Goal: Task Accomplishment & Management: Manage account settings

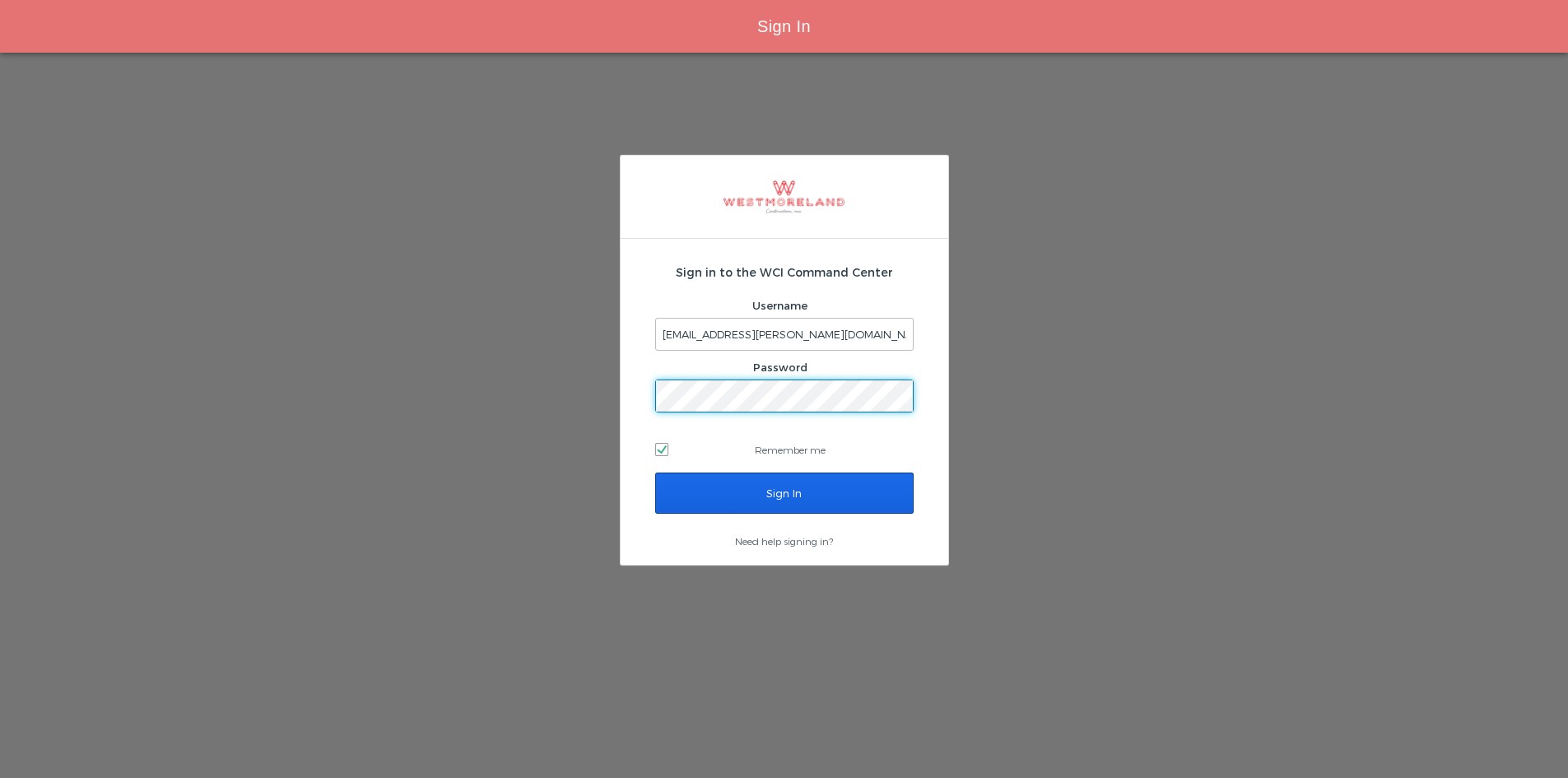
click at [690, 477] on input "Sign In" at bounding box center [784, 492] width 259 height 41
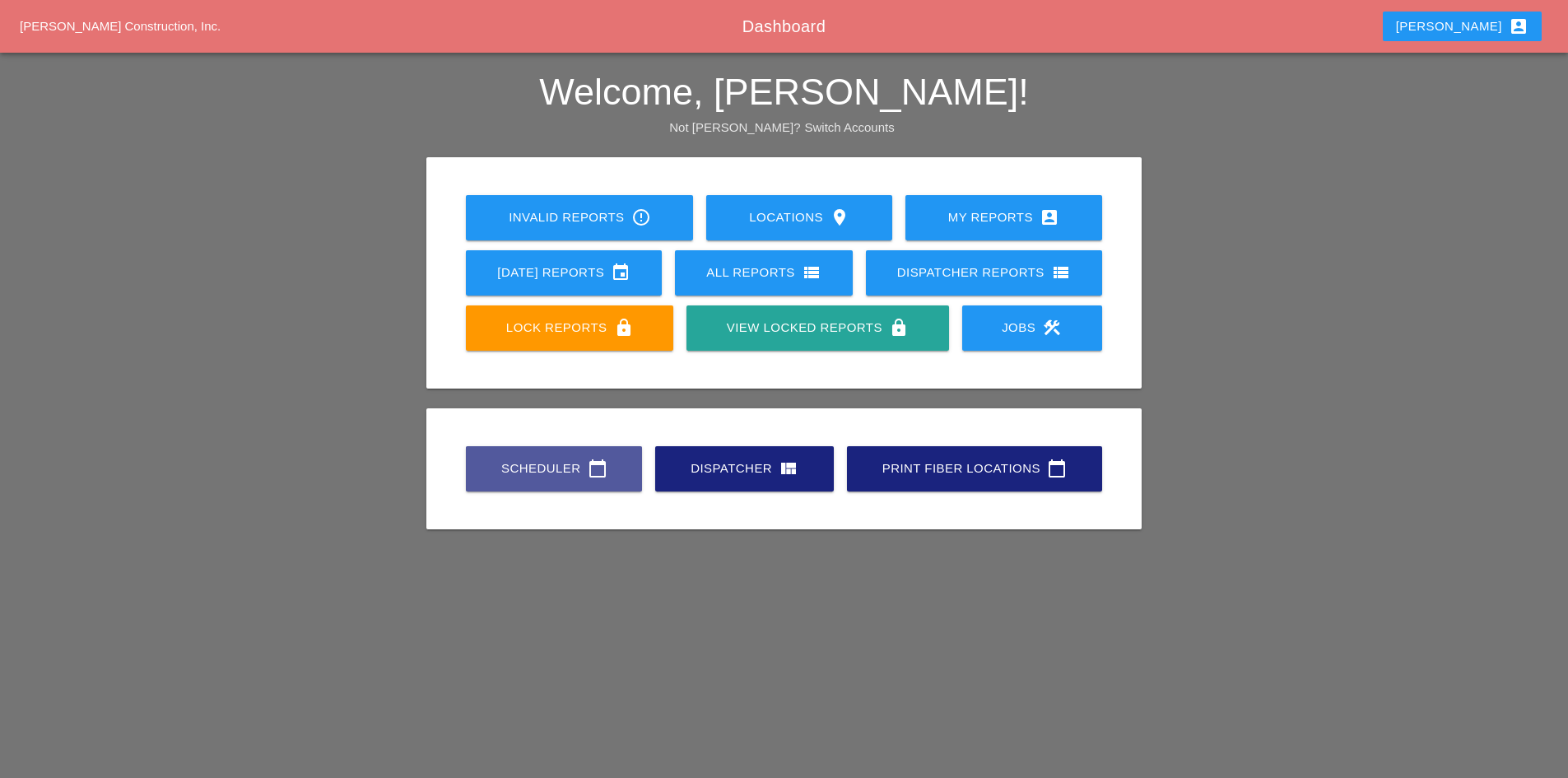
click at [560, 458] on div "Scheduler calendar_today" at bounding box center [554, 468] width 123 height 19
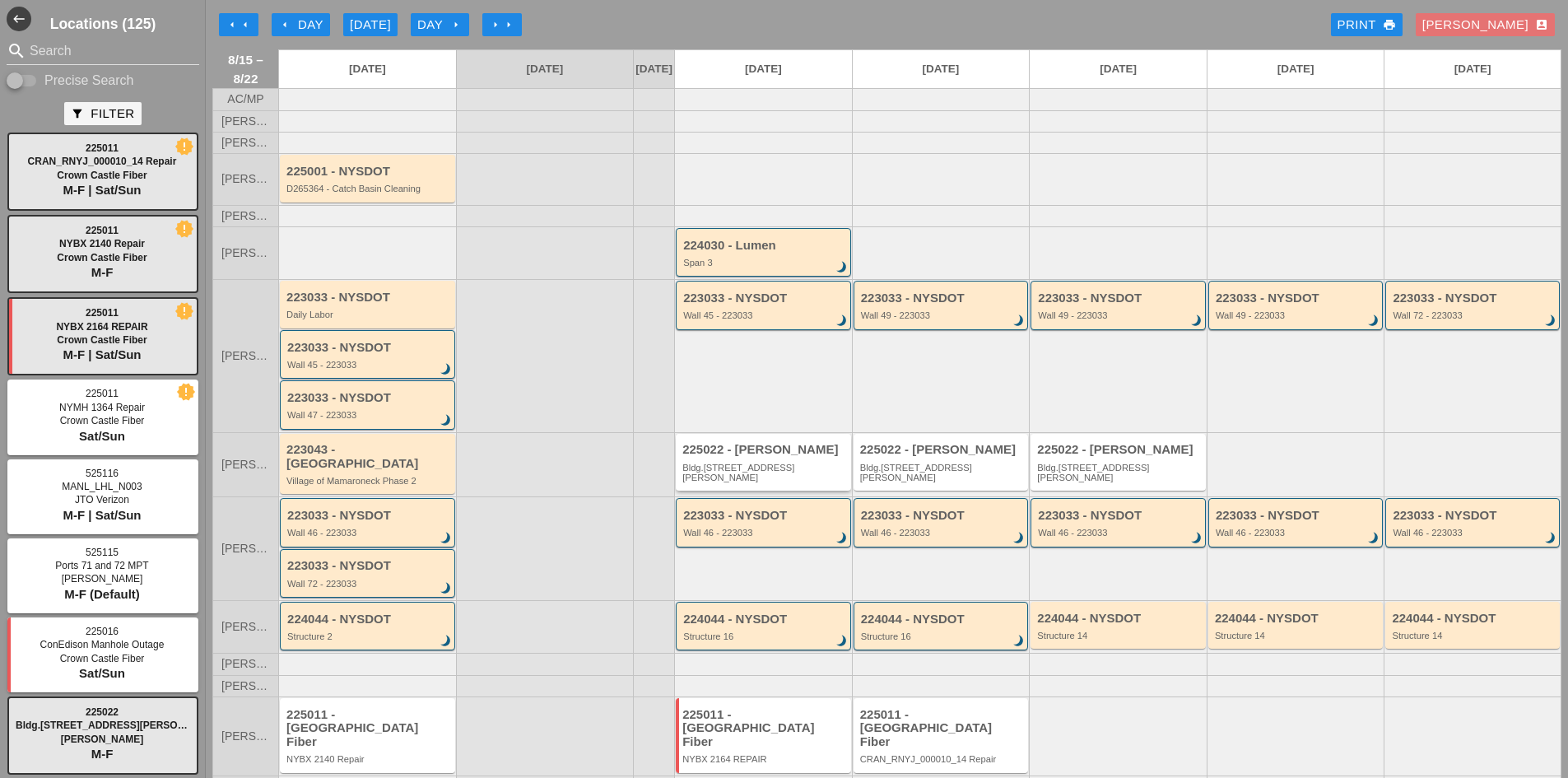
click at [711, 475] on div "Bldg.[STREET_ADDRESS][PERSON_NAME]" at bounding box center [764, 472] width 164 height 20
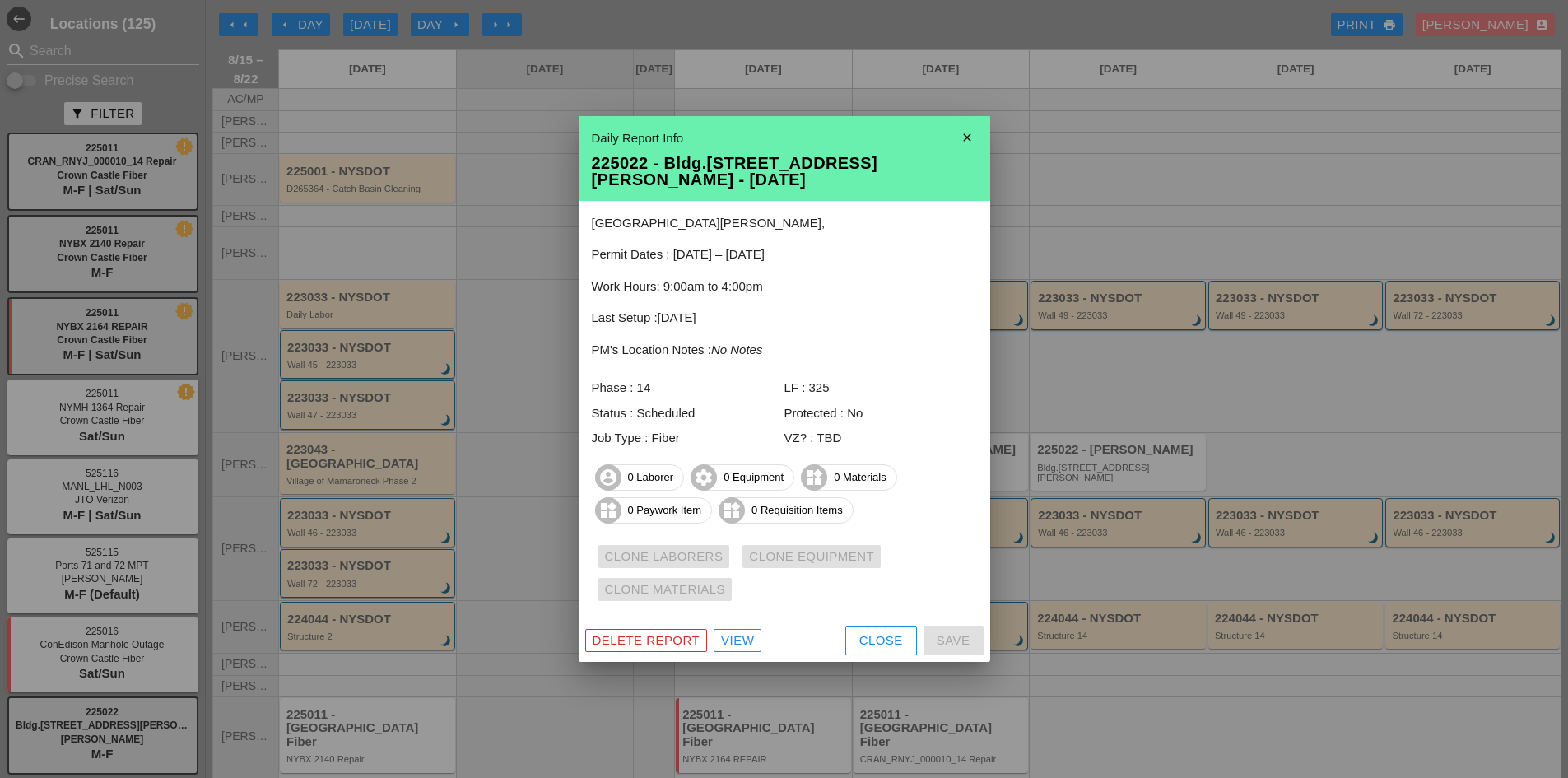
click at [862, 631] on div "Close" at bounding box center [881, 641] width 44 height 19
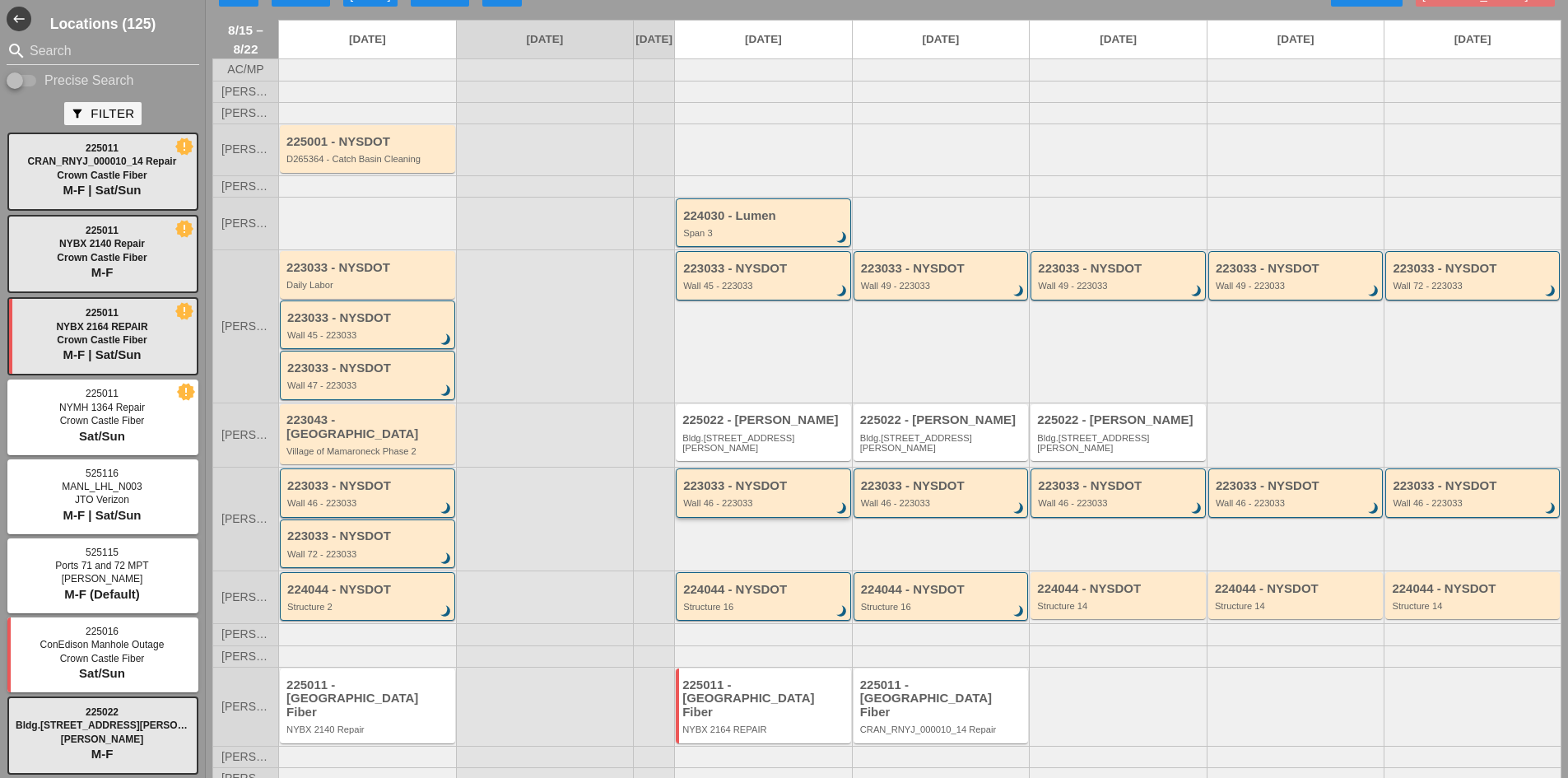
scroll to position [39, 0]
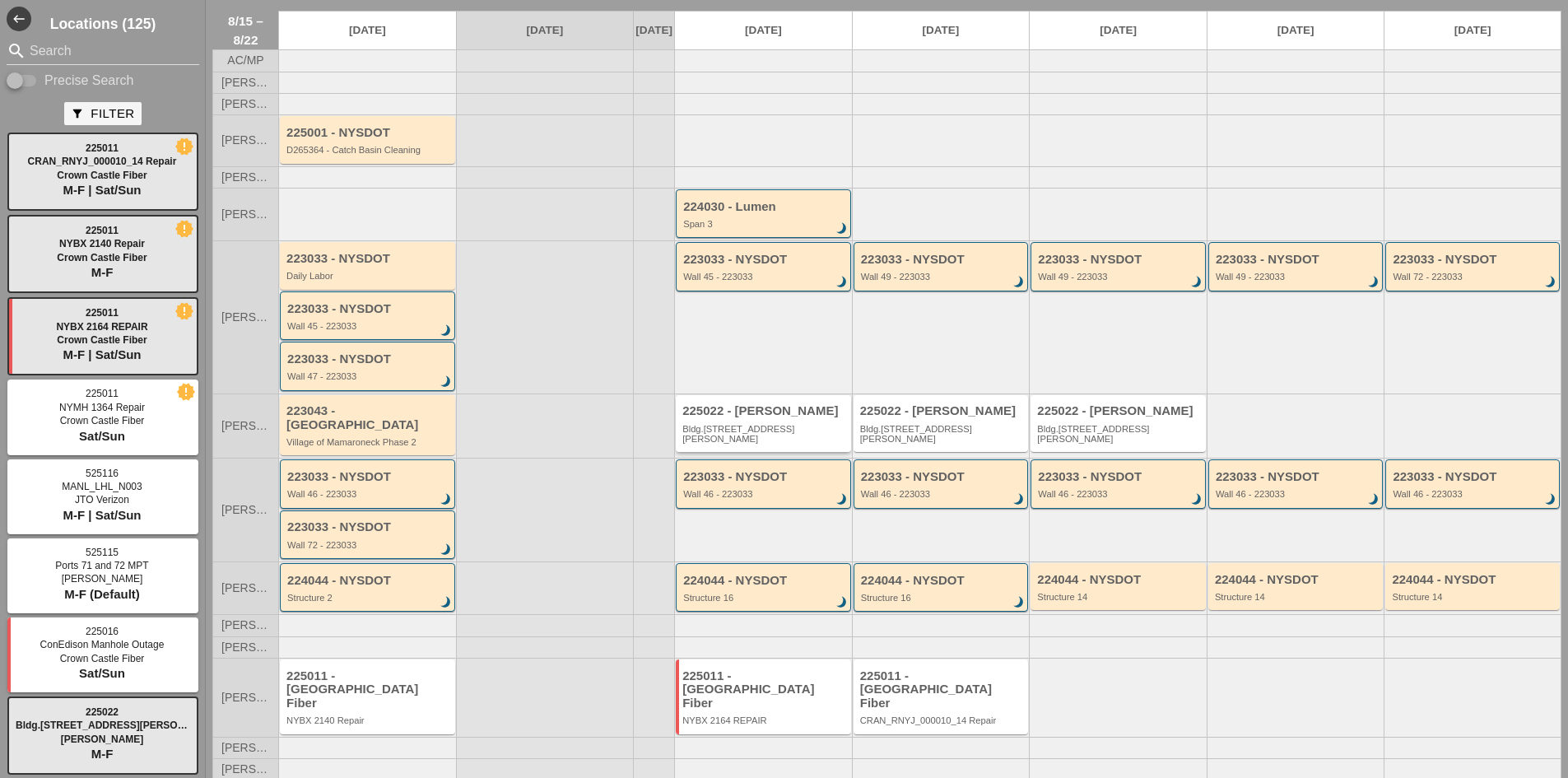
click at [722, 433] on div "225022 - [PERSON_NAME].[STREET_ADDRESS][PERSON_NAME]" at bounding box center [764, 424] width 164 height 40
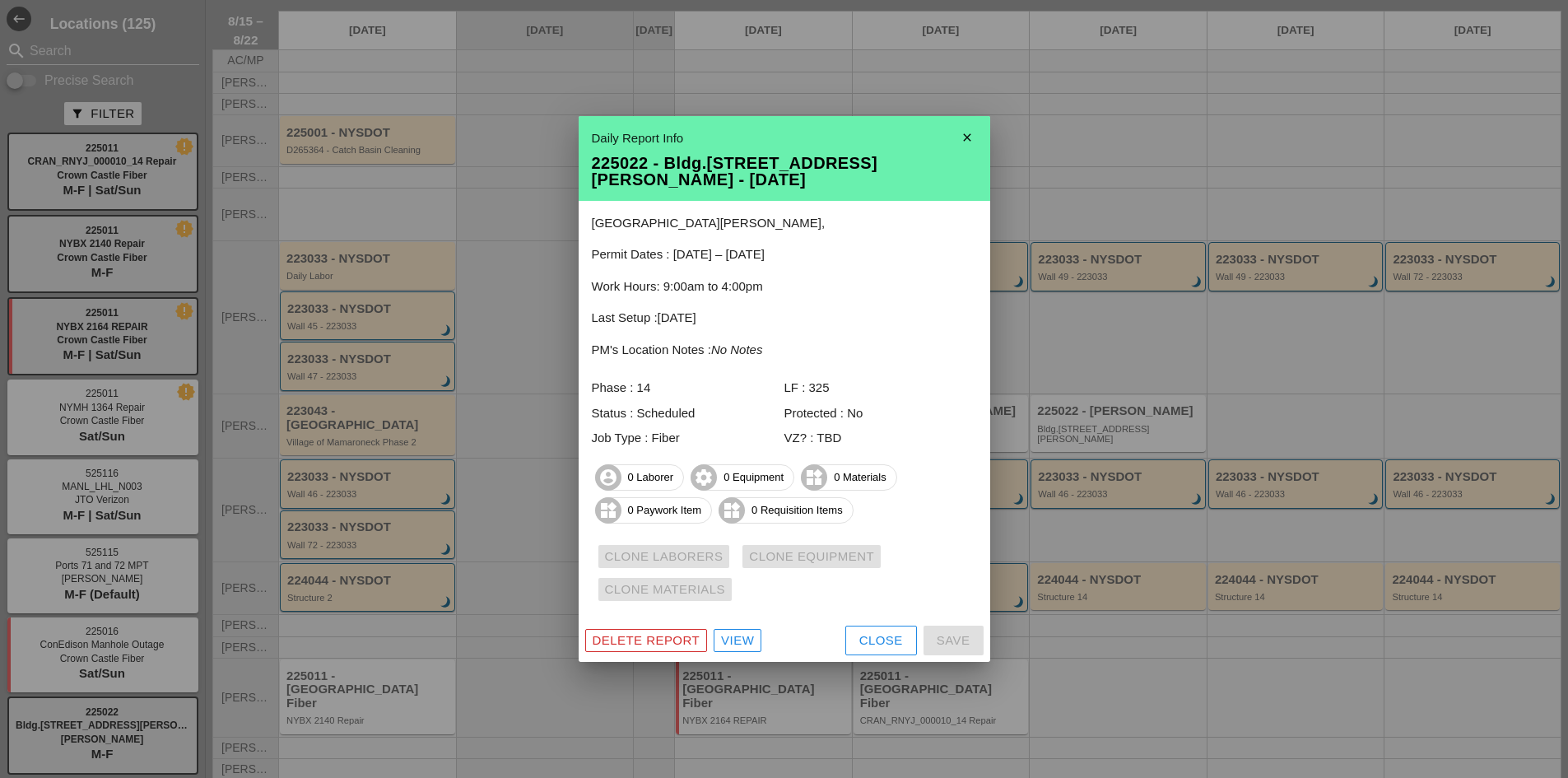
click at [859, 635] on div "Close" at bounding box center [881, 641] width 44 height 19
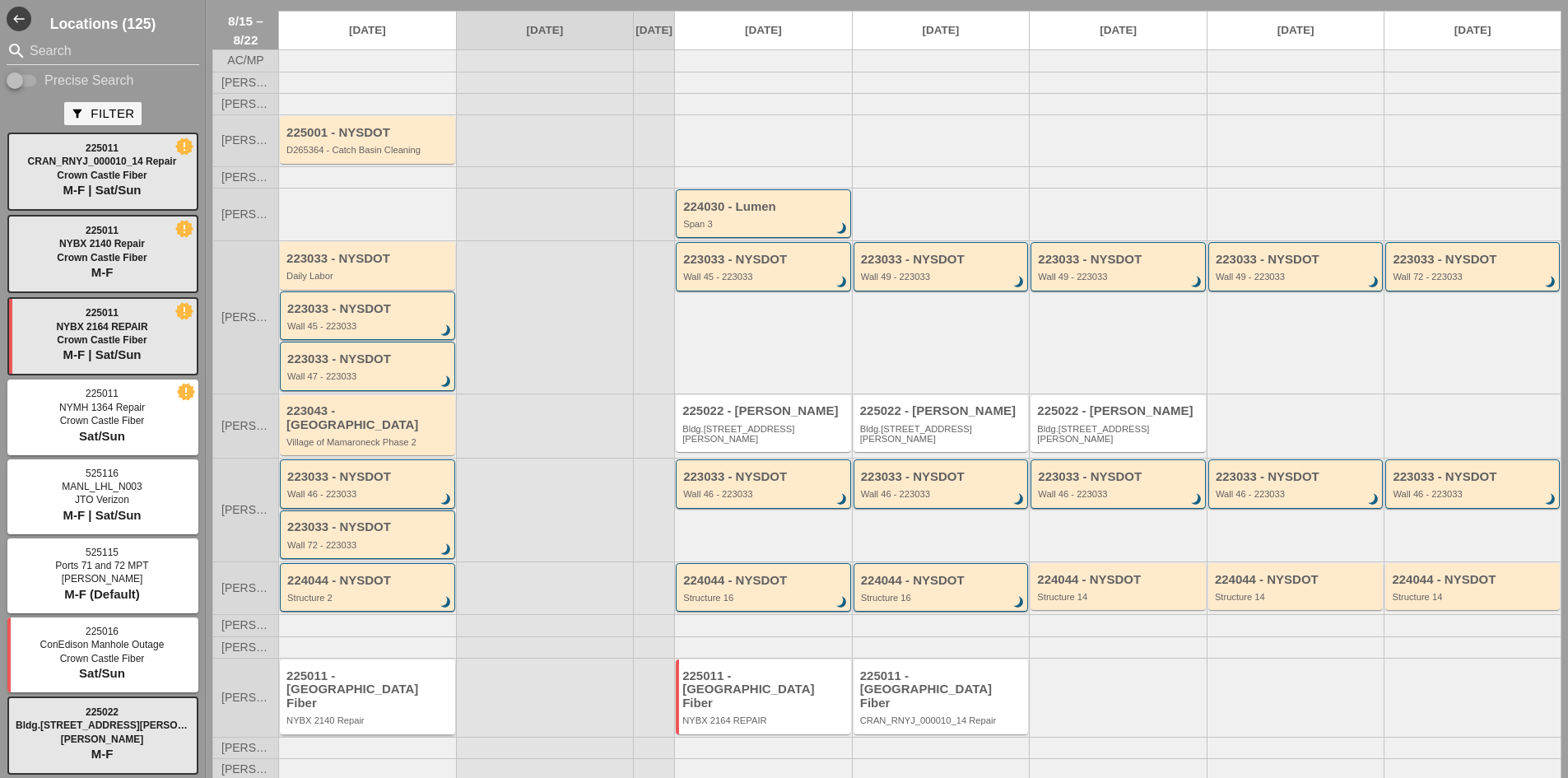
click at [379, 669] on div "225011 - [GEOGRAPHIC_DATA] Fiber" at bounding box center [368, 689] width 164 height 41
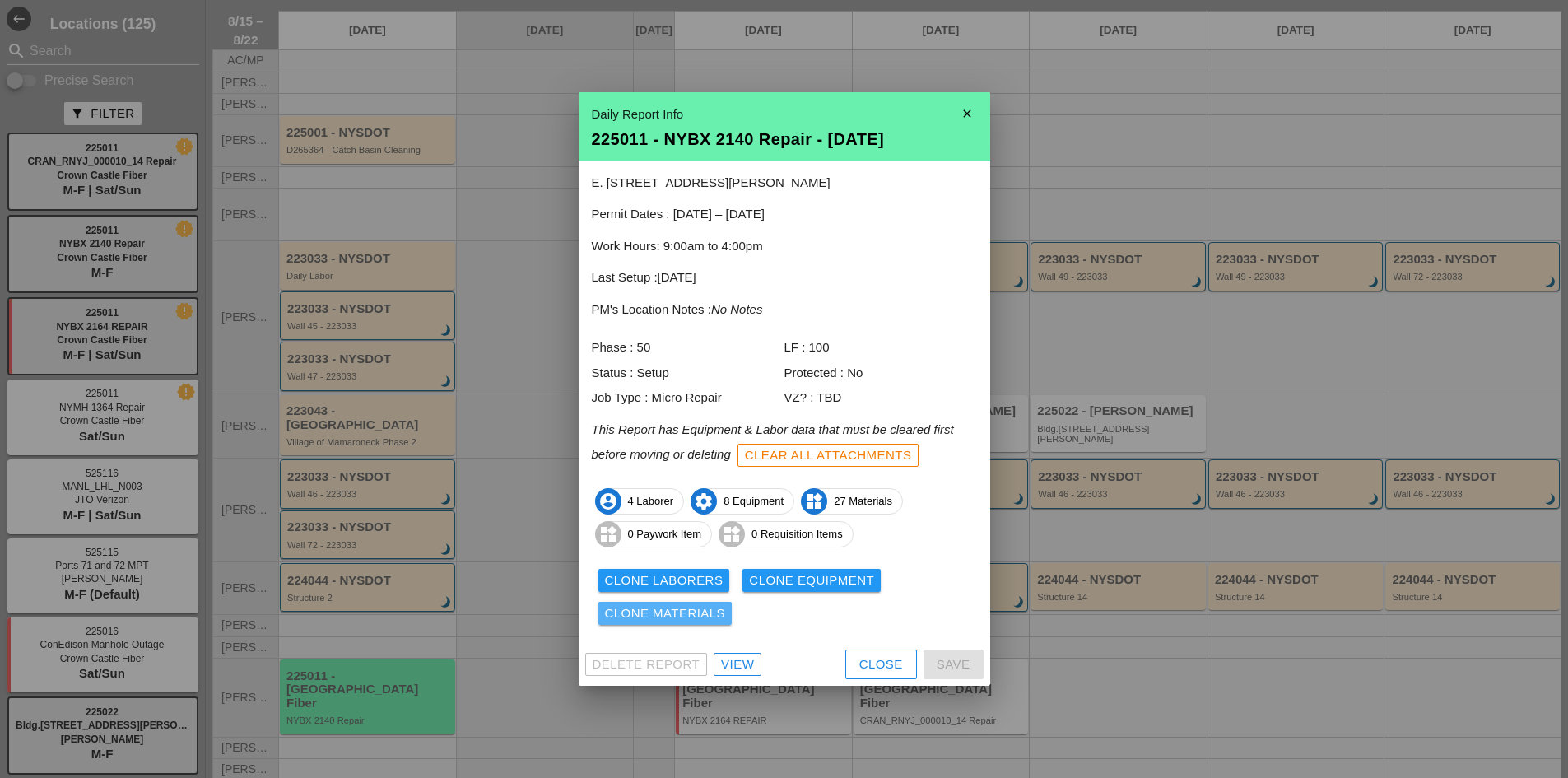
click at [700, 623] on button "Clone Materials" at bounding box center [665, 613] width 135 height 23
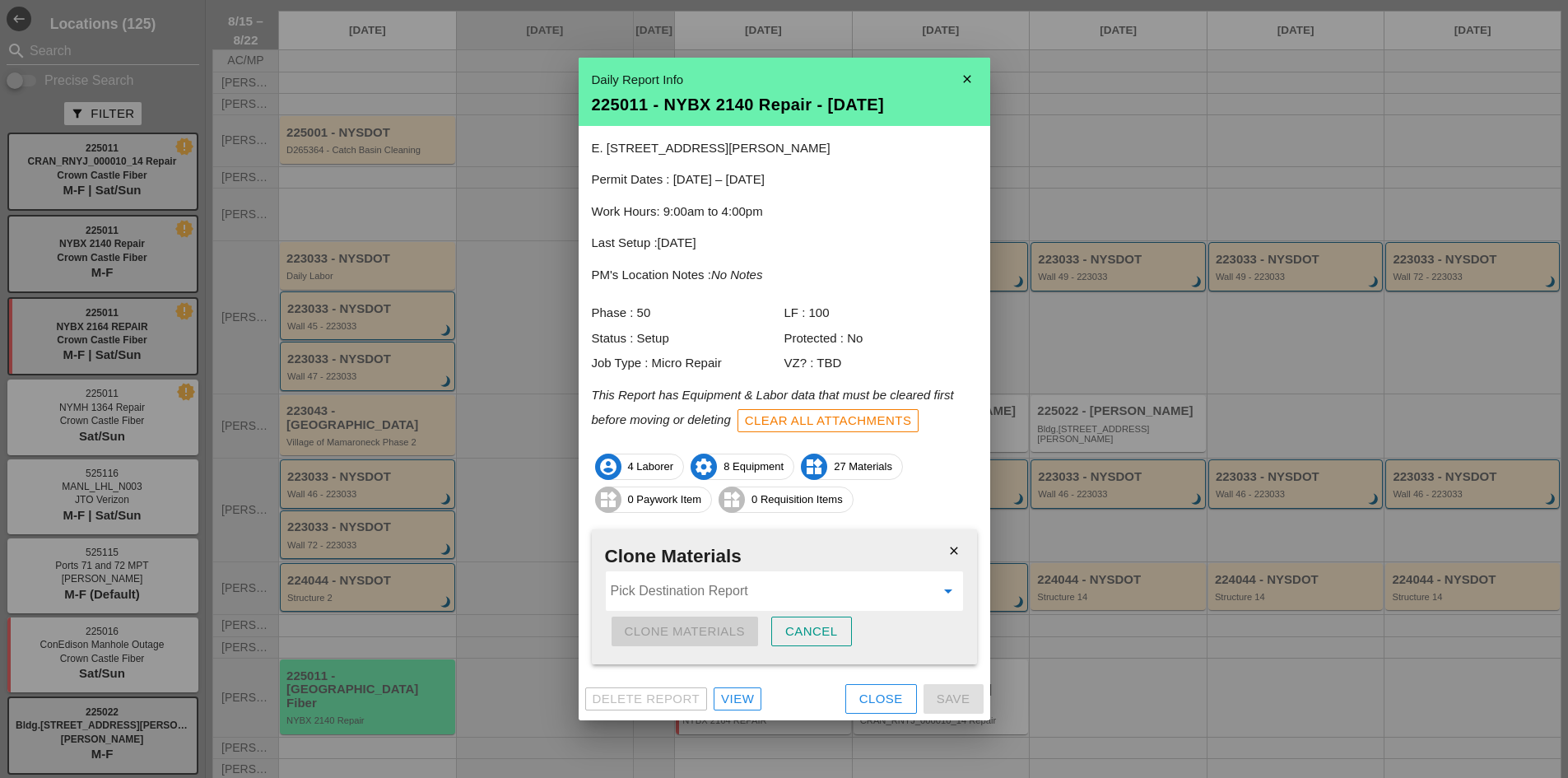
click at [668, 591] on input "Pick Destination Report" at bounding box center [773, 591] width 325 height 26
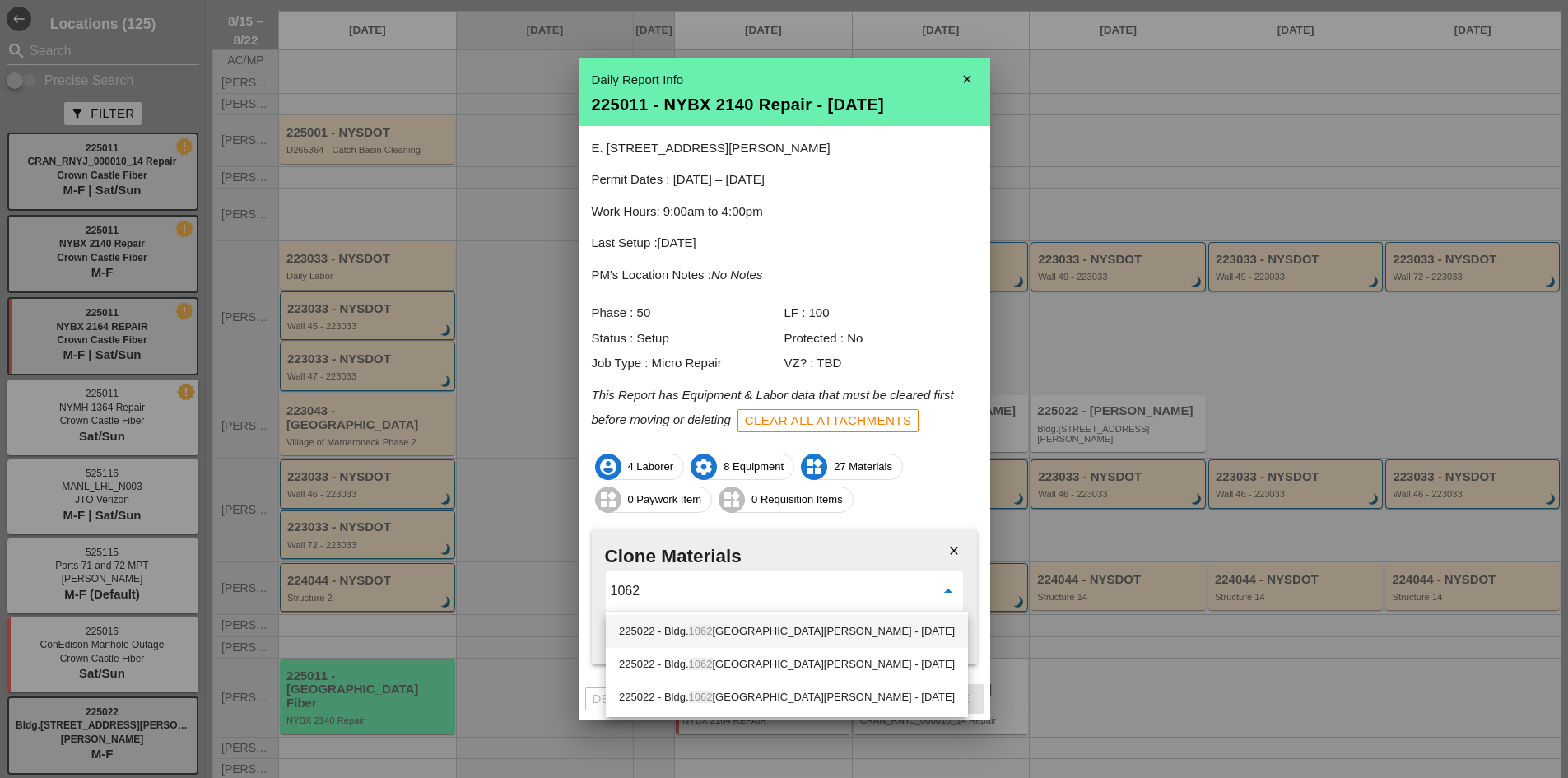
click at [680, 623] on div "225022 - Bldg. 1062 St Johns Place - 08/18/2025" at bounding box center [787, 631] width 336 height 19
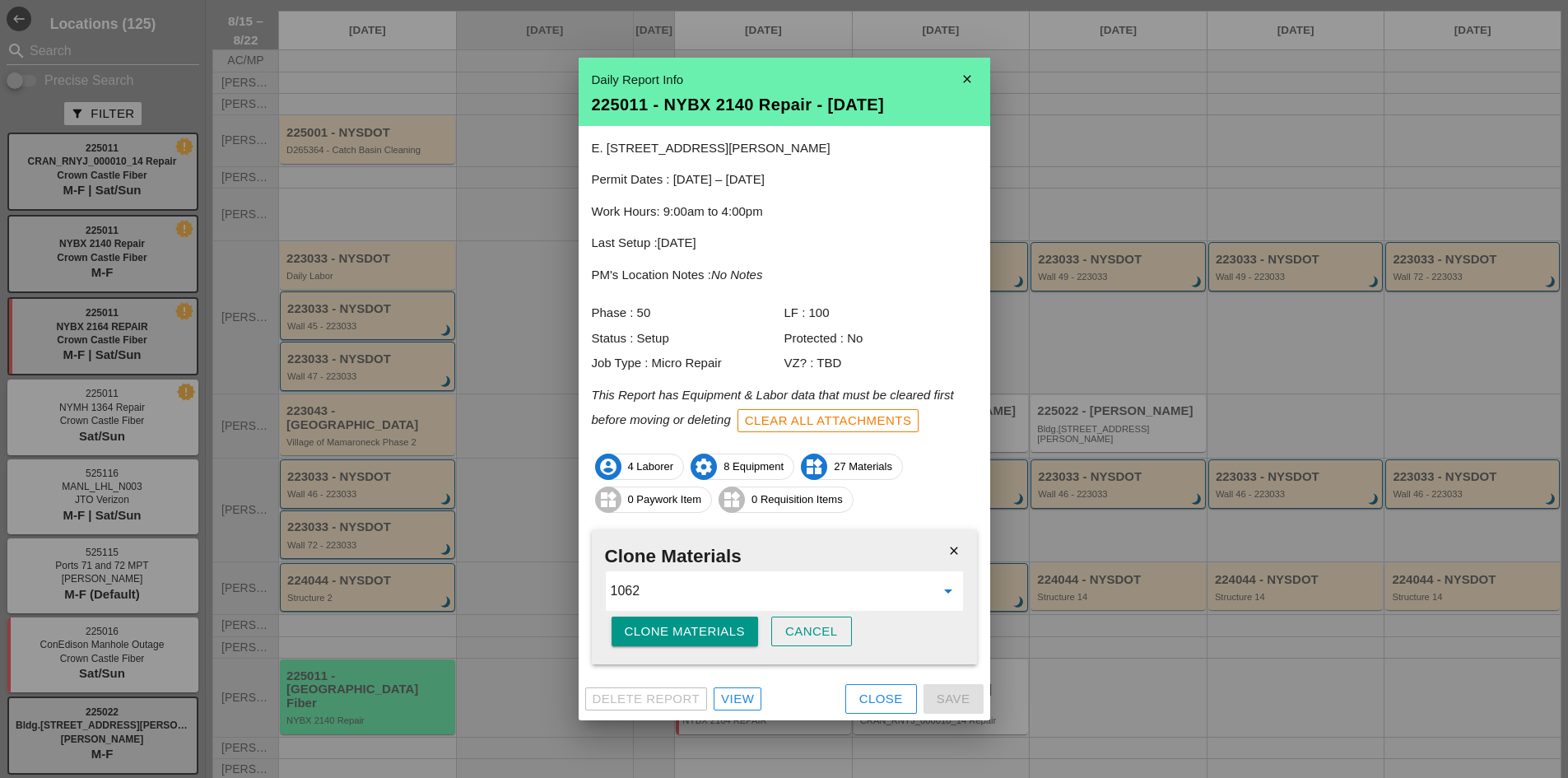
type input "225022 - Bldg.[STREET_ADDRESS][PERSON_NAME] - [DATE]"
click at [681, 639] on div "Clone Materials" at bounding box center [685, 632] width 121 height 19
click at [681, 639] on div "Are you sure?" at bounding box center [676, 632] width 105 height 19
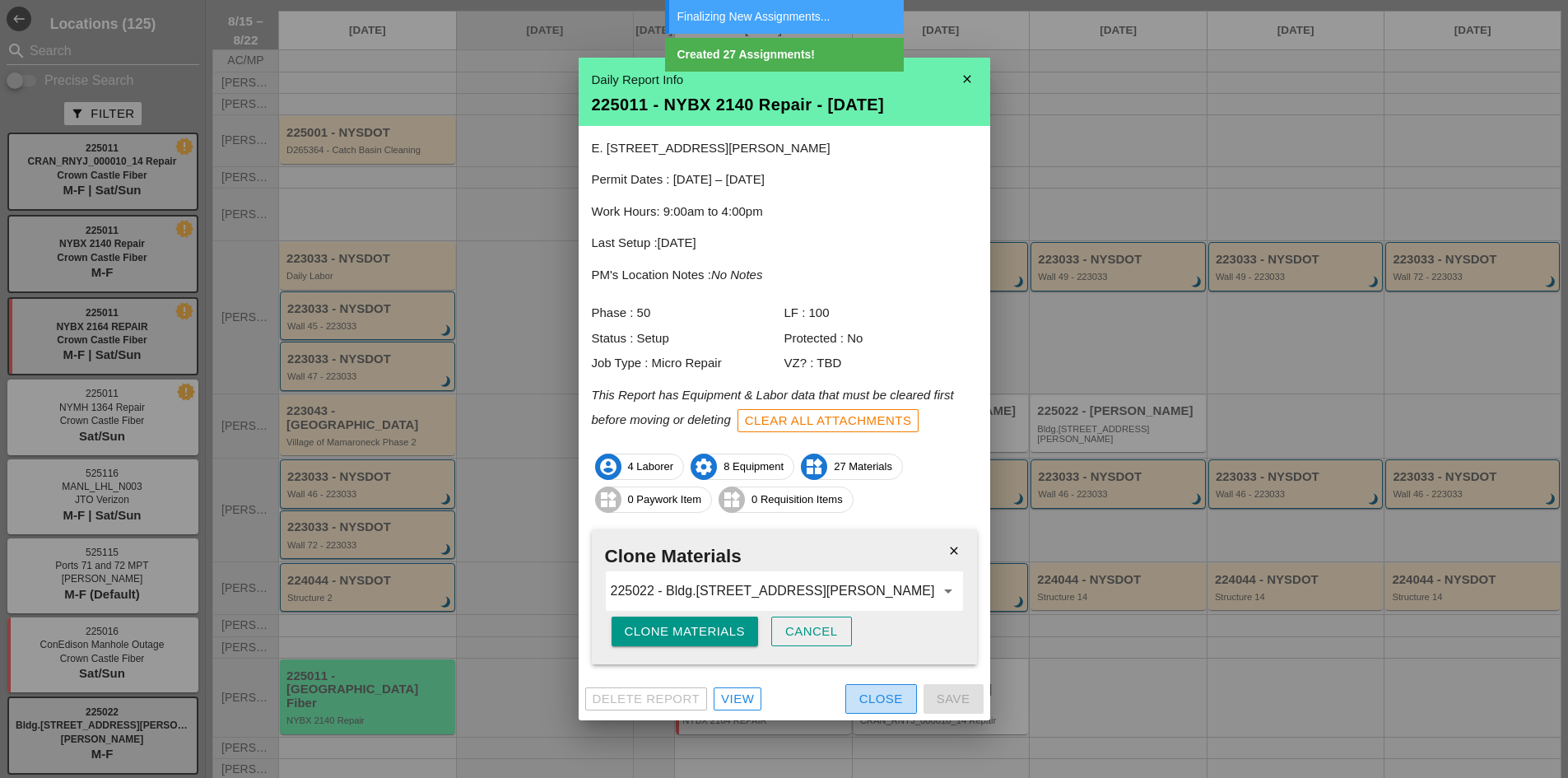
click at [860, 696] on div "Close" at bounding box center [881, 699] width 44 height 19
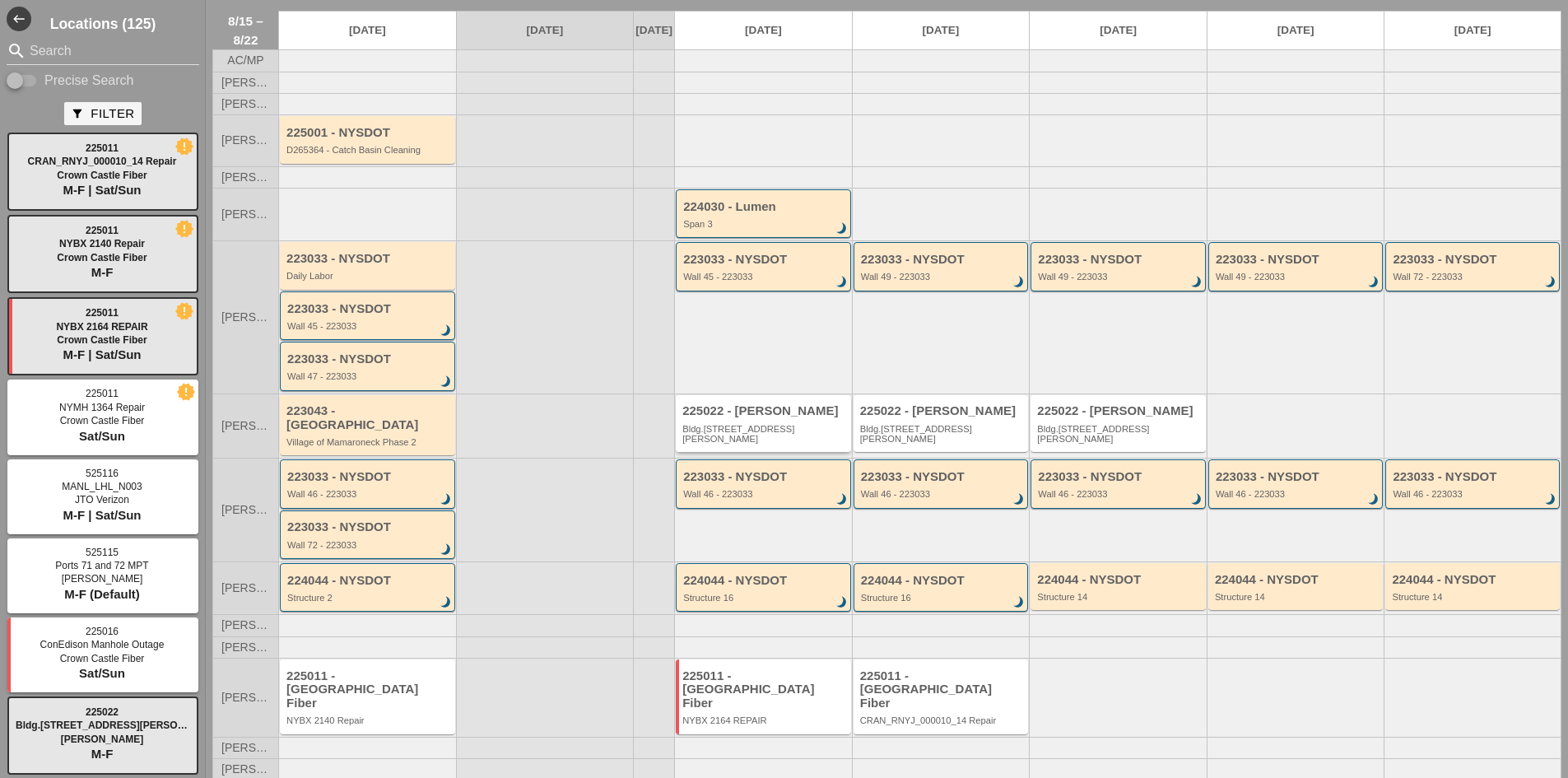
click at [752, 441] on div "Bldg.[STREET_ADDRESS][PERSON_NAME]" at bounding box center [764, 433] width 164 height 20
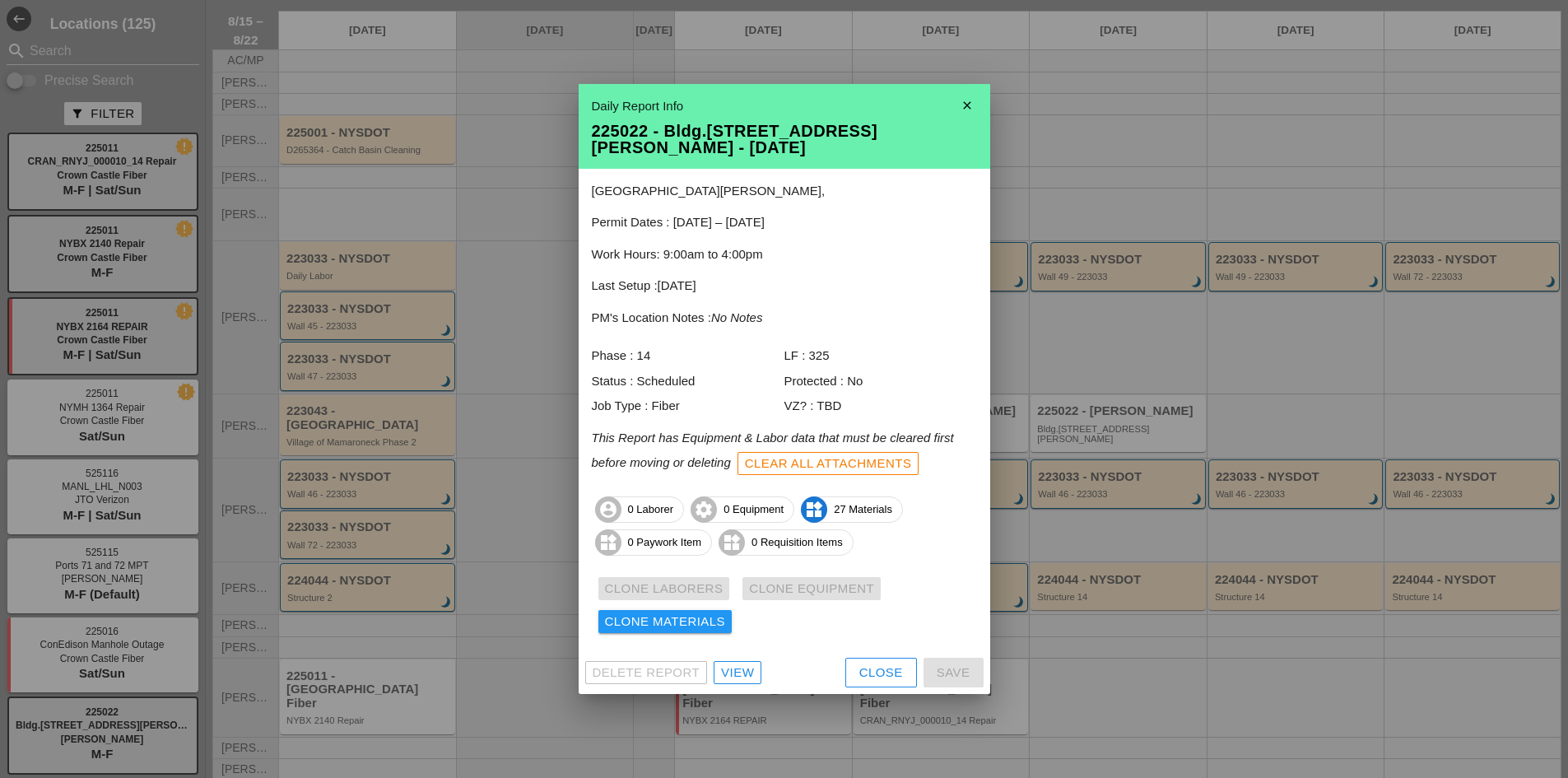
click at [841, 463] on div "Clear All Attachments" at bounding box center [828, 464] width 167 height 19
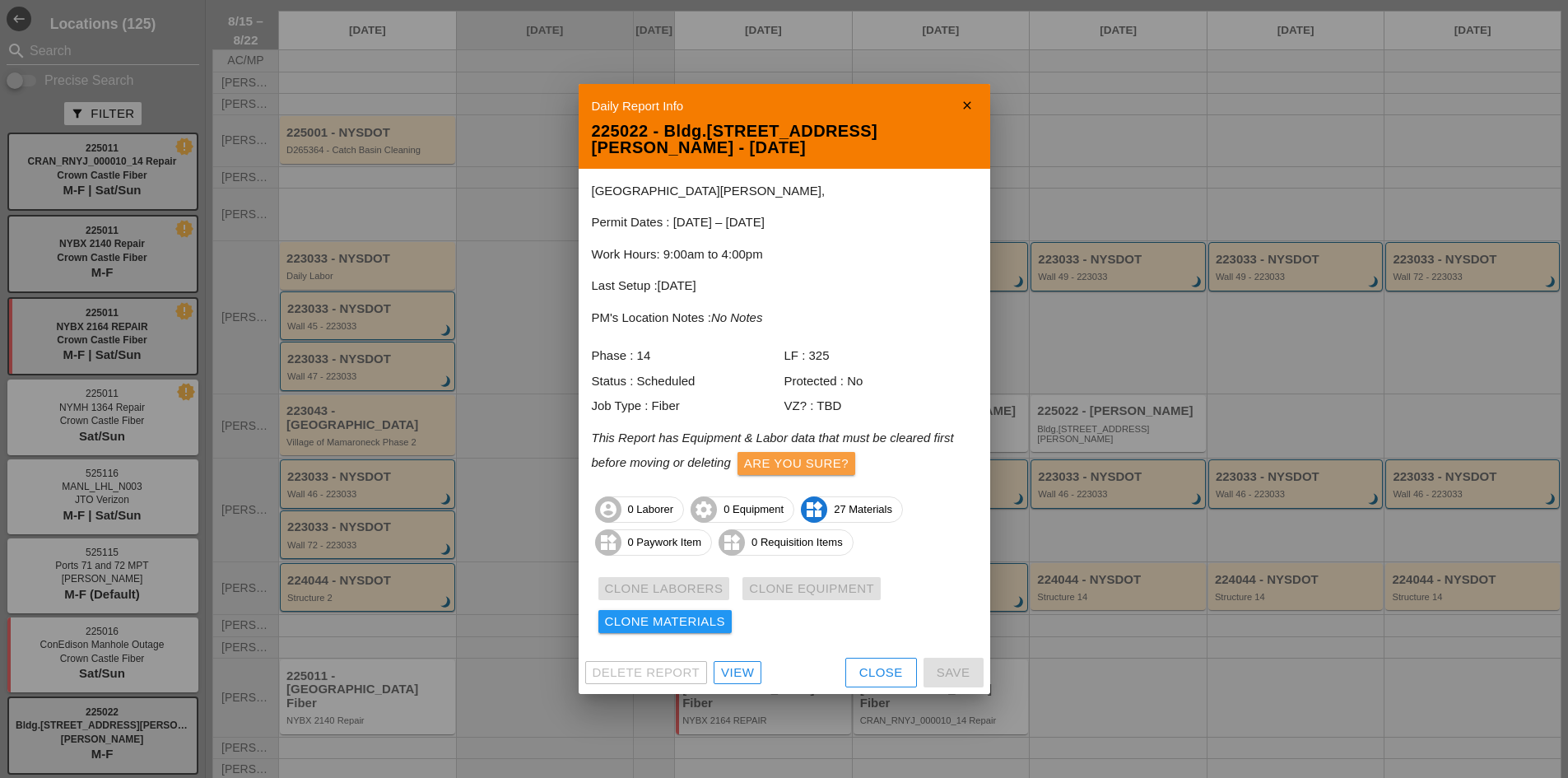
click at [815, 463] on div "Are you sure?" at bounding box center [796, 464] width 105 height 19
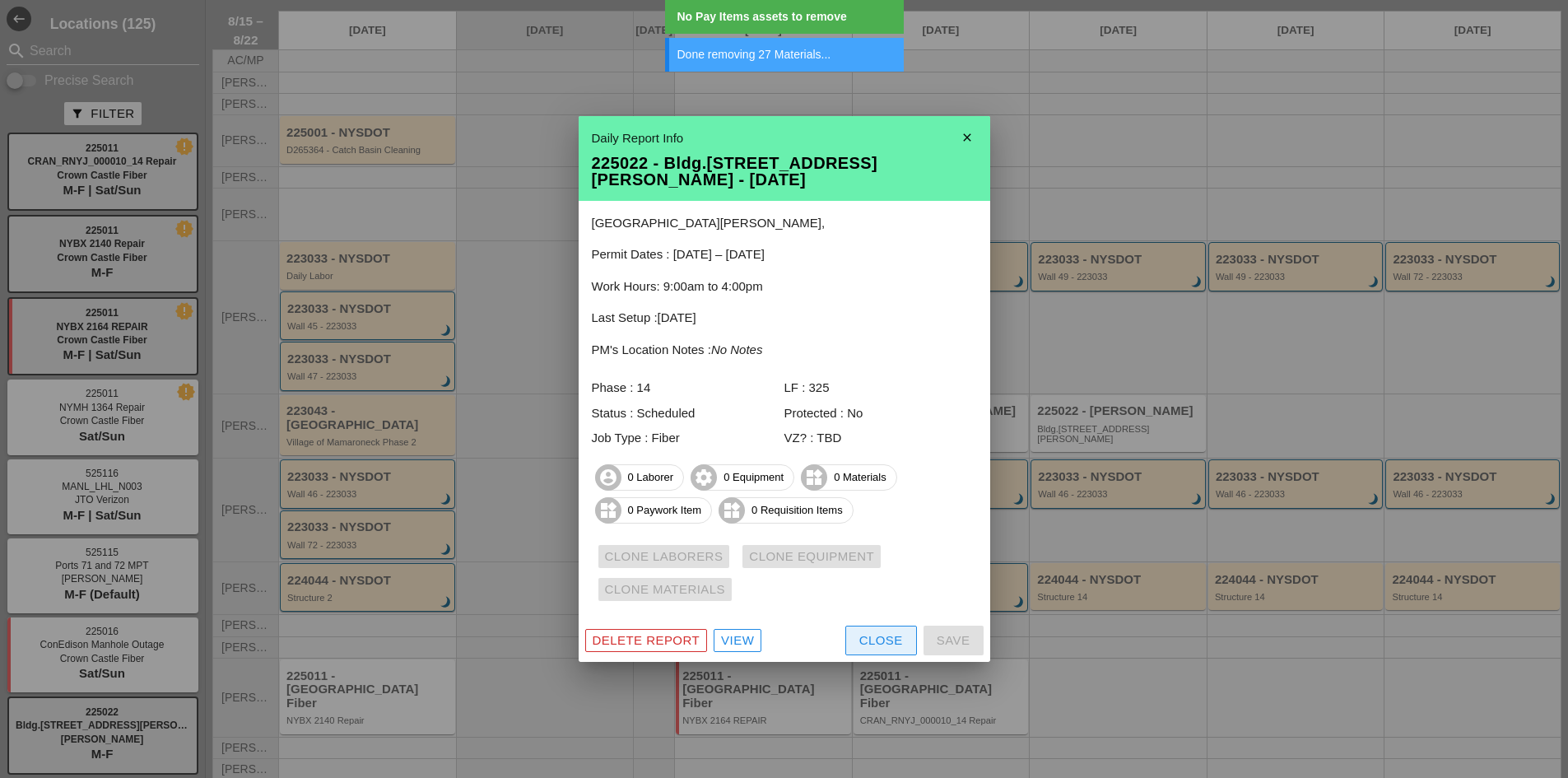
click at [859, 636] on div "Close" at bounding box center [881, 641] width 44 height 19
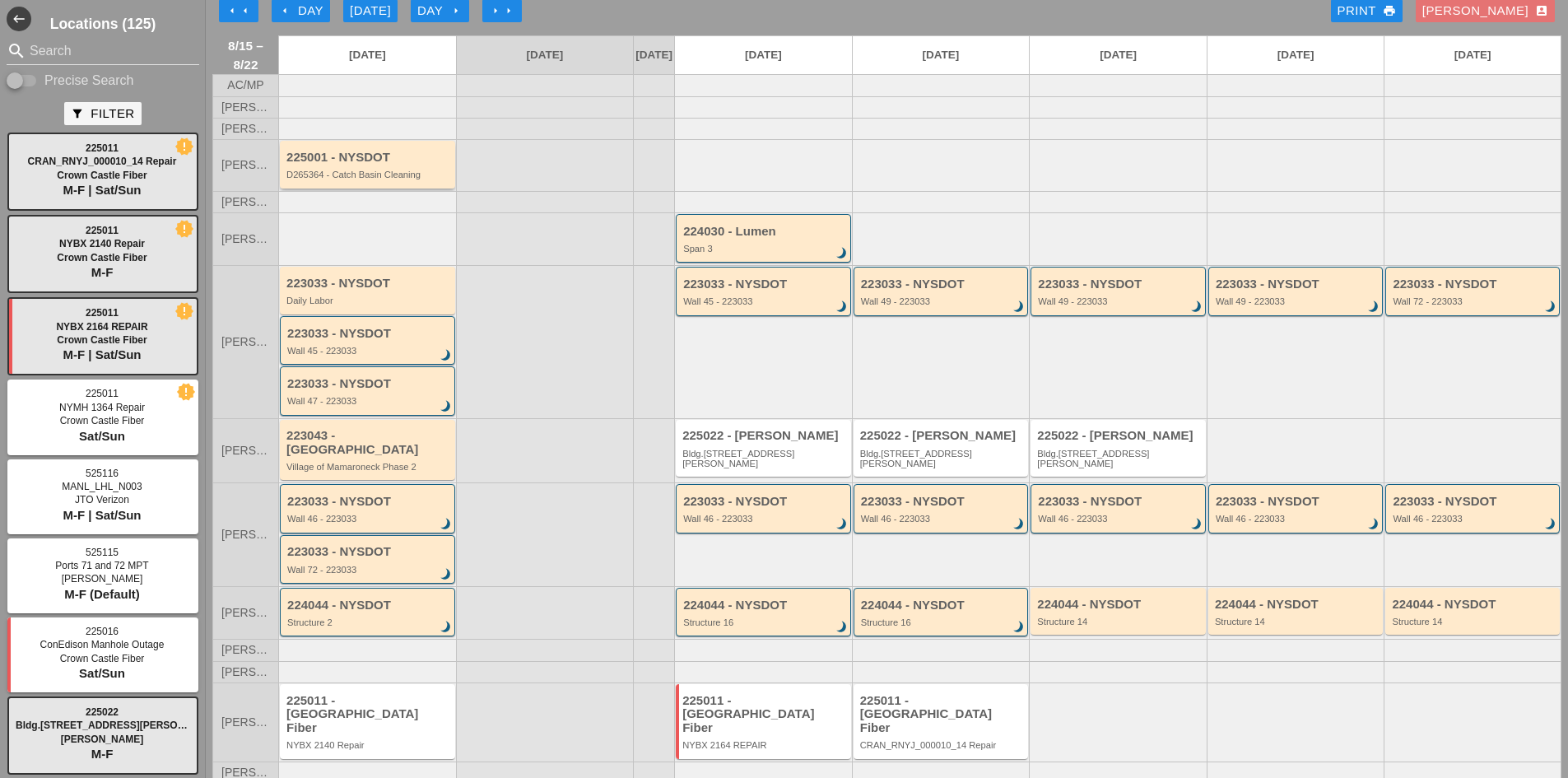
scroll to position [0, 0]
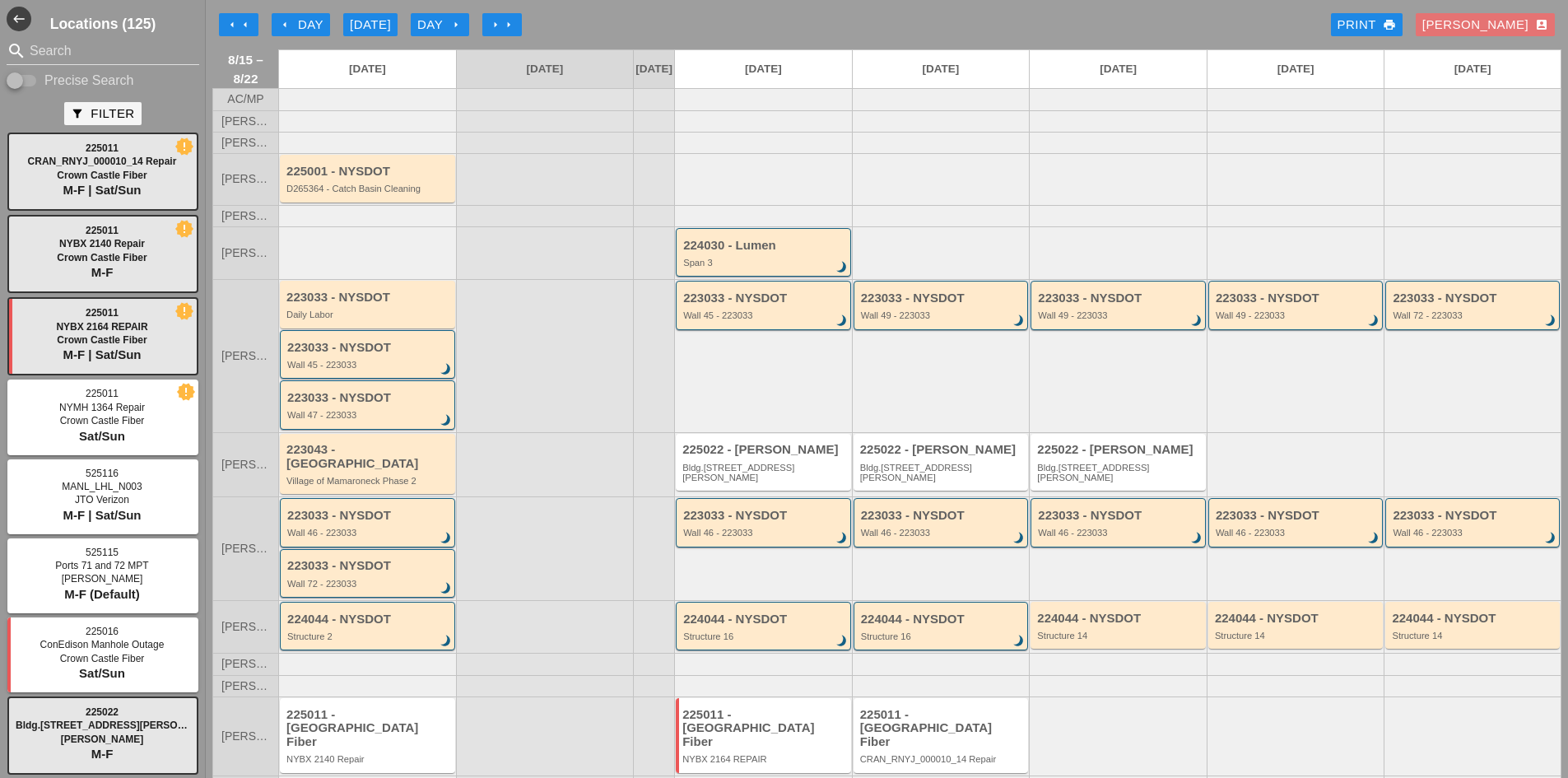
click at [237, 25] on icon "arrow_left" at bounding box center [231, 25] width 13 height 13
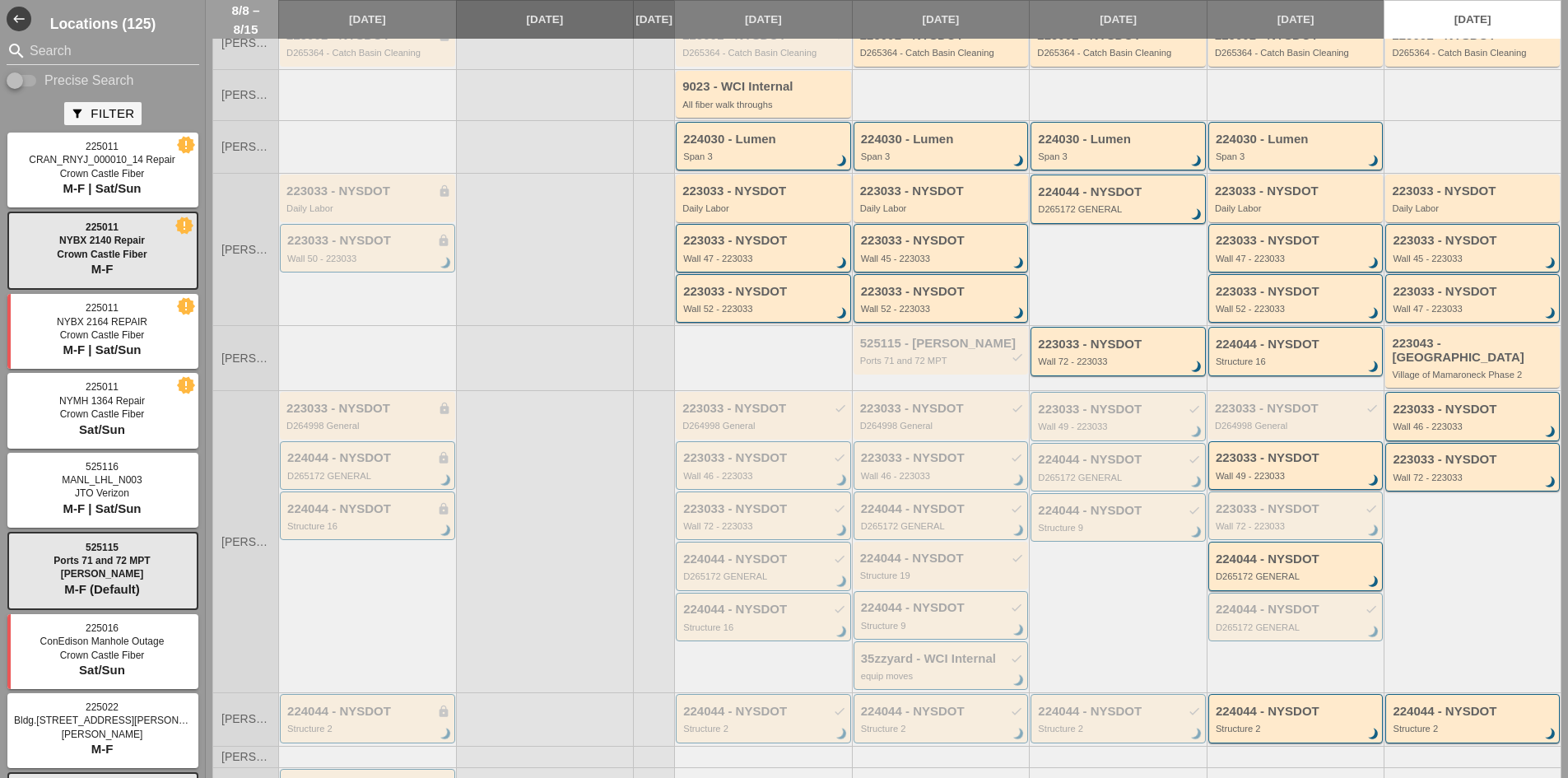
scroll to position [317, 0]
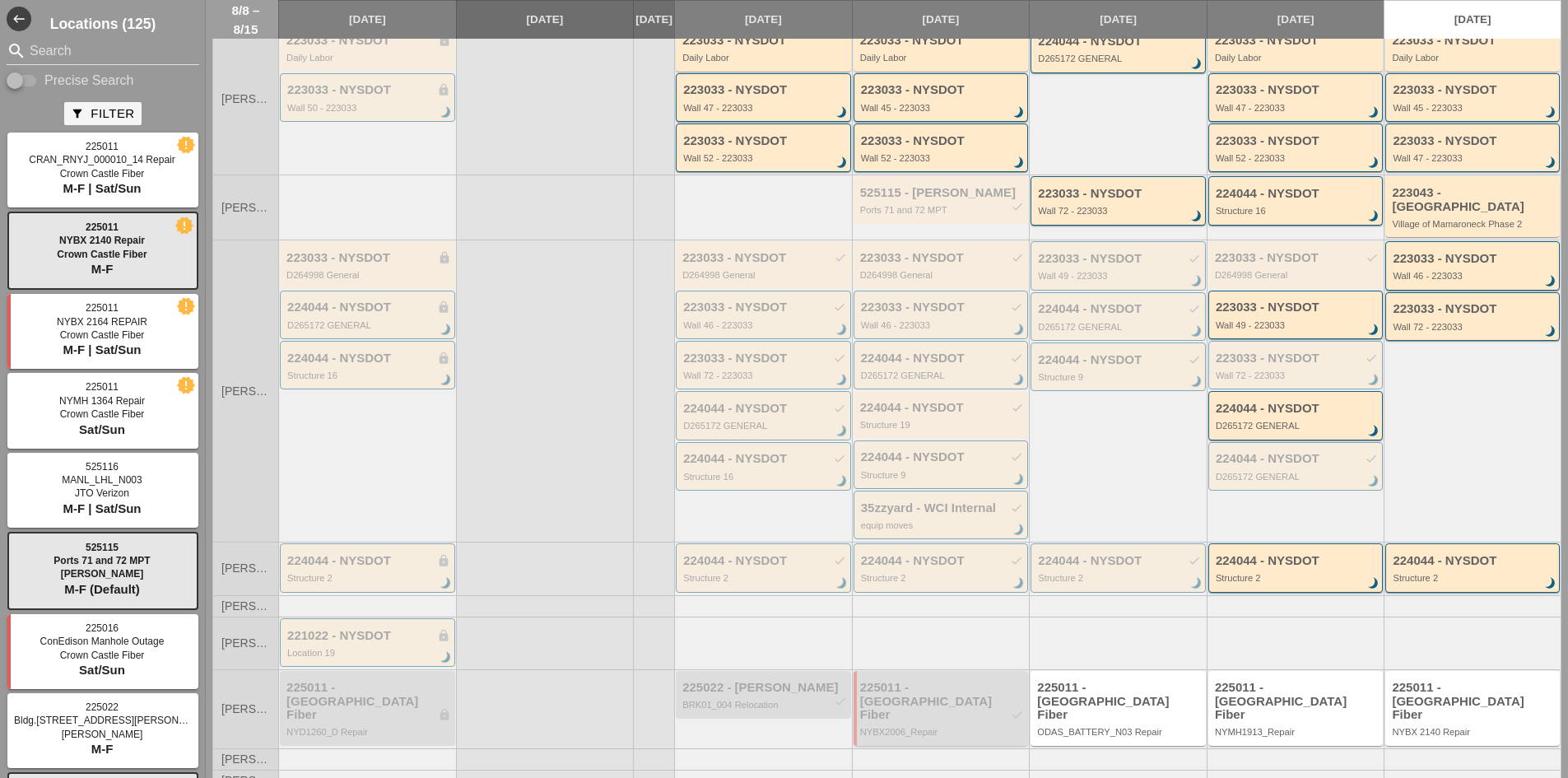
click at [922, 694] on div "225011 - Crown Castle Fiber check" at bounding box center [942, 701] width 164 height 41
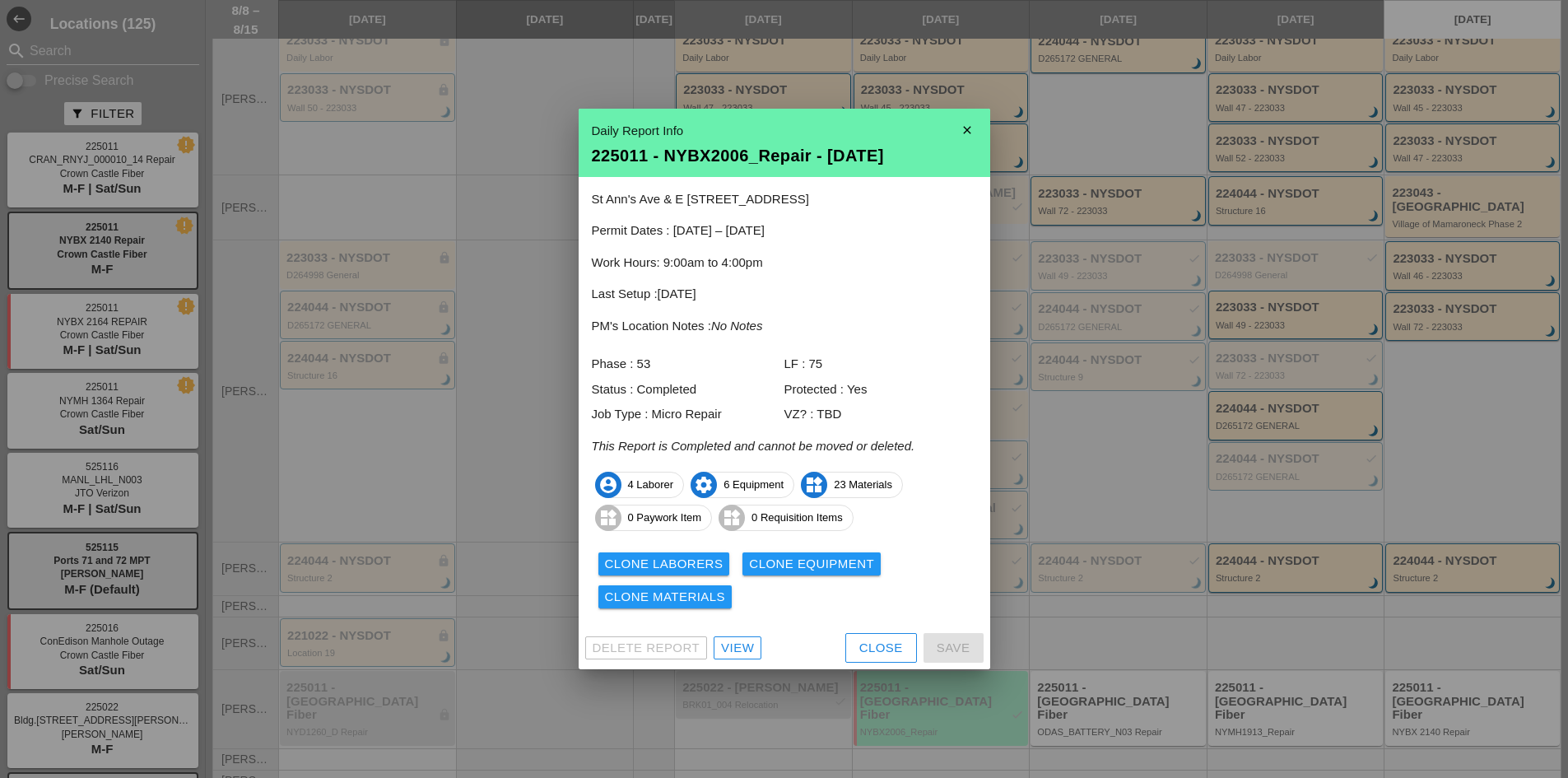
click at [1127, 681] on div at bounding box center [784, 389] width 1568 height 778
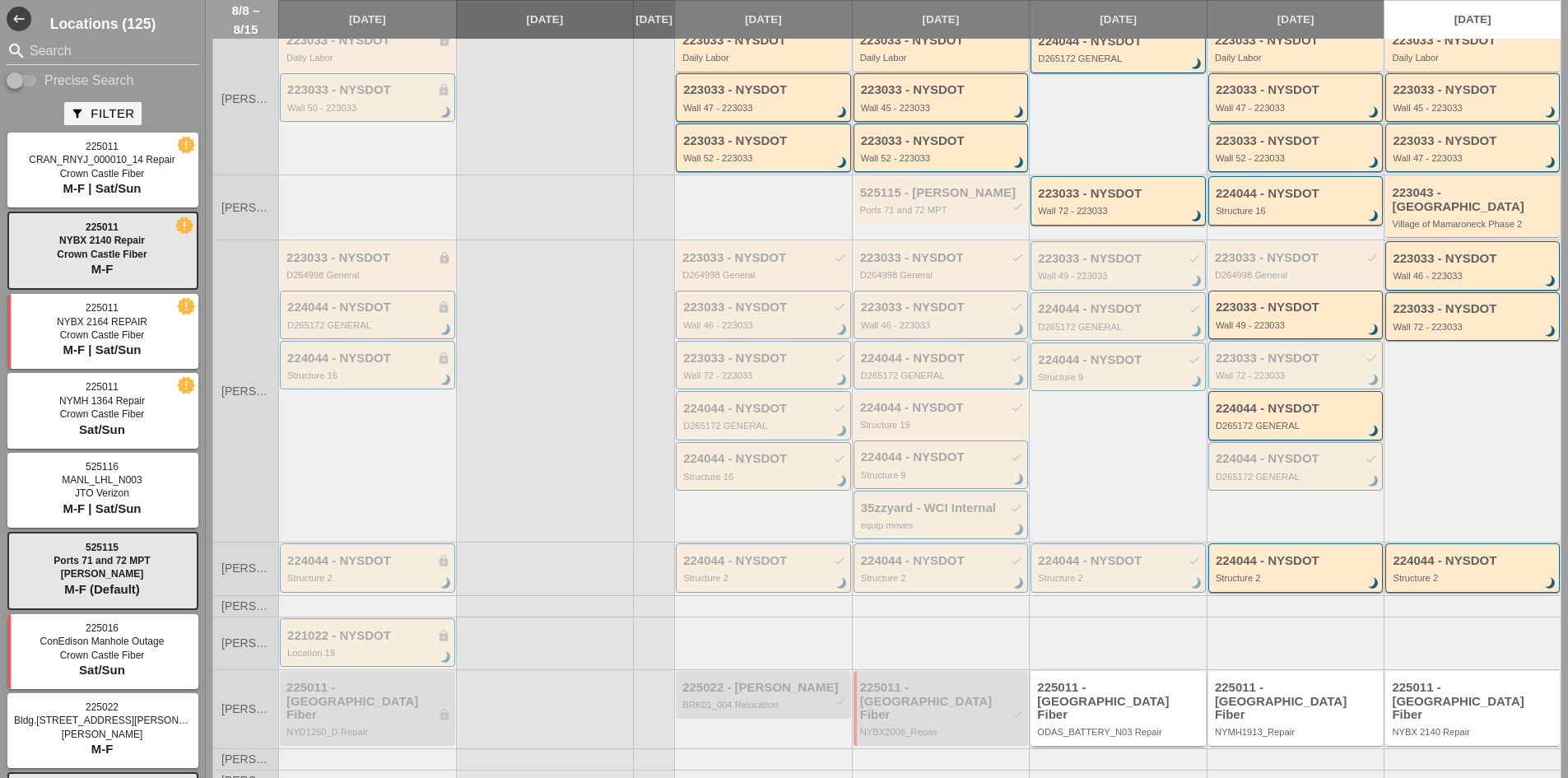
click at [1128, 681] on div "225011 - [GEOGRAPHIC_DATA] Fiber" at bounding box center [1119, 701] width 164 height 41
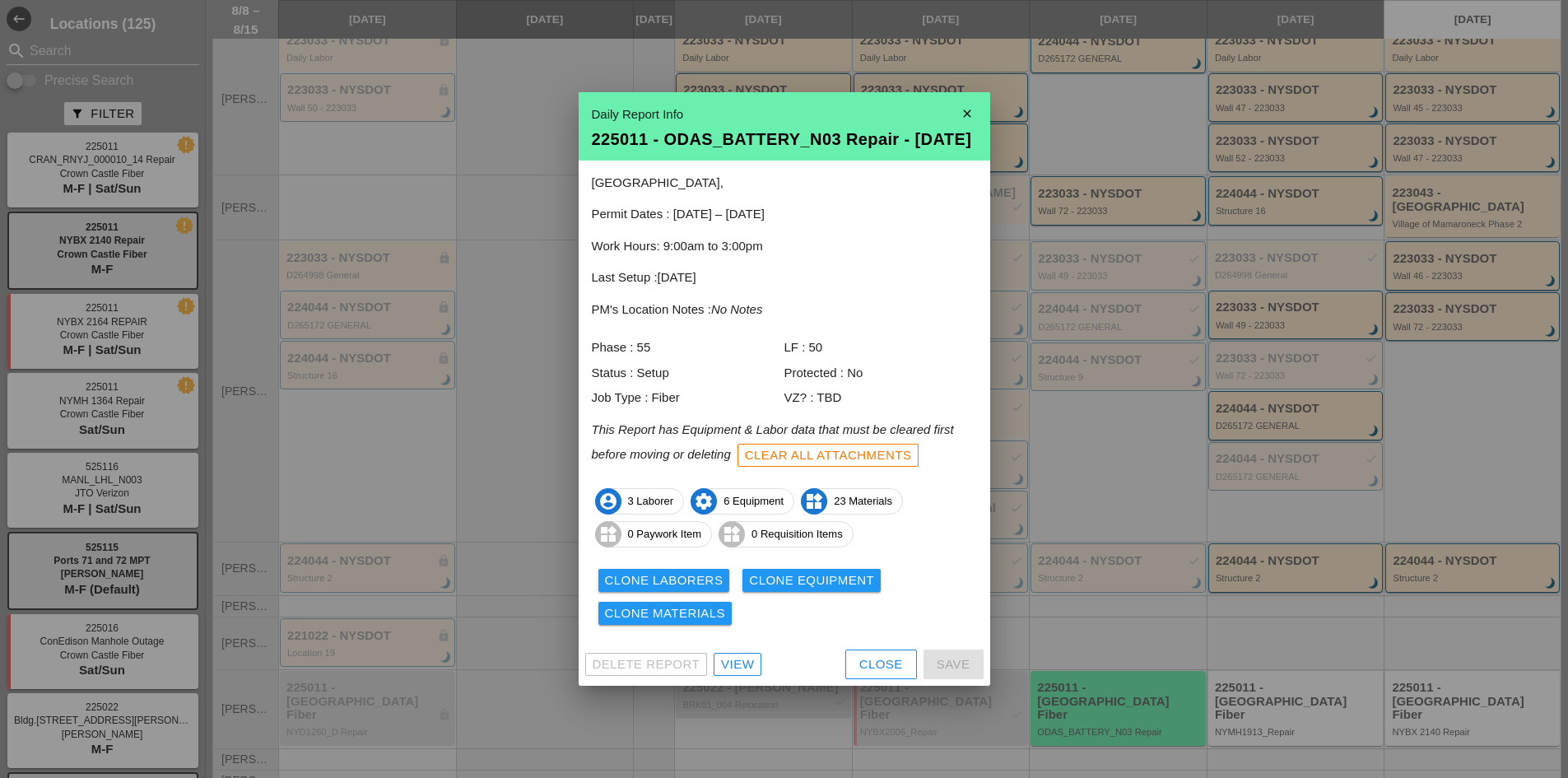
click at [1259, 699] on div at bounding box center [784, 389] width 1568 height 778
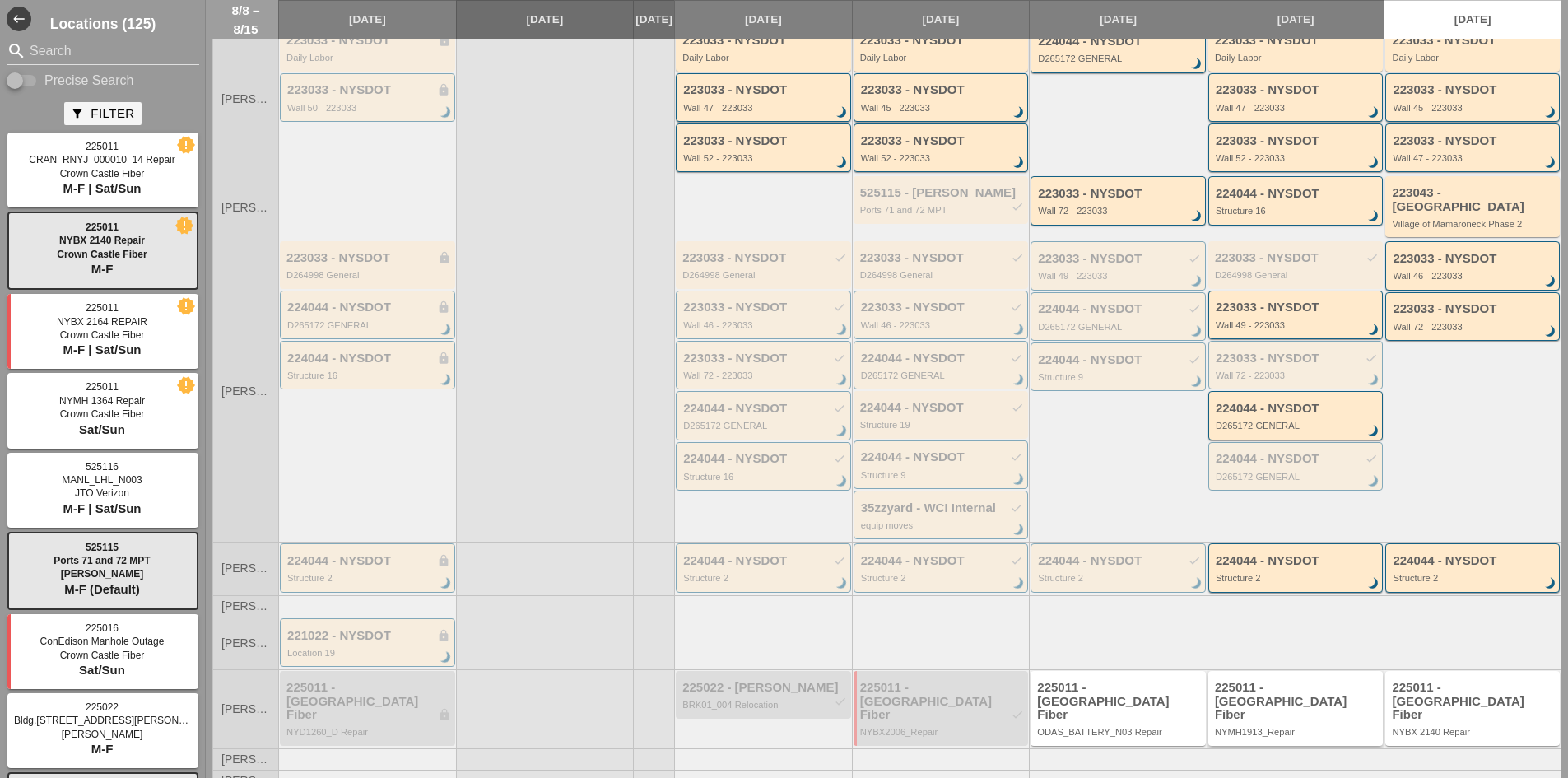
click at [1259, 699] on div "225011 - [GEOGRAPHIC_DATA] Fiber" at bounding box center [1297, 701] width 164 height 41
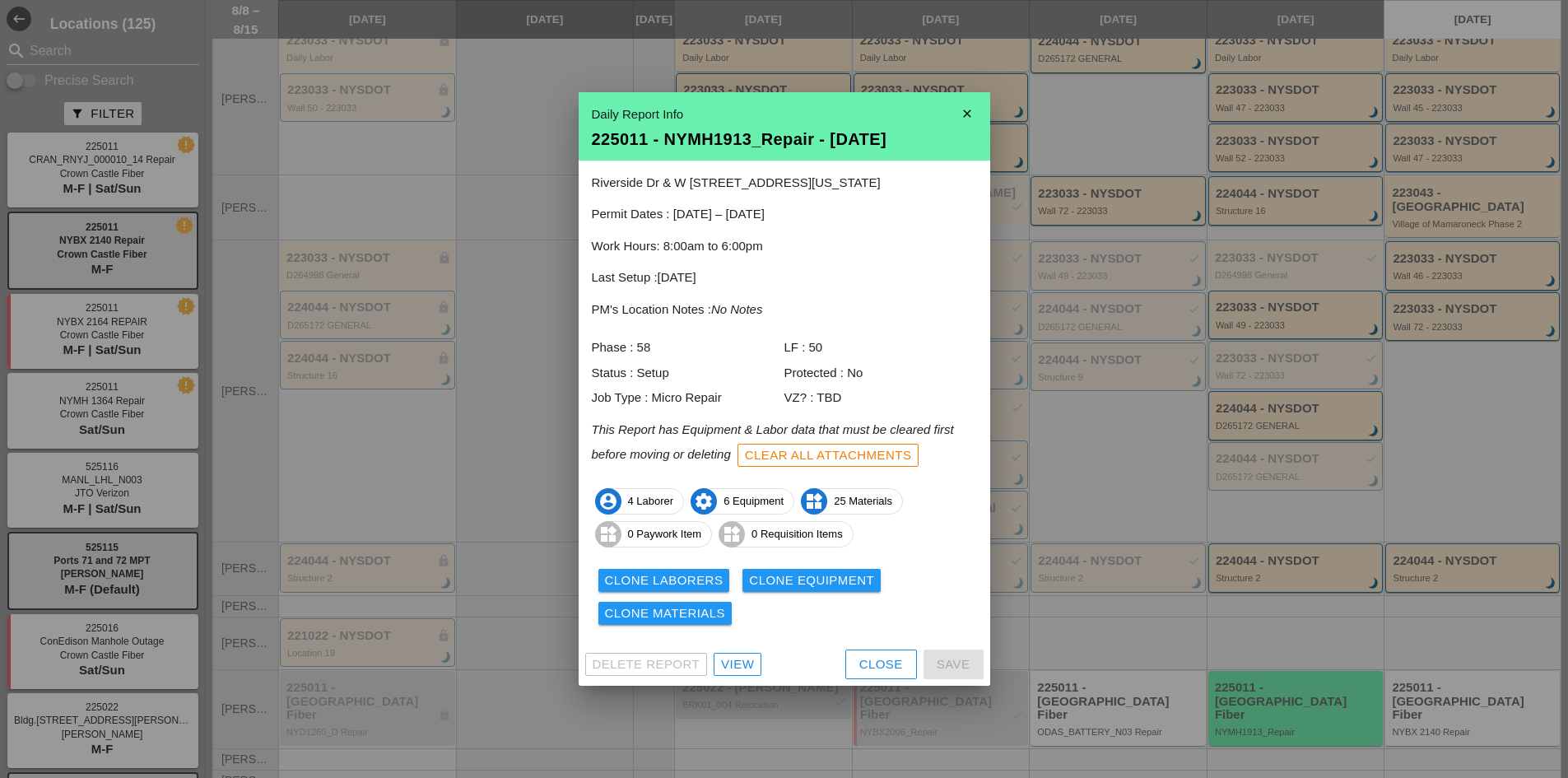
click at [1454, 705] on div at bounding box center [784, 389] width 1568 height 778
click at [1454, 705] on div "225011 - [GEOGRAPHIC_DATA] Fiber" at bounding box center [1474, 701] width 164 height 41
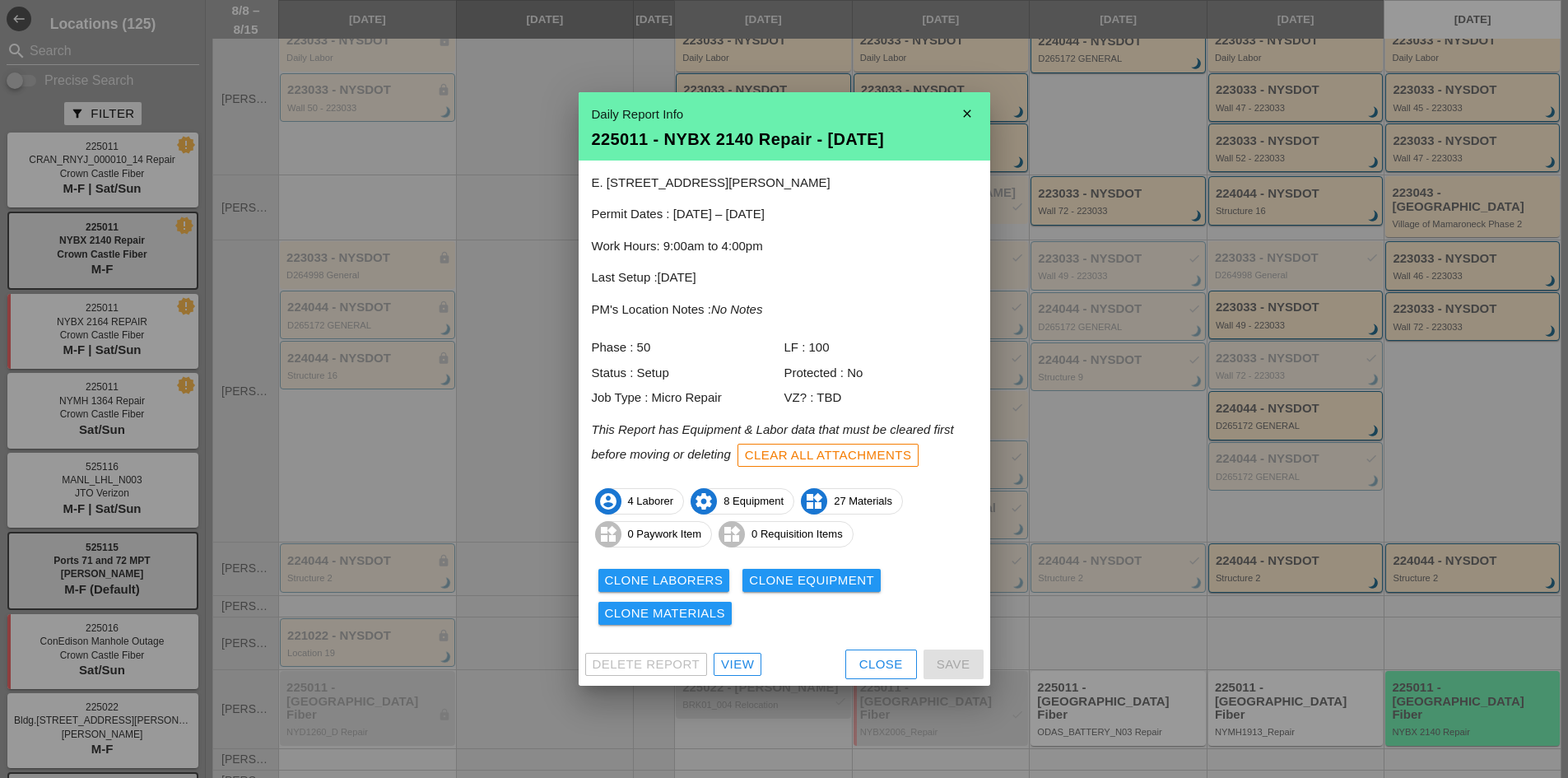
click at [1209, 643] on div at bounding box center [784, 389] width 1568 height 778
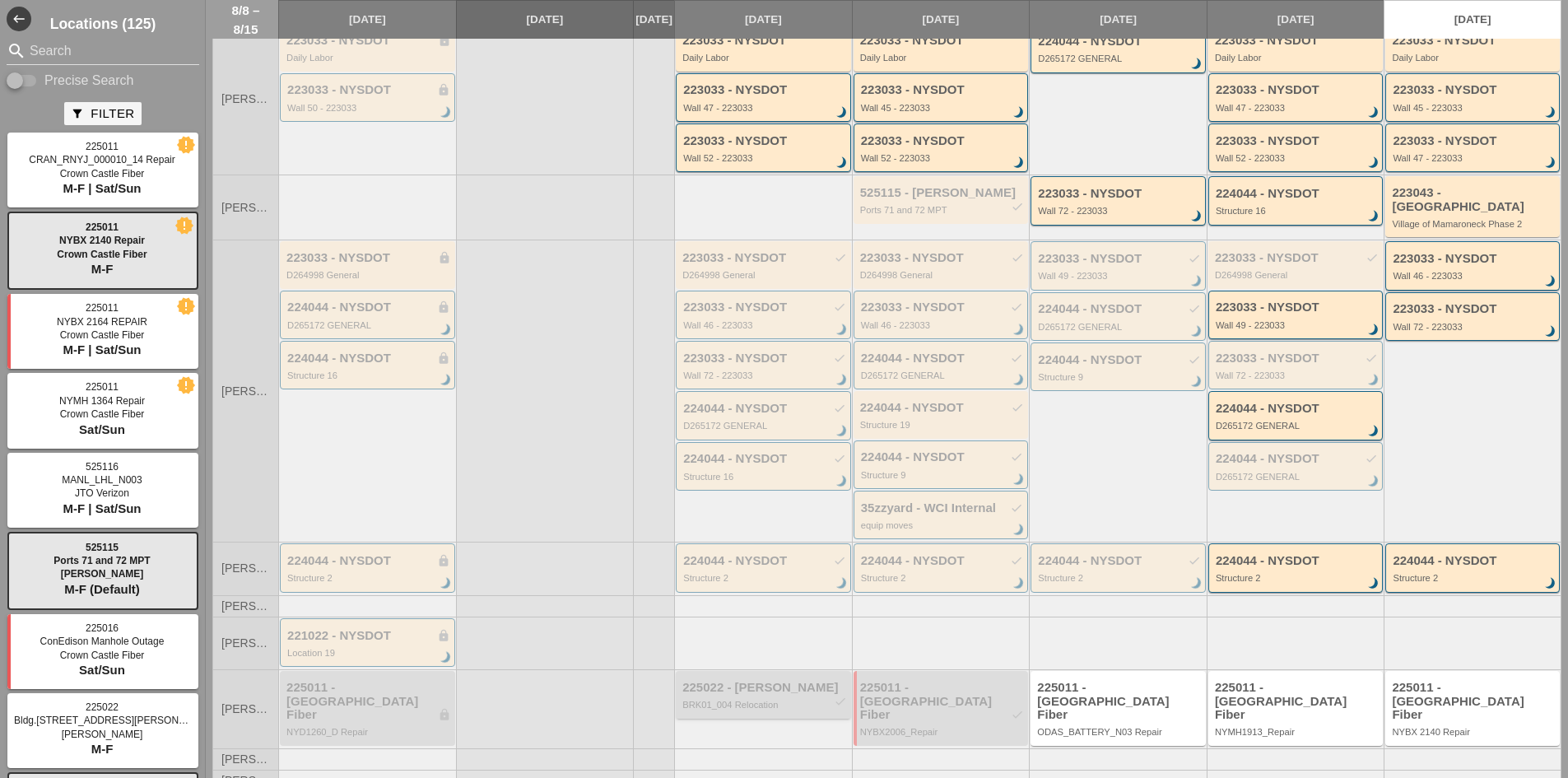
click at [768, 675] on div "225022 - Hugh O'Kane check BRK01_004 Relocation" at bounding box center [762, 694] width 175 height 47
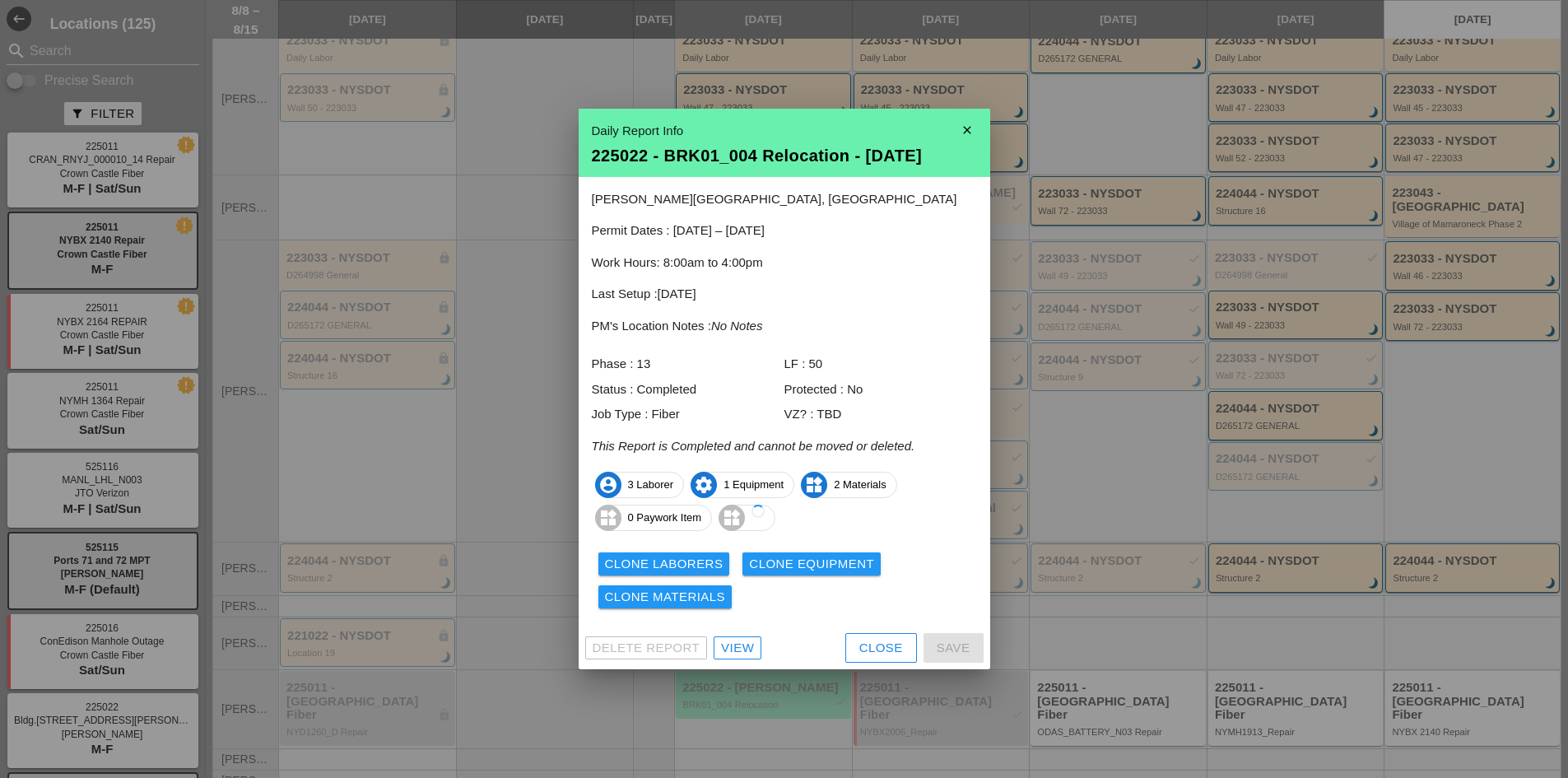
click at [1112, 625] on div at bounding box center [784, 389] width 1568 height 778
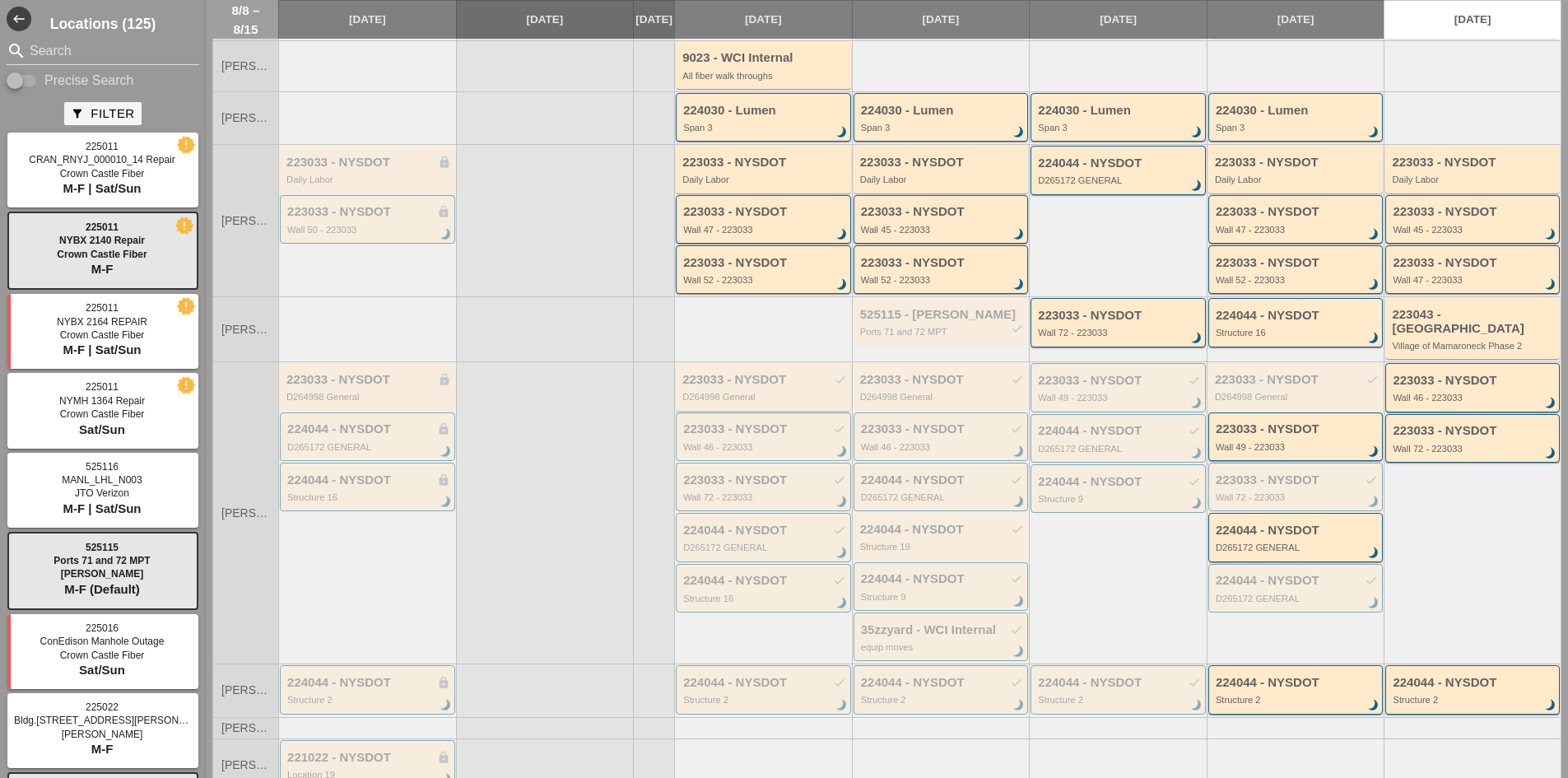
scroll to position [236, 0]
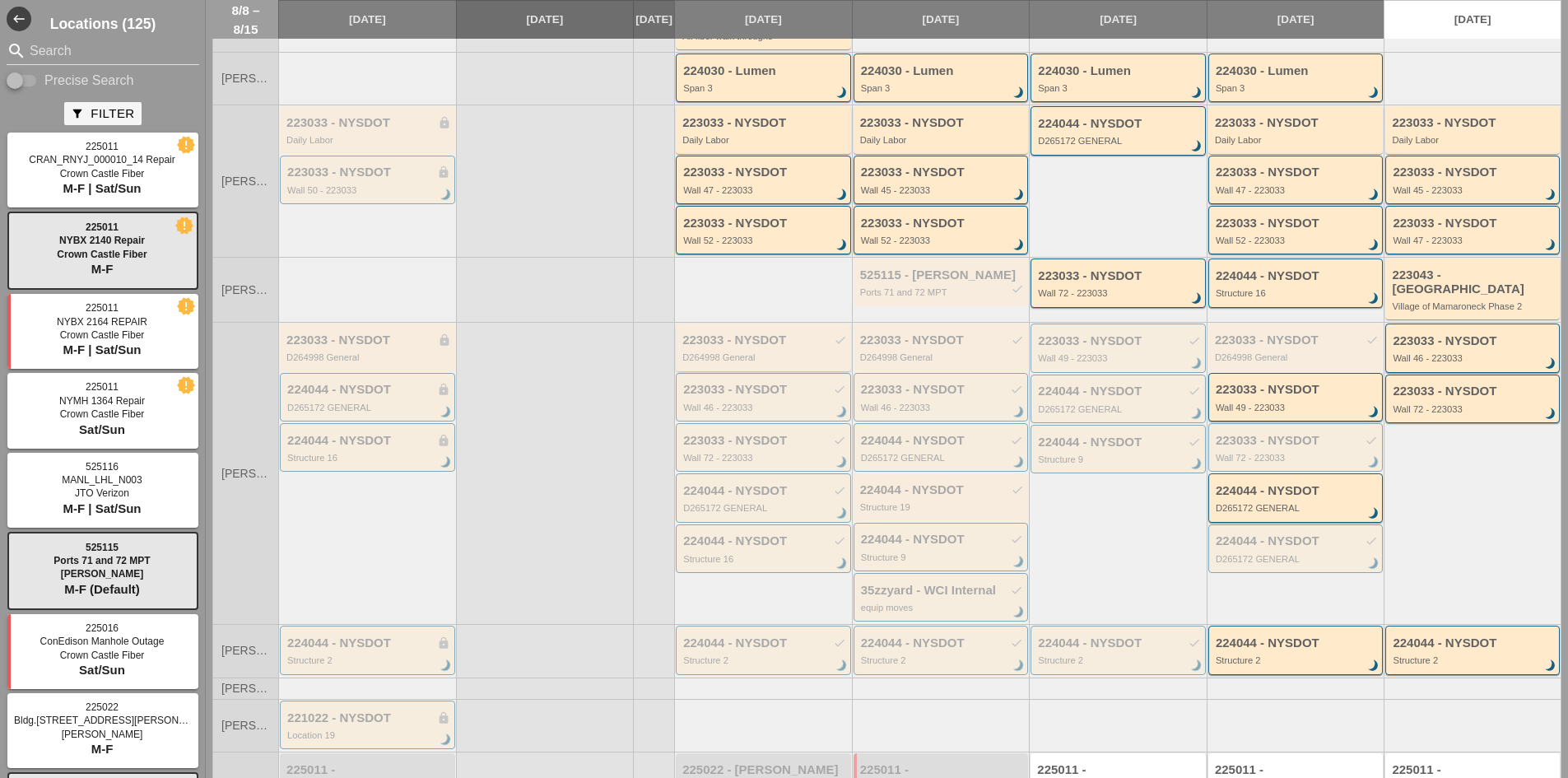
click at [864, 379] on div "223033 - NYSDOT check Wall 46 - 223033 brightness_3" at bounding box center [941, 396] width 175 height 48
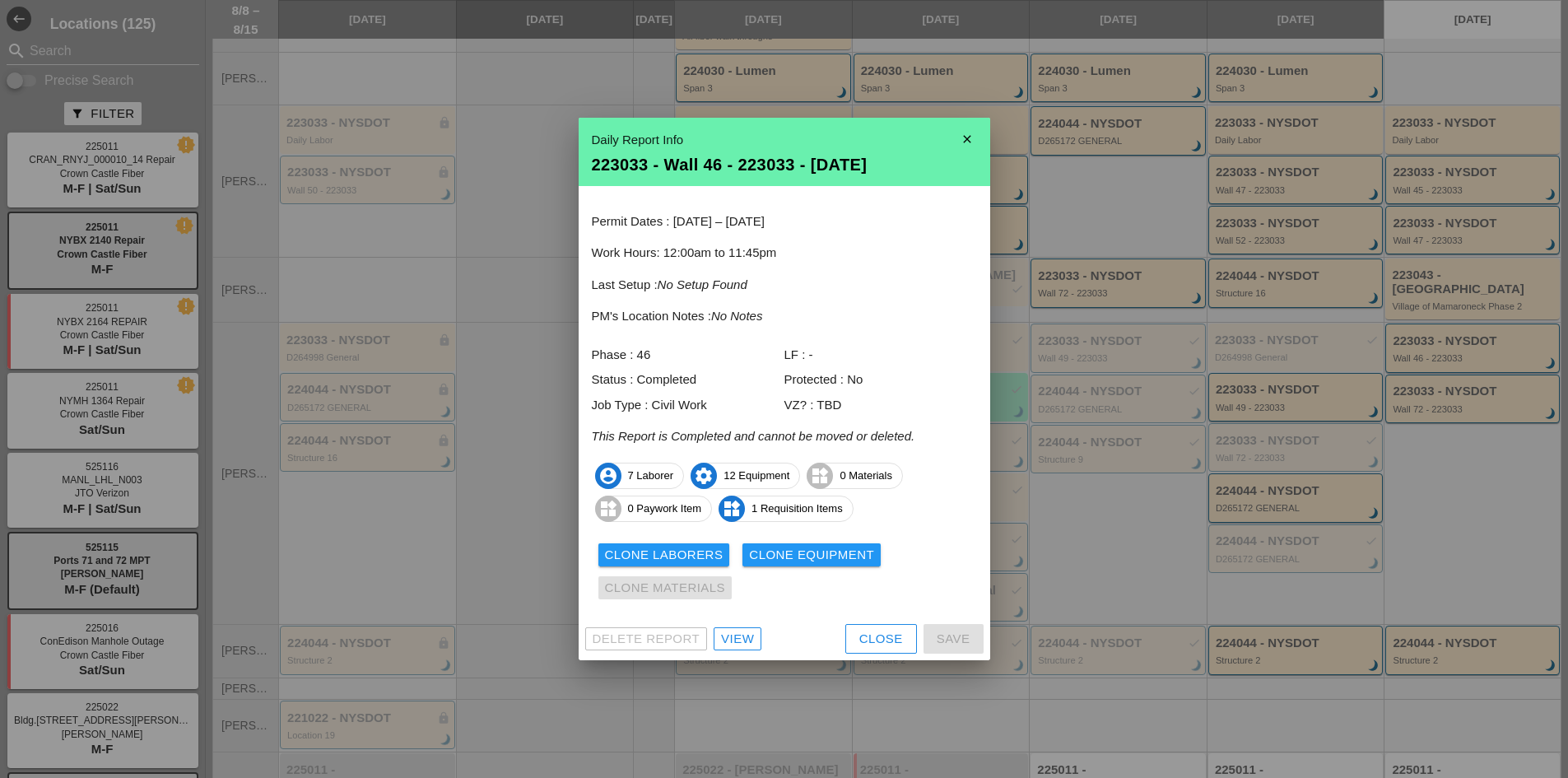
click at [506, 312] on div at bounding box center [784, 389] width 1568 height 778
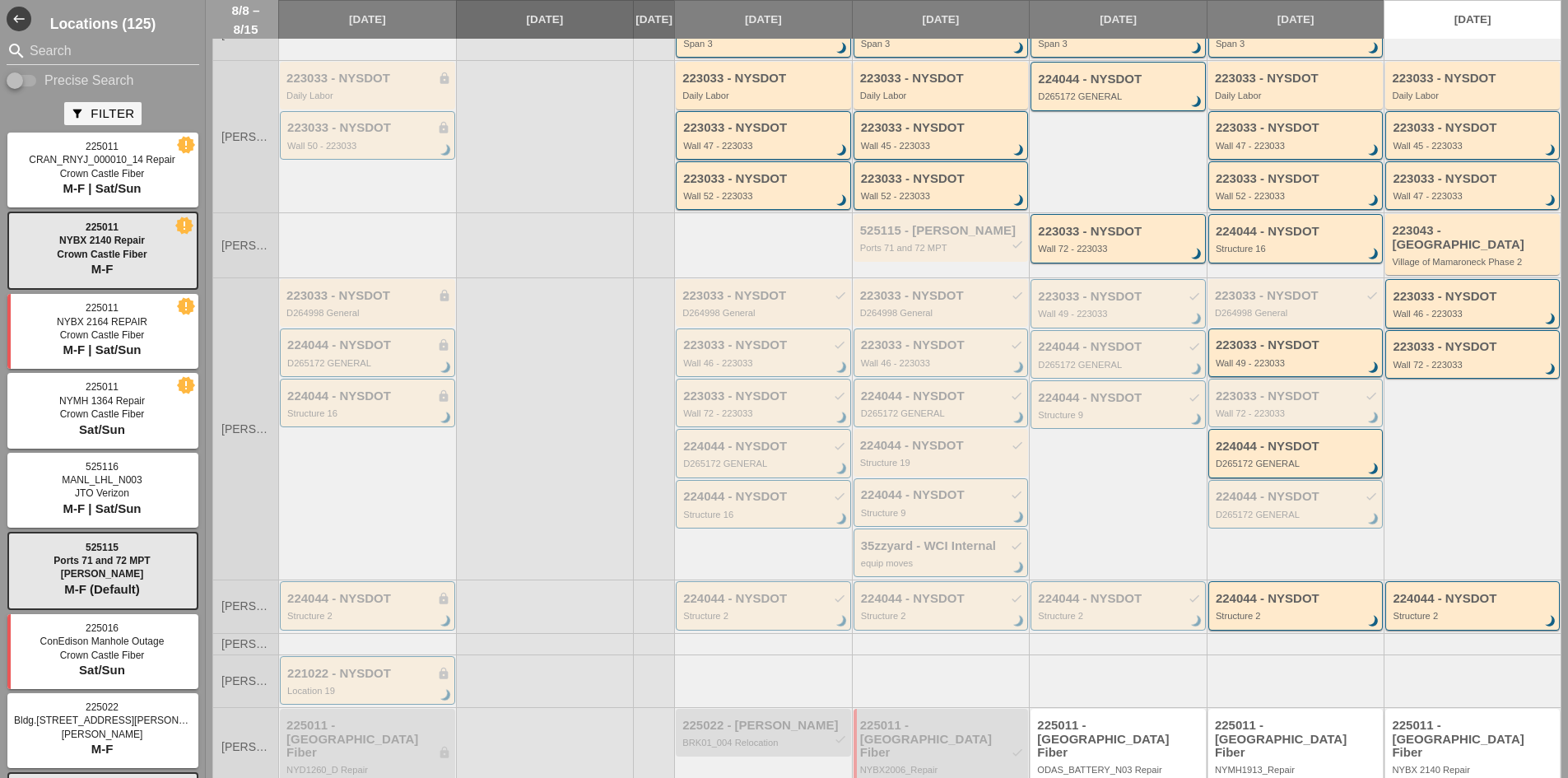
scroll to position [317, 0]
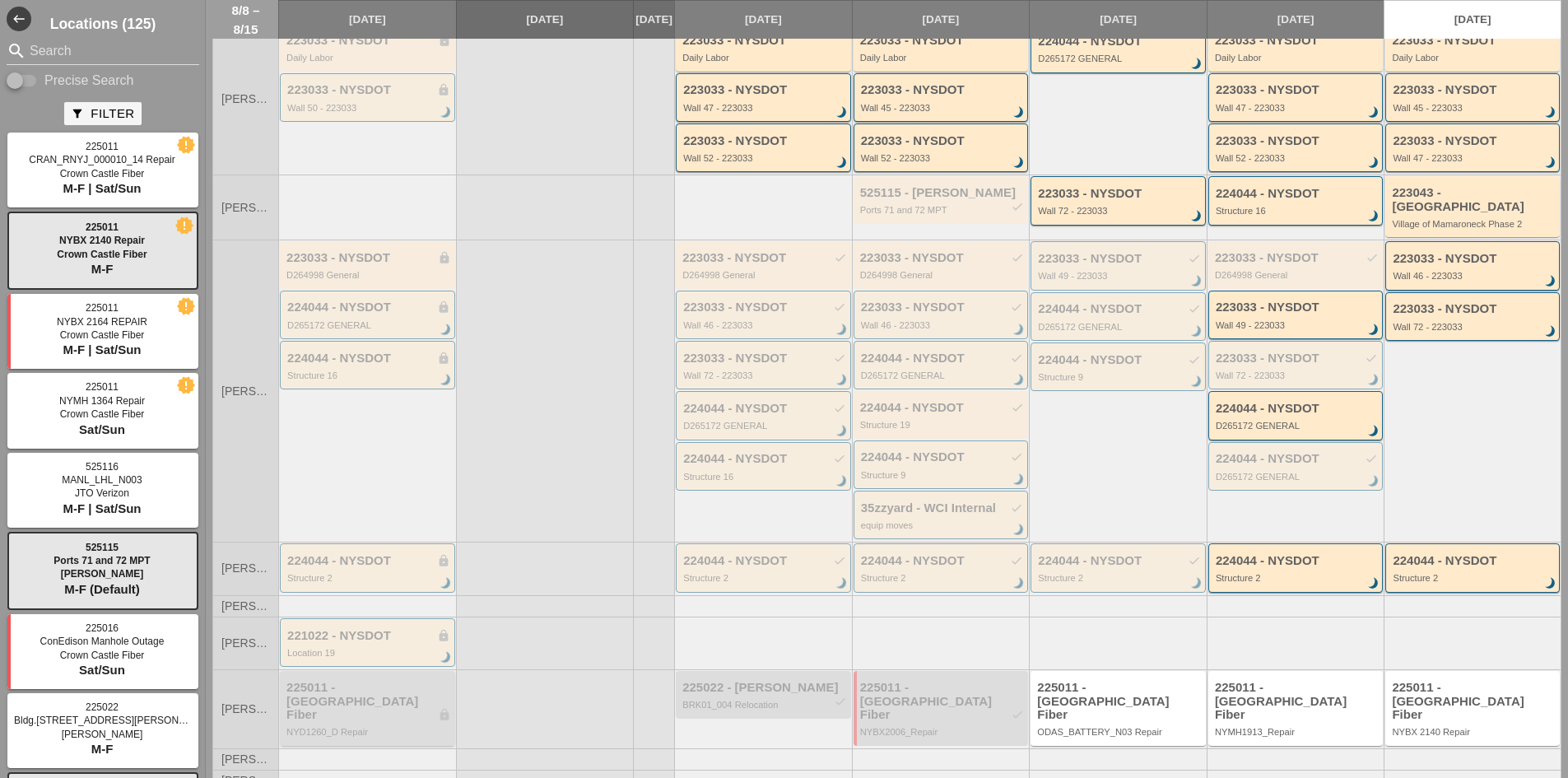
click at [376, 694] on div "225011 - Crown Castle Fiber lock" at bounding box center [368, 701] width 164 height 41
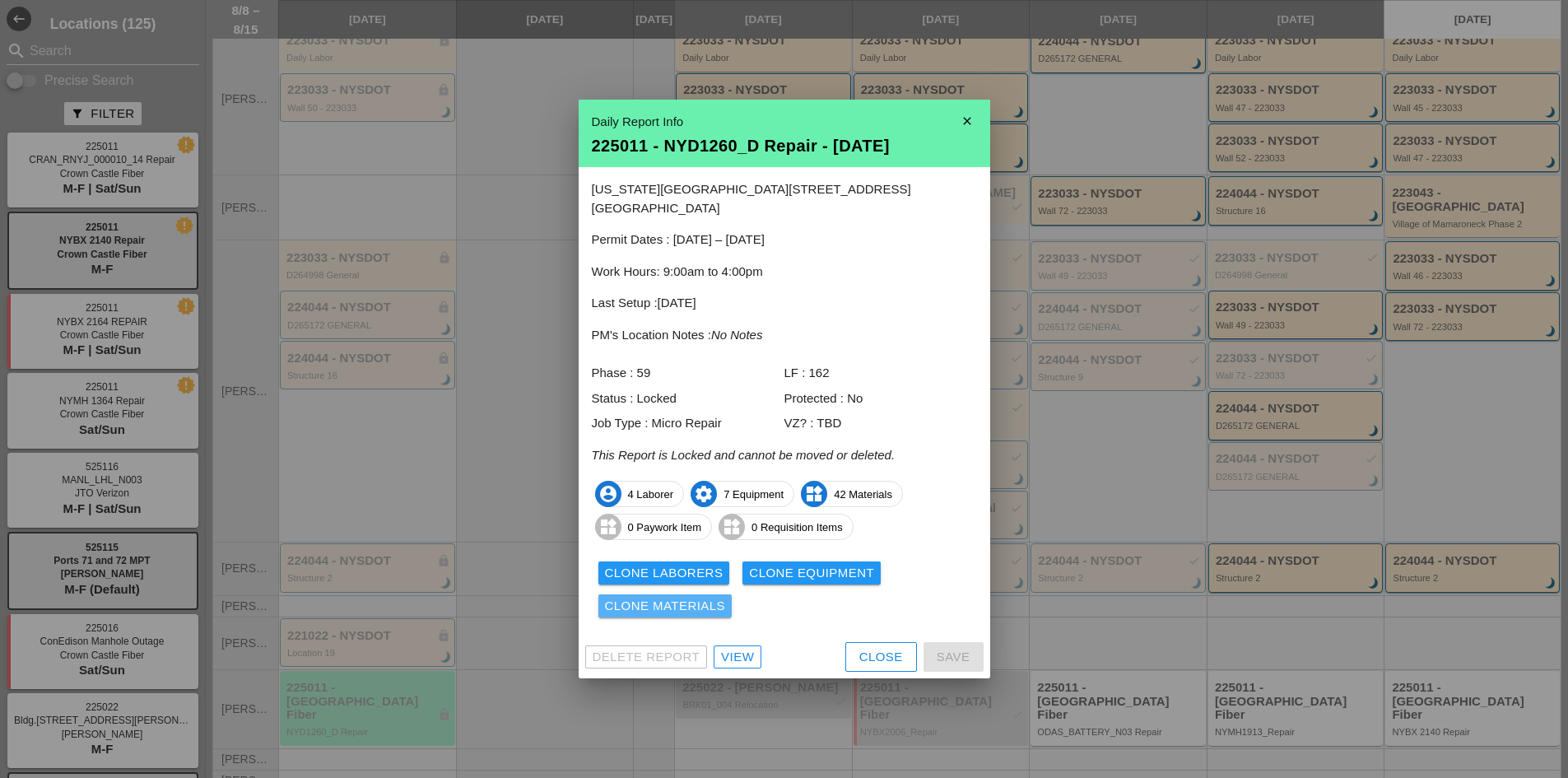
click at [707, 603] on div "Clone Materials" at bounding box center [666, 607] width 121 height 19
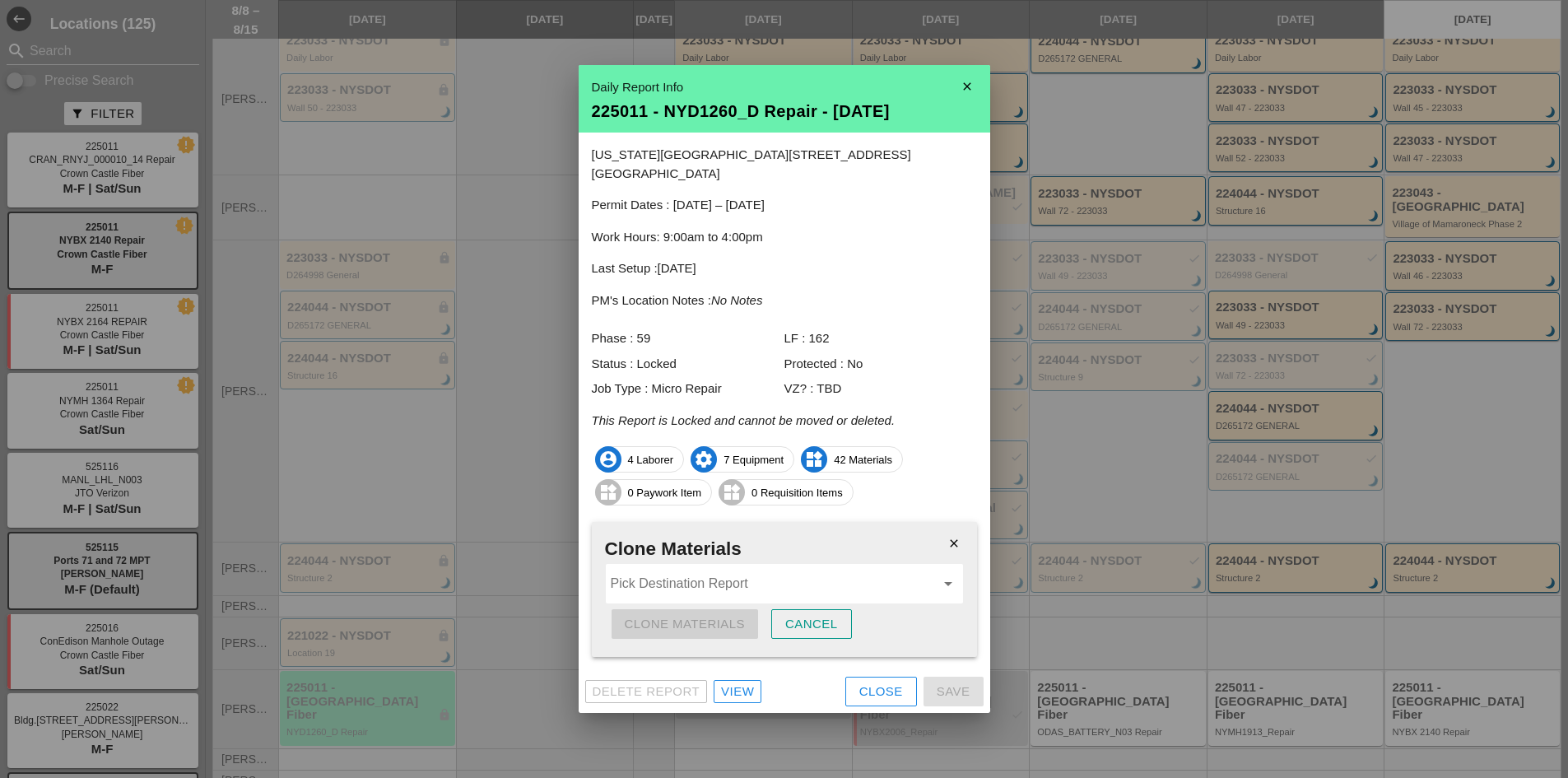
click at [730, 580] on input "Pick Destination Report" at bounding box center [773, 584] width 325 height 26
type input "1"
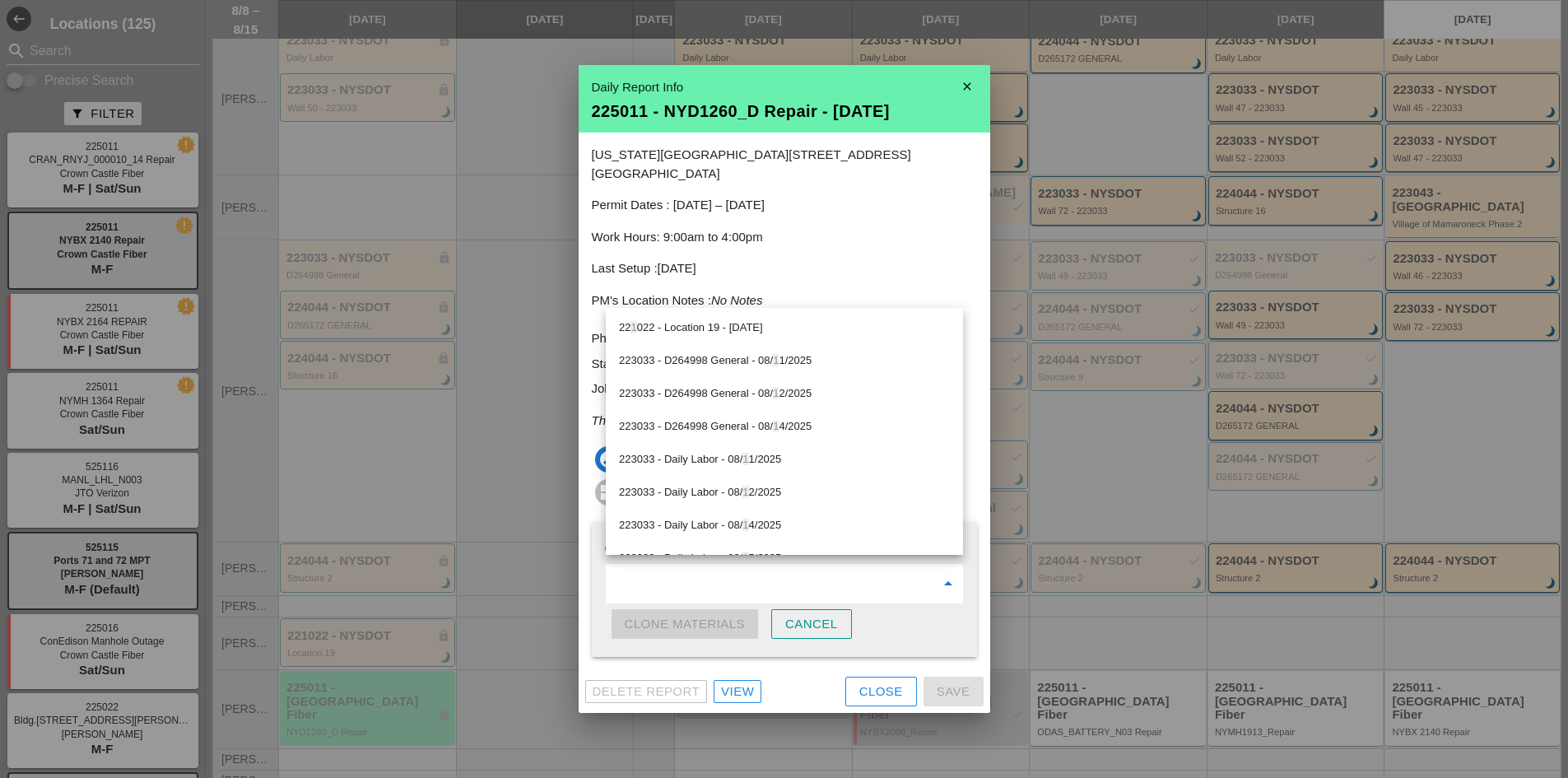
type input "2"
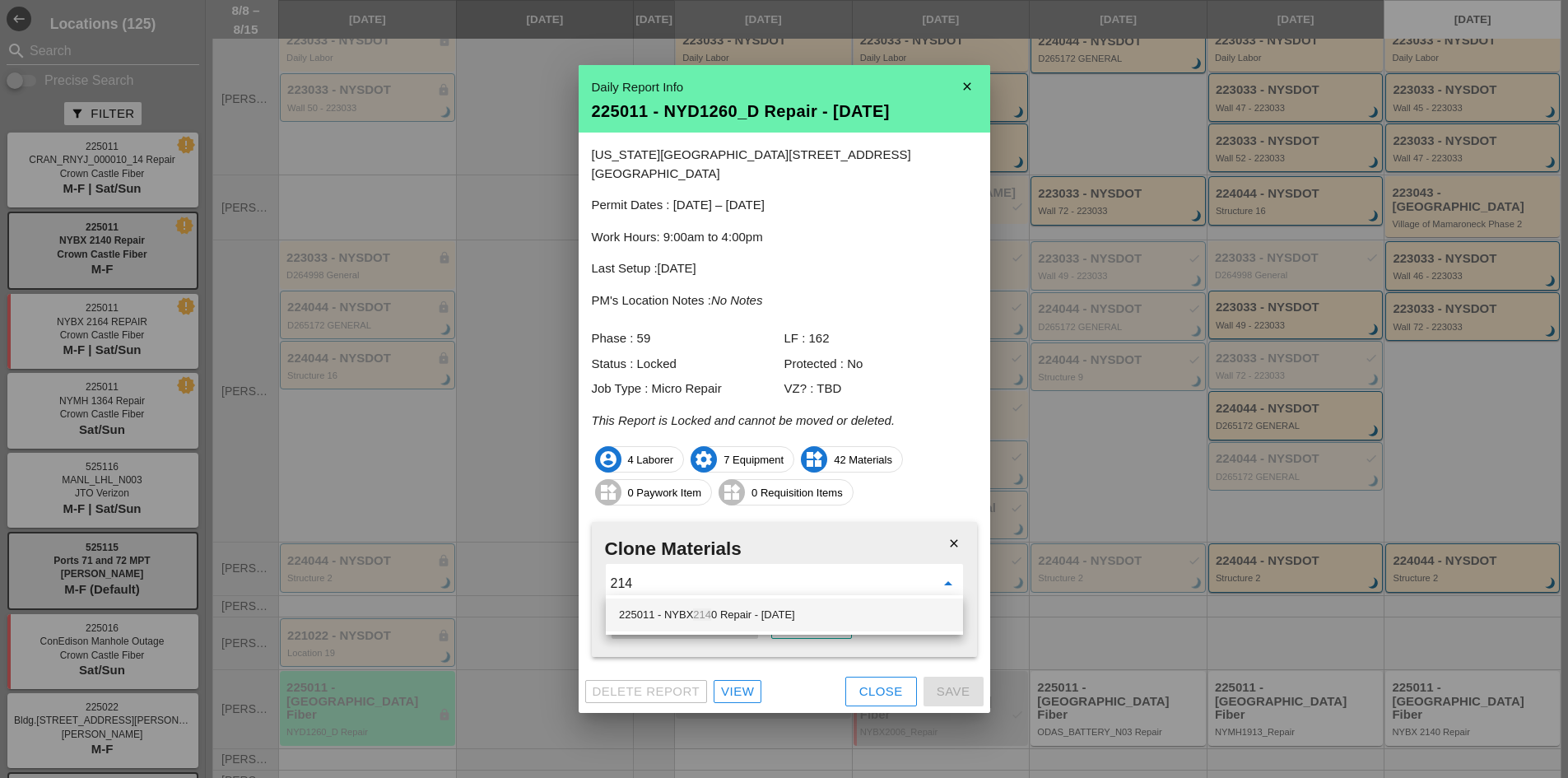
type input "214"
click at [871, 688] on div "Close" at bounding box center [881, 692] width 44 height 19
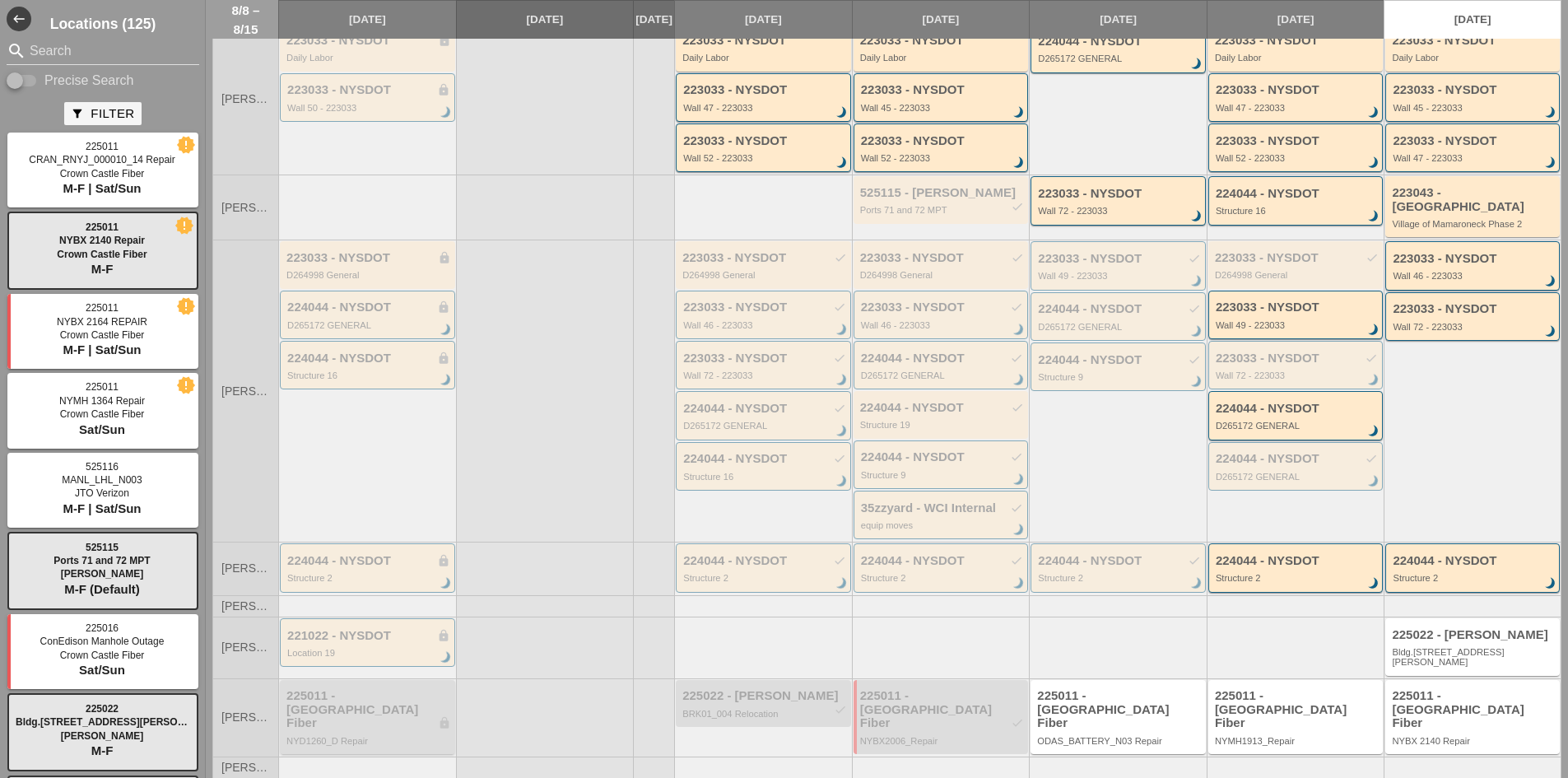
click at [379, 701] on div "225011 - Crown Castle Fiber lock" at bounding box center [368, 709] width 164 height 41
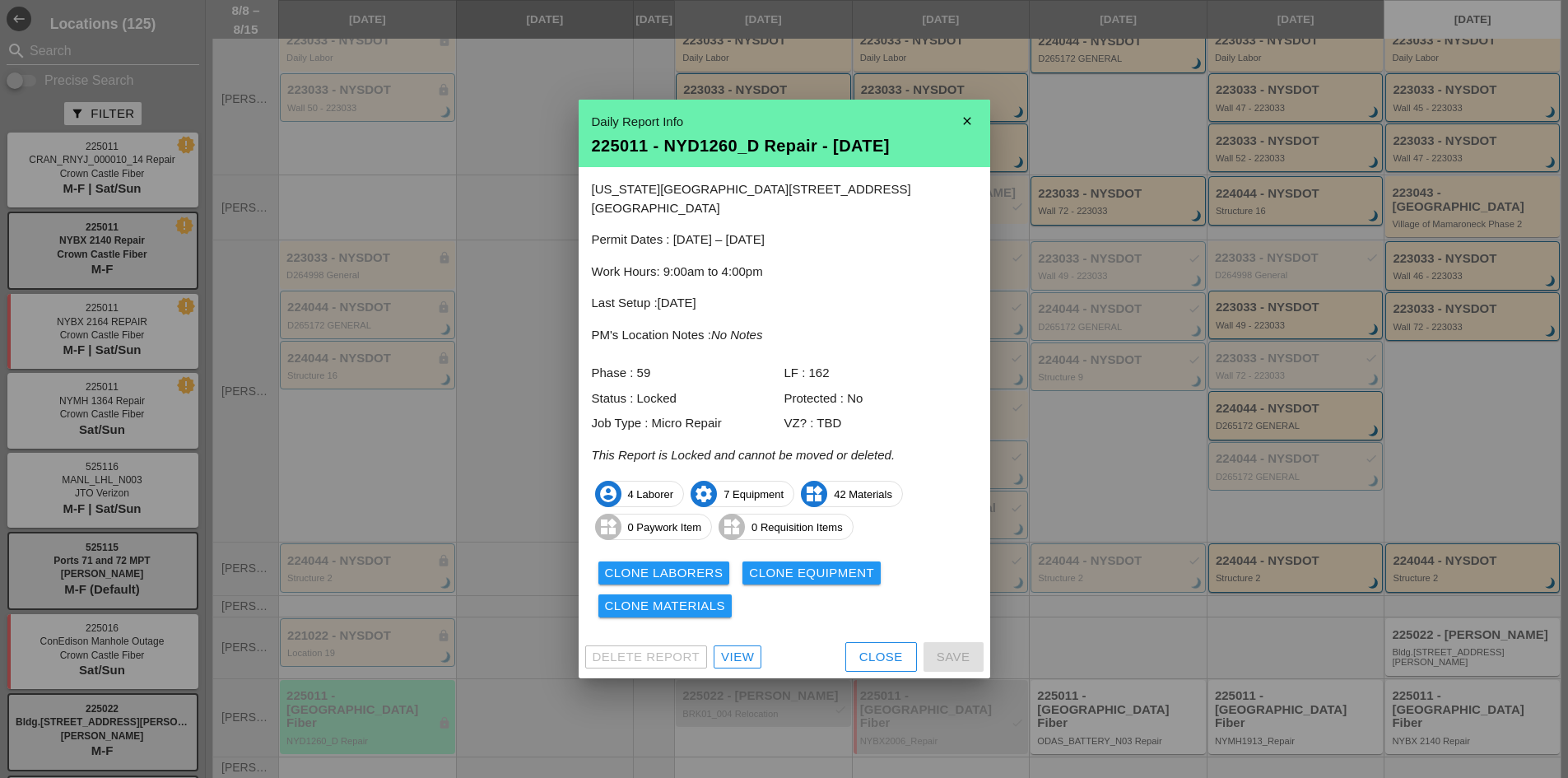
click at [671, 597] on div "Clone Materials" at bounding box center [666, 607] width 121 height 19
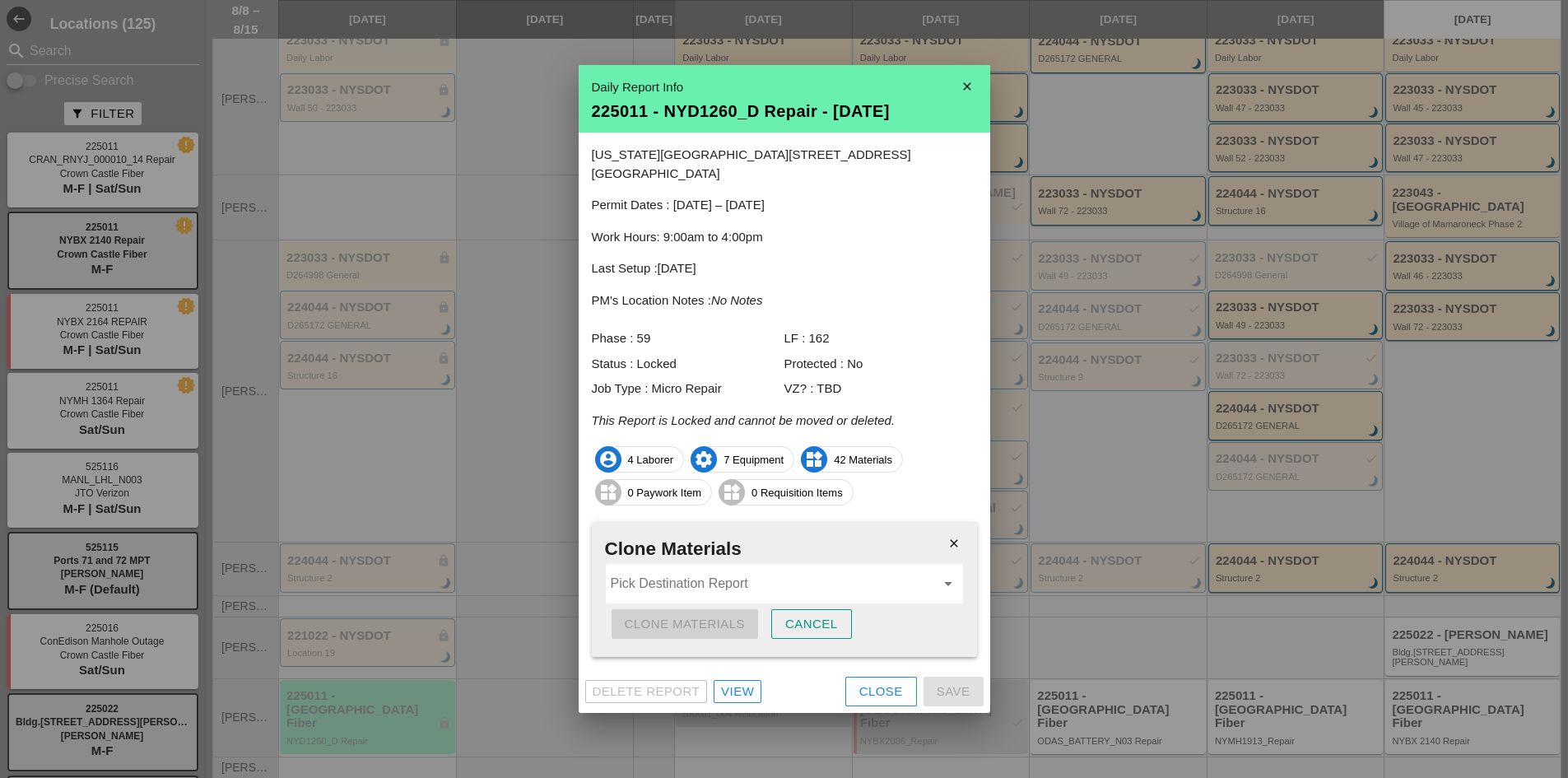
click at [667, 590] on div "Pick Destination Report arrow_drop_down" at bounding box center [784, 583] width 357 height 40
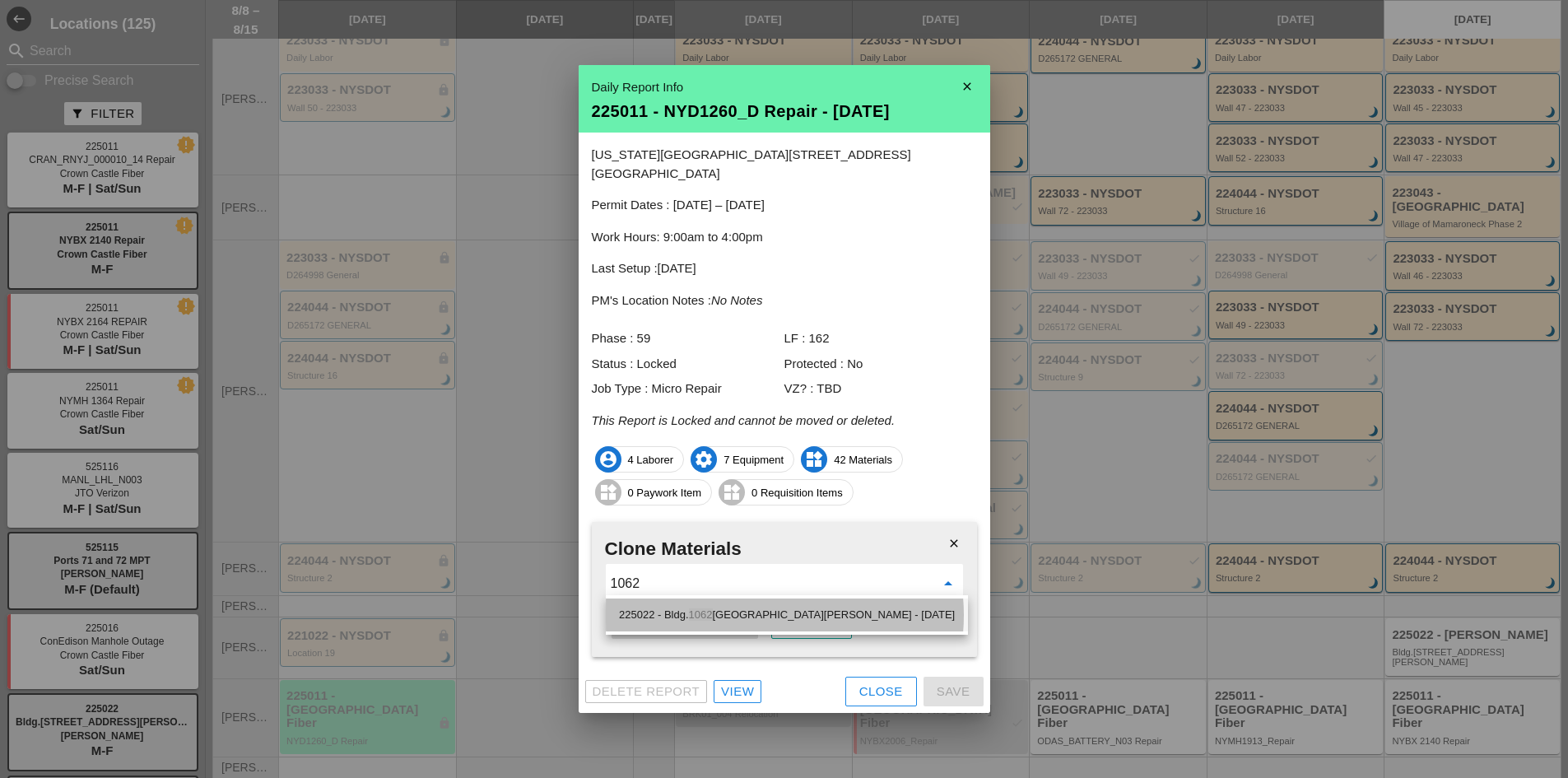
click at [664, 605] on div "225022 - Bldg. 1062 St Johns Place - 08/15/2025" at bounding box center [787, 614] width 336 height 19
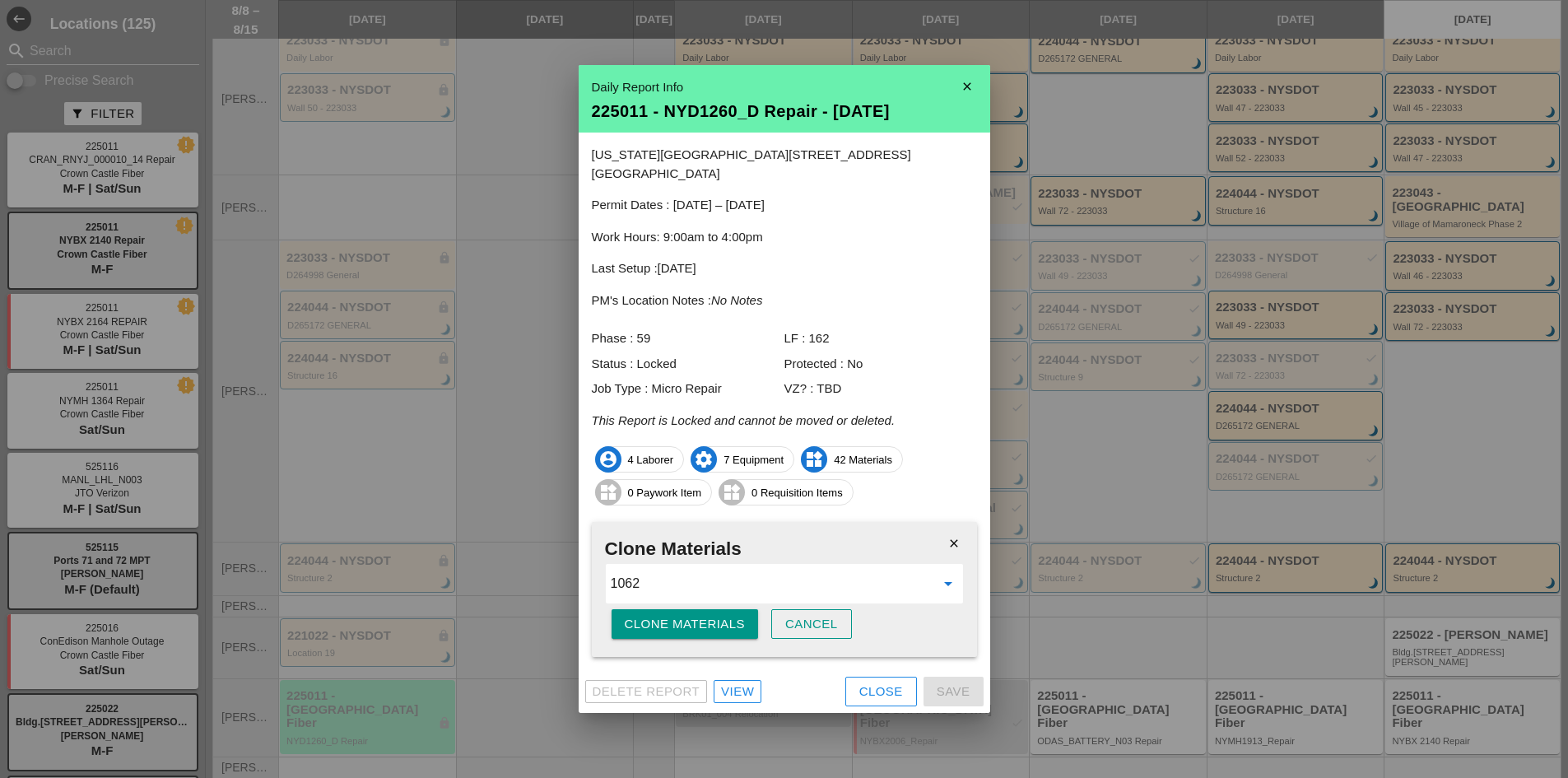
type input "225022 - Bldg.[STREET_ADDRESS][PERSON_NAME] - [DATE]"
click at [667, 614] on div "Clone Materials" at bounding box center [685, 624] width 121 height 19
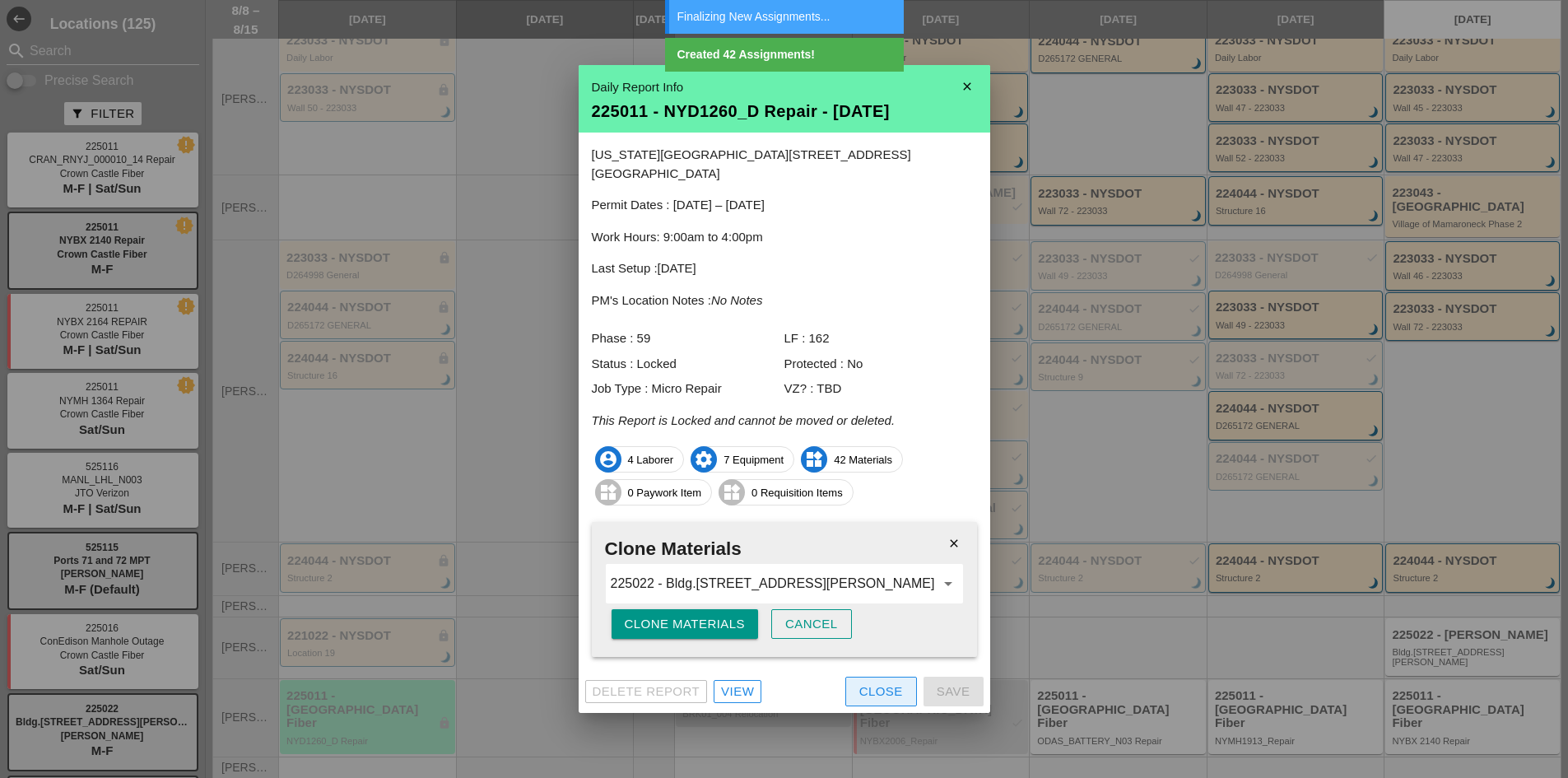
click at [876, 687] on div "Close" at bounding box center [881, 692] width 44 height 19
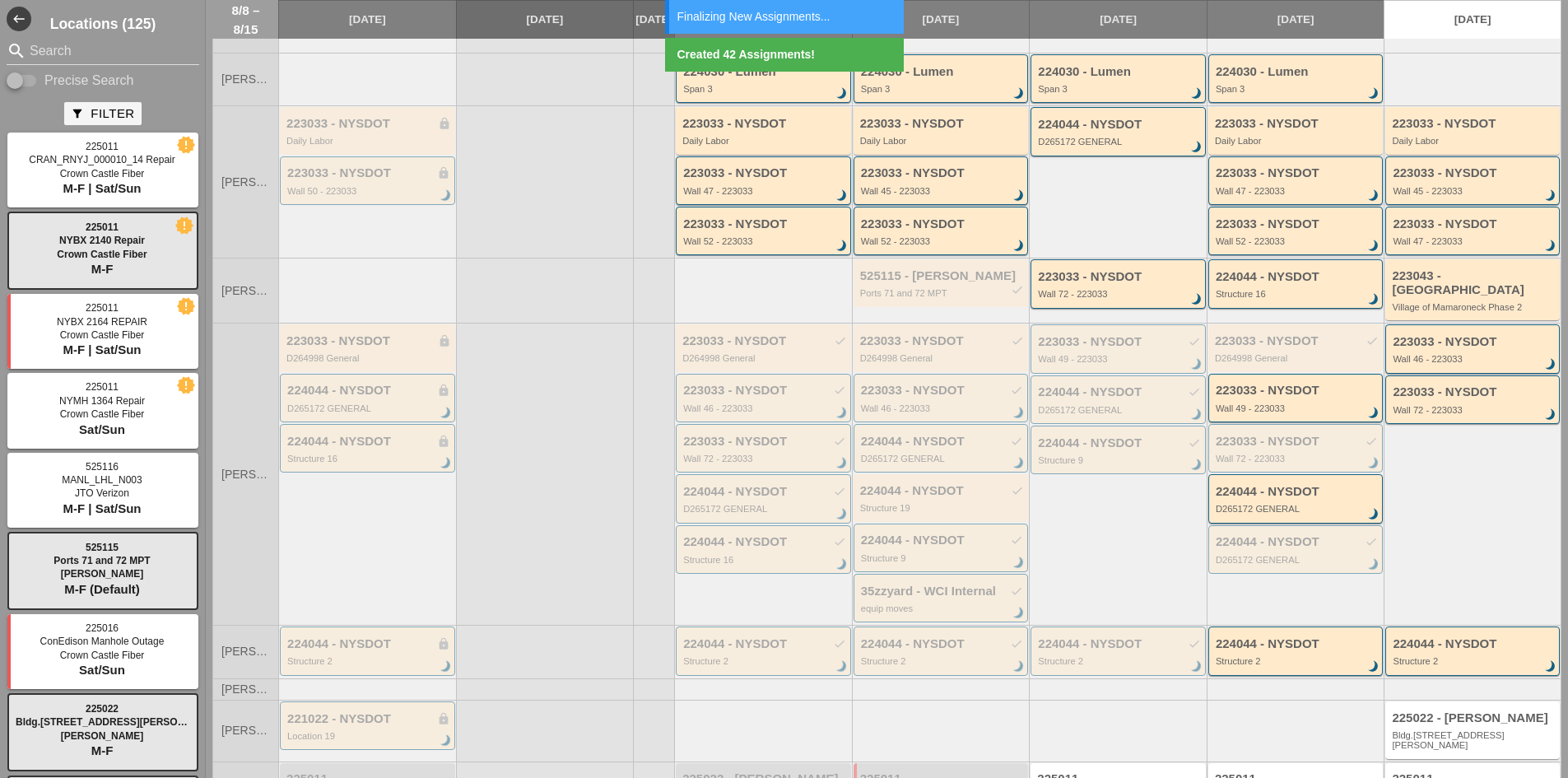
scroll to position [0, 0]
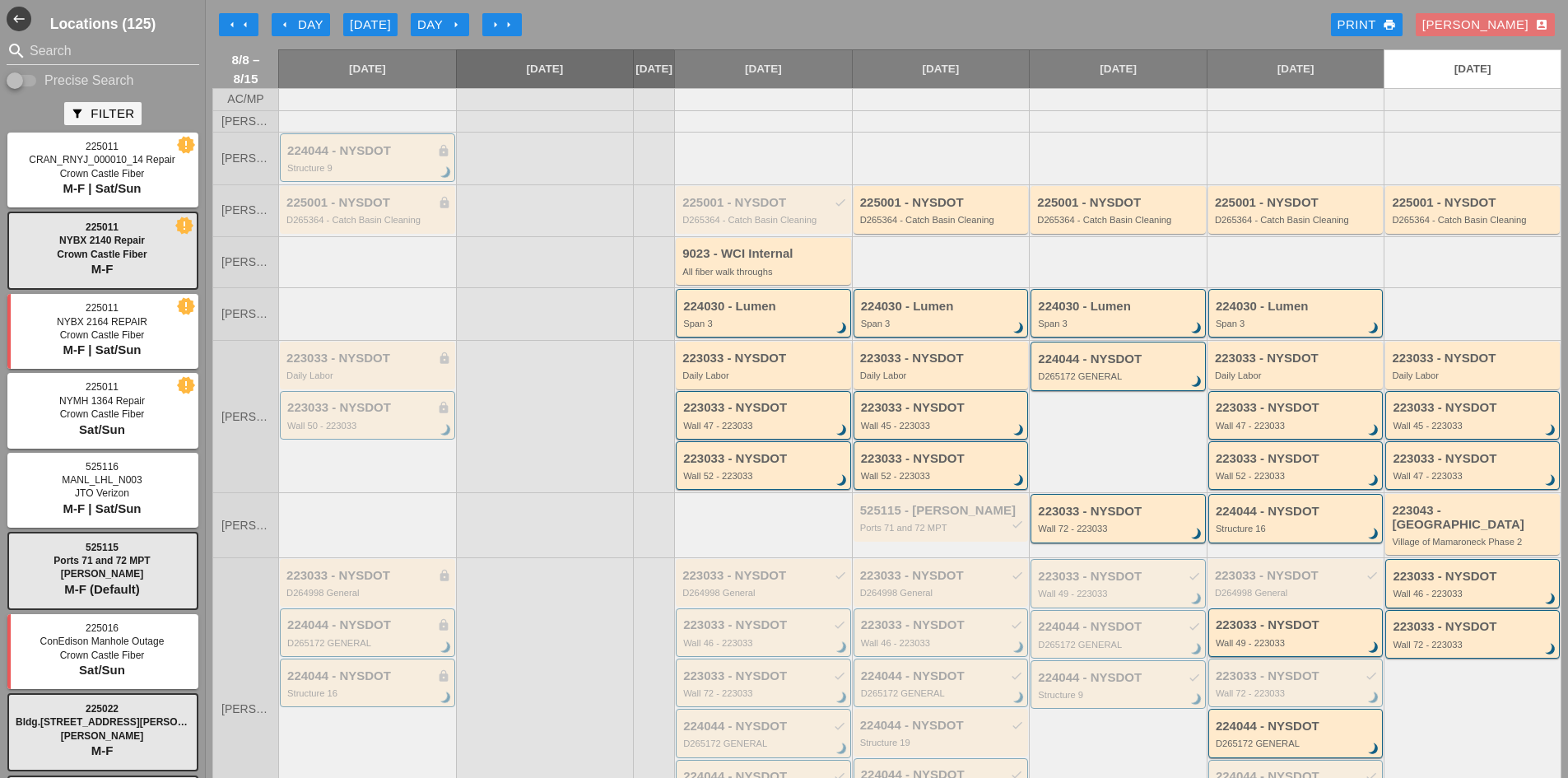
click at [367, 24] on div "[DATE]" at bounding box center [370, 25] width 41 height 19
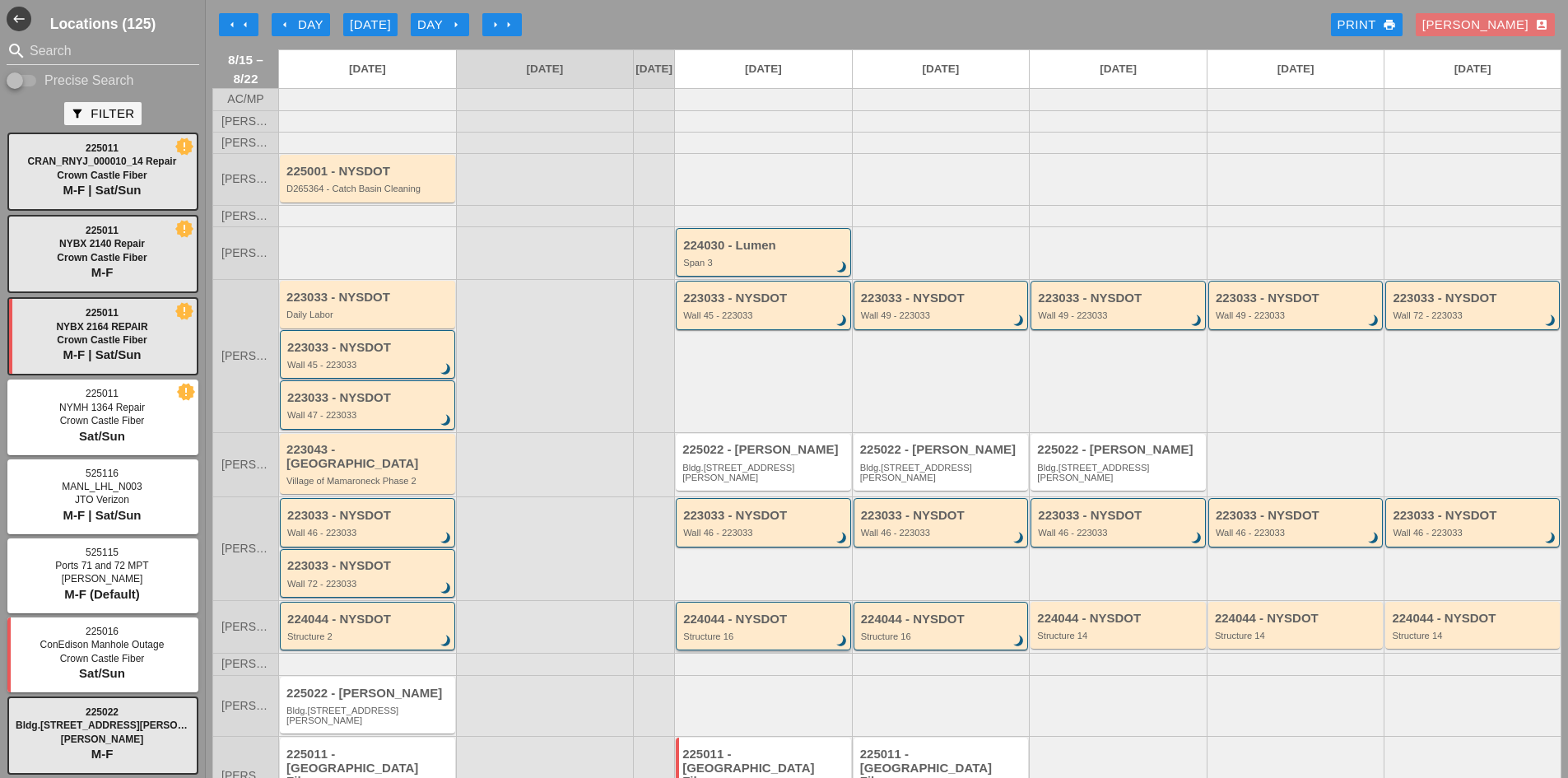
click at [791, 622] on div "224044 - NYSDOT" at bounding box center [764, 619] width 163 height 14
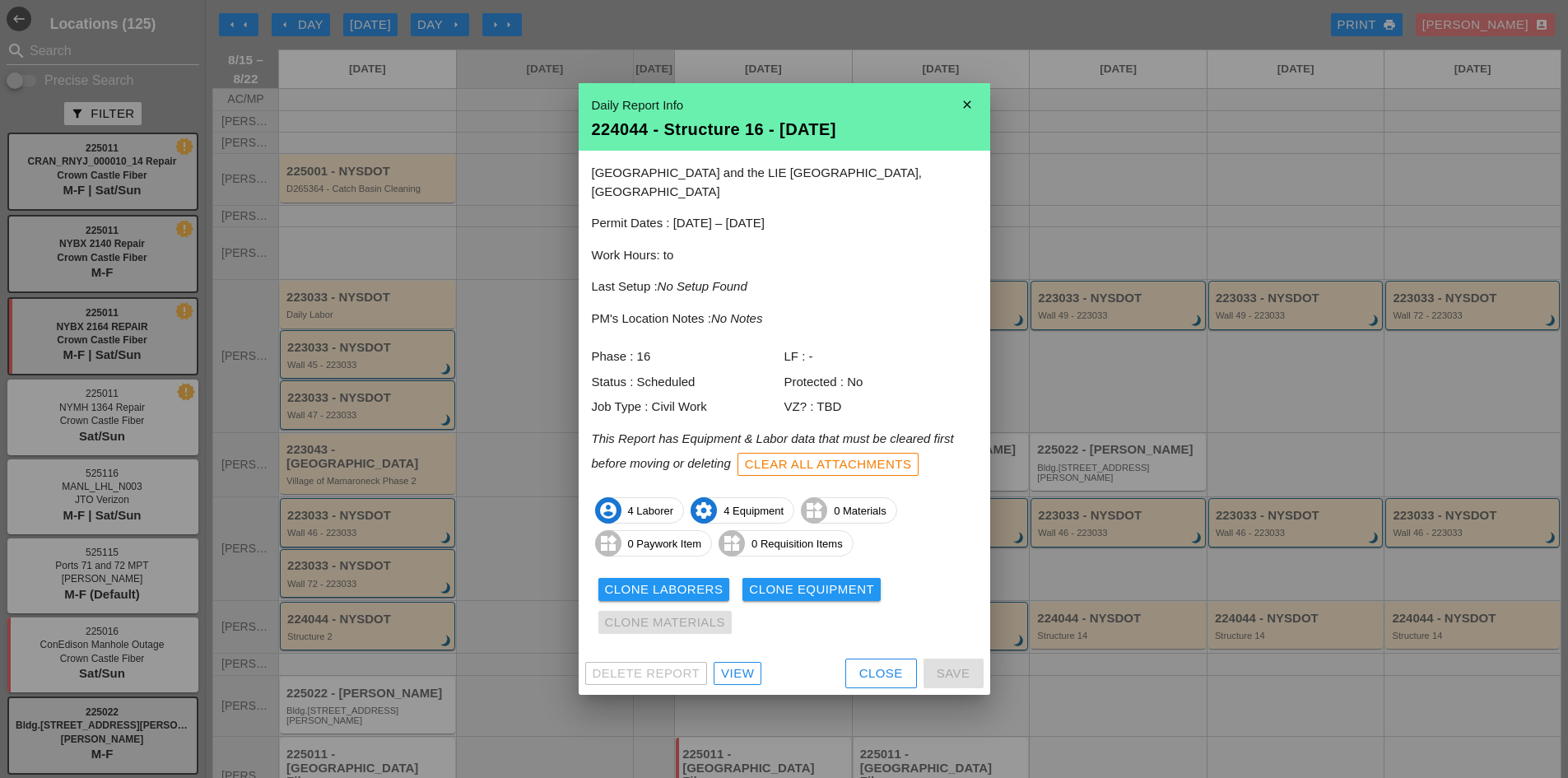
click at [872, 664] on div "Close" at bounding box center [881, 673] width 44 height 19
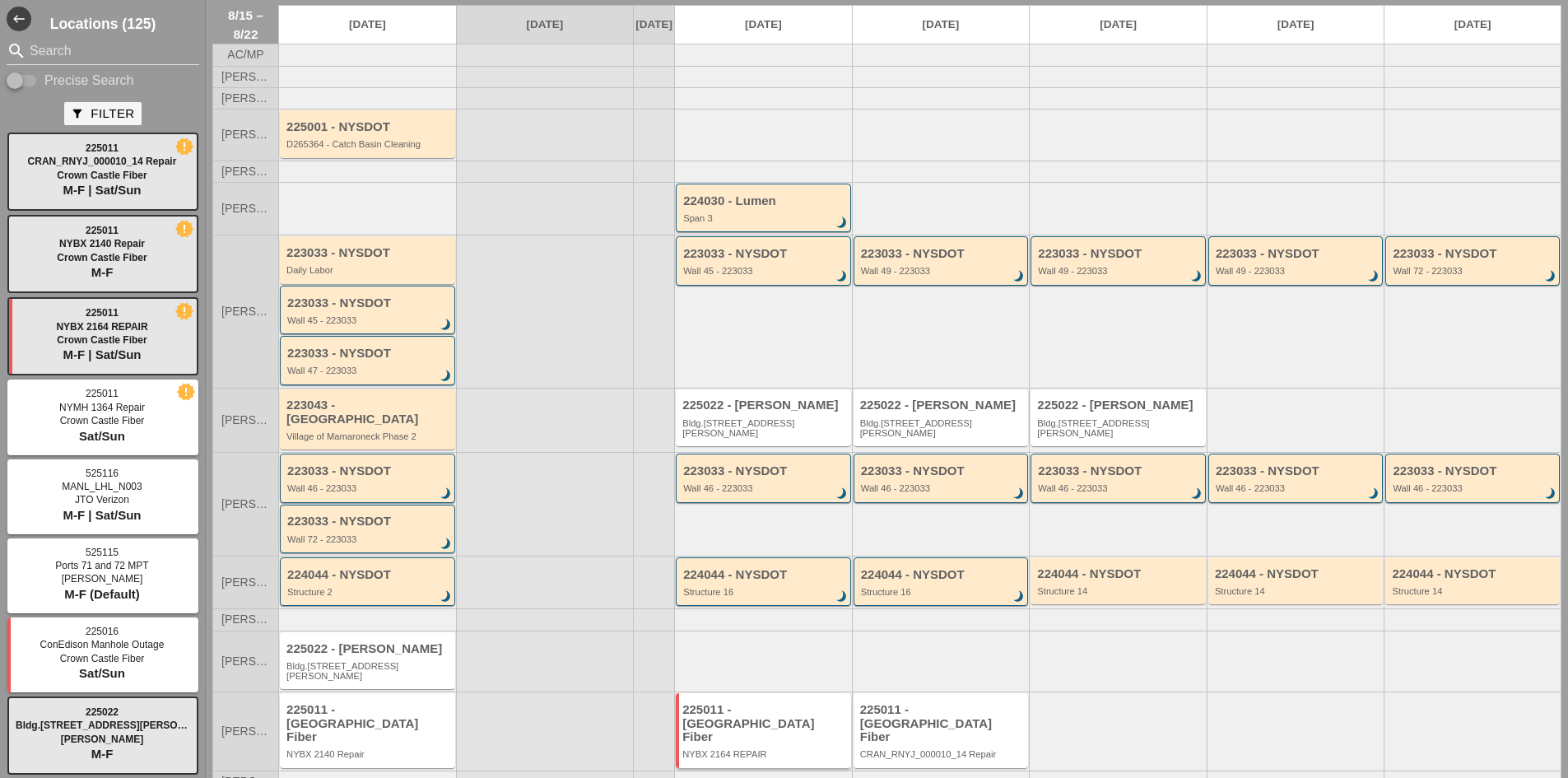
scroll to position [69, 0]
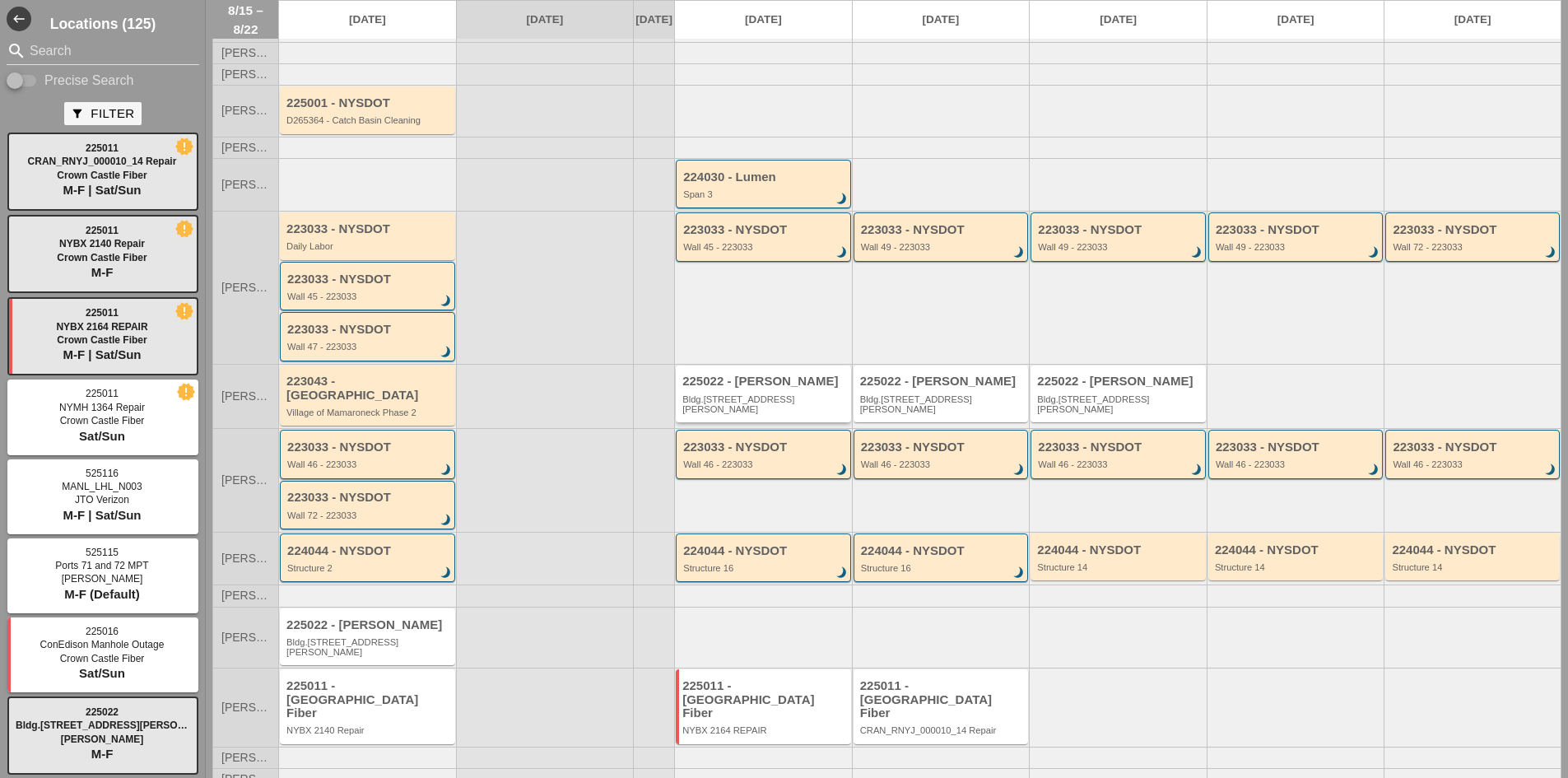
click at [726, 410] on div "Bldg.[STREET_ADDRESS][PERSON_NAME]" at bounding box center [764, 404] width 164 height 20
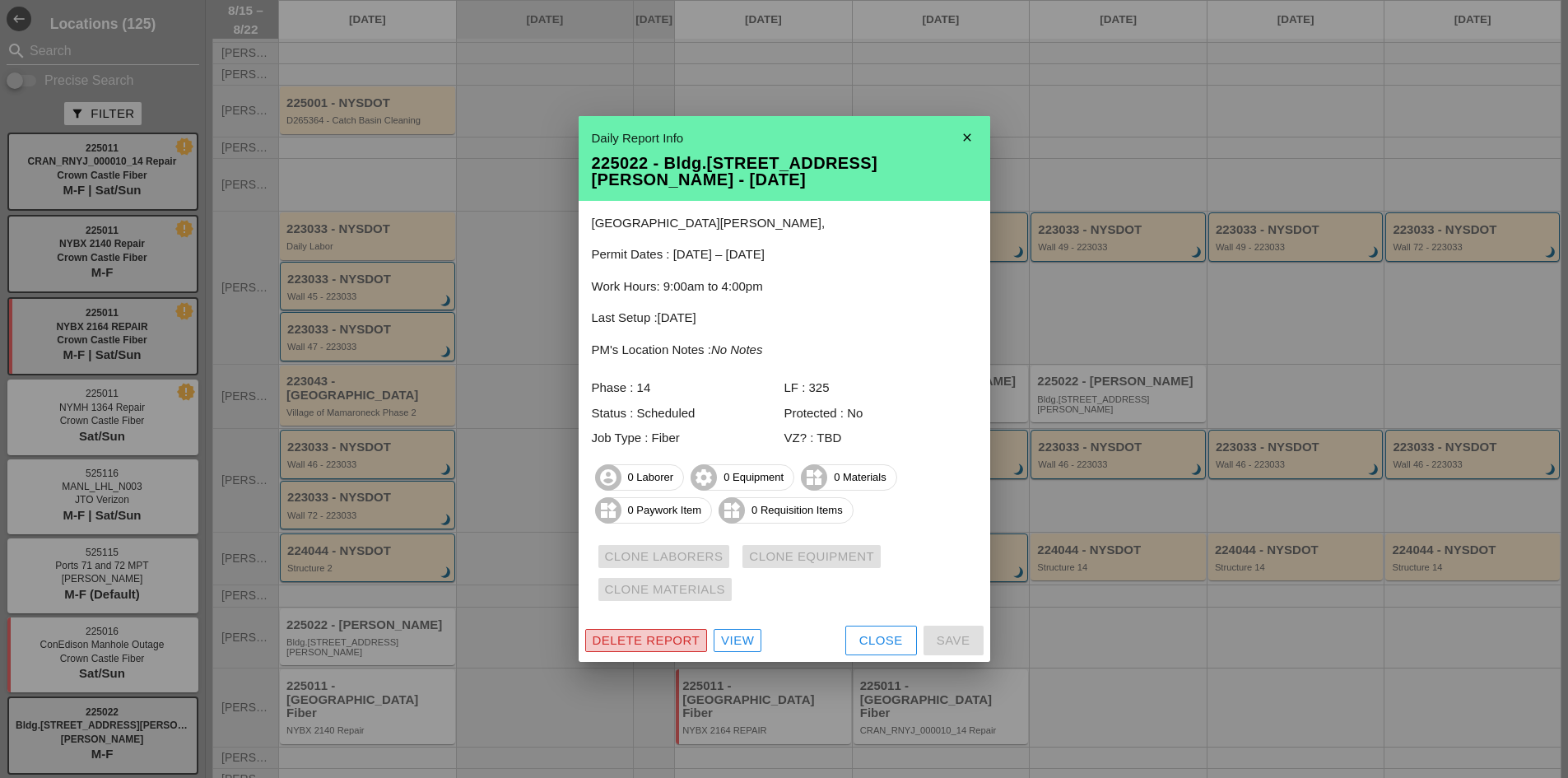
click at [658, 631] on div "Delete Report" at bounding box center [646, 641] width 108 height 19
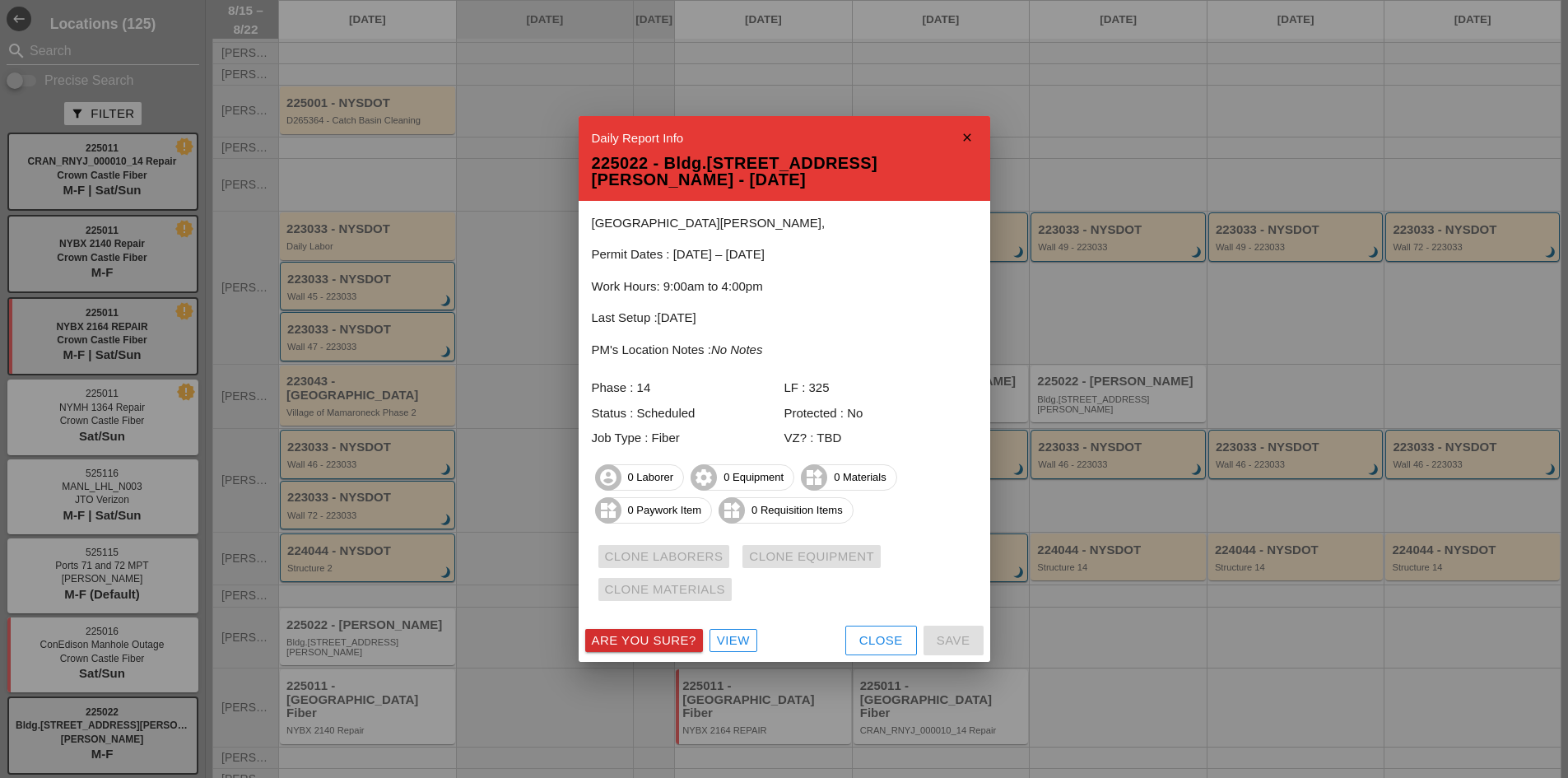
click at [658, 631] on div "Are you sure?" at bounding box center [644, 641] width 105 height 19
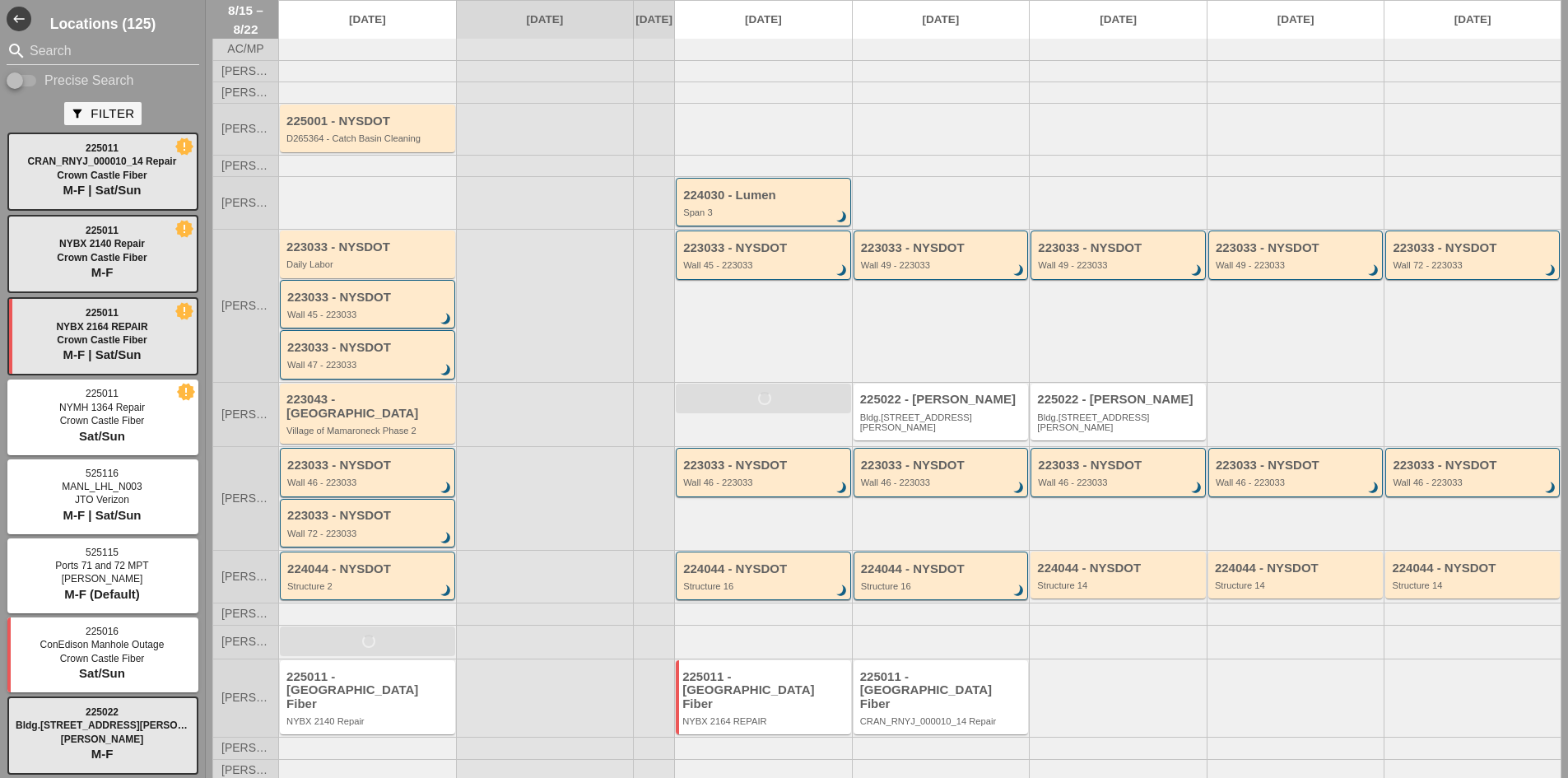
scroll to position [39, 0]
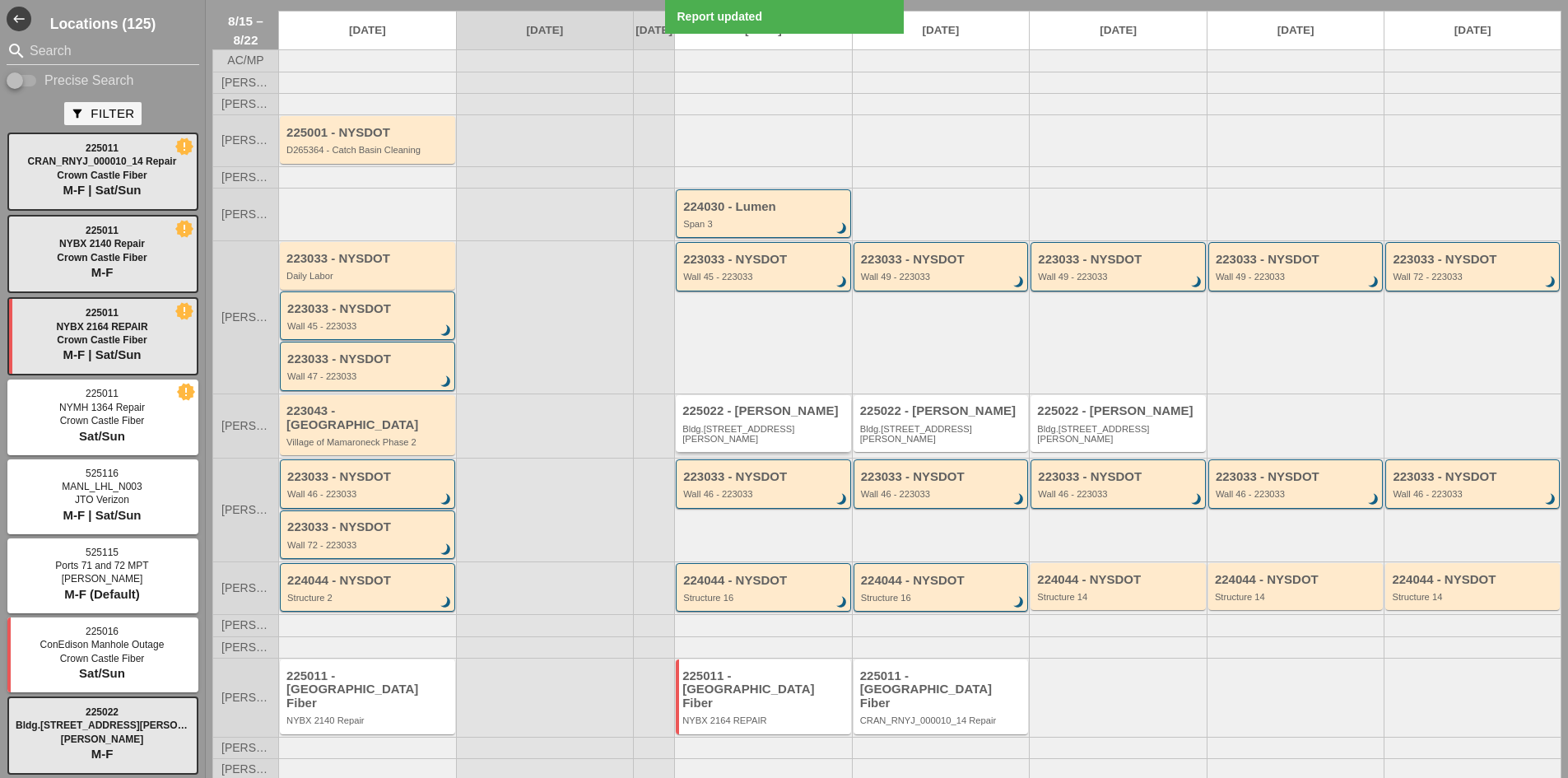
click at [753, 418] on div "225022 - [PERSON_NAME]" at bounding box center [764, 411] width 164 height 14
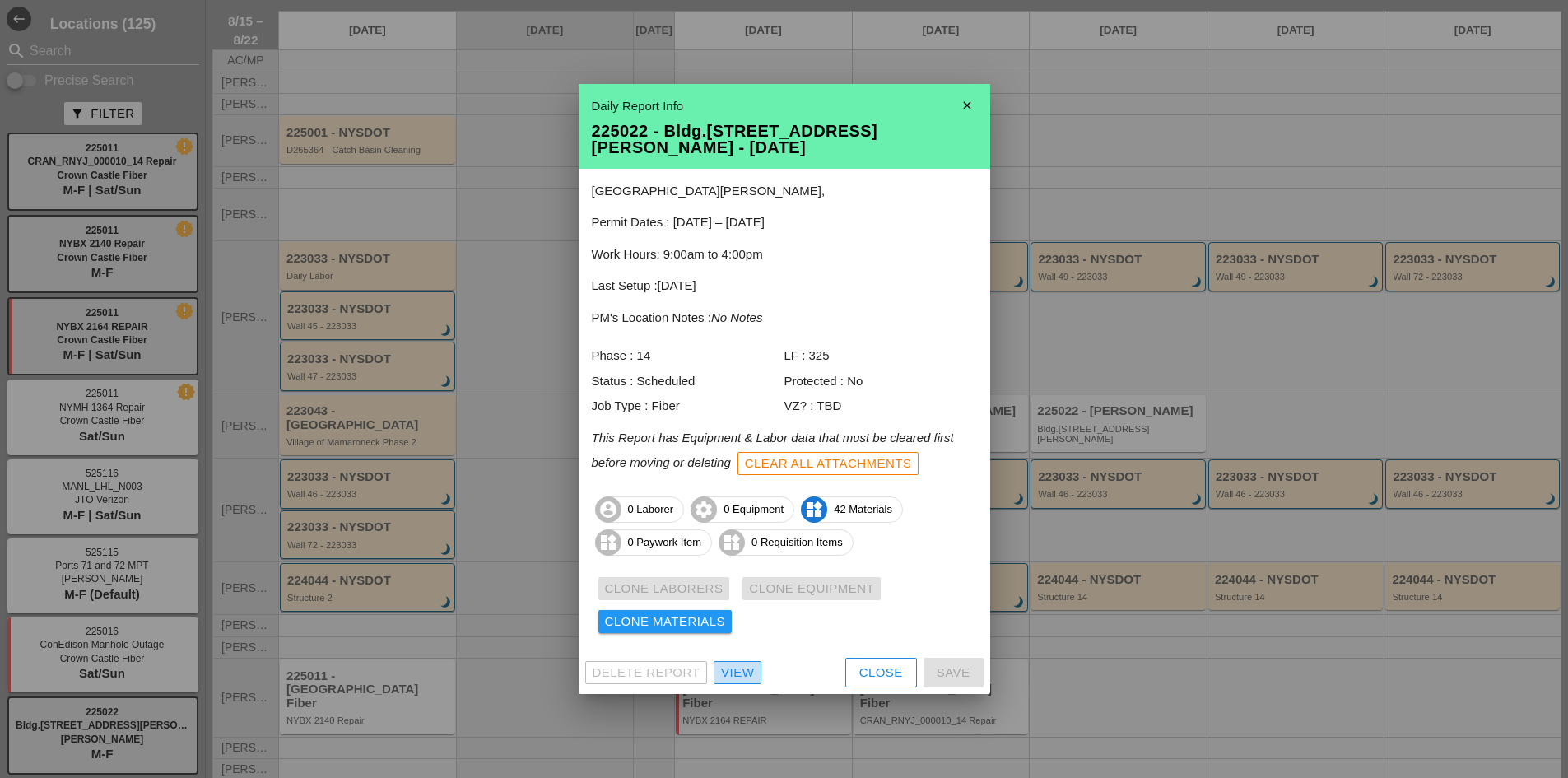
click at [743, 663] on div "View" at bounding box center [737, 673] width 33 height 19
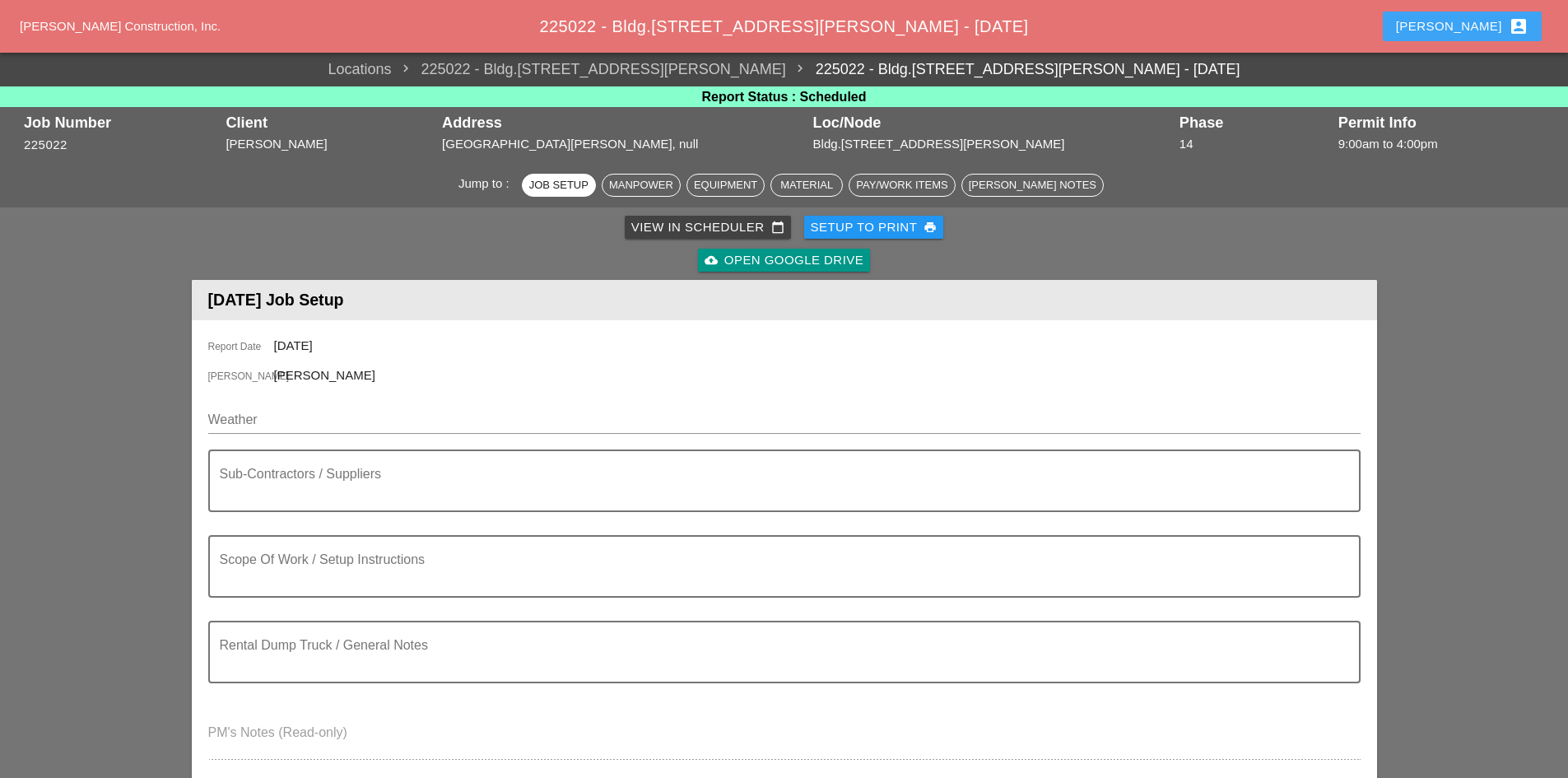
click at [1456, 27] on button "[PERSON_NAME] account_box" at bounding box center [1462, 26] width 159 height 30
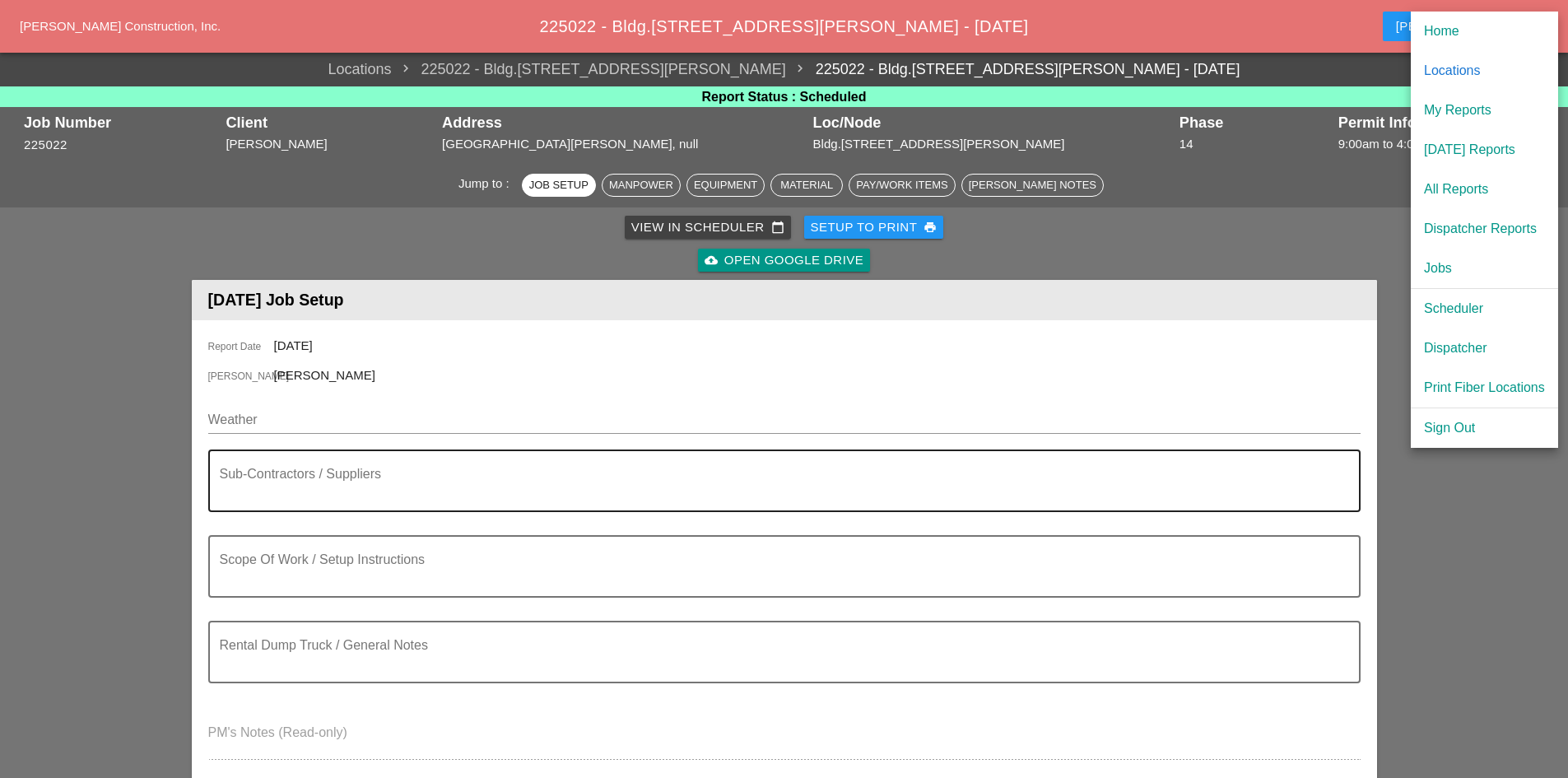
drag, startPoint x: 1391, startPoint y: 519, endPoint x: 1319, endPoint y: 503, distance: 73.8
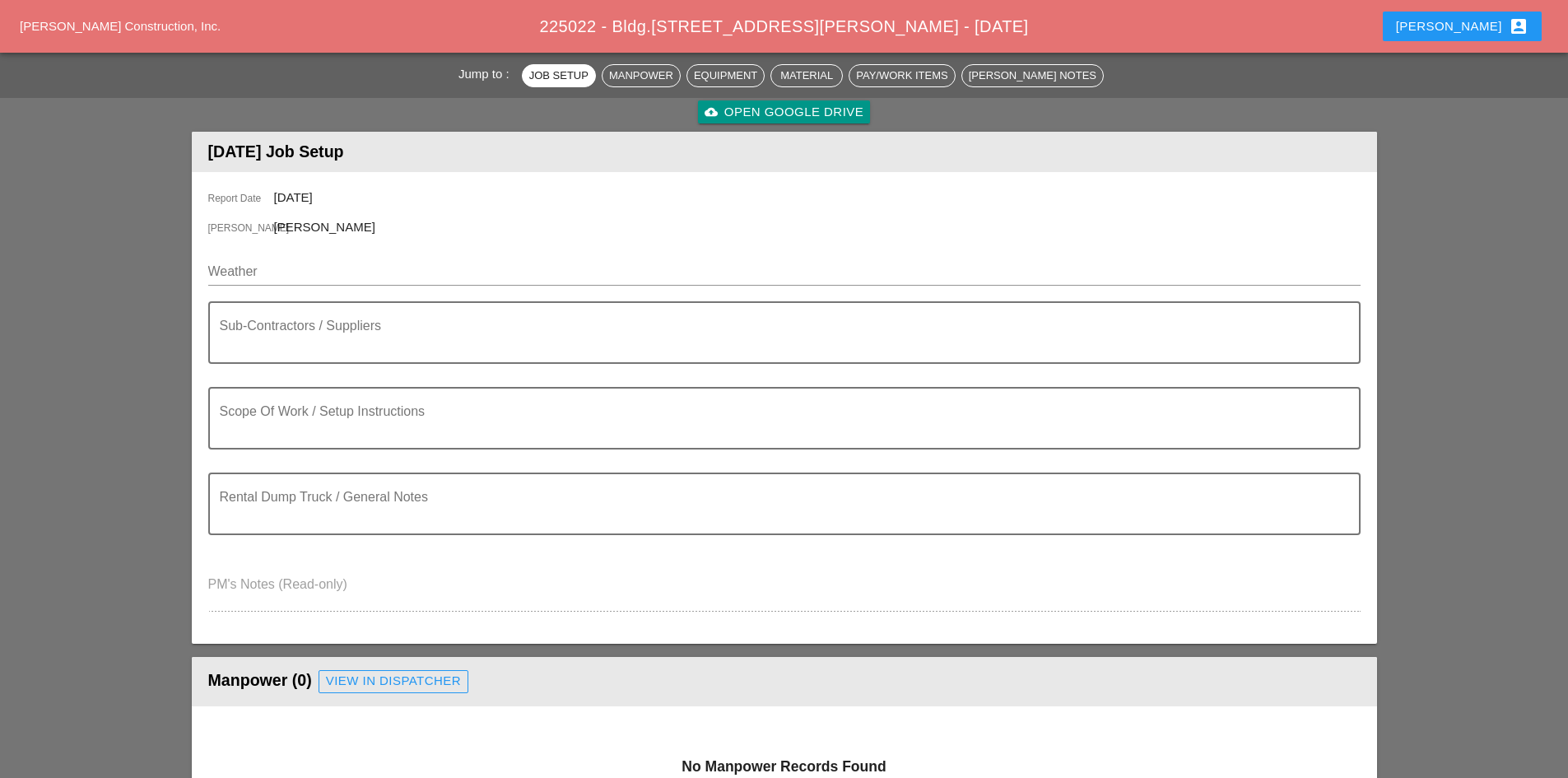
scroll to position [411, 0]
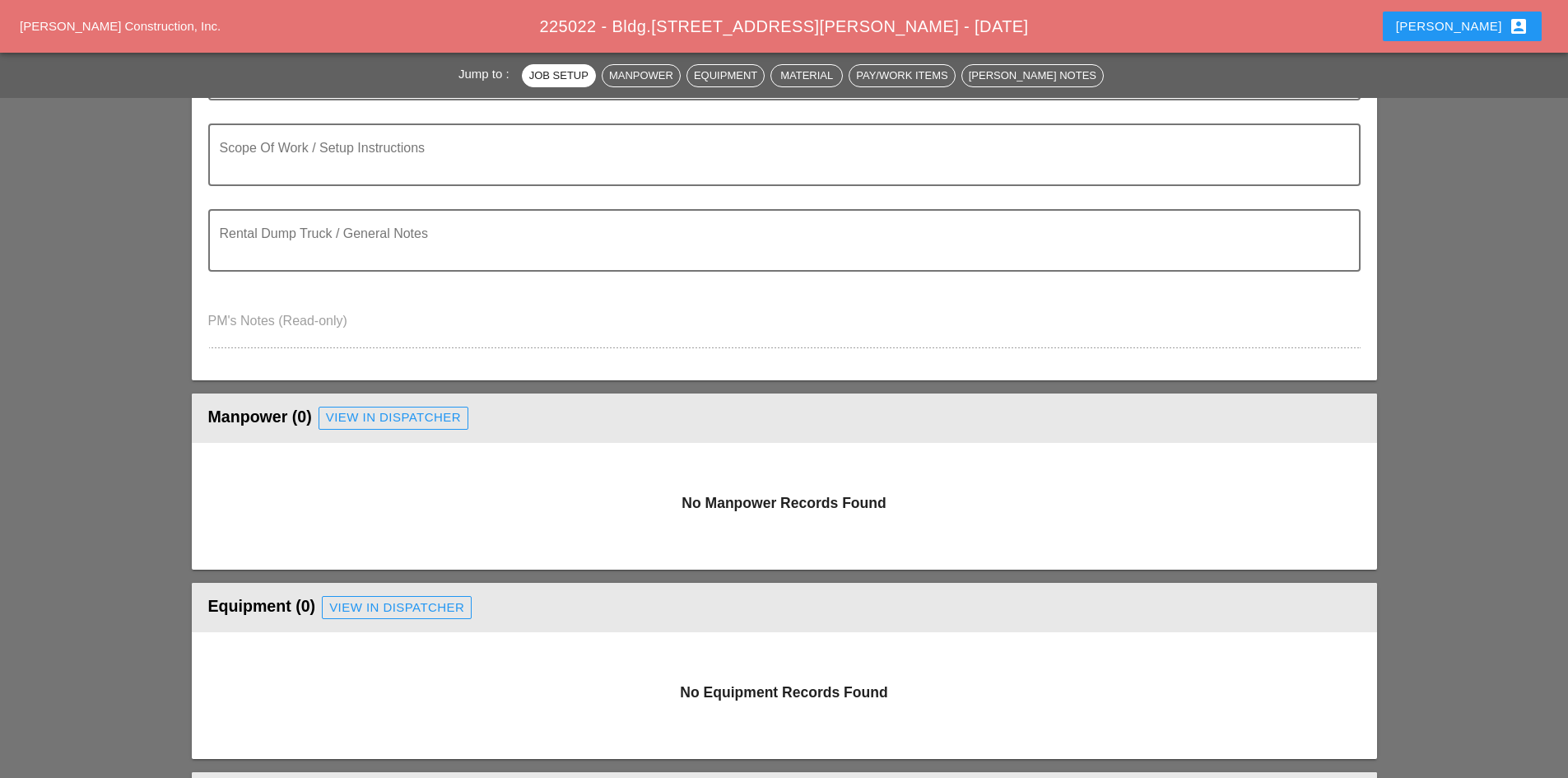
click at [389, 423] on div "View in Dispatcher" at bounding box center [394, 418] width 135 height 19
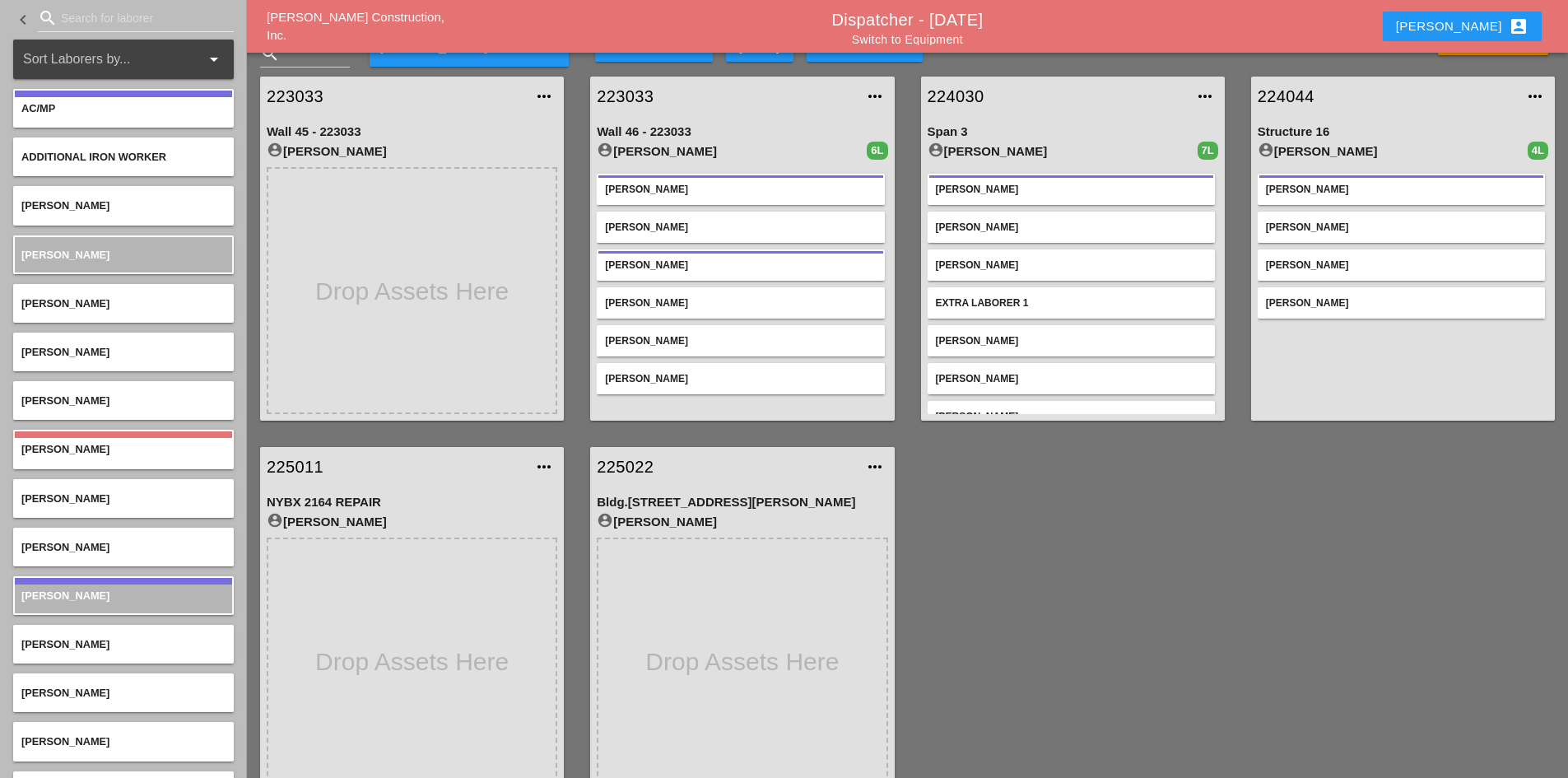
scroll to position [58, 0]
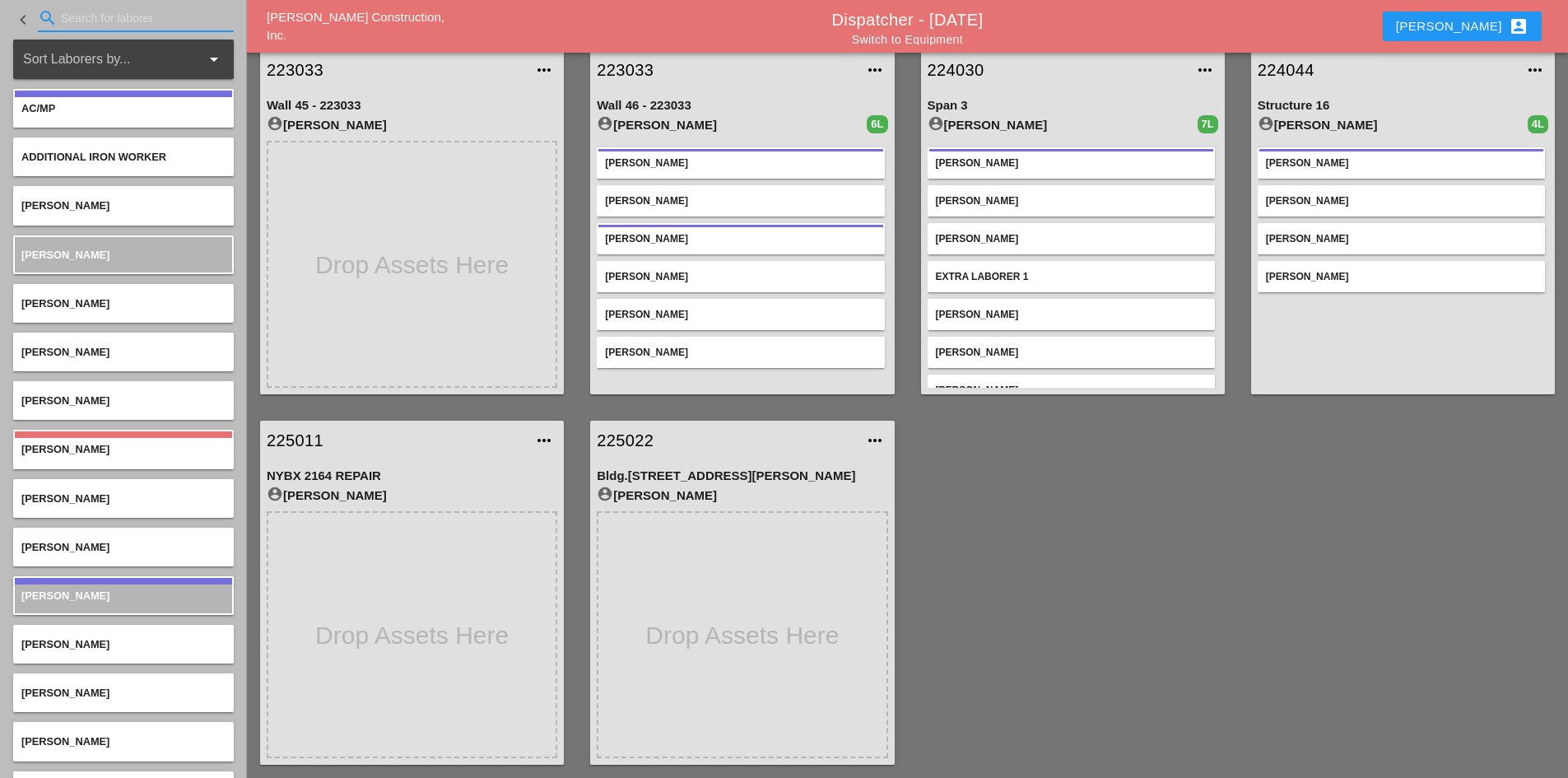
click at [66, 19] on input "Search for laborer" at bounding box center [135, 18] width 150 height 26
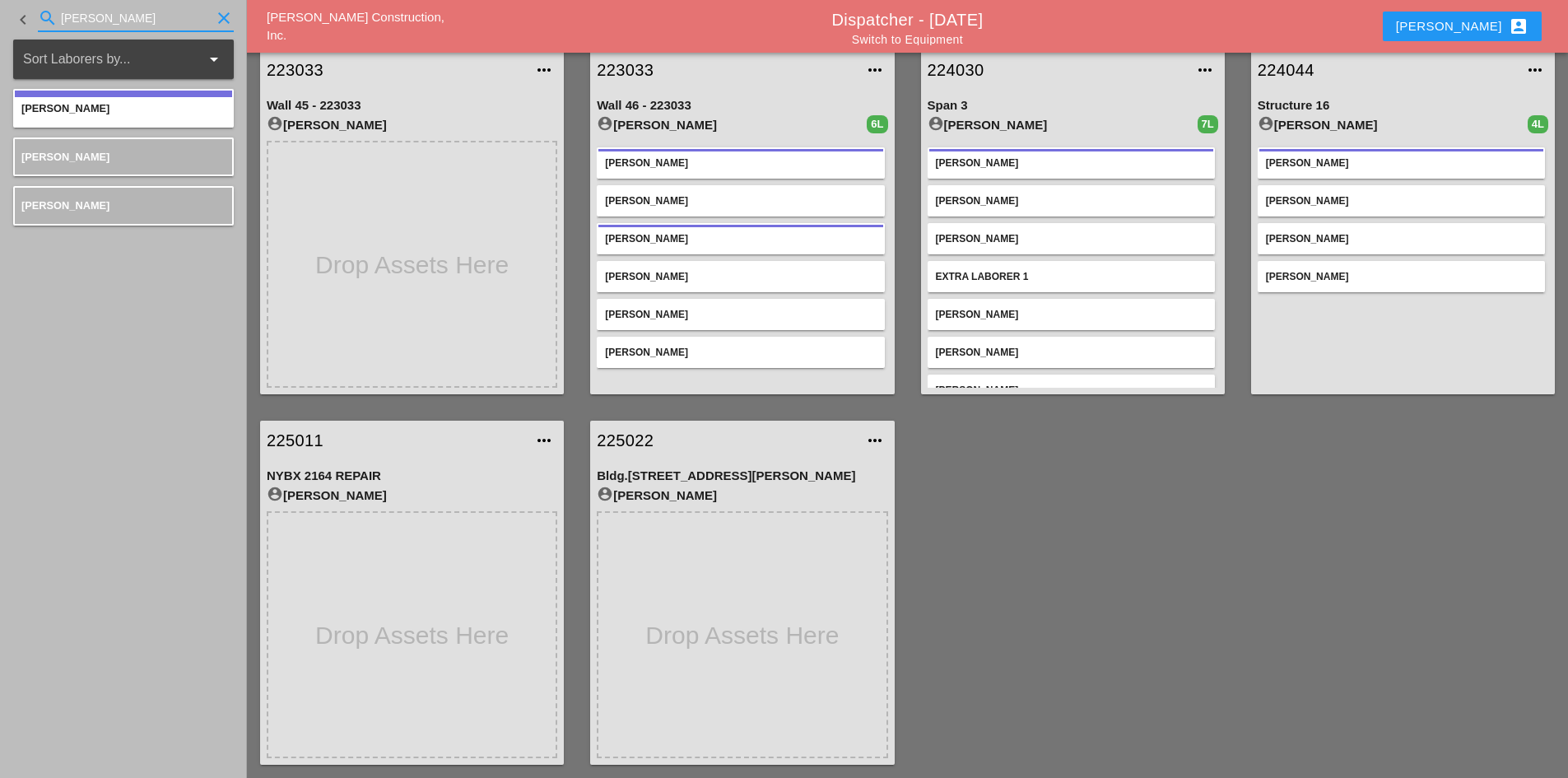
type input "[PERSON_NAME]"
drag, startPoint x: 131, startPoint y: 18, endPoint x: -128, endPoint y: -7, distance: 260.2
click at [0, 0] on html "Select All Select Default Crew Remove All More Location Details... Select All S…" at bounding box center [784, 425] width 1568 height 966
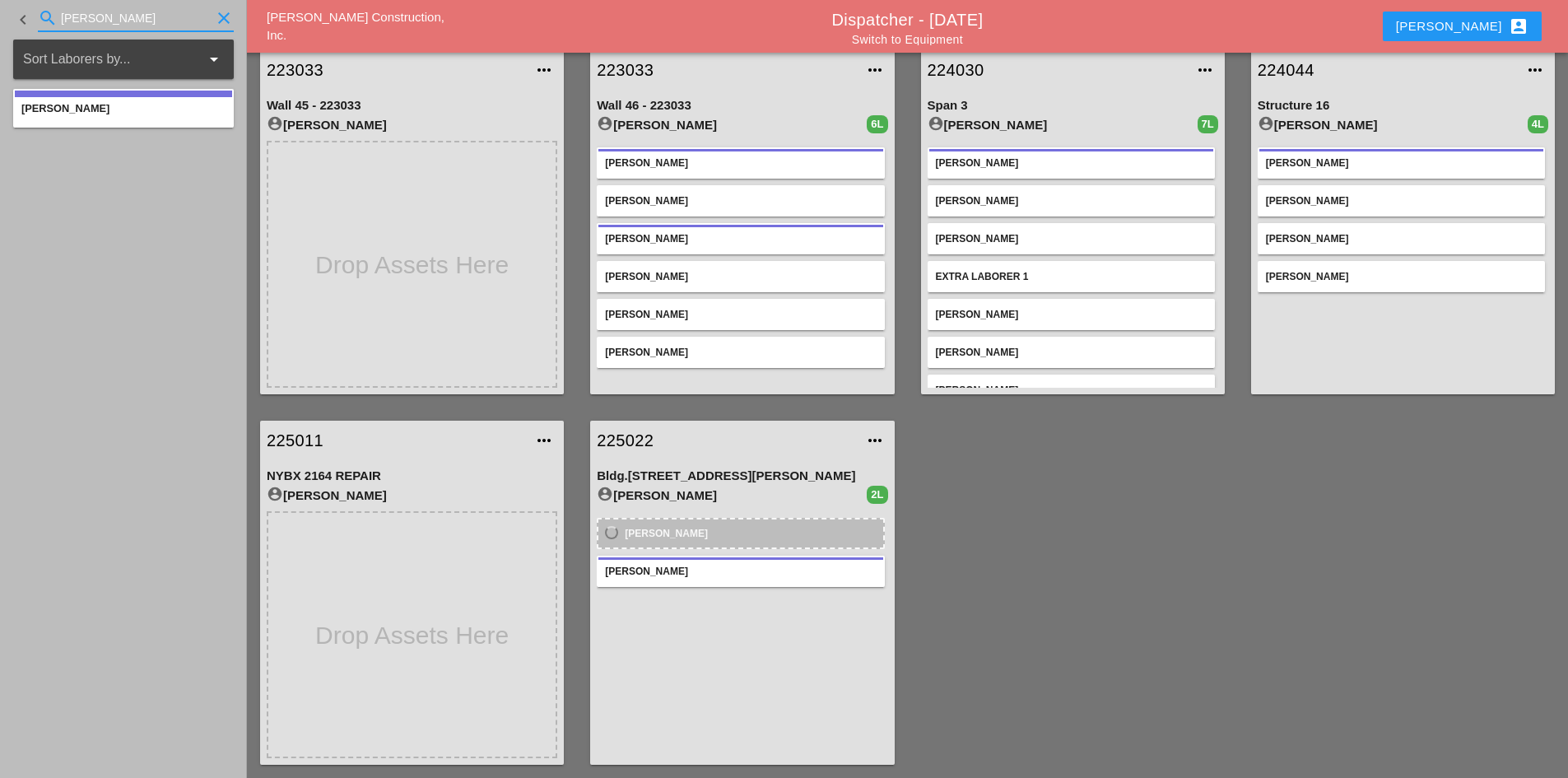
drag, startPoint x: 101, startPoint y: 19, endPoint x: -131, endPoint y: 1, distance: 232.7
click at [0, 1] on html "Select All Select Default Crew Remove All More Location Details... Select All S…" at bounding box center [784, 425] width 1568 height 966
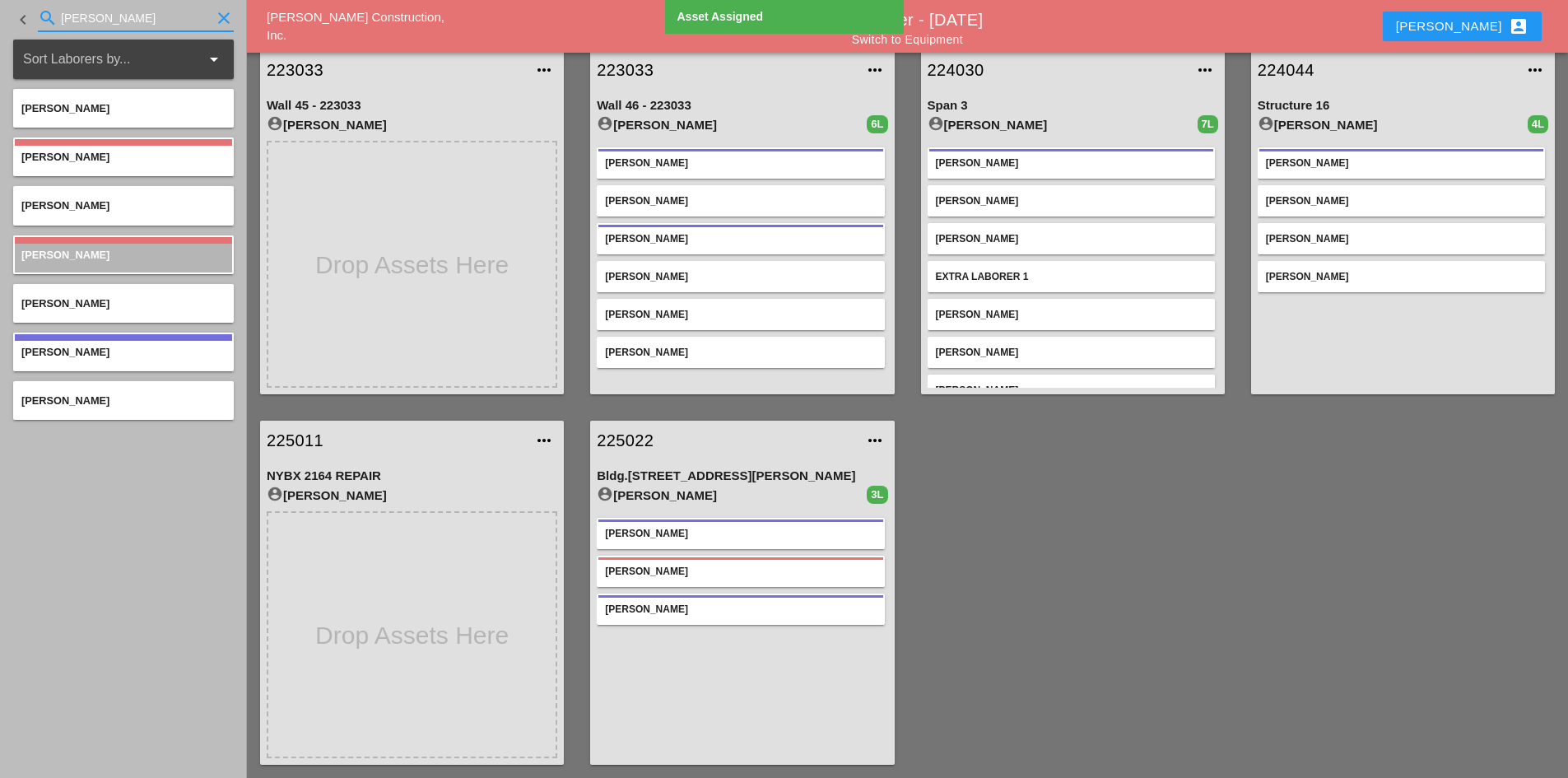
drag, startPoint x: 110, startPoint y: 20, endPoint x: -97, endPoint y: -2, distance: 208.2
click at [0, 0] on html "Select All Select Default Crew Remove All More Location Details... Select All S…" at bounding box center [784, 425] width 1568 height 966
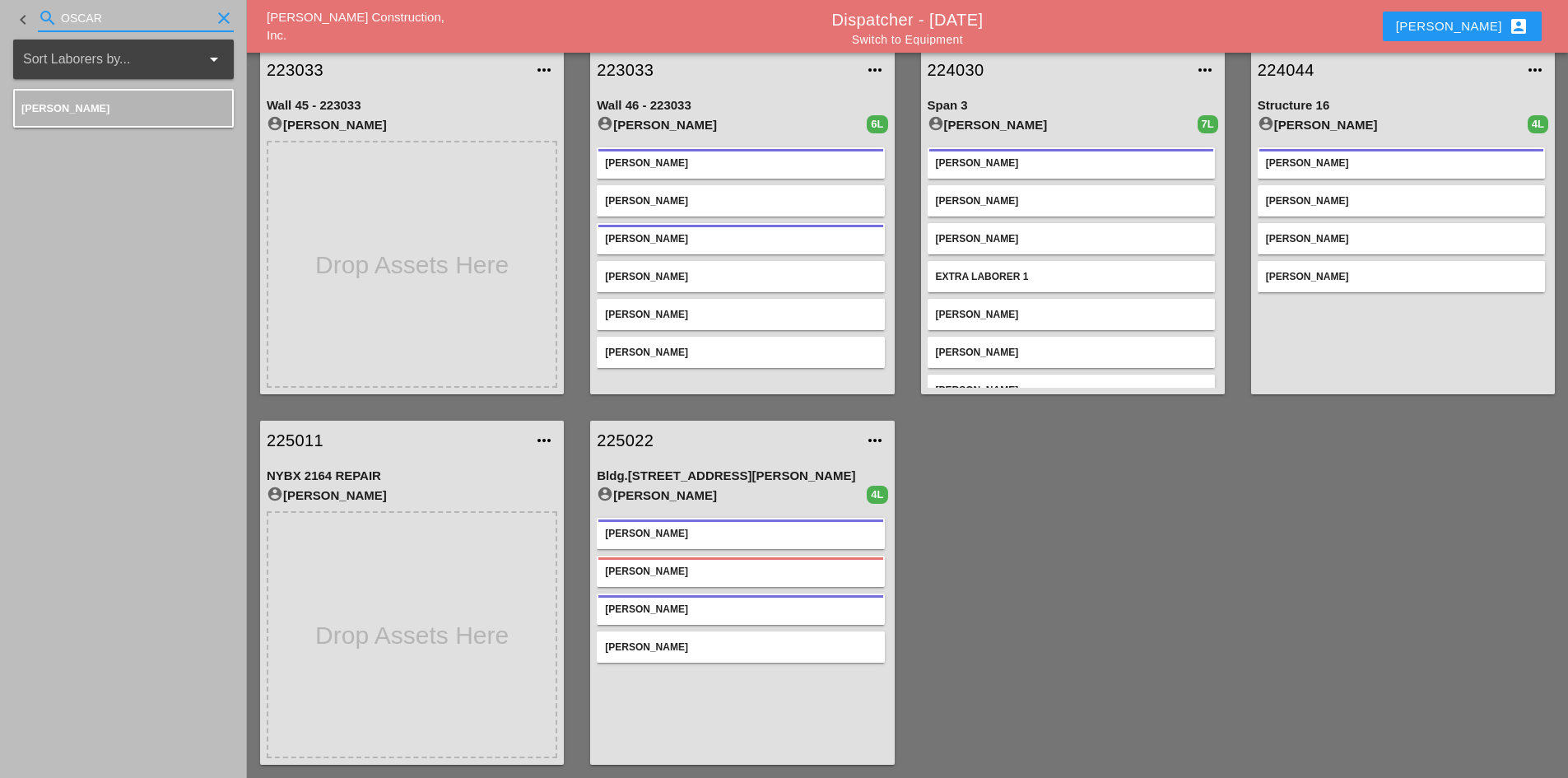
drag, startPoint x: 105, startPoint y: 26, endPoint x: -35, endPoint y: 18, distance: 140.2
click at [0, 18] on html "Select All Select Default Crew Remove All More Location Details... Select All S…" at bounding box center [784, 425] width 1568 height 966
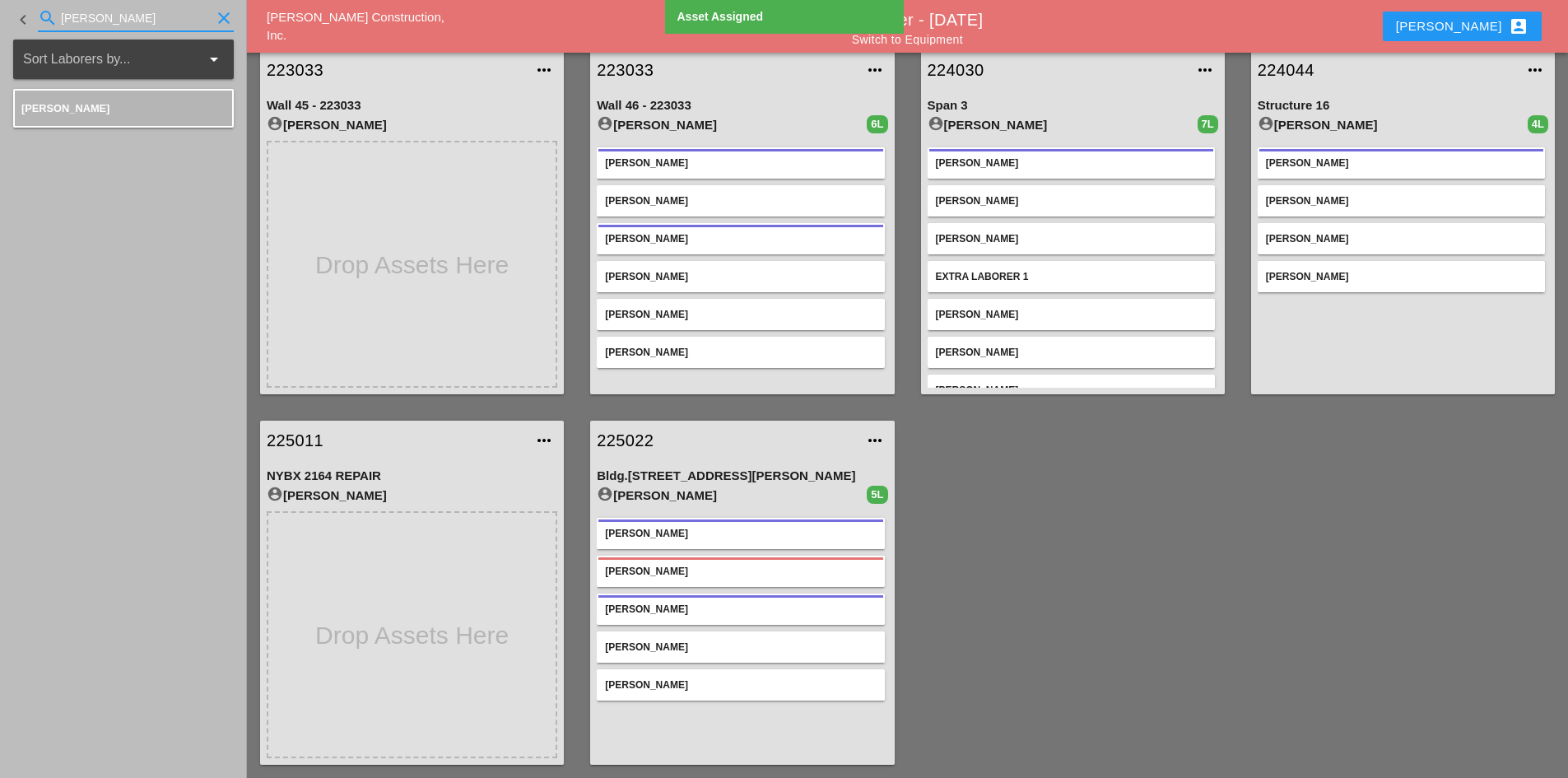
drag, startPoint x: 140, startPoint y: 23, endPoint x: -4, endPoint y: 7, distance: 144.9
click at [0, 7] on html "Select All Select Default Crew Remove All More Location Details... Select All S…" at bounding box center [784, 425] width 1568 height 966
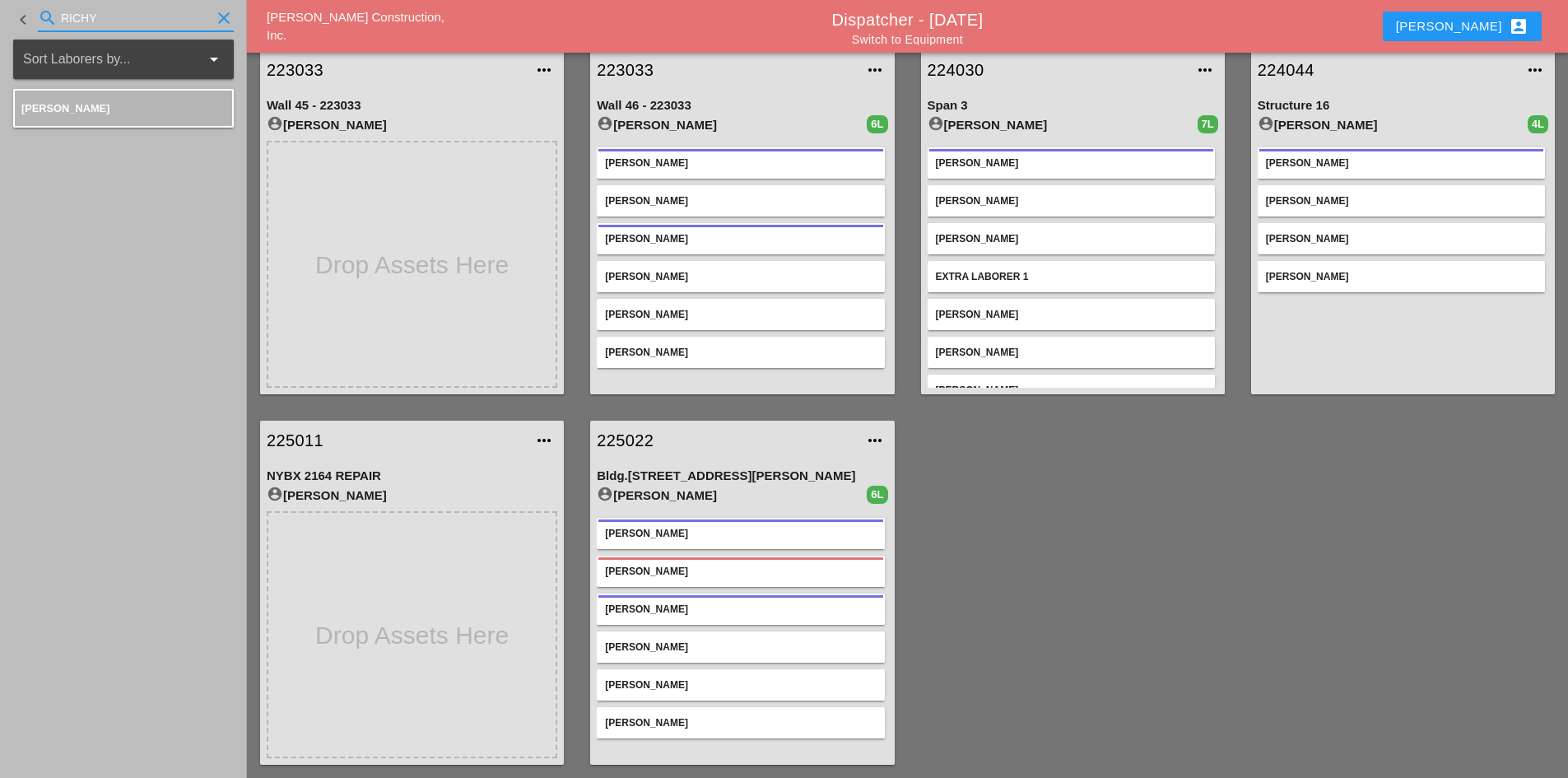
drag, startPoint x: 154, startPoint y: 25, endPoint x: 1, endPoint y: 25, distance: 153.0
click at [1, 25] on div "keyboard_arrow_left search RICHY clear" at bounding box center [123, 19] width 247 height 40
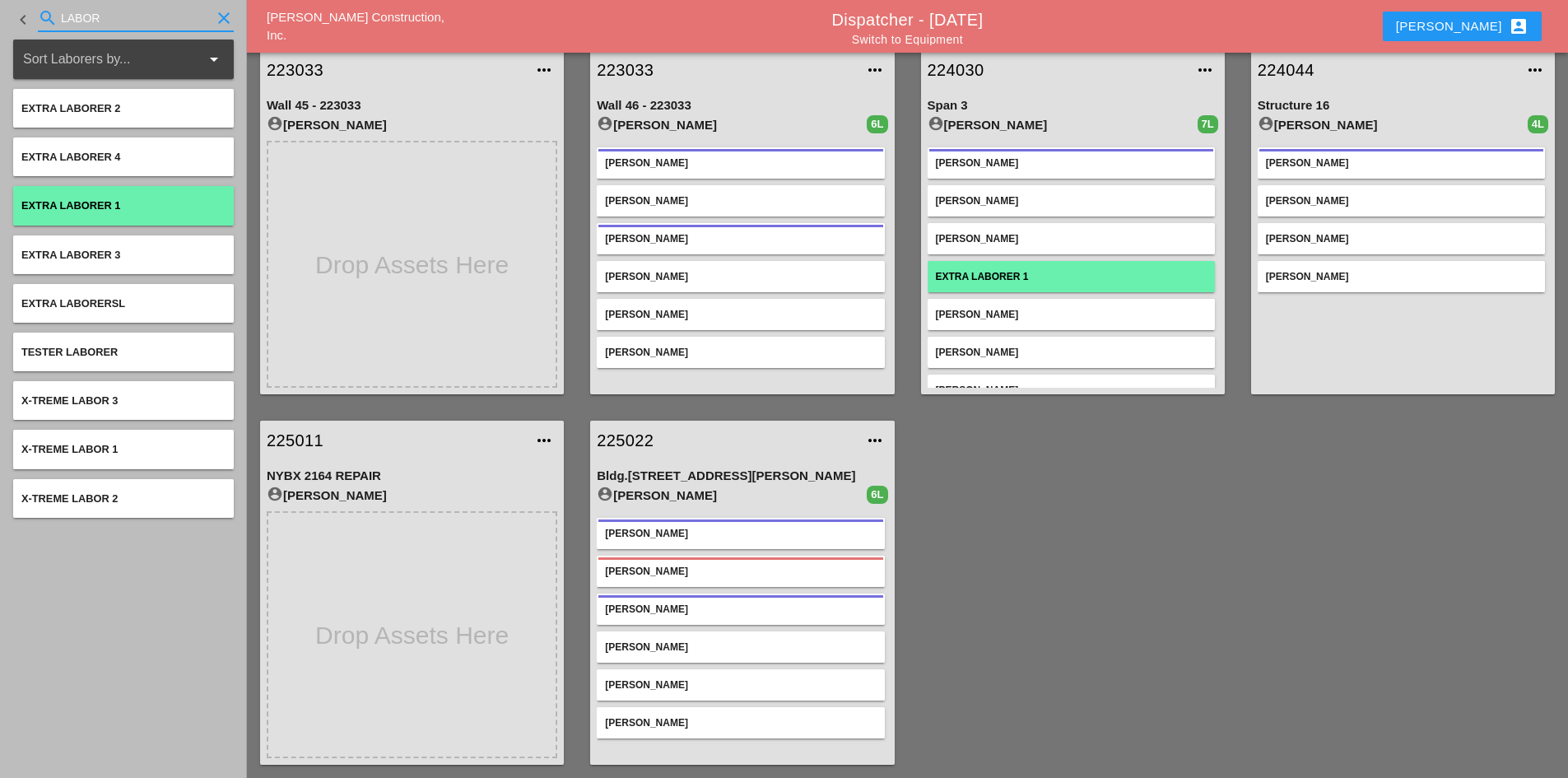
type input "LABOR"
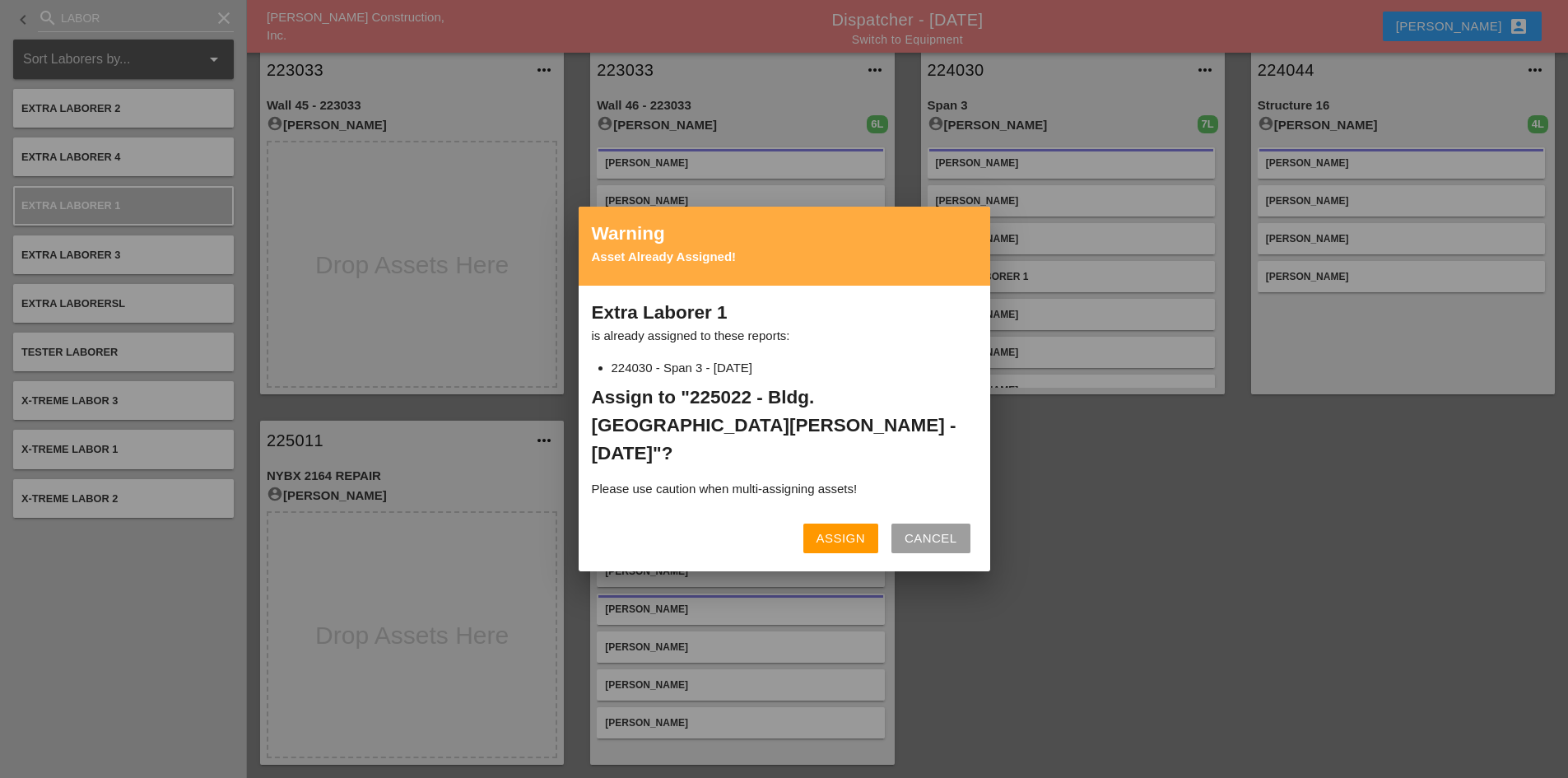
click at [835, 534] on button "Assign" at bounding box center [841, 538] width 75 height 30
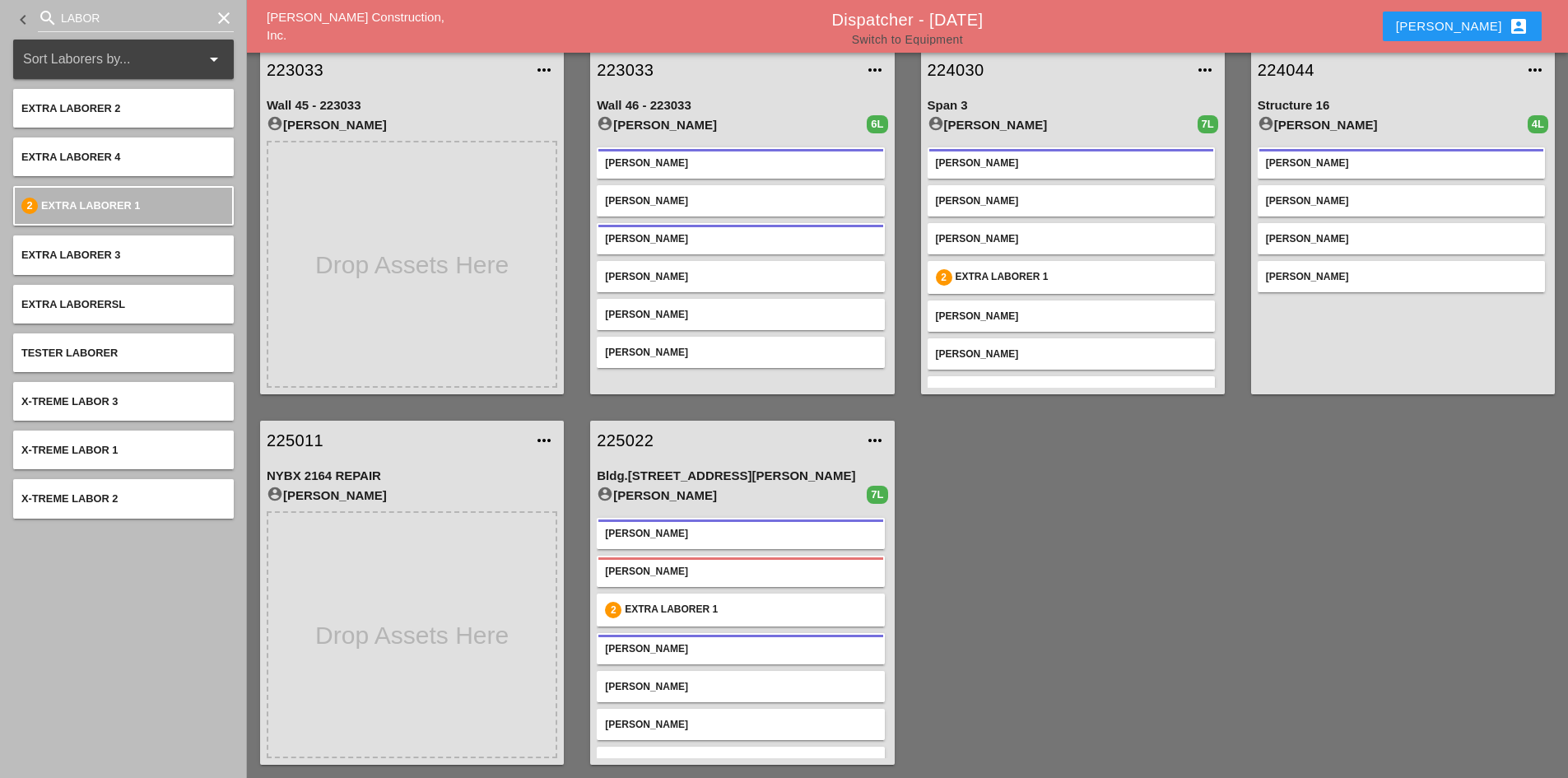
click at [908, 44] on link "Switch to Equipment" at bounding box center [908, 39] width 111 height 13
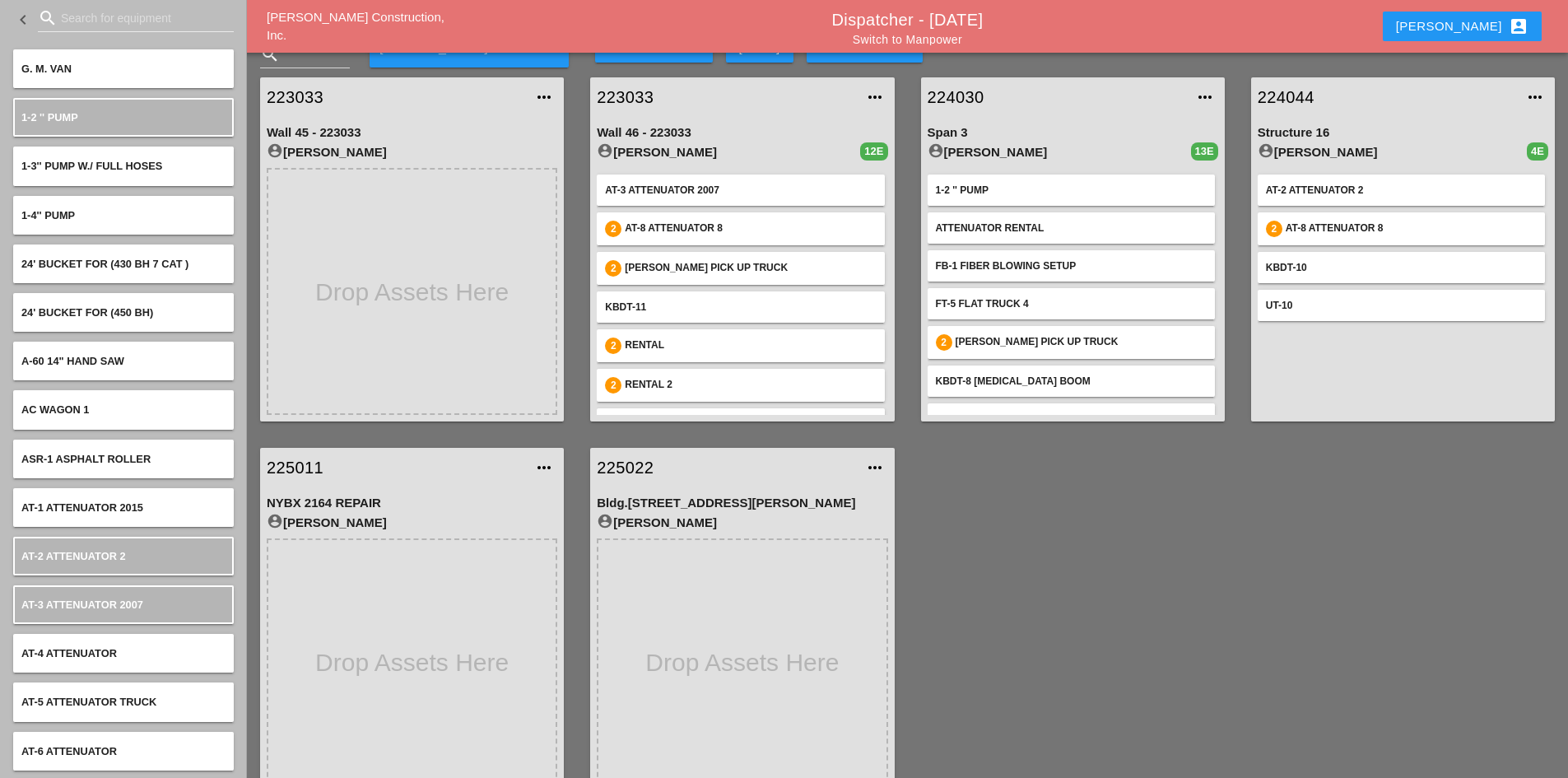
scroll to position [58, 0]
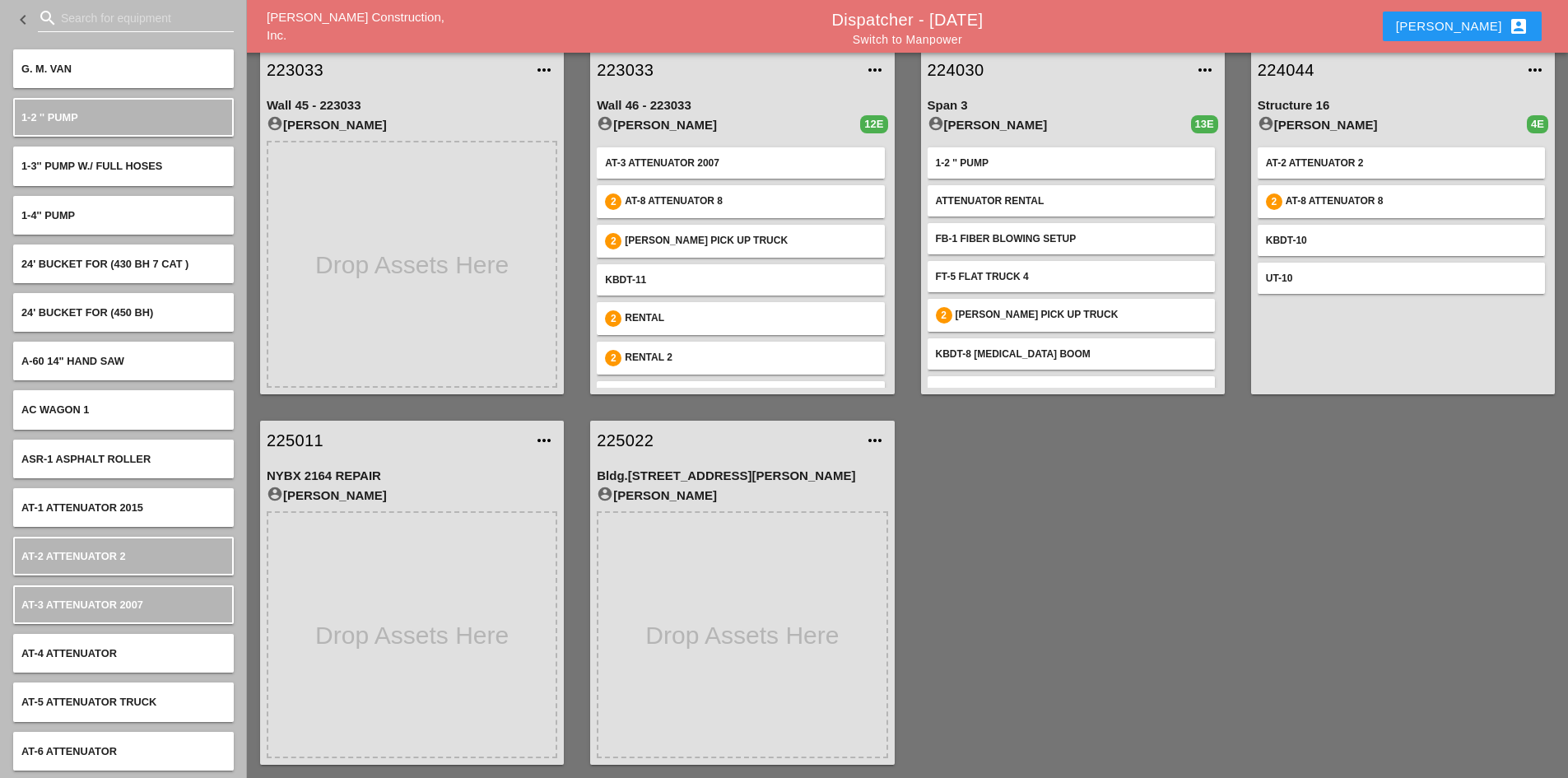
click at [85, 26] on input "Search for equipment" at bounding box center [135, 18] width 150 height 26
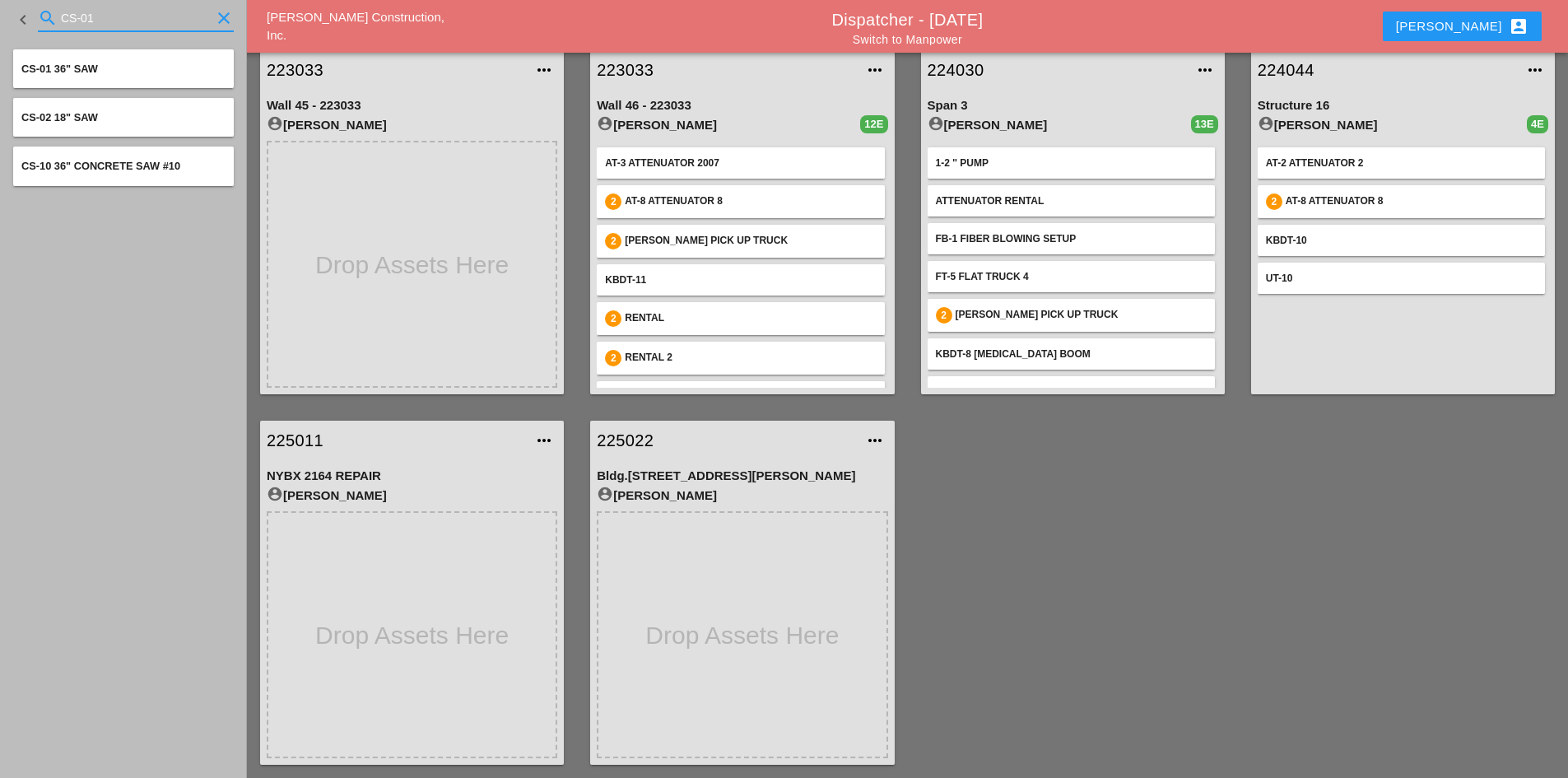
type input "CS-01"
drag, startPoint x: 127, startPoint y: 14, endPoint x: -106, endPoint y: 4, distance: 233.2
click at [0, 4] on html "Select All Select Default Crew Remove All More Location Details... Select All S…" at bounding box center [784, 425] width 1568 height 966
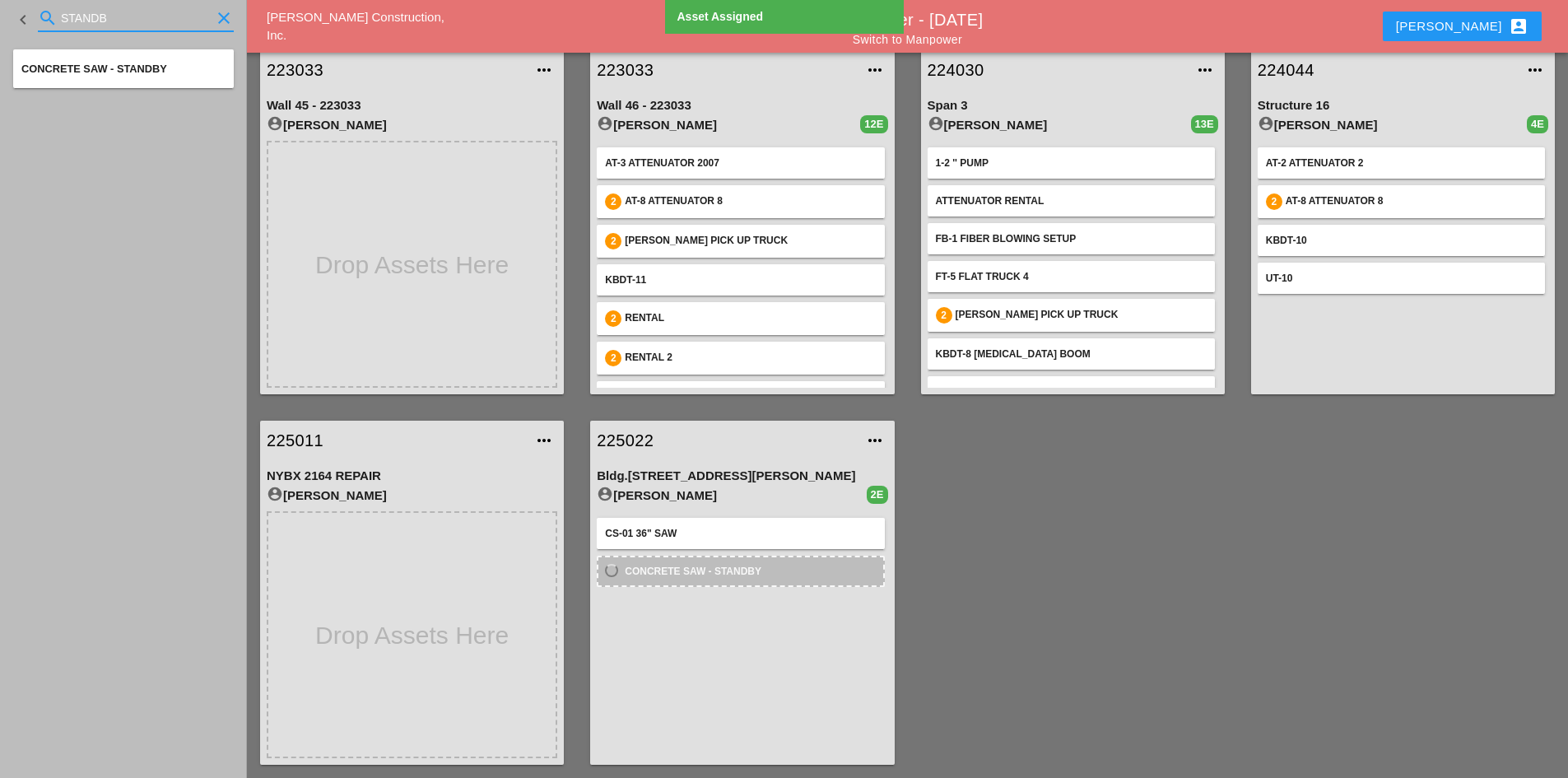
drag, startPoint x: 122, startPoint y: 24, endPoint x: -54, endPoint y: -2, distance: 177.9
click at [0, 0] on html "Select All Select Default Crew Remove All More Location Details... Select All S…" at bounding box center [784, 425] width 1568 height 966
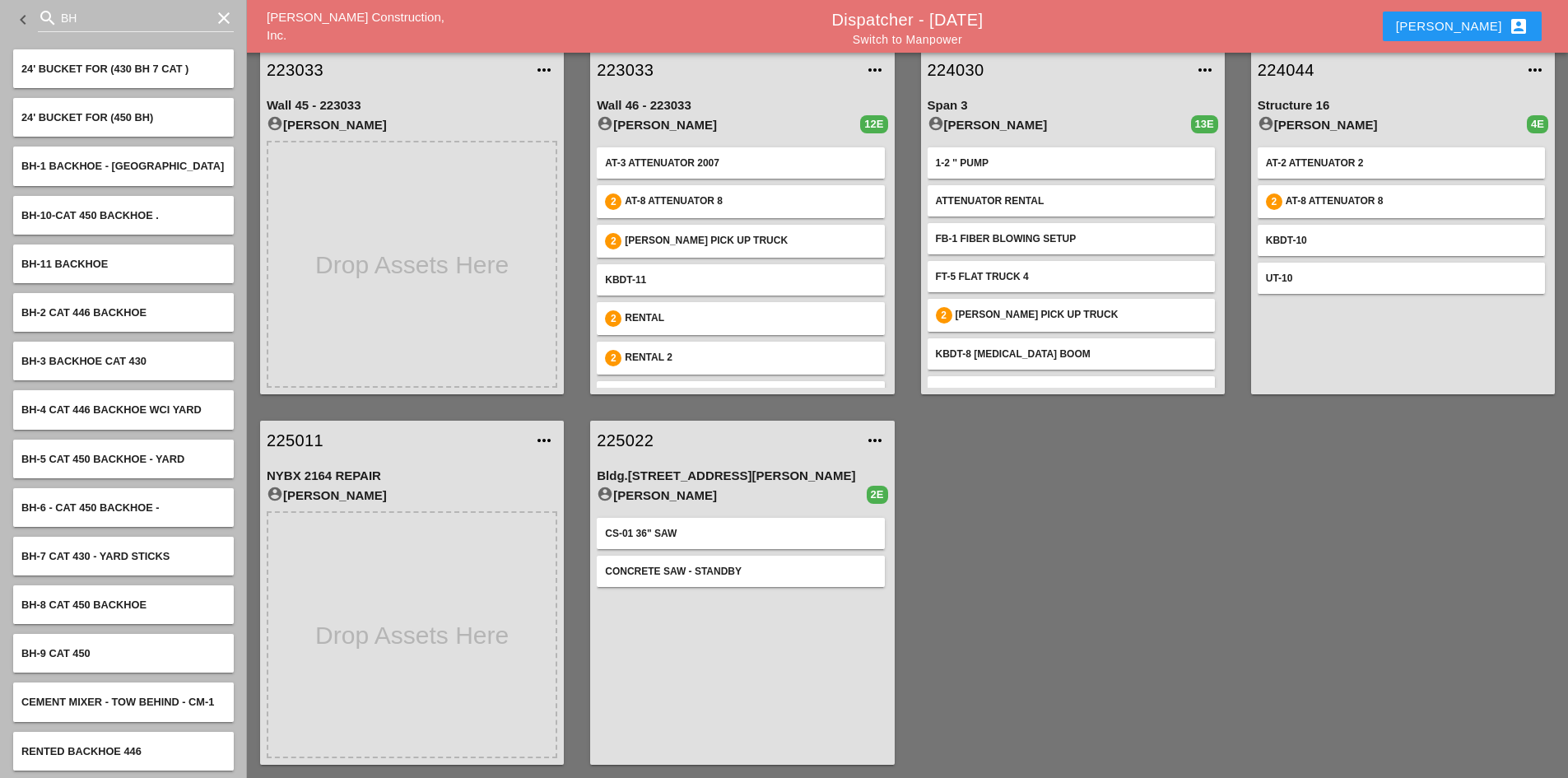
click at [962, 629] on div "223033 more_horiz Wall 45 - 223033 account_circle [PERSON_NAME] 223033 more_hor…" at bounding box center [908, 407] width 1321 height 740
drag, startPoint x: 98, startPoint y: 23, endPoint x: -64, endPoint y: 6, distance: 162.9
click at [0, 6] on html "Select All Select Default Crew Remove All More Location Details... Select All S…" at bounding box center [784, 425] width 1568 height 966
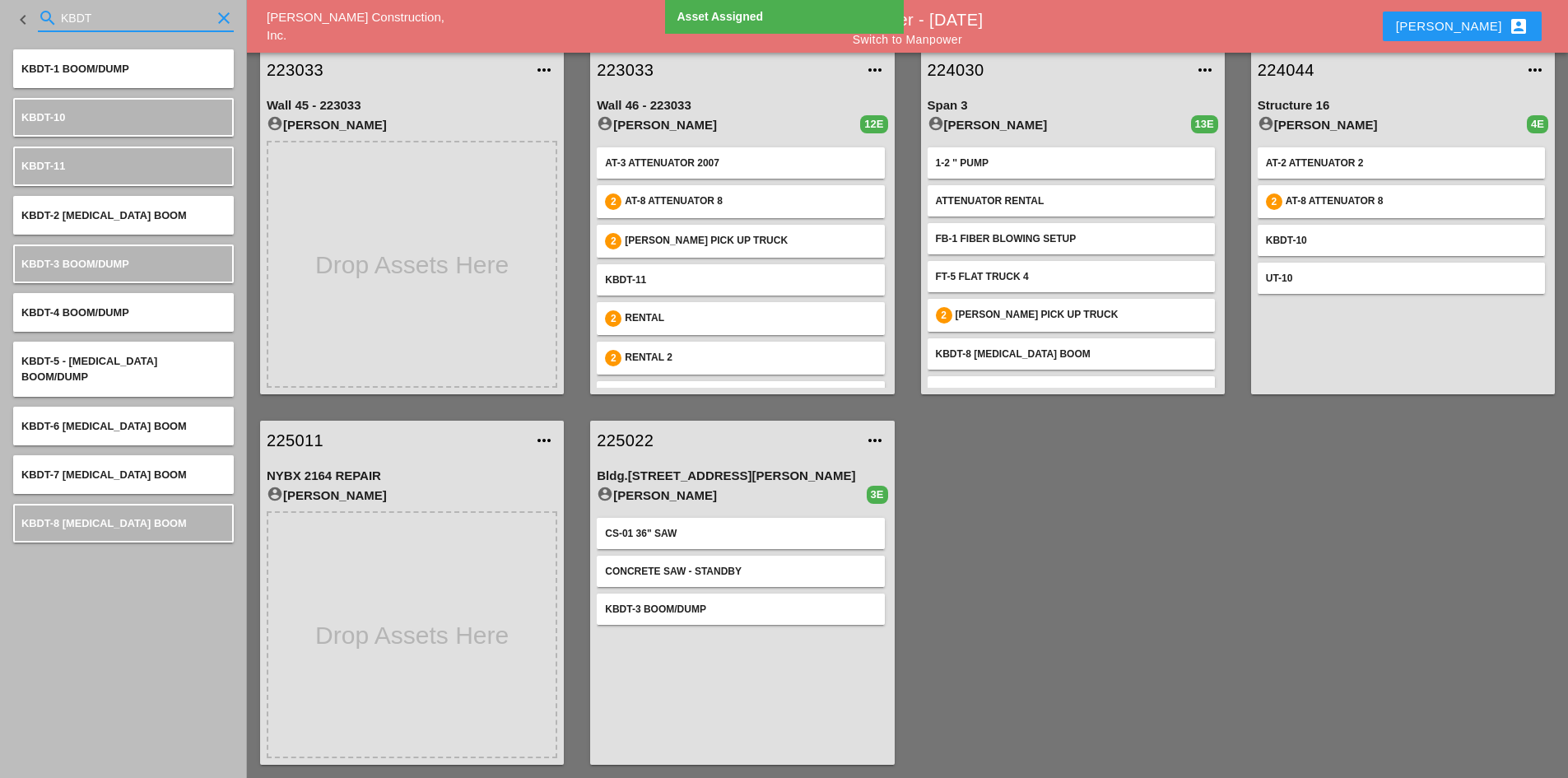
drag, startPoint x: 135, startPoint y: 12, endPoint x: -115, endPoint y: 4, distance: 250.1
click at [0, 4] on html "Select All Select Default Crew Remove All More Location Details... Select All S…" at bounding box center [784, 425] width 1568 height 966
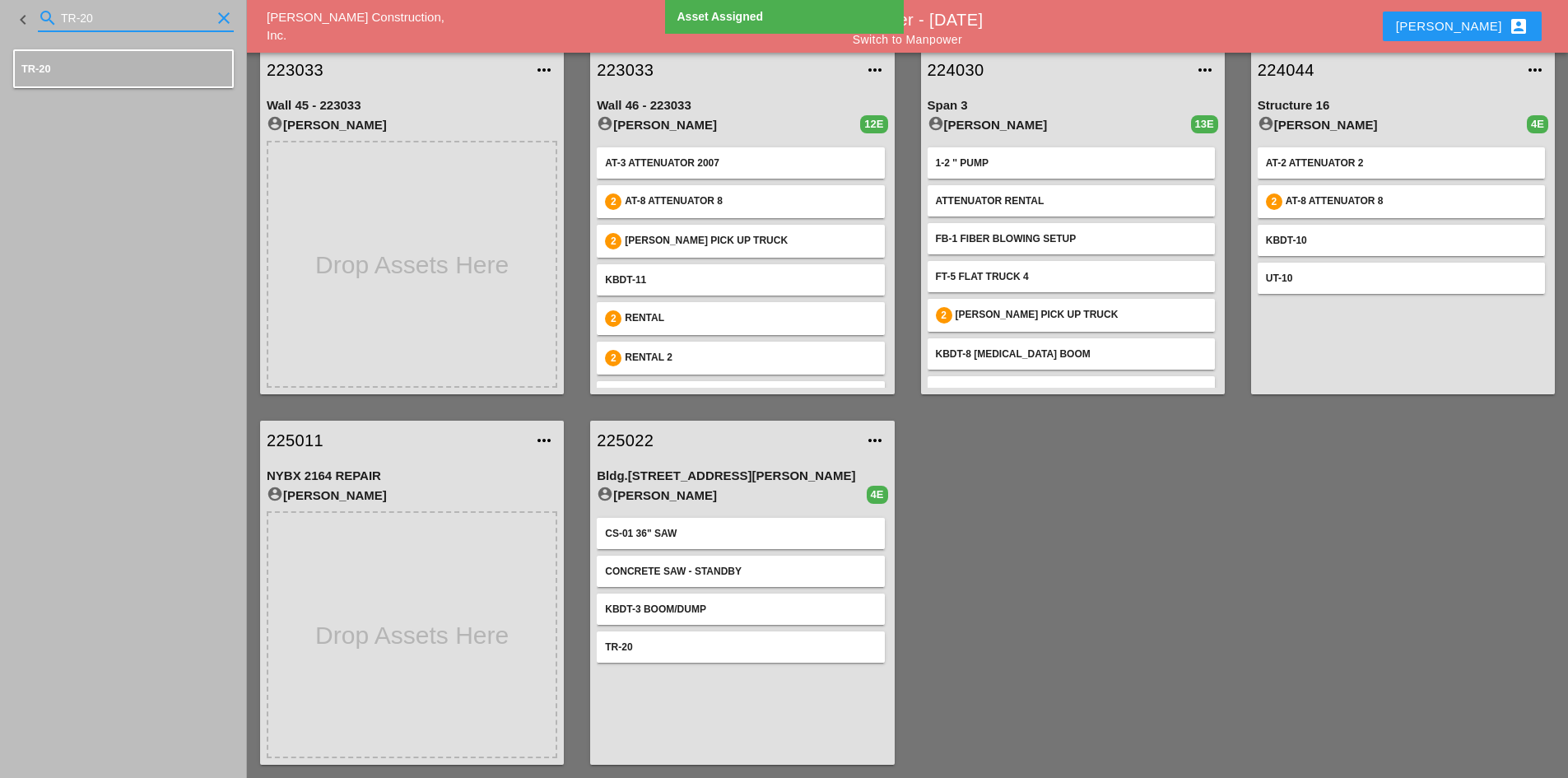
drag, startPoint x: 126, startPoint y: 16, endPoint x: -172, endPoint y: -33, distance: 302.0
click at [0, 0] on html "Select All Select Default Crew Remove All More Location Details... Select All S…" at bounding box center [784, 425] width 1568 height 966
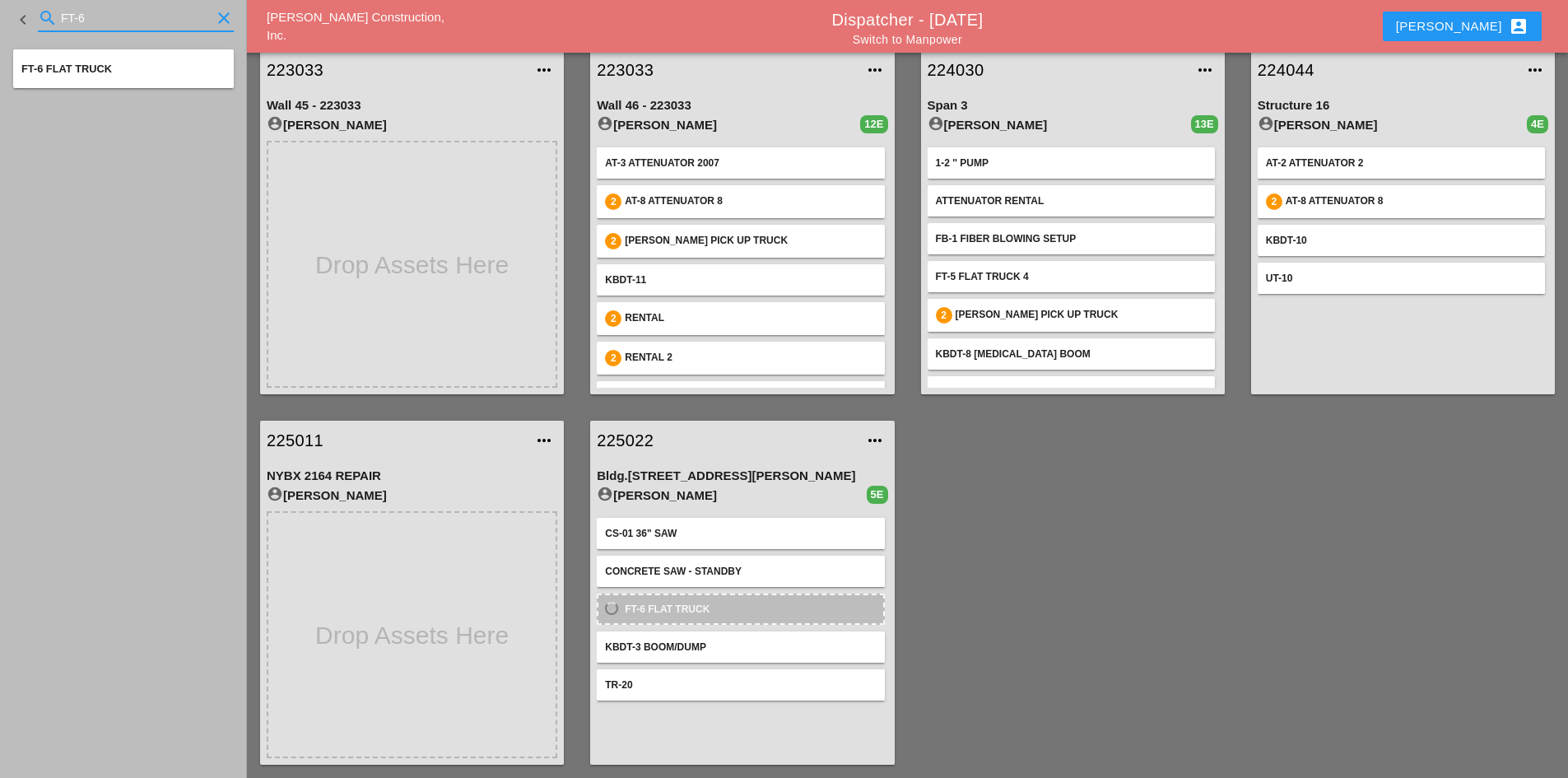
drag, startPoint x: 133, startPoint y: 24, endPoint x: -244, endPoint y: -2, distance: 377.9
click at [0, 0] on html "Select All Select Default Crew Remove All More Location Details... Select All S…" at bounding box center [784, 425] width 1568 height 966
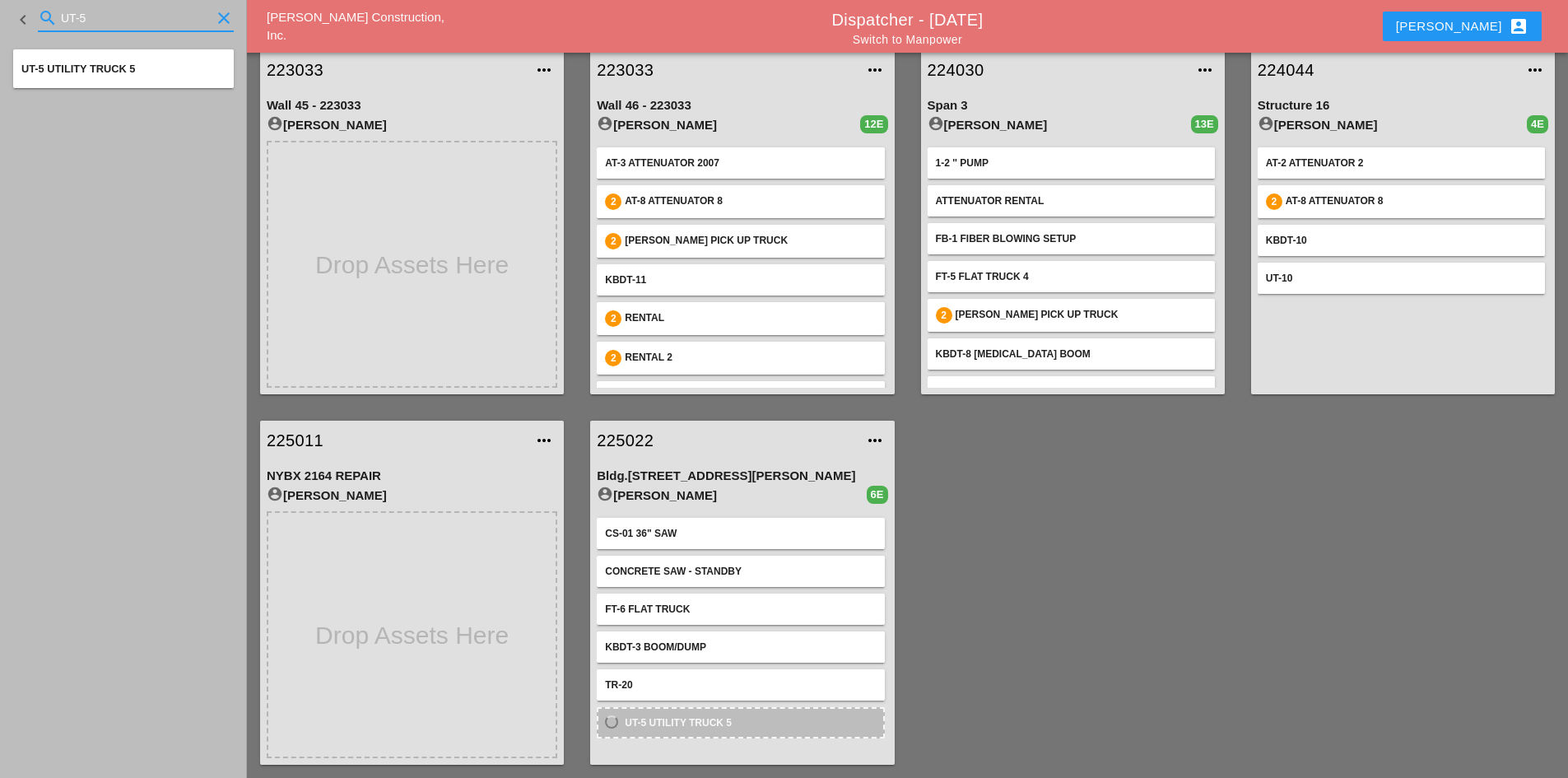
drag, startPoint x: 155, startPoint y: 28, endPoint x: -40, endPoint y: 18, distance: 195.3
click at [0, 18] on html "Select All Select Default Crew Remove All More Location Details... Select All S…" at bounding box center [784, 425] width 1568 height 966
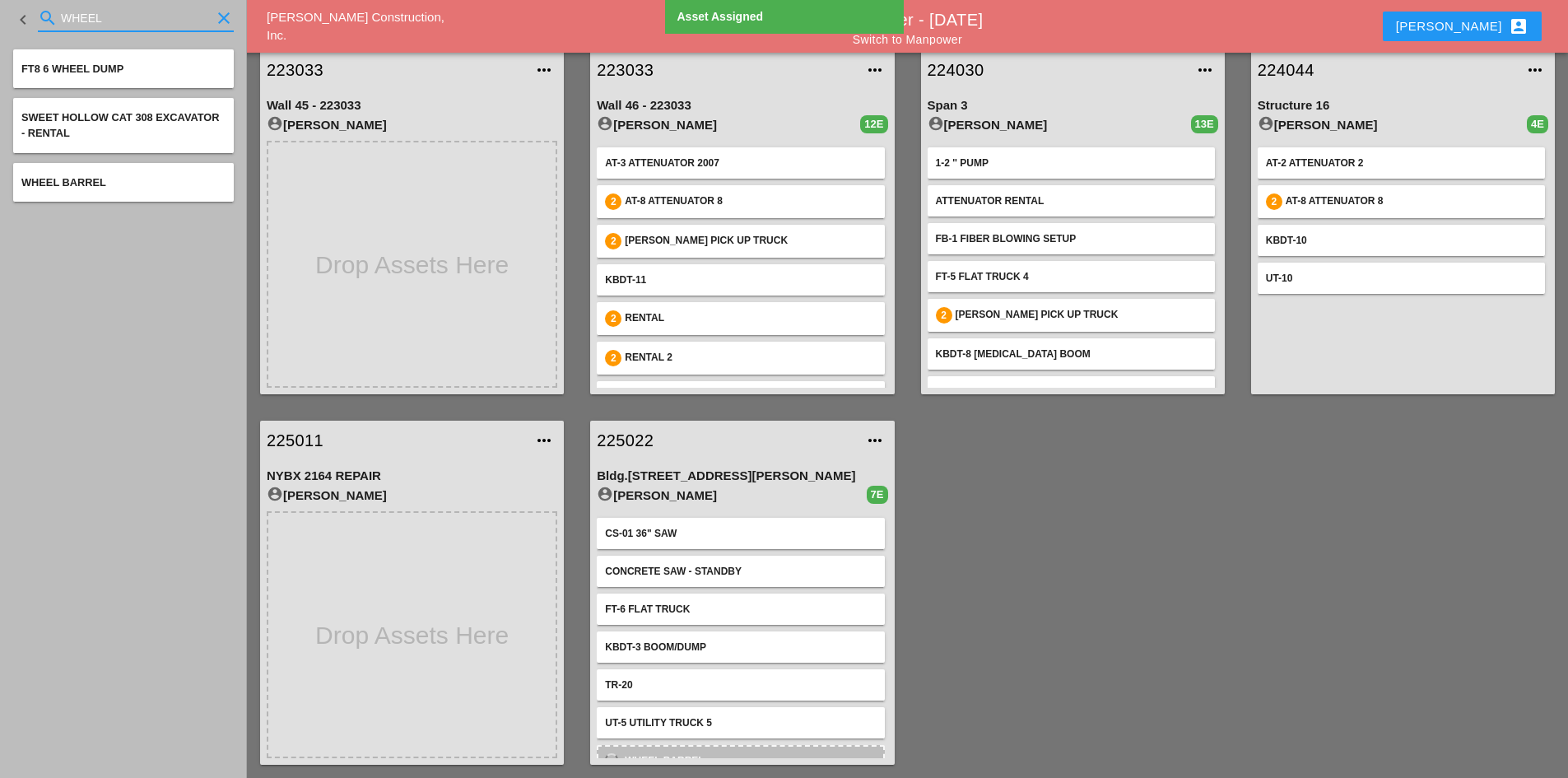
drag, startPoint x: 122, startPoint y: 20, endPoint x: -72, endPoint y: 11, distance: 194.2
click at [0, 11] on html "Select All Select Default Crew Remove All More Location Details... Select All S…" at bounding box center [784, 425] width 1568 height 966
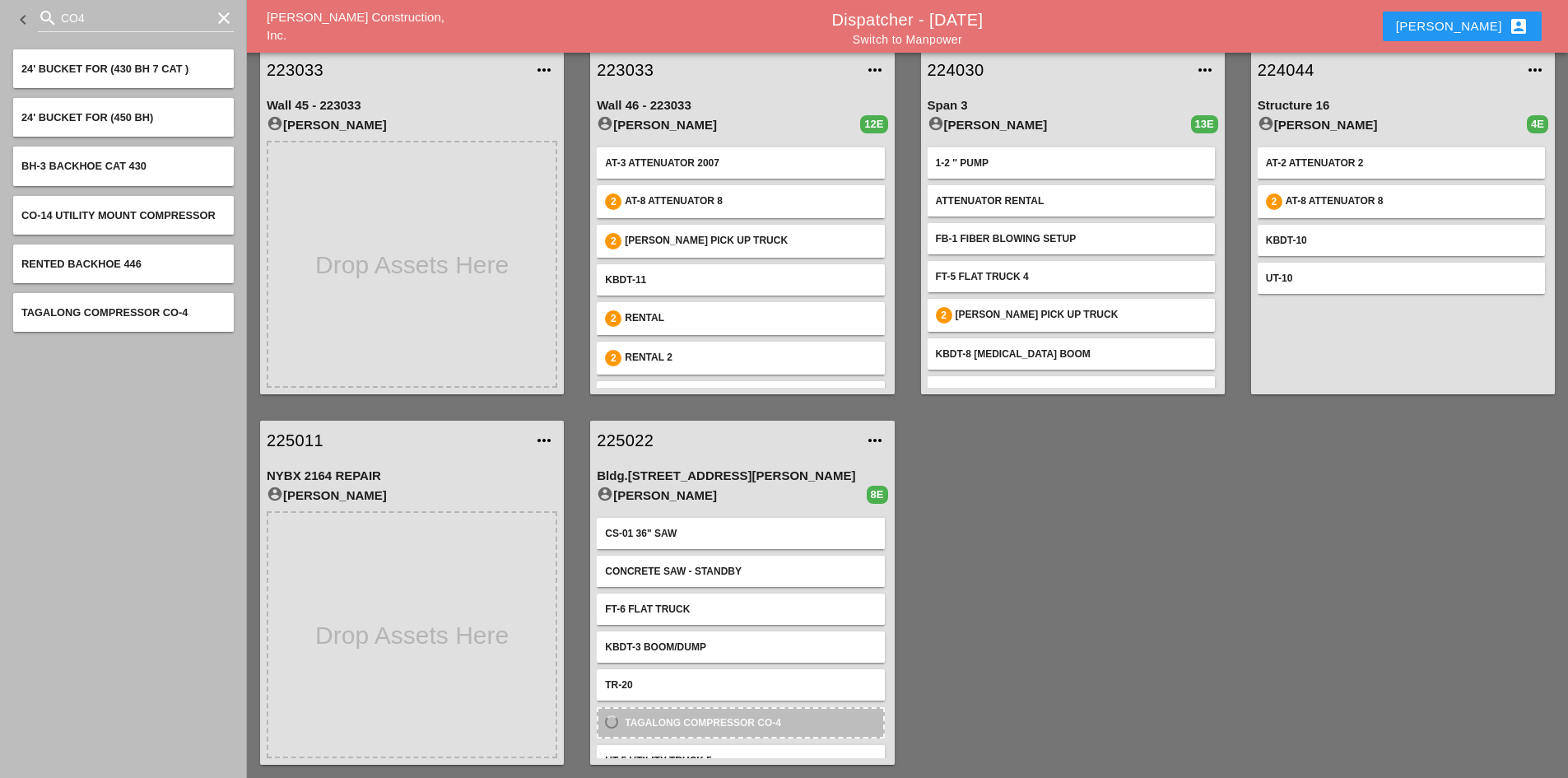
scroll to position [62, 0]
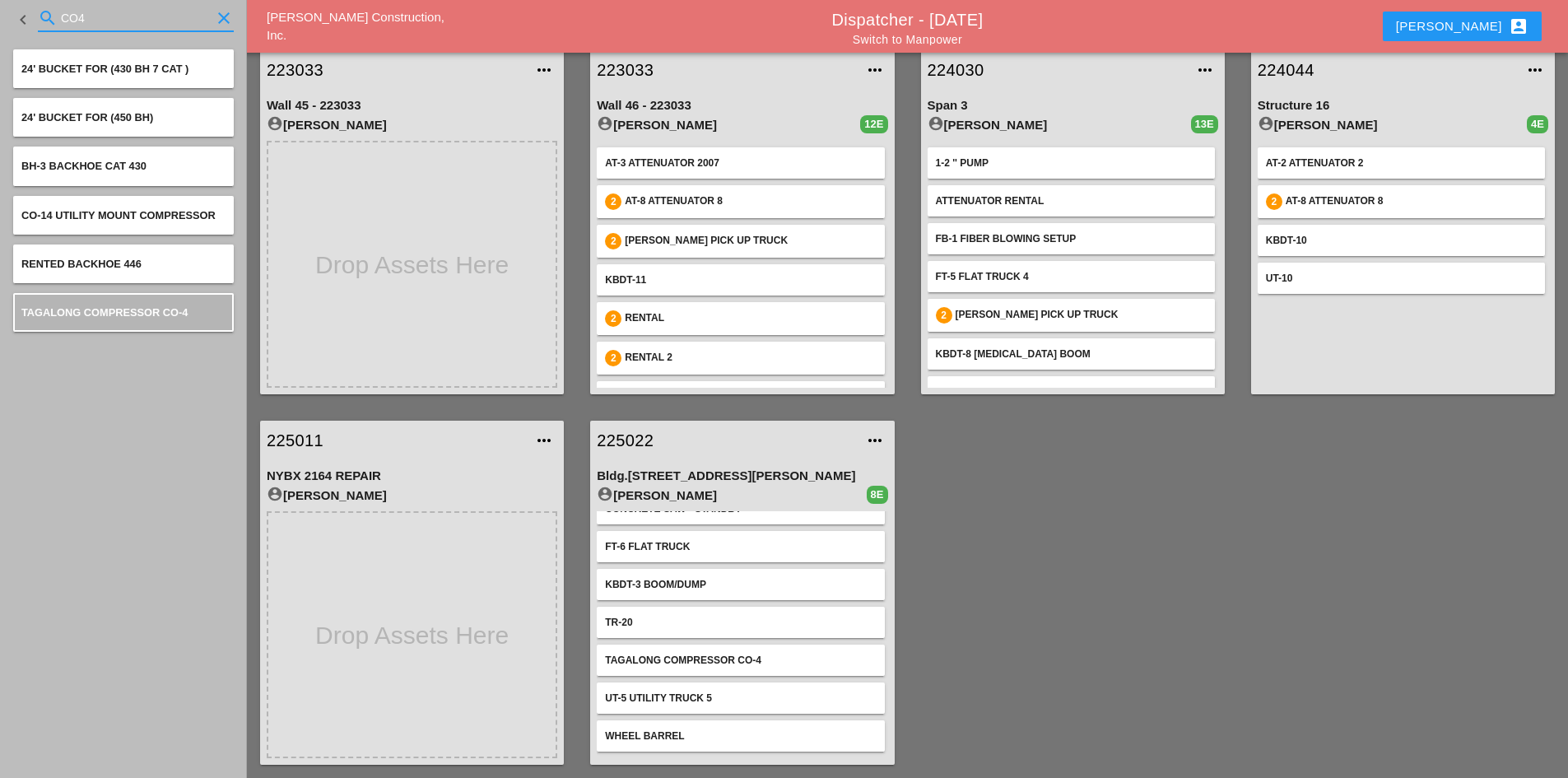
drag, startPoint x: 111, startPoint y: 15, endPoint x: -78, endPoint y: 17, distance: 189.0
click at [0, 17] on html "Select All Select Default Crew Remove All More Location Details... Select All S…" at bounding box center [784, 425] width 1568 height 966
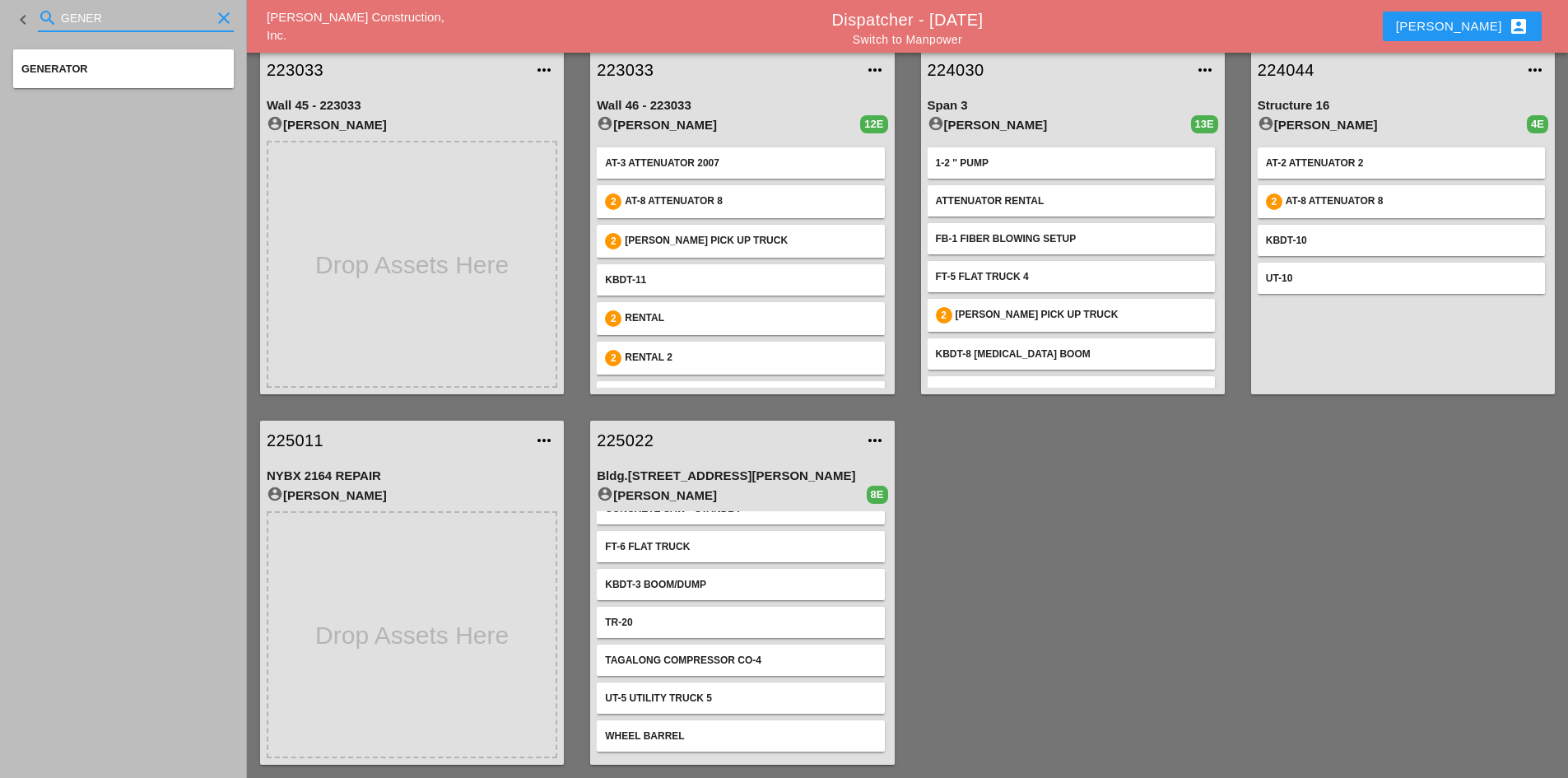
type input "GENER"
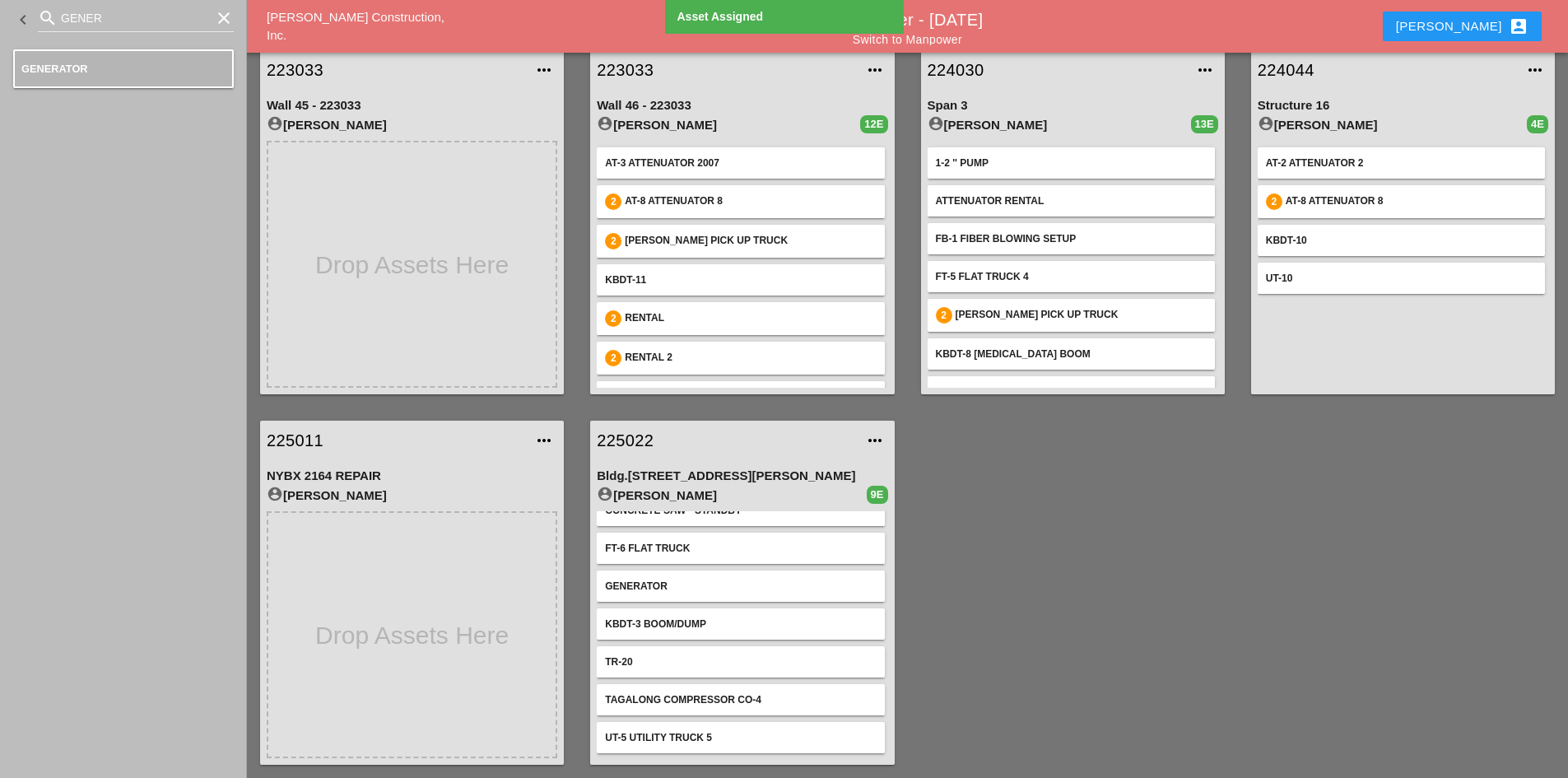
scroll to position [0, 0]
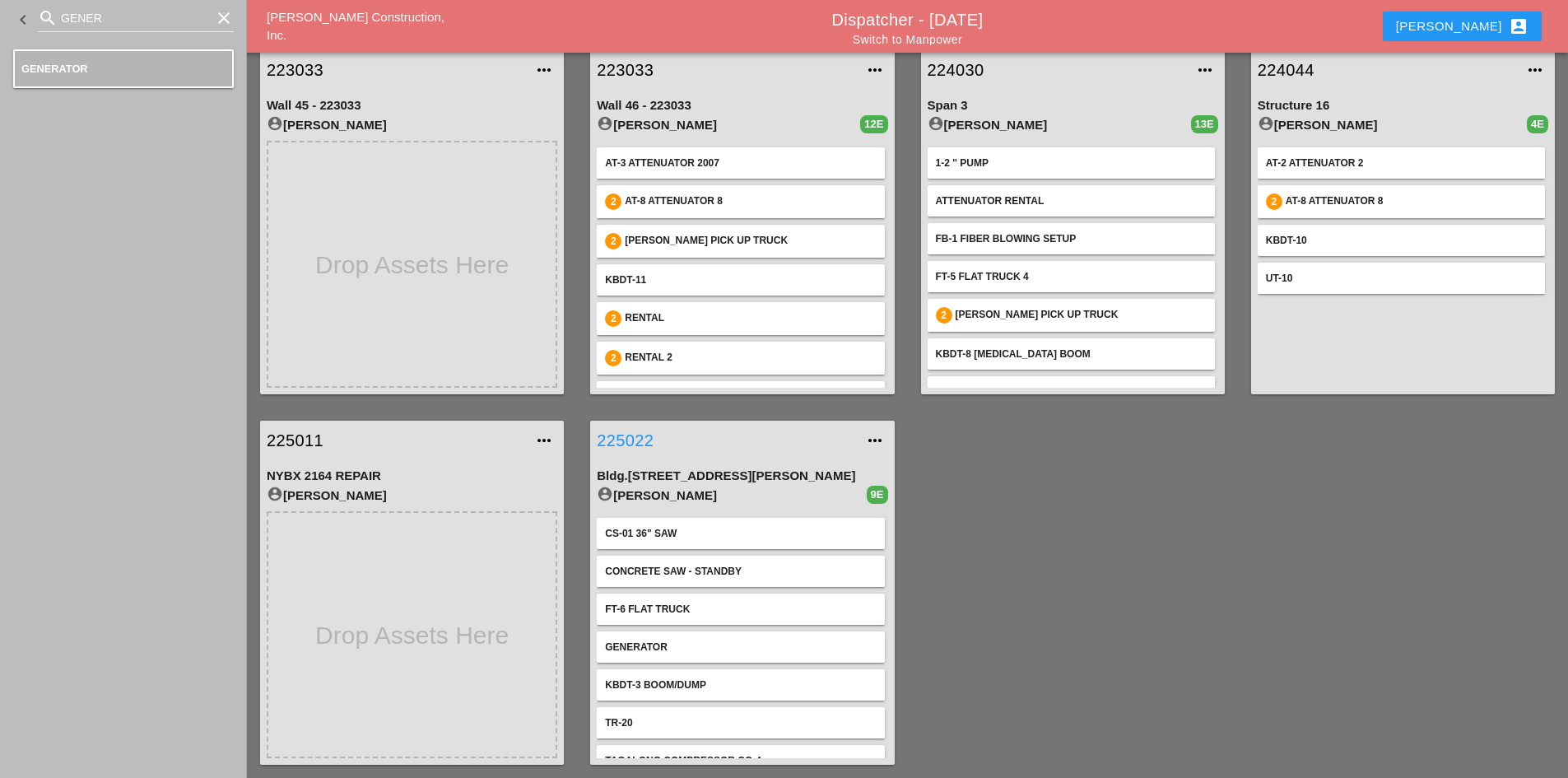
click at [623, 442] on link "225022" at bounding box center [726, 440] width 258 height 25
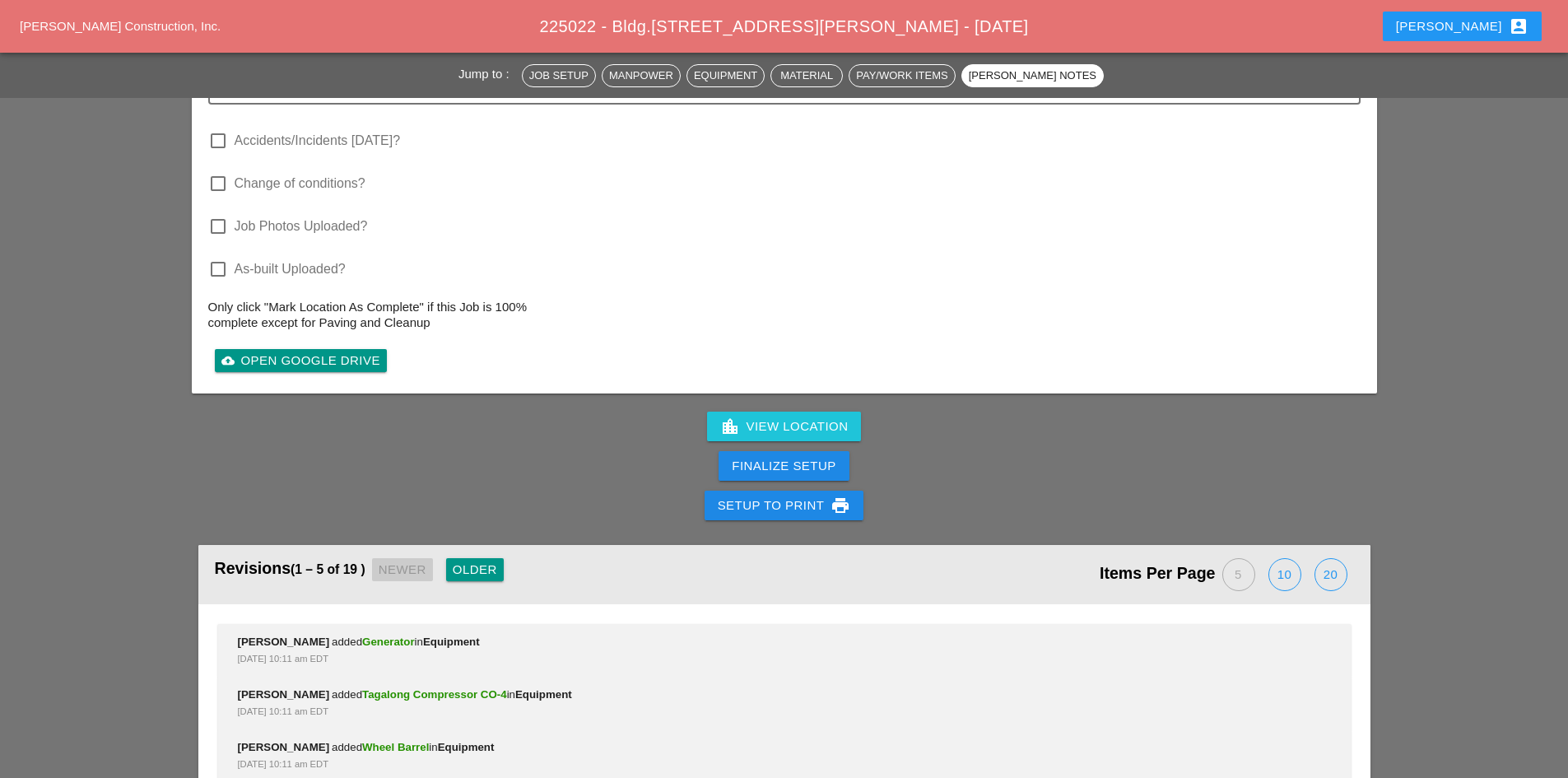
scroll to position [5013, 0]
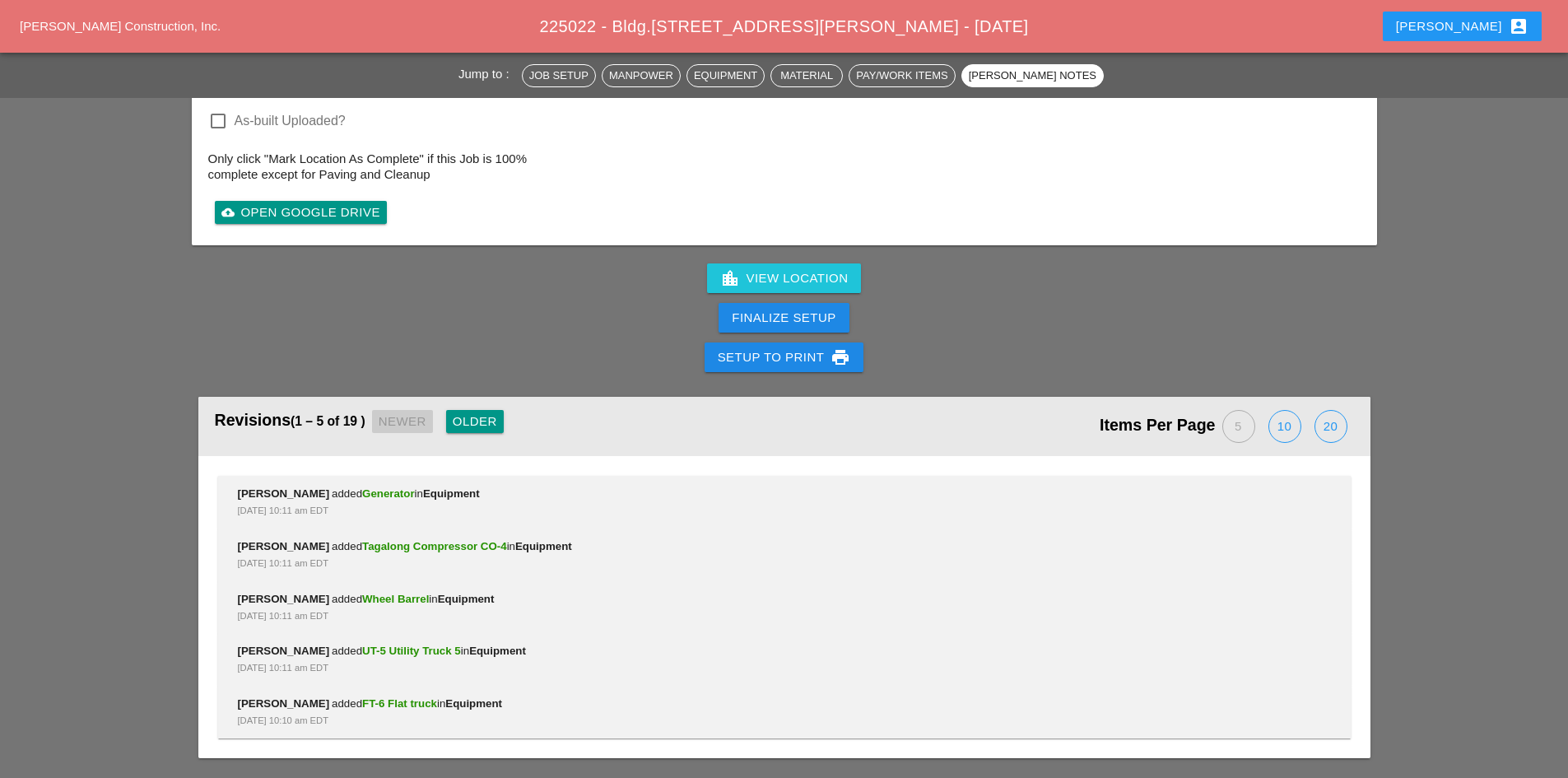
click at [473, 419] on div "Older" at bounding box center [475, 422] width 45 height 19
click at [473, 419] on div "Older" at bounding box center [481, 422] width 45 height 19
click at [473, 419] on button "Older" at bounding box center [489, 421] width 58 height 23
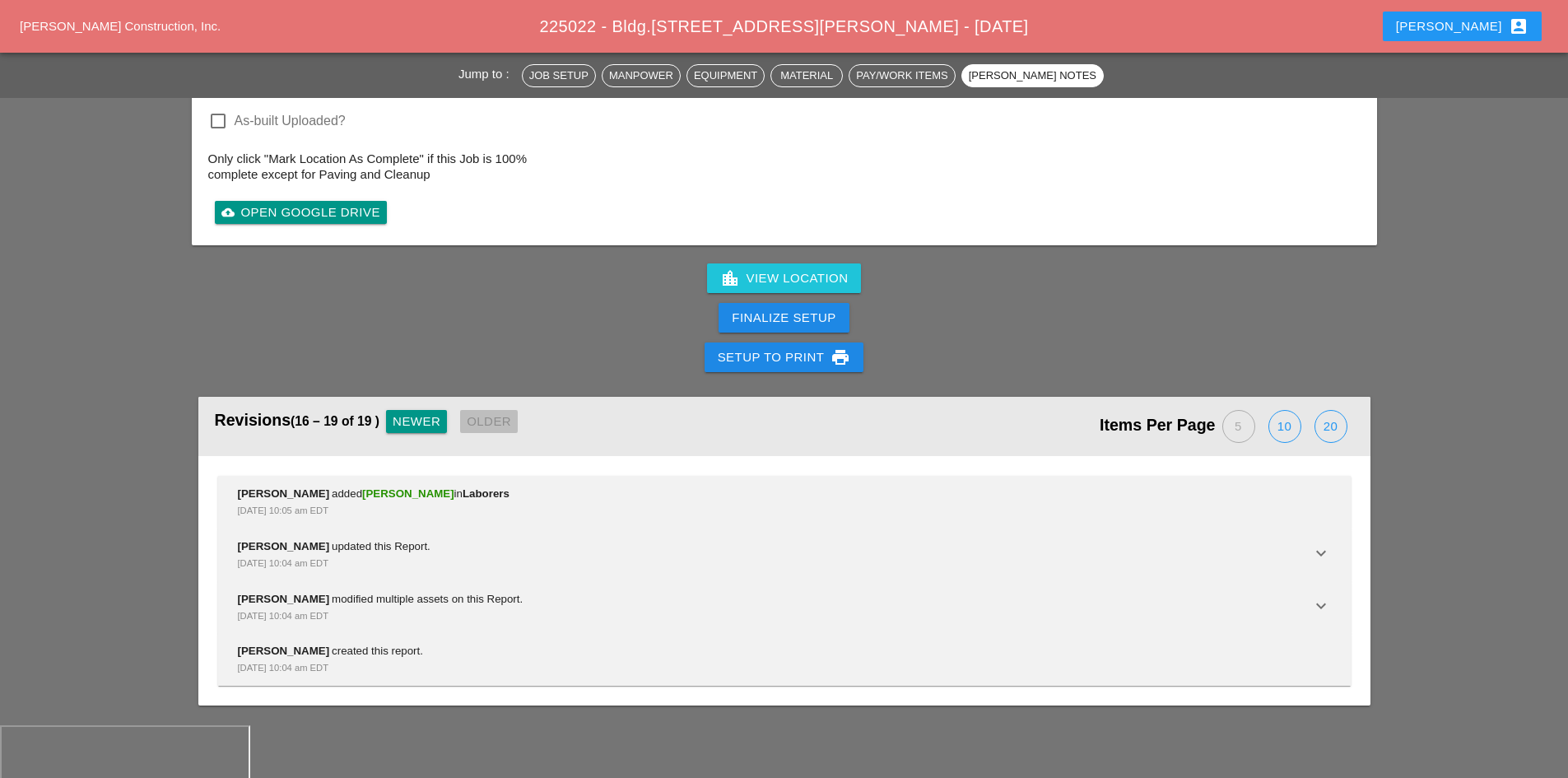
scroll to position [4960, 0]
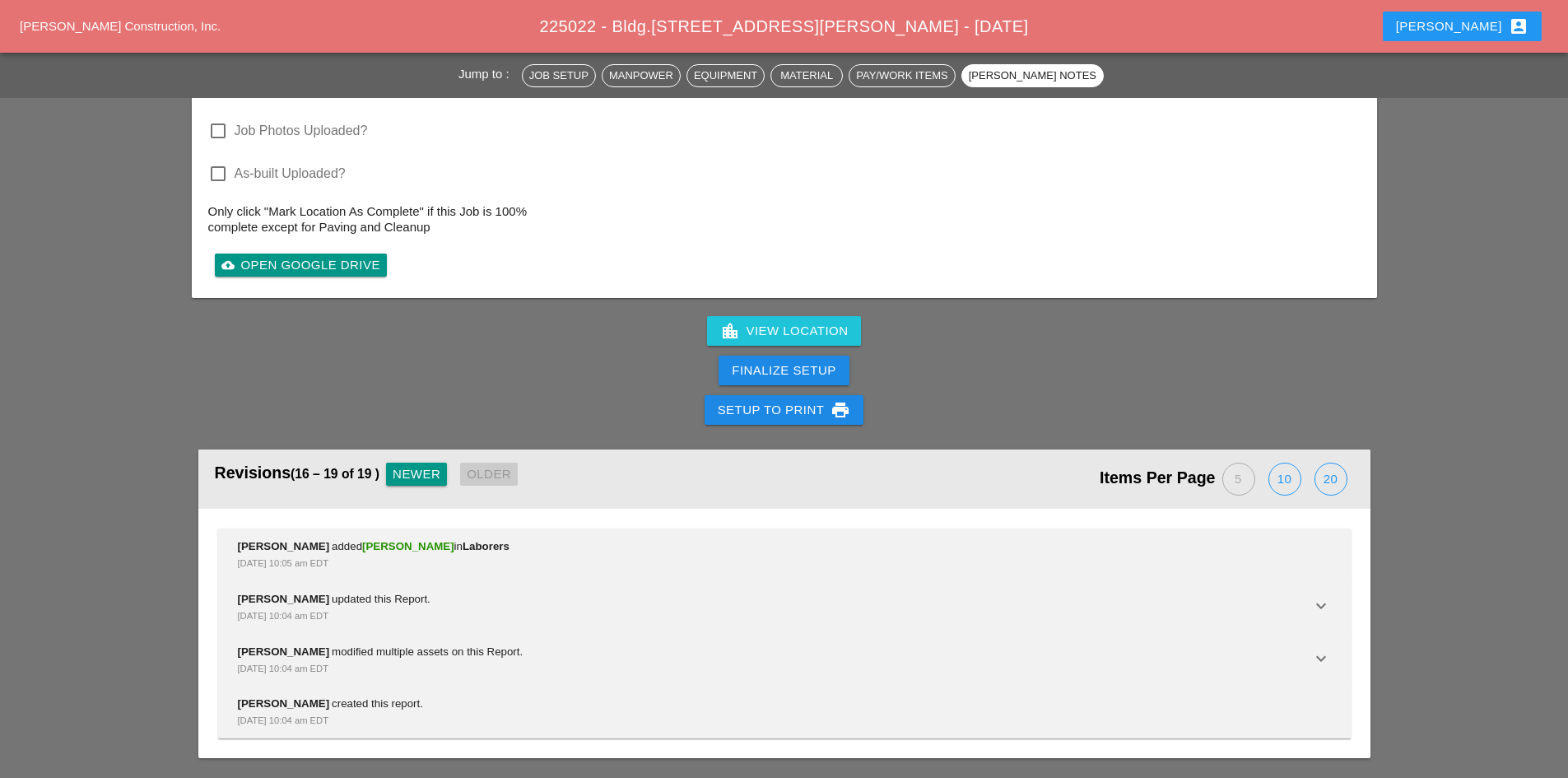
click at [417, 480] on div "Newer" at bounding box center [416, 475] width 47 height 19
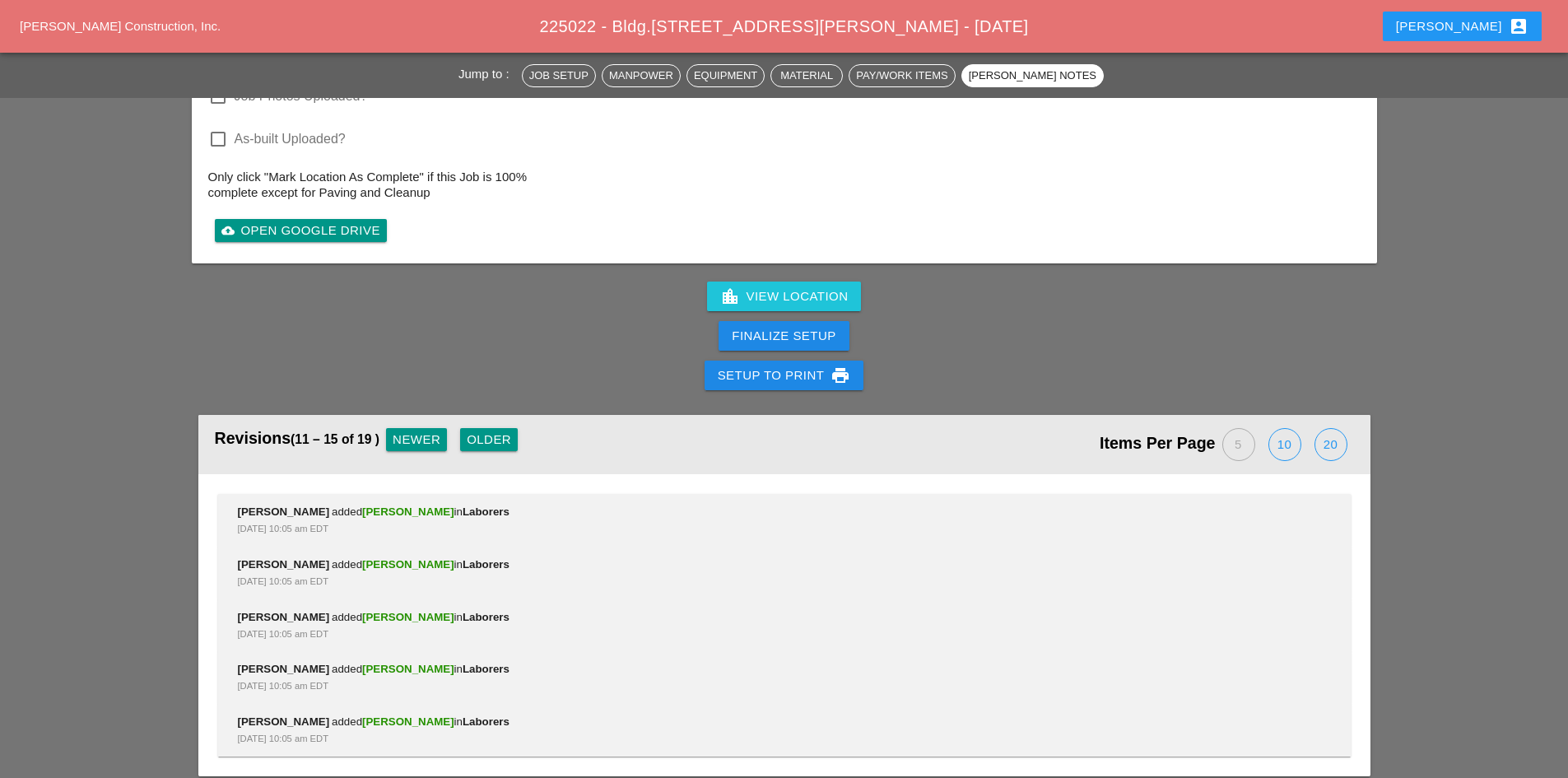
scroll to position [5013, 0]
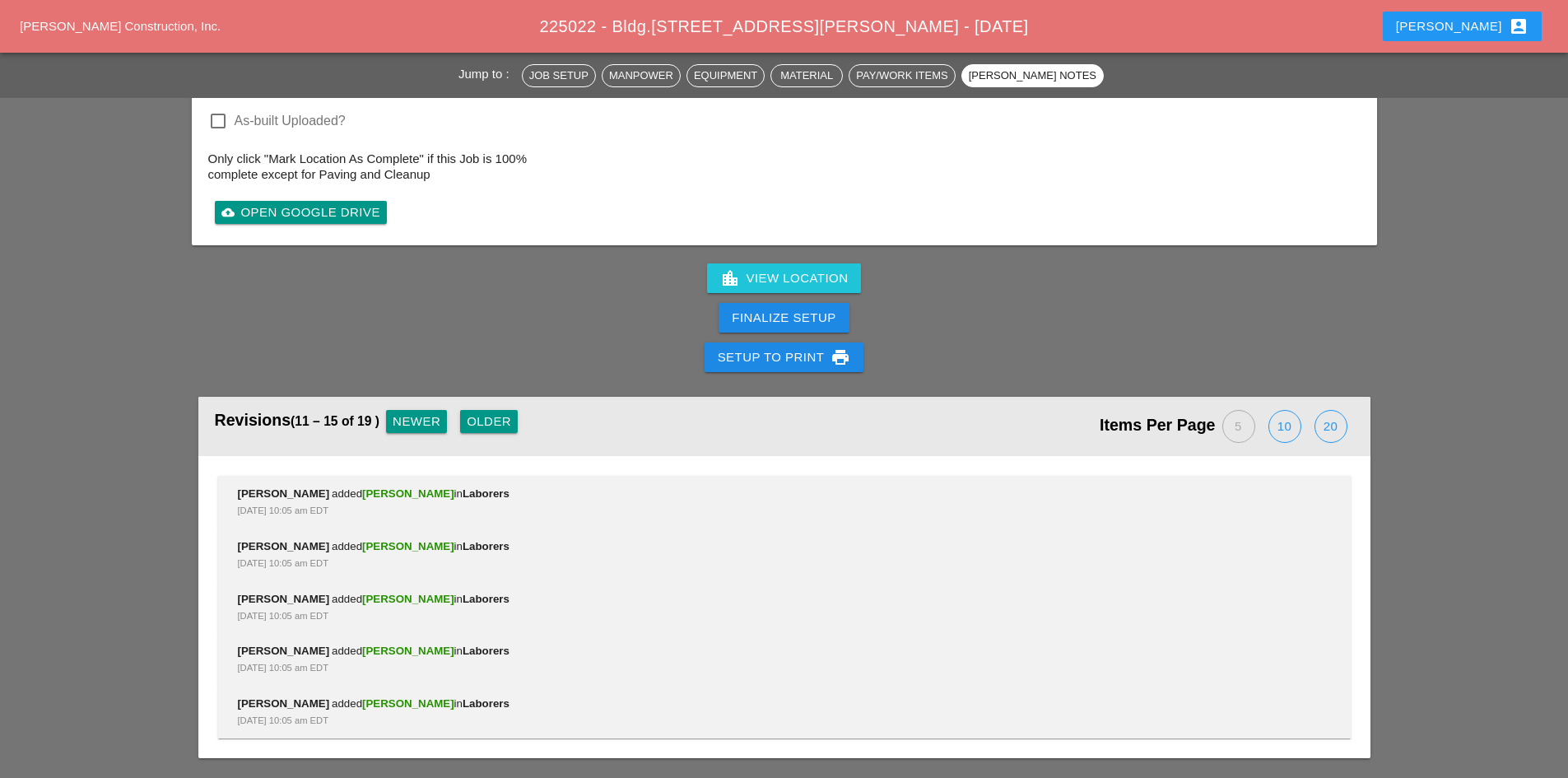
click at [415, 414] on div "Newer" at bounding box center [416, 422] width 47 height 19
click at [415, 414] on div "Newer" at bounding box center [409, 422] width 47 height 19
click at [415, 414] on div "Revisions (1 – 5 of 19 ) Newer Older" at bounding box center [500, 426] width 570 height 43
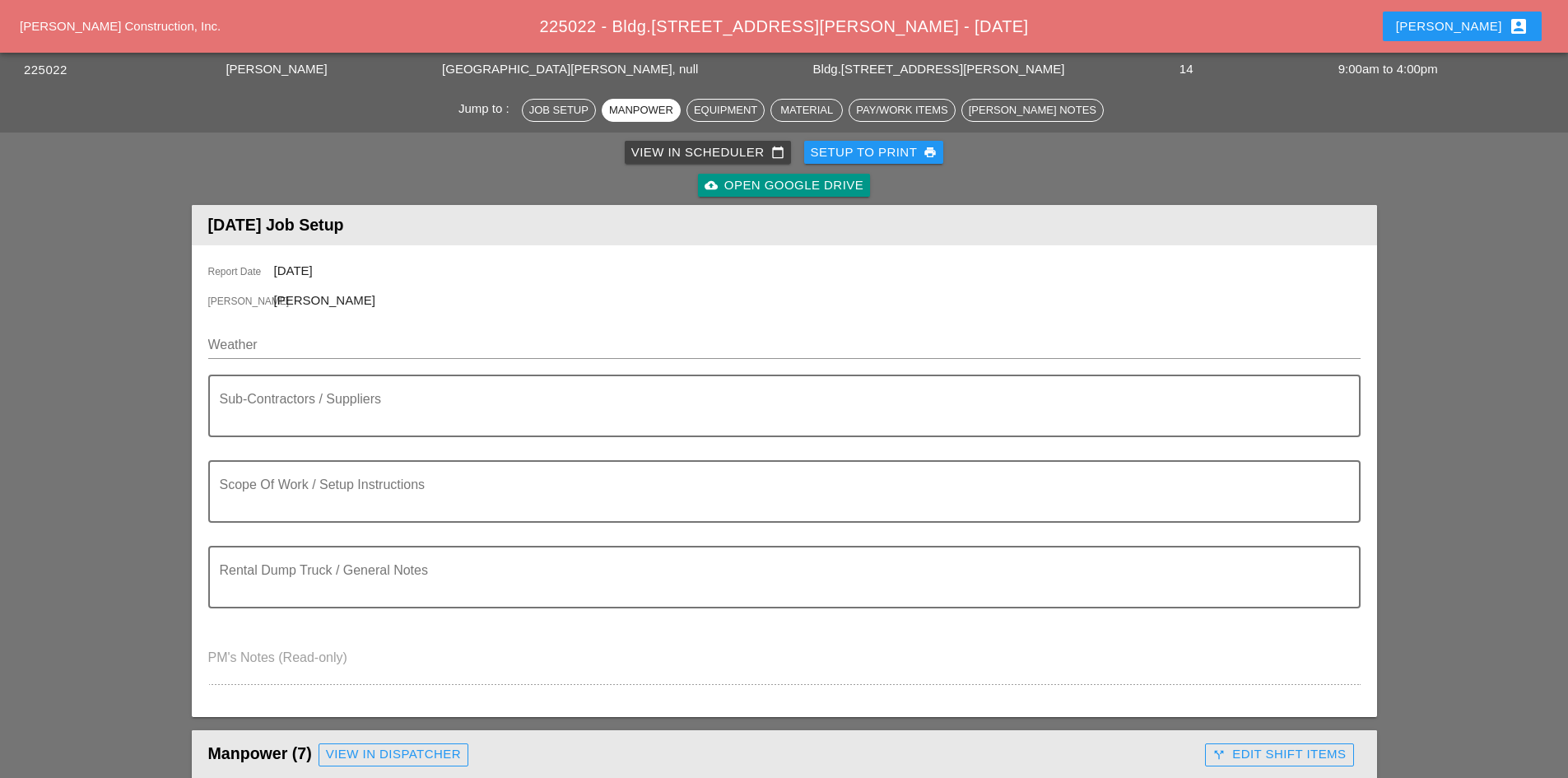
scroll to position [0, 0]
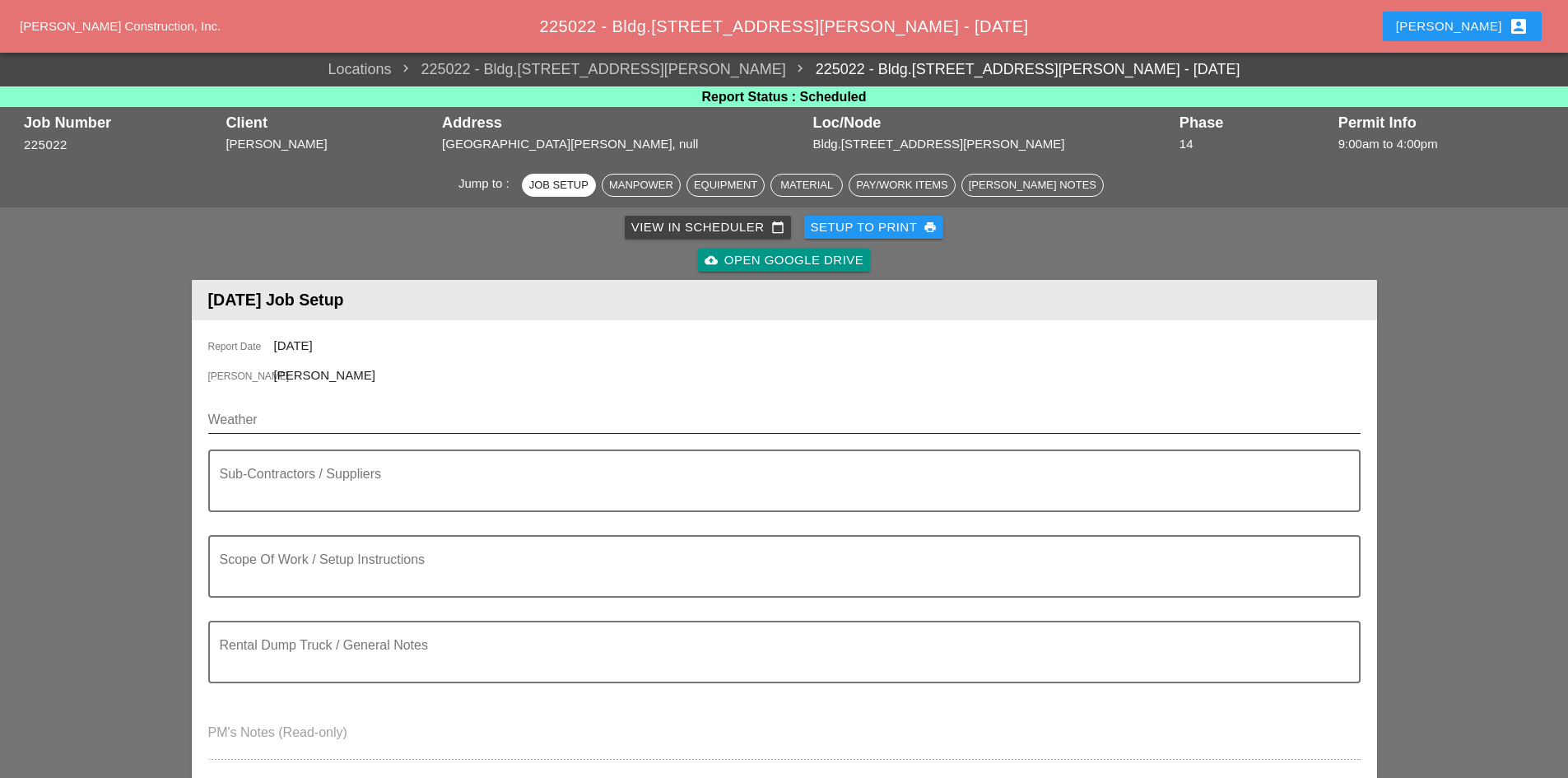
click at [230, 418] on input "Weather" at bounding box center [773, 419] width 1129 height 26
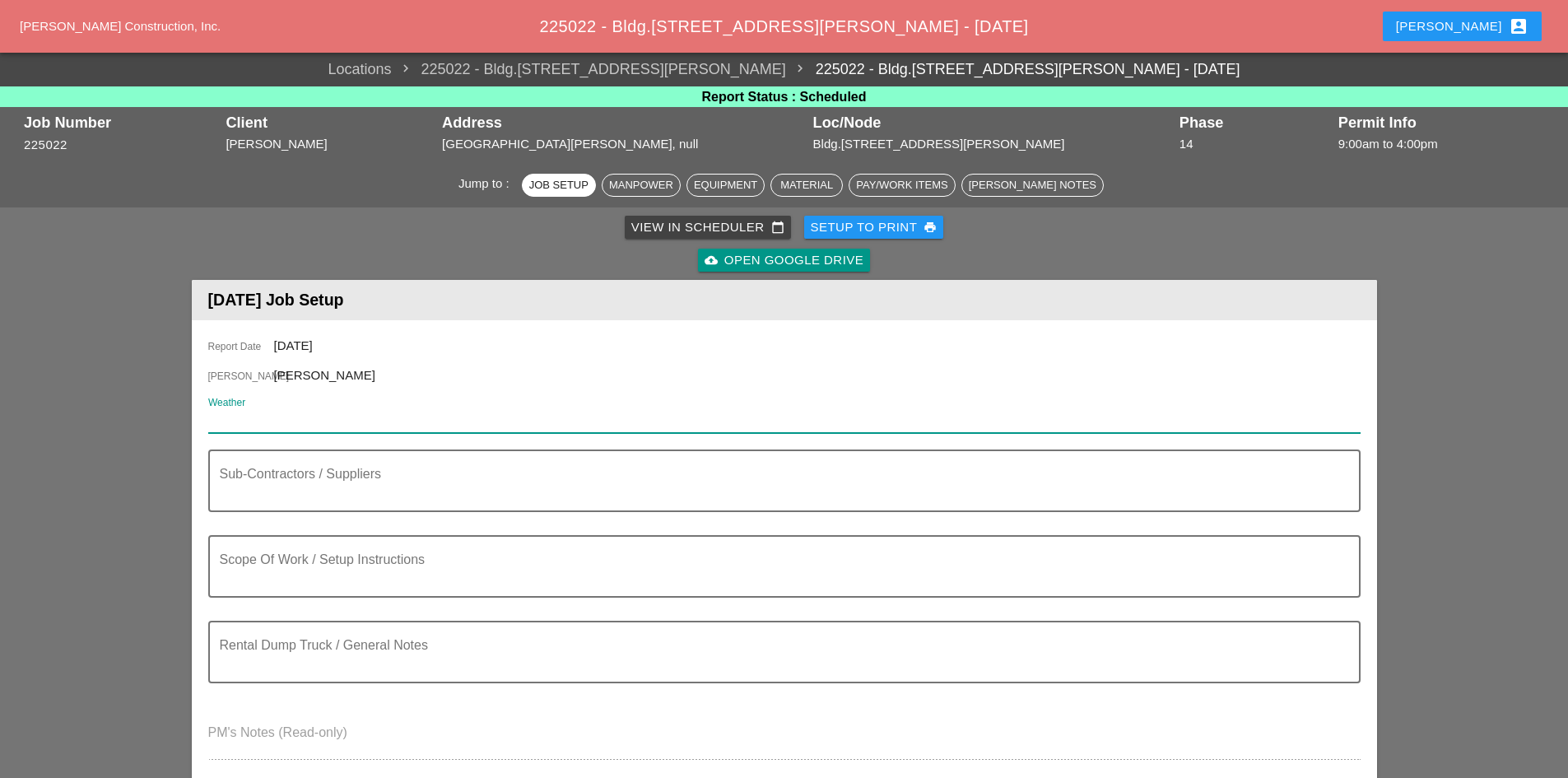
click at [240, 420] on input "Weather" at bounding box center [773, 419] width 1129 height 26
paste input "MON 18 DAY 78° 10% ENE 12 MPH PARTLY CLOUDY SKIES. HIGH 78F. WINDS ENE AT 10 TO…"
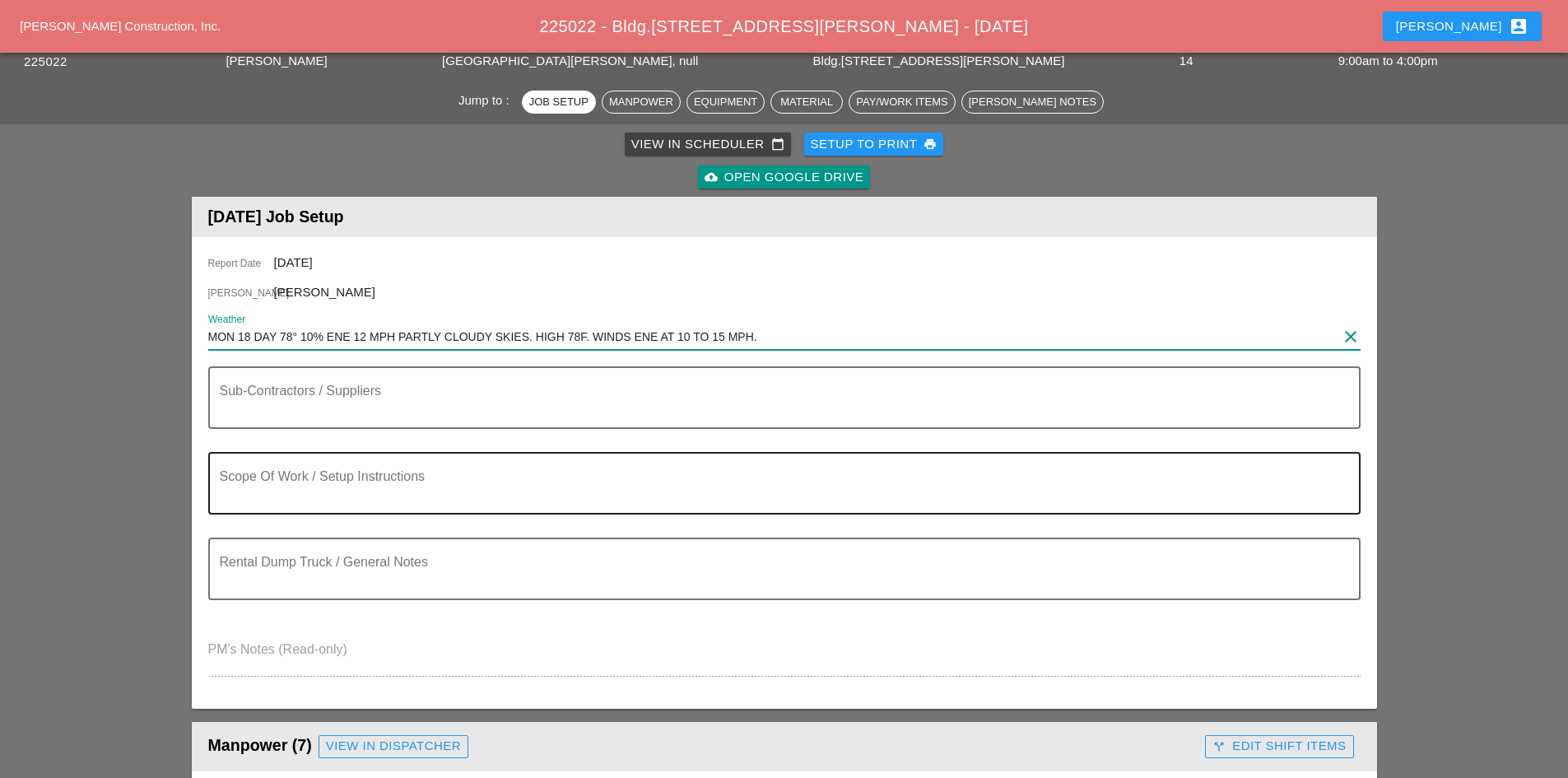
scroll to position [83, 0]
type input "MON 18 DAY 78° 10% ENE 12 MPH PARTLY CLOUDY SKIES. HIGH 78F. WINDS ENE AT 10 TO…"
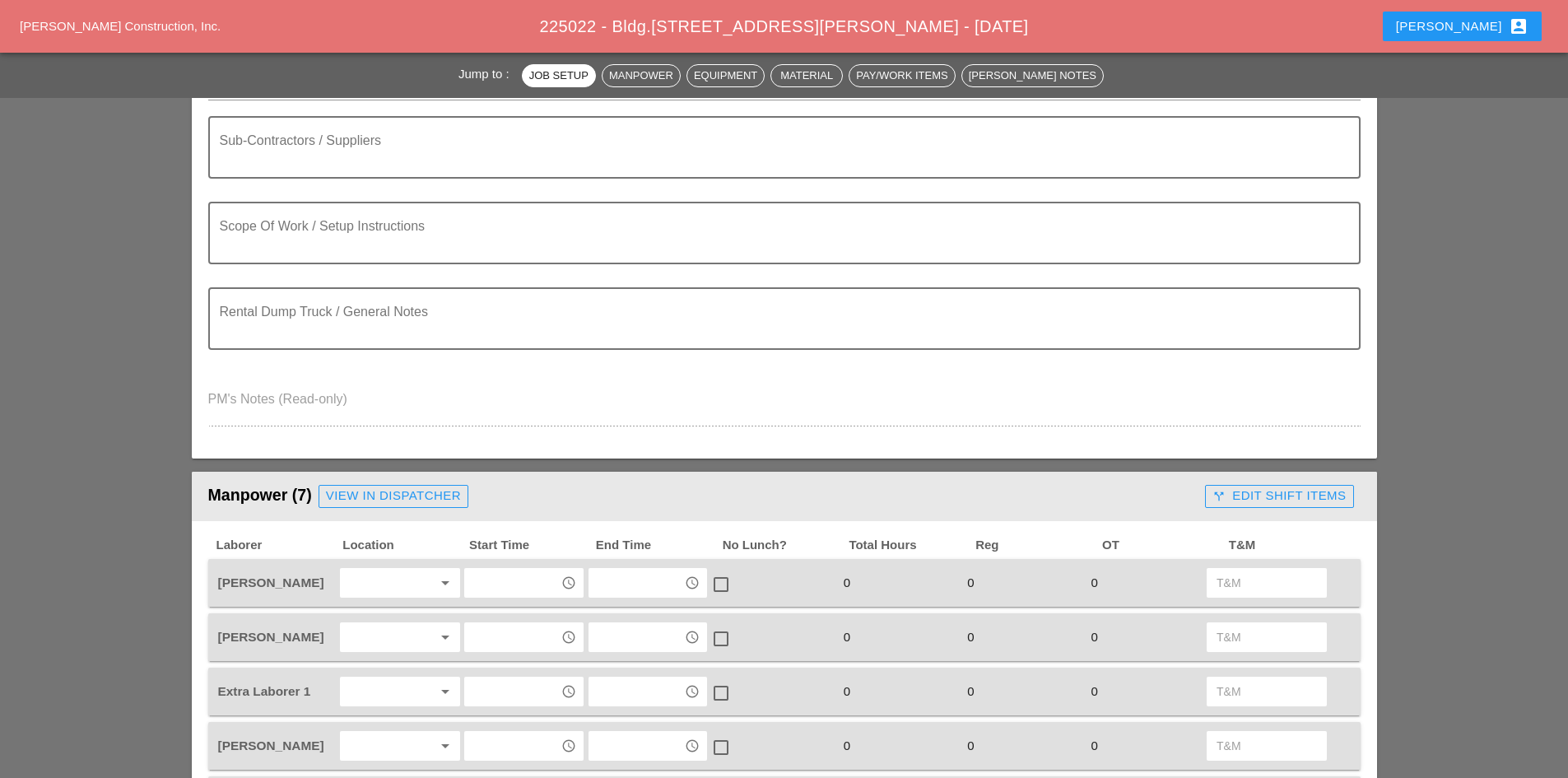
scroll to position [576, 0]
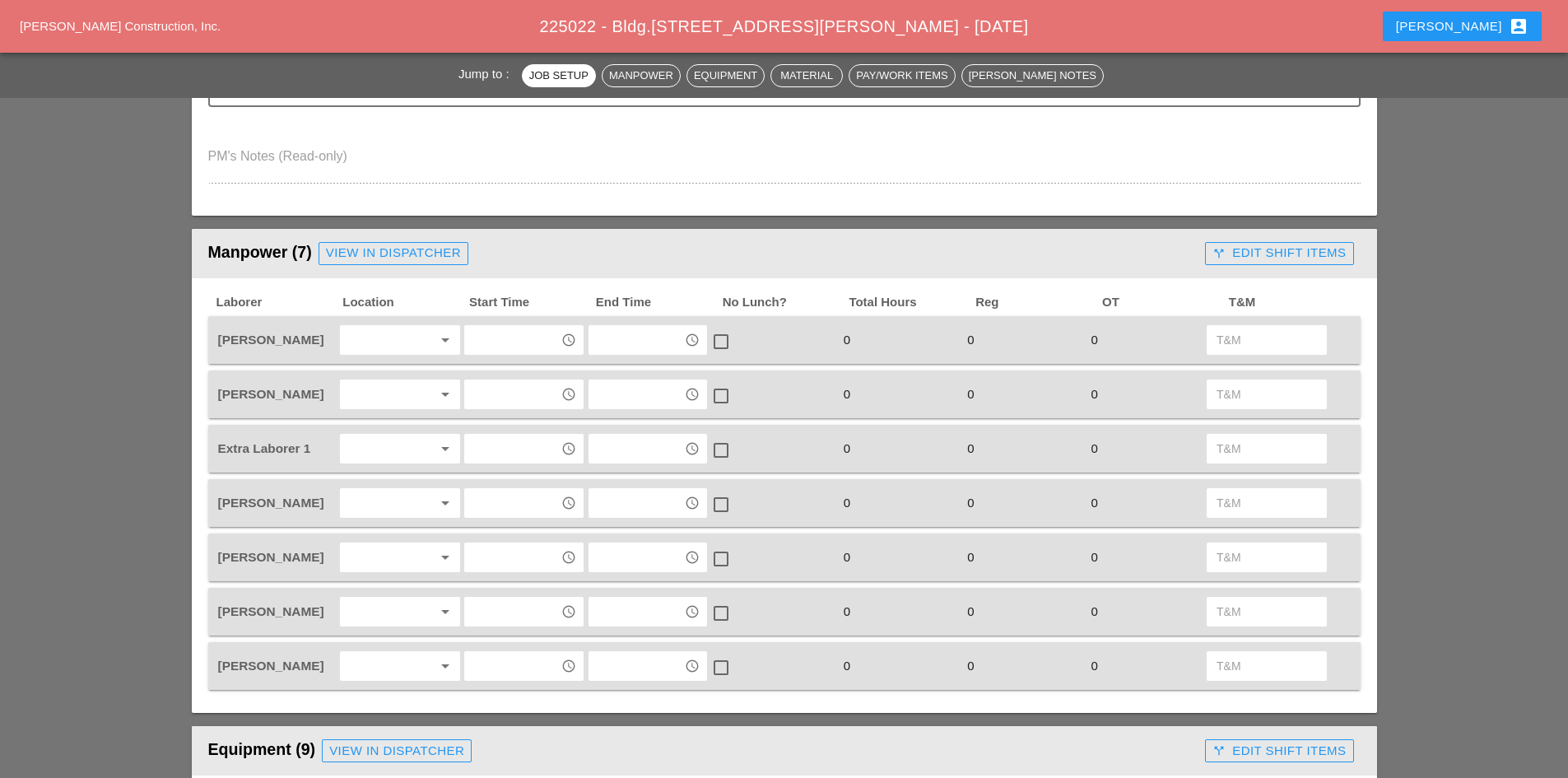
click at [379, 345] on div at bounding box center [388, 340] width 87 height 26
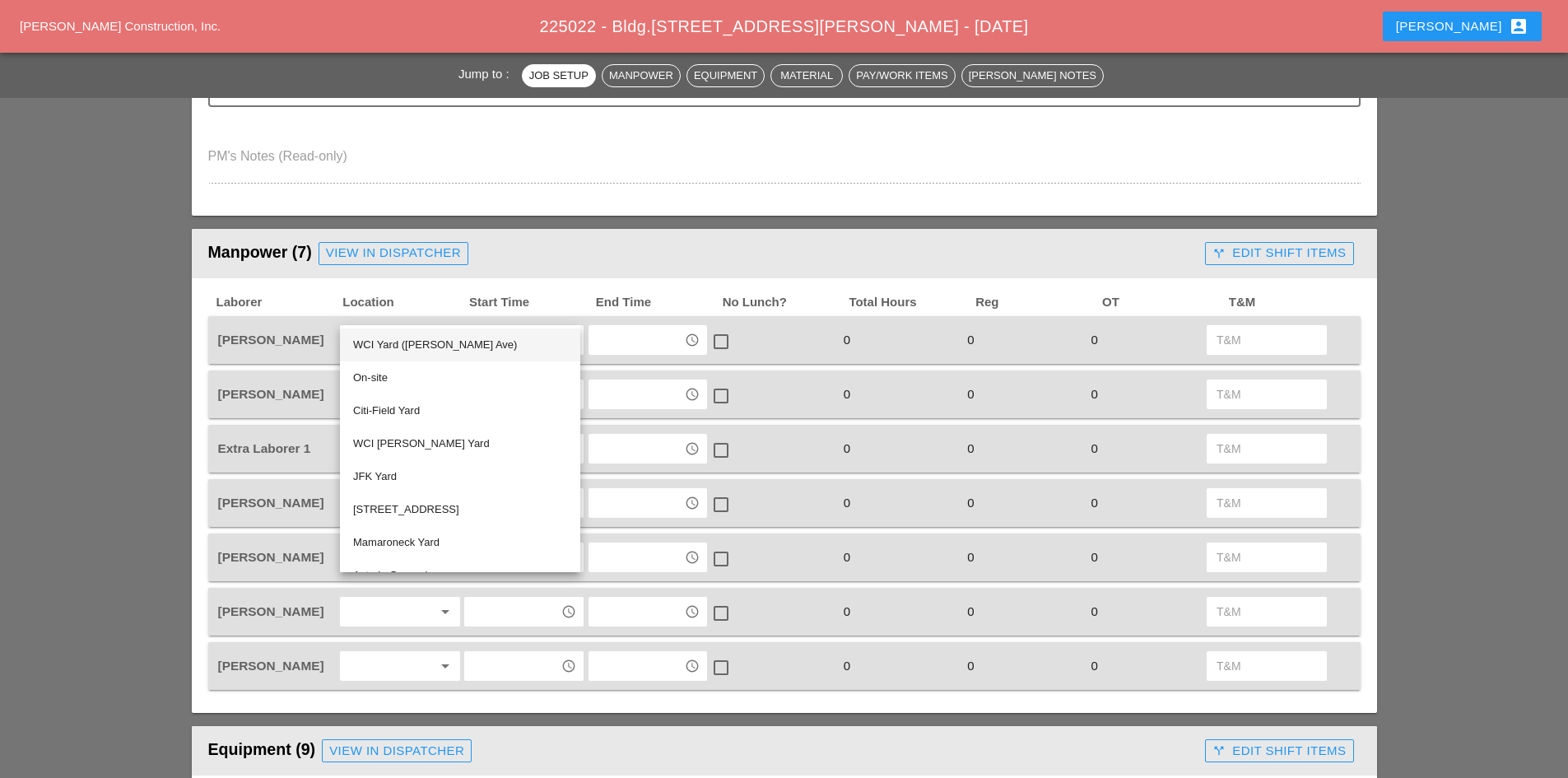
click at [392, 353] on div "WCI Yard ([PERSON_NAME] Ave)" at bounding box center [460, 345] width 214 height 19
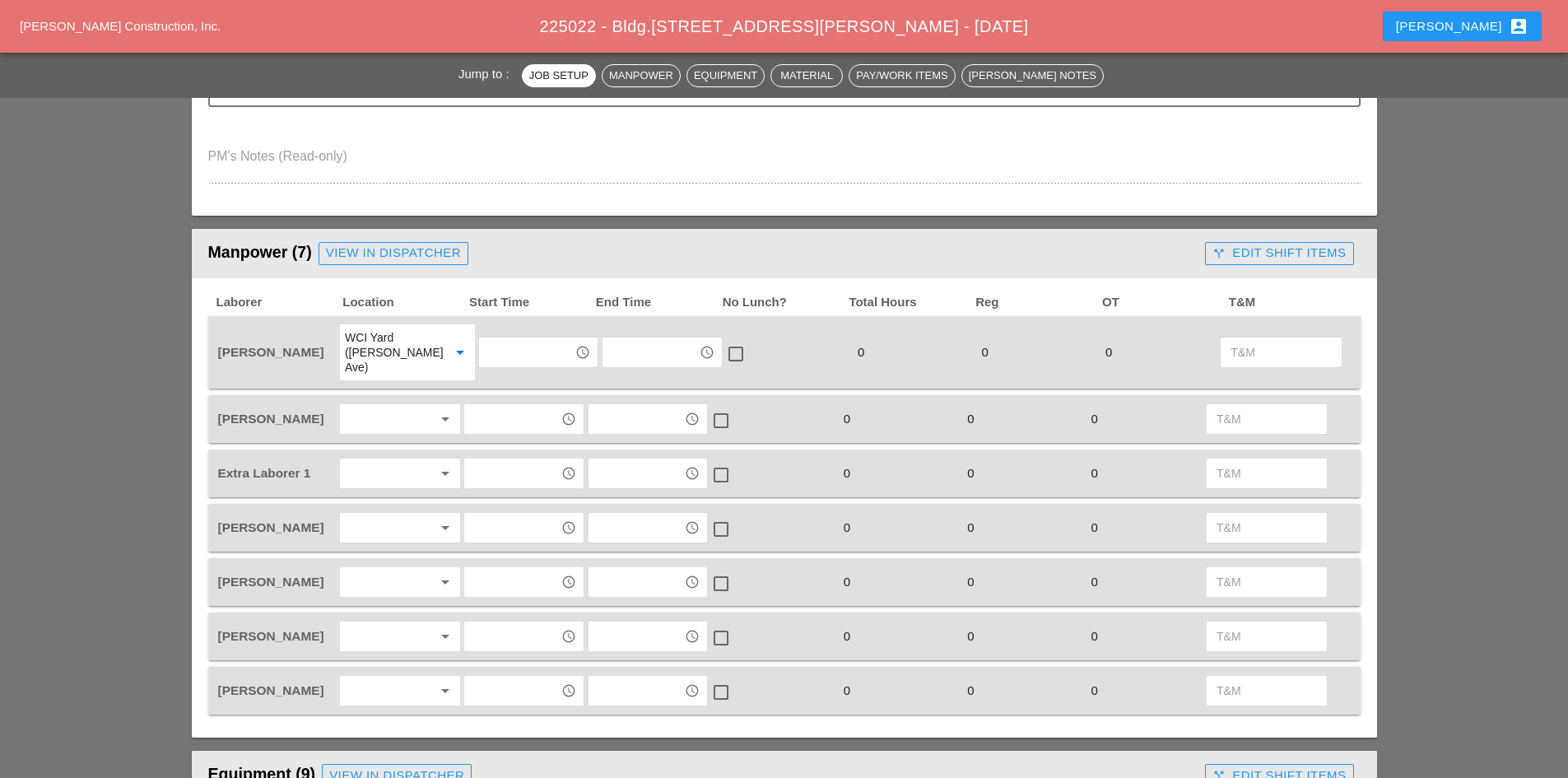
click at [489, 341] on input "text" at bounding box center [526, 353] width 85 height 26
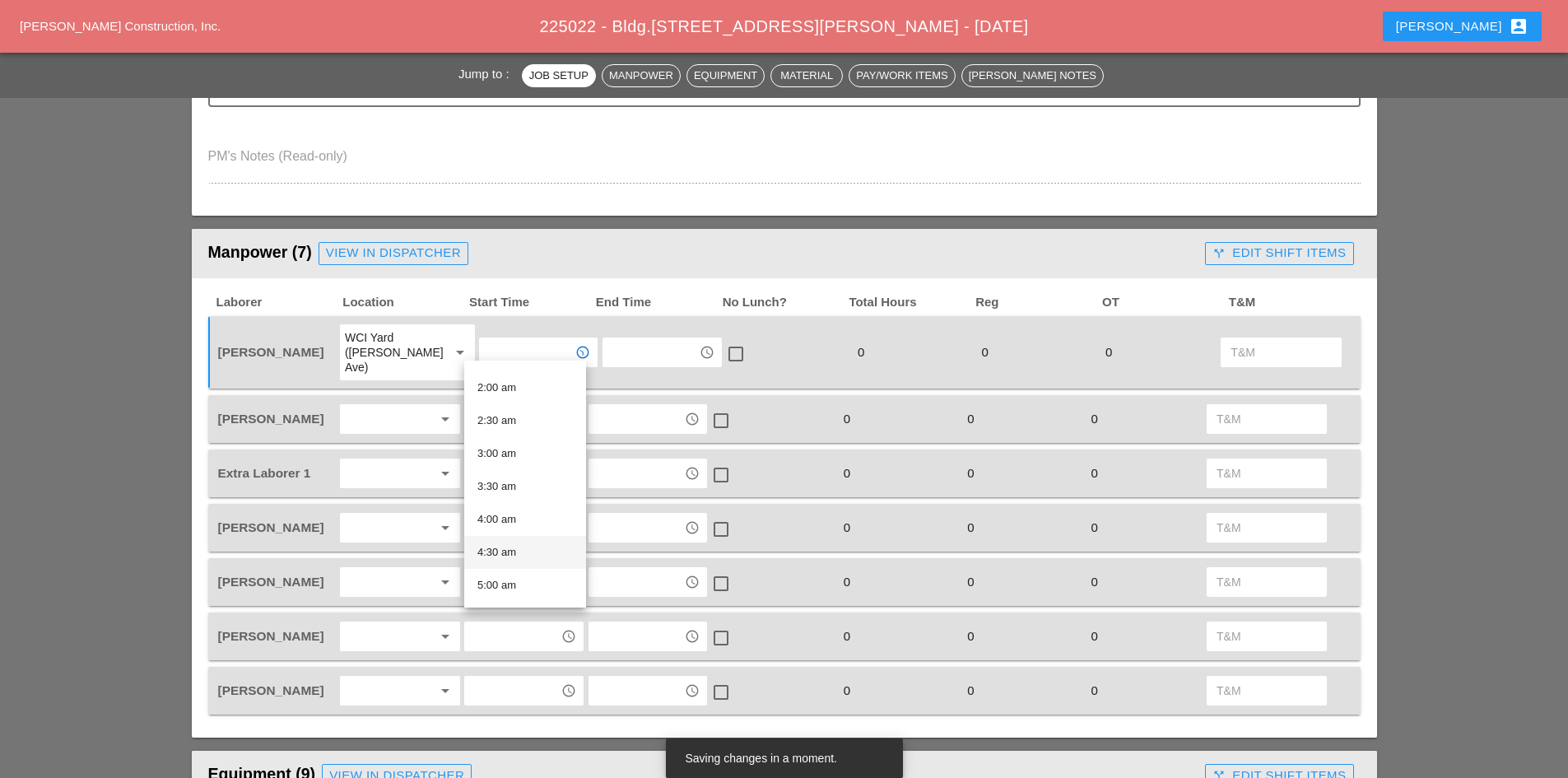
scroll to position [247, 0]
click at [534, 534] on div "6:00 am" at bounding box center [525, 528] width 96 height 19
type input "6:00 am"
click at [397, 405] on div at bounding box center [388, 418] width 87 height 26
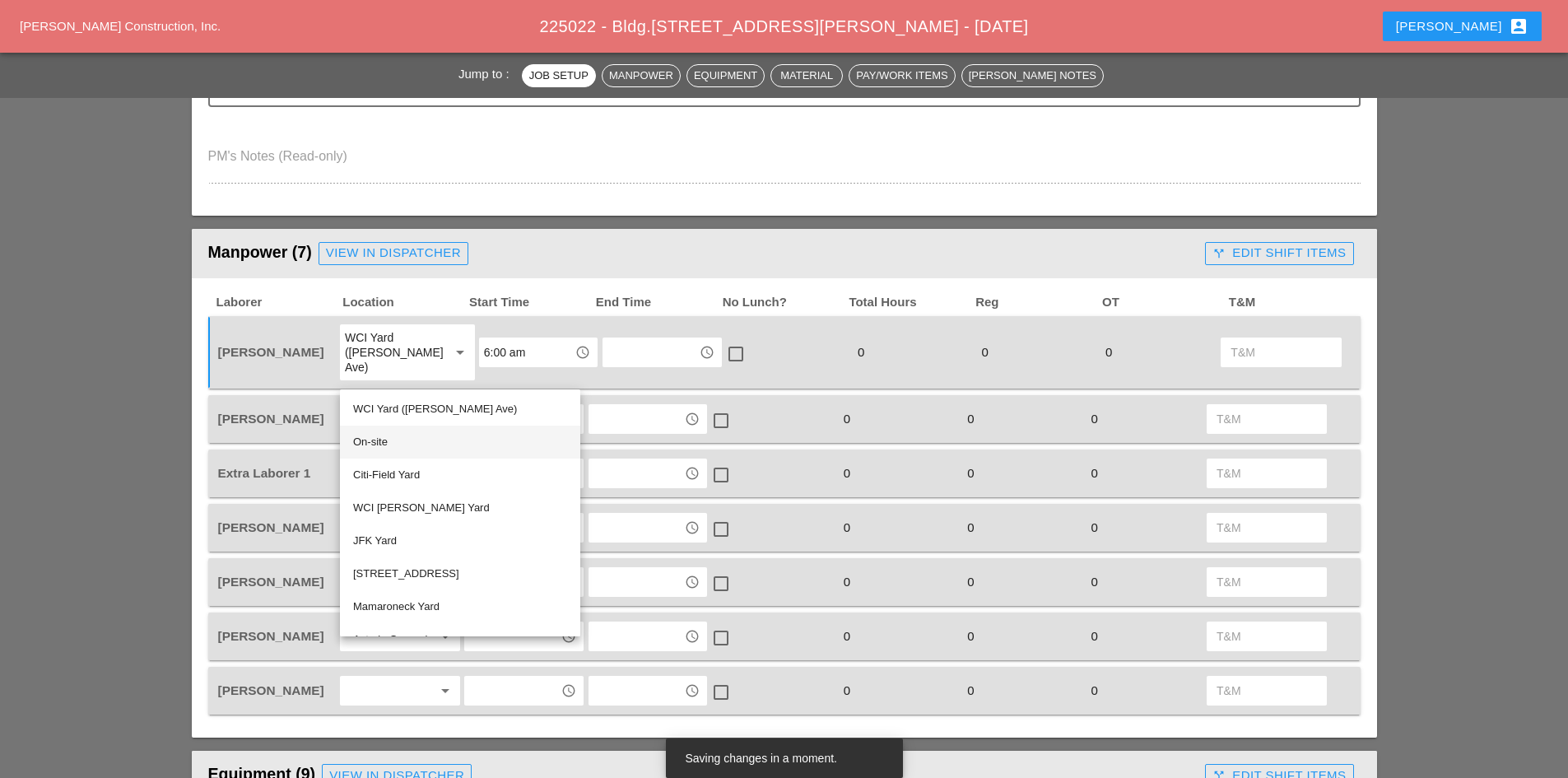
click at [405, 450] on div "On-site" at bounding box center [460, 441] width 214 height 19
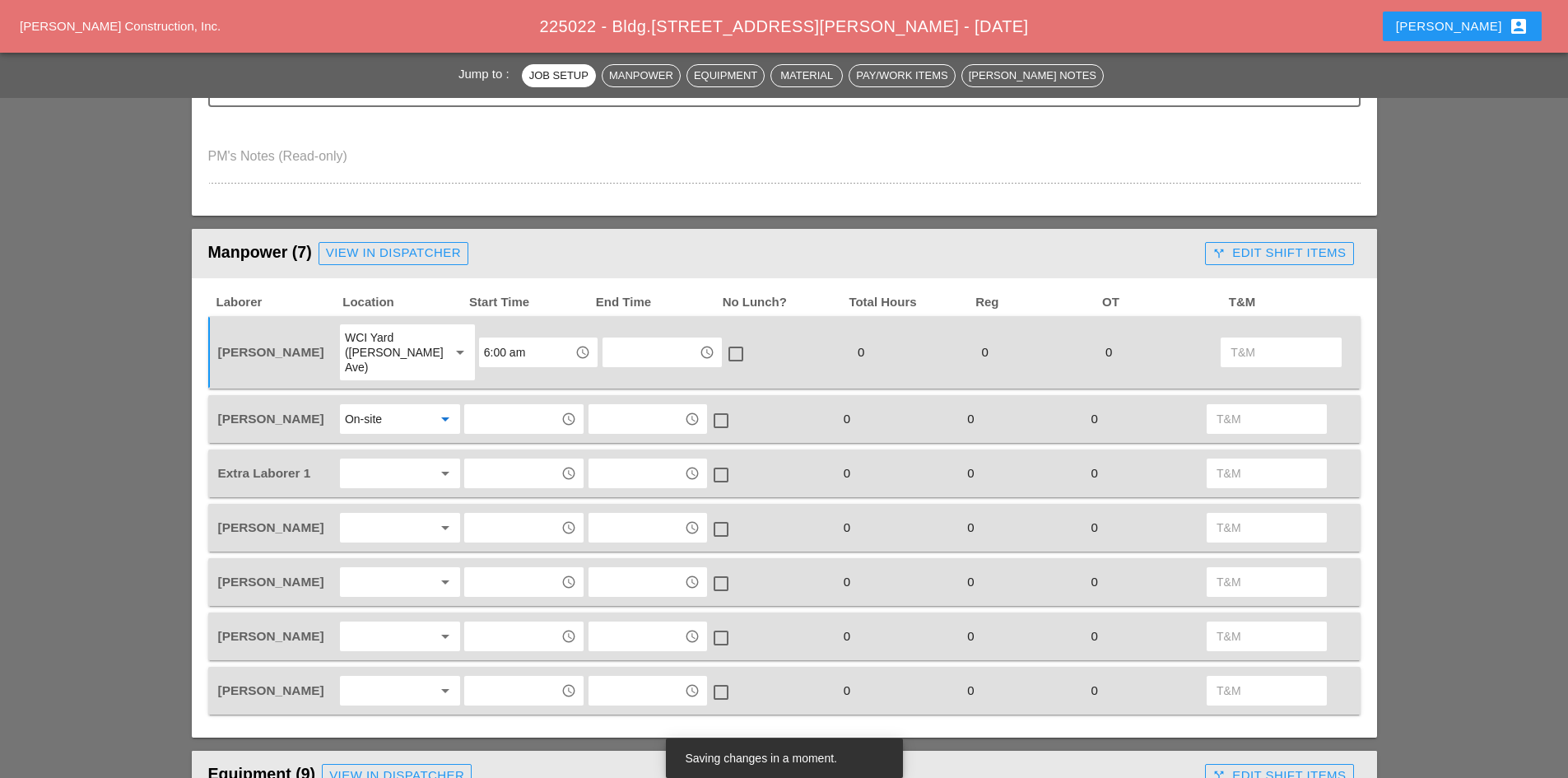
click at [485, 417] on input "text" at bounding box center [512, 418] width 85 height 26
click at [492, 405] on input "text" at bounding box center [512, 418] width 85 height 26
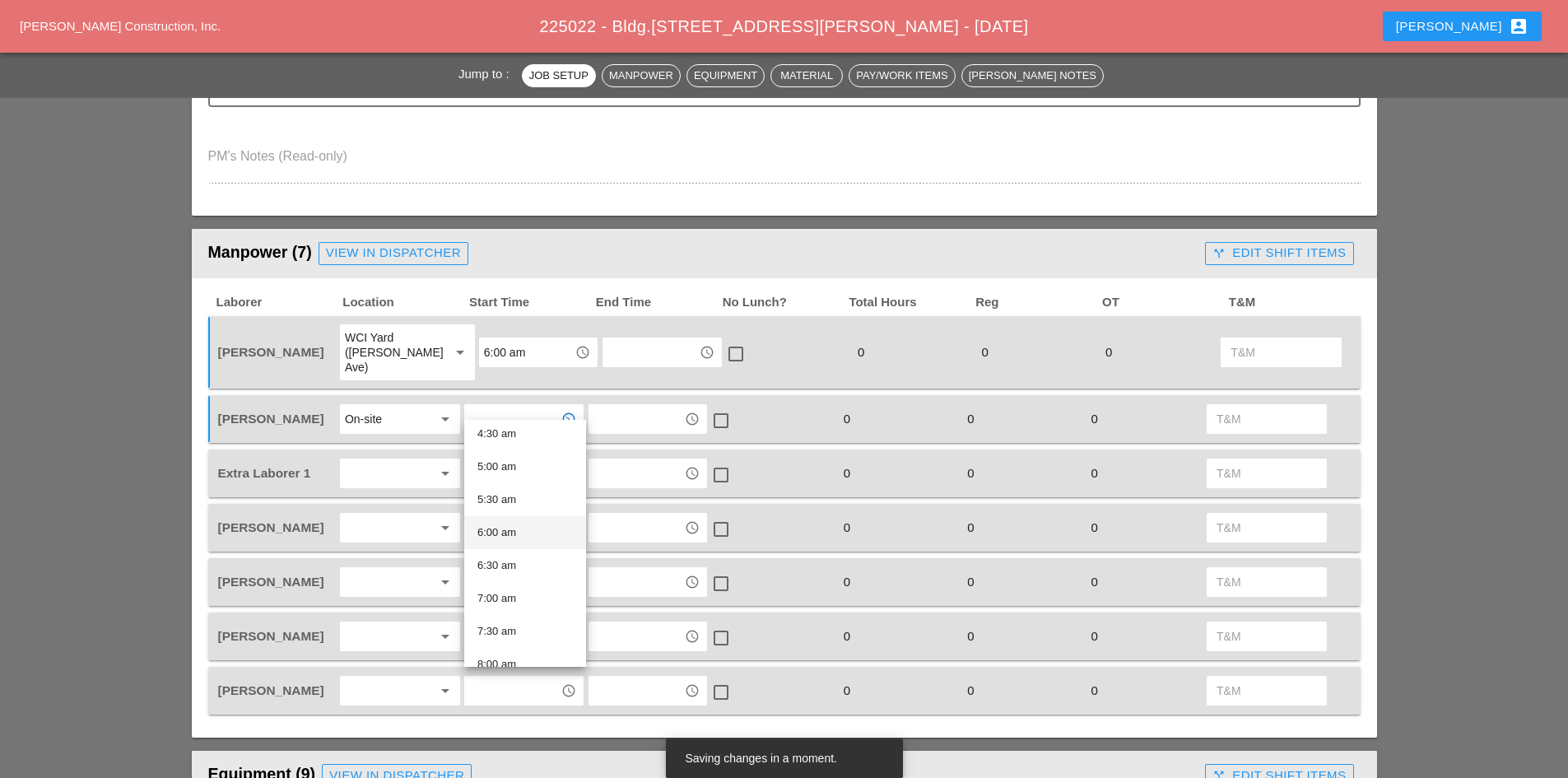
scroll to position [329, 0]
click at [531, 609] on div "7:30 am" at bounding box center [525, 604] width 96 height 19
type input "7:30 am"
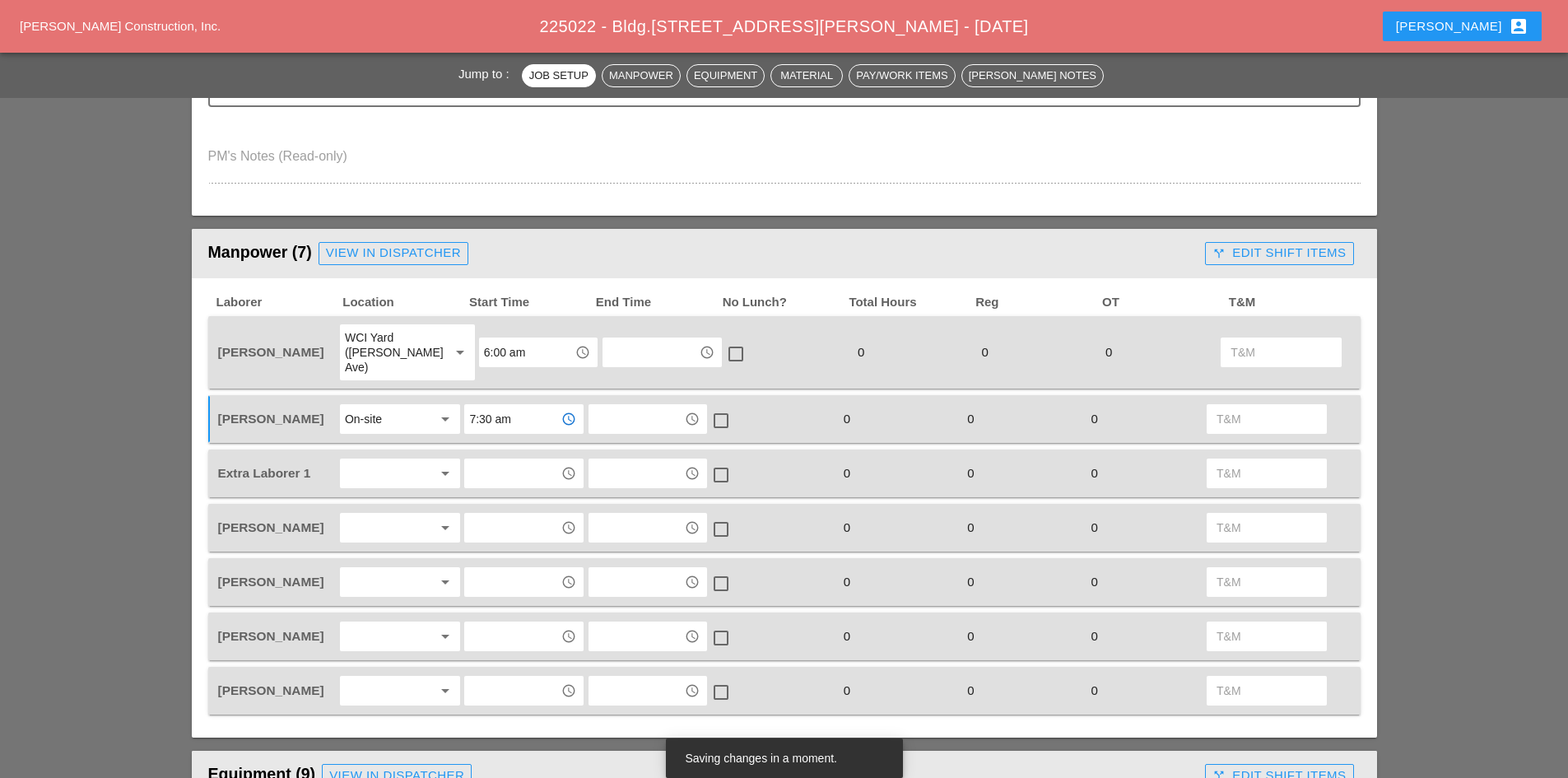
click at [386, 510] on div "arrow_drop_down" at bounding box center [400, 527] width 123 height 34
click at [386, 514] on div at bounding box center [388, 527] width 87 height 26
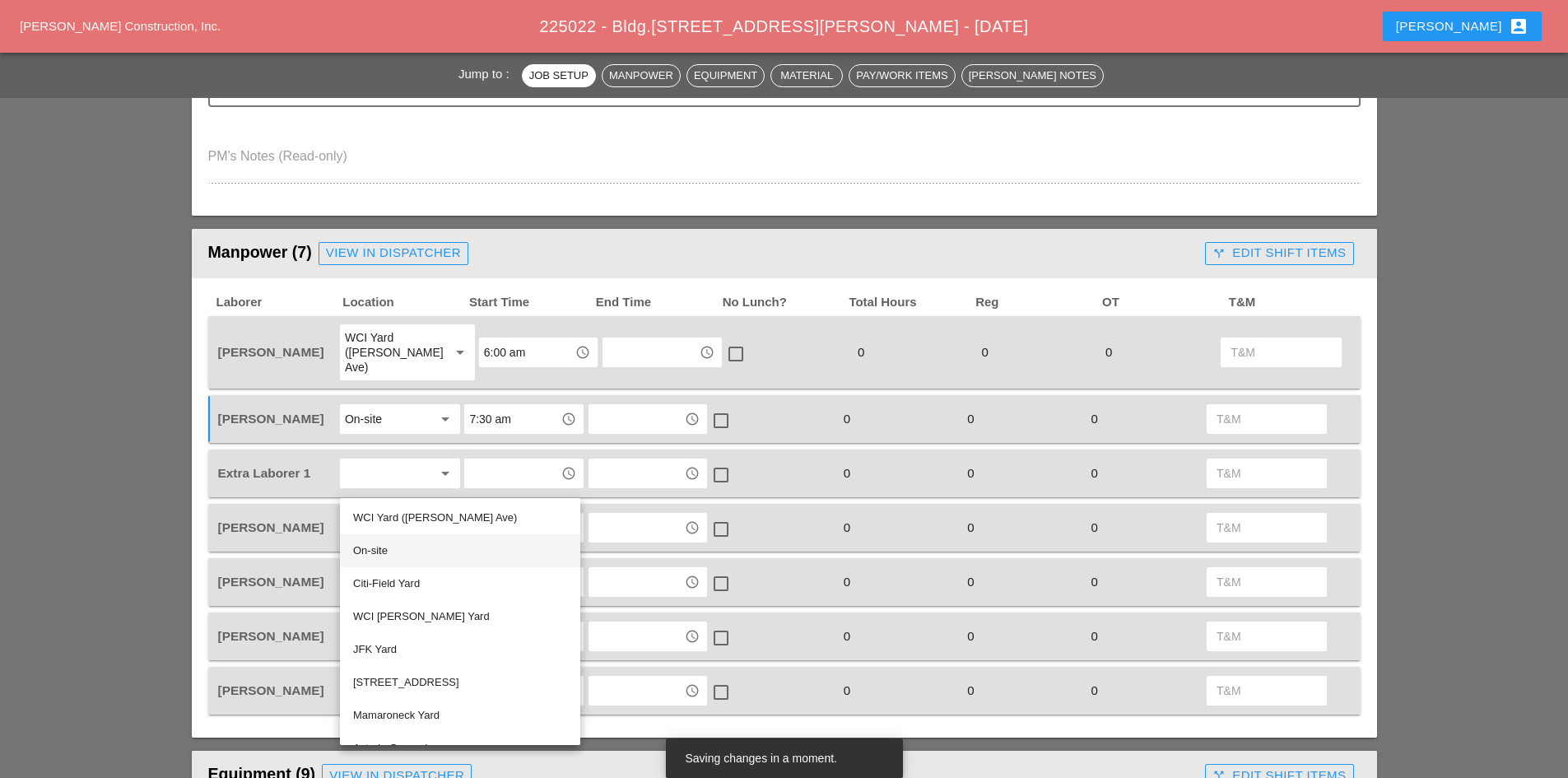
click at [388, 548] on div "On-site" at bounding box center [460, 550] width 214 height 19
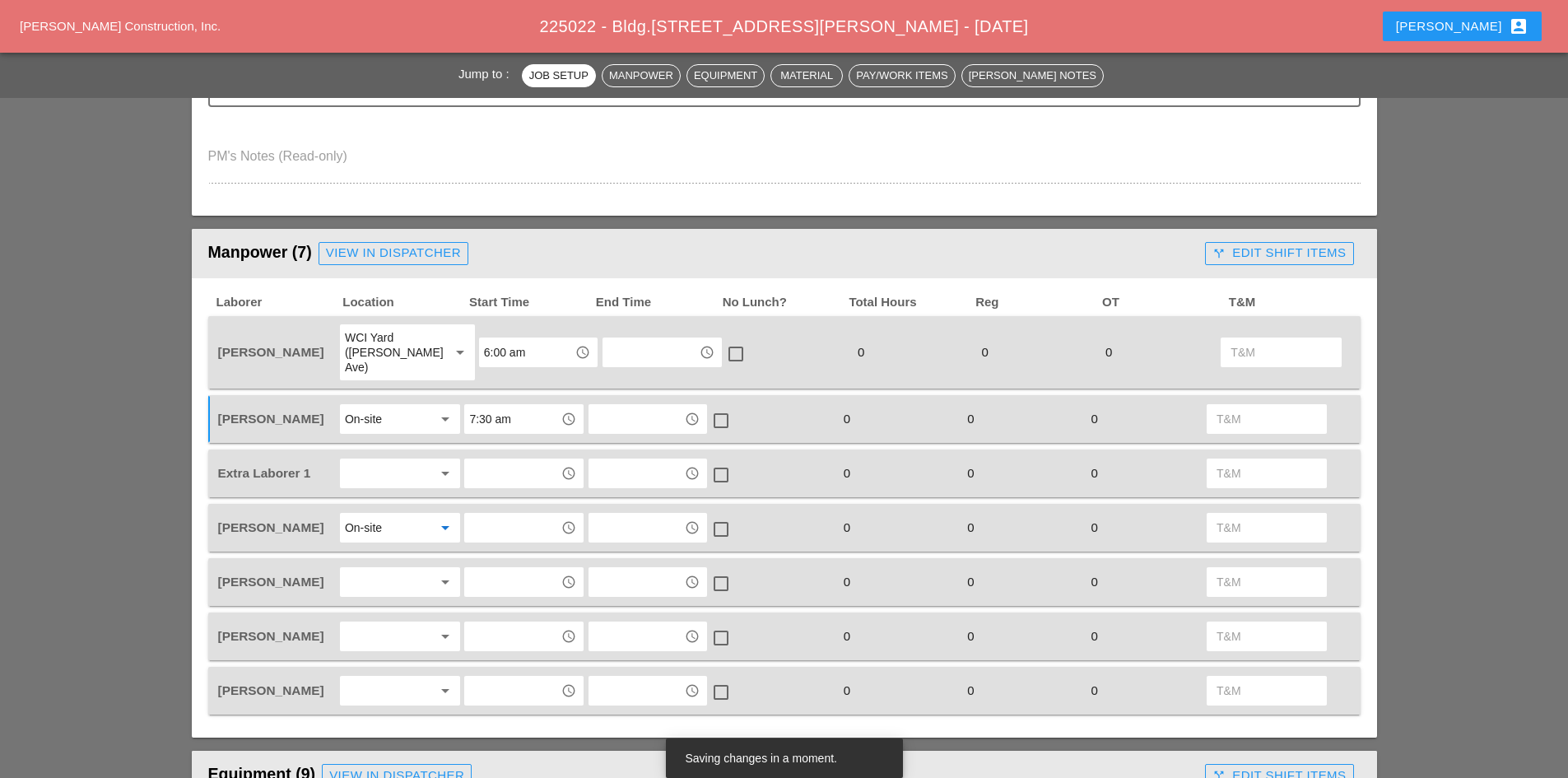
click at [510, 520] on input "text" at bounding box center [512, 527] width 85 height 26
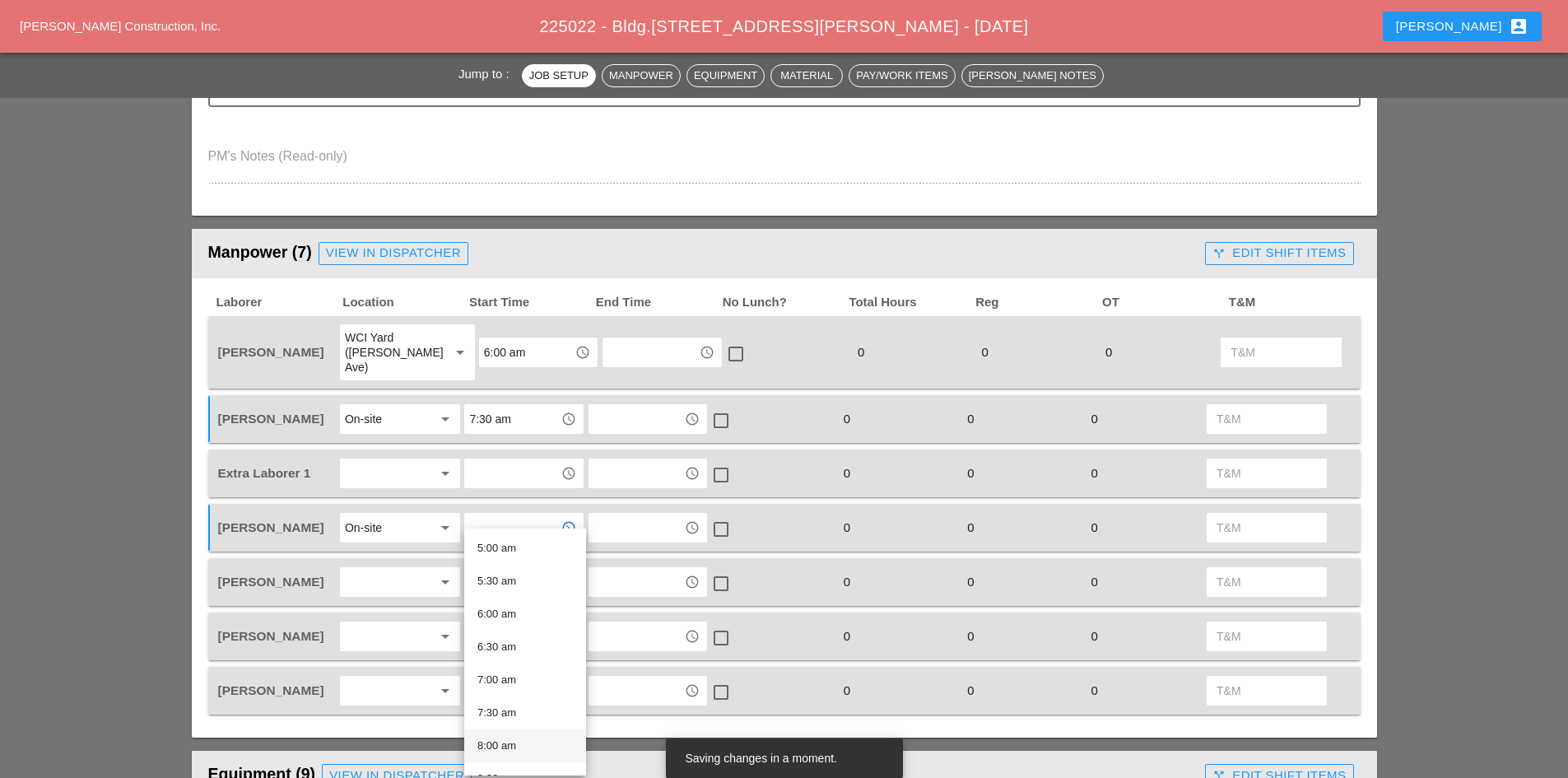
click at [529, 743] on div "8:00 am" at bounding box center [525, 745] width 96 height 19
type input "8:00 am"
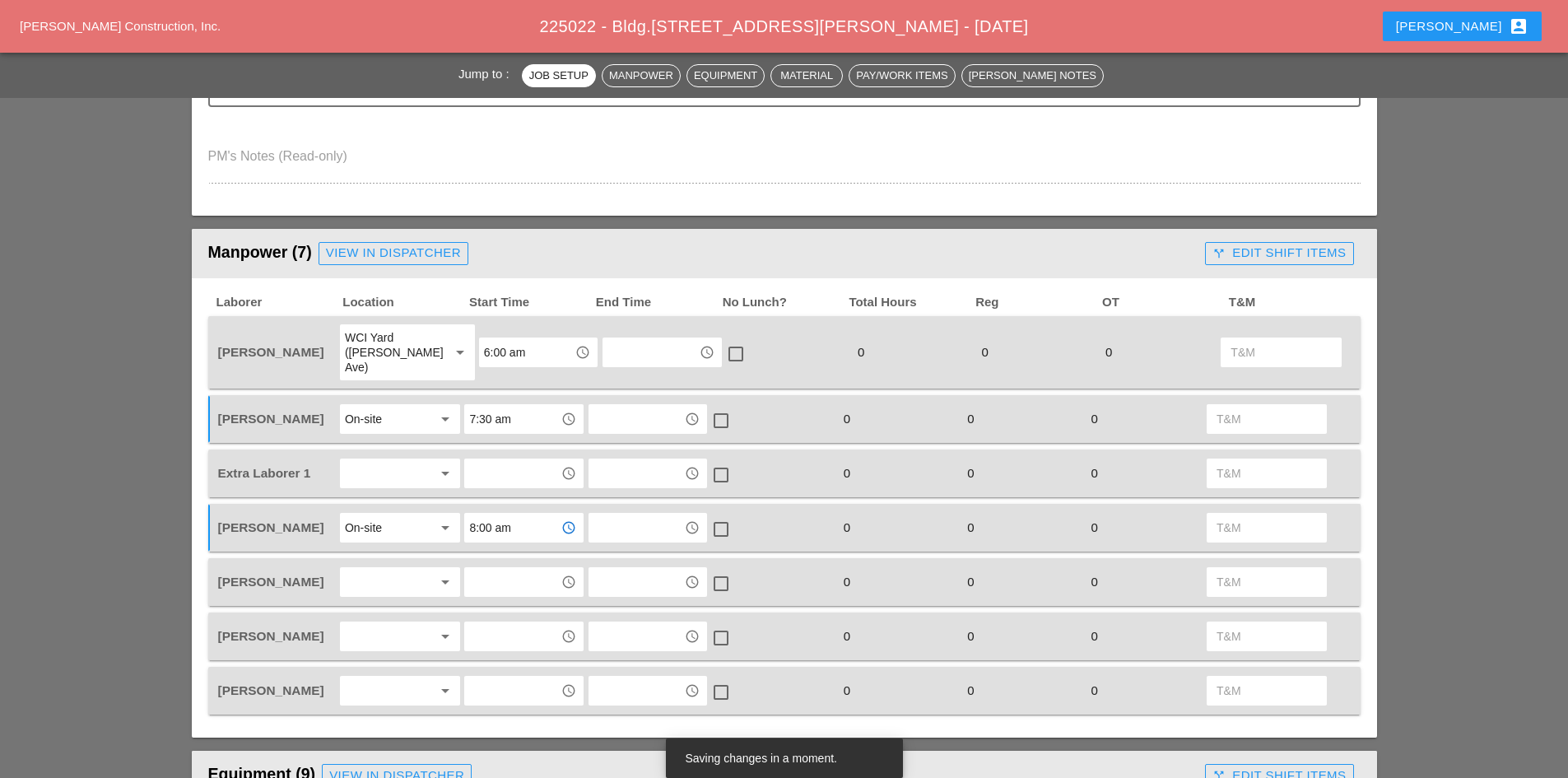
scroll to position [658, 0]
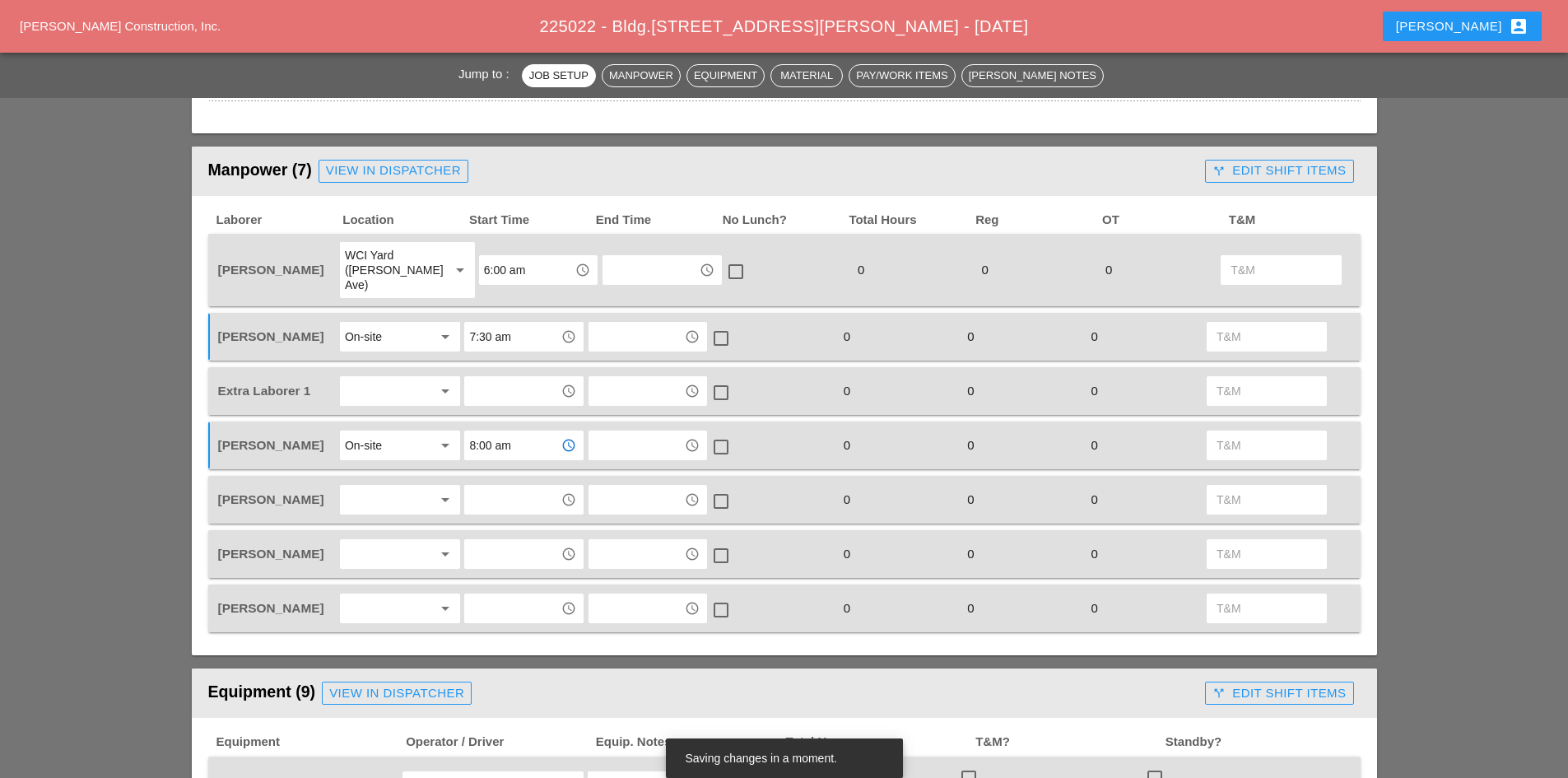
click at [397, 486] on div at bounding box center [388, 499] width 87 height 26
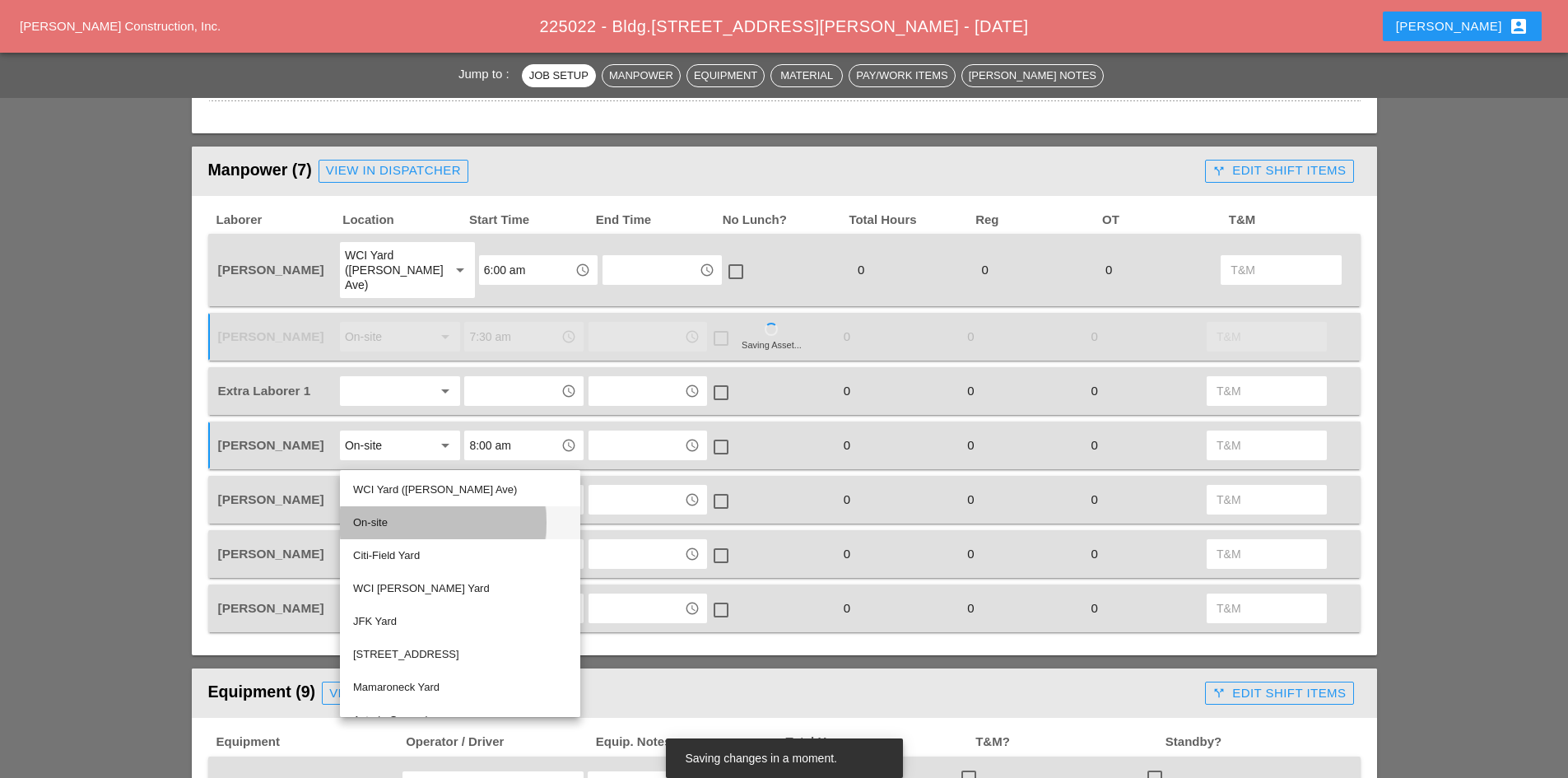
click at [389, 522] on div "On-site" at bounding box center [460, 522] width 214 height 19
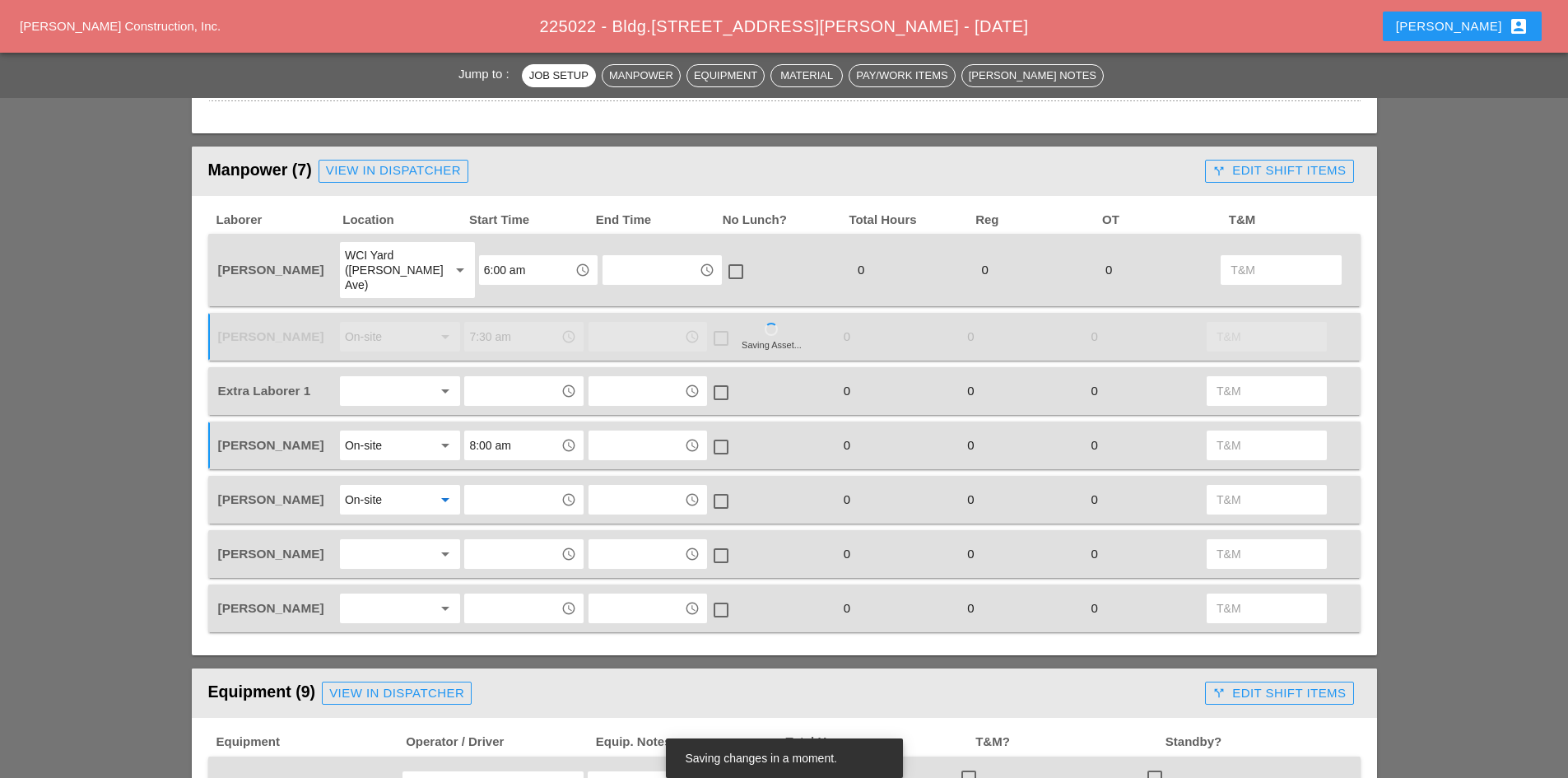
click at [390, 541] on div at bounding box center [388, 554] width 87 height 26
click at [373, 571] on div "On-site" at bounding box center [460, 576] width 214 height 33
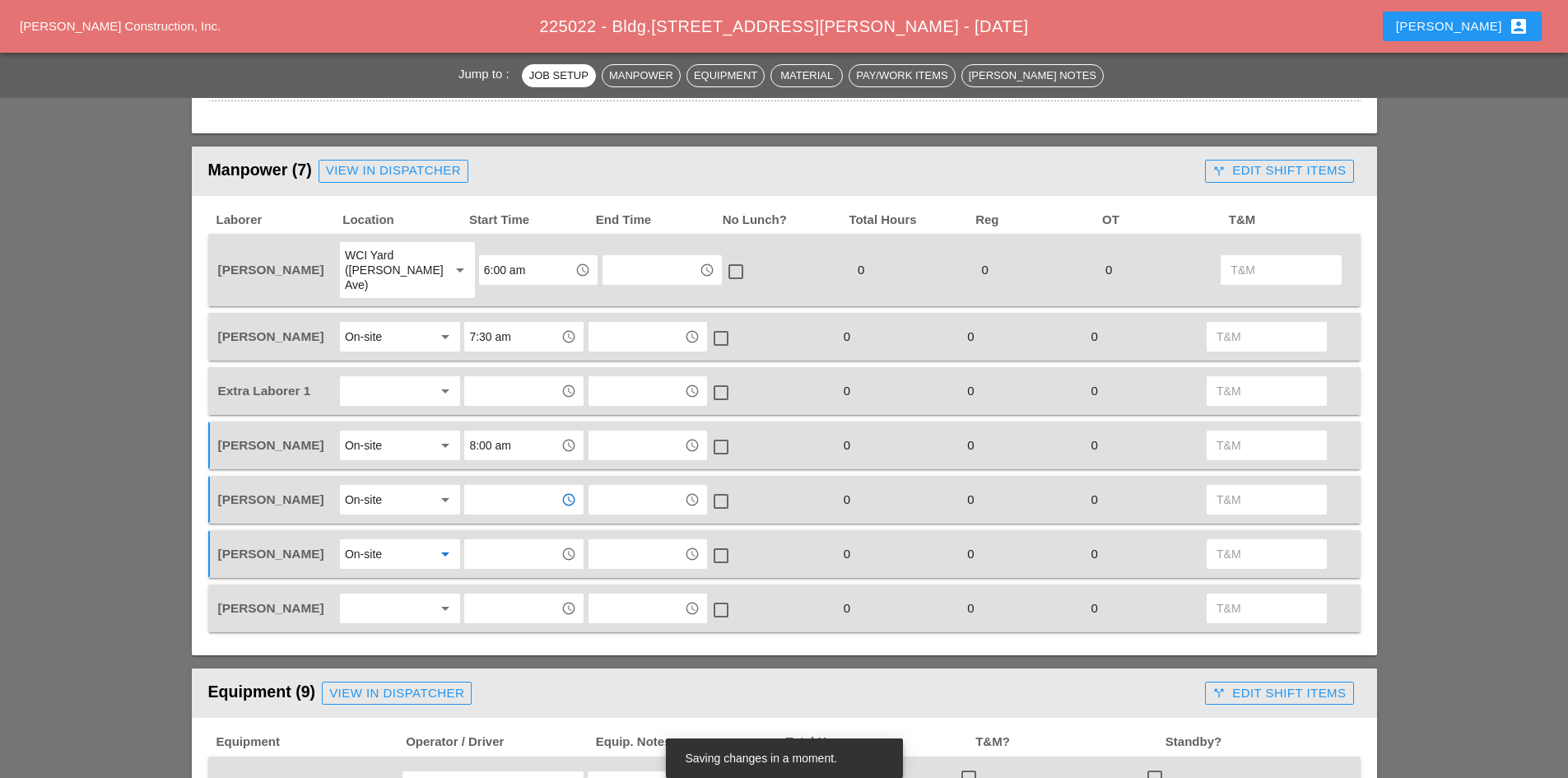
click at [492, 486] on input "text" at bounding box center [512, 499] width 85 height 26
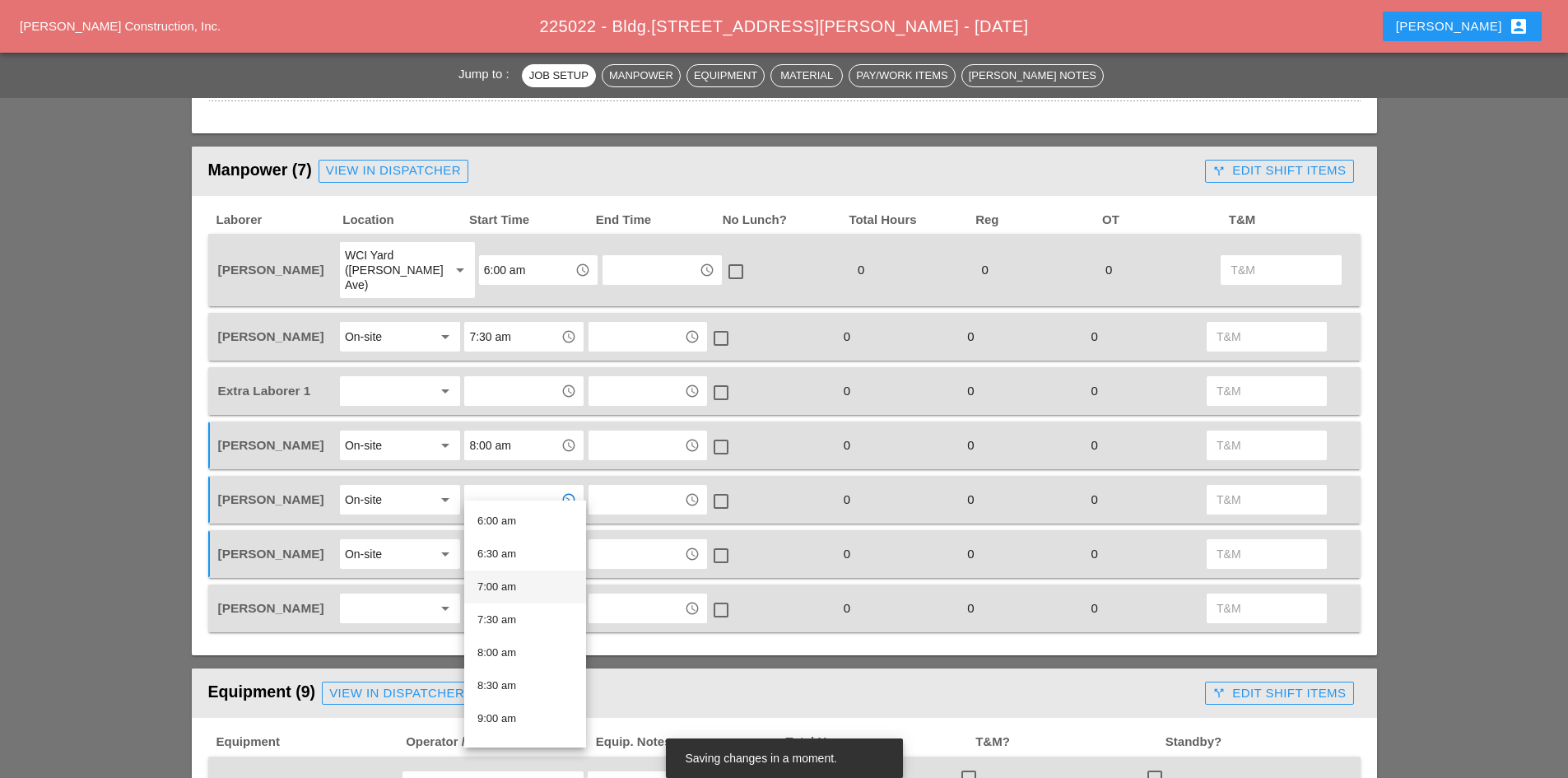
scroll to position [494, 0]
click at [500, 555] on div "8:00 am" at bounding box center [525, 553] width 96 height 19
type input "8:00 am"
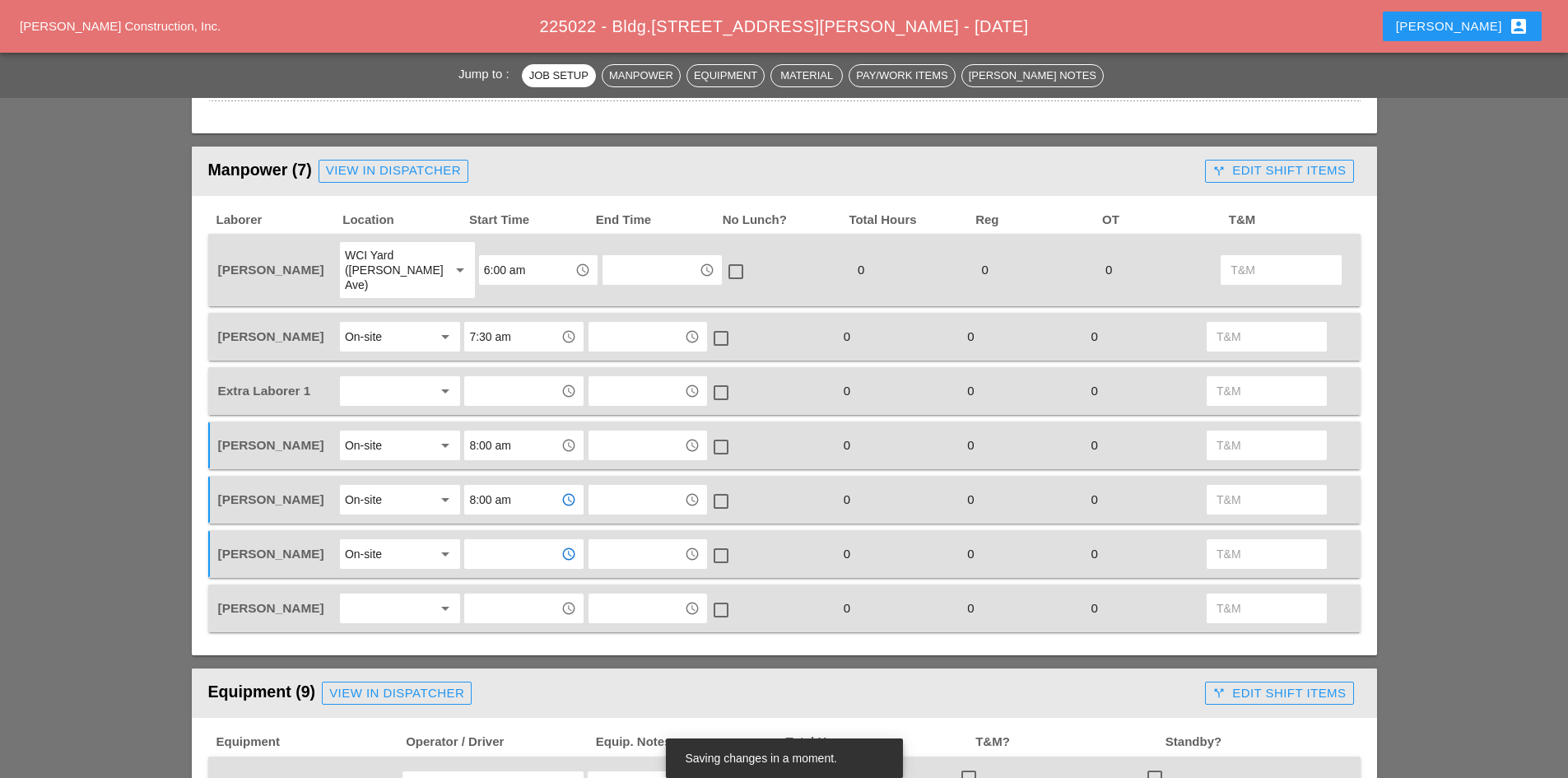
click at [508, 541] on input "text" at bounding box center [512, 554] width 85 height 26
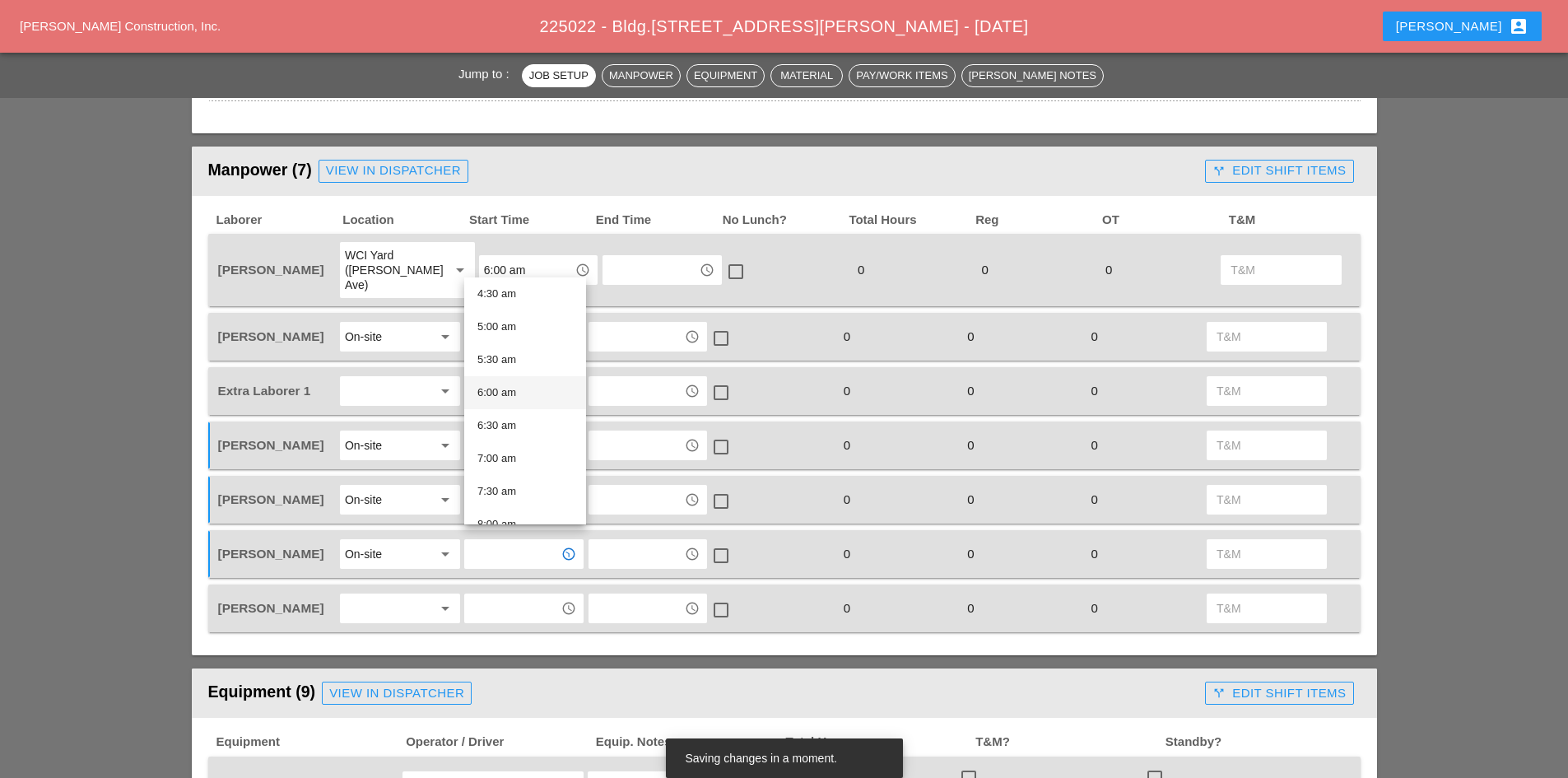
scroll to position [329, 0]
click at [510, 485] on div "8:00 am" at bounding box center [525, 494] width 96 height 19
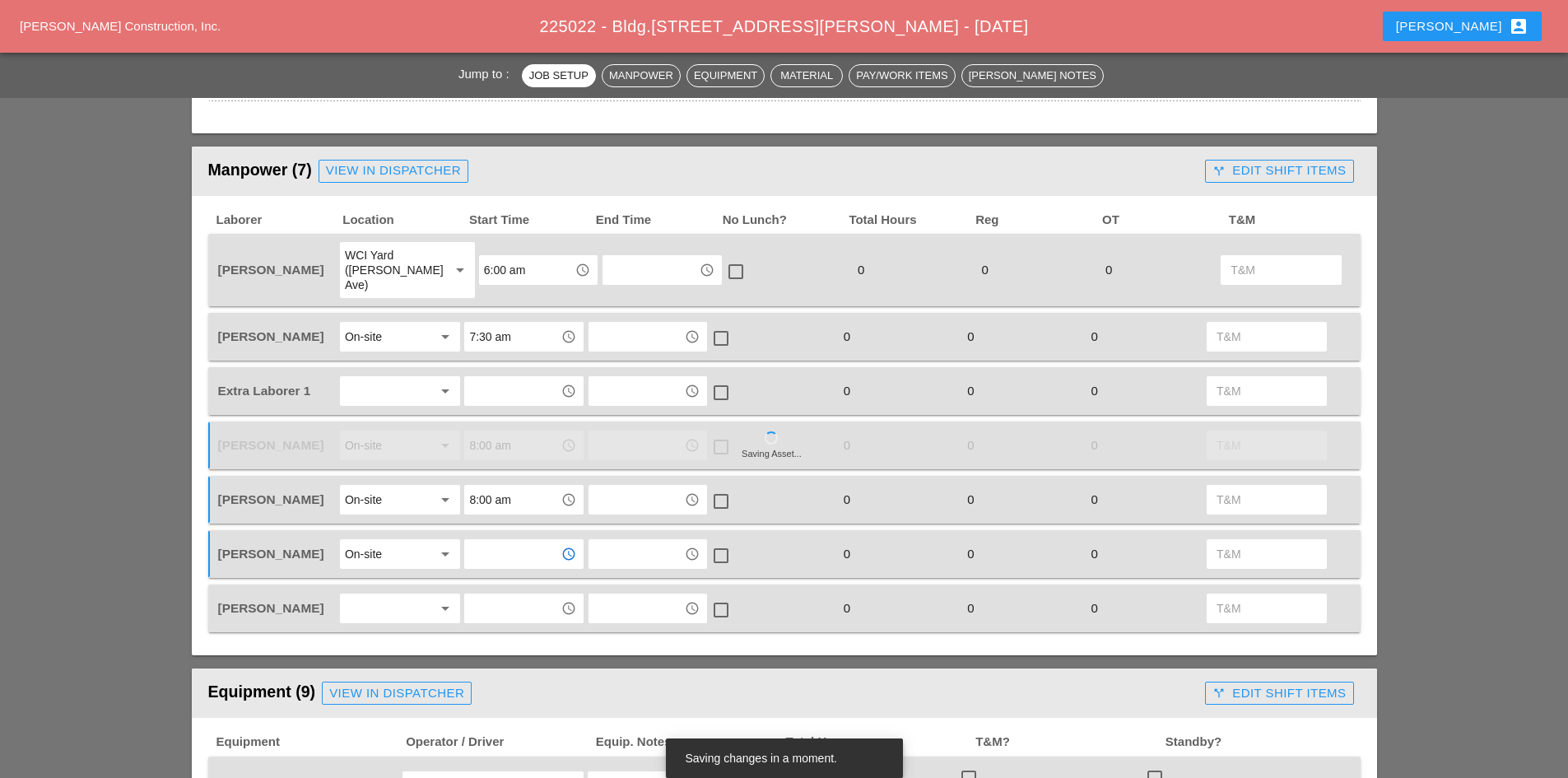
type input "8:00 am"
click at [395, 595] on div at bounding box center [388, 608] width 87 height 26
click at [382, 546] on div "WCI Yard ([PERSON_NAME] Ave)" at bounding box center [460, 541] width 214 height 19
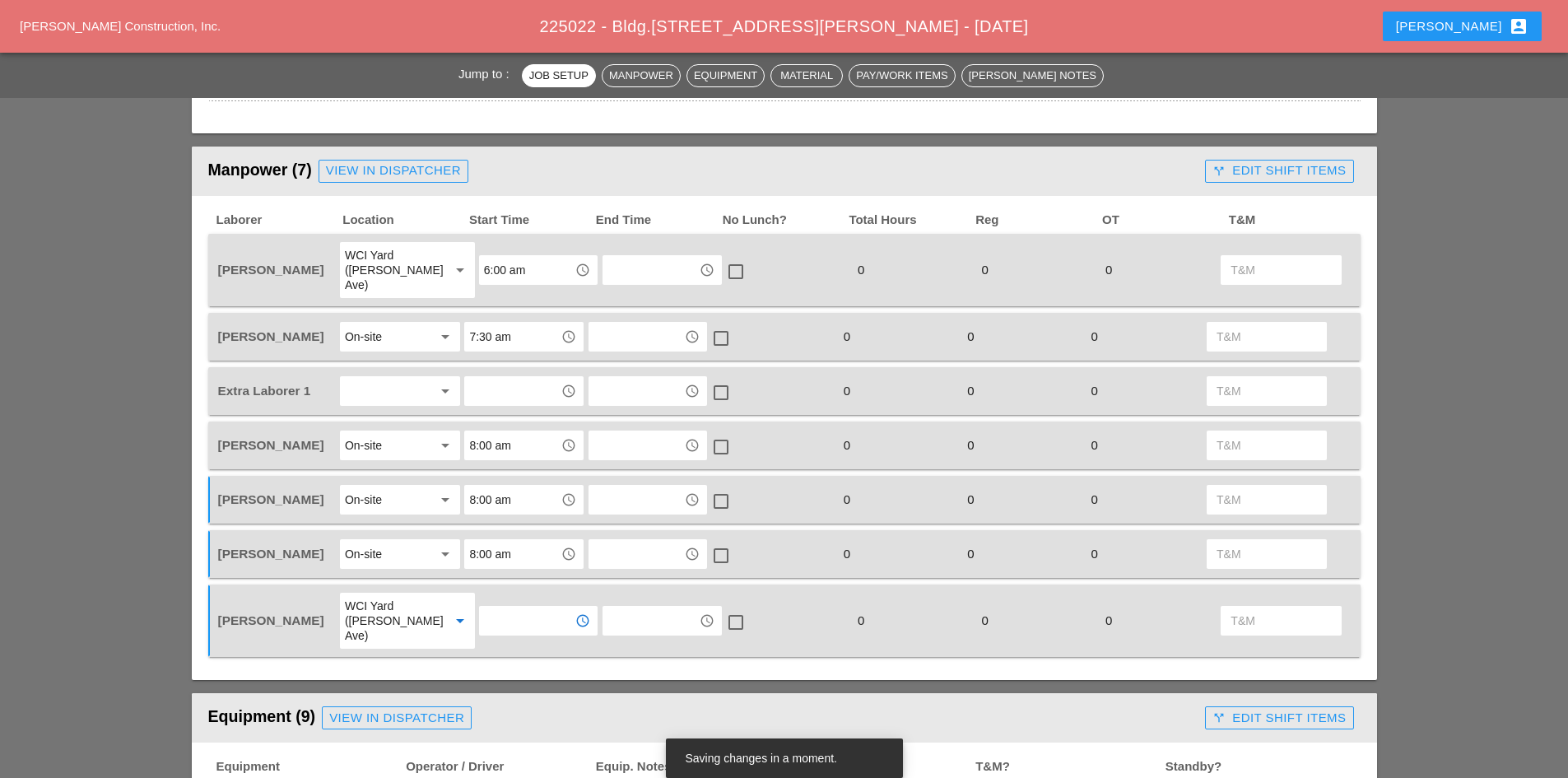
click at [512, 611] on input "text" at bounding box center [526, 621] width 85 height 26
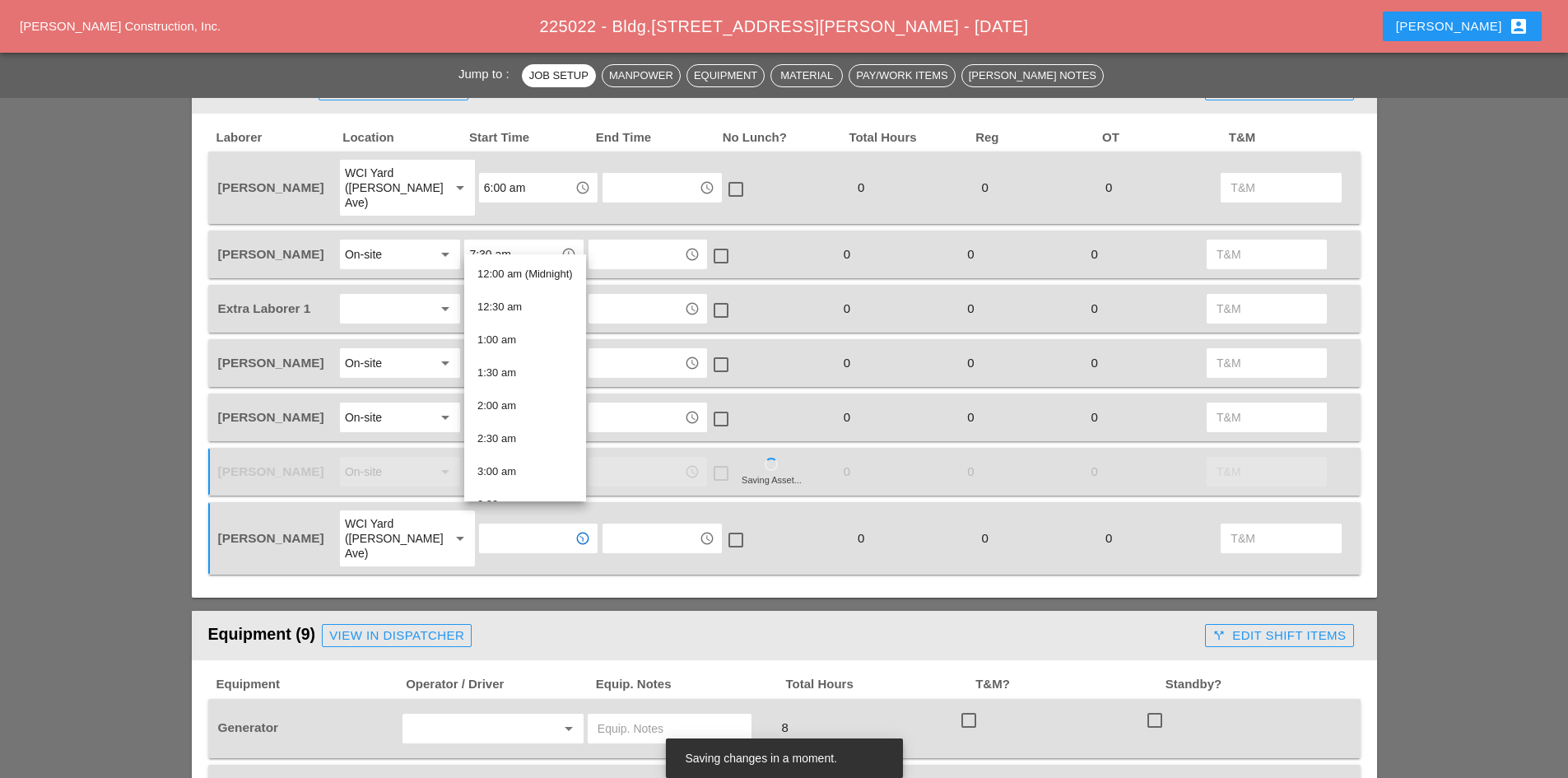
scroll to position [336, 0]
click at [516, 331] on div "6:00 am" at bounding box center [525, 333] width 96 height 19
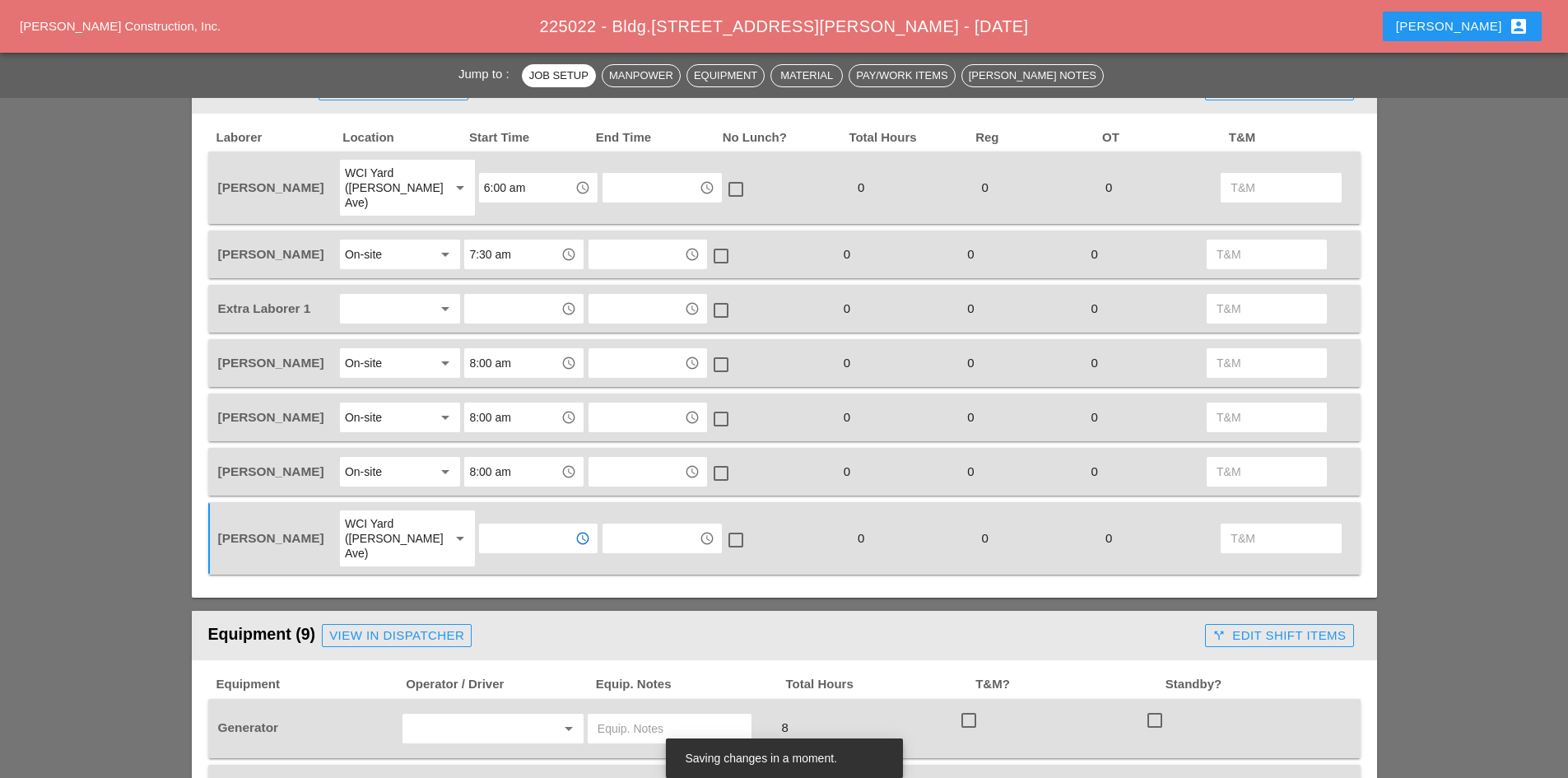
type input "6:00 am"
click at [368, 295] on div at bounding box center [388, 309] width 87 height 26
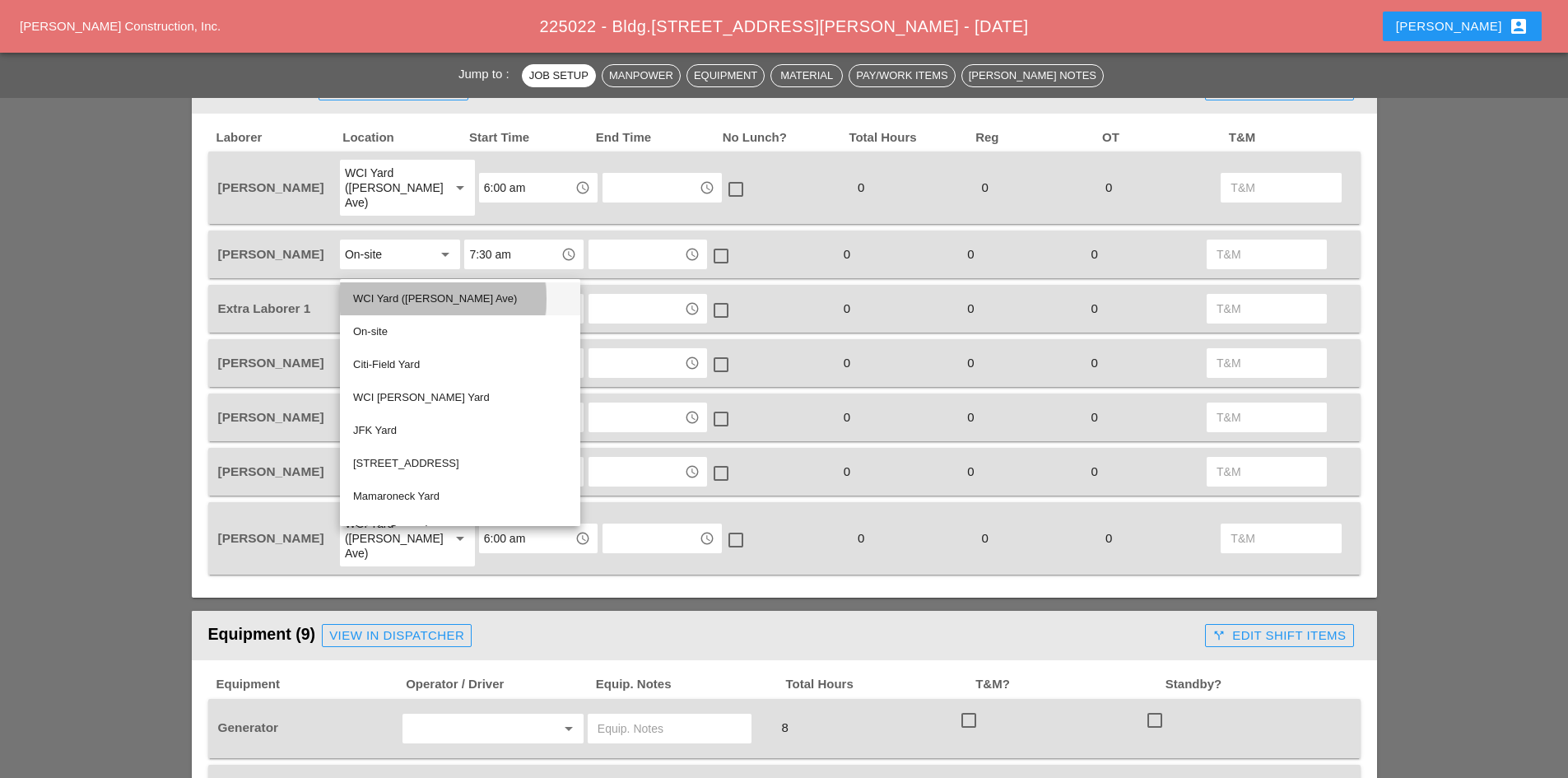
click at [393, 310] on div "WCI Yard ([PERSON_NAME] Ave)" at bounding box center [460, 298] width 214 height 33
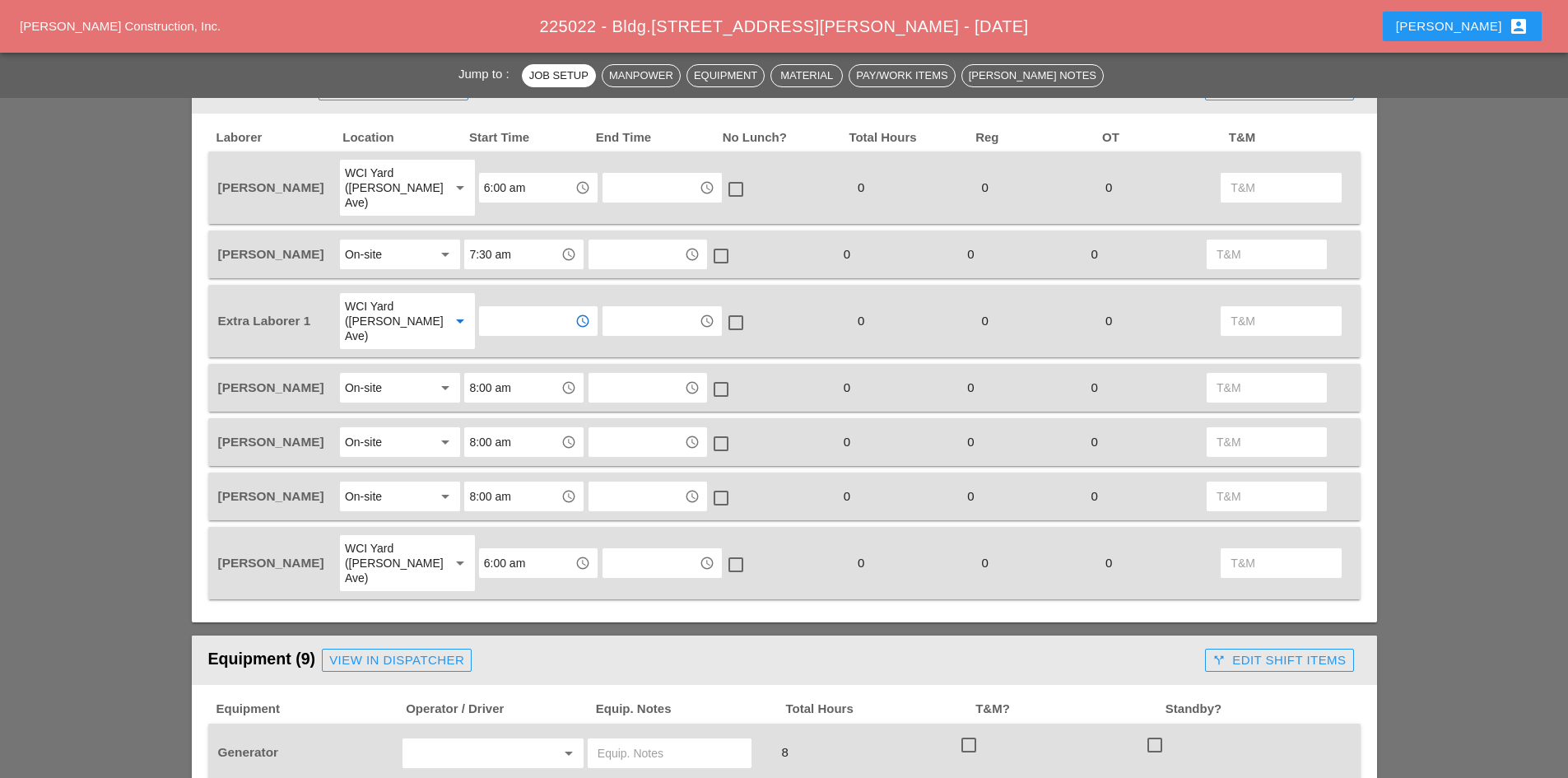
click at [484, 308] on input "text" at bounding box center [526, 321] width 85 height 26
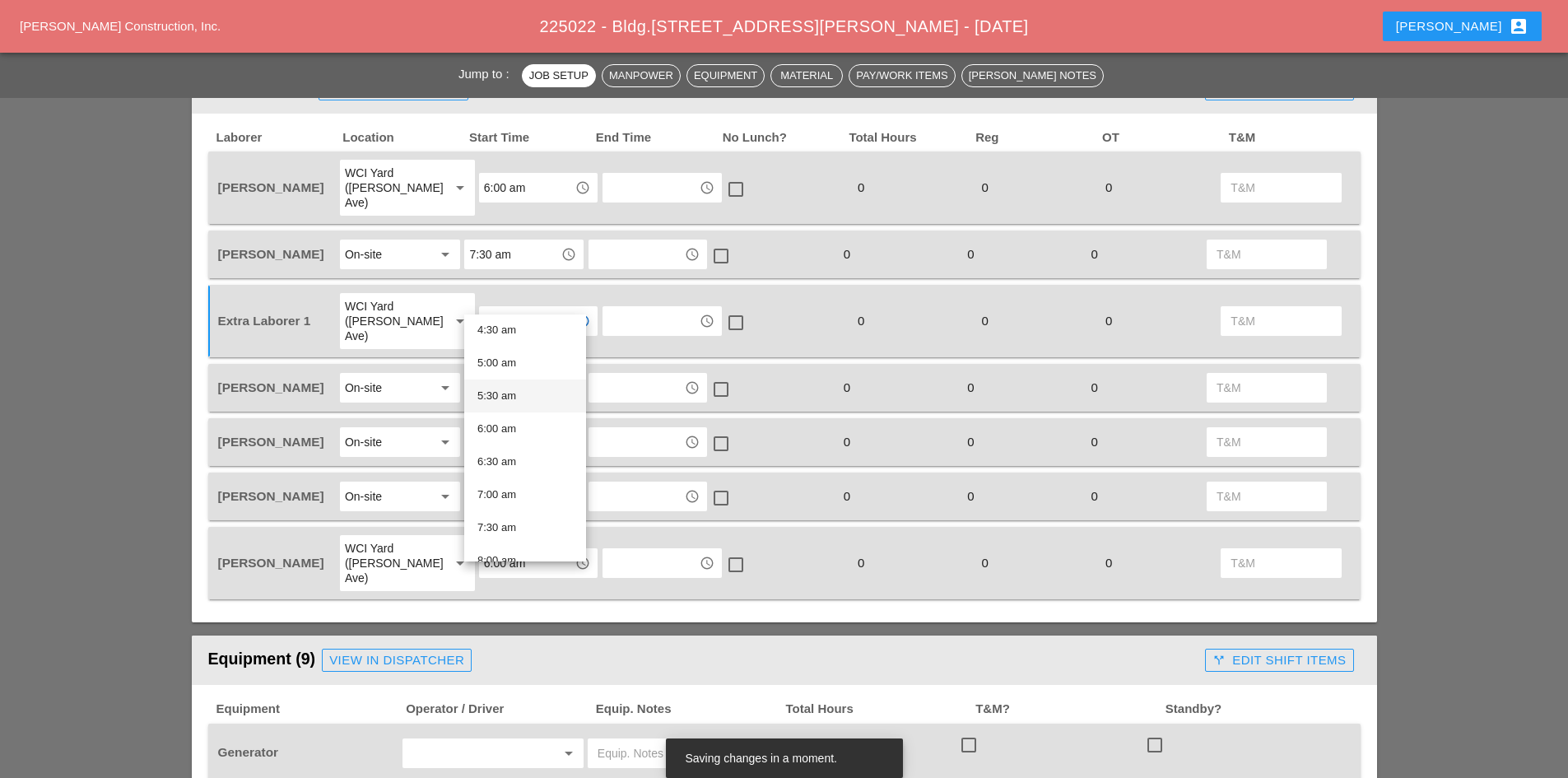
scroll to position [329, 0]
click at [510, 403] on div "6:00 am" at bounding box center [525, 400] width 96 height 19
type input "6:00 am"
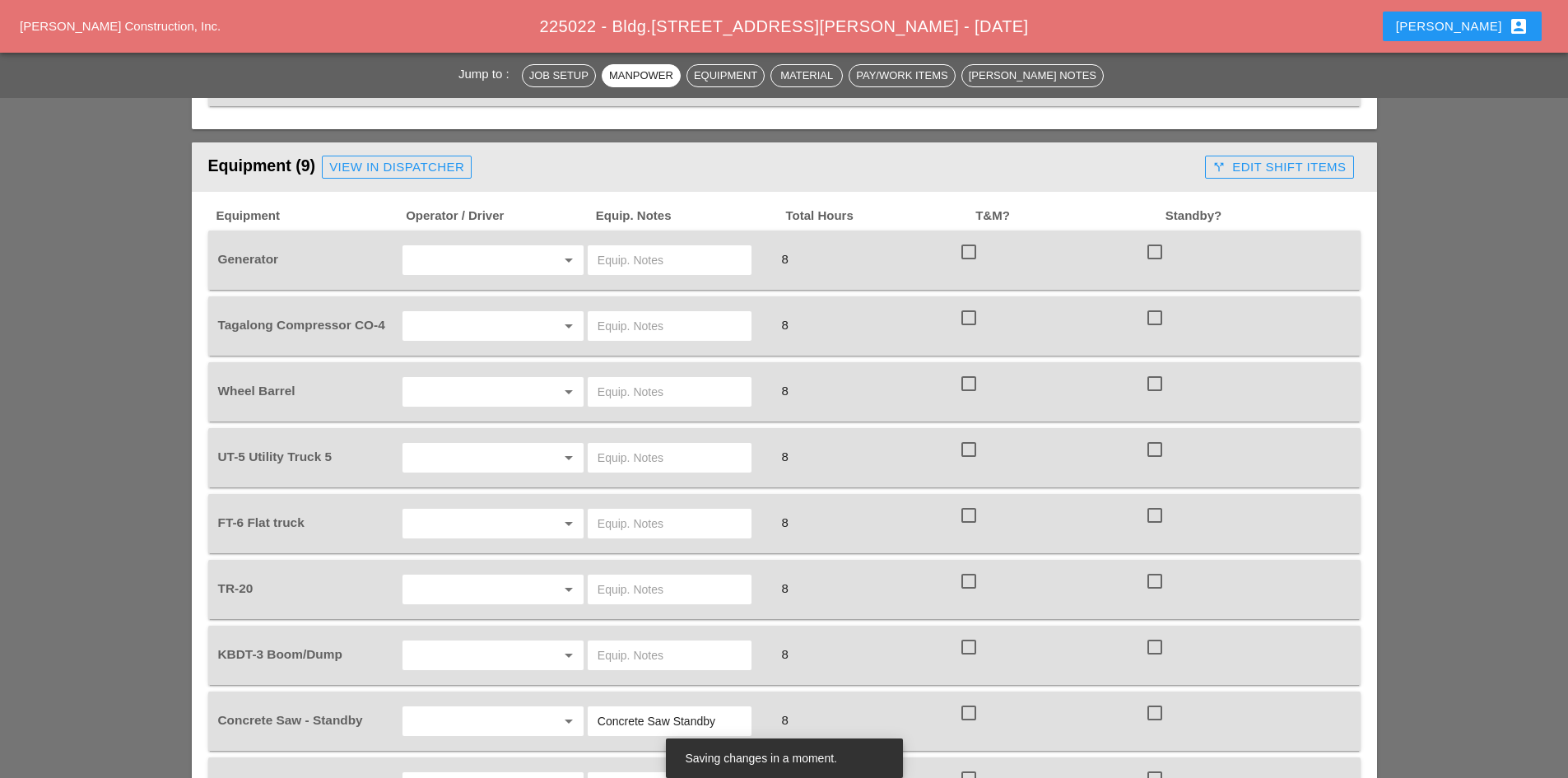
scroll to position [1234, 0]
click at [431, 246] on input "text" at bounding box center [470, 259] width 125 height 26
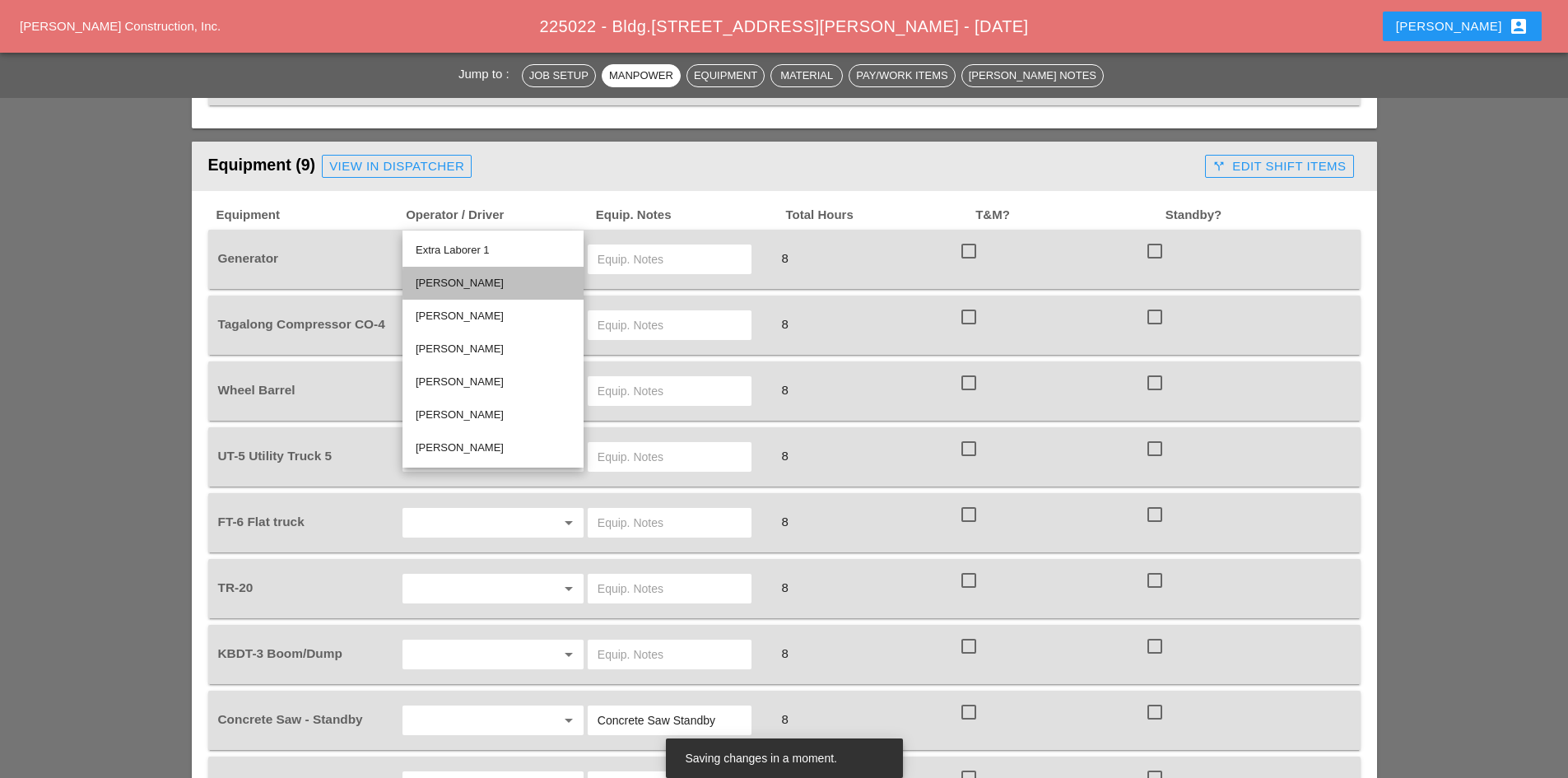
click at [473, 284] on div "[PERSON_NAME]" at bounding box center [493, 283] width 155 height 19
type input "[PERSON_NAME]"
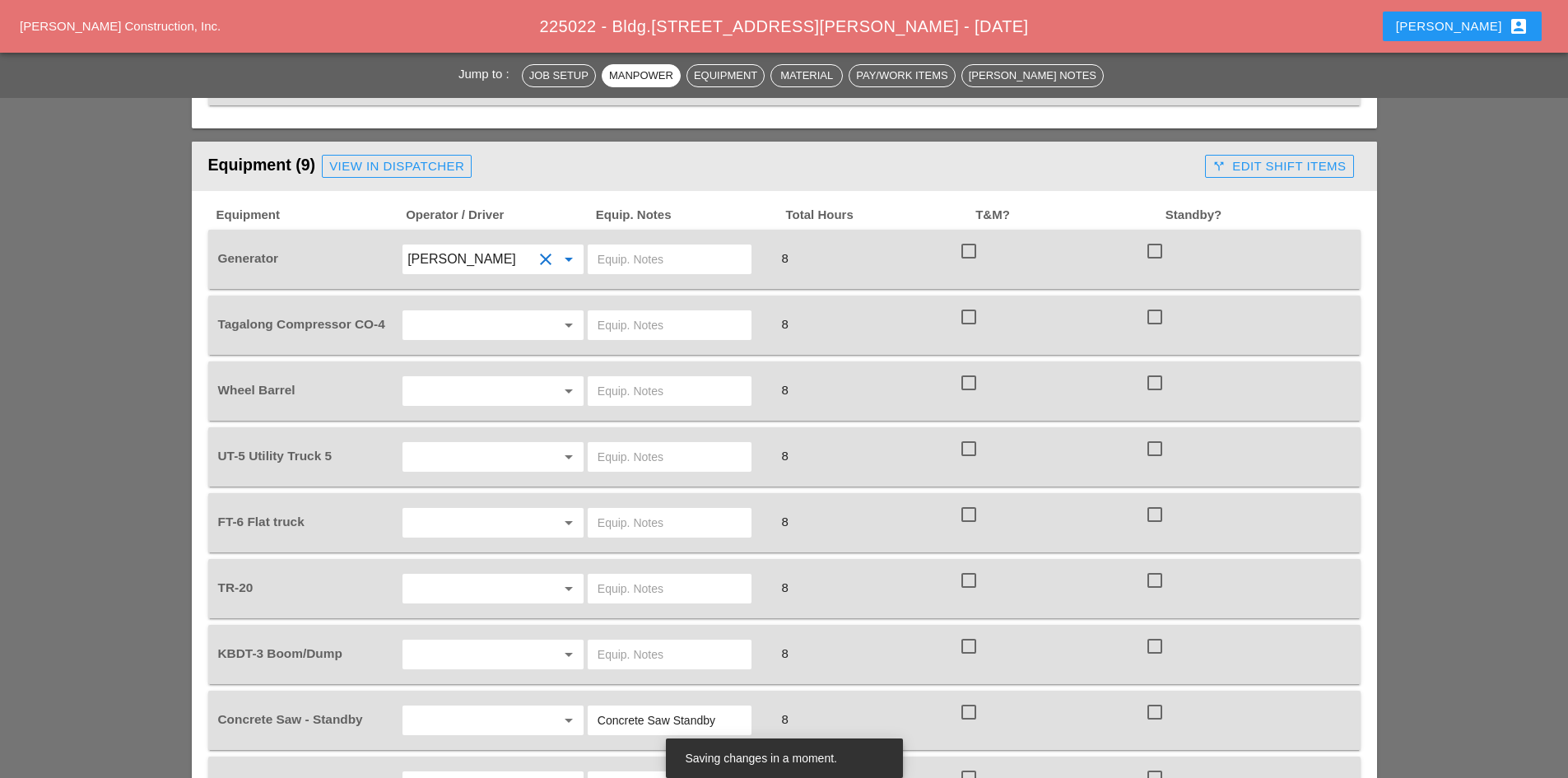
click at [588, 244] on div at bounding box center [669, 259] width 164 height 30
click at [601, 246] on input "text" at bounding box center [670, 259] width 144 height 26
type input "ON TRUCK"
click at [477, 246] on input "[PERSON_NAME]" at bounding box center [470, 259] width 125 height 26
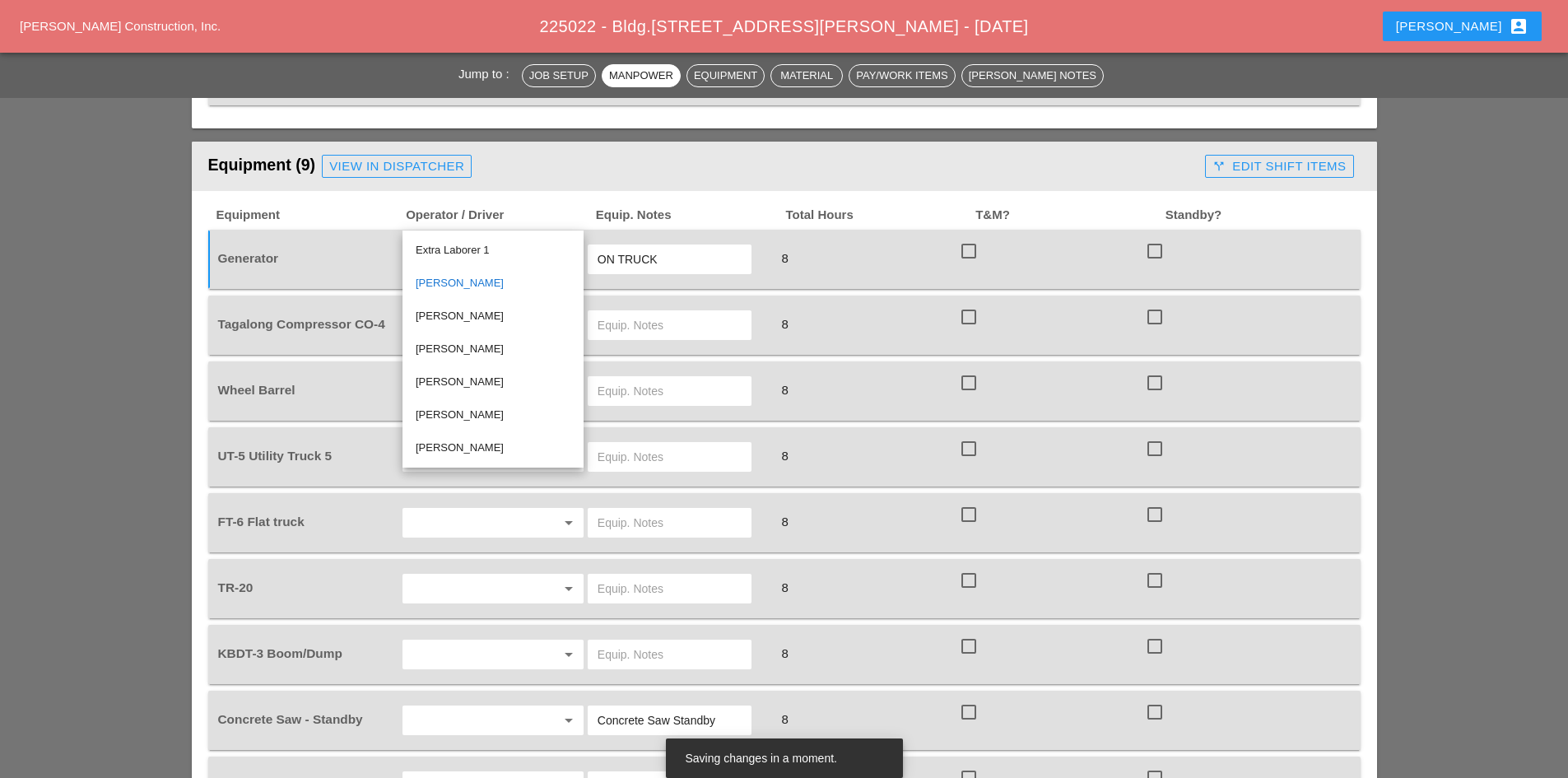
scroll to position [1317, 0]
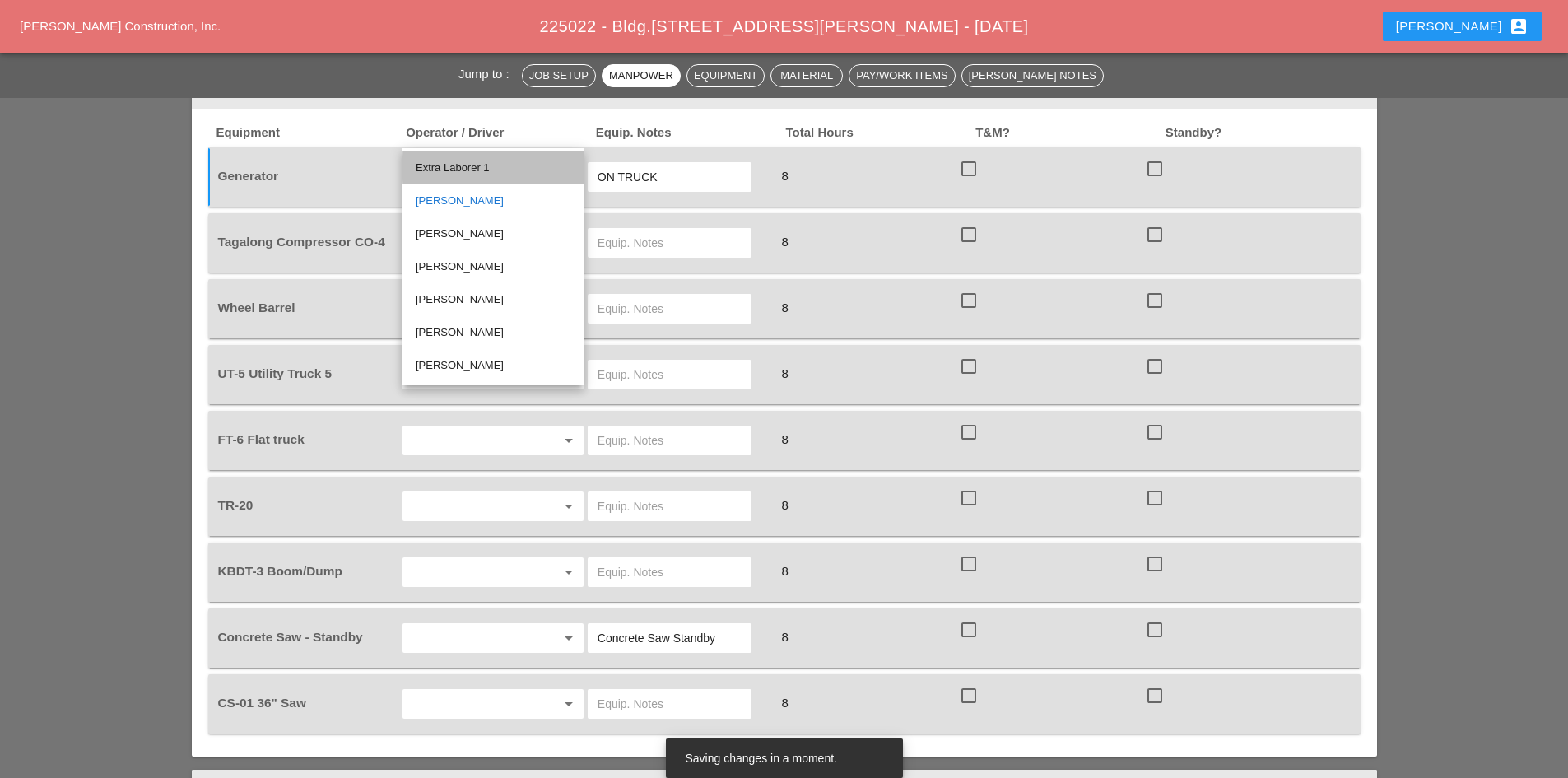
click at [479, 166] on div "Extra Laborer 1" at bounding box center [493, 168] width 155 height 19
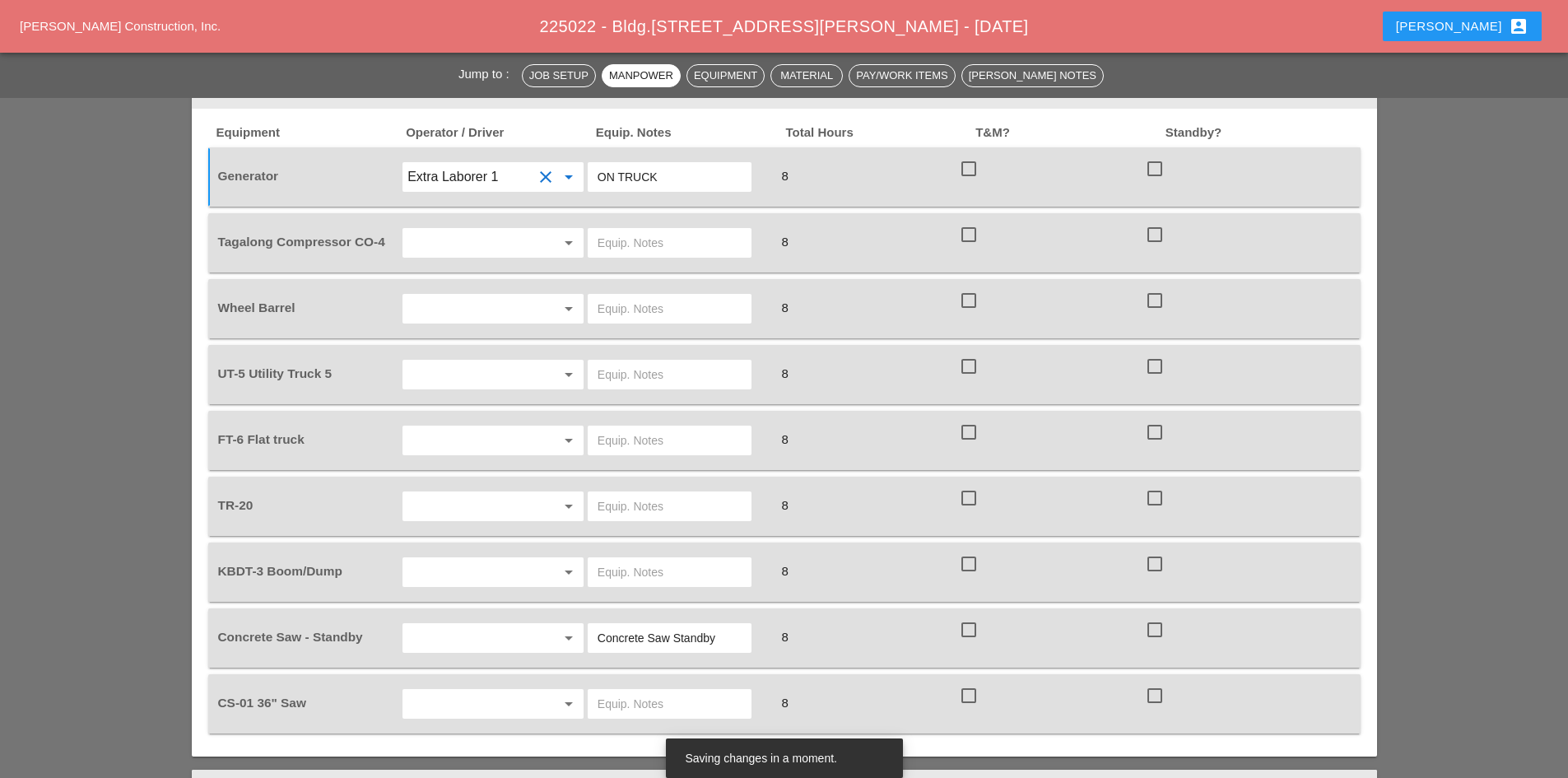
click at [662, 229] on input "text" at bounding box center [670, 243] width 144 height 26
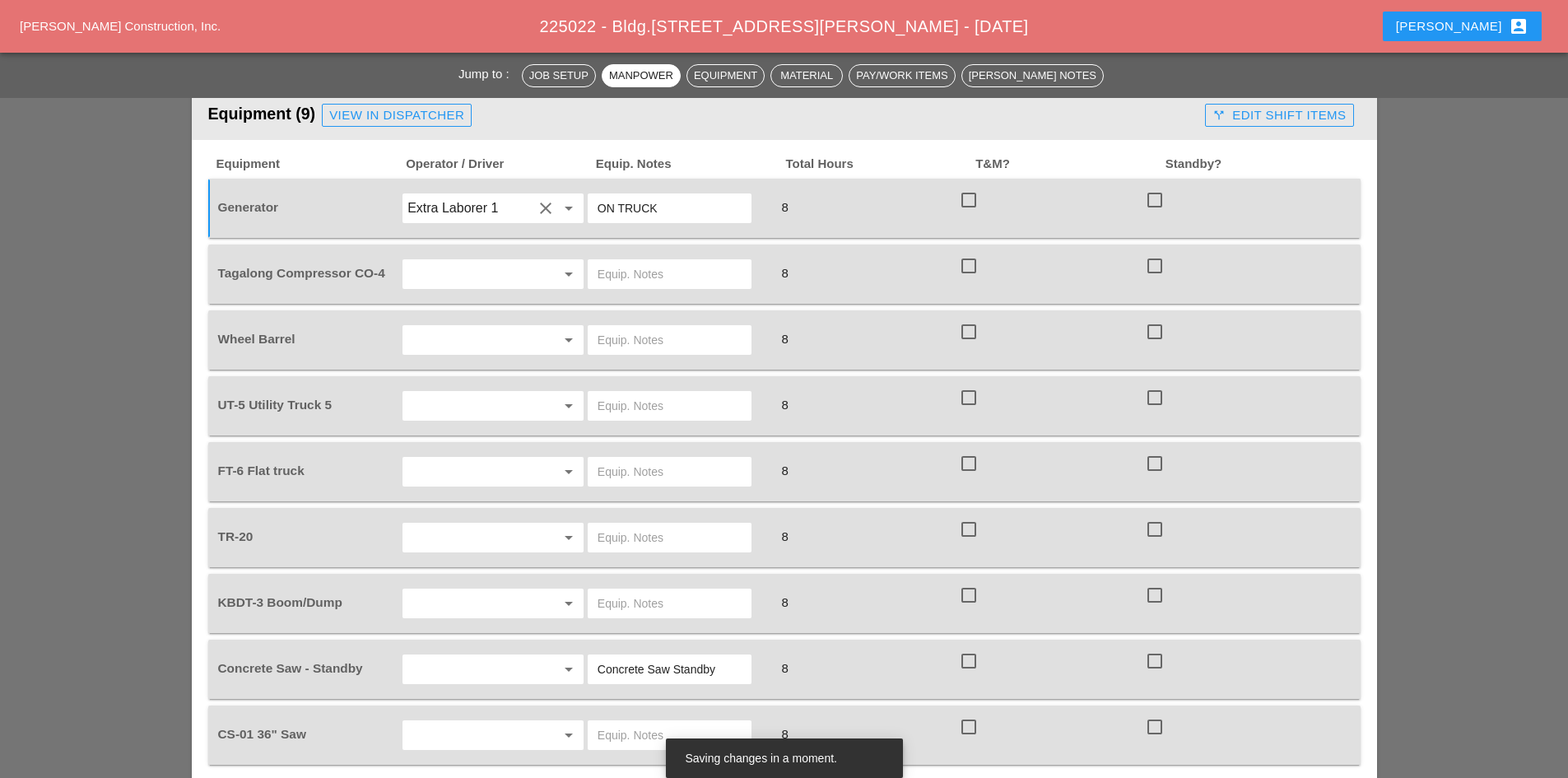
scroll to position [1234, 0]
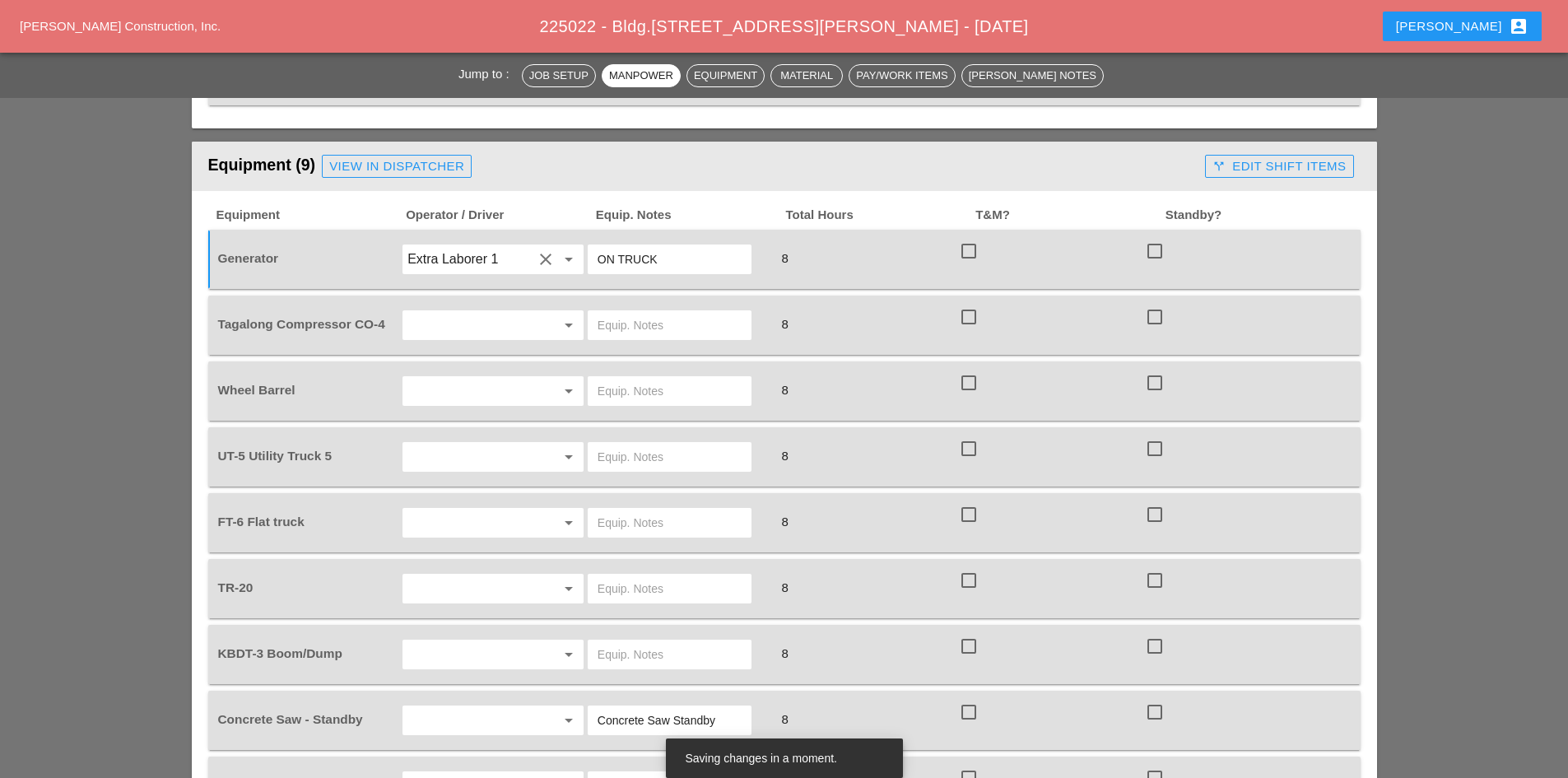
click at [483, 246] on input "Extra Laborer 1" at bounding box center [470, 259] width 125 height 26
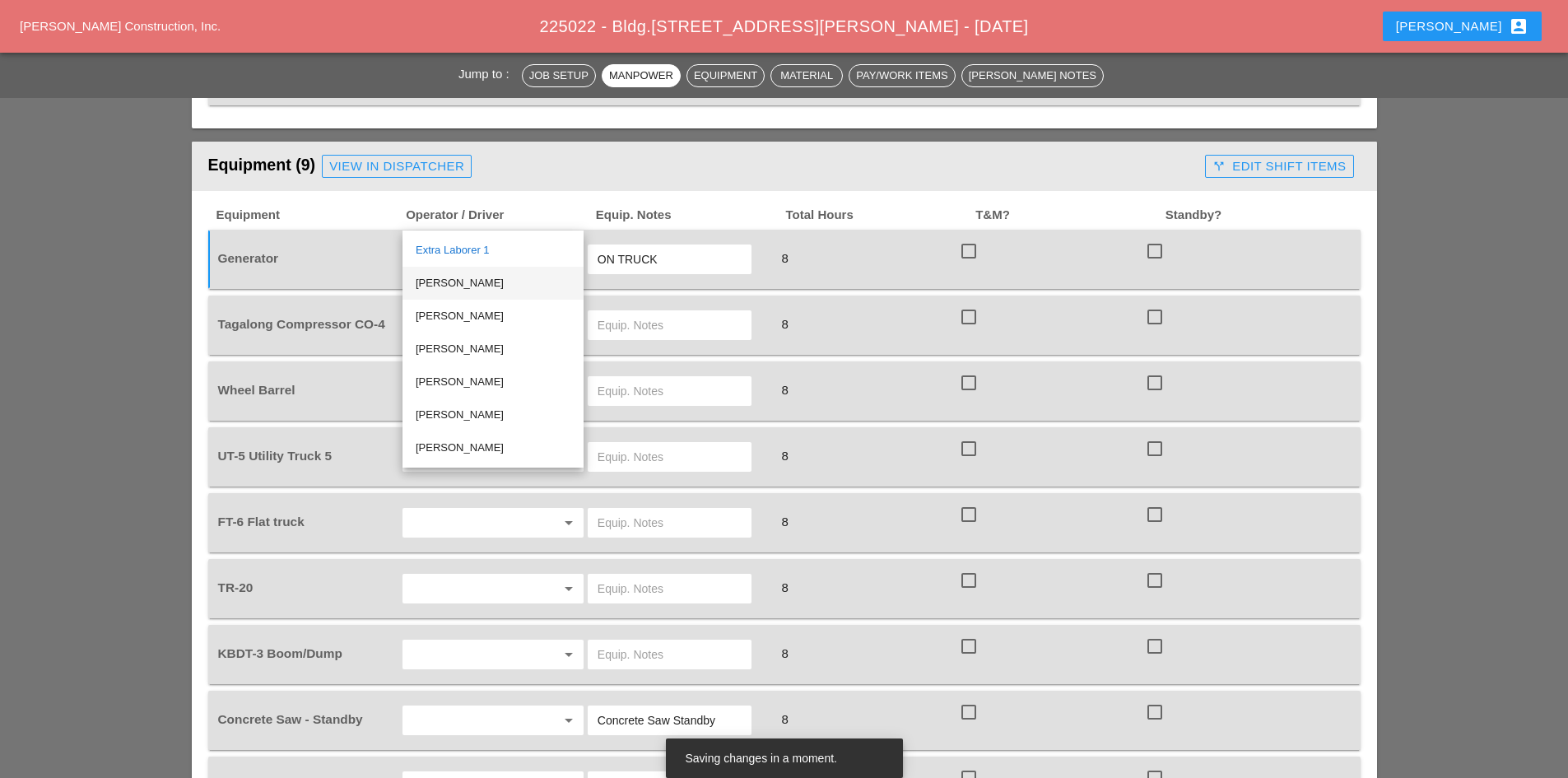
click at [470, 285] on div "[PERSON_NAME]" at bounding box center [493, 283] width 155 height 19
type input "[PERSON_NAME]"
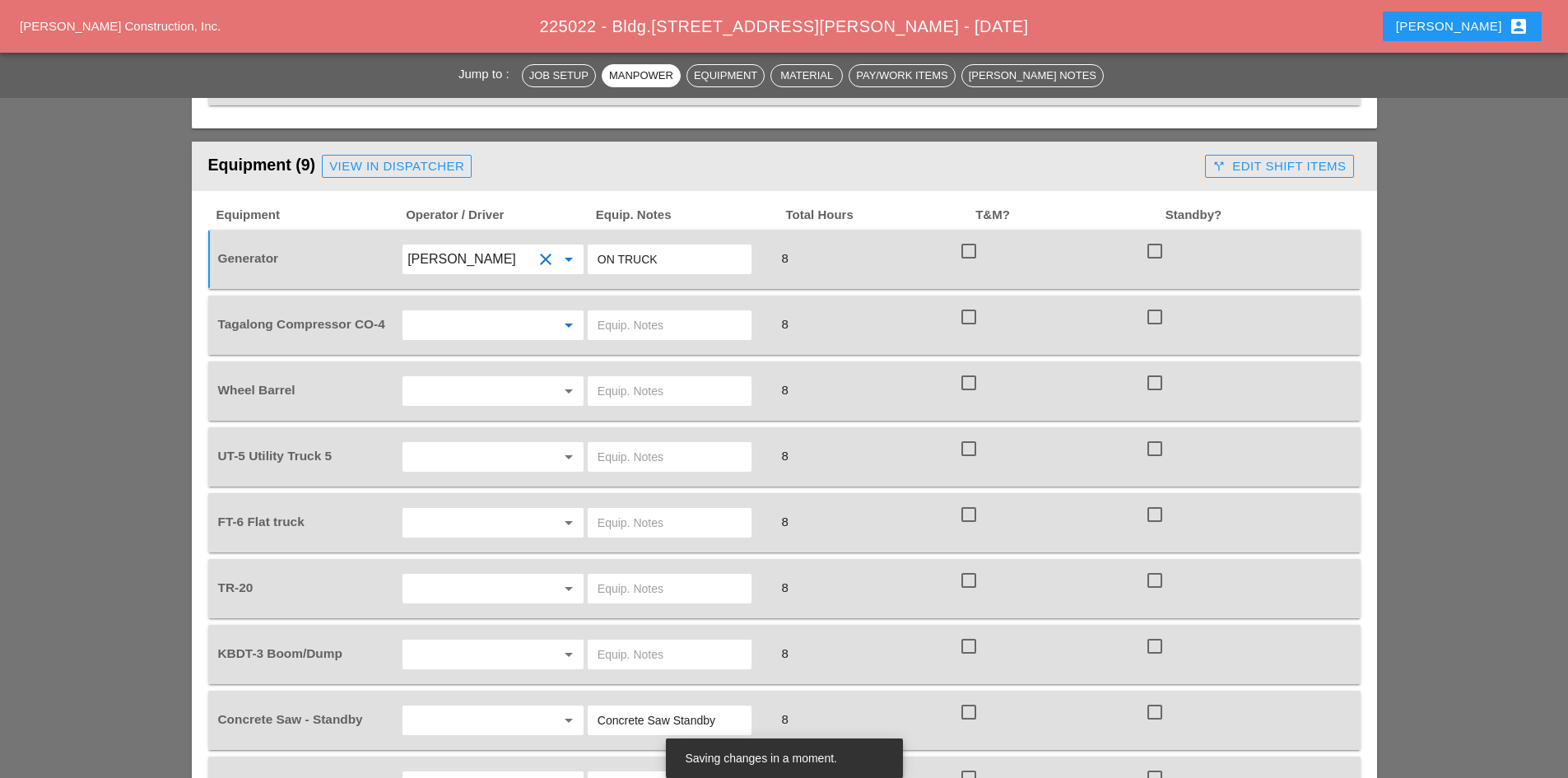
click at [474, 312] on input "text" at bounding box center [470, 325] width 125 height 26
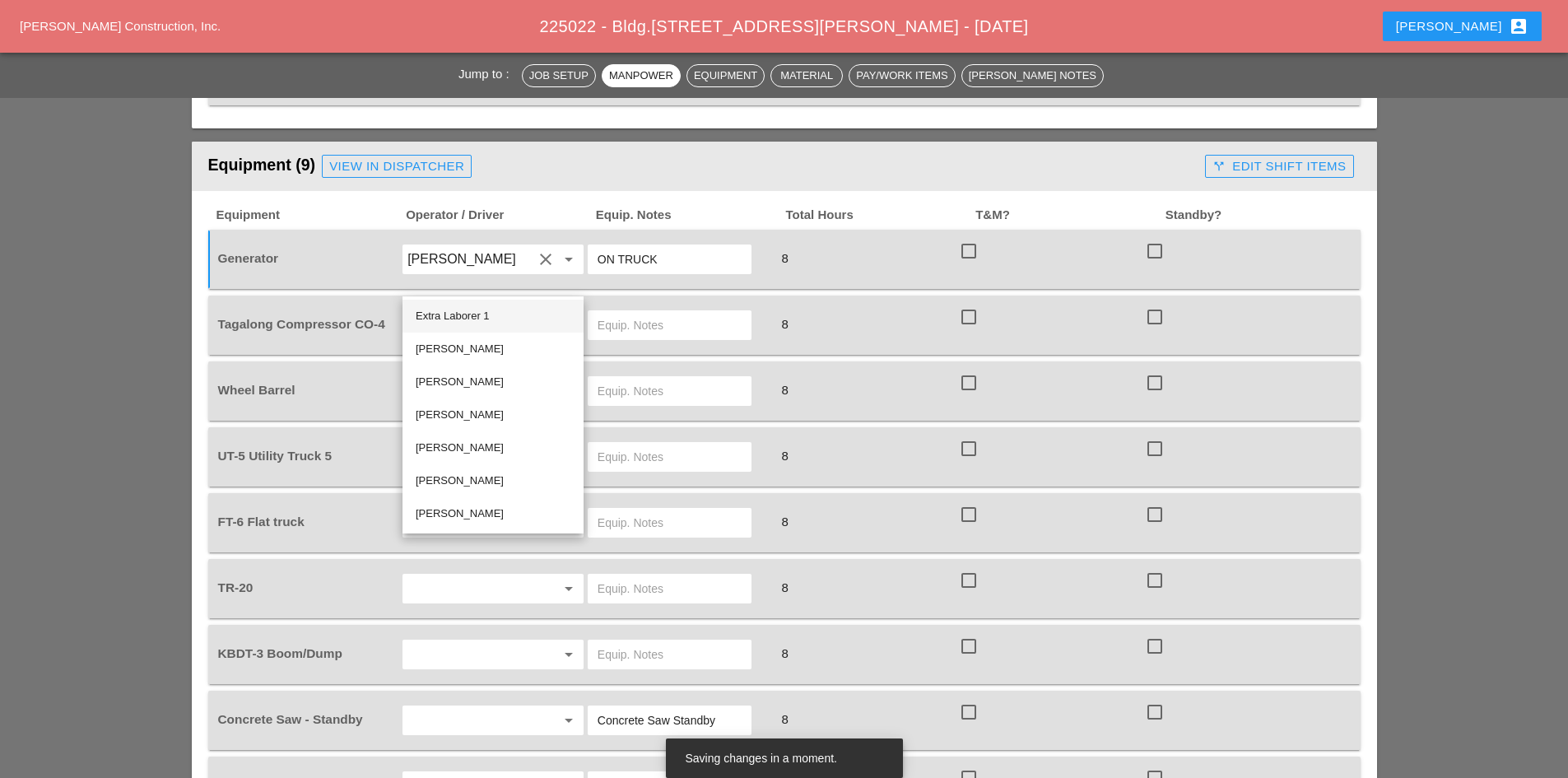
click at [479, 318] on div "Extra Laborer 1" at bounding box center [493, 316] width 155 height 19
type input "Extra Laborer 1"
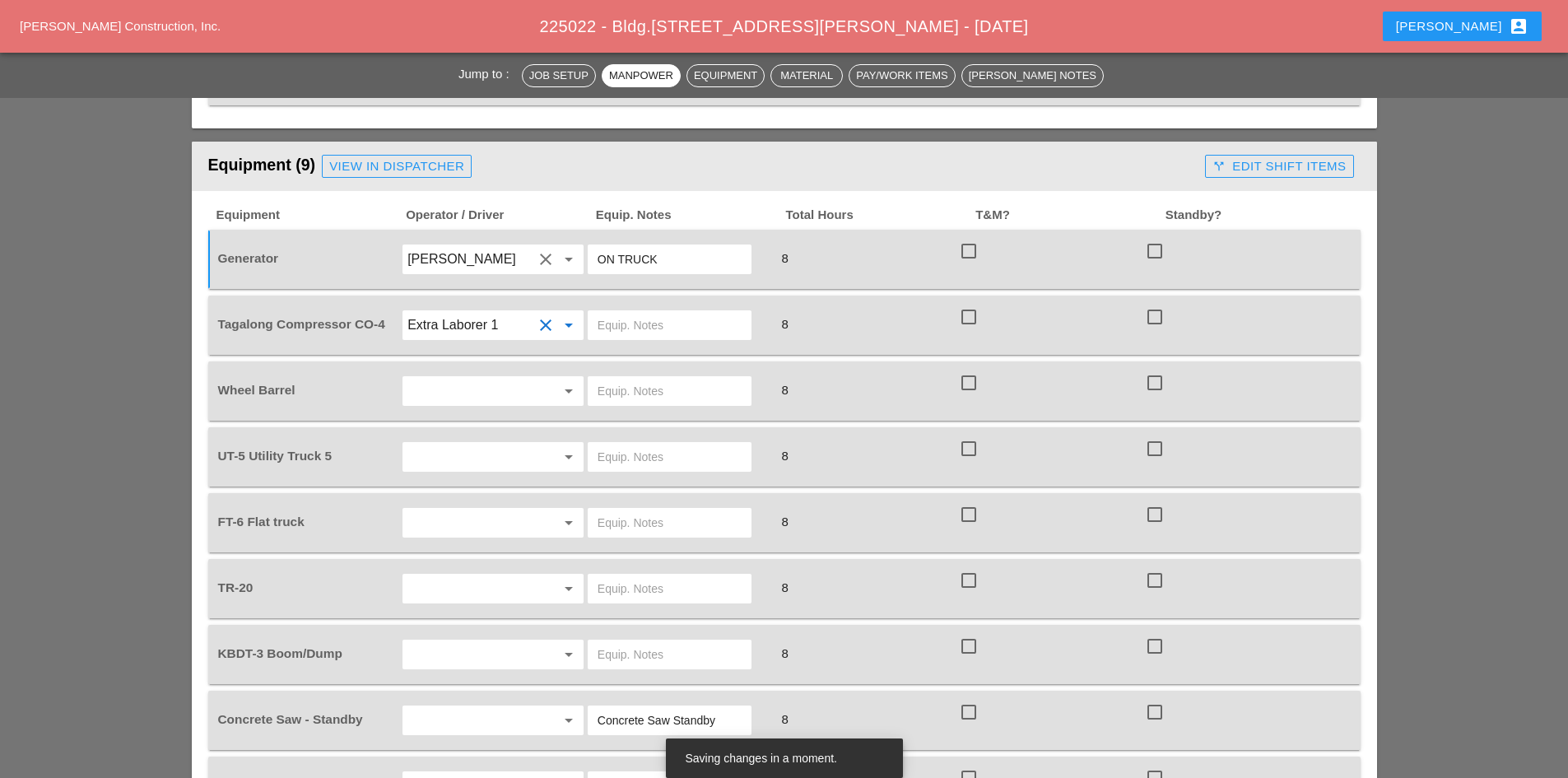
click at [645, 312] on input "text" at bounding box center [670, 325] width 144 height 26
type input "START"
click at [470, 378] on input "text" at bounding box center [470, 391] width 125 height 26
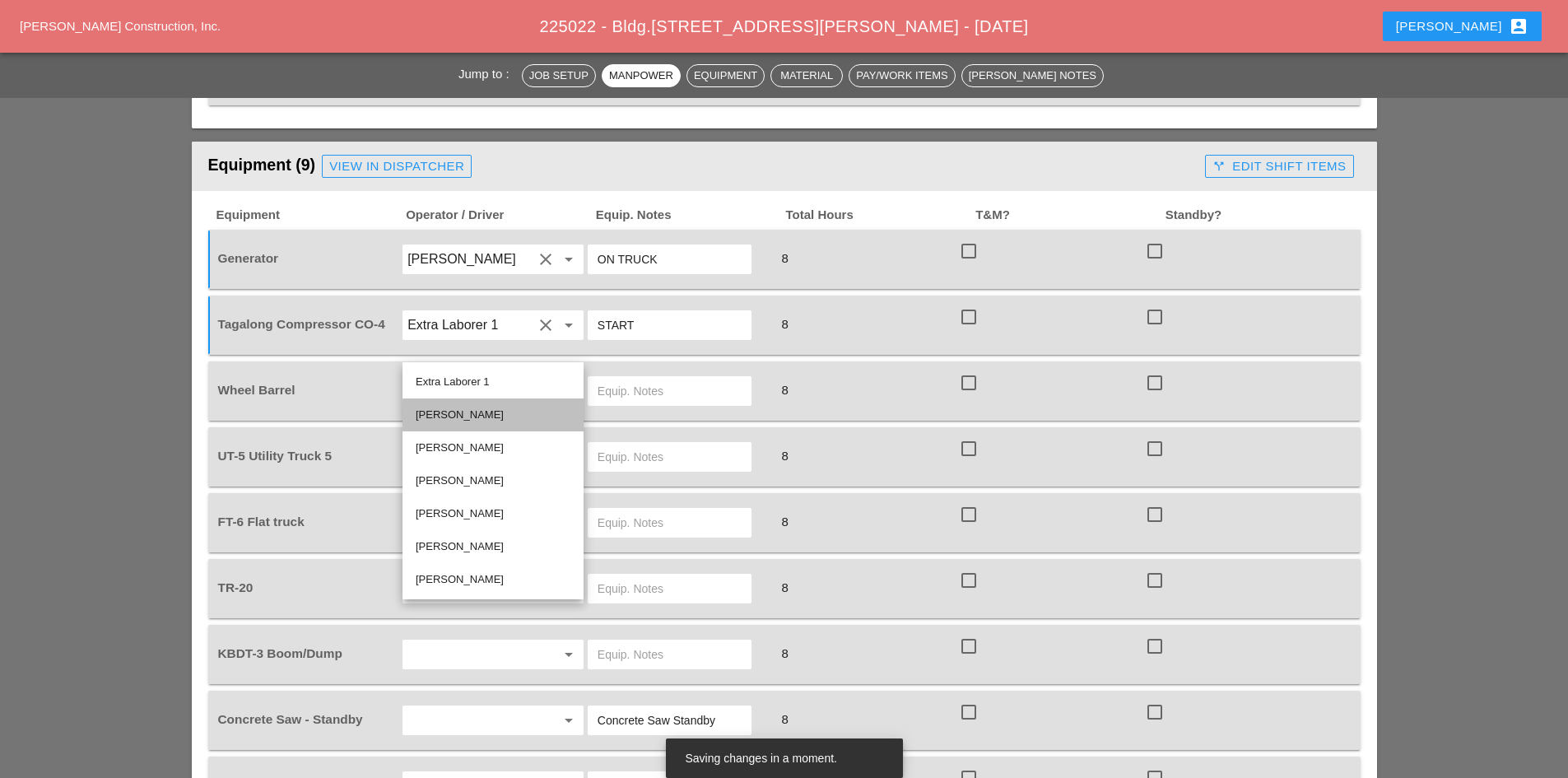
click at [481, 411] on div "[PERSON_NAME]" at bounding box center [493, 415] width 155 height 19
type input "[PERSON_NAME]"
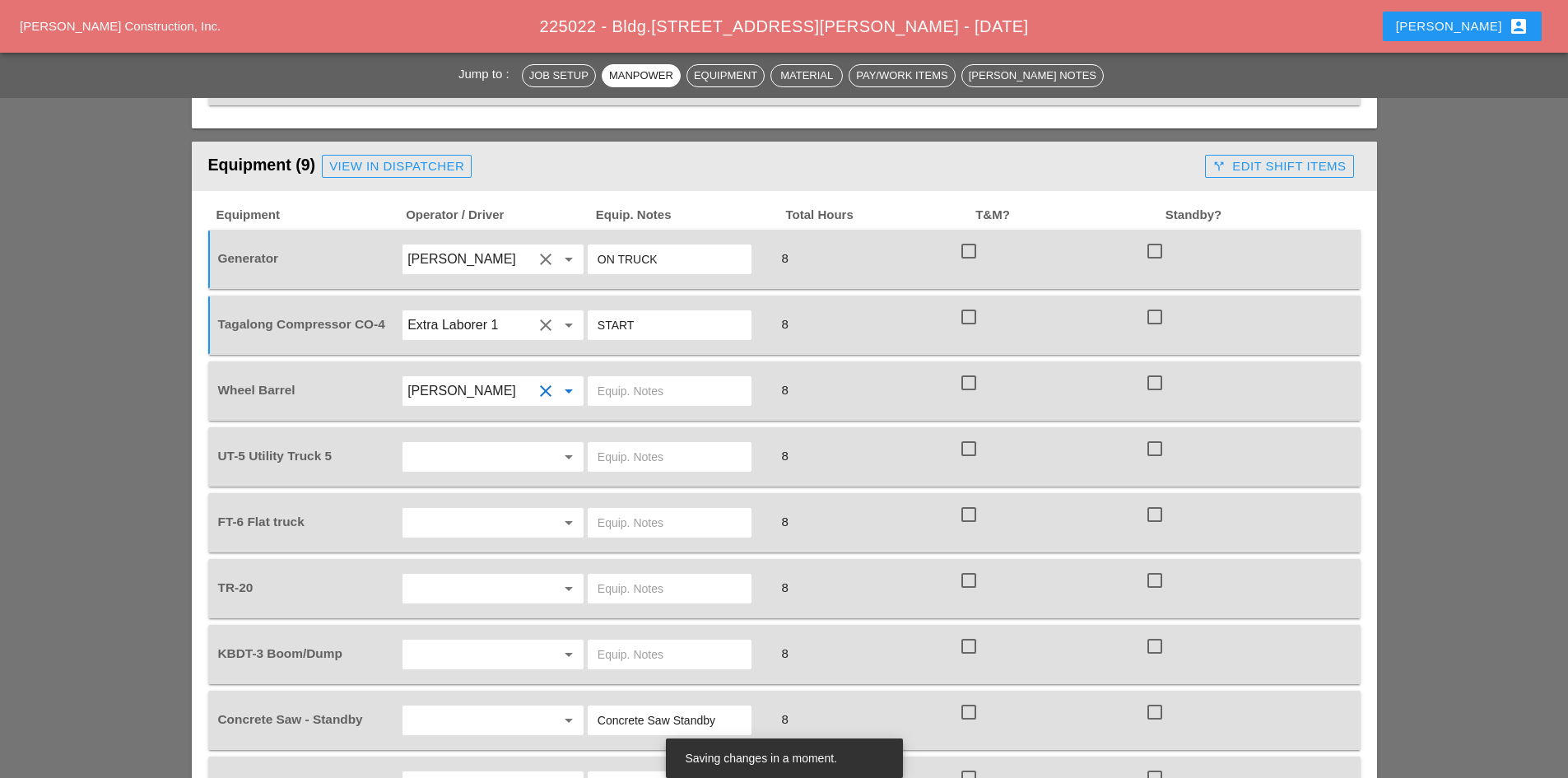
click at [649, 378] on input "text" at bounding box center [670, 391] width 144 height 26
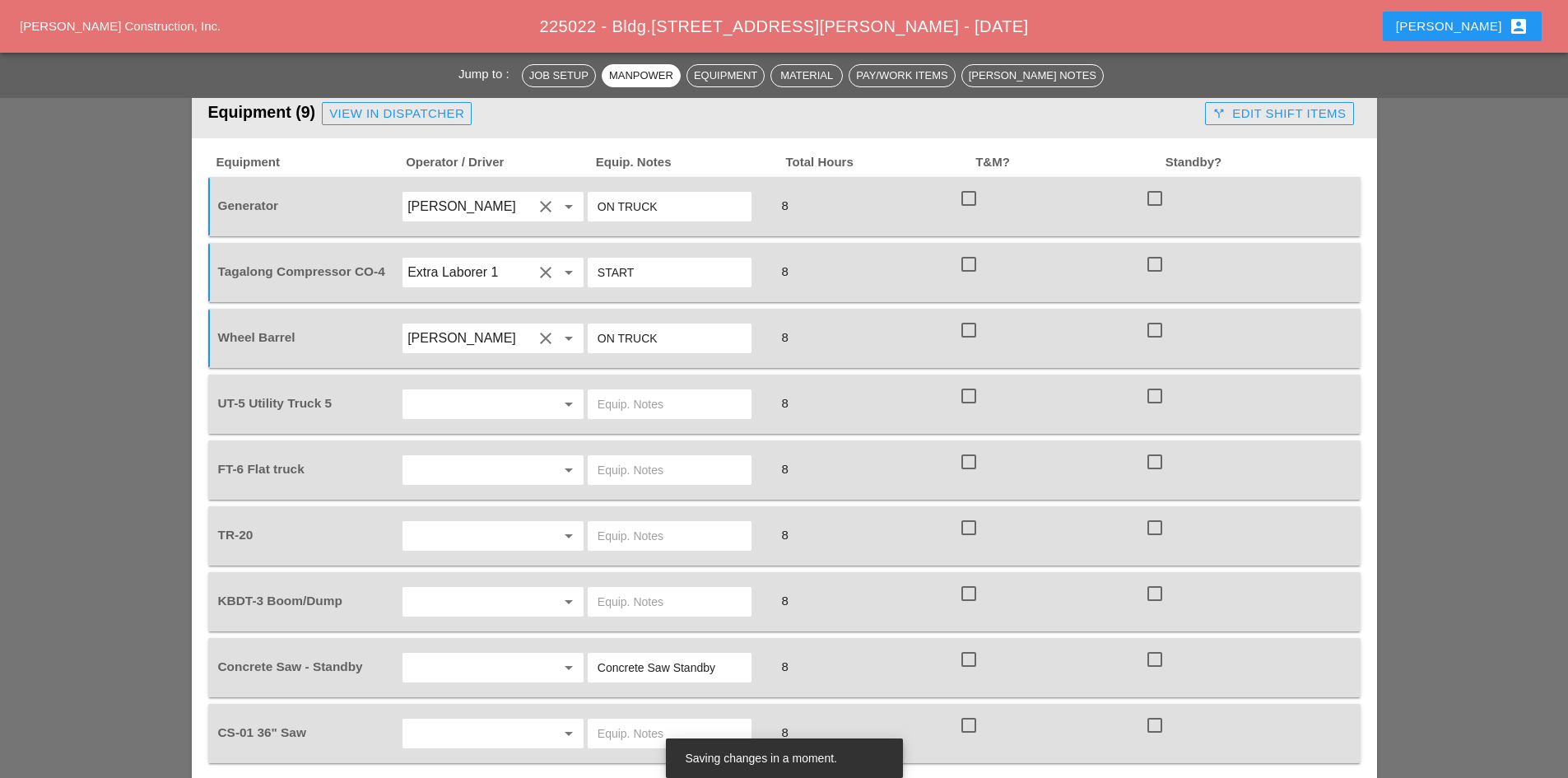
scroll to position [1317, 0]
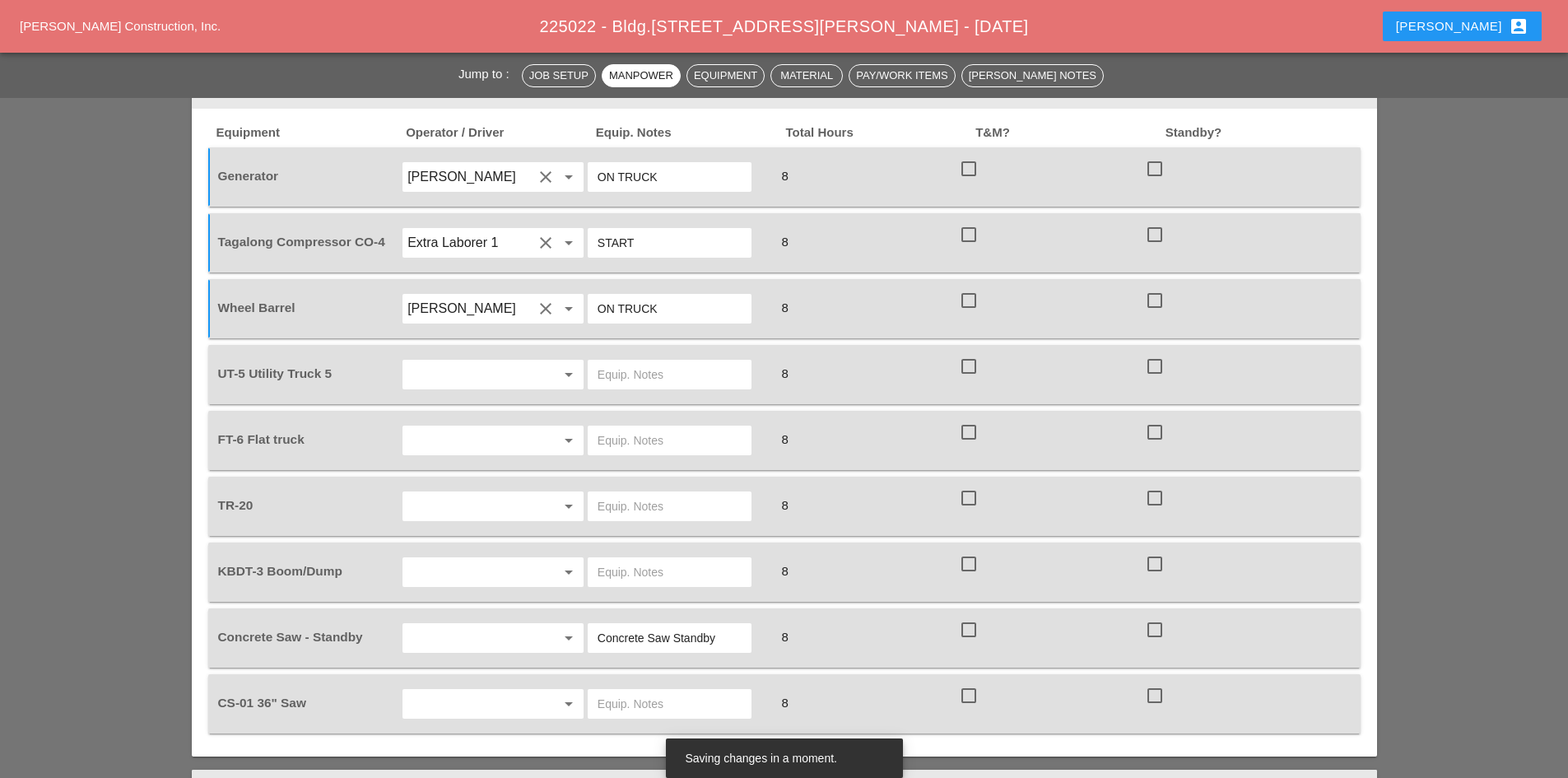
type input "ON TRUCK"
click at [475, 361] on input "text" at bounding box center [470, 374] width 125 height 26
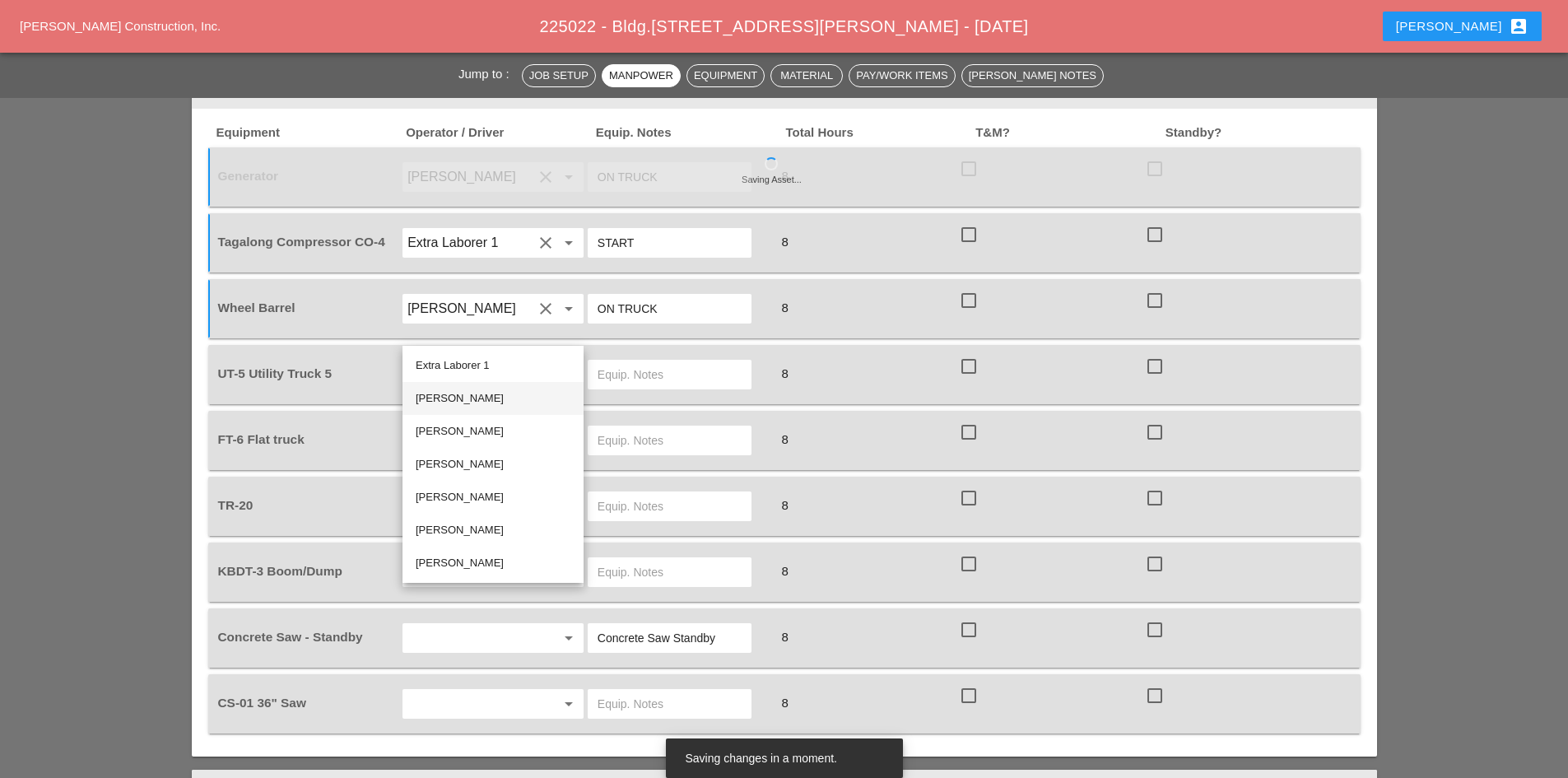
click at [466, 405] on div "[PERSON_NAME]" at bounding box center [493, 398] width 155 height 19
type input "[PERSON_NAME]"
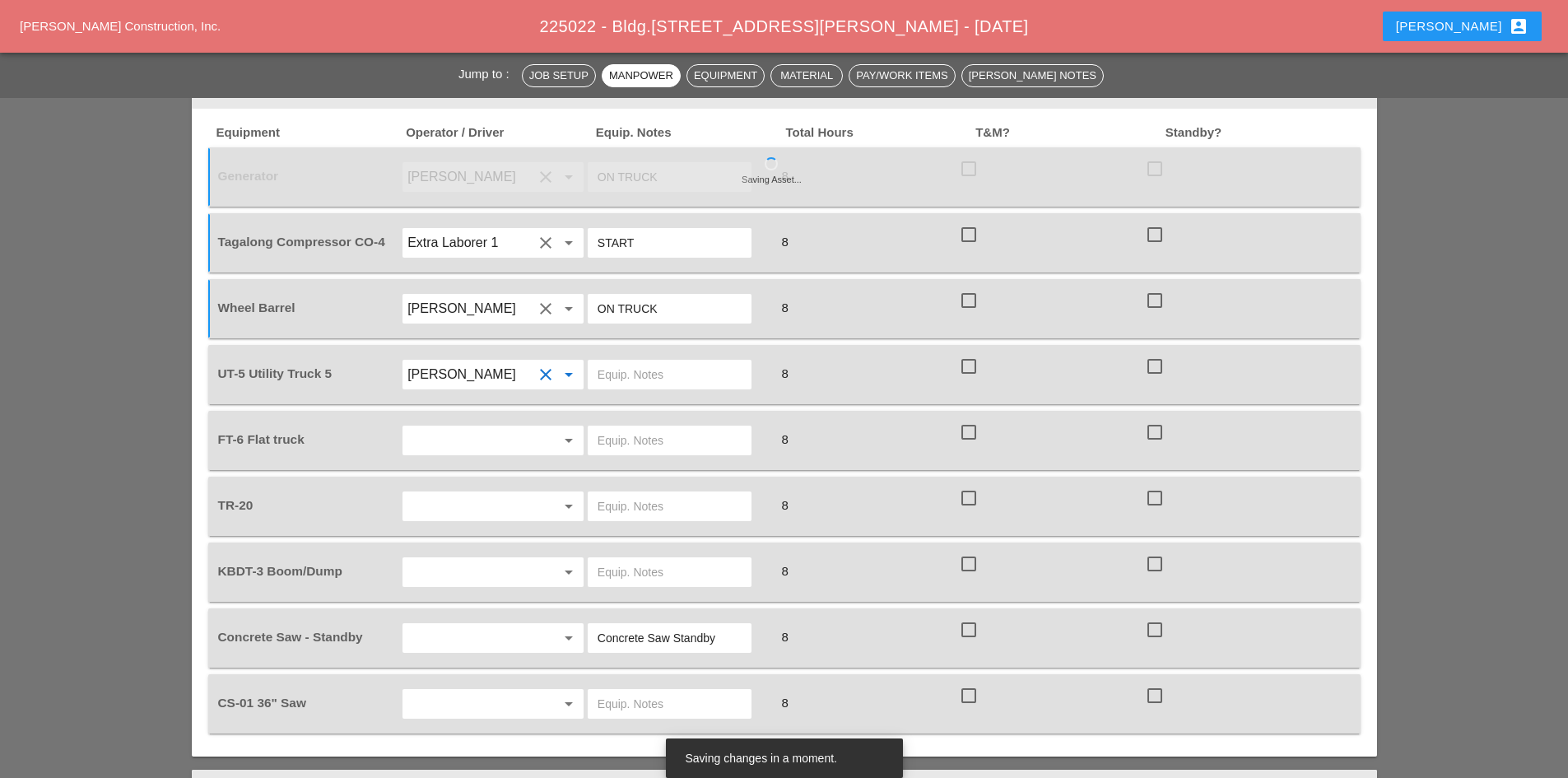
click at [667, 361] on input "text" at bounding box center [670, 374] width 144 height 26
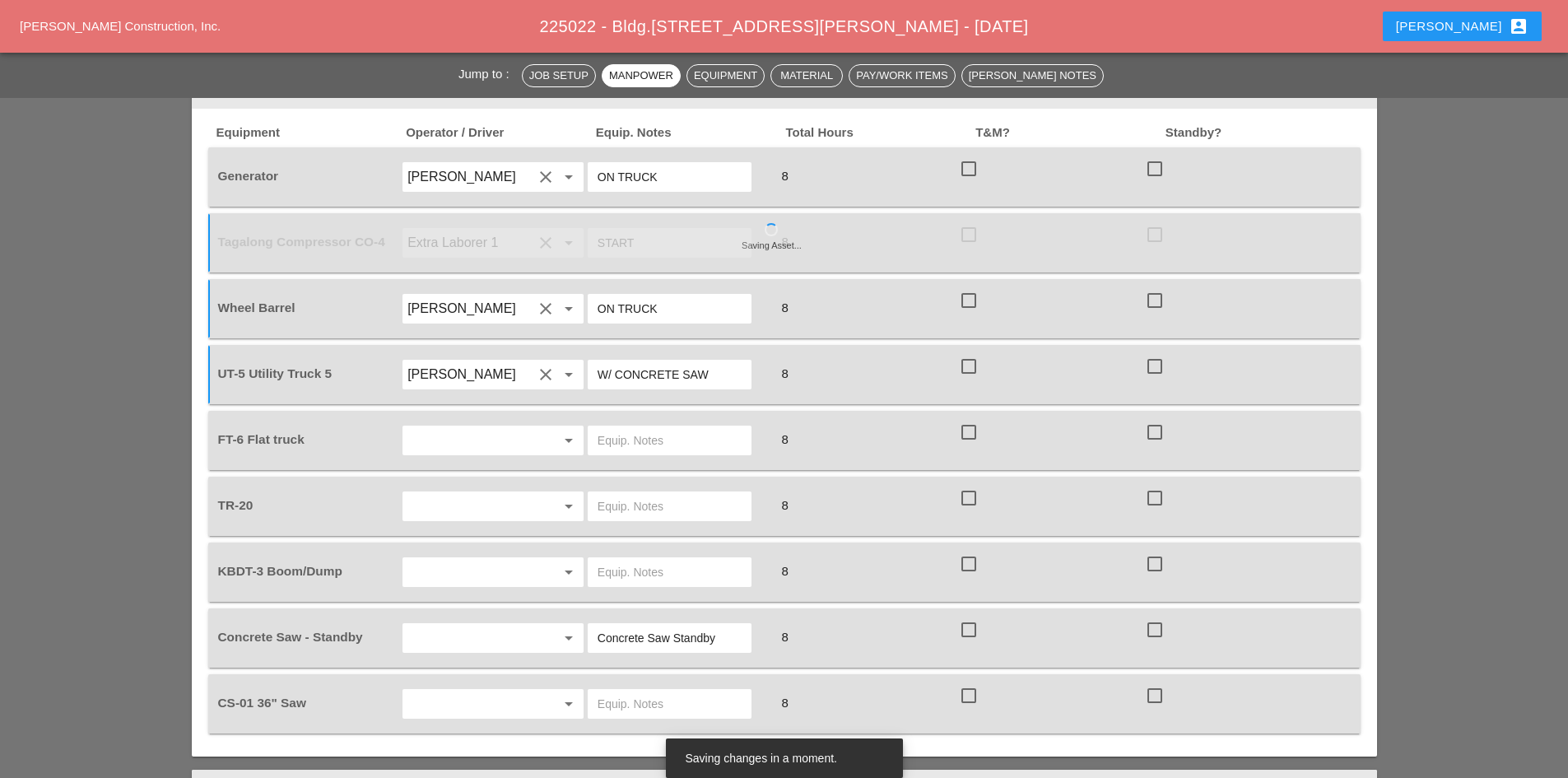
type input "W/ CONCRETE SAW"
click at [503, 361] on input "[PERSON_NAME]" at bounding box center [470, 374] width 125 height 26
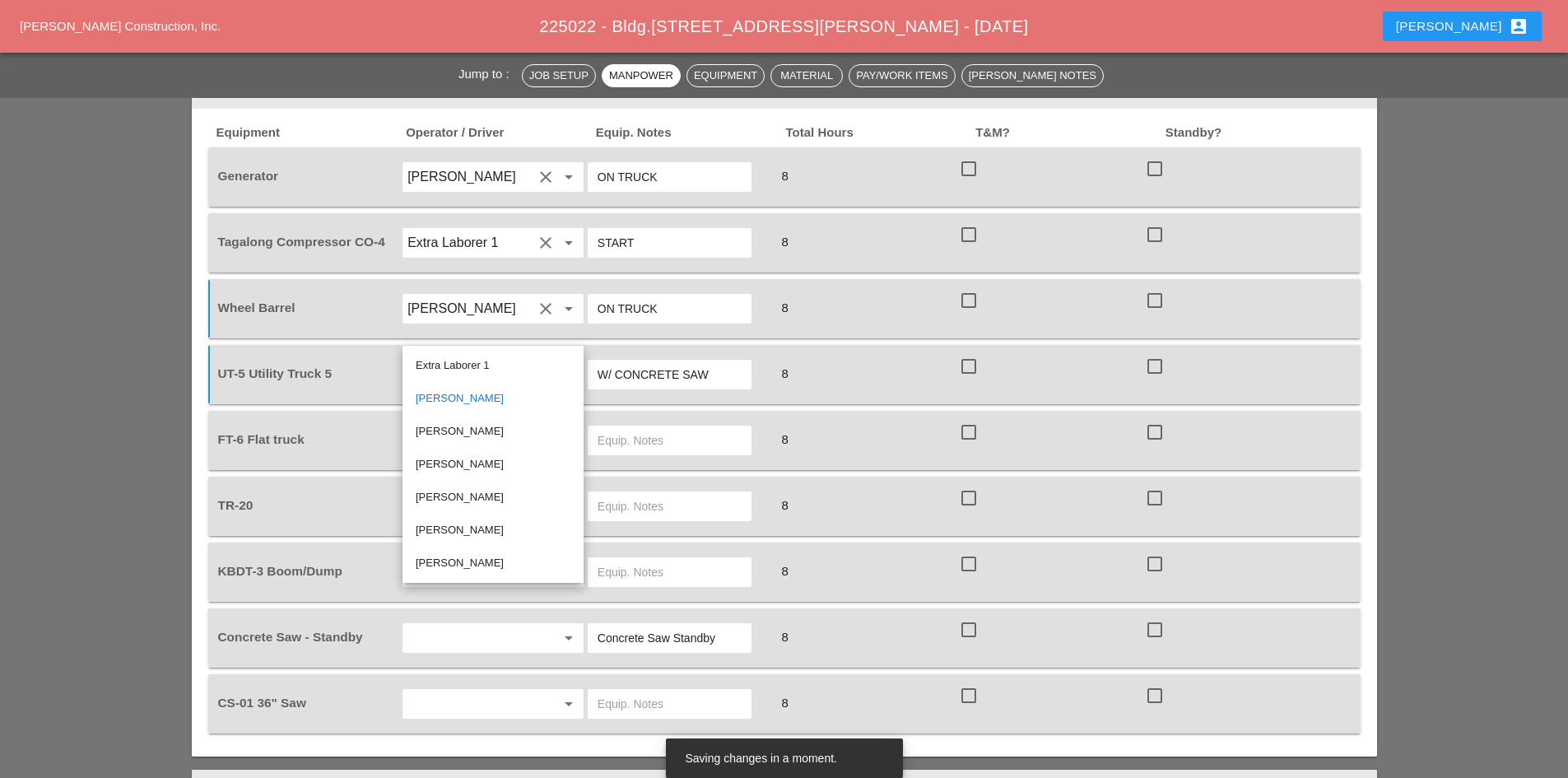
scroll to position [1399, 0]
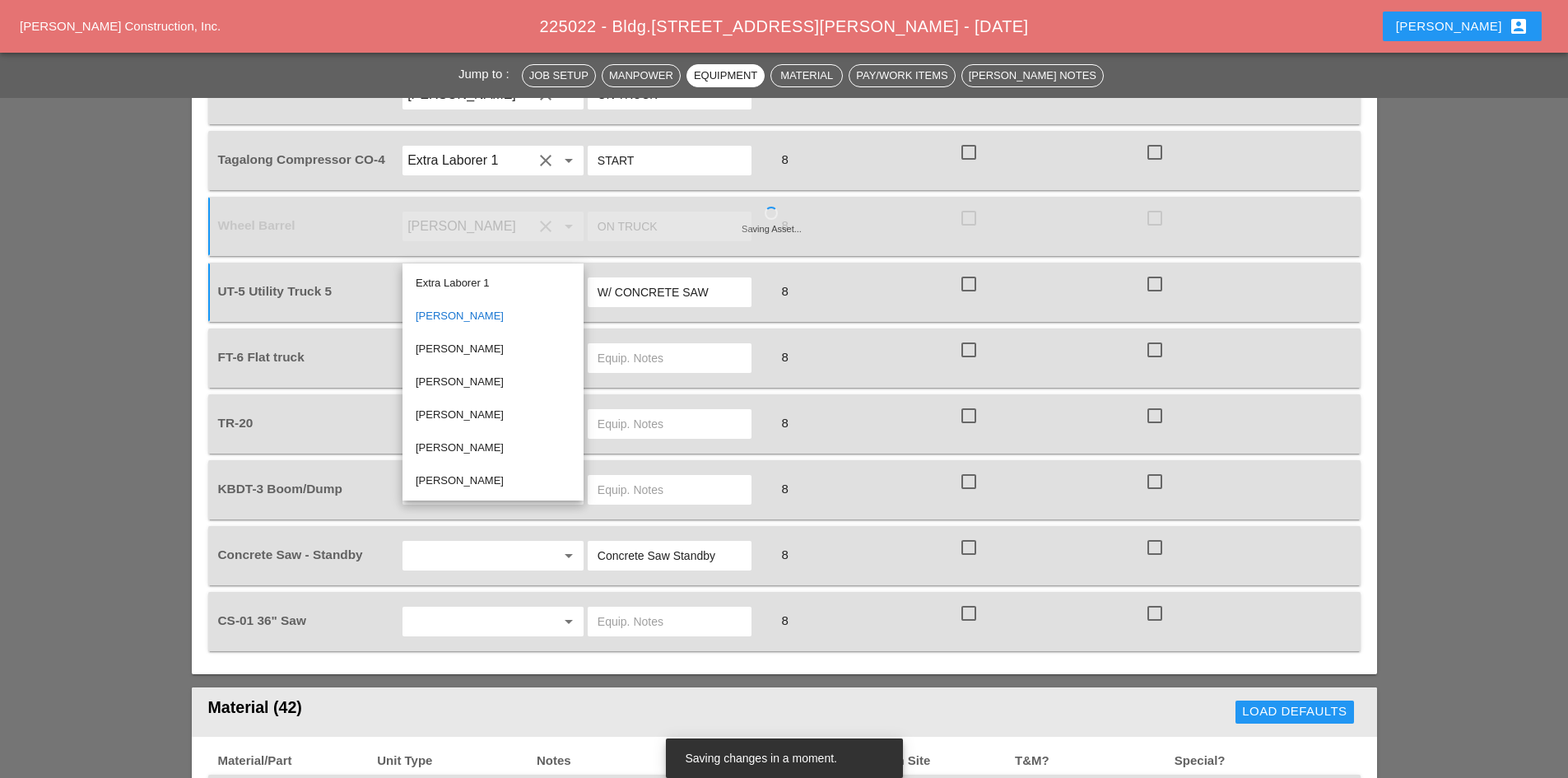
click at [471, 287] on div "Extra Laborer 1" at bounding box center [493, 283] width 155 height 19
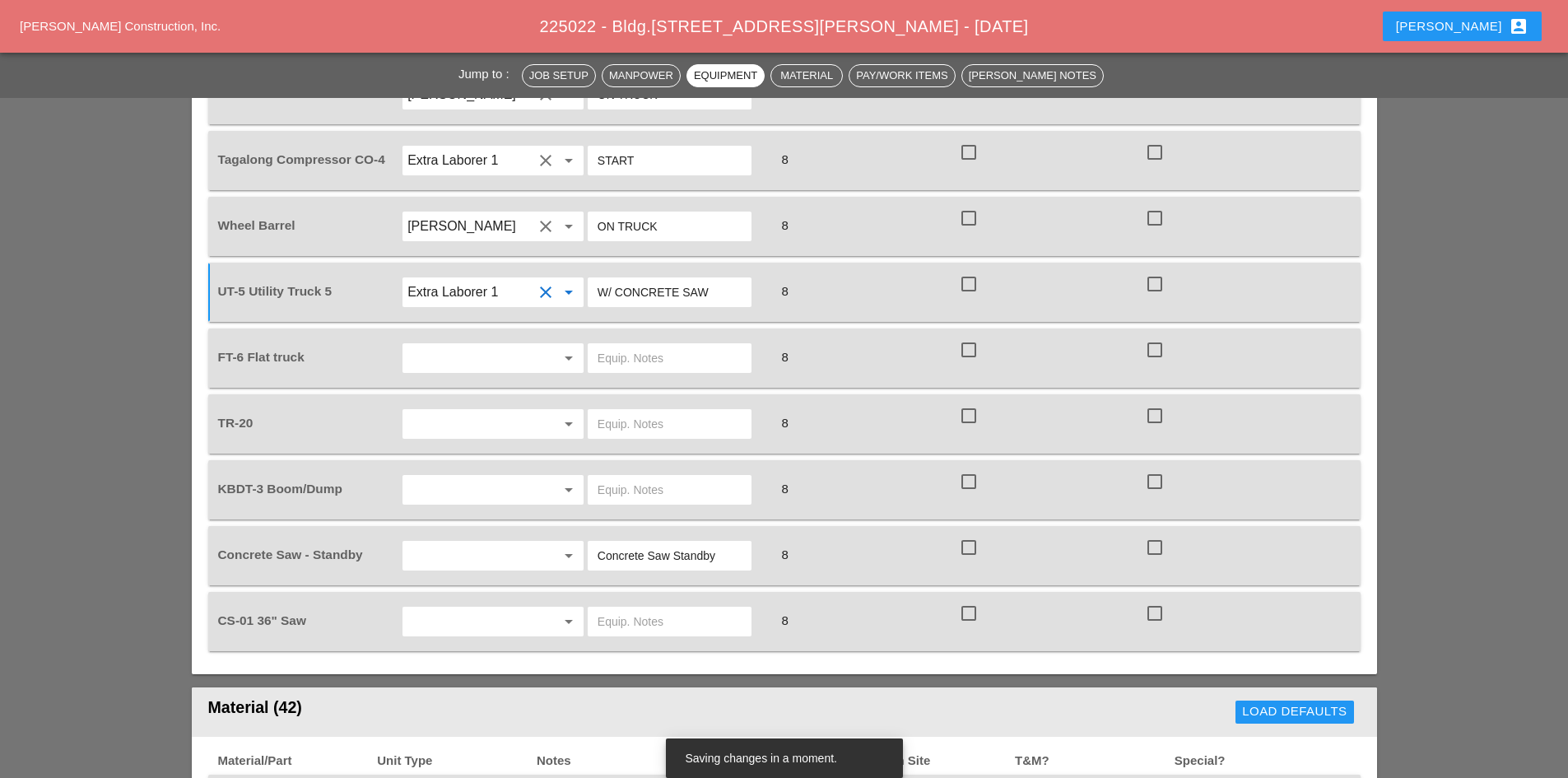
click at [613, 345] on input "text" at bounding box center [670, 358] width 144 height 26
click at [497, 279] on input "Extra Laborer 1" at bounding box center [470, 292] width 125 height 26
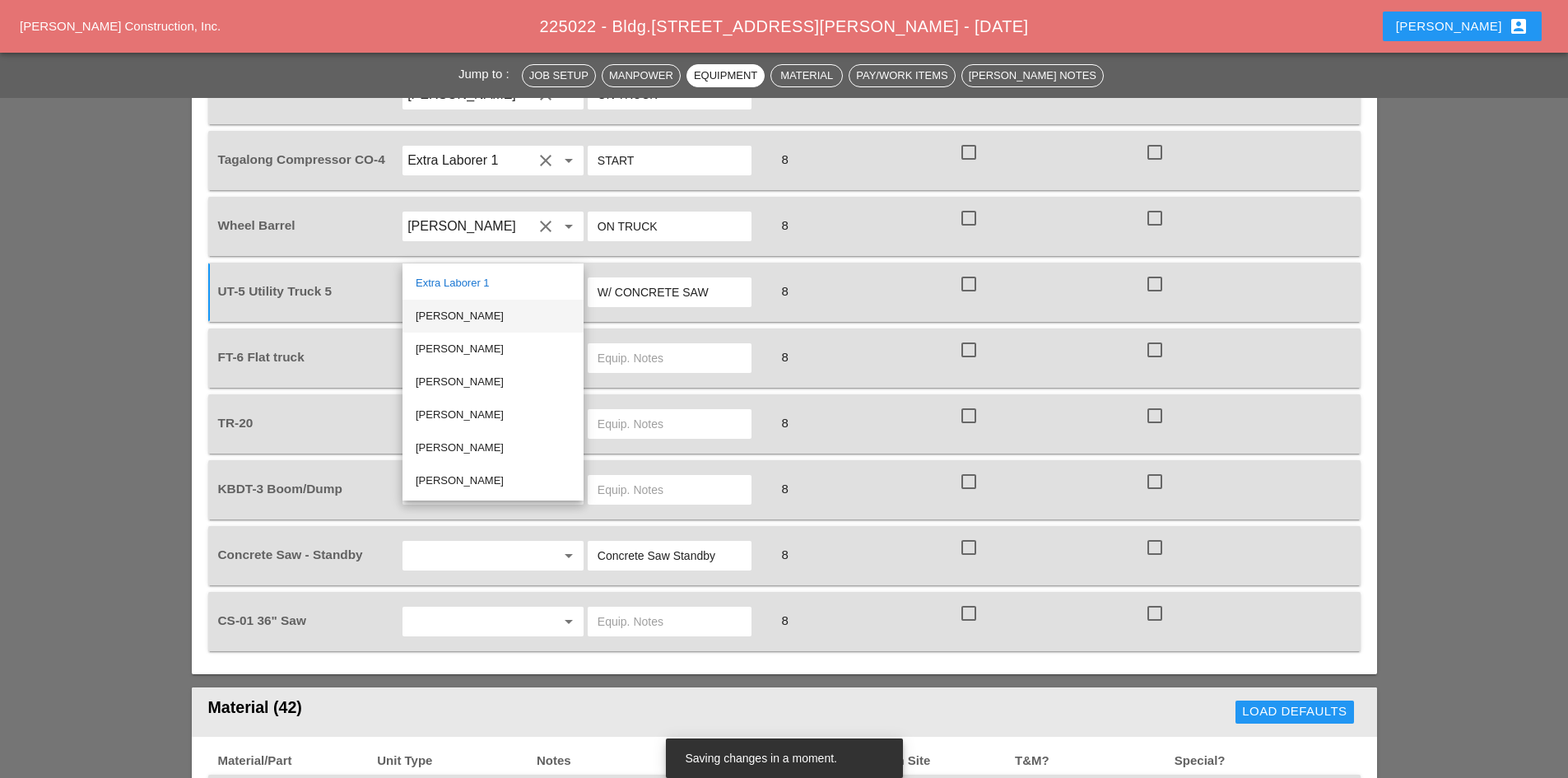
click at [460, 312] on div "[PERSON_NAME]" at bounding box center [493, 316] width 155 height 19
type input "[PERSON_NAME]"
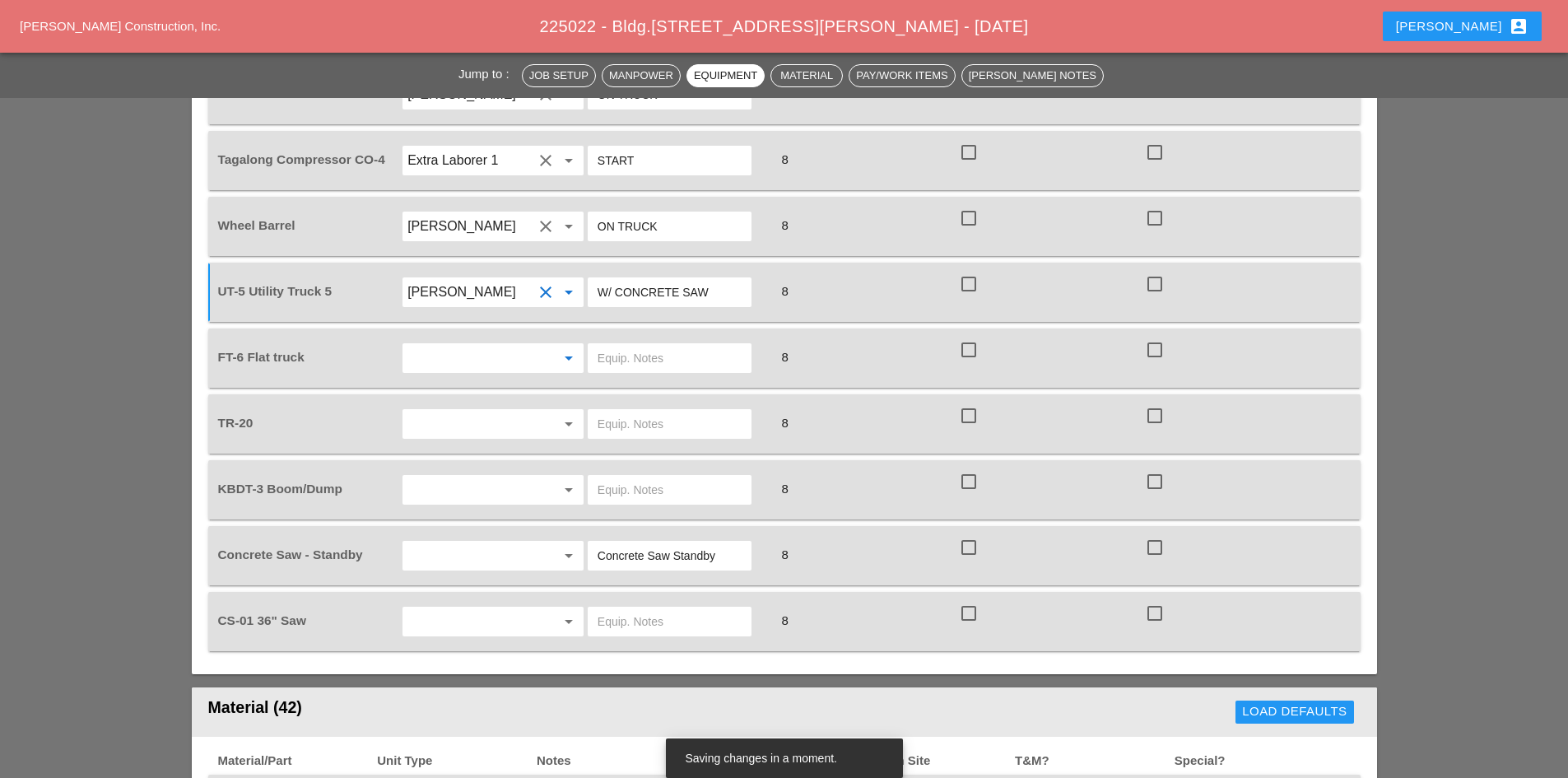
click at [463, 345] on input "text" at bounding box center [470, 358] width 125 height 26
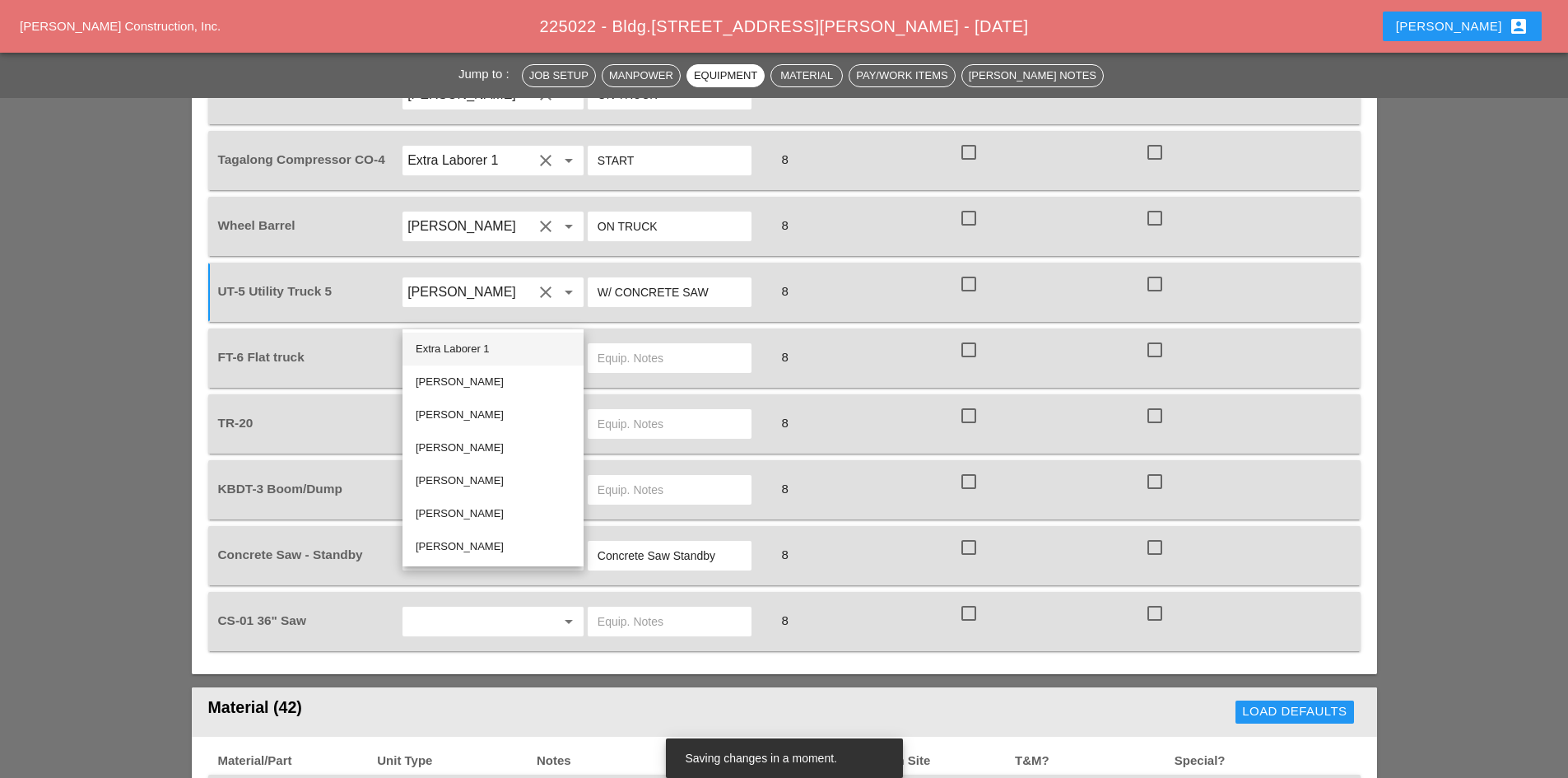
click at [468, 350] on div "Extra Laborer 1" at bounding box center [493, 349] width 155 height 19
type input "Extra Laborer 1"
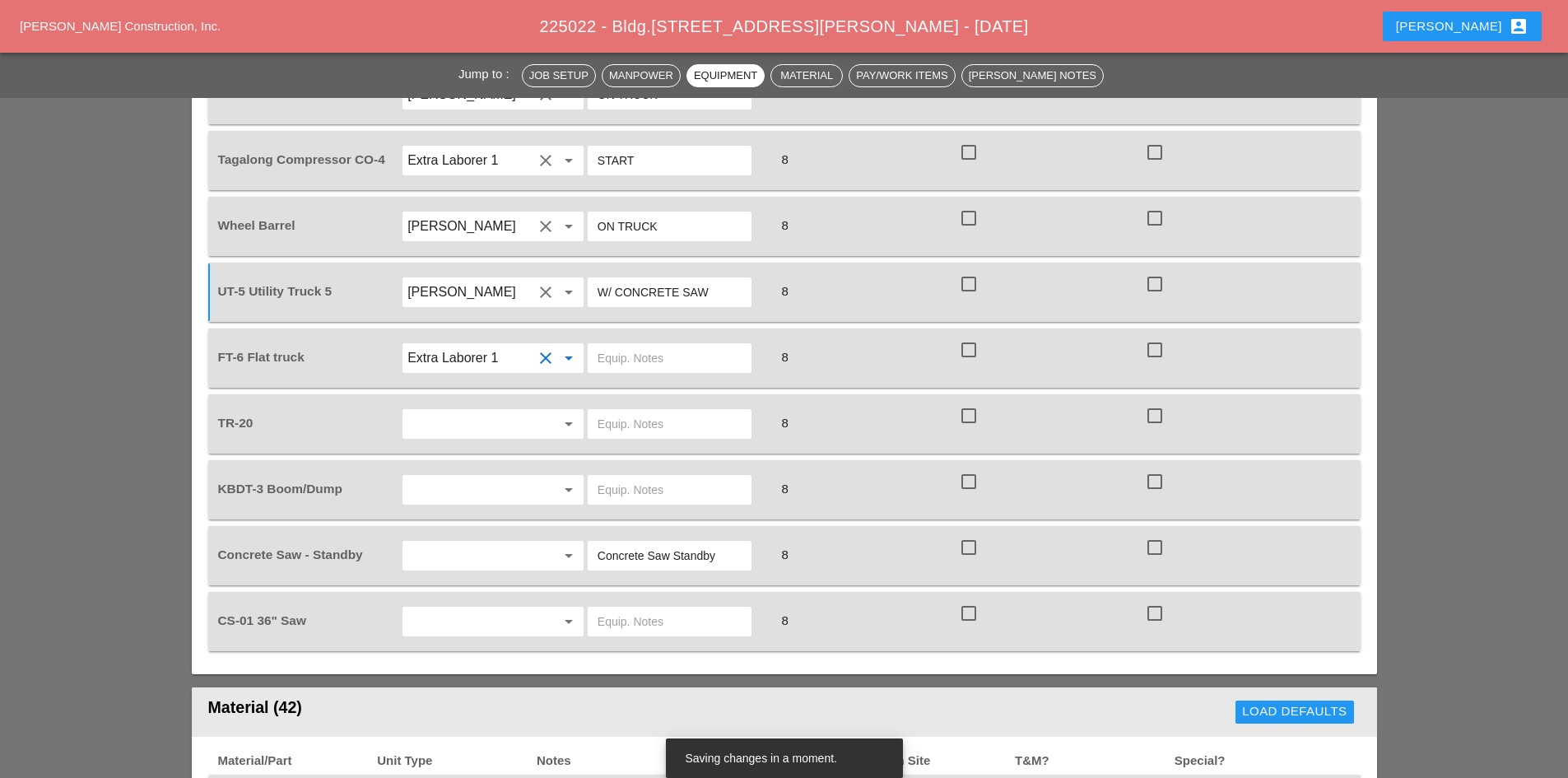
click at [640, 345] on input "text" at bounding box center [670, 358] width 144 height 26
type input "W/ MATERIALS"
click at [501, 411] on input "text" at bounding box center [470, 424] width 125 height 26
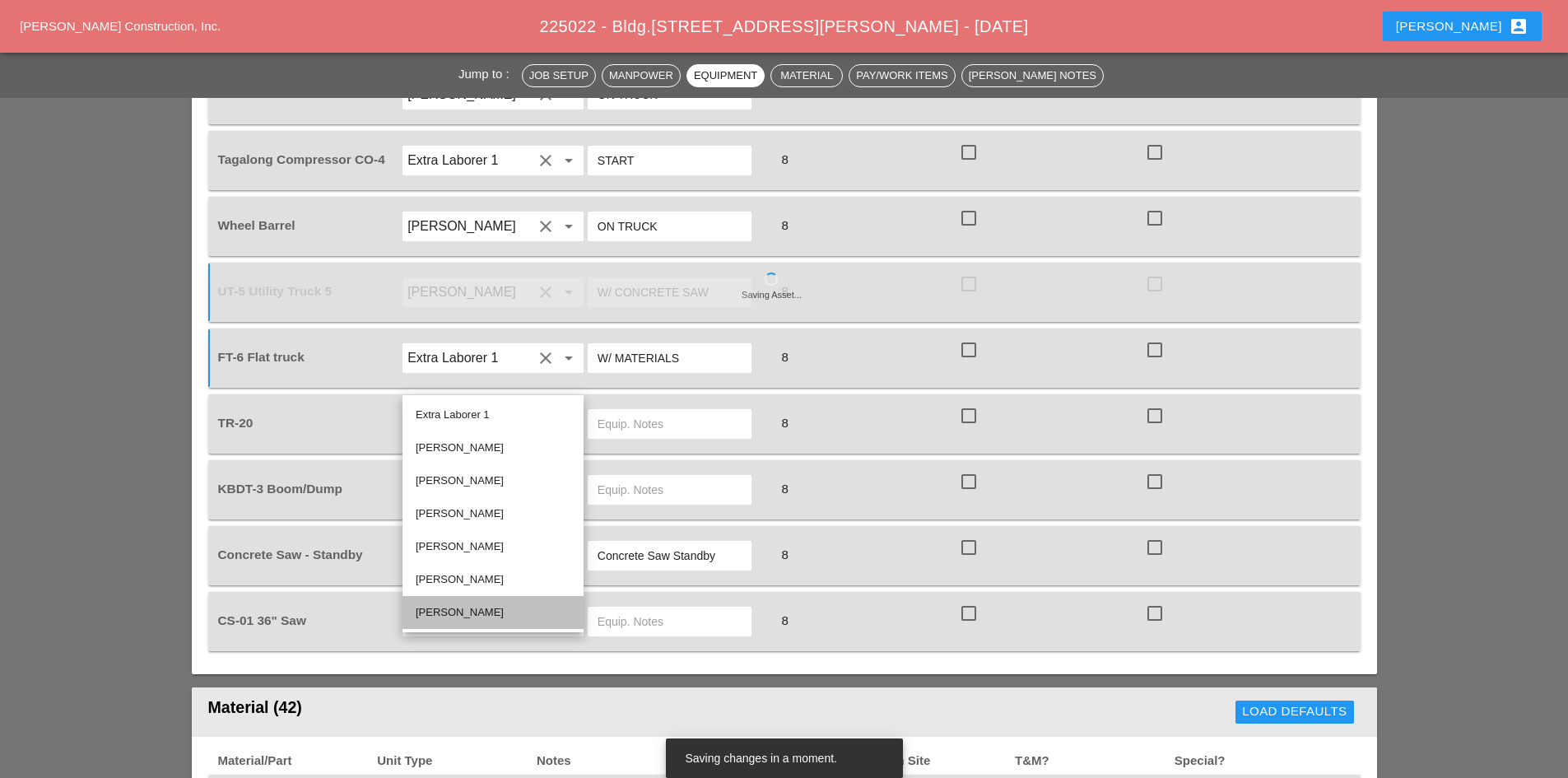
click at [495, 605] on div "[PERSON_NAME]" at bounding box center [493, 612] width 155 height 19
type input "[PERSON_NAME]"
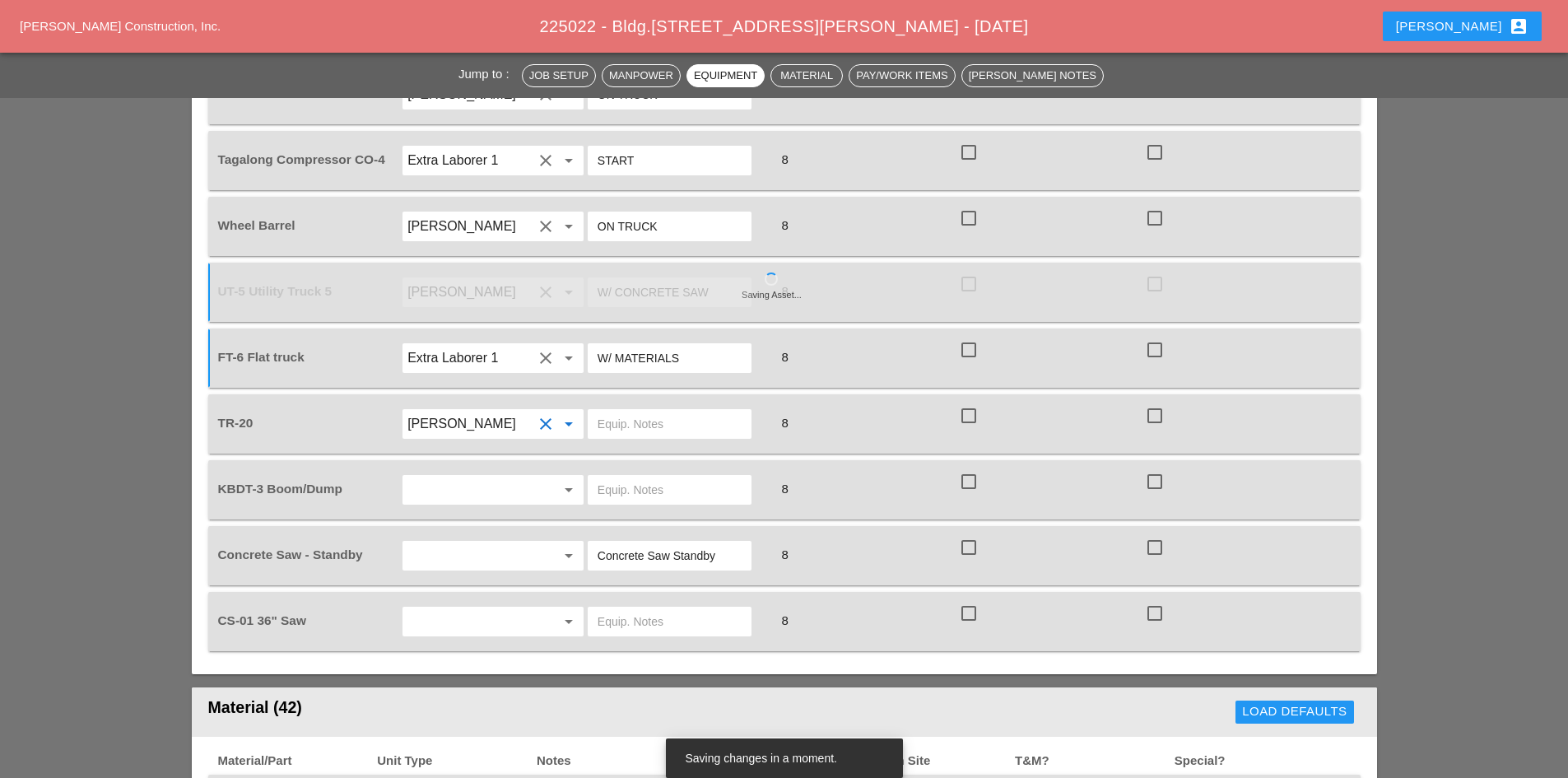
click at [607, 411] on input "text" at bounding box center [670, 424] width 144 height 26
type input "W/ KBDT & BH"
click at [514, 476] on input "text" at bounding box center [470, 490] width 125 height 26
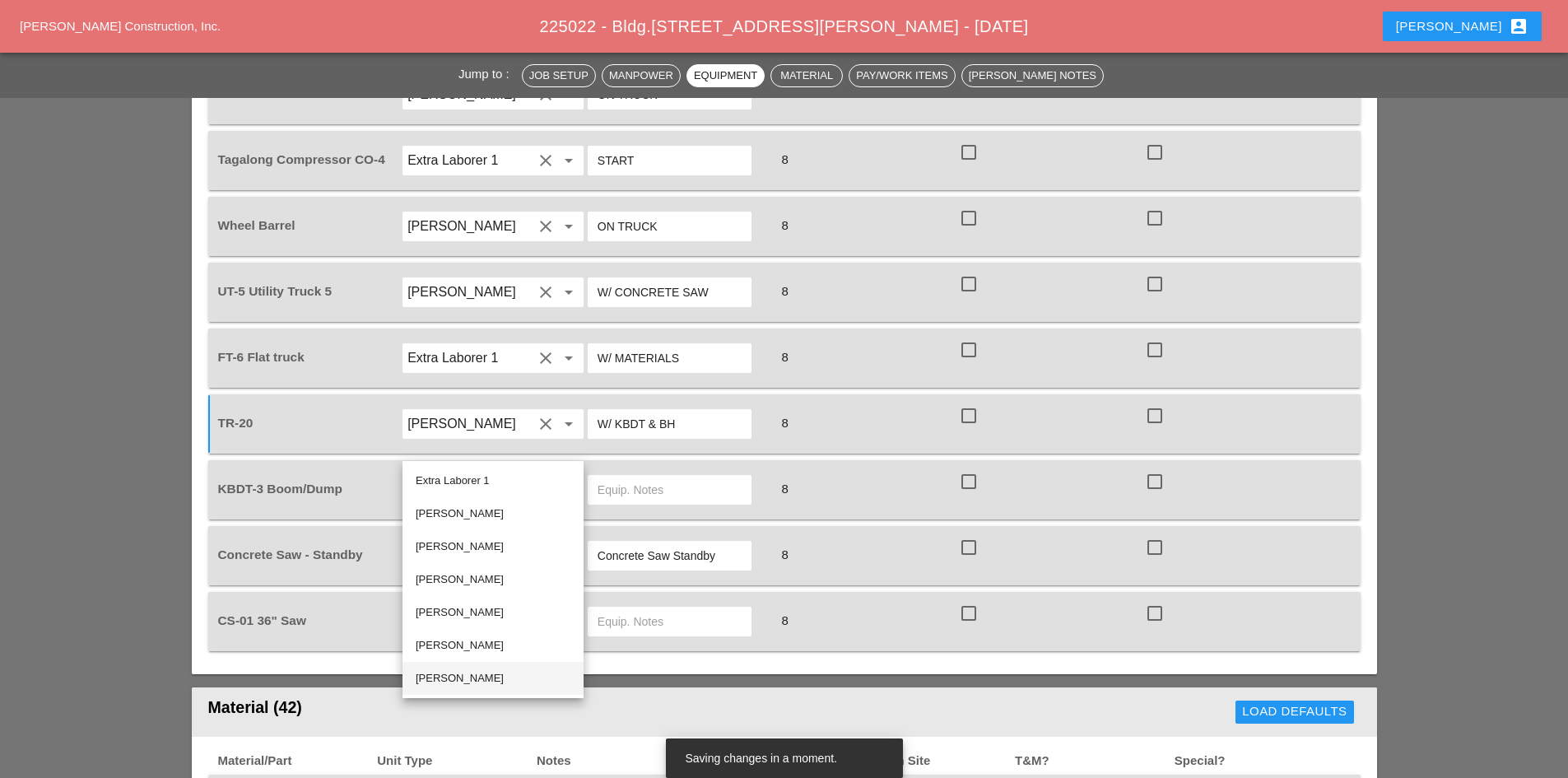
click at [468, 676] on div "[PERSON_NAME]" at bounding box center [493, 678] width 155 height 19
type input "[PERSON_NAME]"
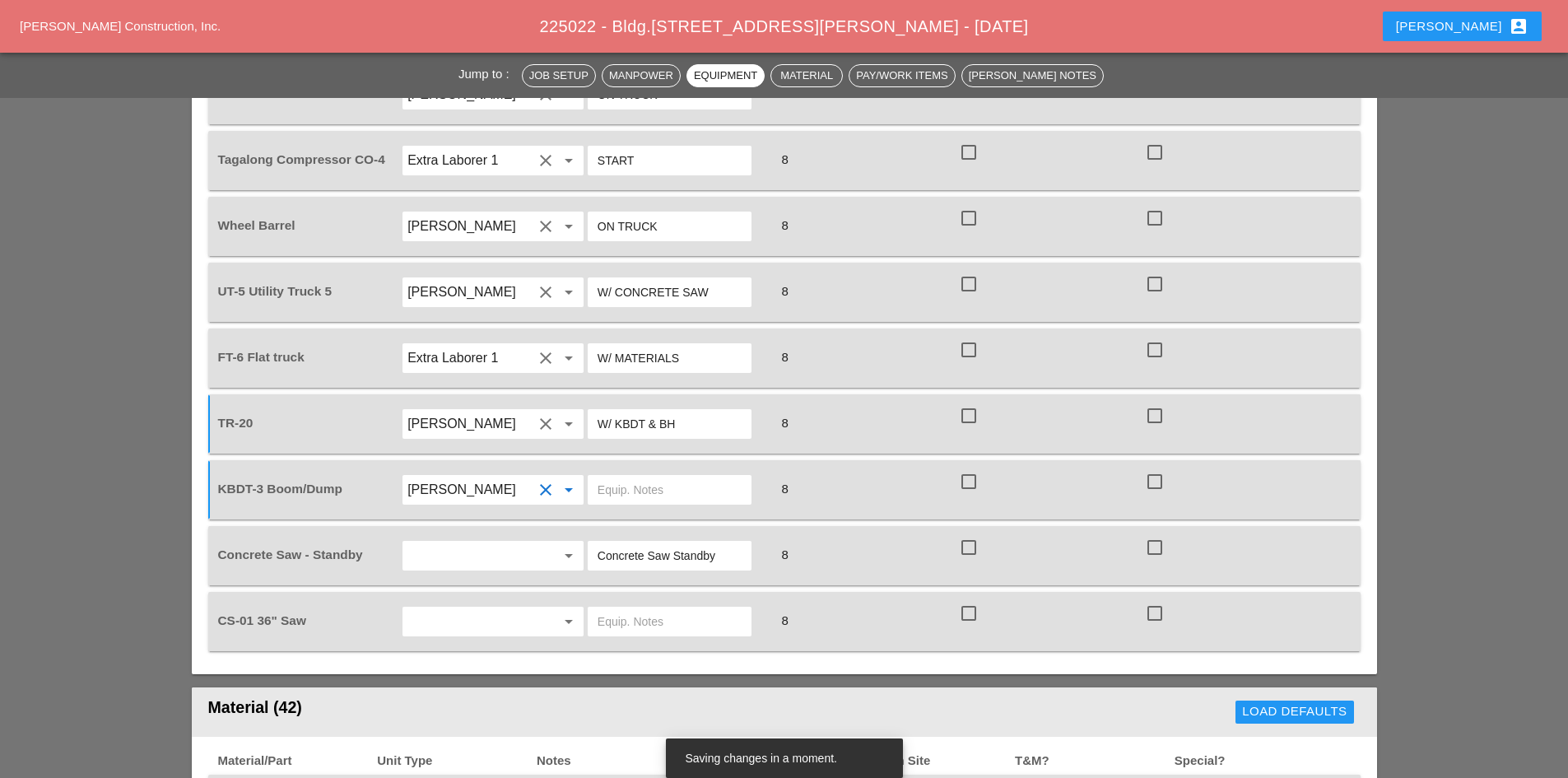
click at [638, 476] on input "text" at bounding box center [670, 490] width 144 height 26
type input "W/ TR & BH"
click at [507, 542] on input "text" at bounding box center [470, 556] width 125 height 26
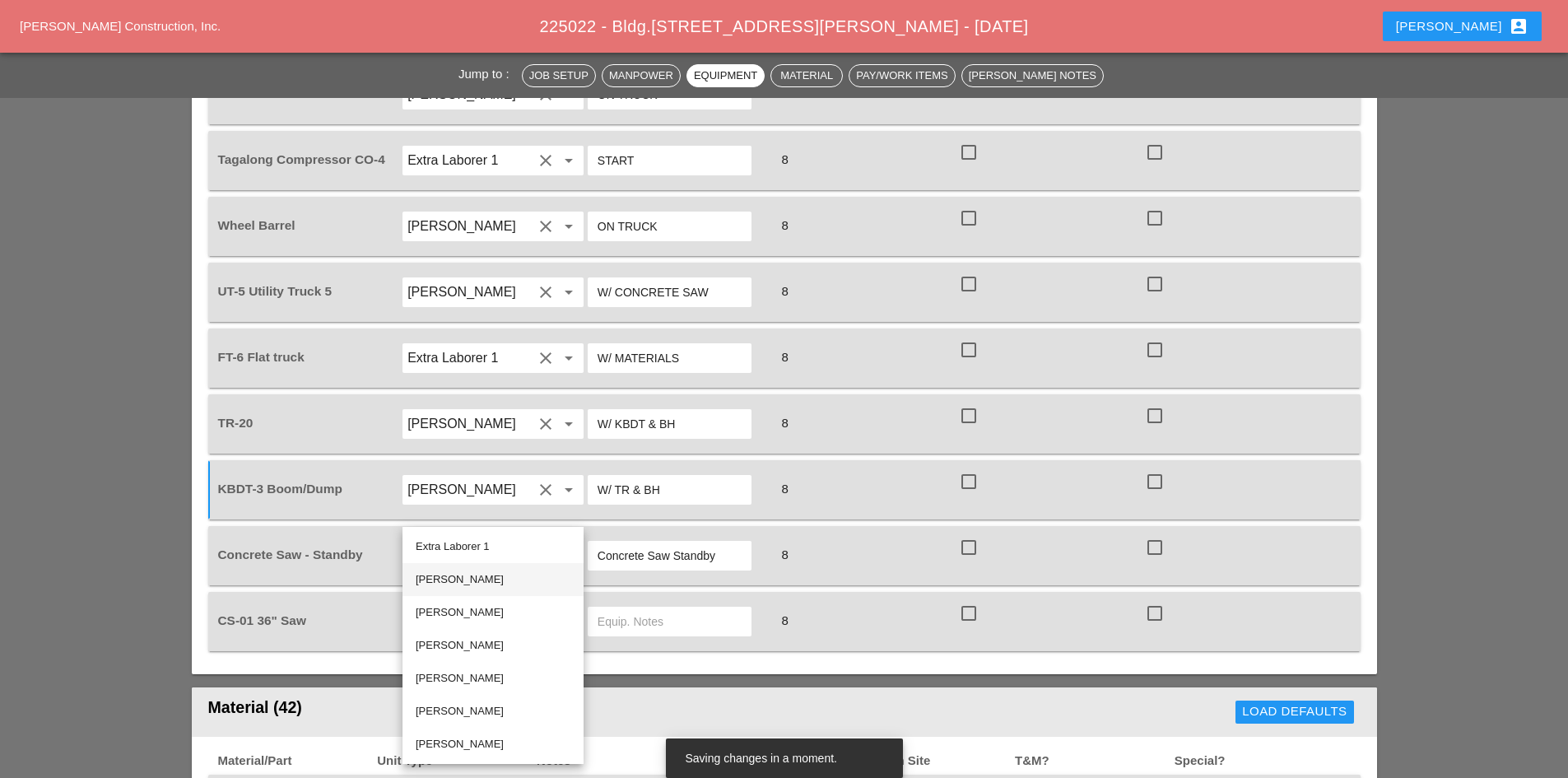
click at [485, 583] on div "[PERSON_NAME]" at bounding box center [493, 579] width 155 height 19
type input "[PERSON_NAME]"
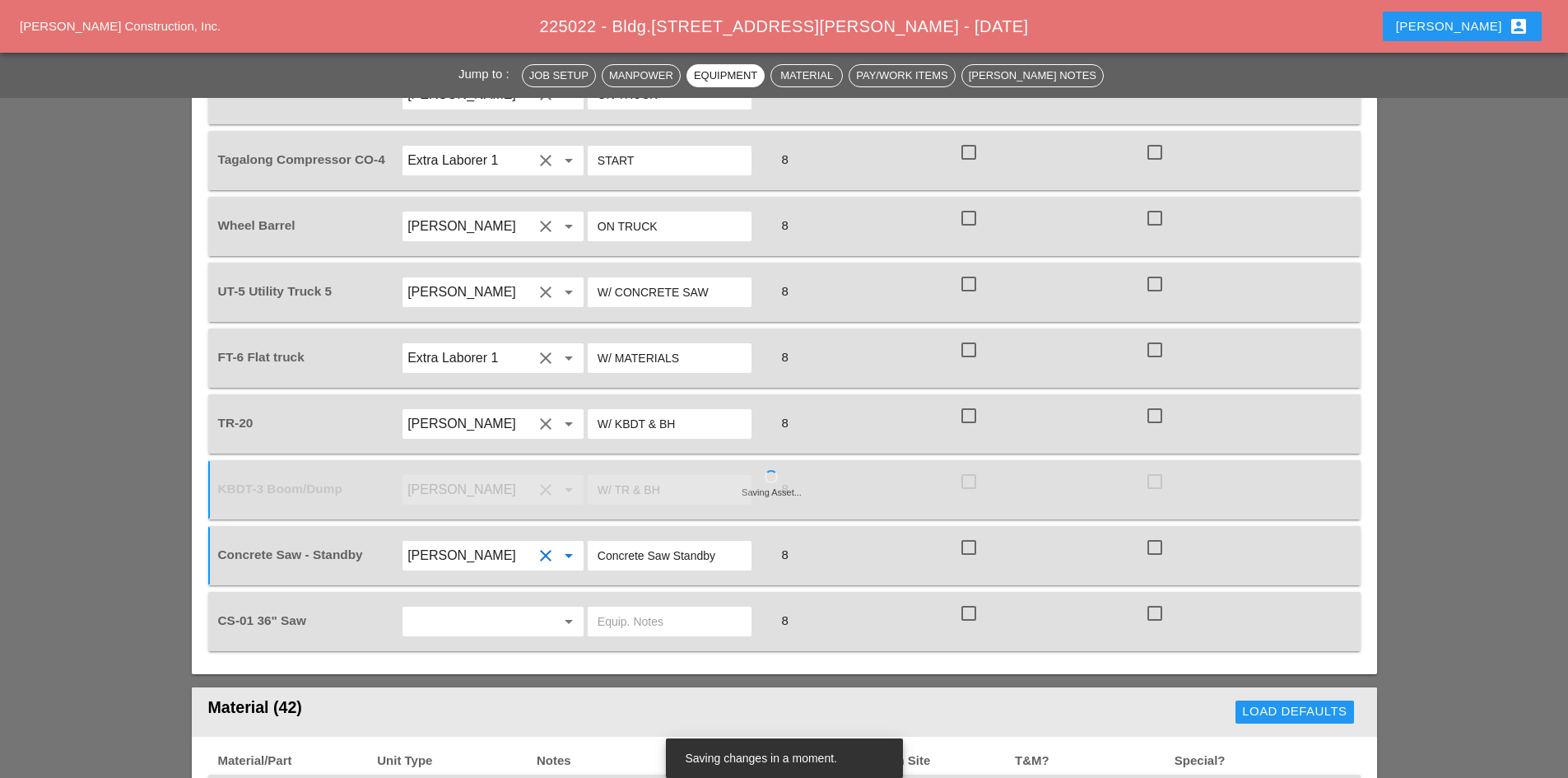
drag, startPoint x: 732, startPoint y: 517, endPoint x: 531, endPoint y: 520, distance: 201.0
click at [531, 533] on div "Concrete Saw - Standby [PERSON_NAME] clear arrow_drop_down Concrete Saw Standby…" at bounding box center [771, 556] width 1114 height 46
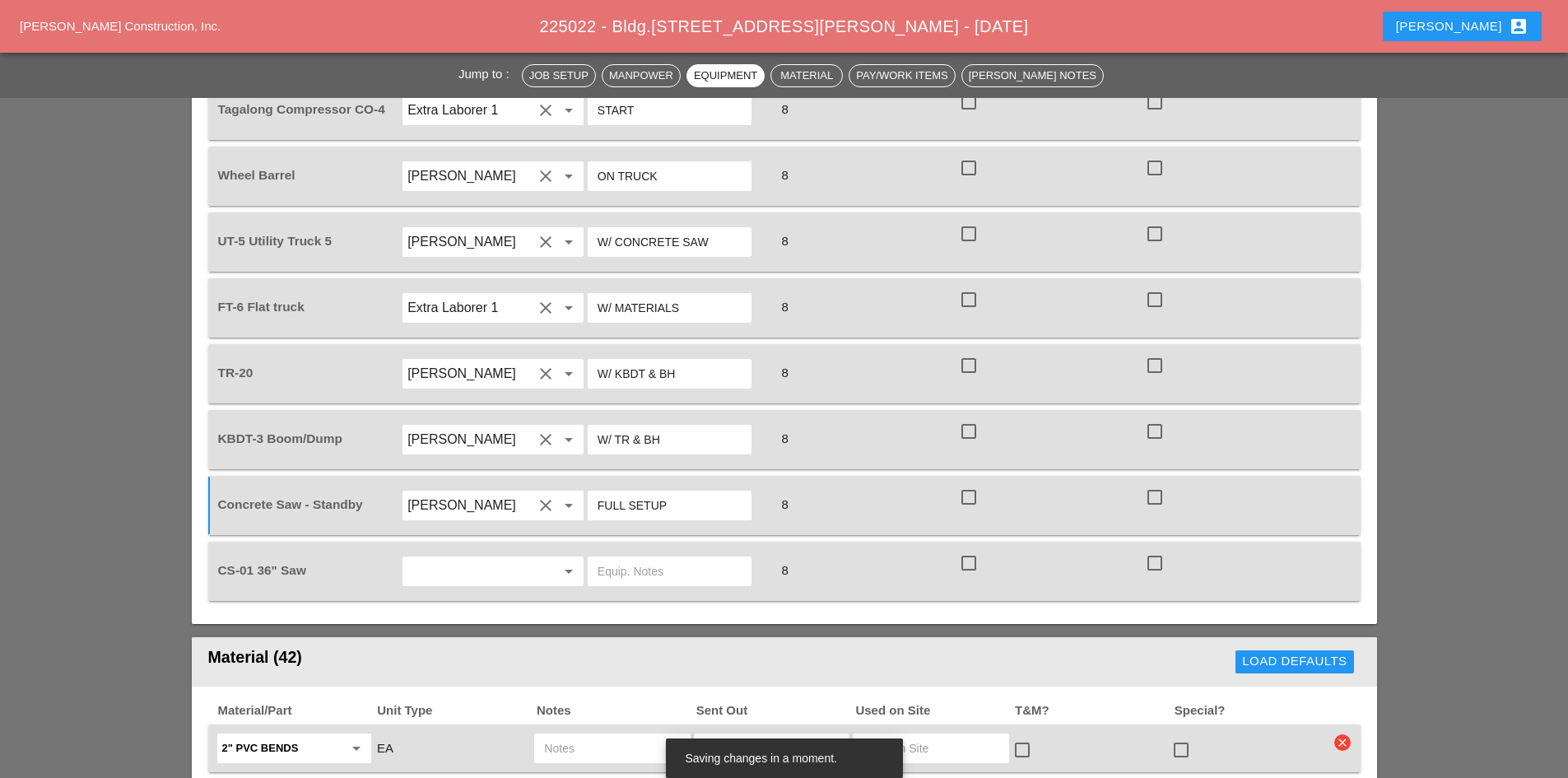
scroll to position [1481, 0]
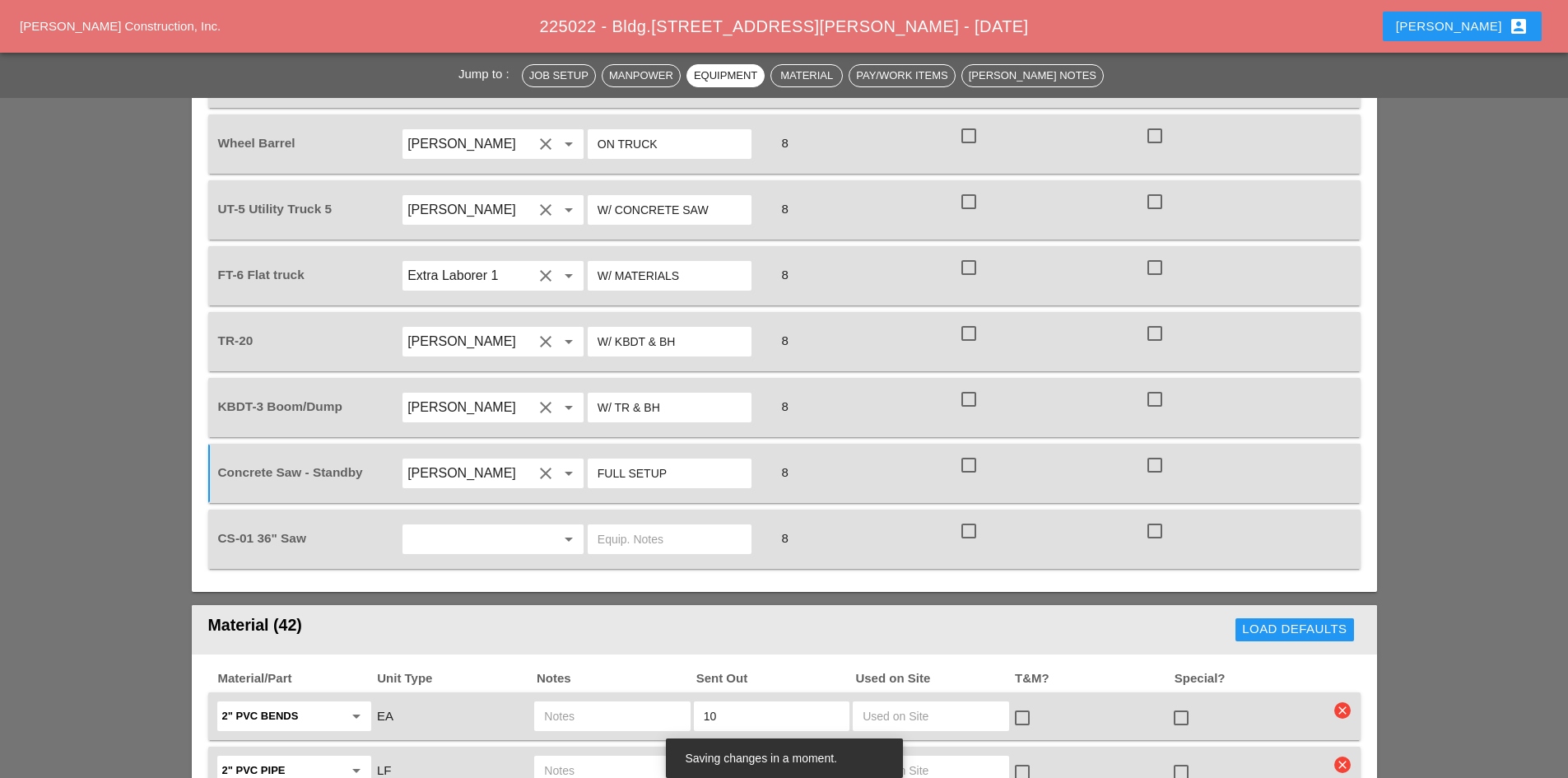
type input "FULL SETUP"
click at [439, 514] on div "Equipment Operator / Driver Equip. Notes Total Hours T&M? [GEOGRAPHIC_DATA]? Ge…" at bounding box center [784, 267] width 1185 height 648
click at [437, 526] on input "text" at bounding box center [470, 539] width 125 height 26
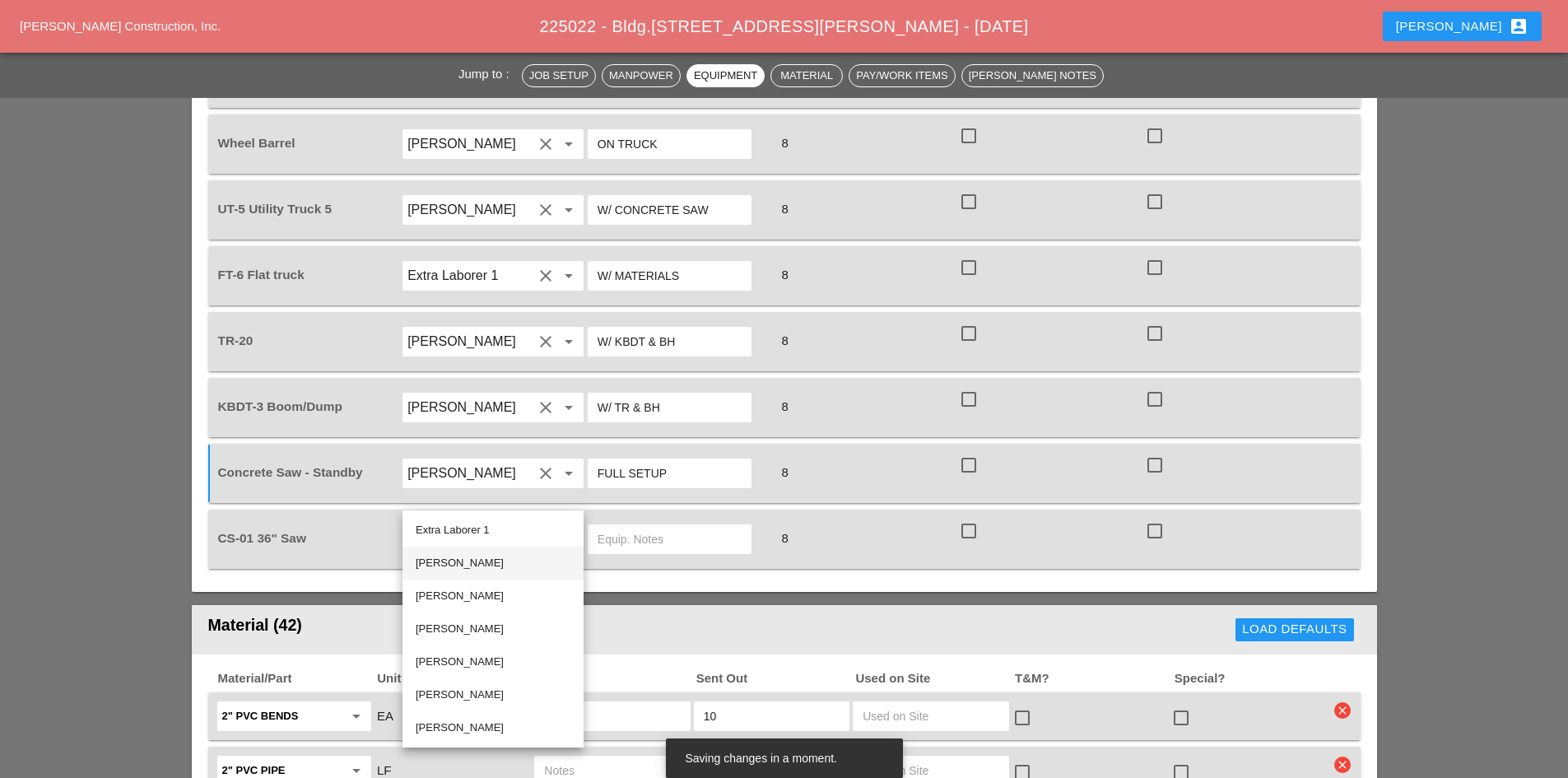
click at [470, 572] on div "[PERSON_NAME]" at bounding box center [493, 562] width 155 height 33
type input "[PERSON_NAME]"
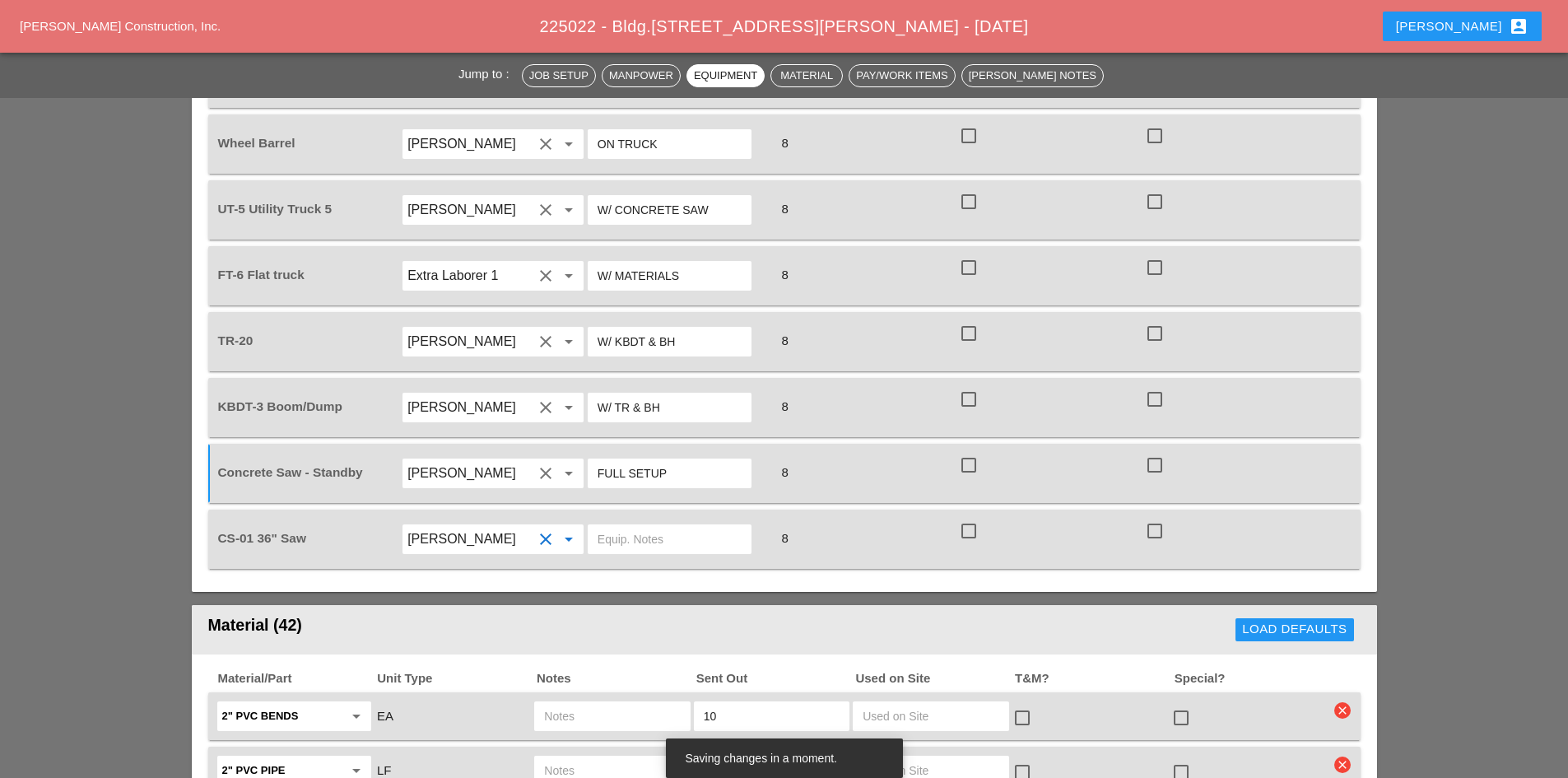
click at [645, 526] on input "text" at bounding box center [670, 539] width 144 height 26
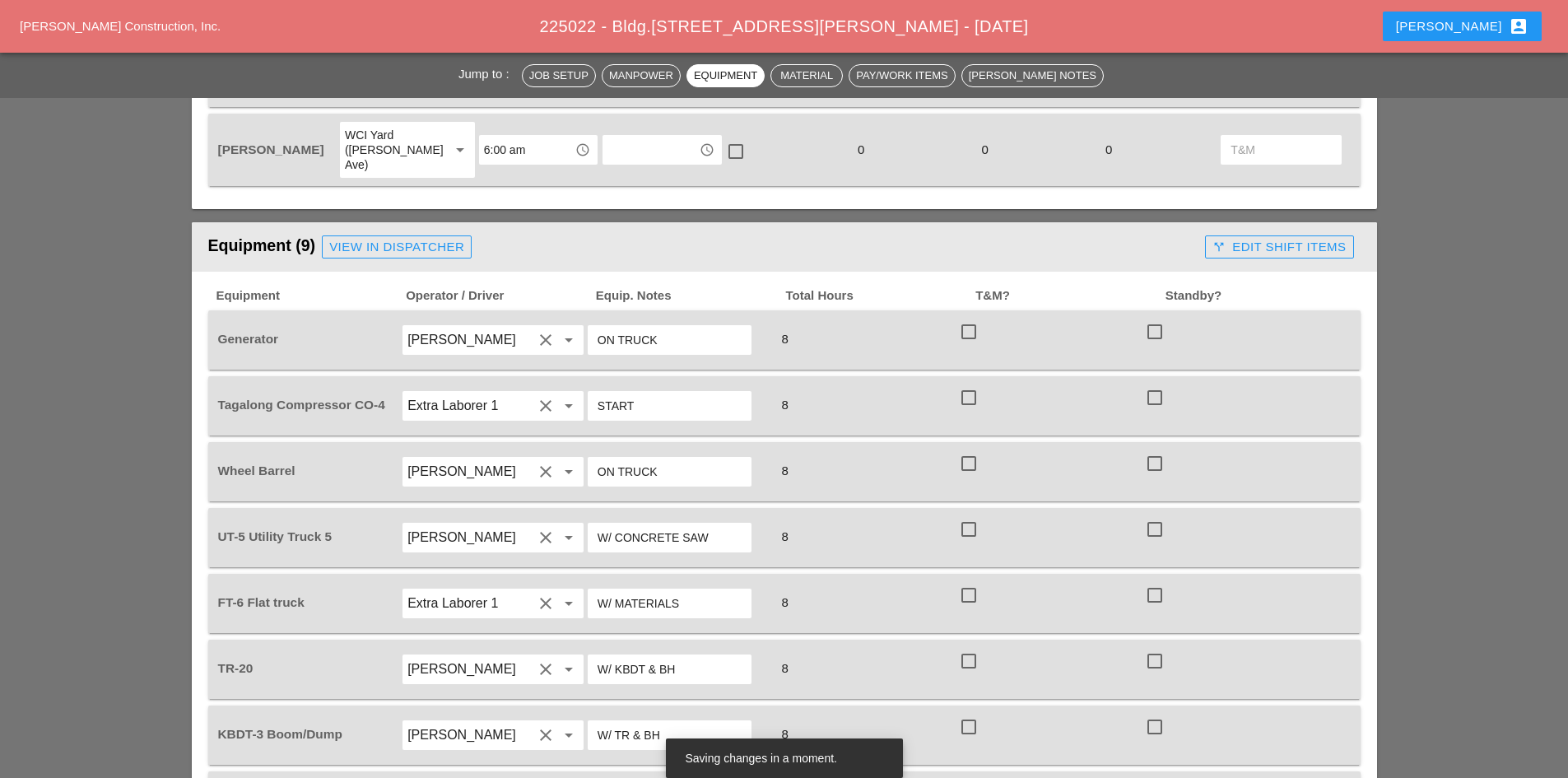
scroll to position [1152, 0]
type input "FULL SETUP"
drag, startPoint x: 356, startPoint y: 206, endPoint x: 872, endPoint y: 91, distance: 528.7
click at [356, 239] on div "View in Dispatcher" at bounding box center [397, 249] width 135 height 19
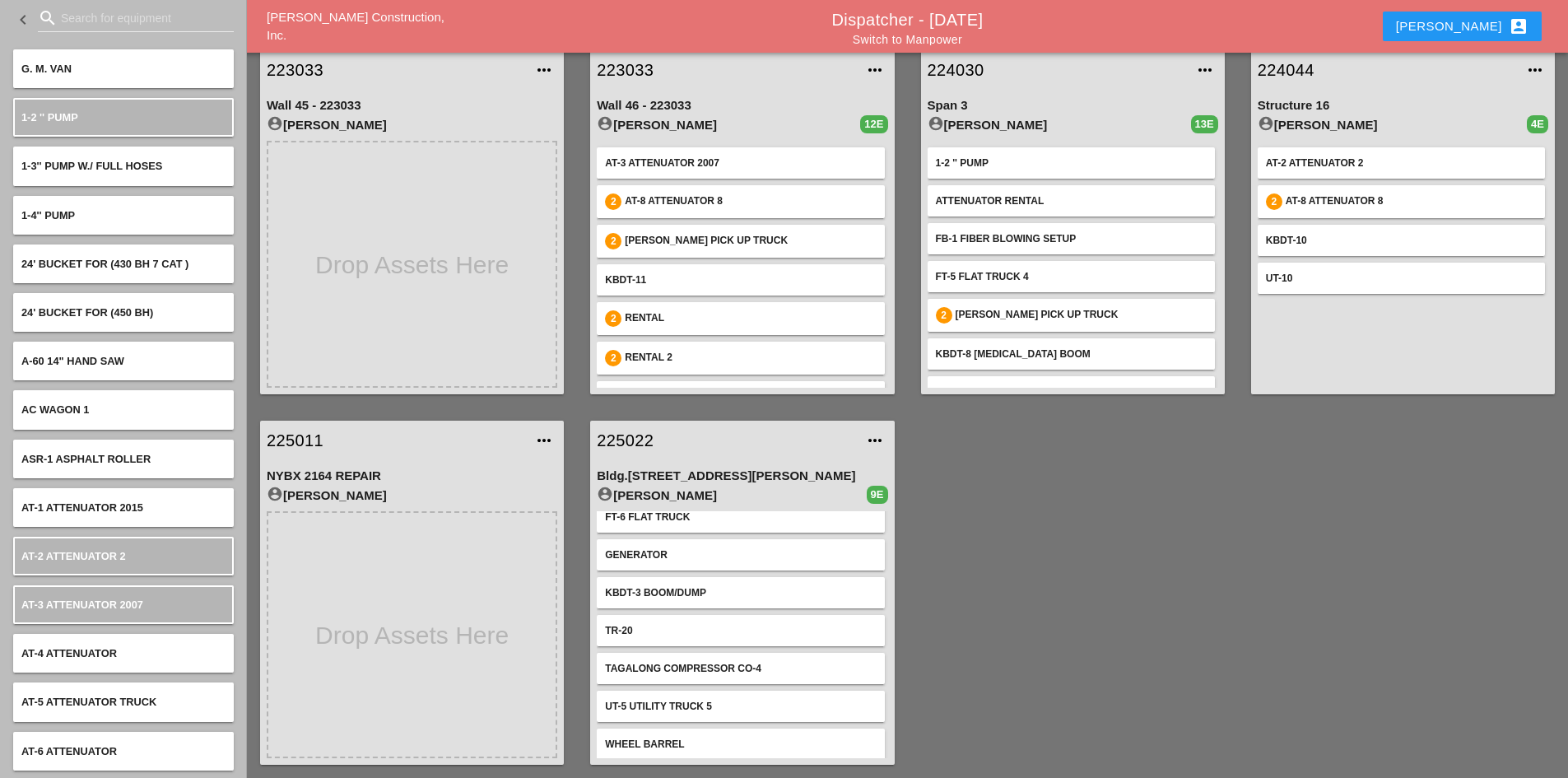
scroll to position [100, 0]
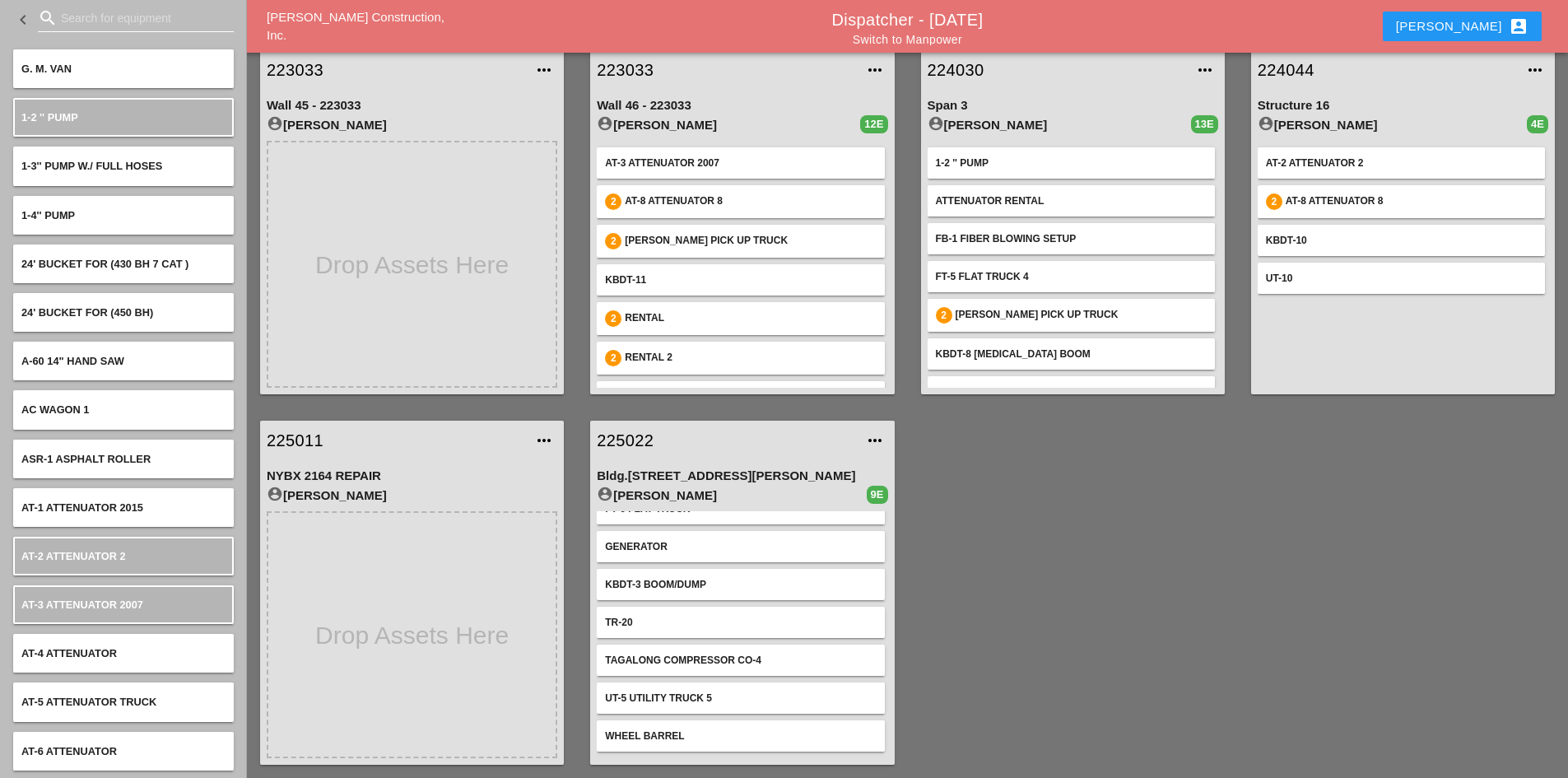
click at [94, 23] on input "Search for equipment" at bounding box center [135, 18] width 150 height 26
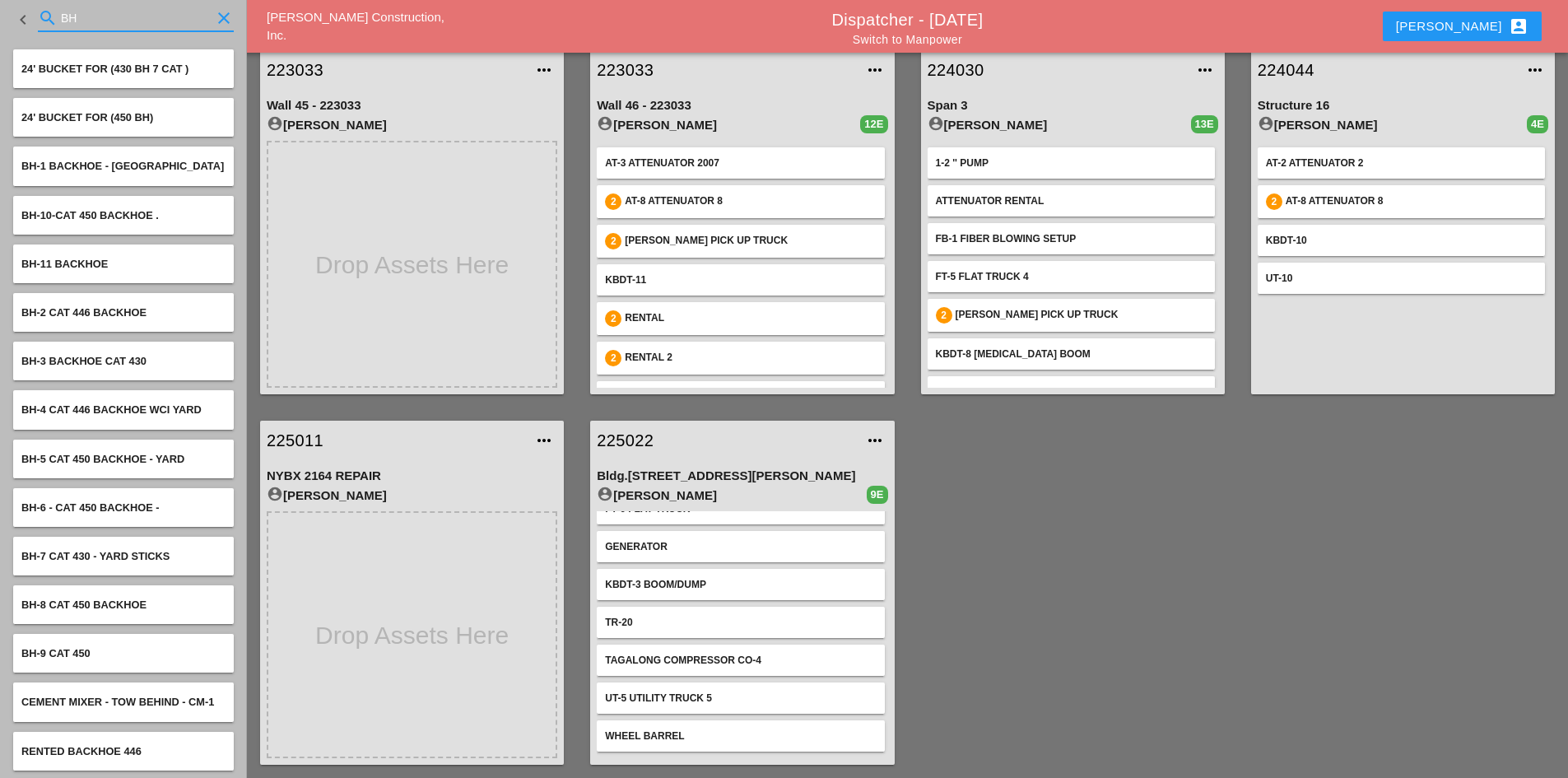
type input "BH"
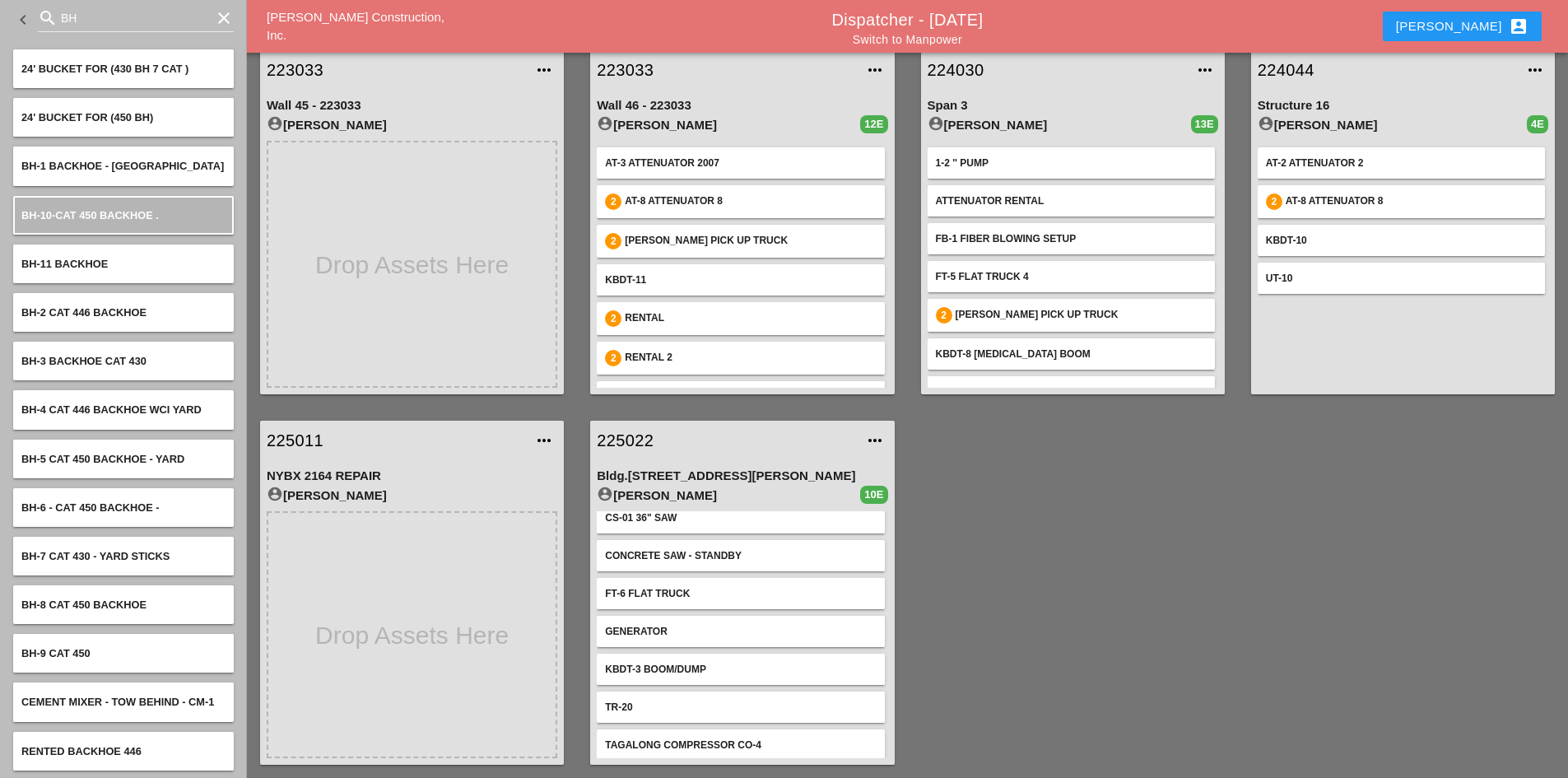
scroll to position [0, 0]
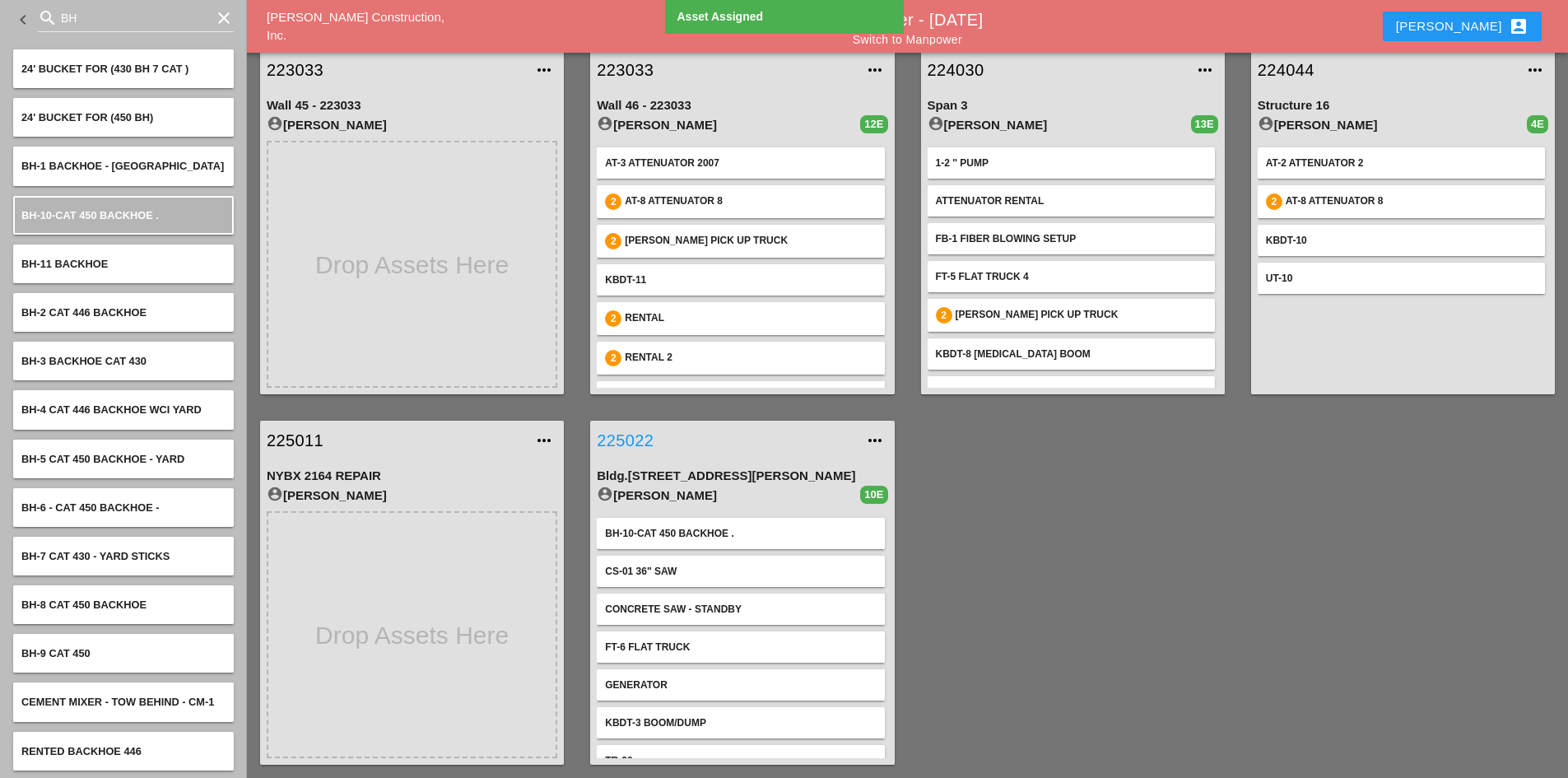
click at [639, 442] on link "225022" at bounding box center [726, 440] width 258 height 25
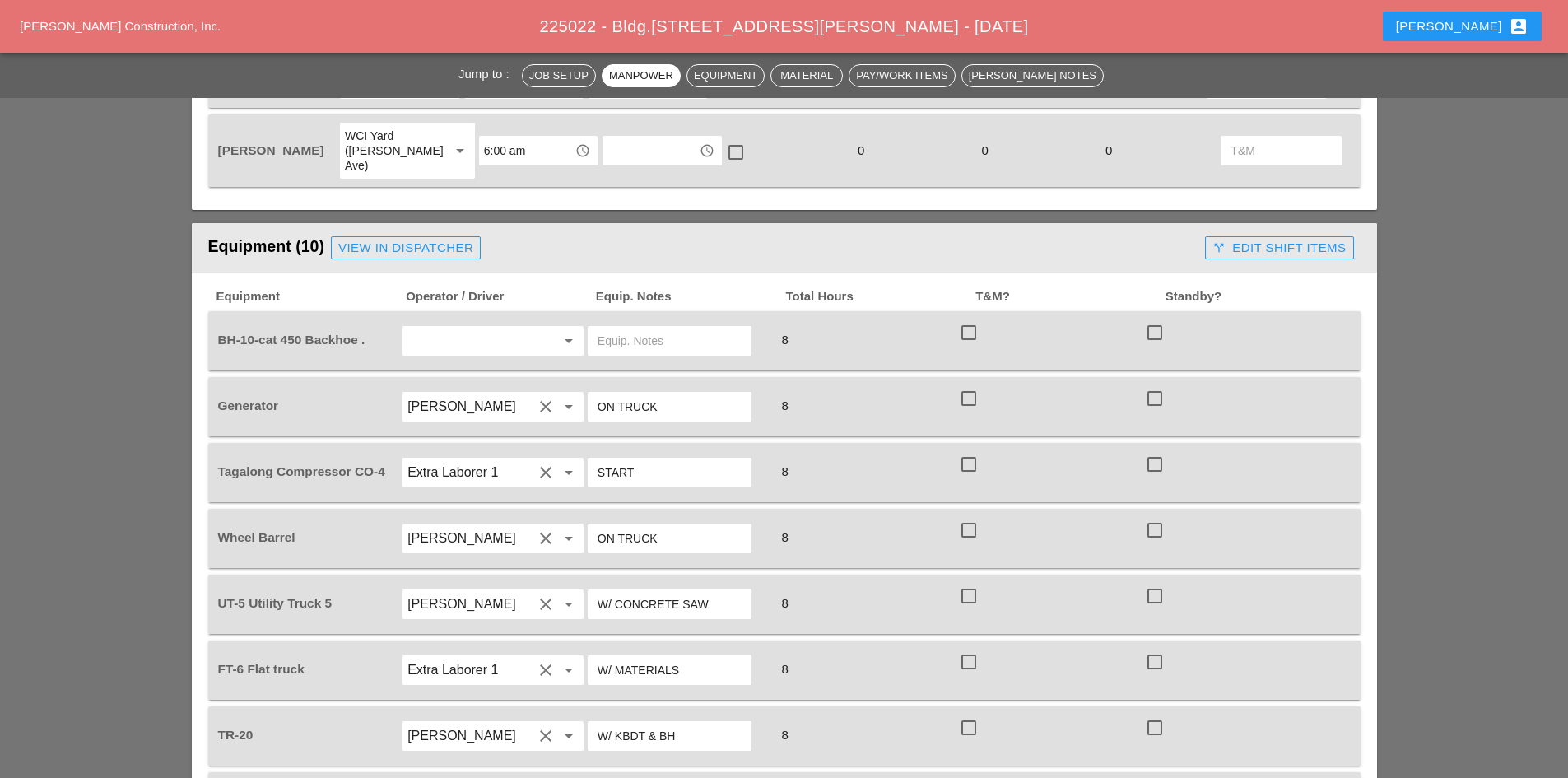
scroll to position [987, 0]
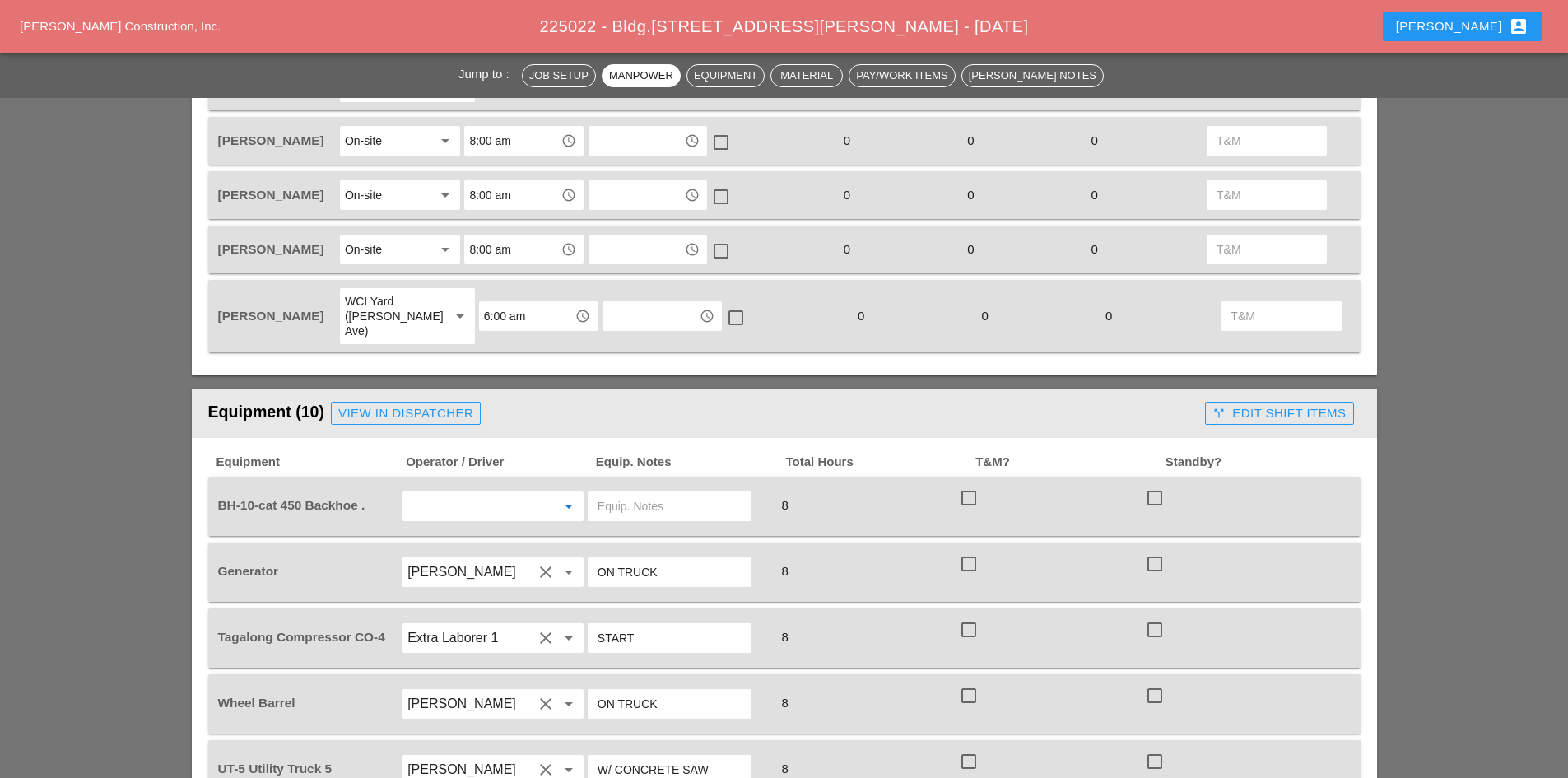
click at [461, 493] on input "text" at bounding box center [470, 506] width 125 height 26
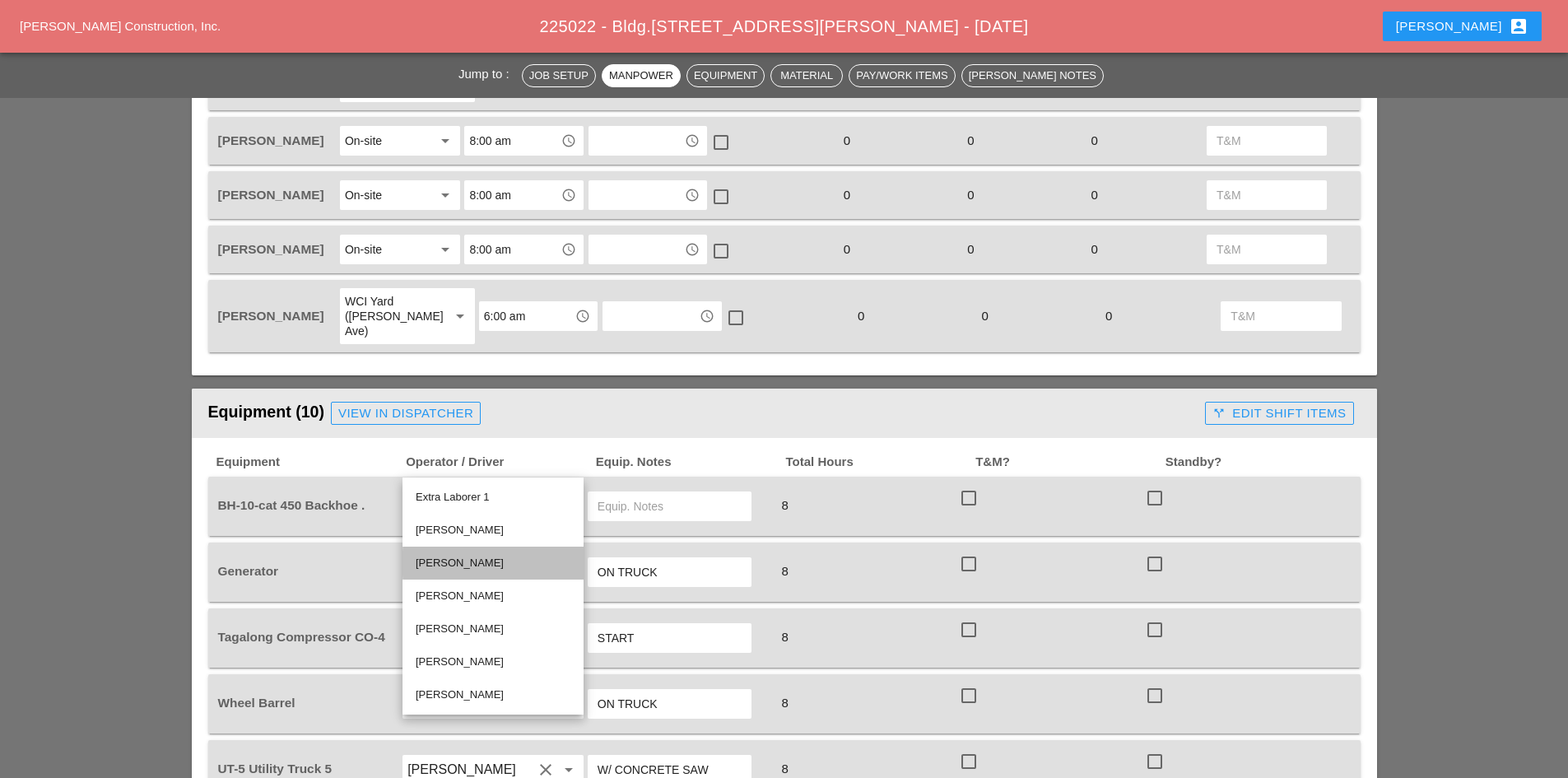
click at [483, 559] on div "[PERSON_NAME]" at bounding box center [493, 563] width 155 height 19
type input "[PERSON_NAME]"
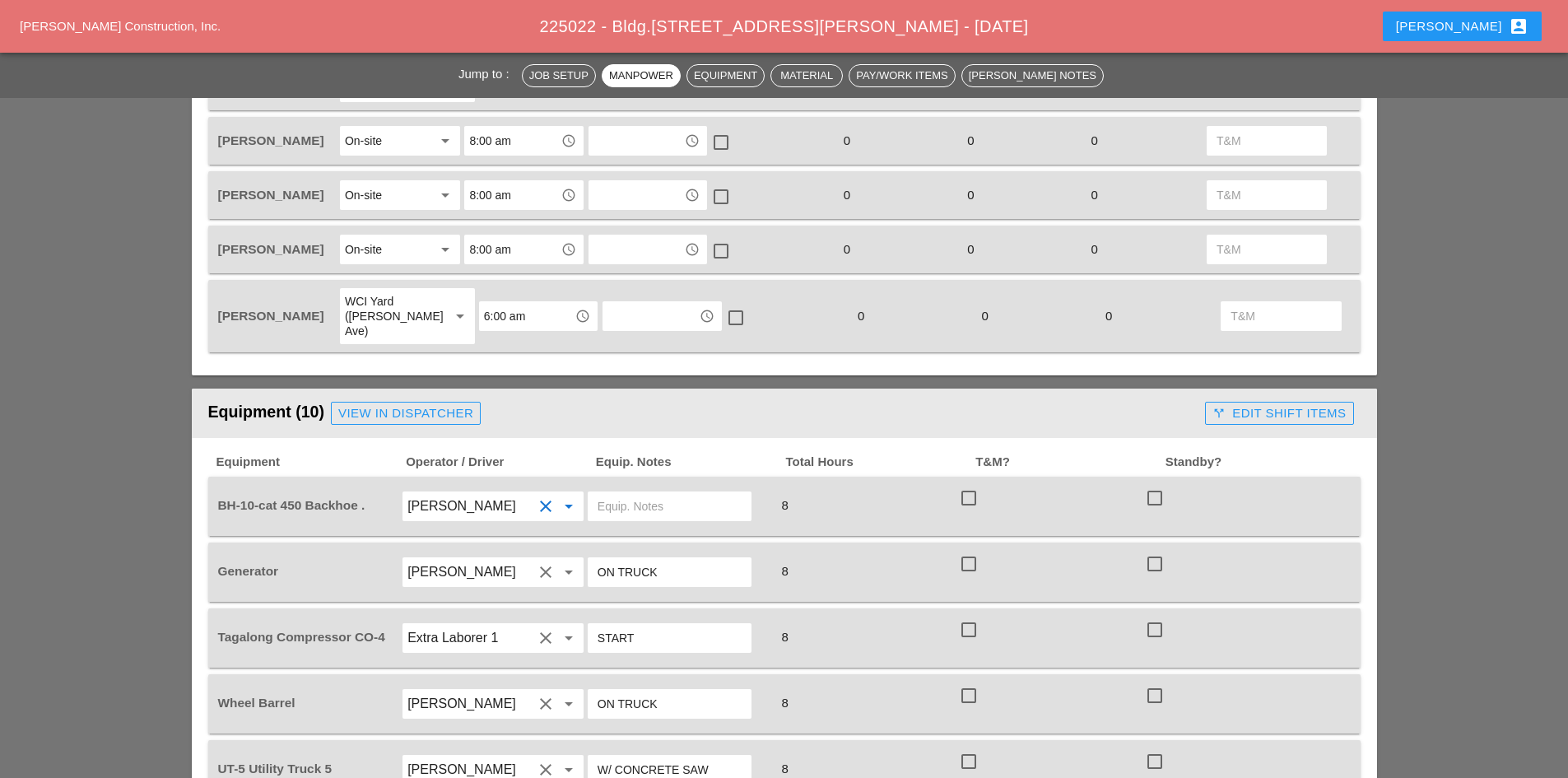
click at [619, 493] on input "text" at bounding box center [670, 506] width 144 height 26
type input "ON SITE"
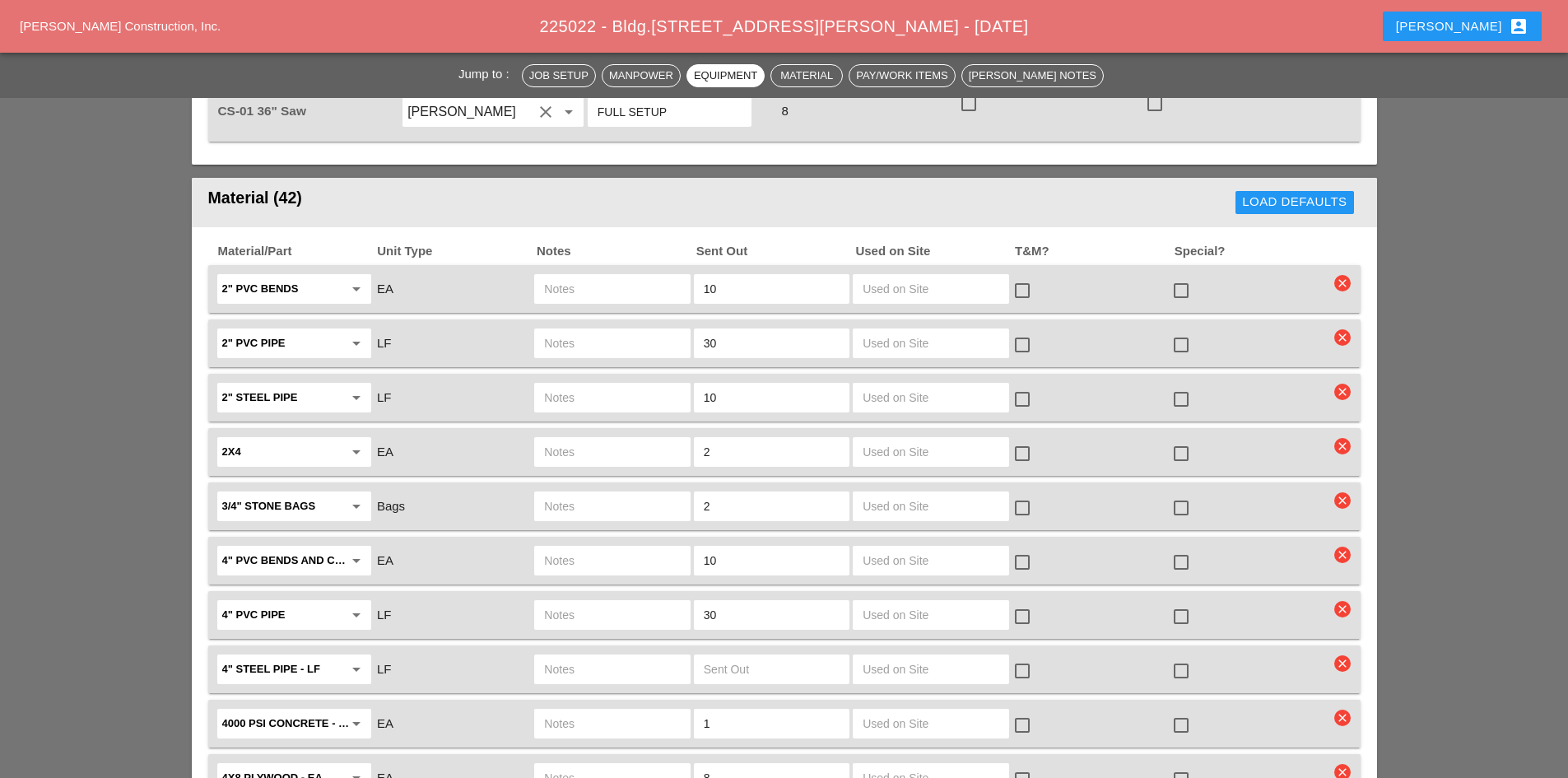
scroll to position [1974, 0]
click at [1178, 493] on div at bounding box center [1181, 507] width 28 height 28
checkbox input "true"
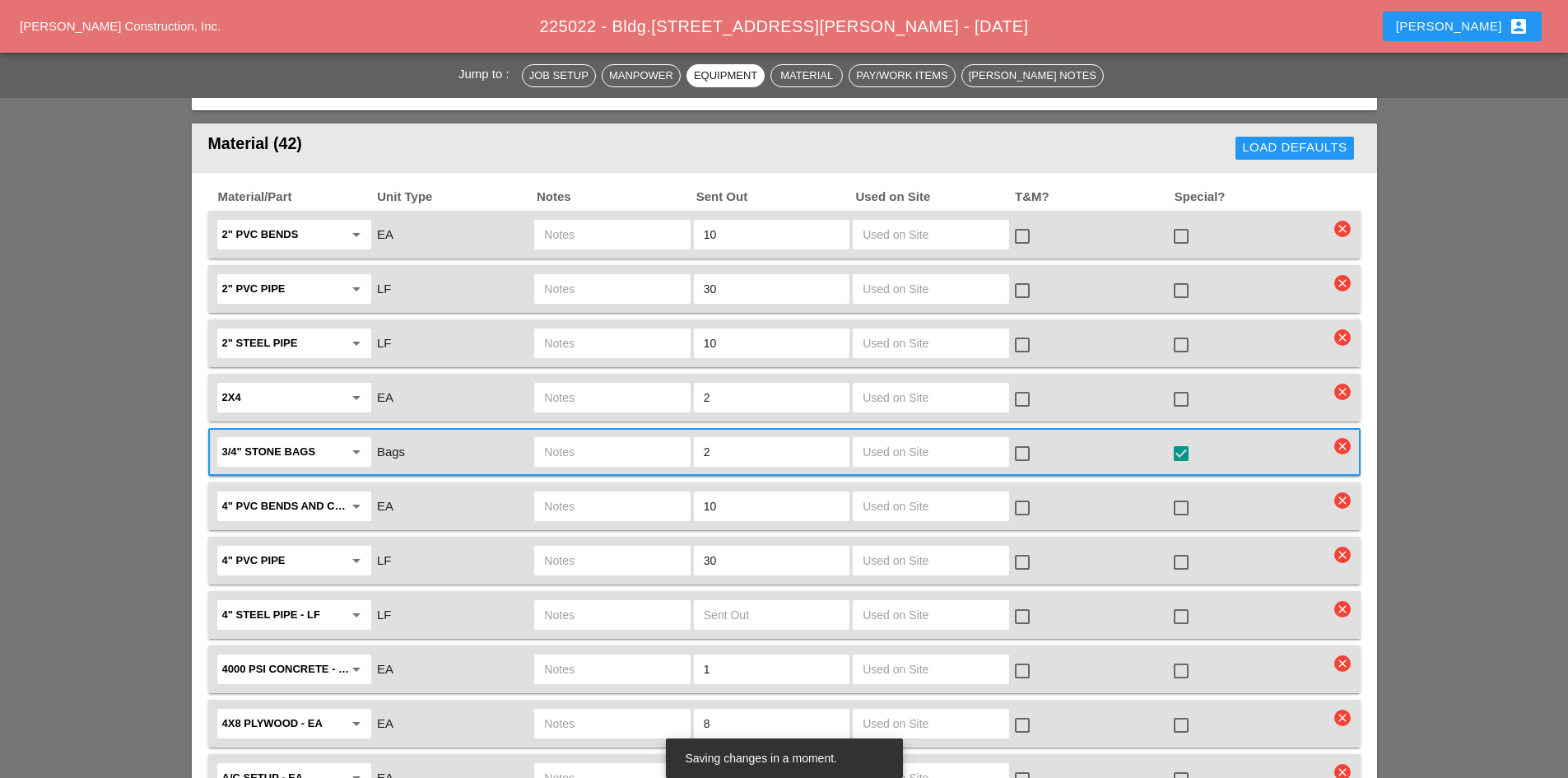
scroll to position [2057, 0]
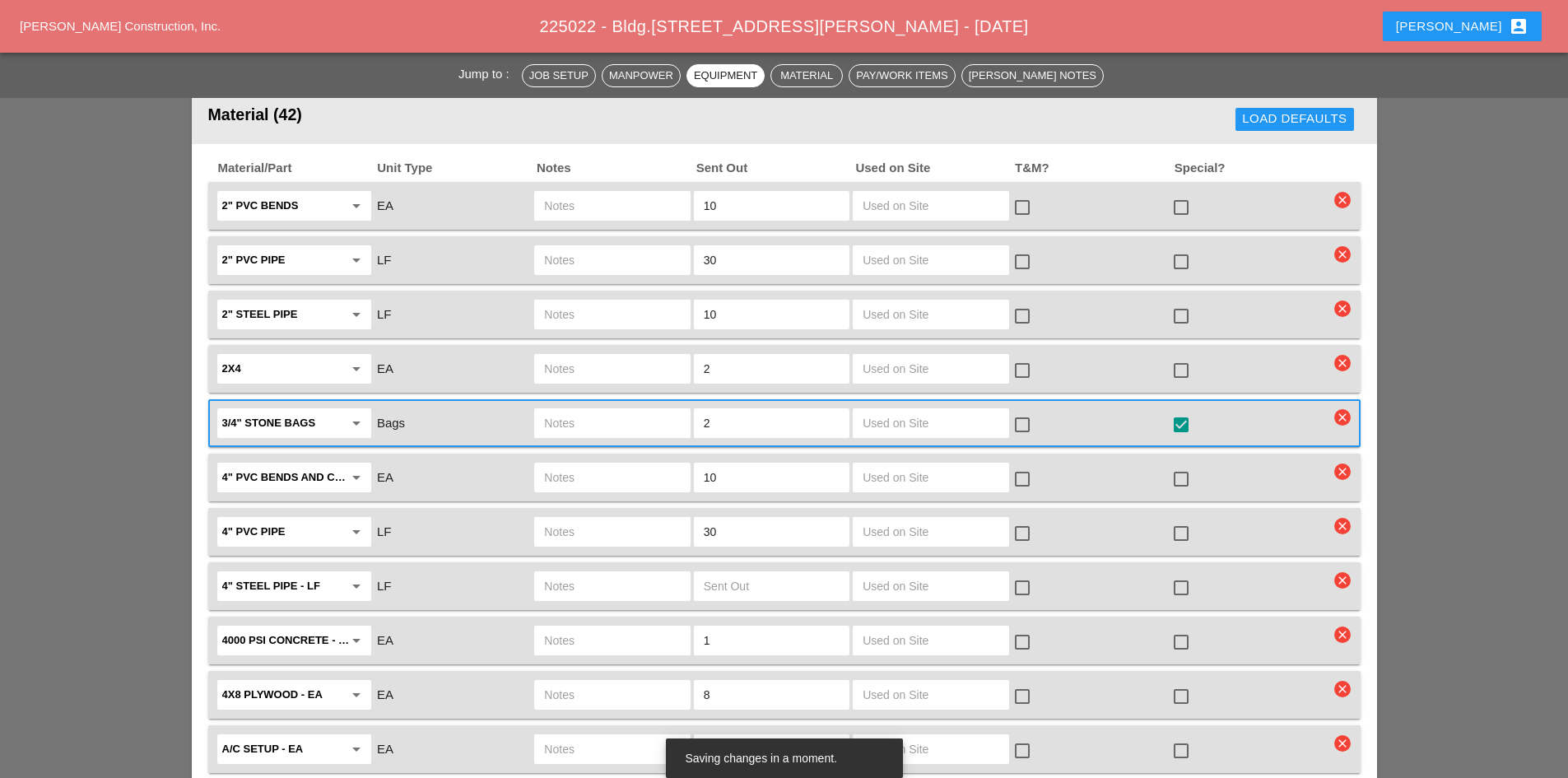
drag, startPoint x: 777, startPoint y: 441, endPoint x: 627, endPoint y: 430, distance: 150.4
click at [627, 460] on div "4" PVC bends and couplings arrow_drop_down EA 10 check_box_outline_blank check_…" at bounding box center [771, 476] width 1114 height 34
type input "30"
click at [1177, 465] on div at bounding box center [1181, 479] width 28 height 28
checkbox input "true"
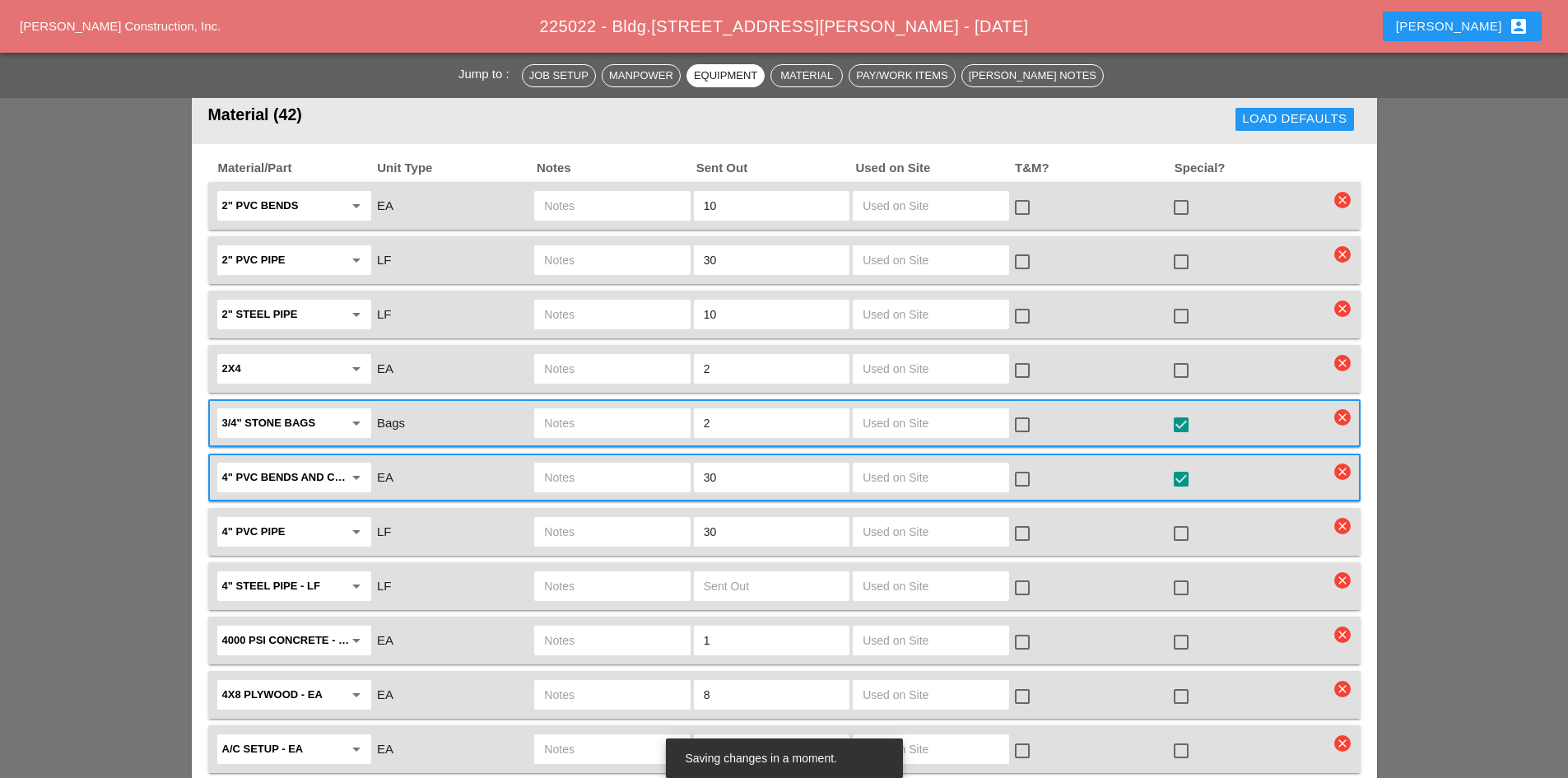
drag, startPoint x: 779, startPoint y: 495, endPoint x: 653, endPoint y: 498, distance: 126.0
click at [653, 514] on div "4" PVC pipe arrow_drop_down LF 30 check_box_outline_blank check_box_outline_bla…" at bounding box center [771, 531] width 1114 height 34
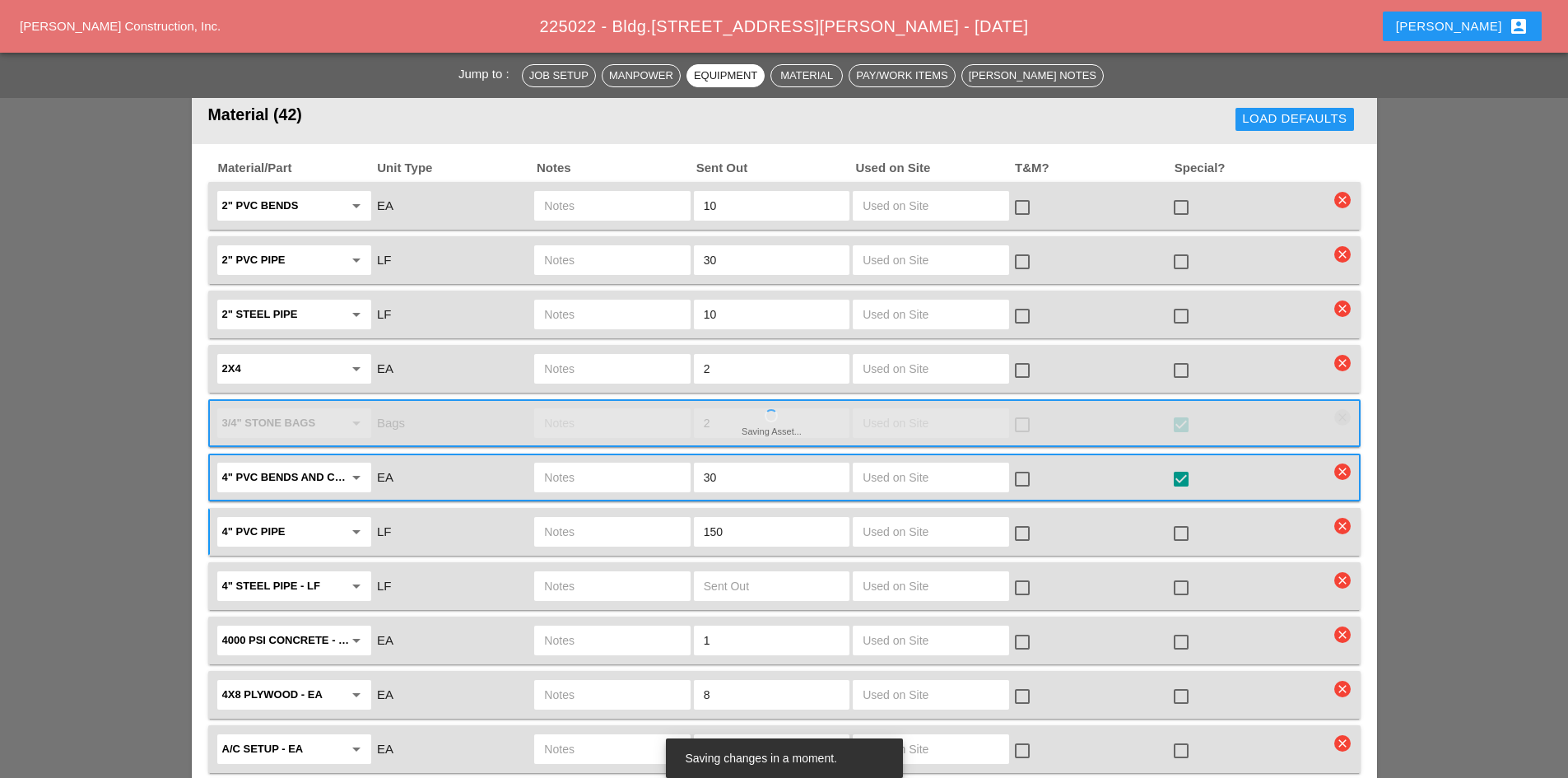
type input "150"
click at [1177, 520] on div at bounding box center [1181, 534] width 28 height 28
checkbox input "true"
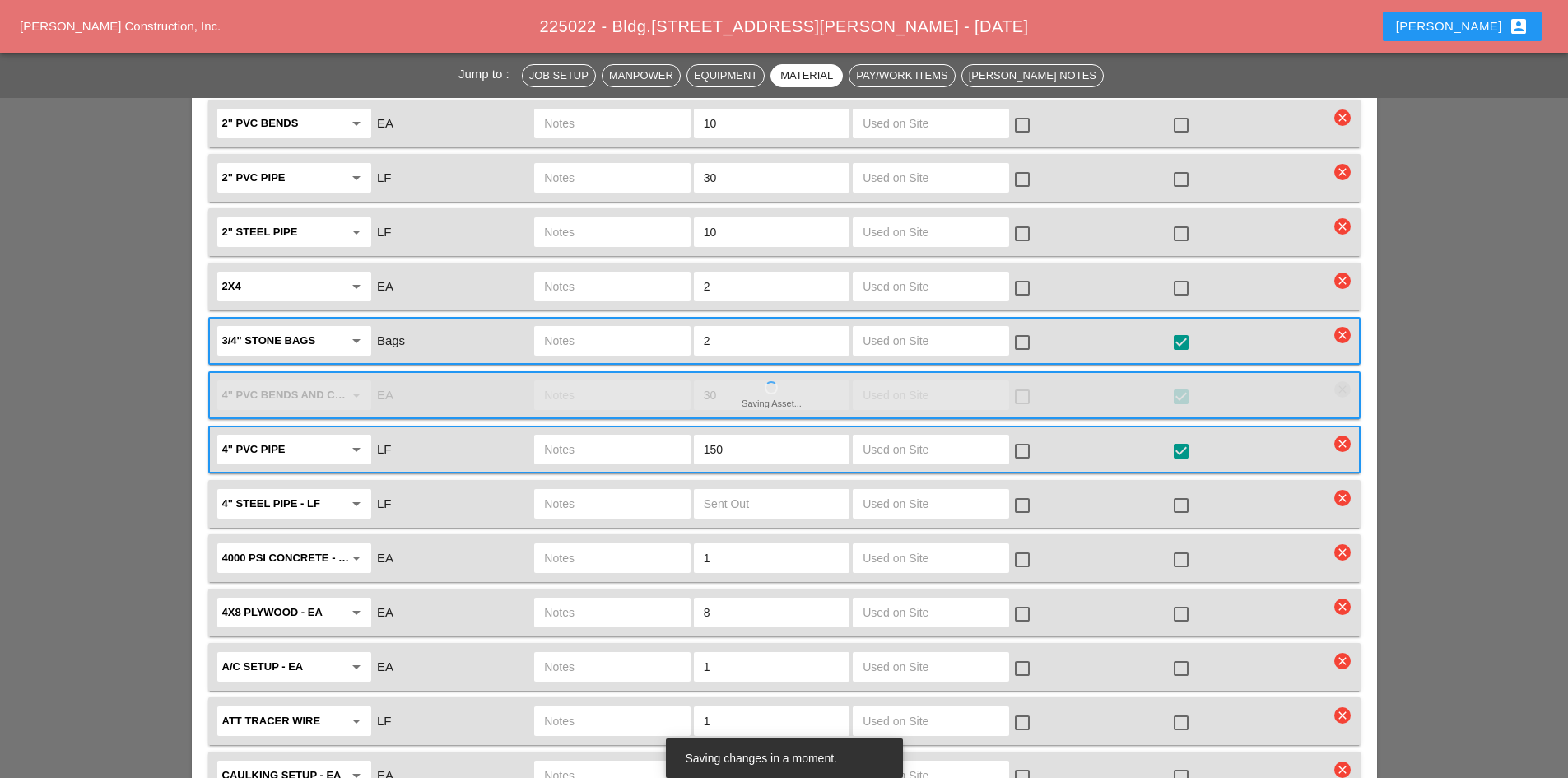
scroll to position [2221, 0]
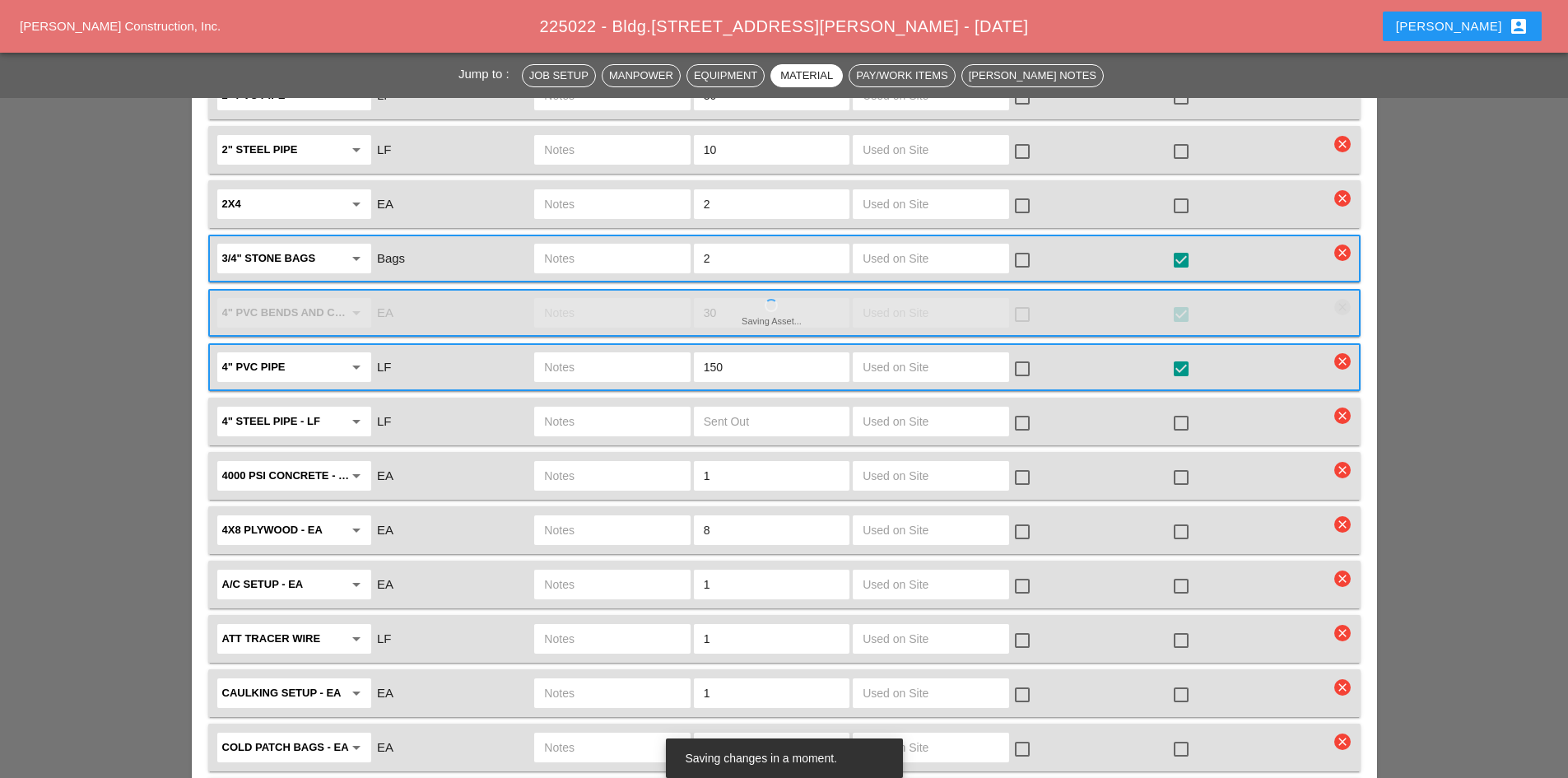
click at [1178, 518] on div at bounding box center [1181, 532] width 28 height 28
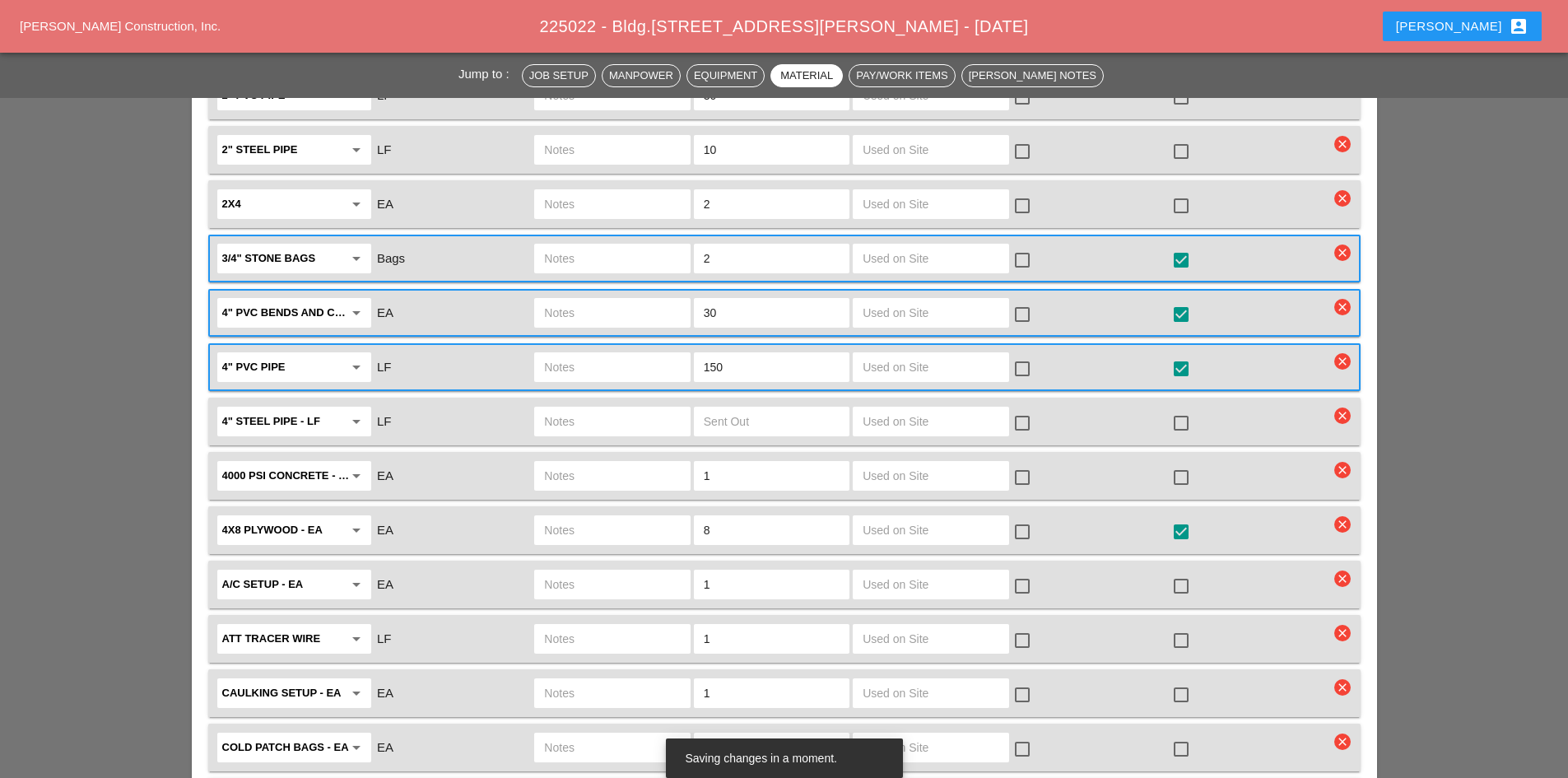
checkbox input "true"
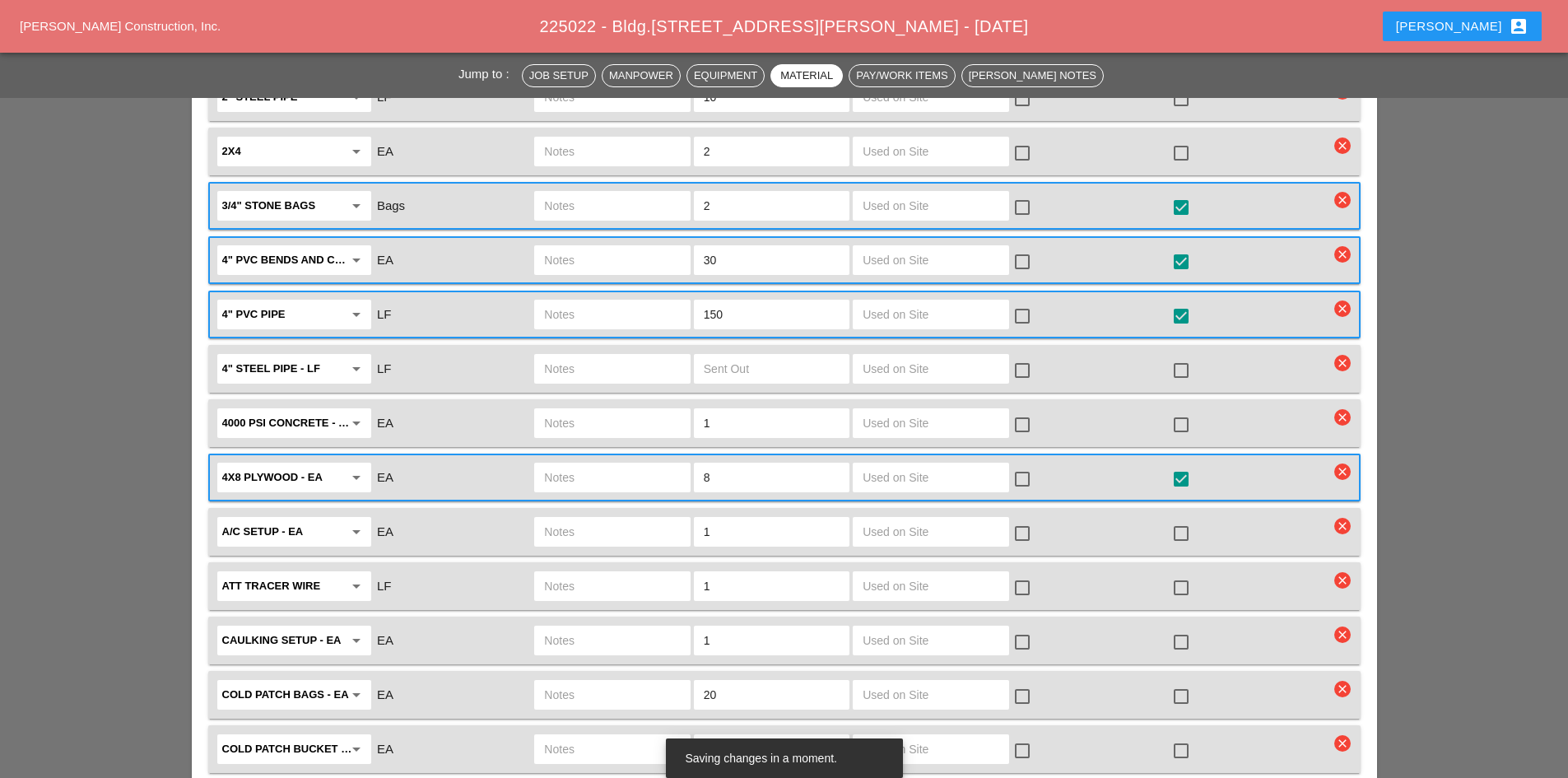
scroll to position [2304, 0]
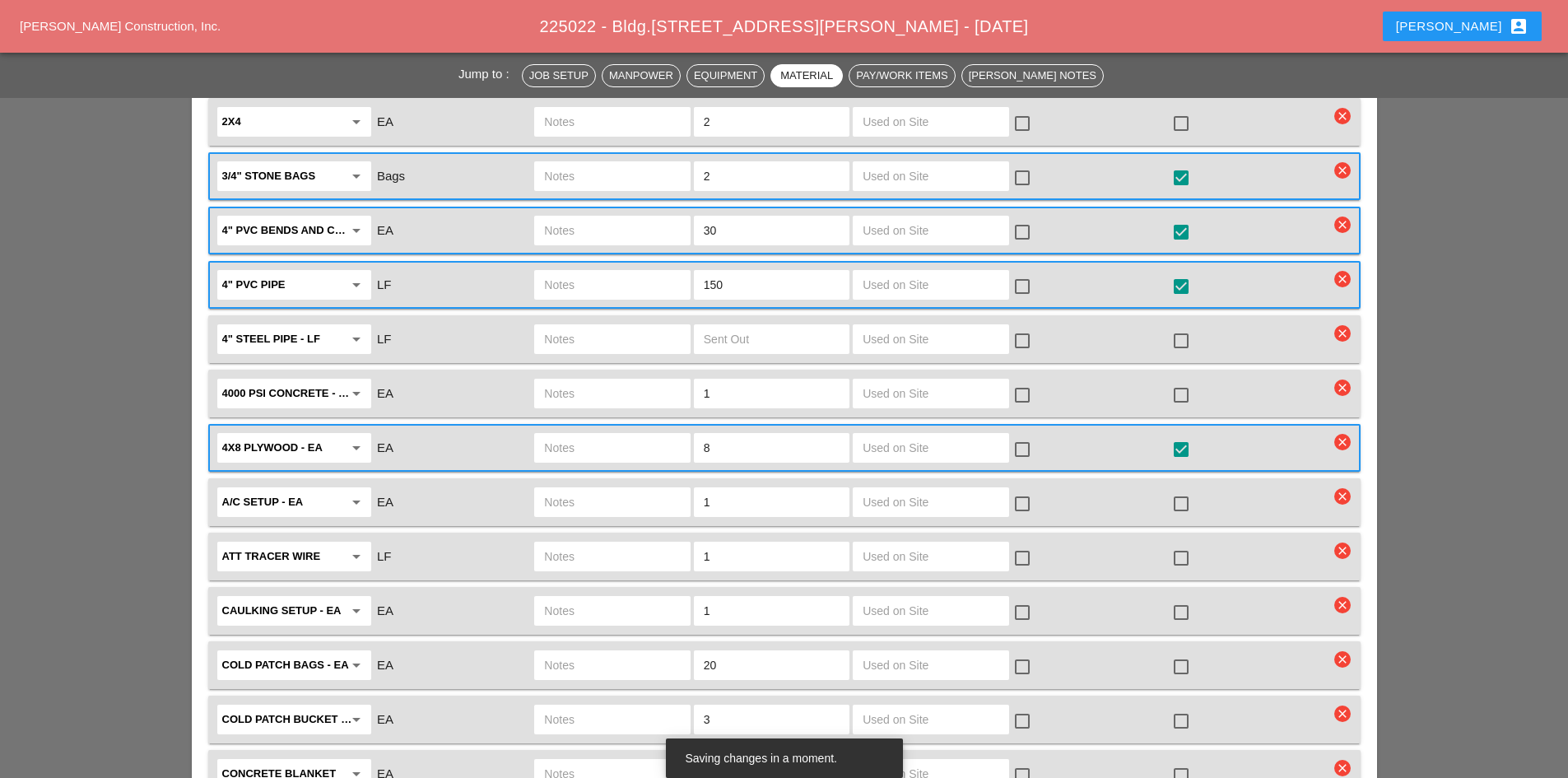
click at [1184, 652] on div at bounding box center [1181, 666] width 28 height 28
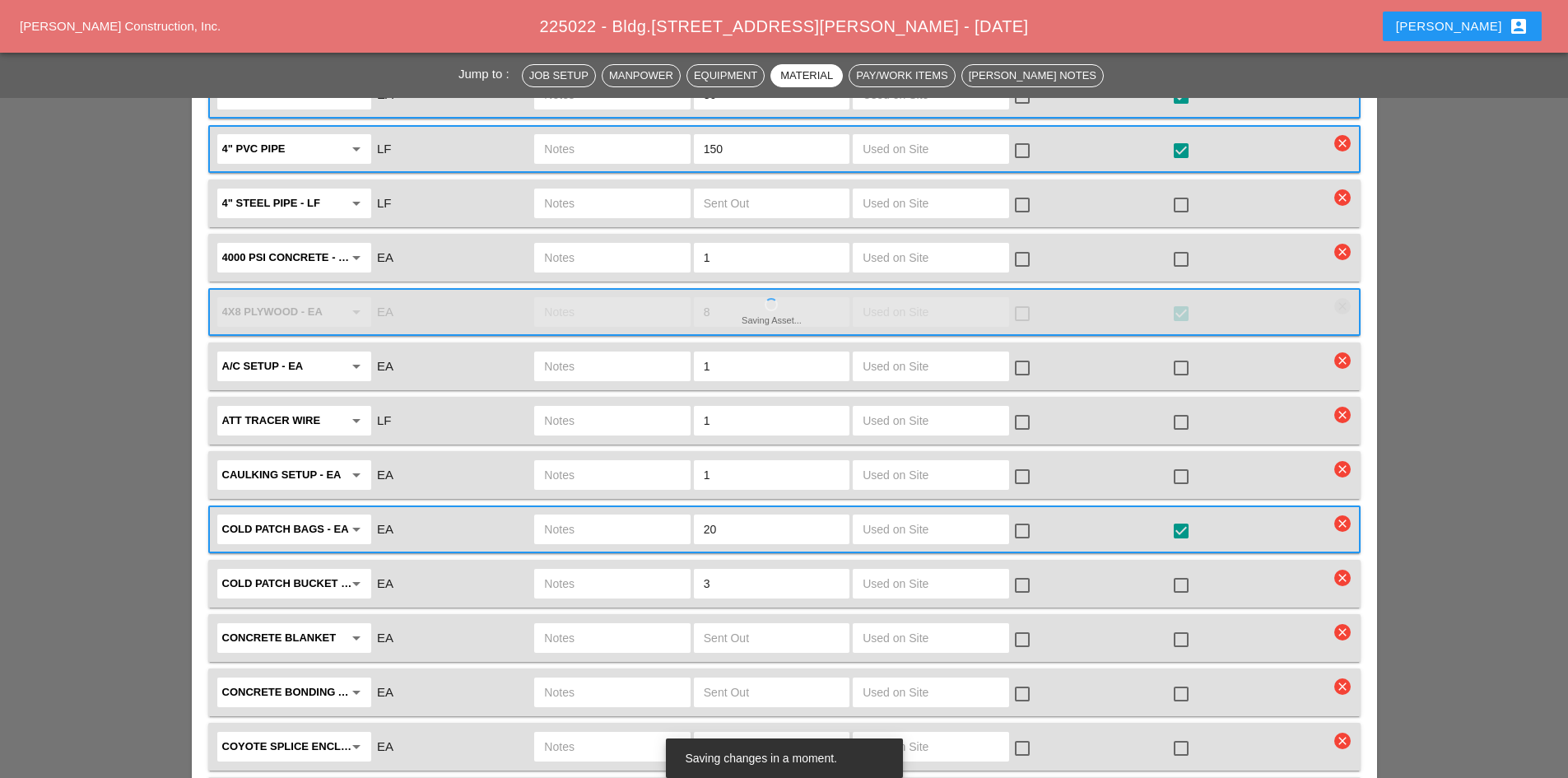
scroll to position [2469, 0]
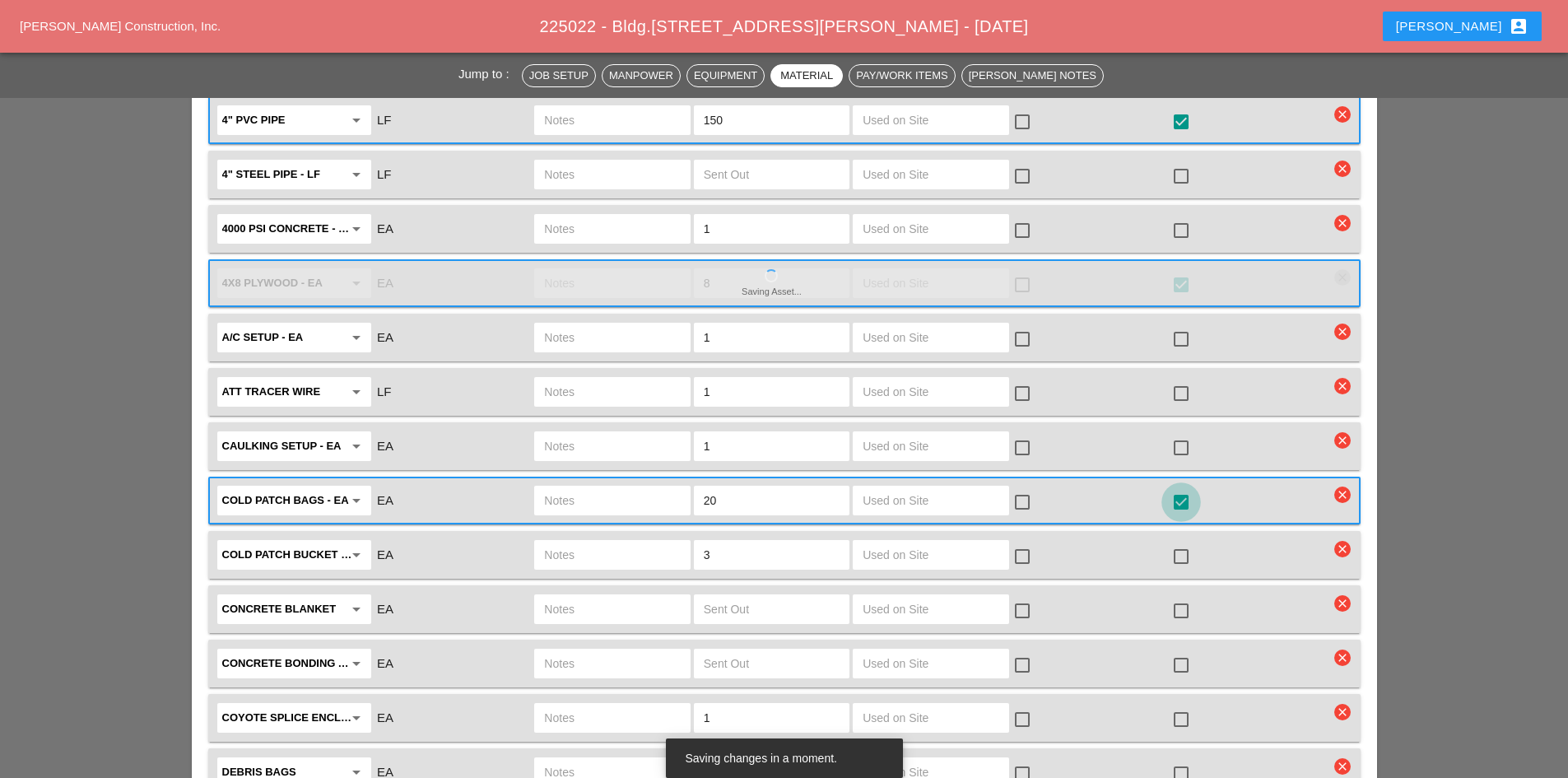
click at [1186, 488] on div at bounding box center [1181, 502] width 28 height 28
checkbox input "false"
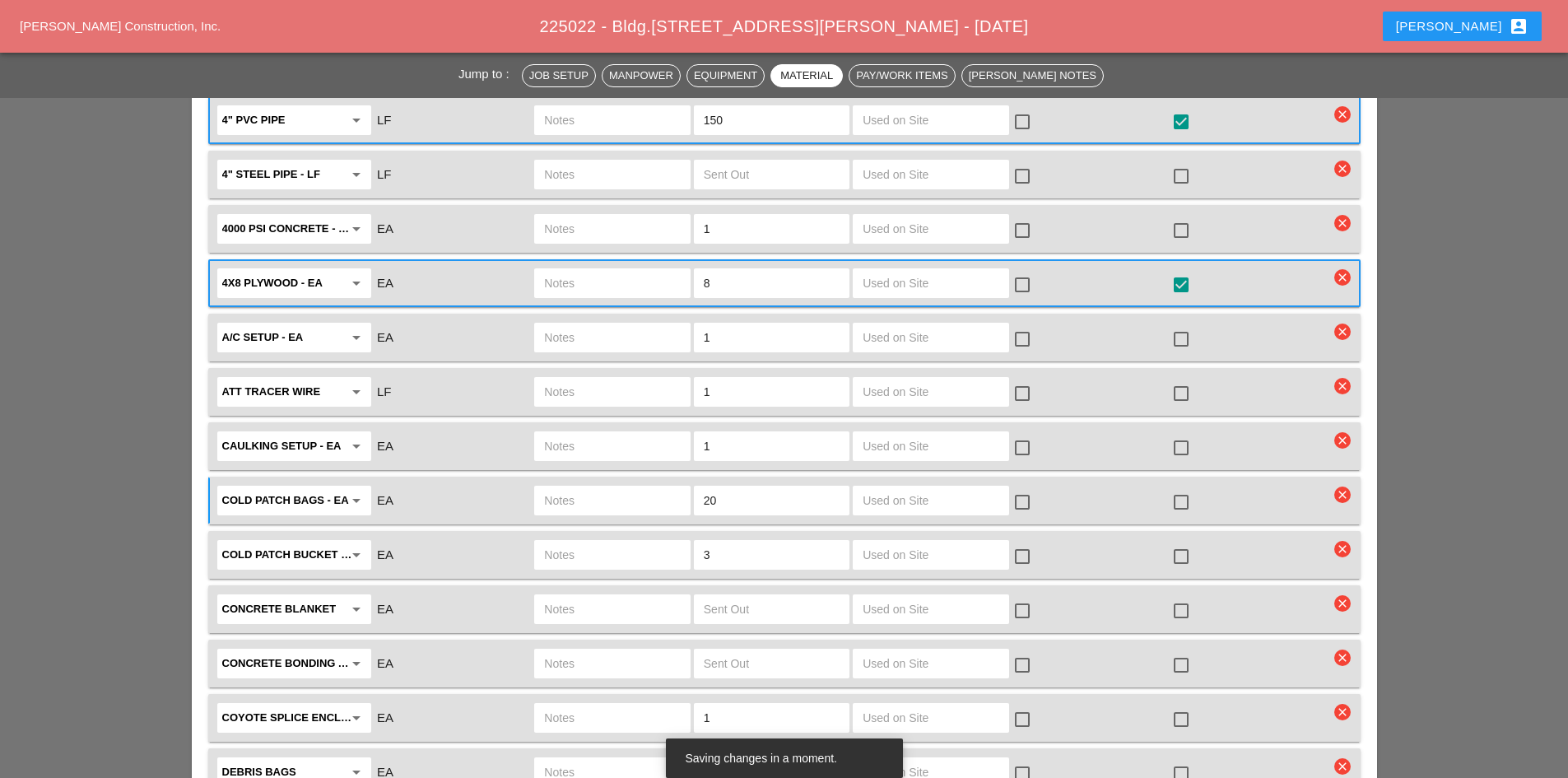
click at [1181, 542] on div at bounding box center [1181, 556] width 28 height 28
checkbox input "true"
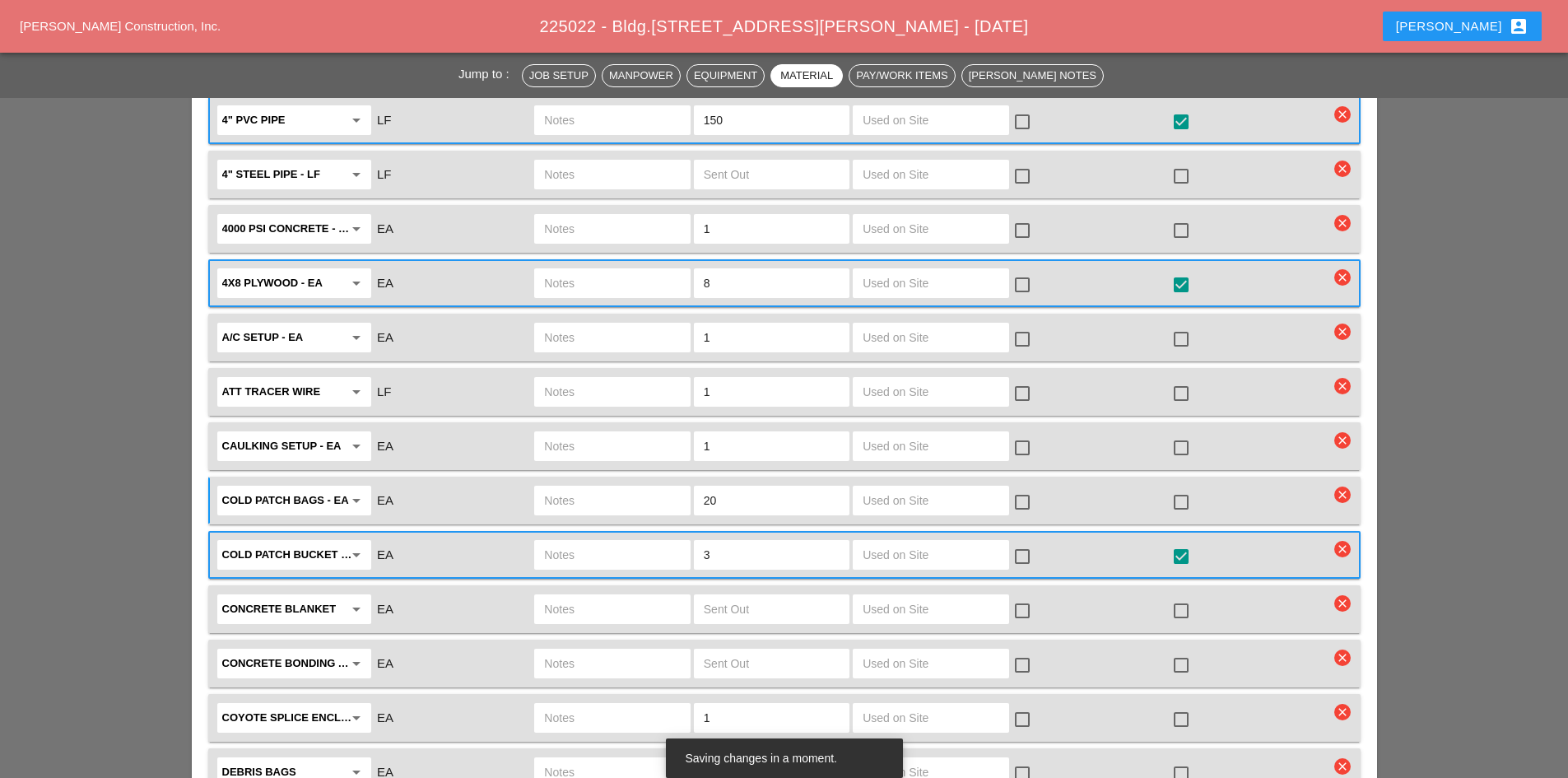
click at [638, 542] on input "text" at bounding box center [612, 555] width 135 height 26
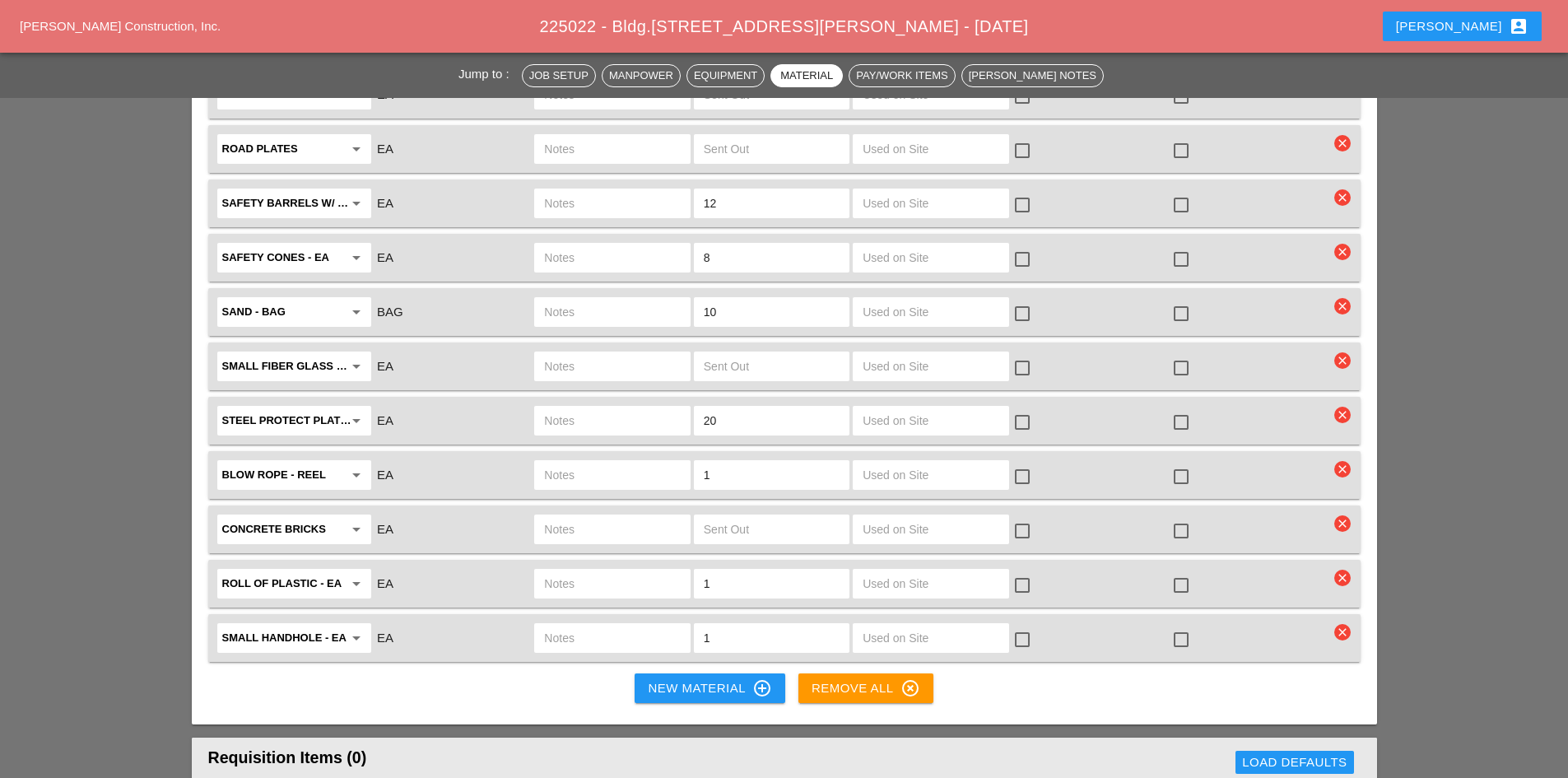
scroll to position [3867, 0]
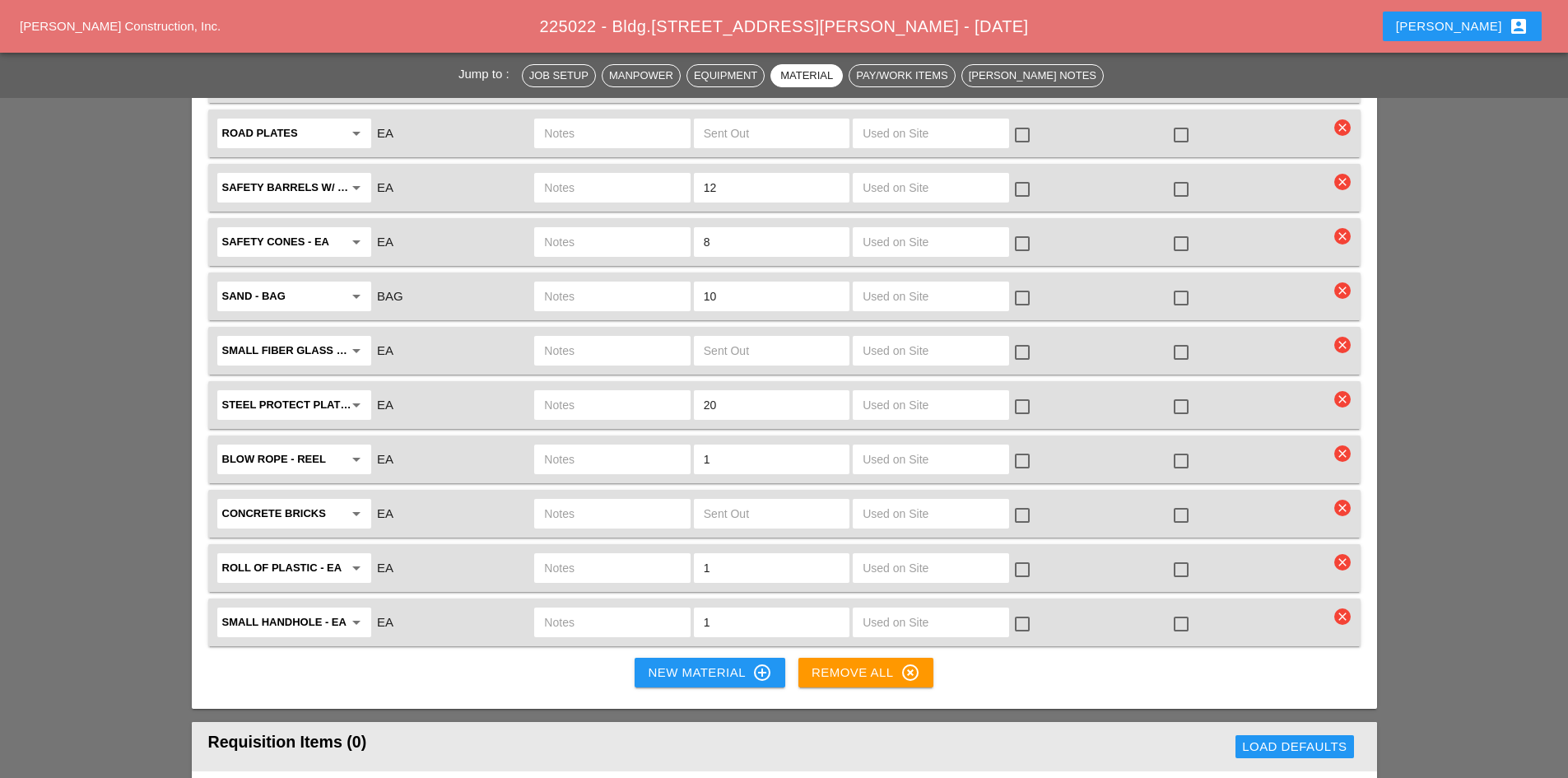
type input "3 DEBRIS BAG"
click at [347, 612] on icon "arrow_drop_down" at bounding box center [356, 622] width 19 height 19
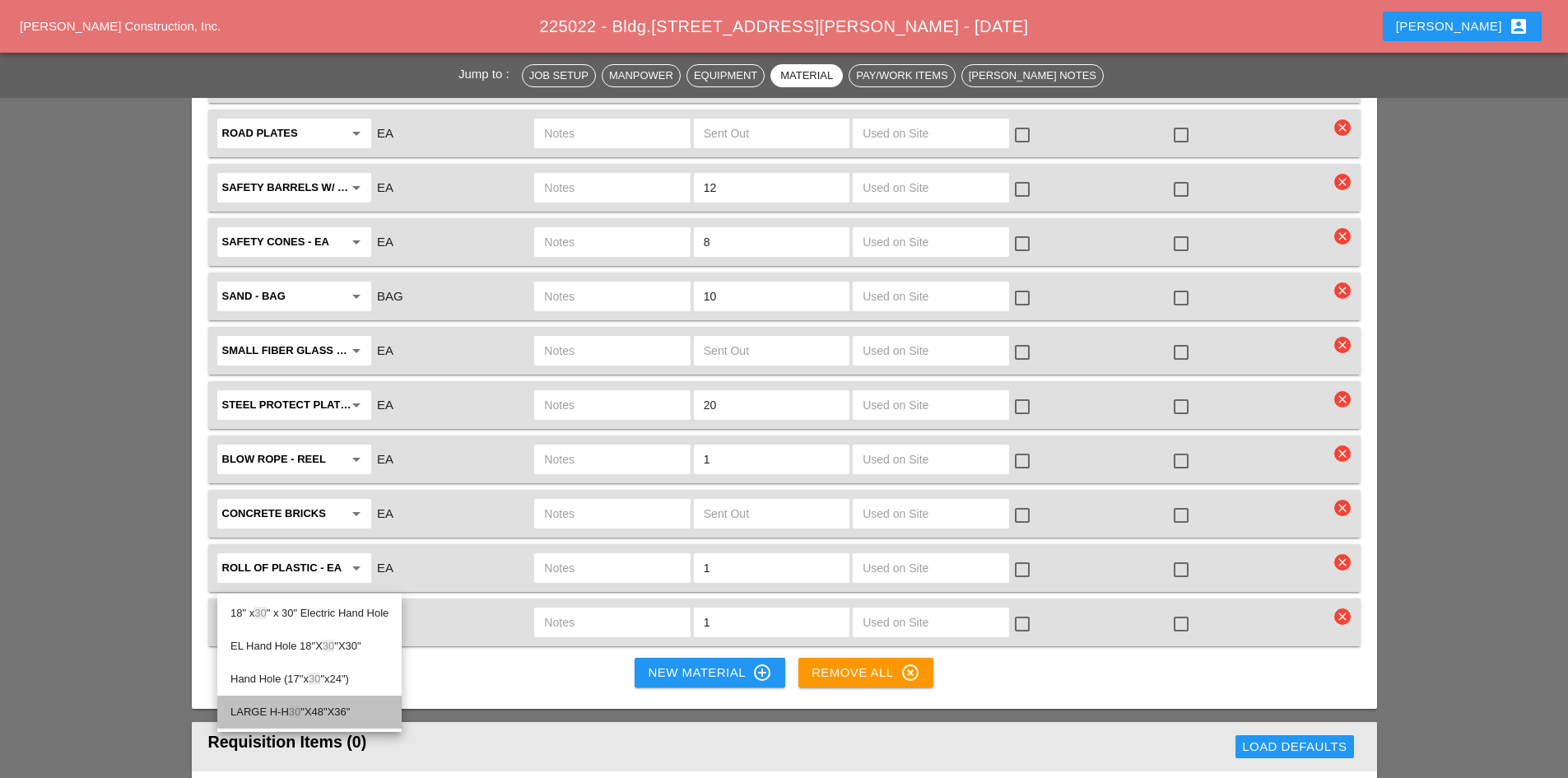
click at [344, 708] on div "LARGE H-H 30 "X48"X36"" at bounding box center [310, 711] width 158 height 19
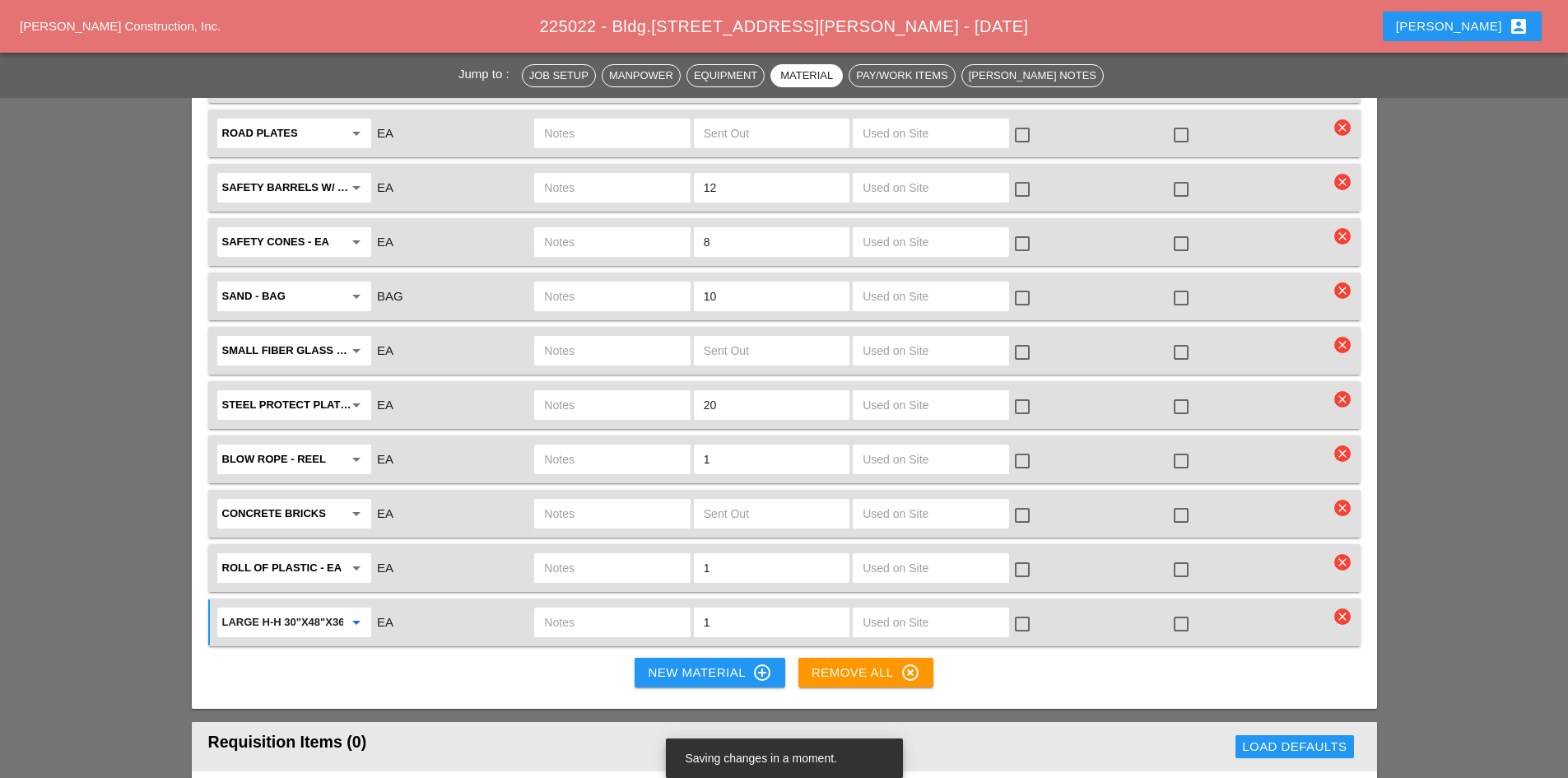
type input "LARGE H-H 30"X48"X36""
click at [581, 609] on input "text" at bounding box center [612, 622] width 135 height 26
type input "TC SYSTEMS"
click at [1168, 610] on div at bounding box center [1181, 624] width 28 height 28
checkbox input "true"
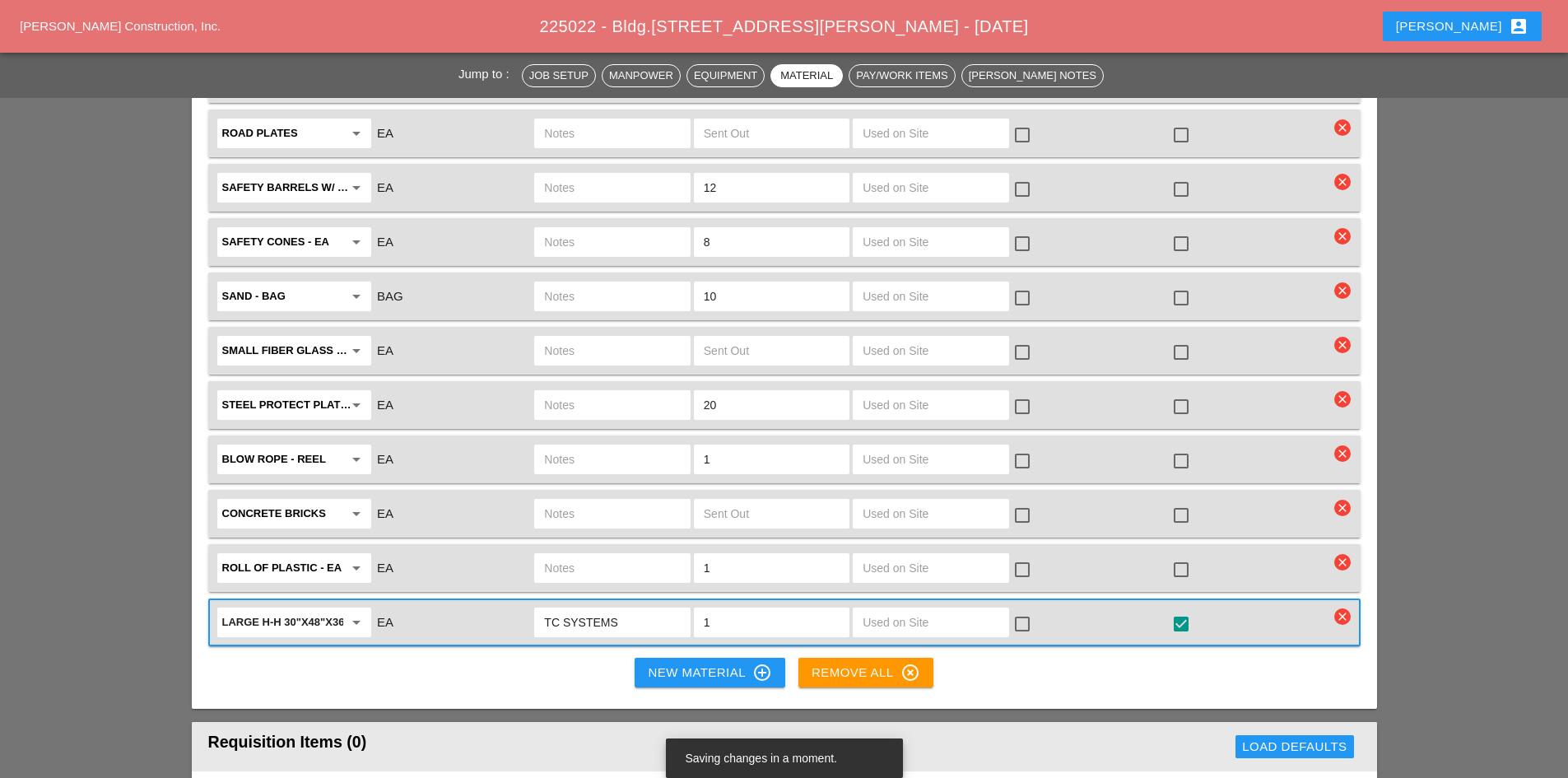
click at [651, 609] on input "TC SYSTEMS" at bounding box center [612, 622] width 135 height 26
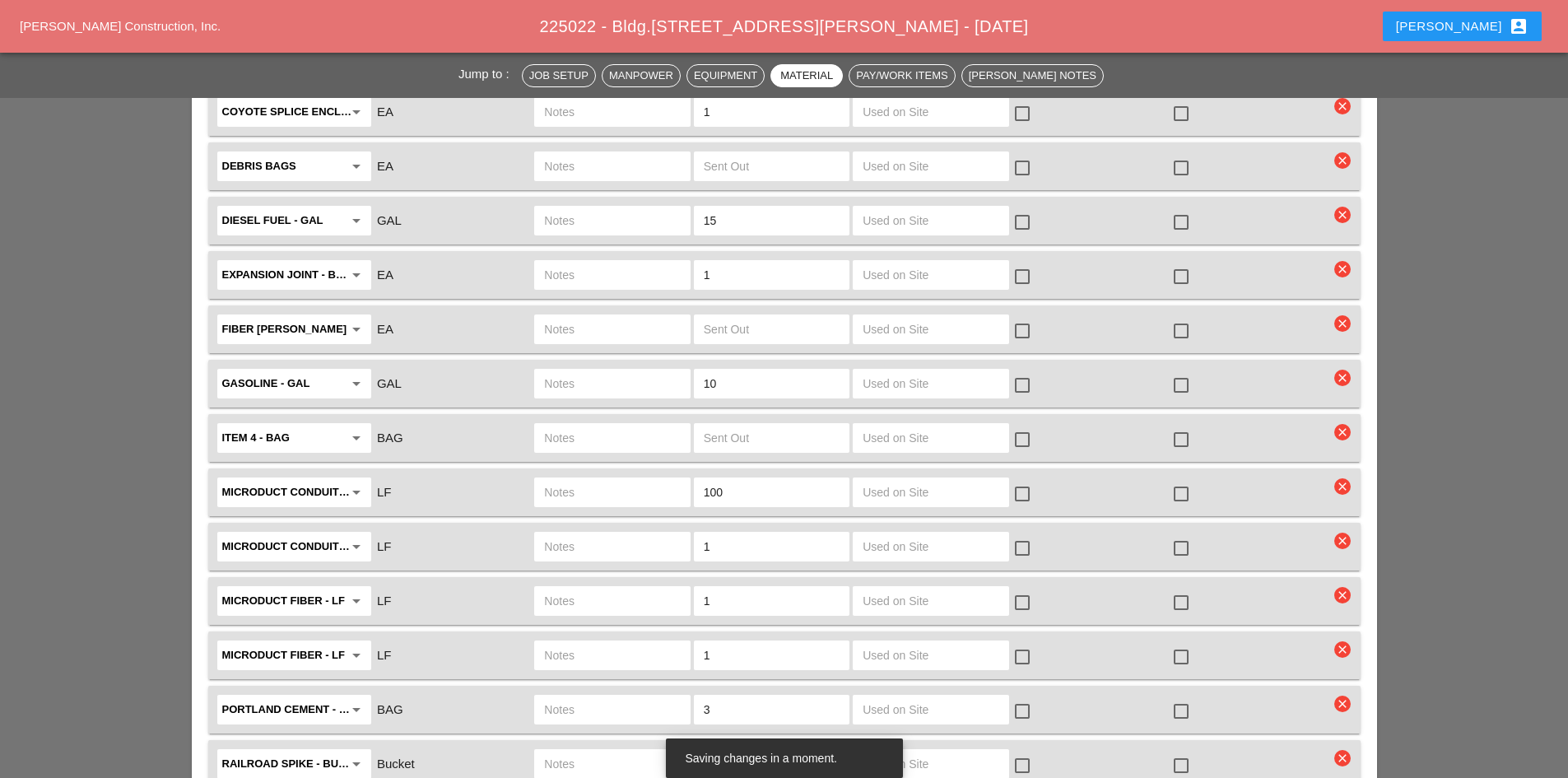
scroll to position [3044, 0]
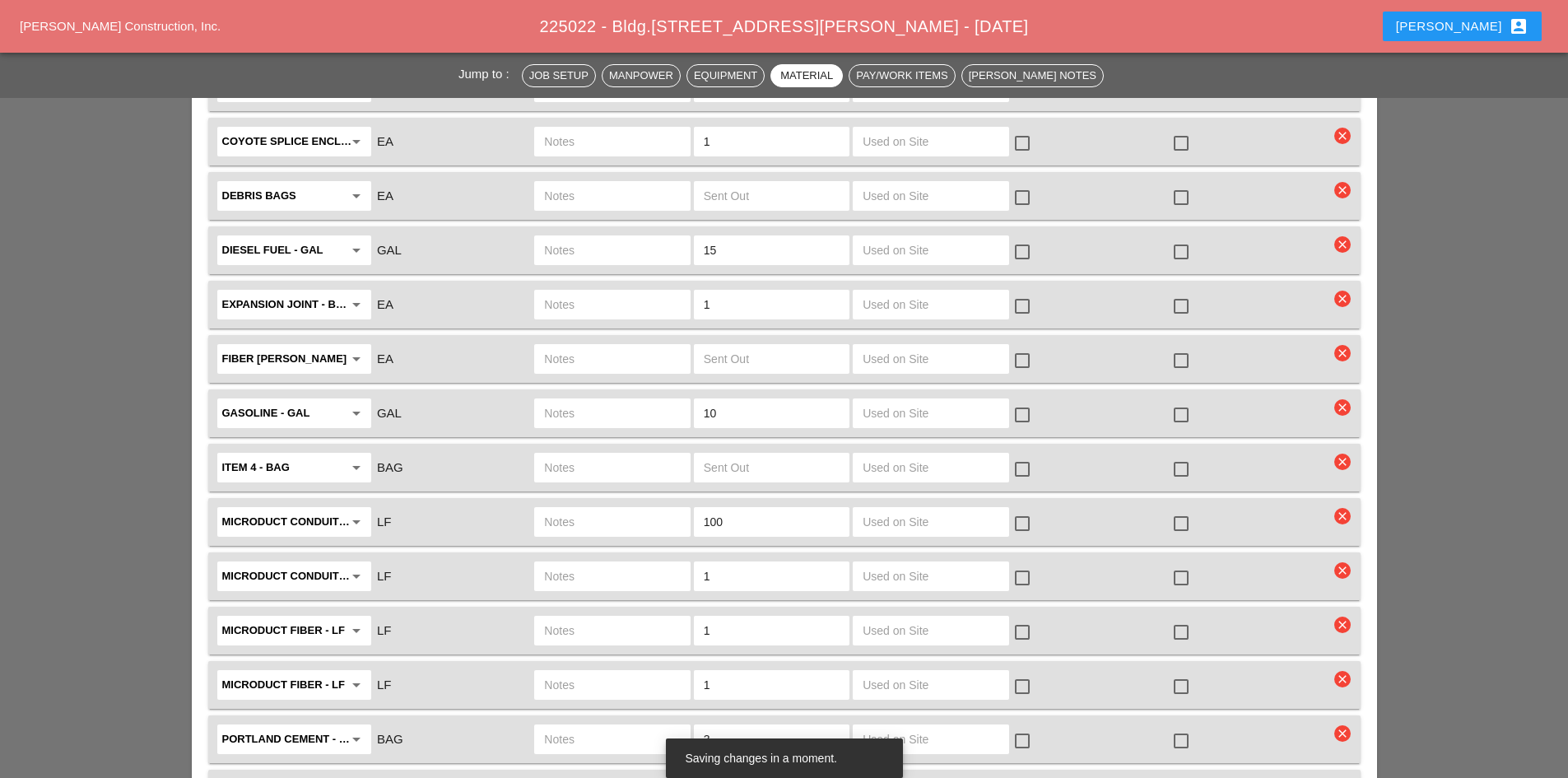
type input "TC SYSTEMS HANDHOLE"
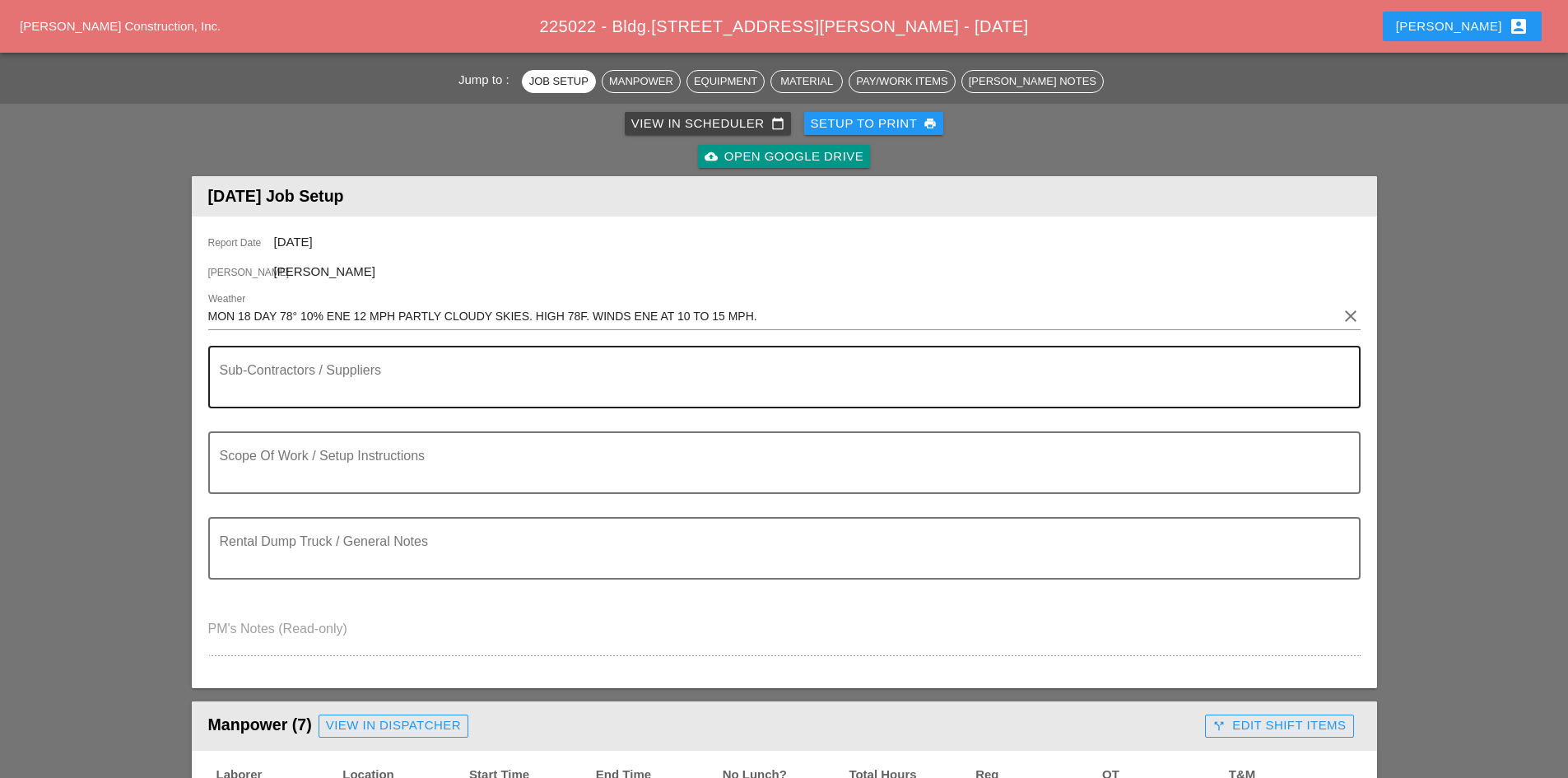
scroll to position [0, 0]
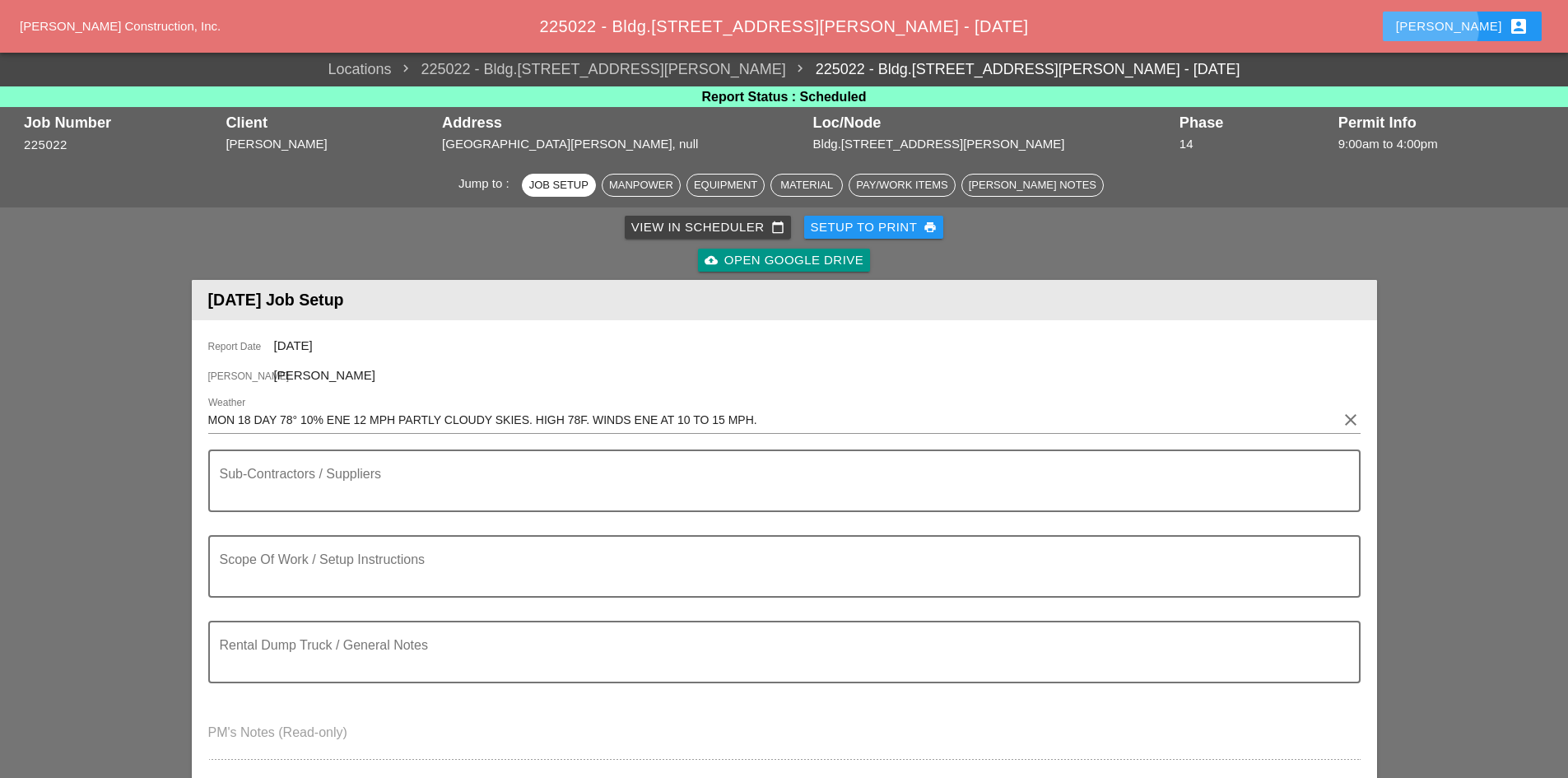
click at [1447, 37] on button "[PERSON_NAME] account_box" at bounding box center [1462, 26] width 159 height 30
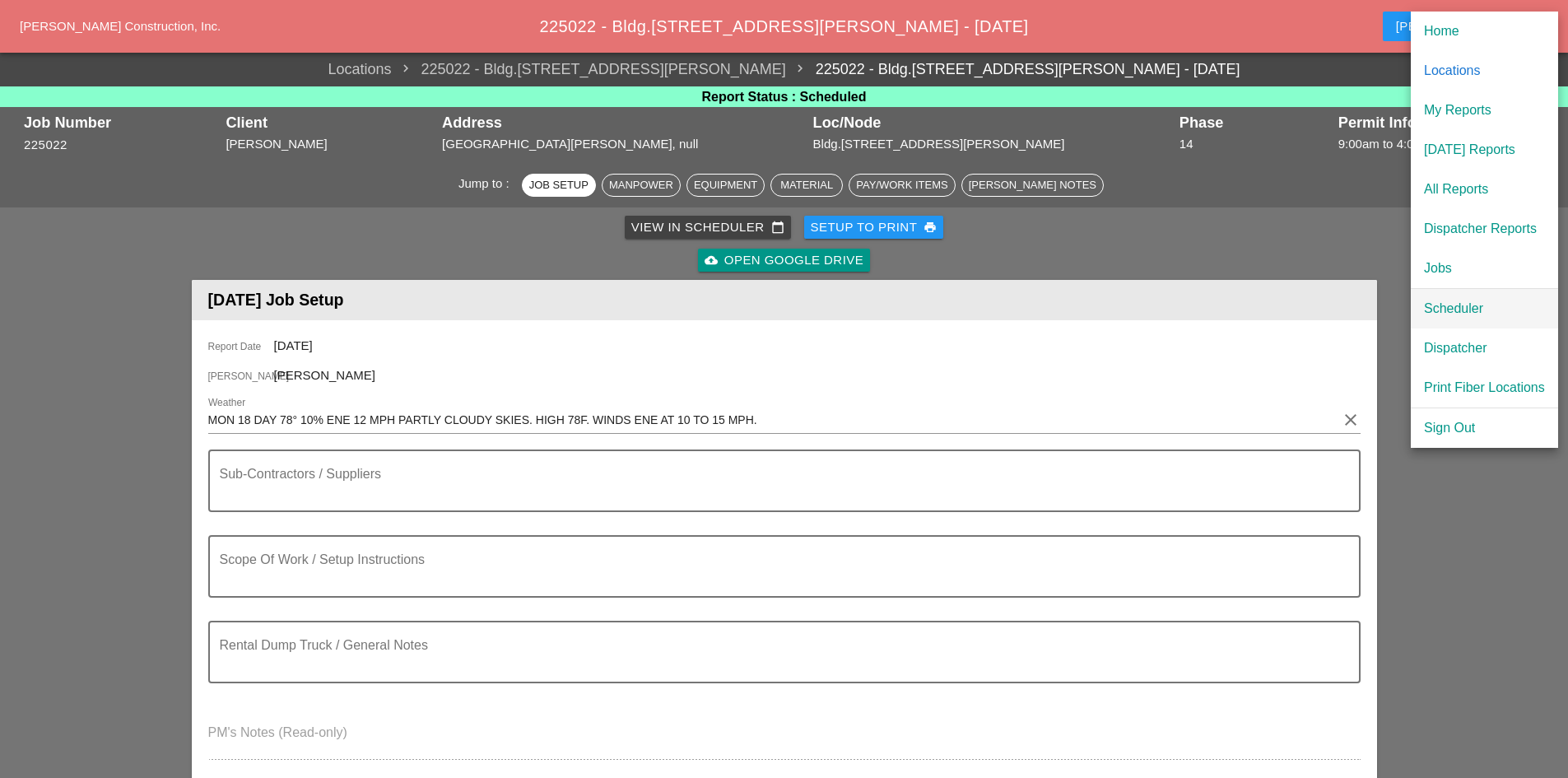
click at [1447, 302] on div "Scheduler" at bounding box center [1484, 309] width 121 height 19
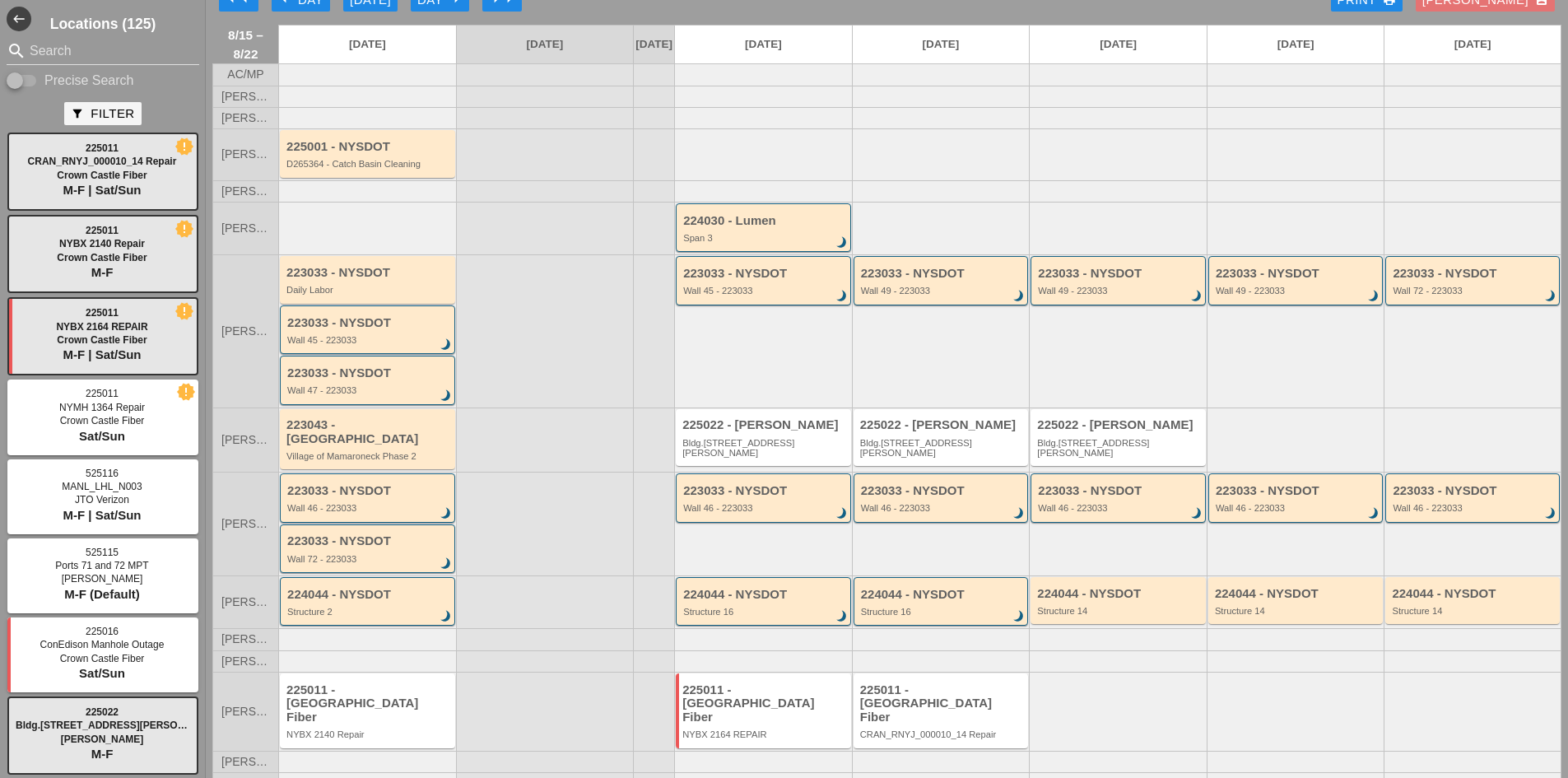
scroll to position [39, 0]
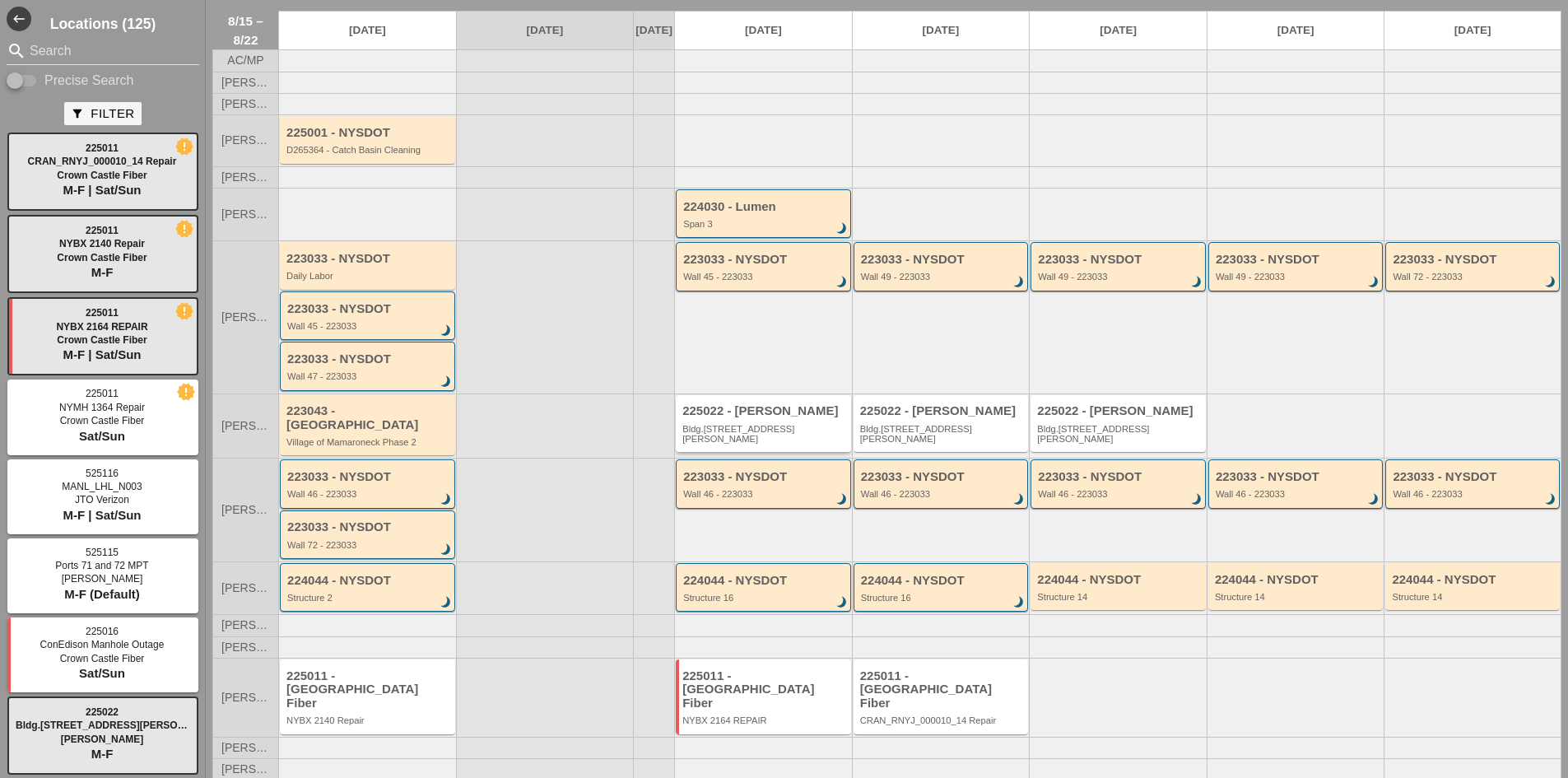
click at [766, 418] on div "225022 - [PERSON_NAME]" at bounding box center [764, 411] width 164 height 14
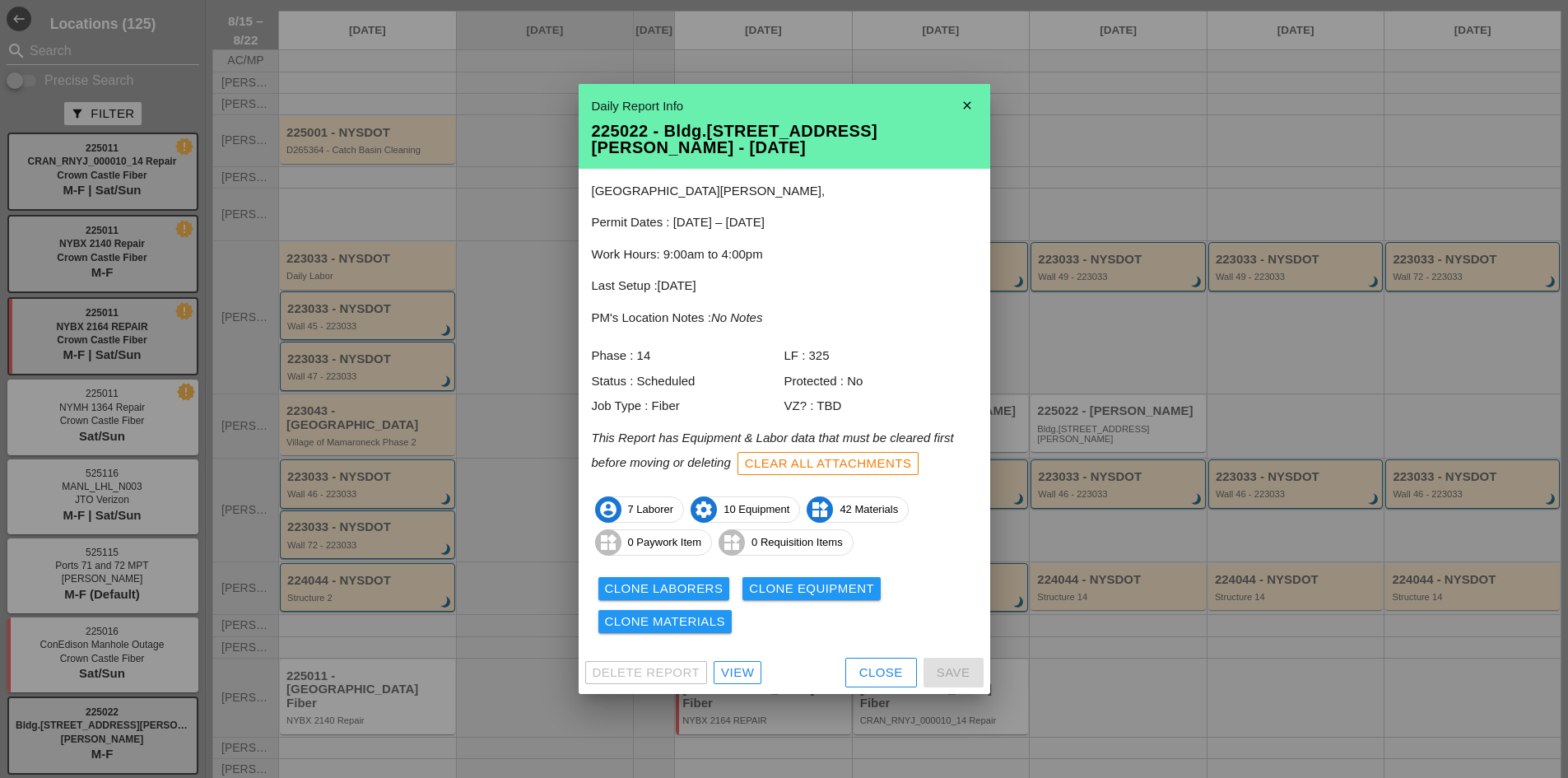
click at [869, 677] on button "Close" at bounding box center [880, 673] width 71 height 30
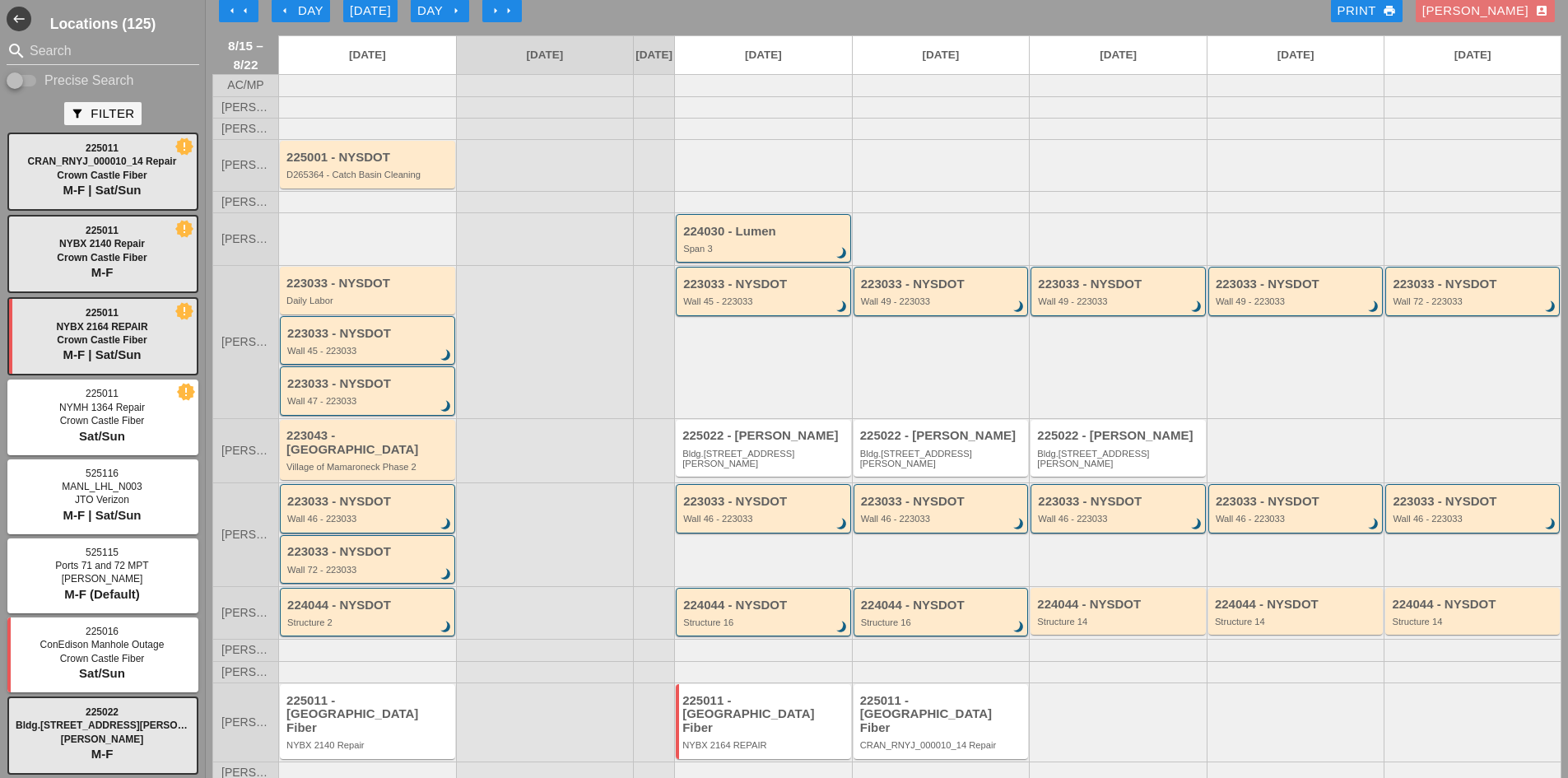
scroll to position [0, 0]
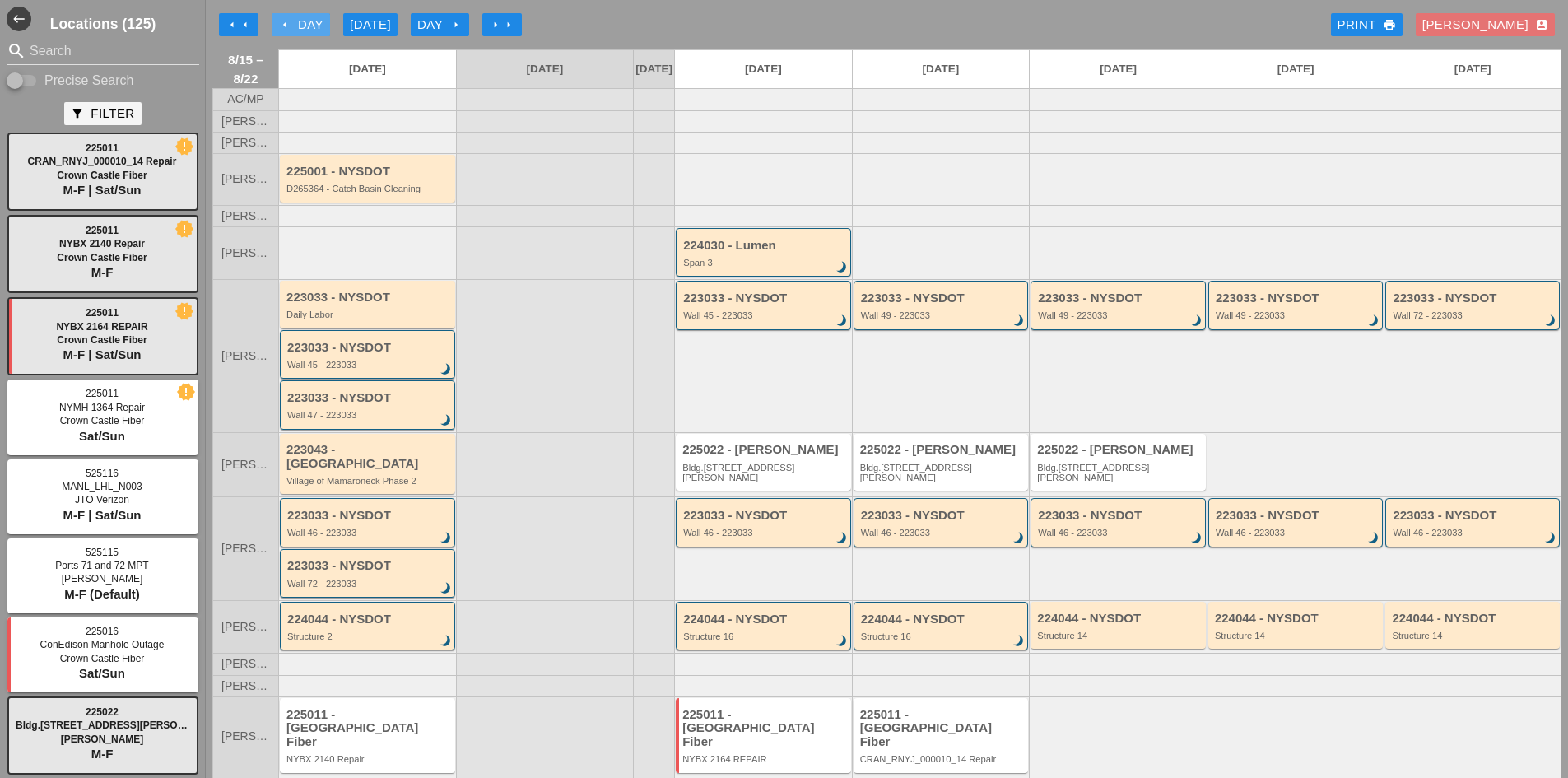
click at [312, 19] on div "arrow_left Day" at bounding box center [300, 25] width 45 height 19
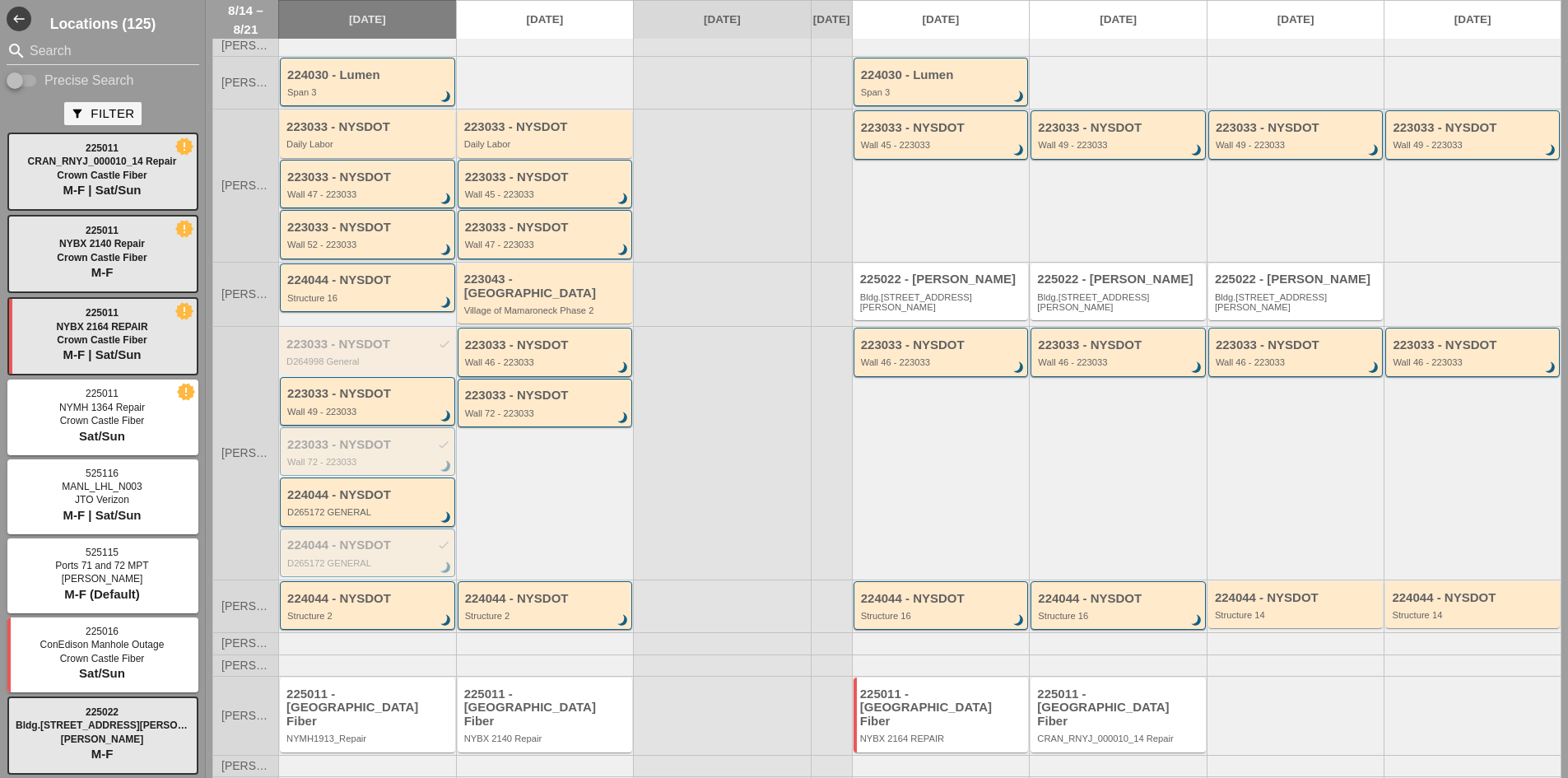
scroll to position [177, 0]
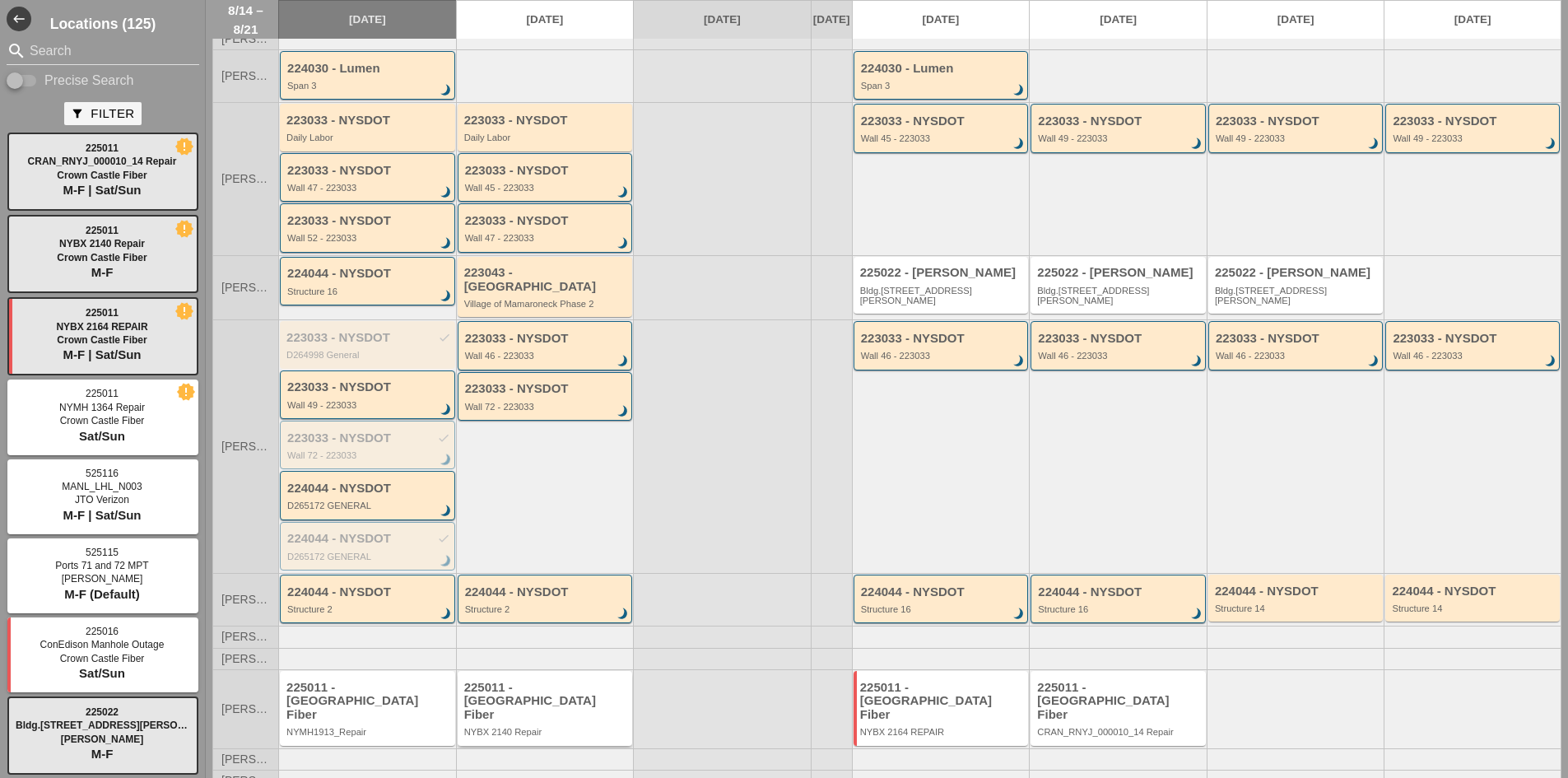
click at [517, 688] on div "225011 - [GEOGRAPHIC_DATA] Fiber" at bounding box center [546, 701] width 164 height 41
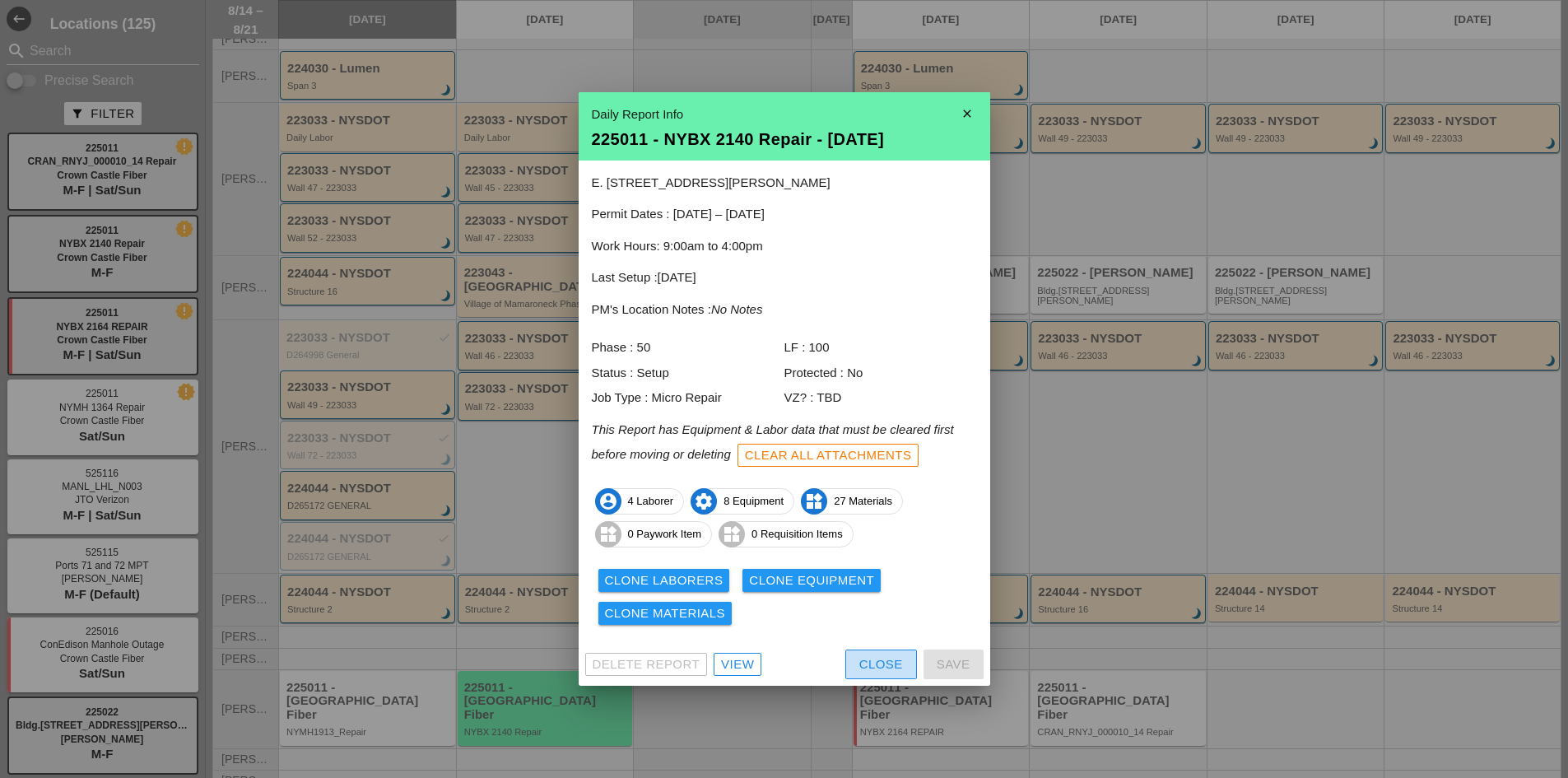
click at [857, 661] on button "Close" at bounding box center [880, 664] width 71 height 30
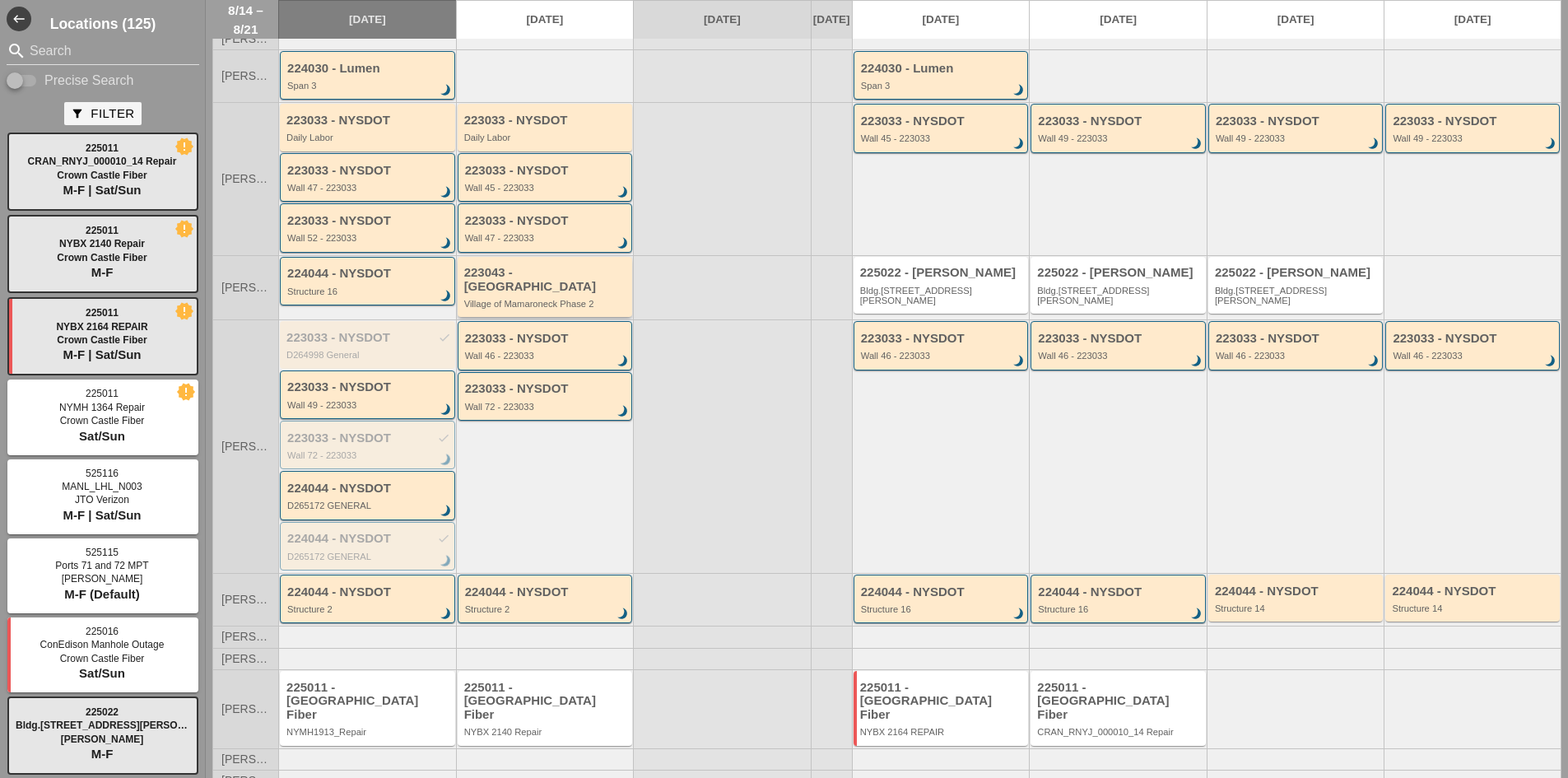
click at [546, 304] on div "Village of Mamaroneck Phase 2" at bounding box center [546, 303] width 164 height 10
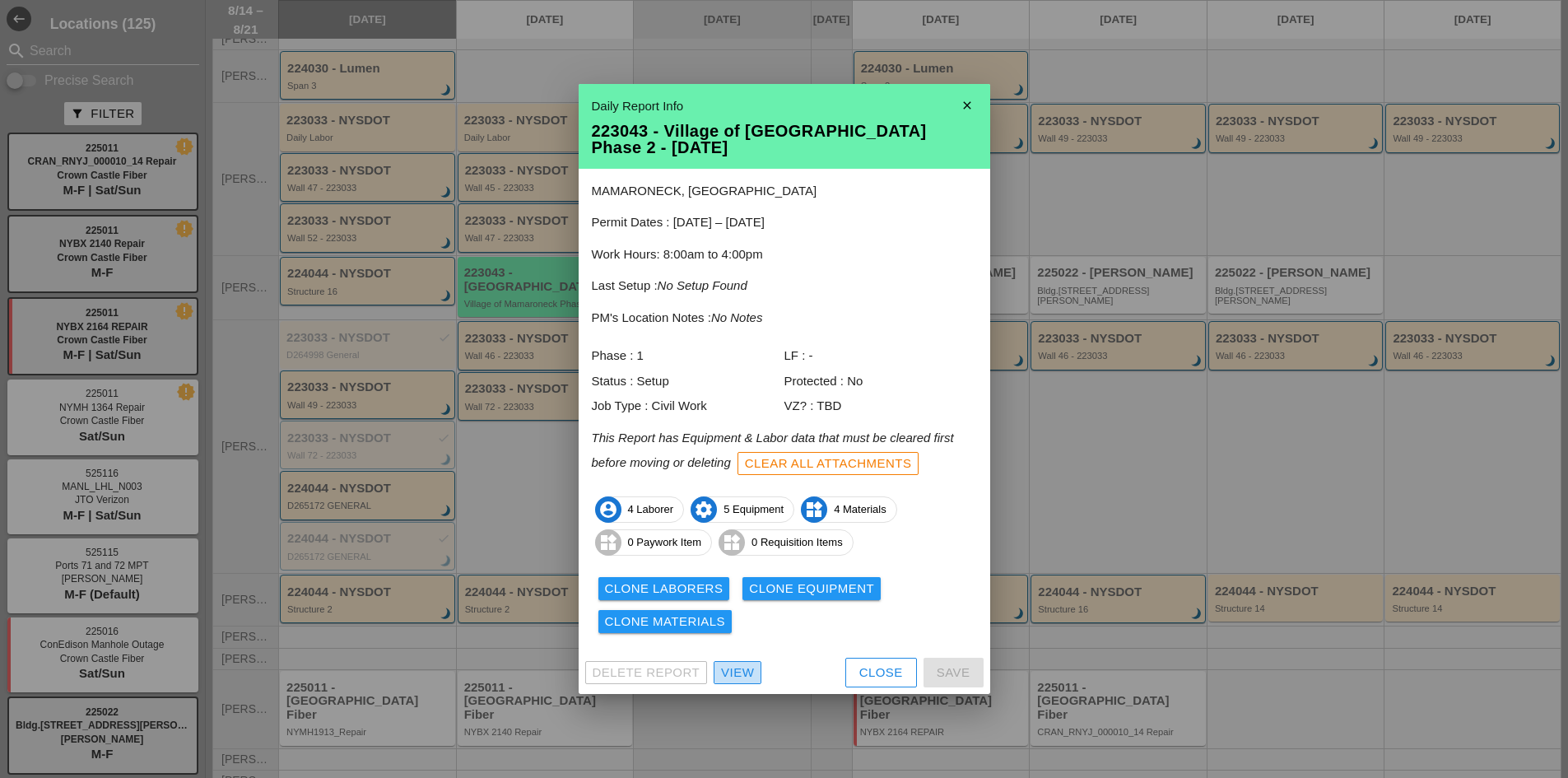
click at [746, 679] on div "View" at bounding box center [737, 673] width 33 height 19
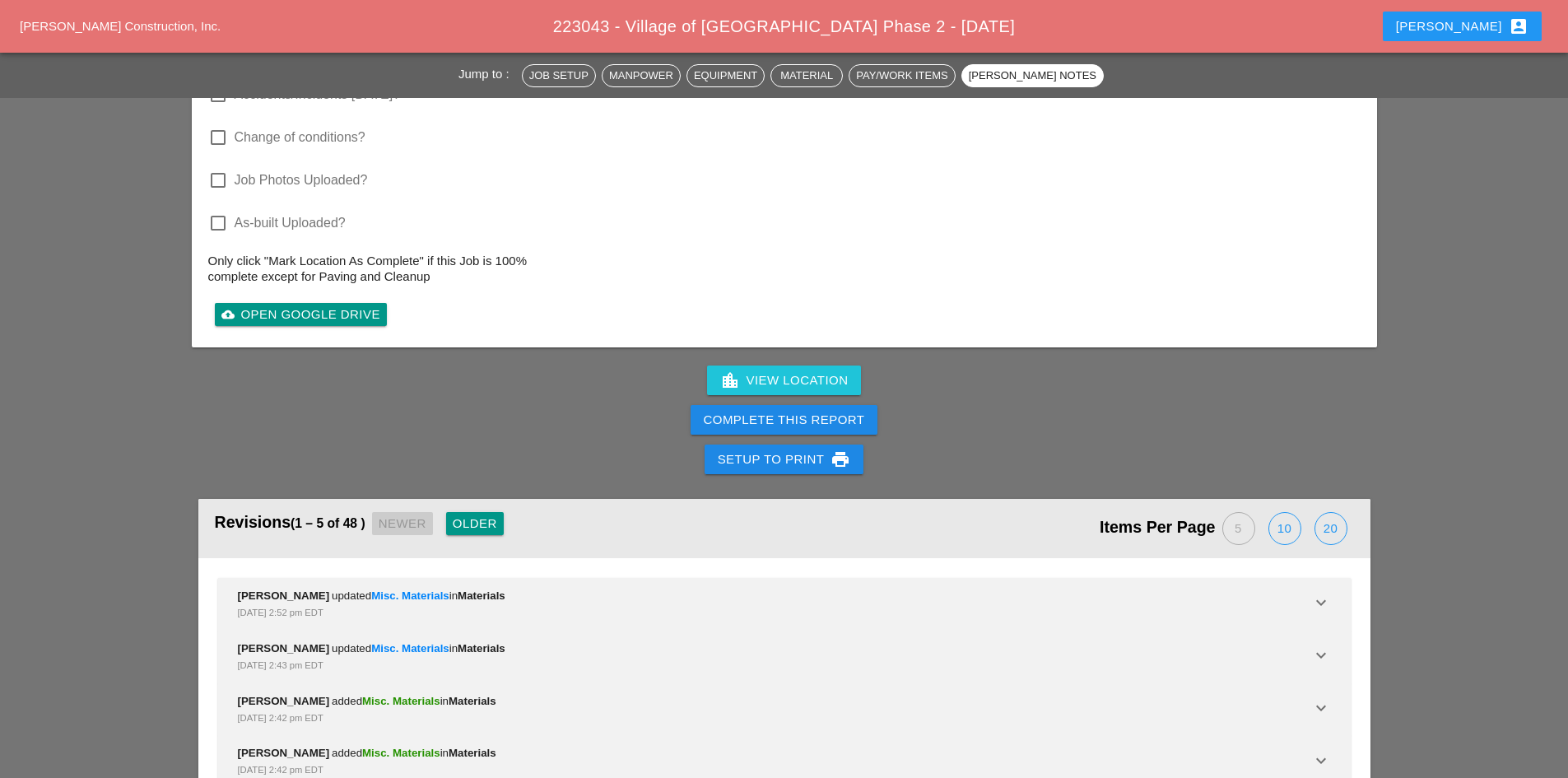
scroll to position [2590, 0]
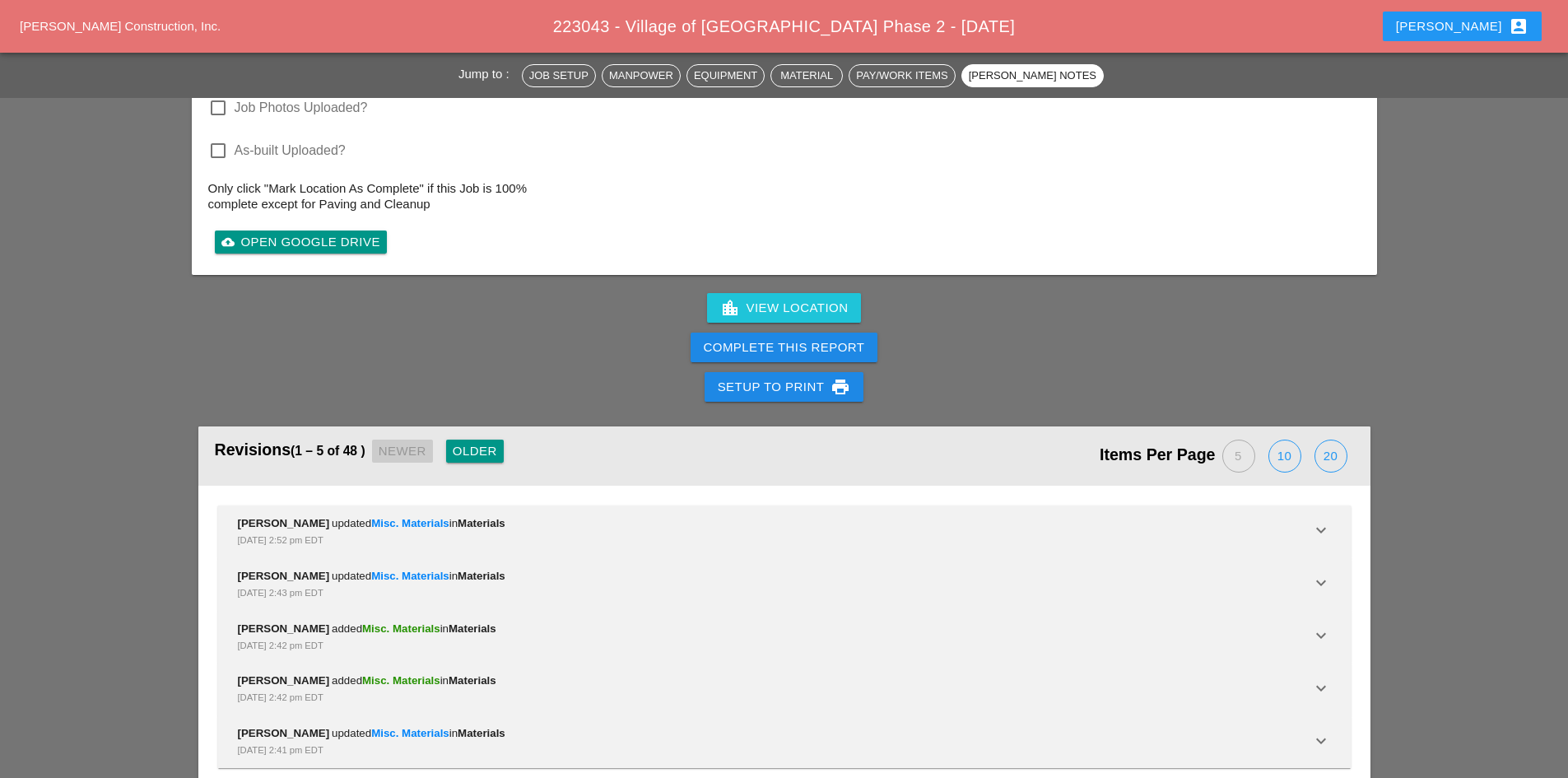
click at [496, 442] on div "Older" at bounding box center [475, 452] width 45 height 19
click at [495, 442] on div "Older" at bounding box center [481, 452] width 45 height 19
click at [495, 442] on div "Older" at bounding box center [489, 452] width 45 height 19
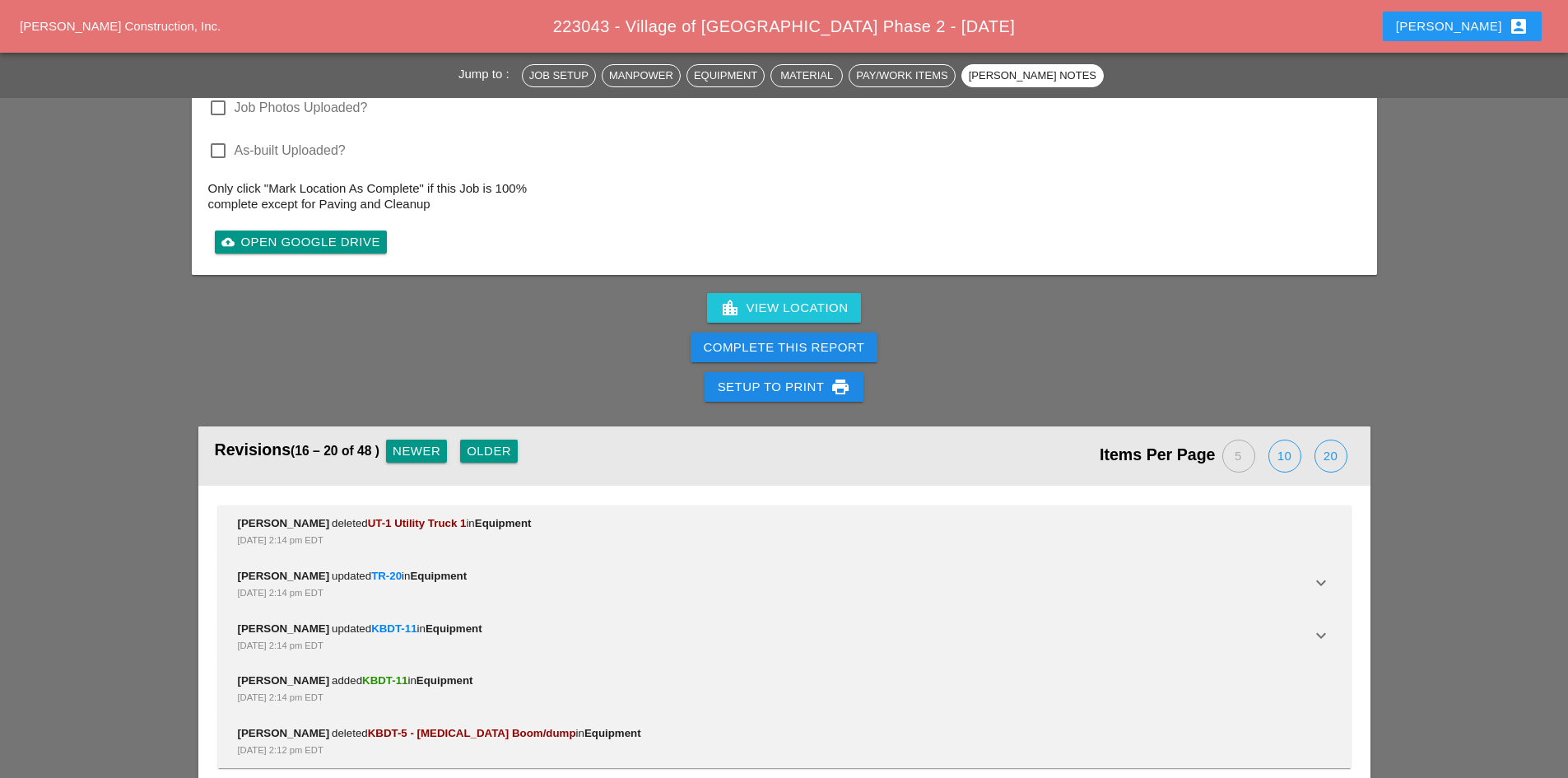
click at [495, 442] on div "Older" at bounding box center [489, 452] width 45 height 19
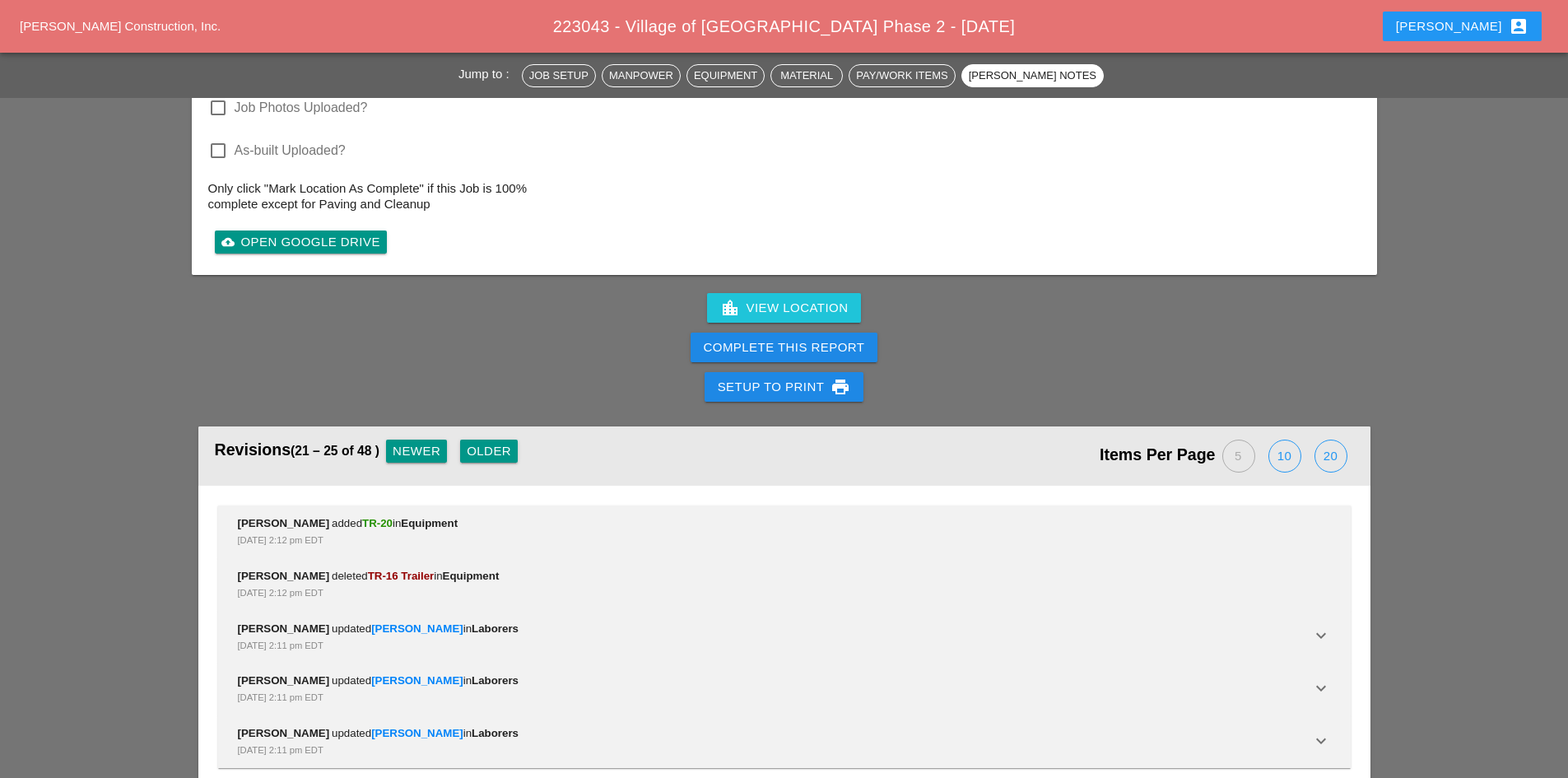
click at [495, 442] on div "Older" at bounding box center [489, 452] width 45 height 19
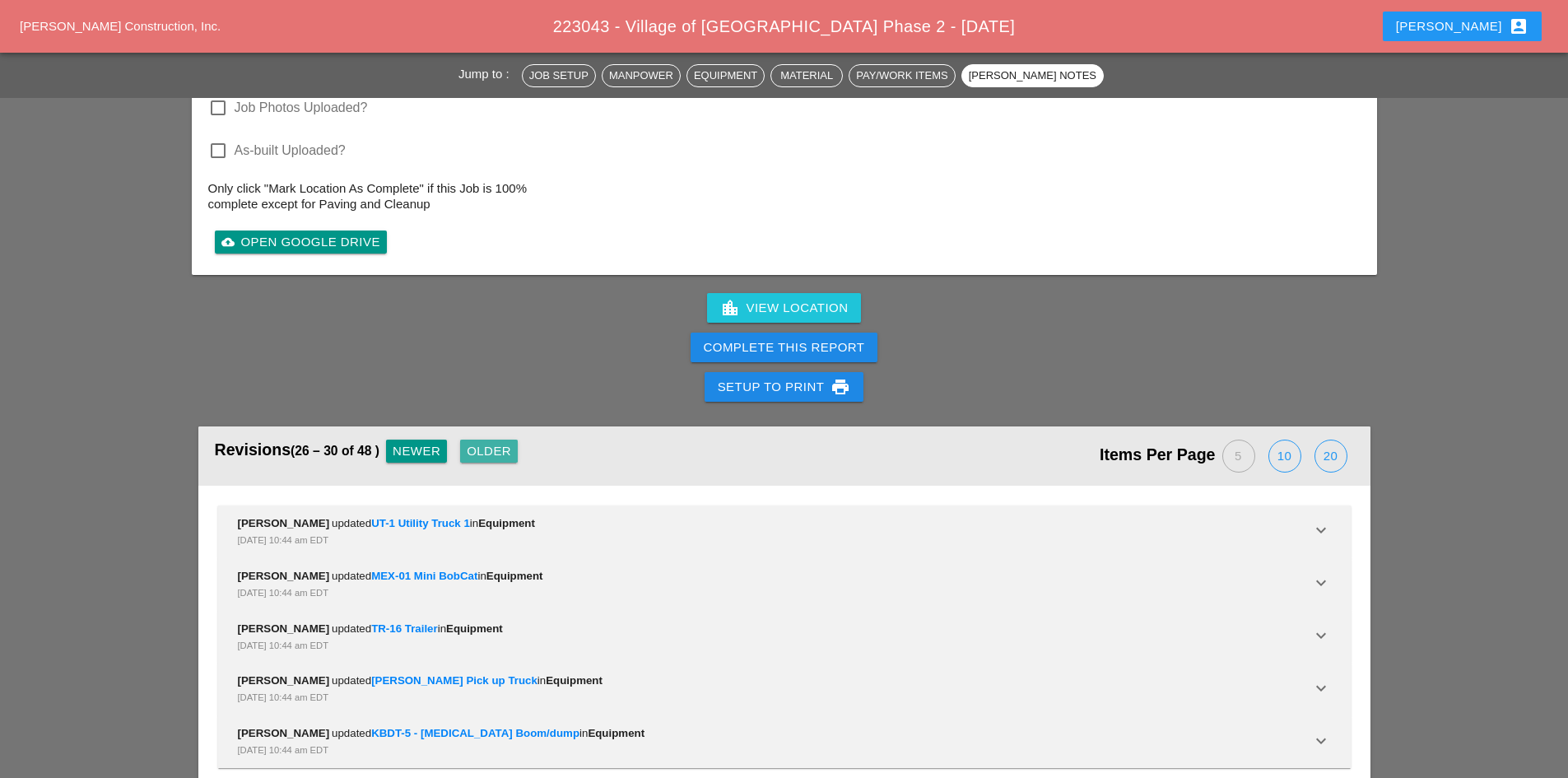
click at [495, 442] on div "Older" at bounding box center [489, 452] width 45 height 19
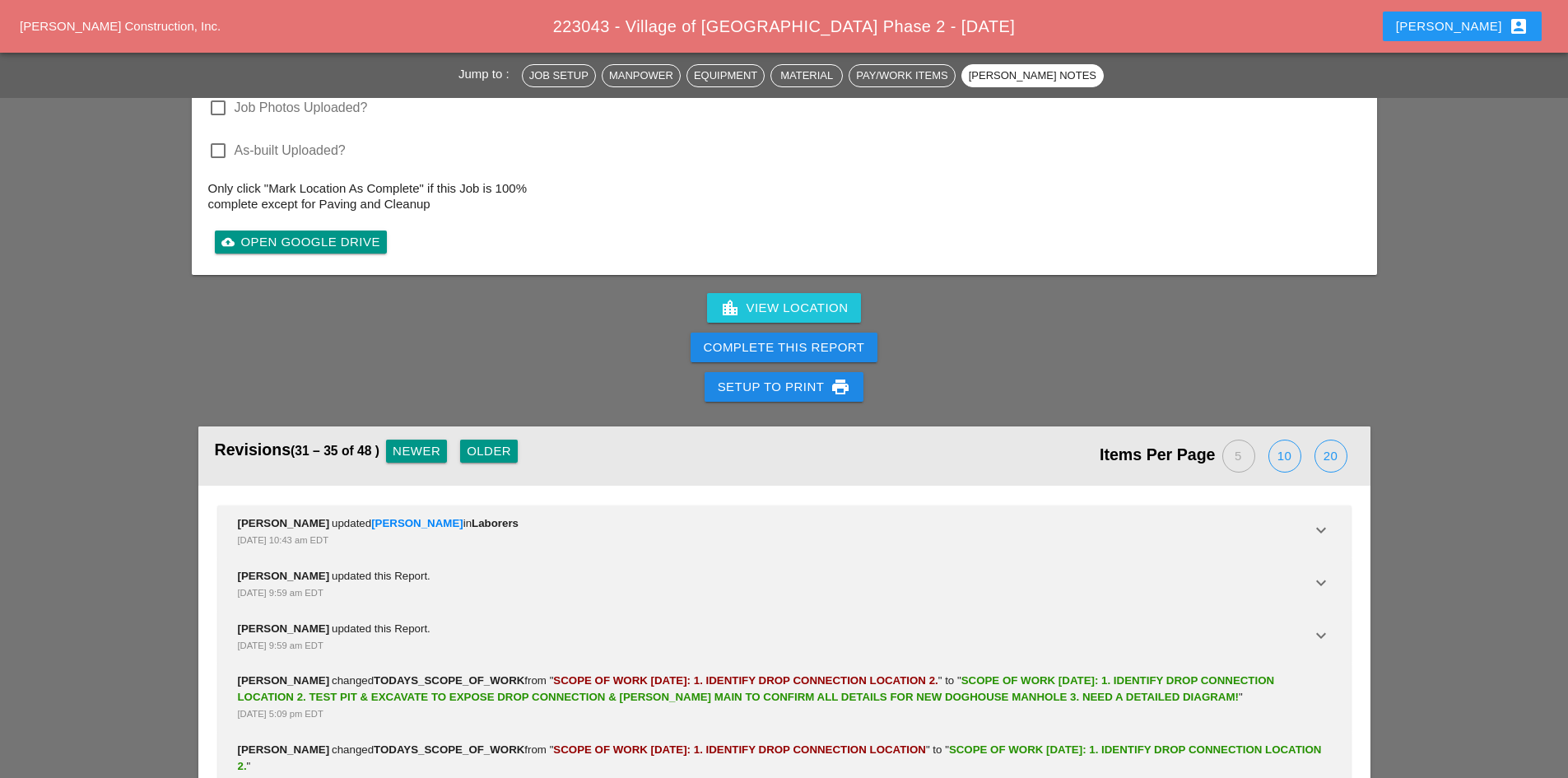
click at [421, 442] on div "Newer" at bounding box center [416, 452] width 47 height 19
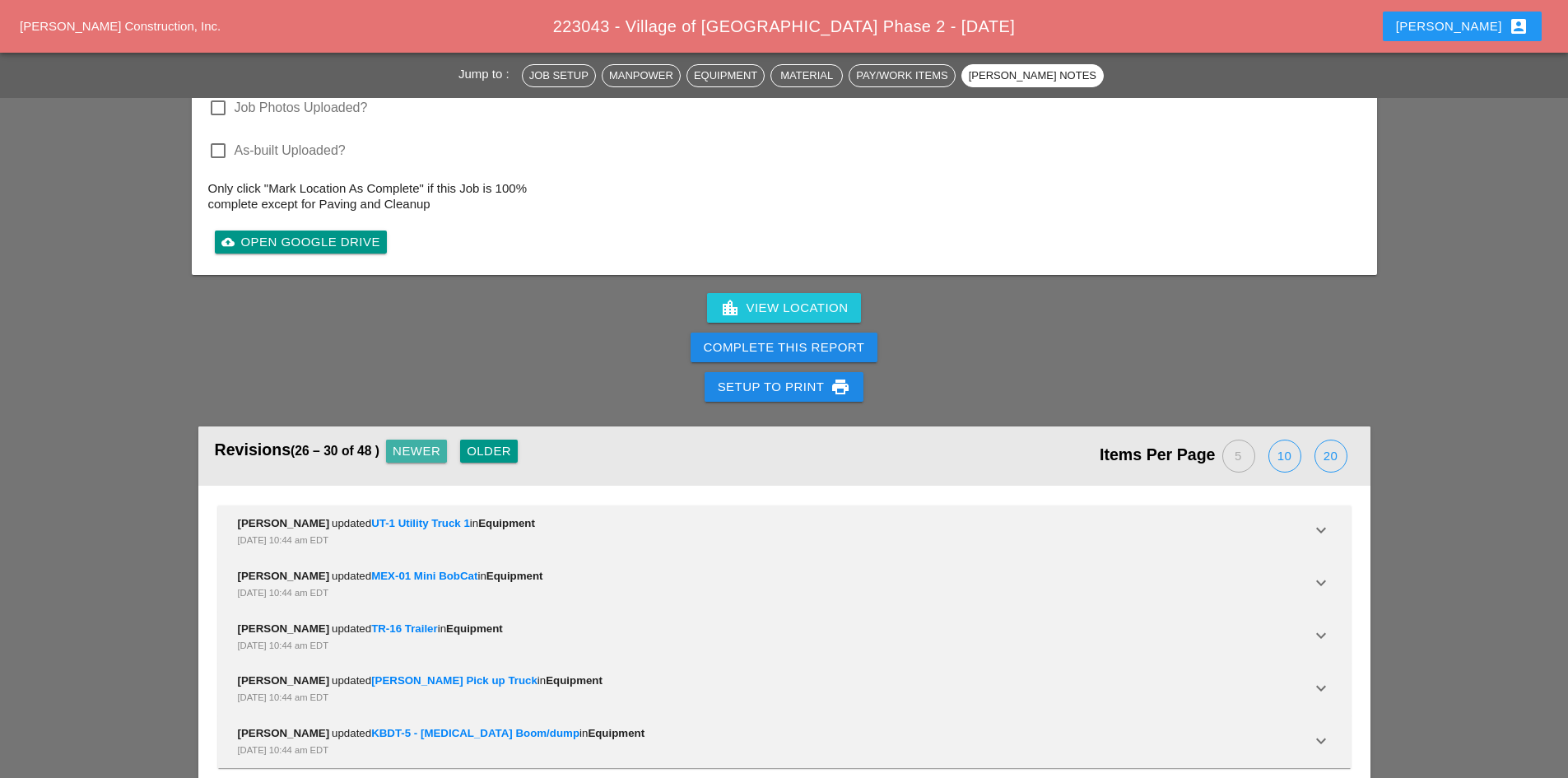
click at [421, 442] on div "Newer" at bounding box center [416, 452] width 47 height 19
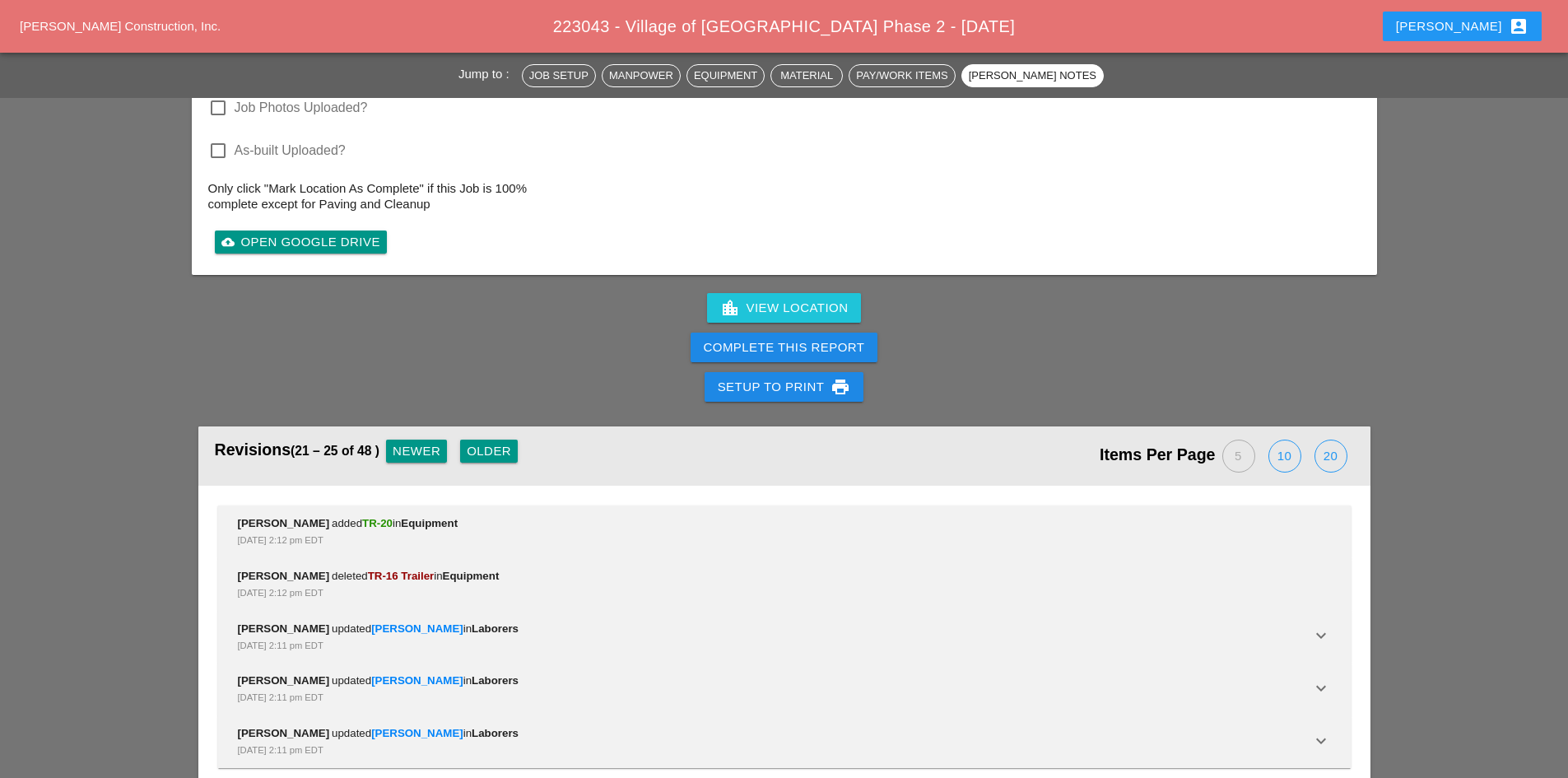
click at [465, 434] on div "Revisions (21 – 25 of 48 ) Newer Older" at bounding box center [500, 455] width 570 height 43
click at [479, 442] on div "Older" at bounding box center [489, 452] width 45 height 19
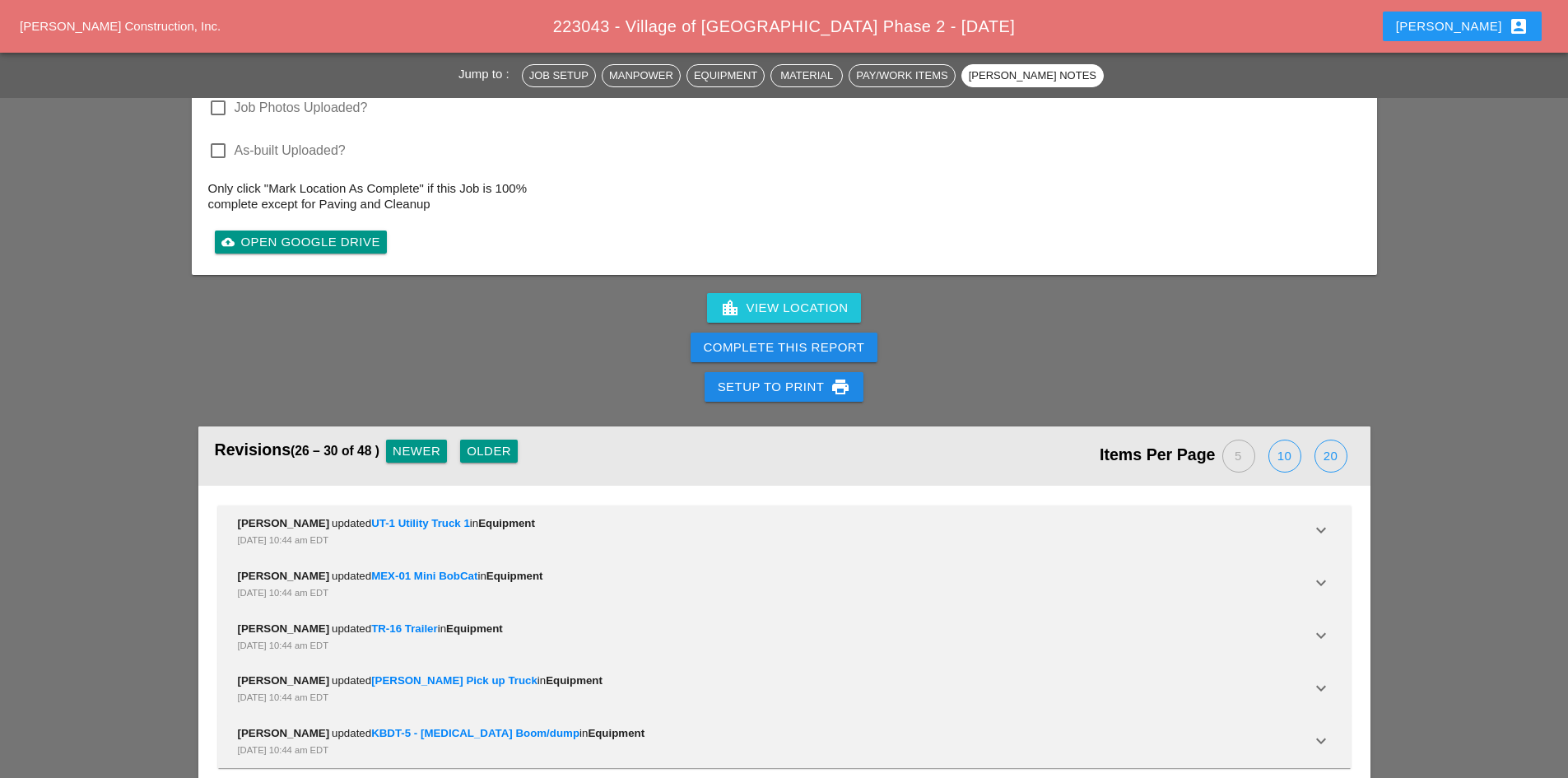
click at [480, 442] on div "Older" at bounding box center [489, 452] width 45 height 19
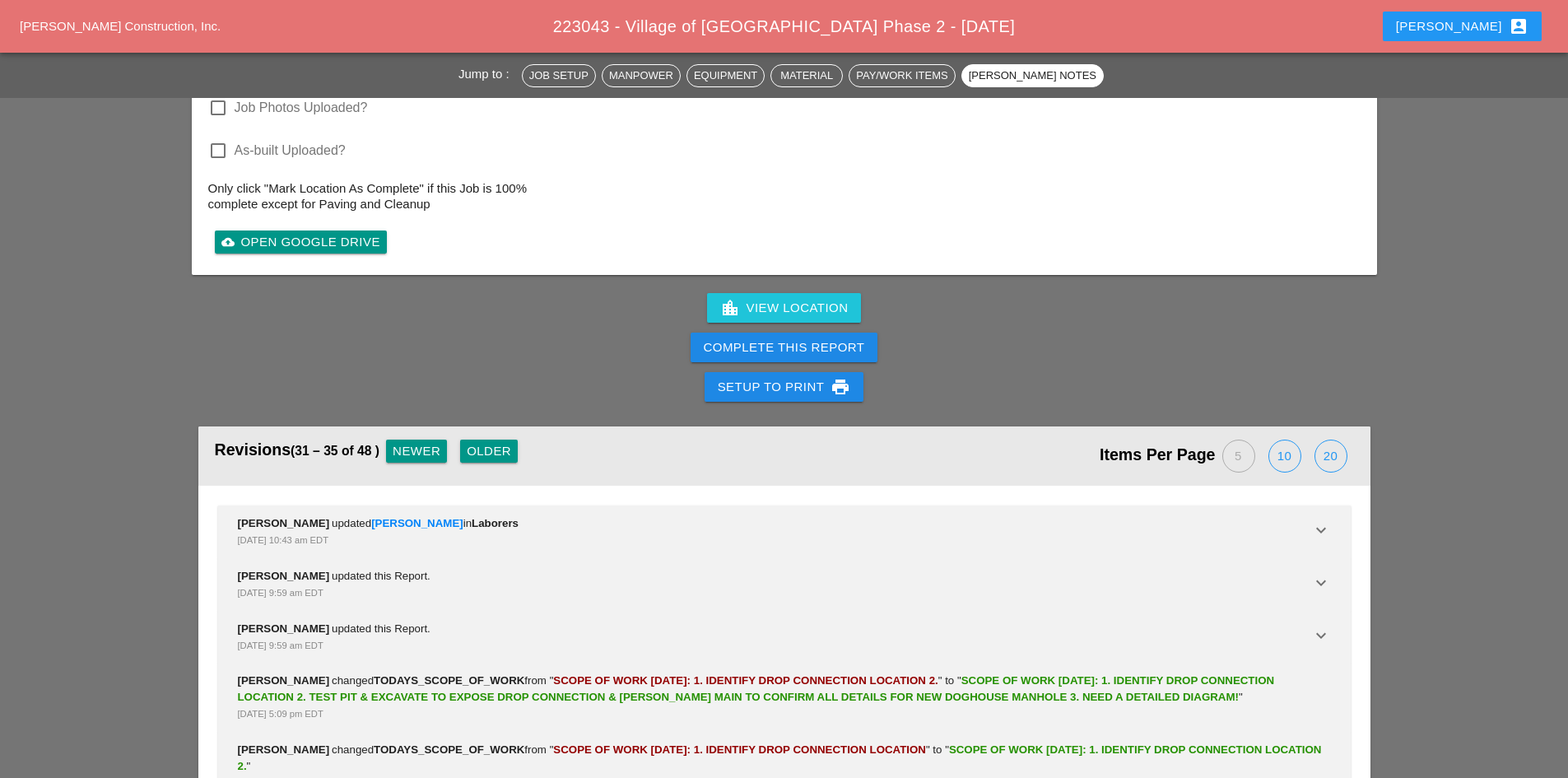
click at [424, 442] on div "Newer" at bounding box center [416, 452] width 47 height 19
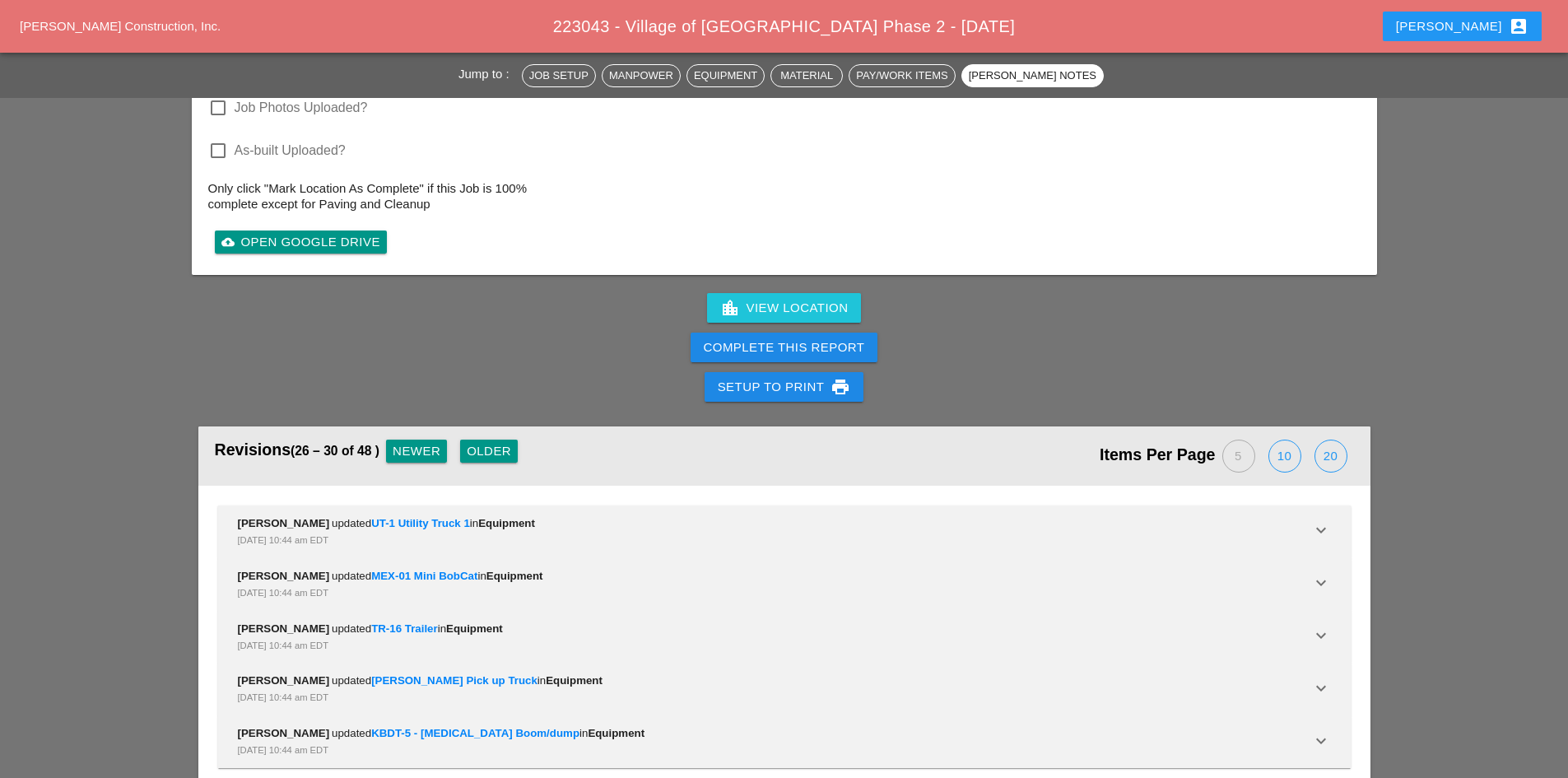
click at [424, 442] on div "Newer" at bounding box center [416, 452] width 47 height 19
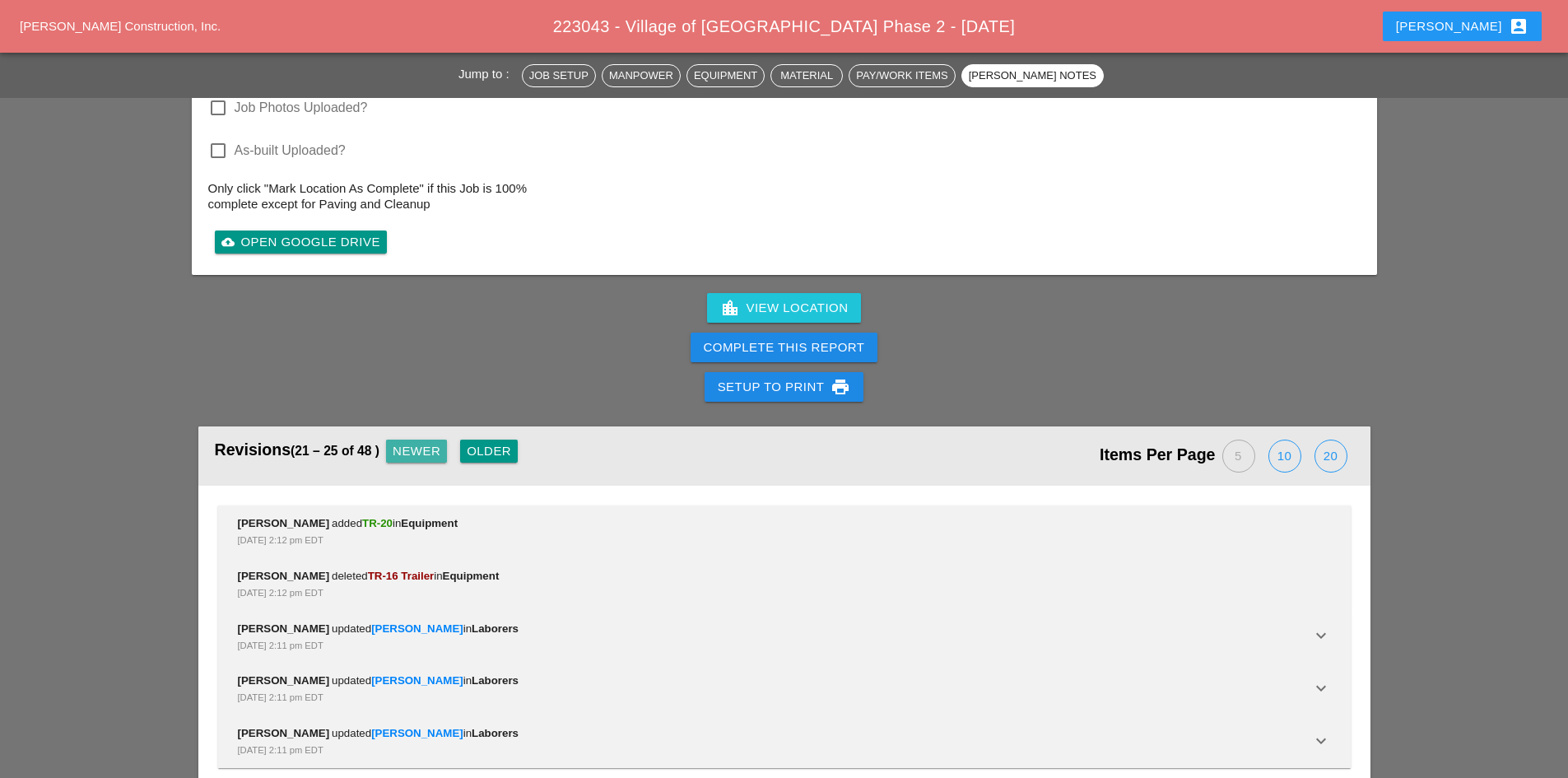
click at [424, 442] on div "Newer" at bounding box center [416, 452] width 47 height 19
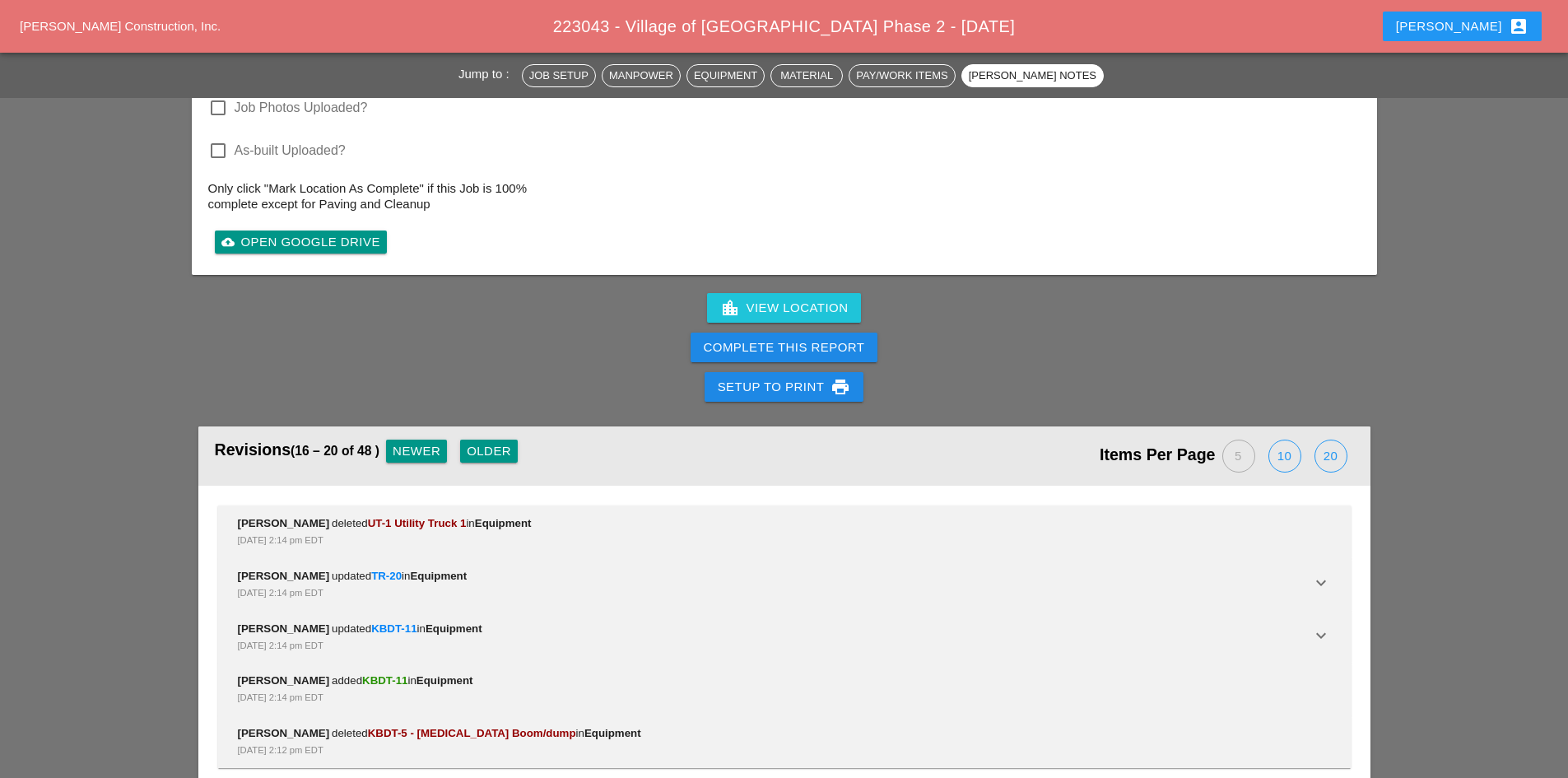
click at [424, 442] on div "Newer" at bounding box center [416, 452] width 47 height 19
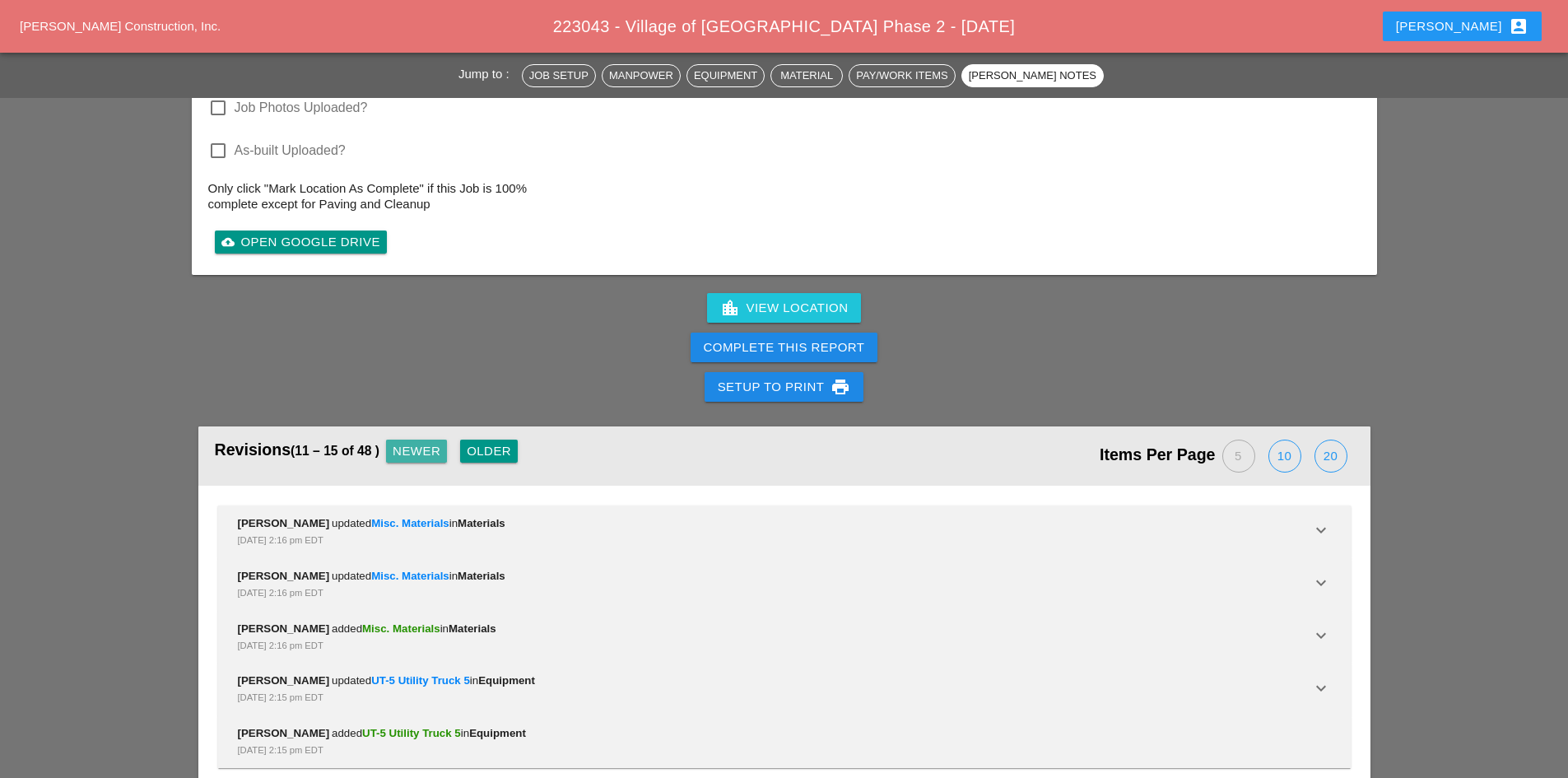
click at [420, 442] on div "Newer" at bounding box center [416, 452] width 47 height 19
click at [420, 442] on div "Newer" at bounding box center [409, 452] width 47 height 19
click at [420, 434] on div "Revisions (1 – 5 of 48 ) Newer Older" at bounding box center [500, 455] width 570 height 43
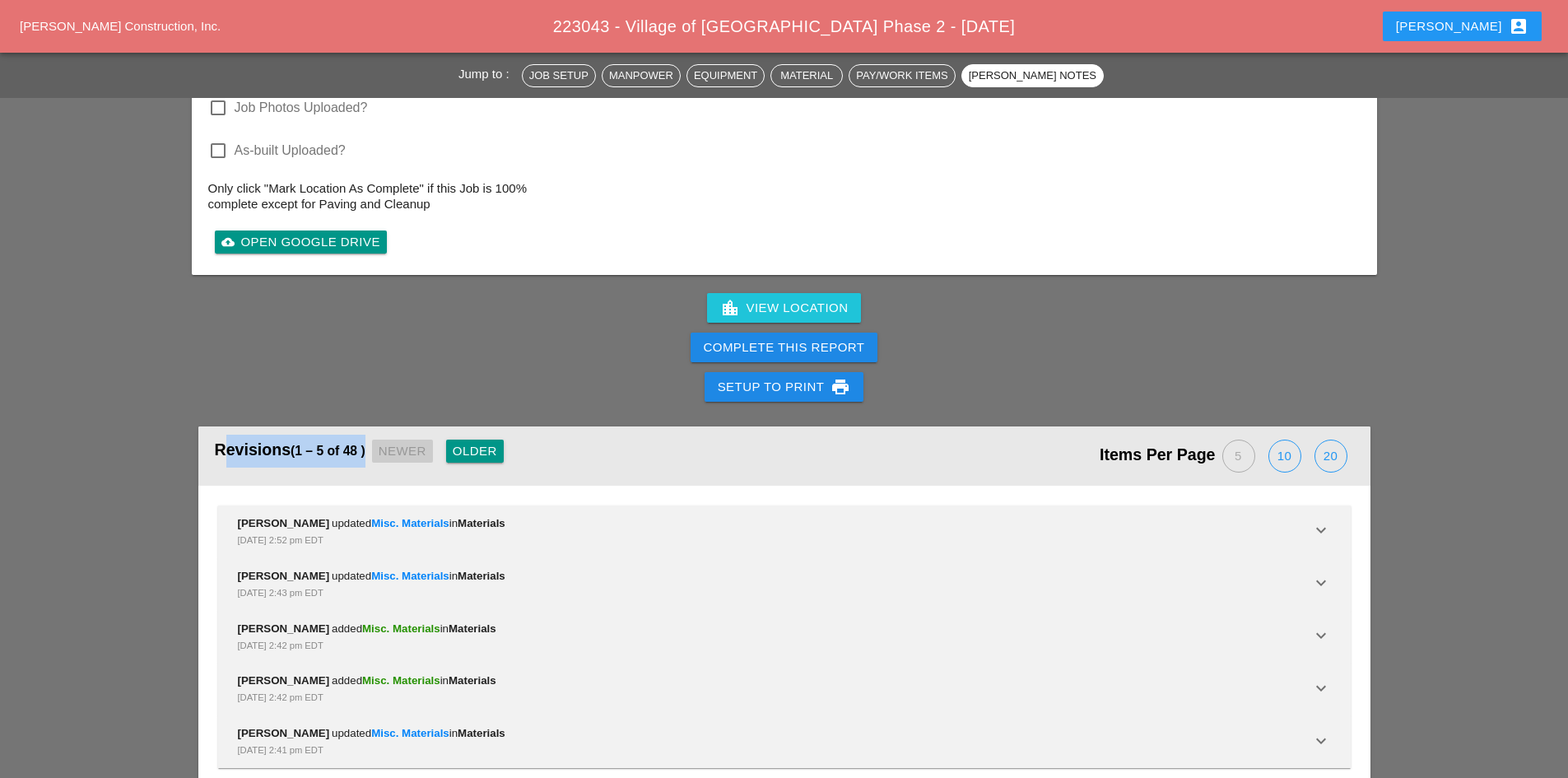
click at [420, 434] on div "Revisions (1 – 5 of 48 ) Newer Older" at bounding box center [500, 455] width 570 height 43
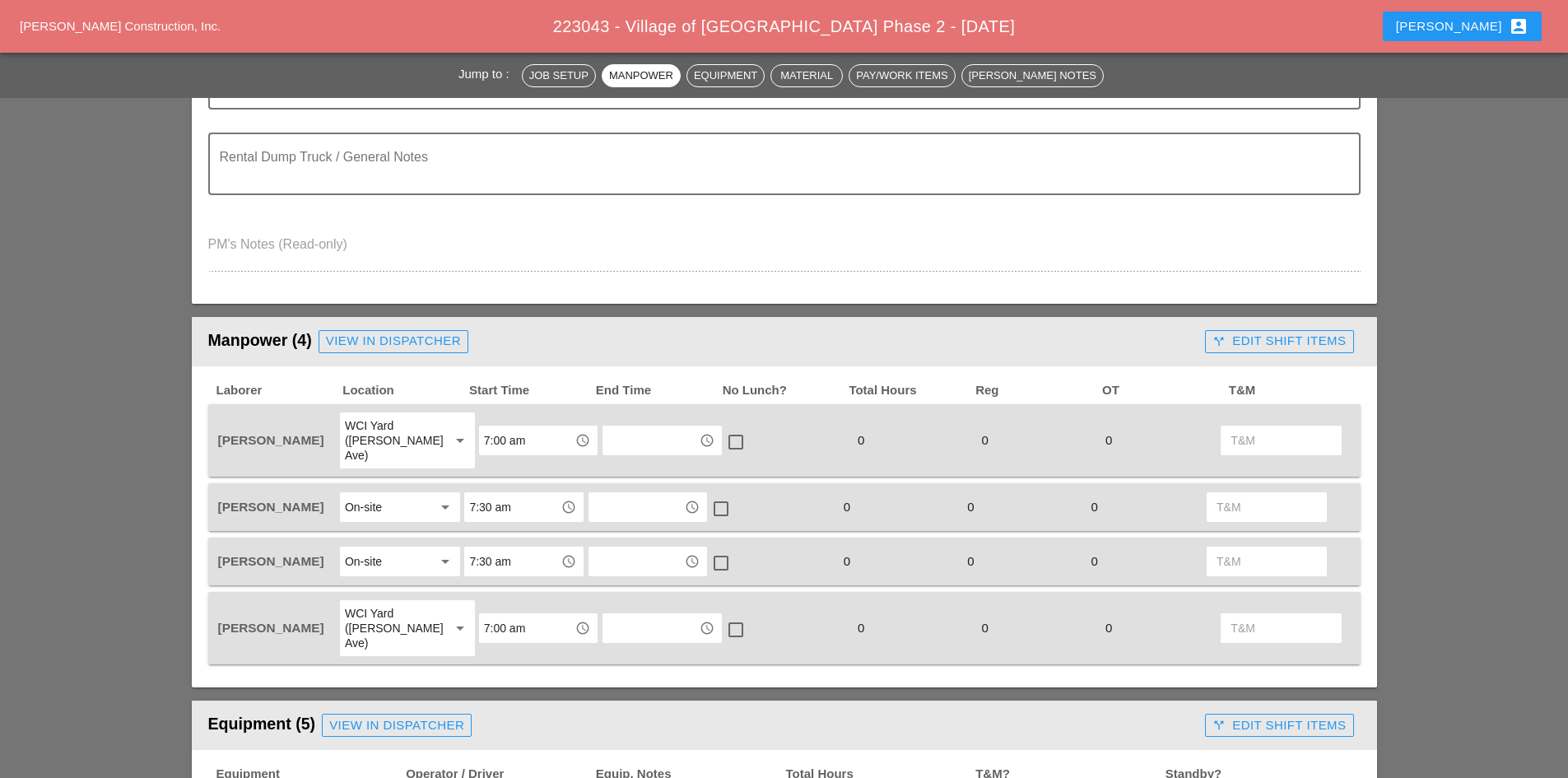
scroll to position [286, 0]
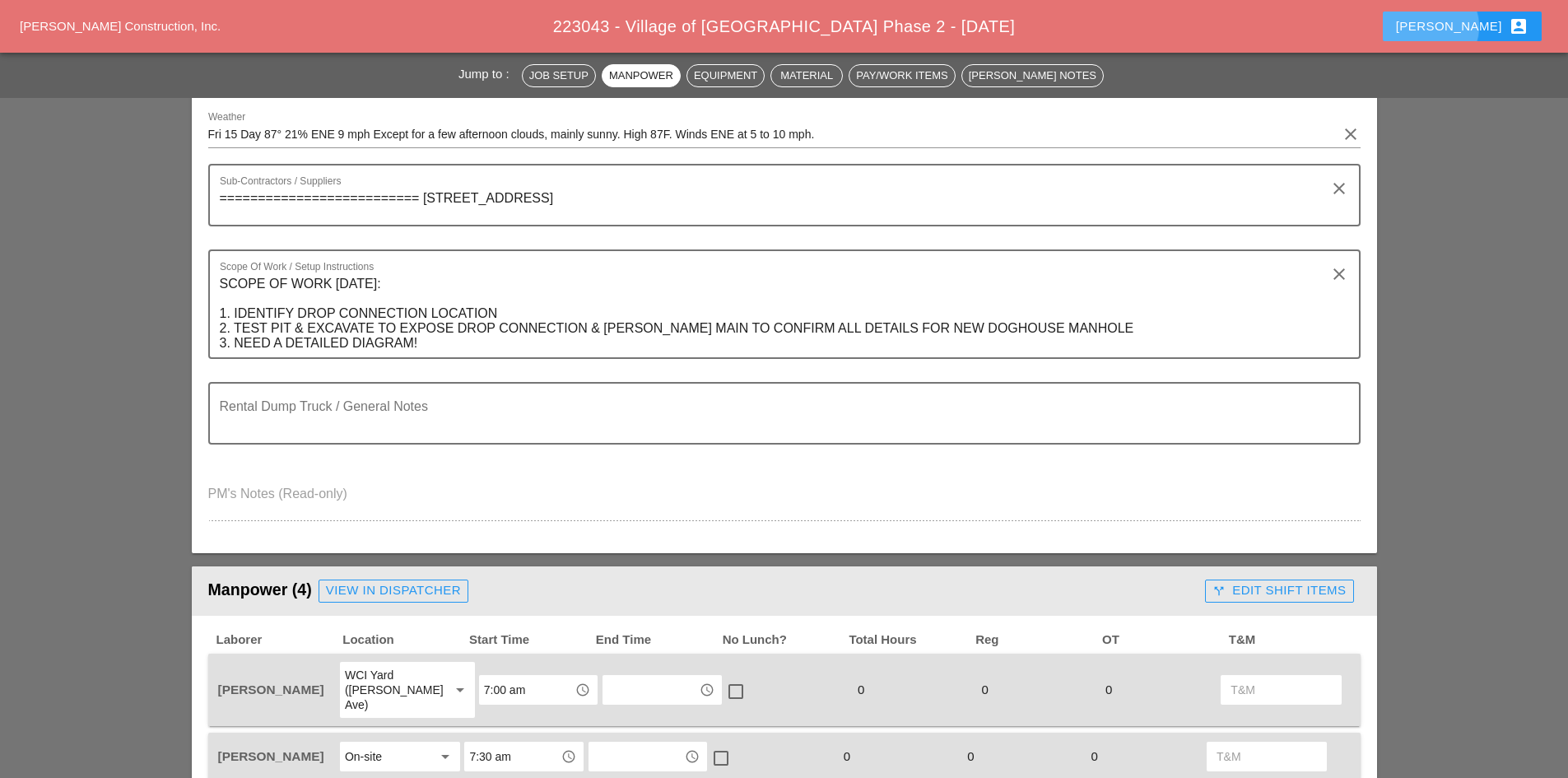
click at [1473, 32] on div "[PERSON_NAME] account_box" at bounding box center [1462, 26] width 133 height 19
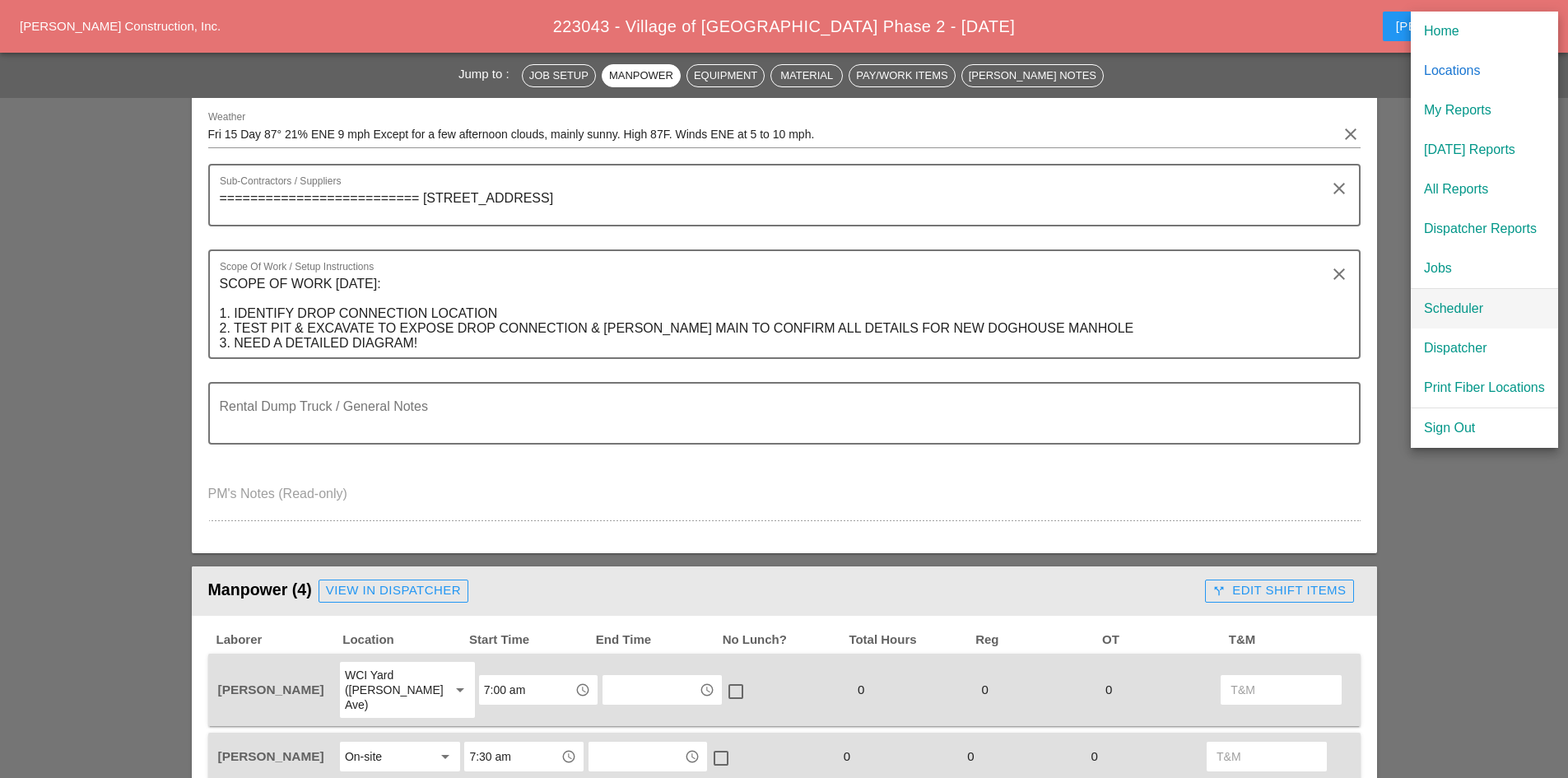
click at [1466, 318] on link "Scheduler" at bounding box center [1484, 309] width 148 height 40
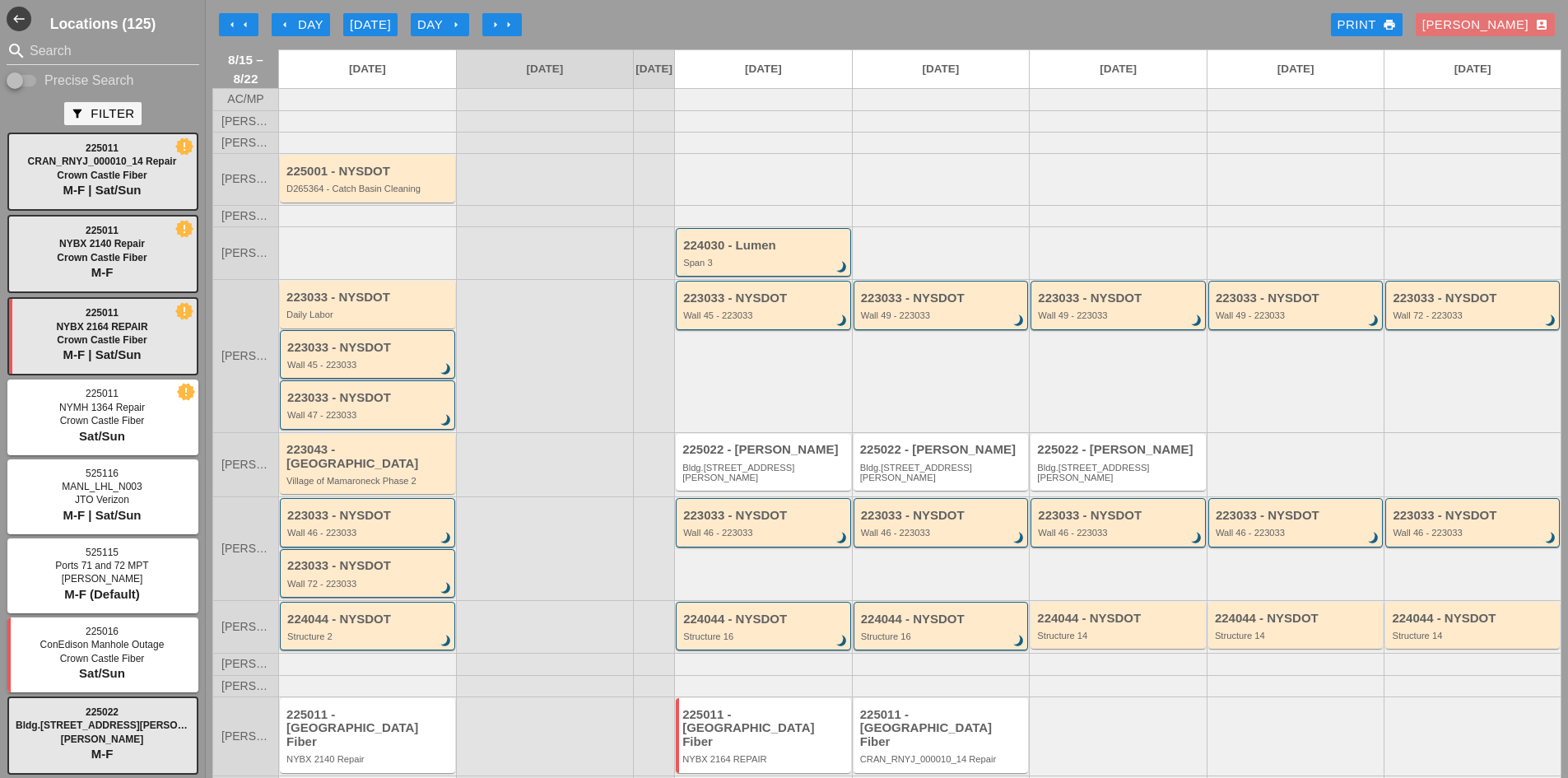
scroll to position [39, 0]
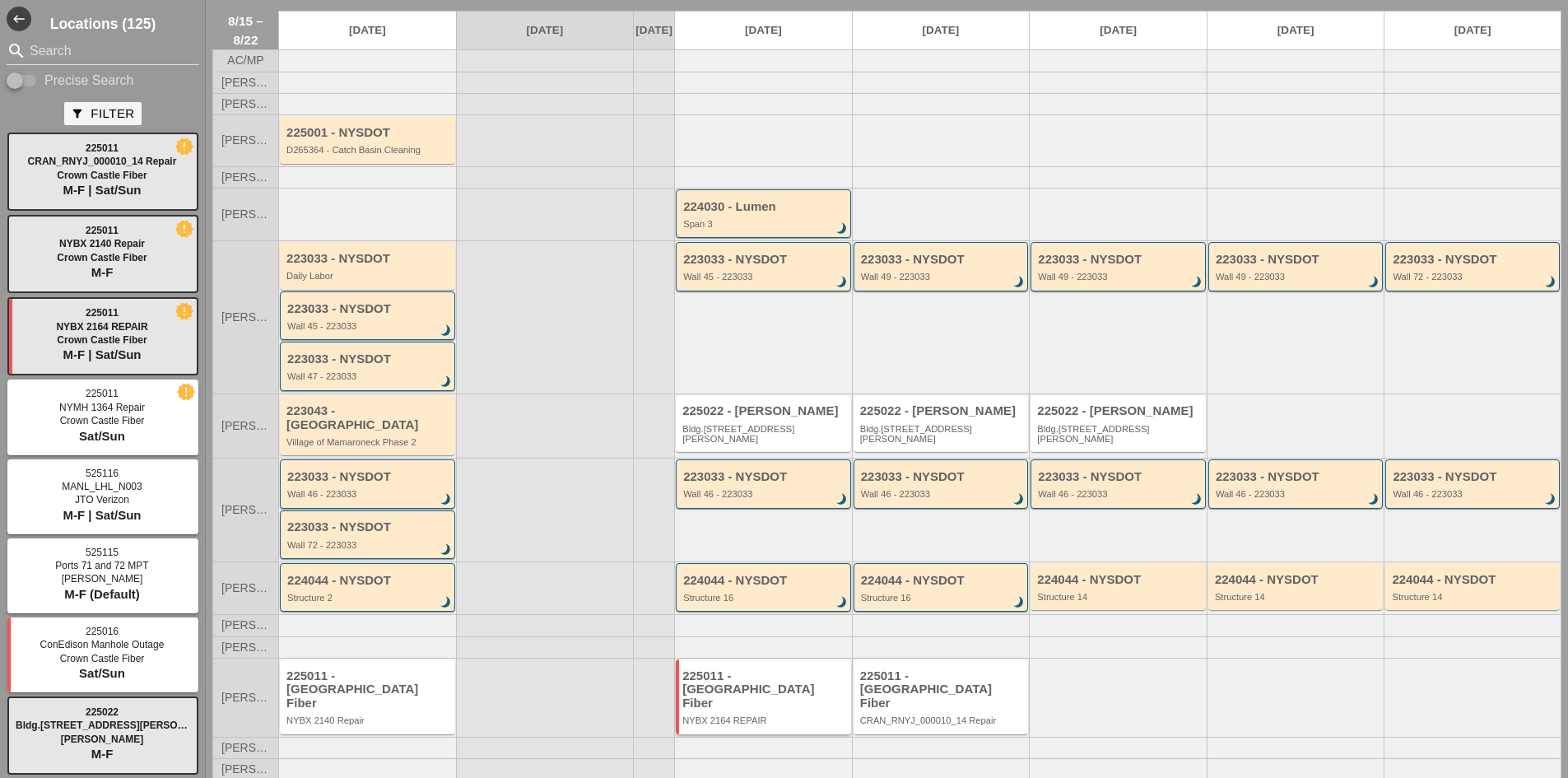
click at [762, 683] on div "225011 - [GEOGRAPHIC_DATA] Fiber" at bounding box center [764, 689] width 164 height 41
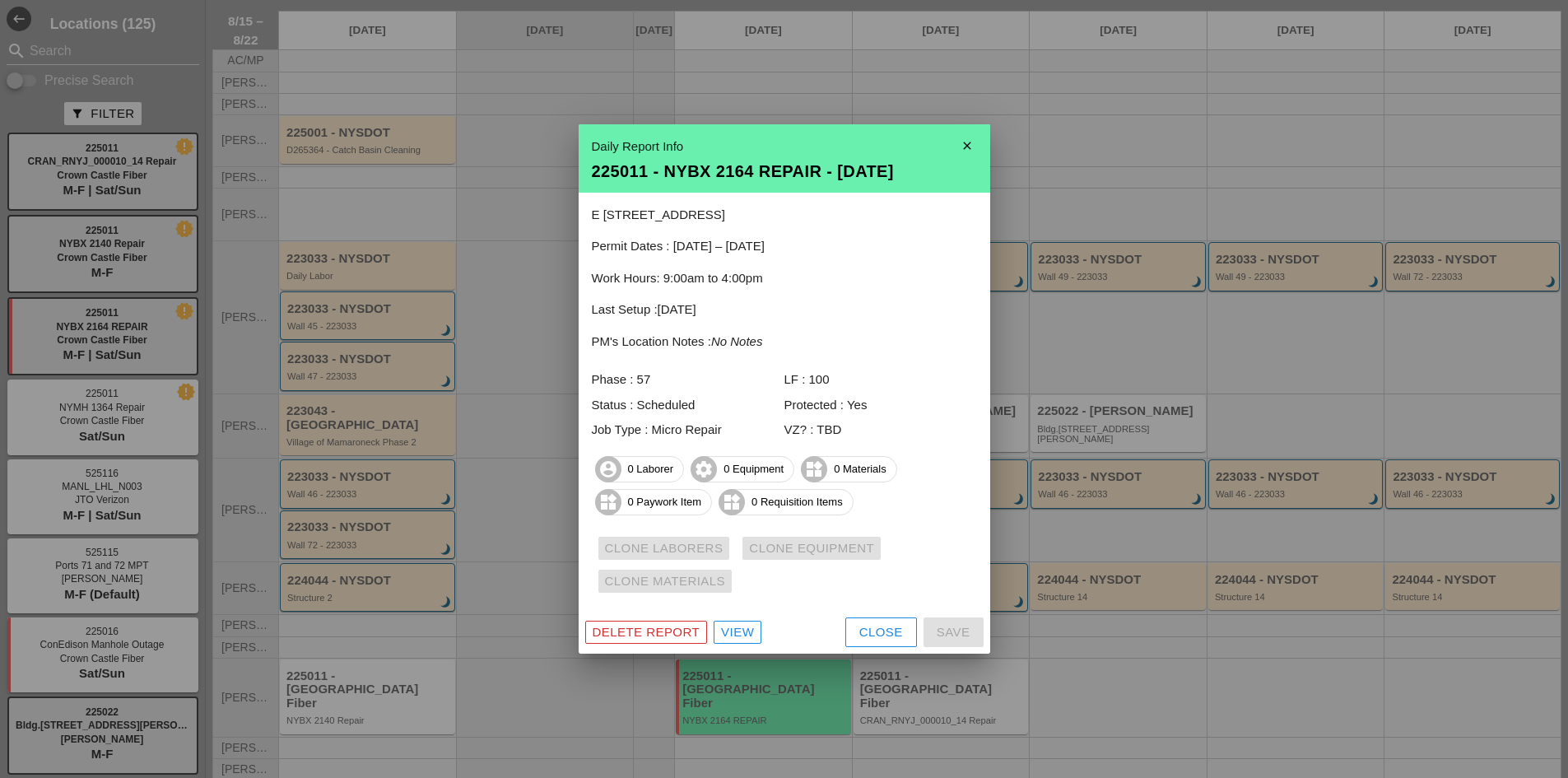
click at [864, 626] on div "Close" at bounding box center [881, 633] width 44 height 19
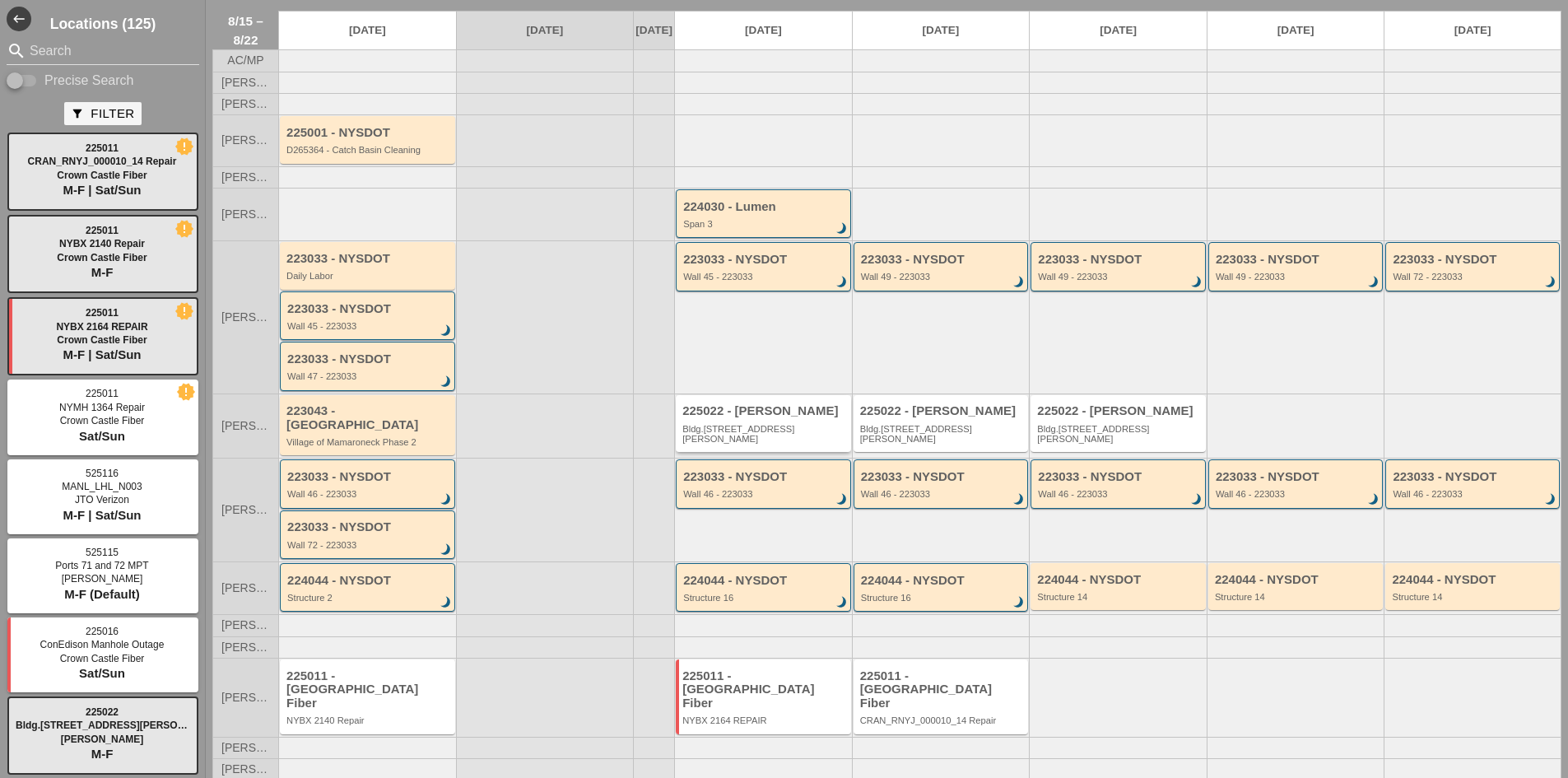
click at [740, 431] on div "225022 - [PERSON_NAME].[STREET_ADDRESS][PERSON_NAME]" at bounding box center [764, 424] width 164 height 40
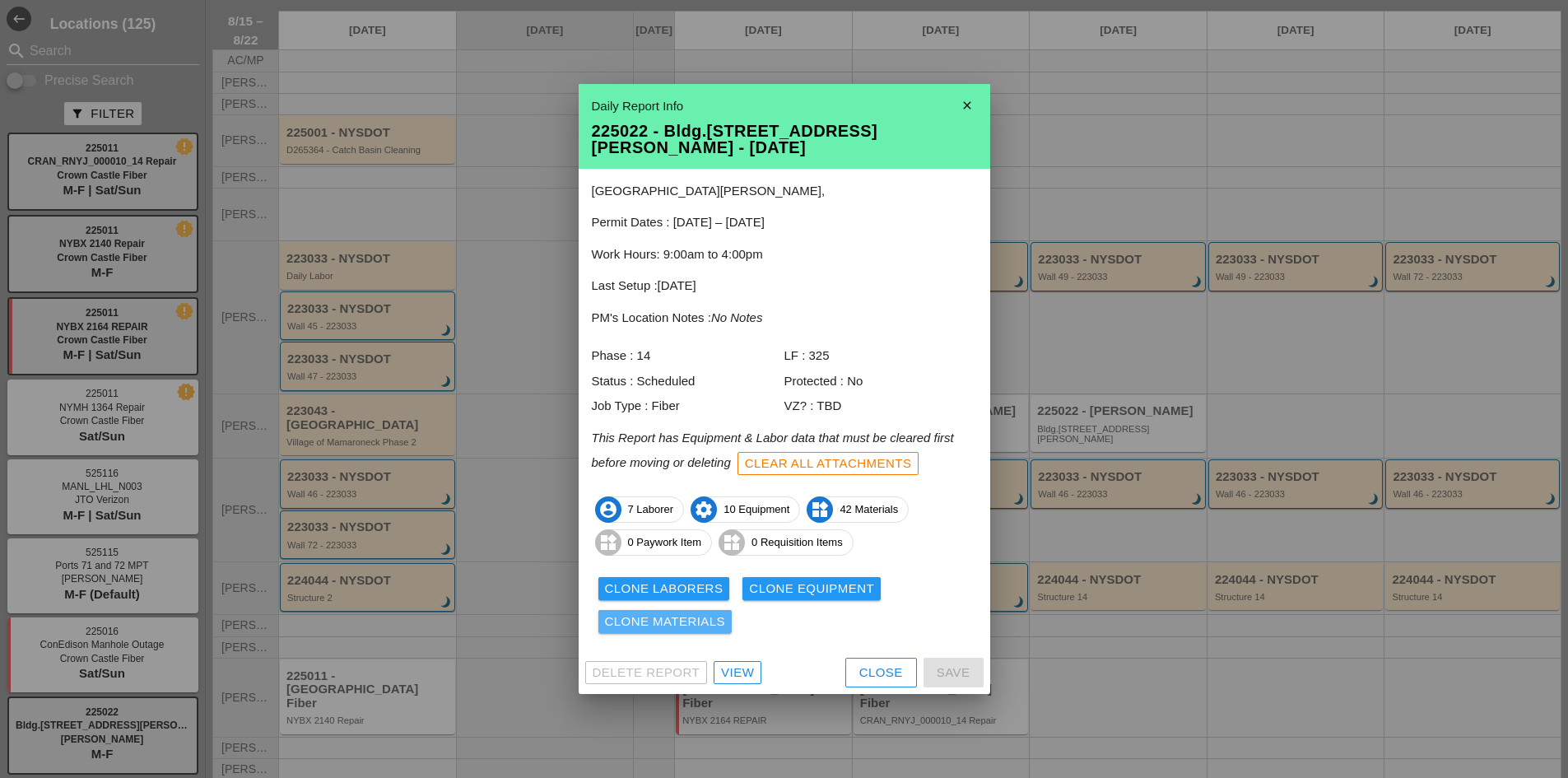
click at [695, 616] on div "Clone Materials" at bounding box center [666, 622] width 121 height 19
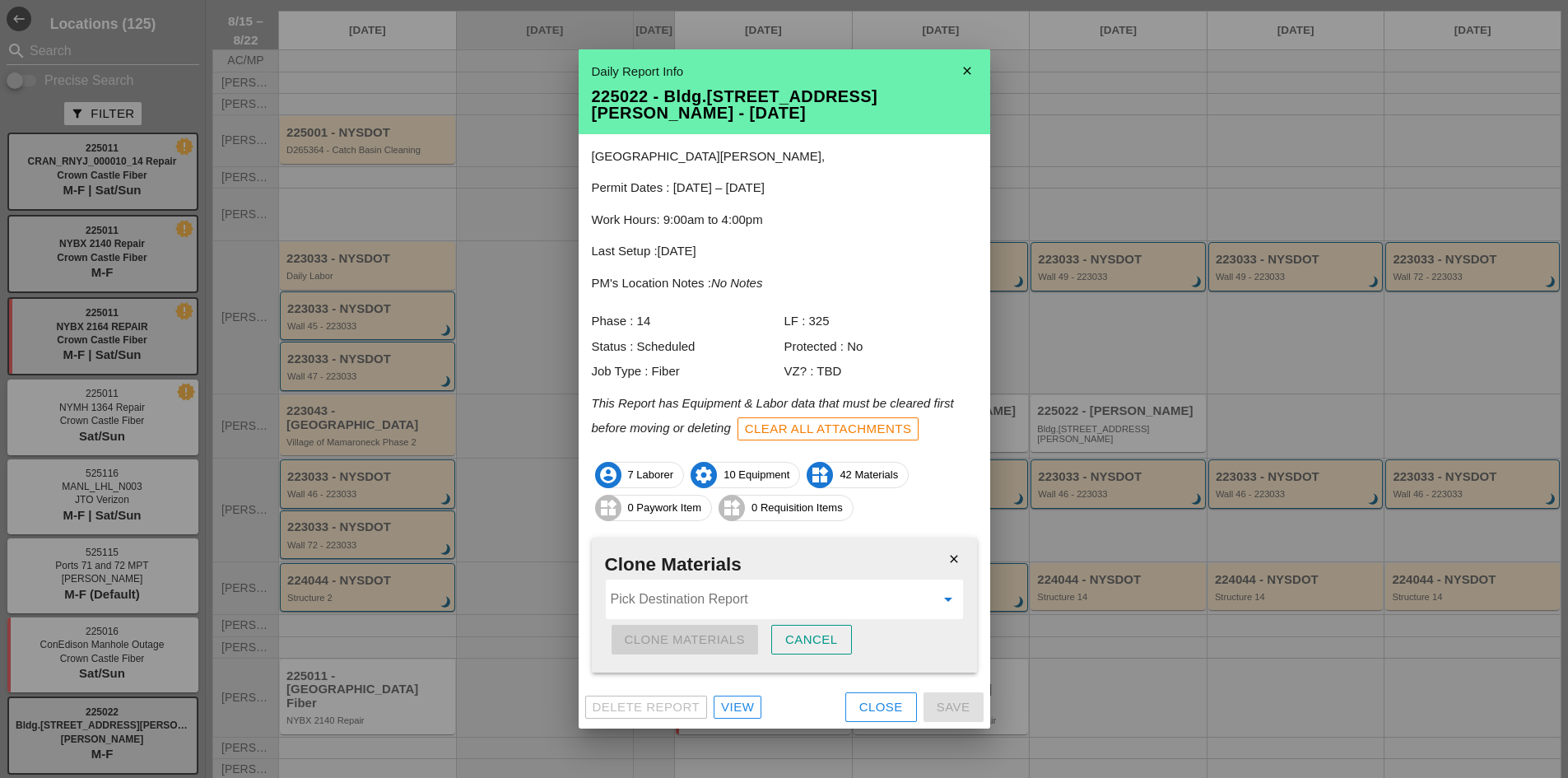
click at [664, 593] on input "Pick Destination Report" at bounding box center [773, 599] width 325 height 26
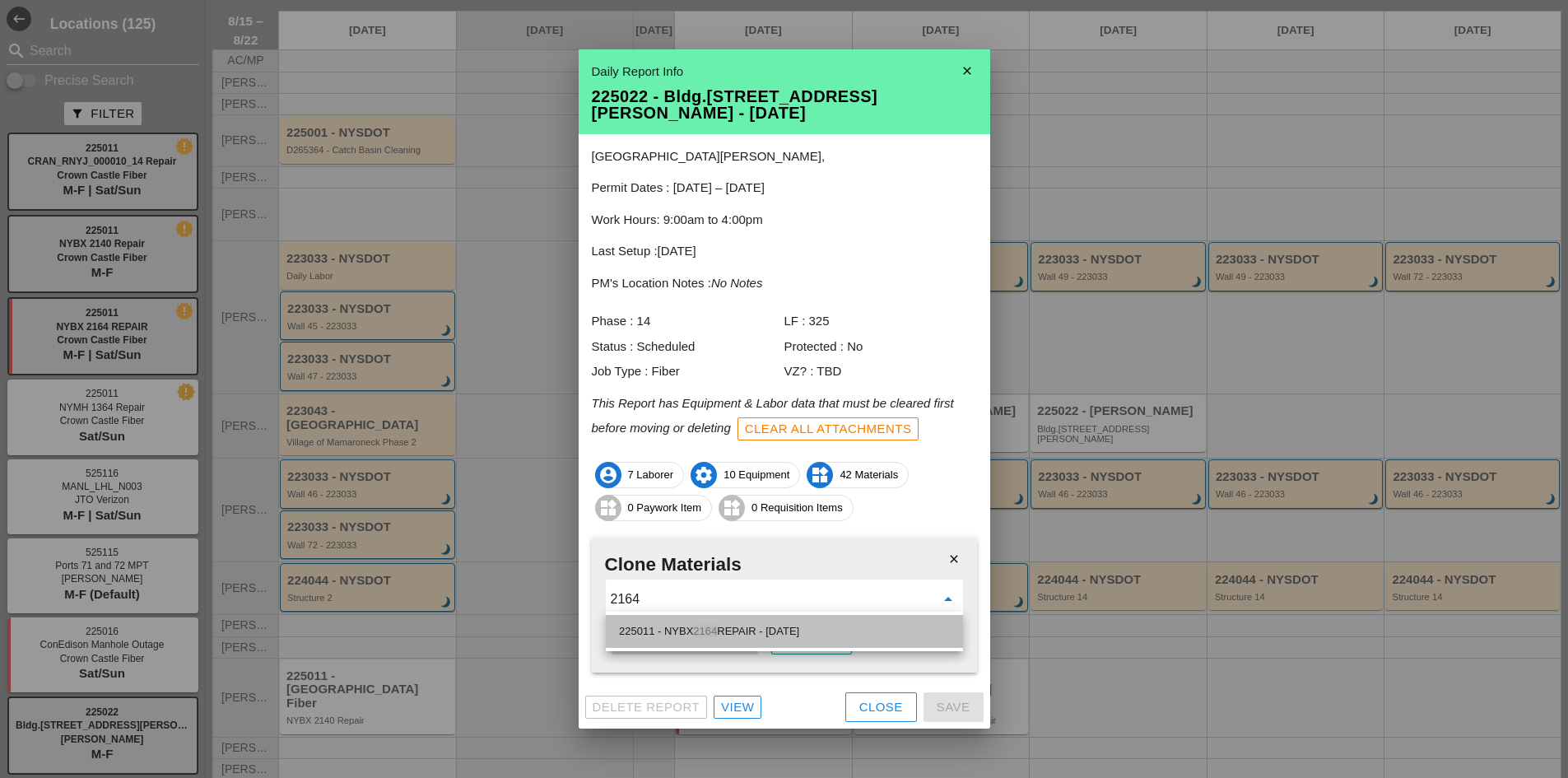
click at [663, 634] on div "225011 - NYBX 2164 REPAIR - [DATE]" at bounding box center [784, 631] width 331 height 19
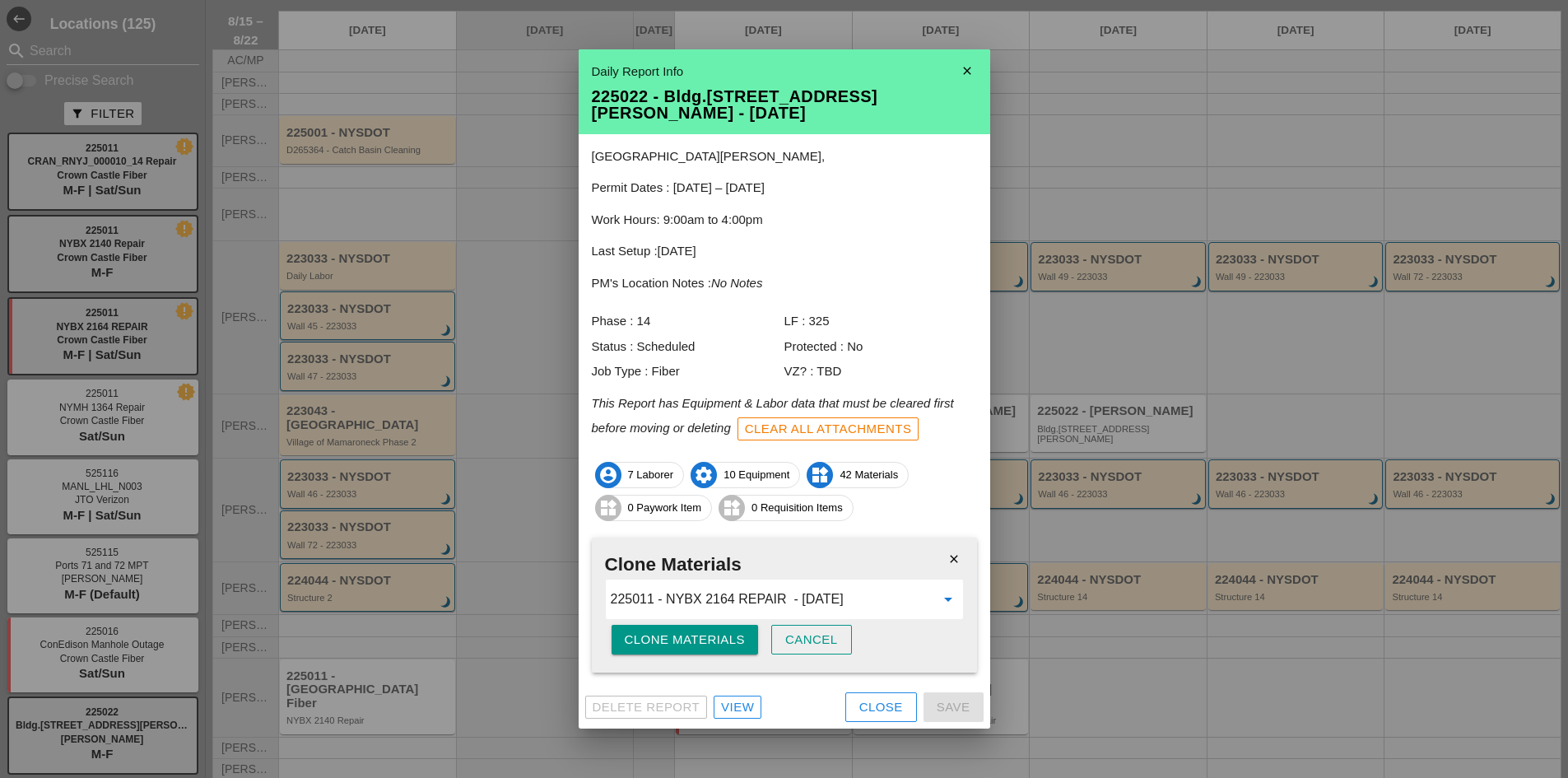
type input "225011 - NYBX 2164 REPAIR - [DATE]"
click at [687, 630] on div "Clone Materials" at bounding box center [685, 640] width 121 height 19
click at [687, 630] on div "Are you sure?" at bounding box center [676, 640] width 105 height 19
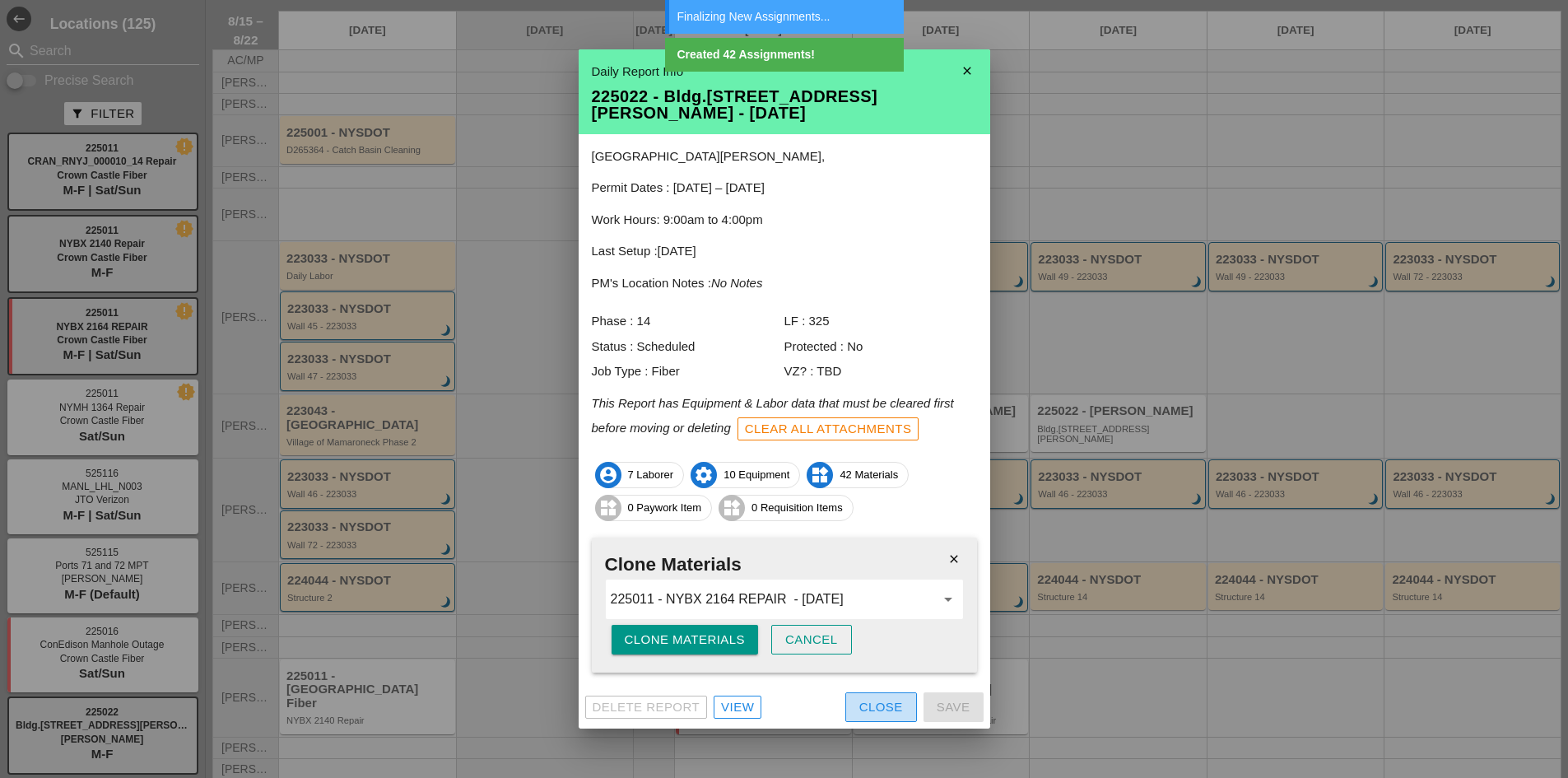
click at [864, 698] on div "Close" at bounding box center [881, 708] width 44 height 19
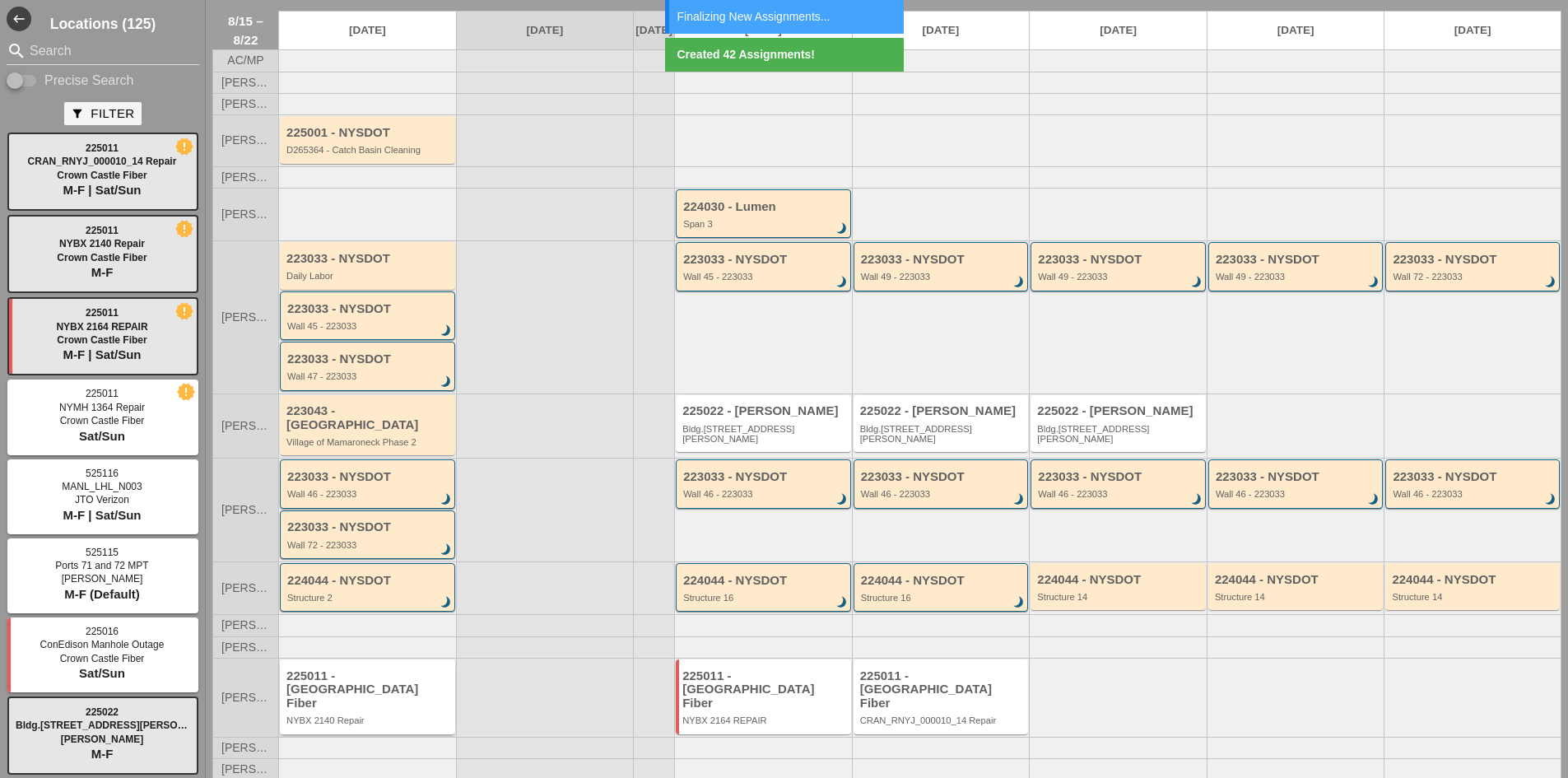
click at [428, 673] on div "225011 - [GEOGRAPHIC_DATA] Fiber" at bounding box center [368, 689] width 164 height 41
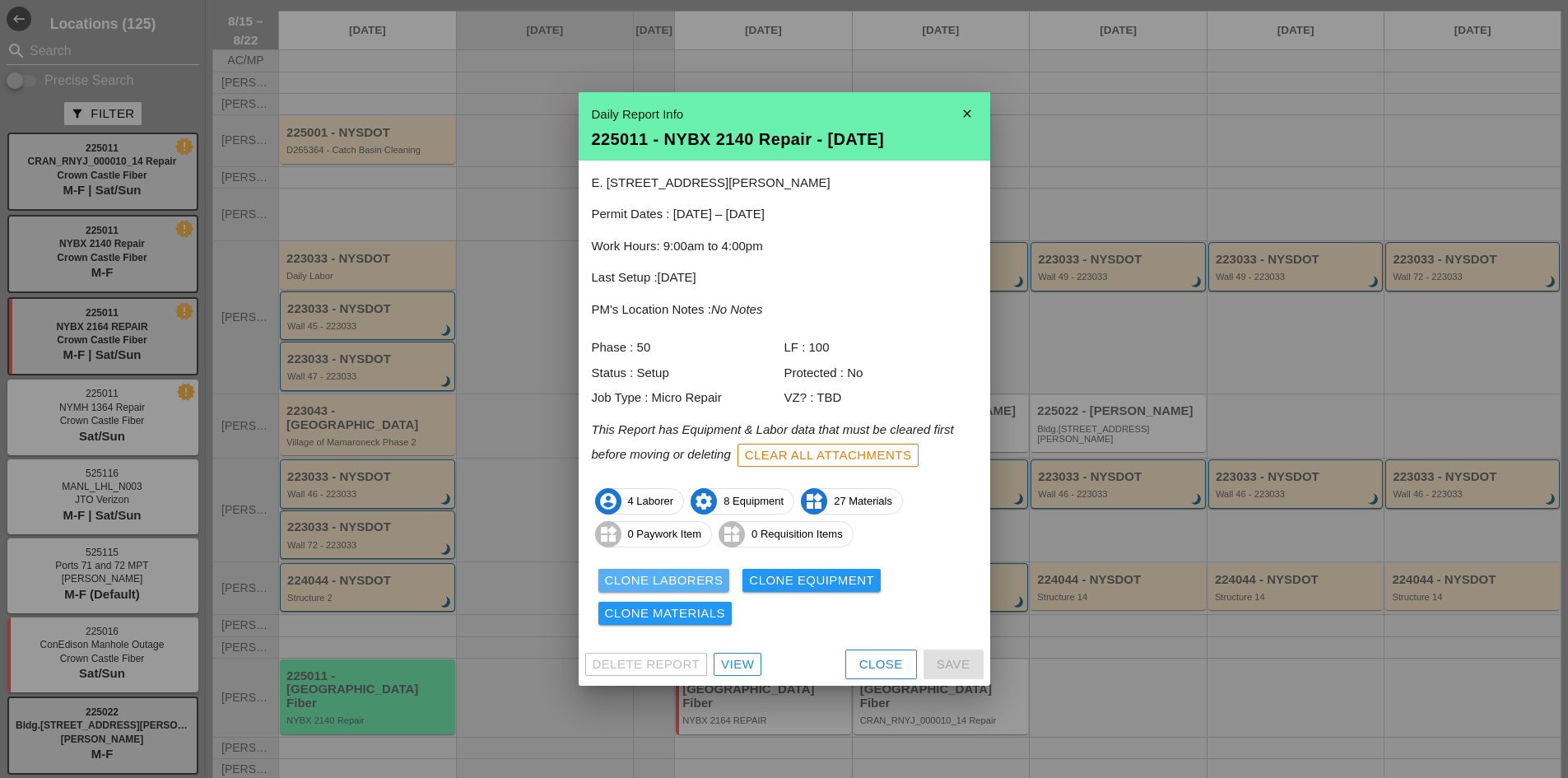
click at [709, 585] on div "Clone Laborers" at bounding box center [664, 581] width 119 height 19
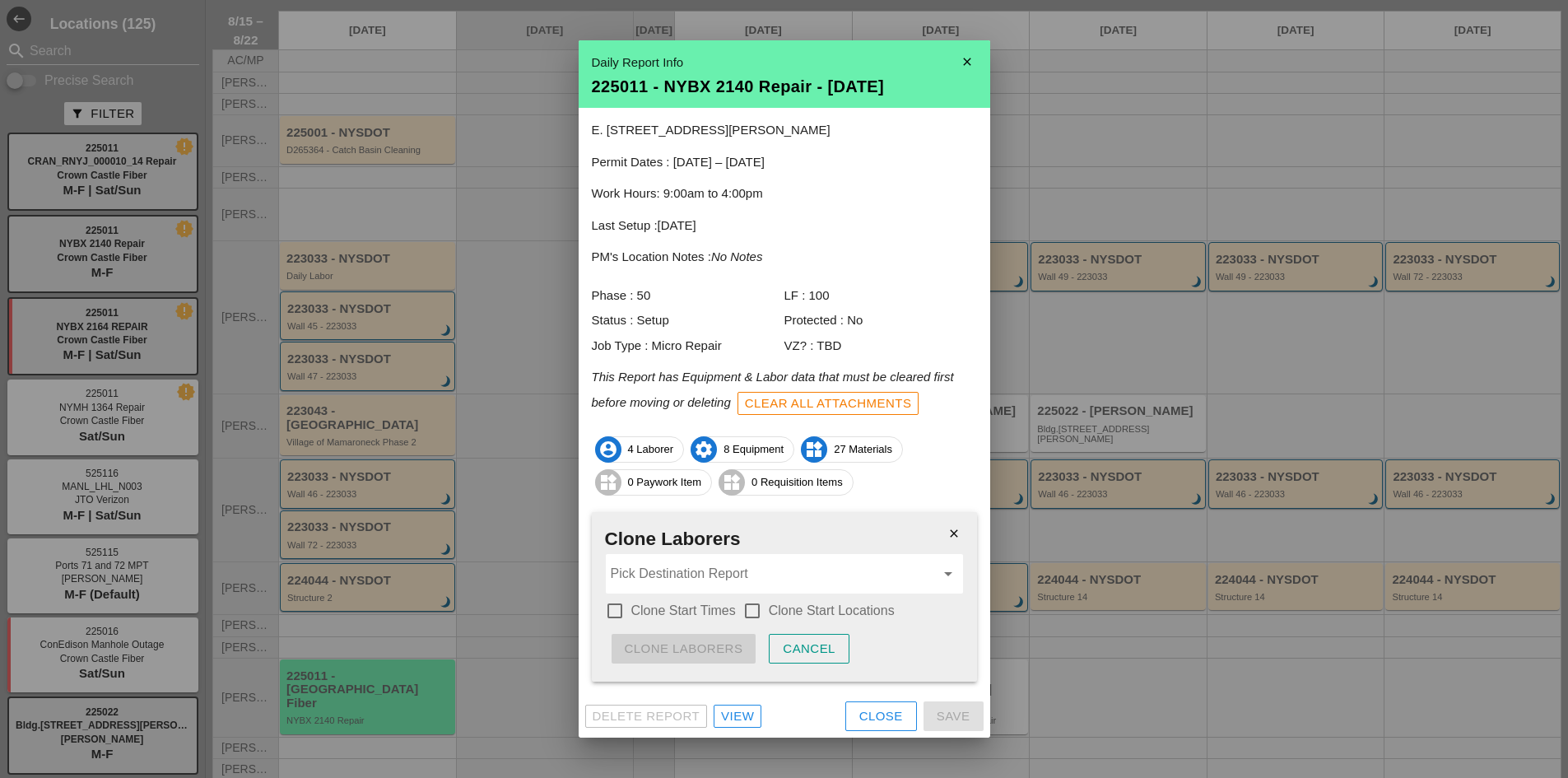
click at [703, 585] on input "Pick Destination Report" at bounding box center [773, 573] width 325 height 26
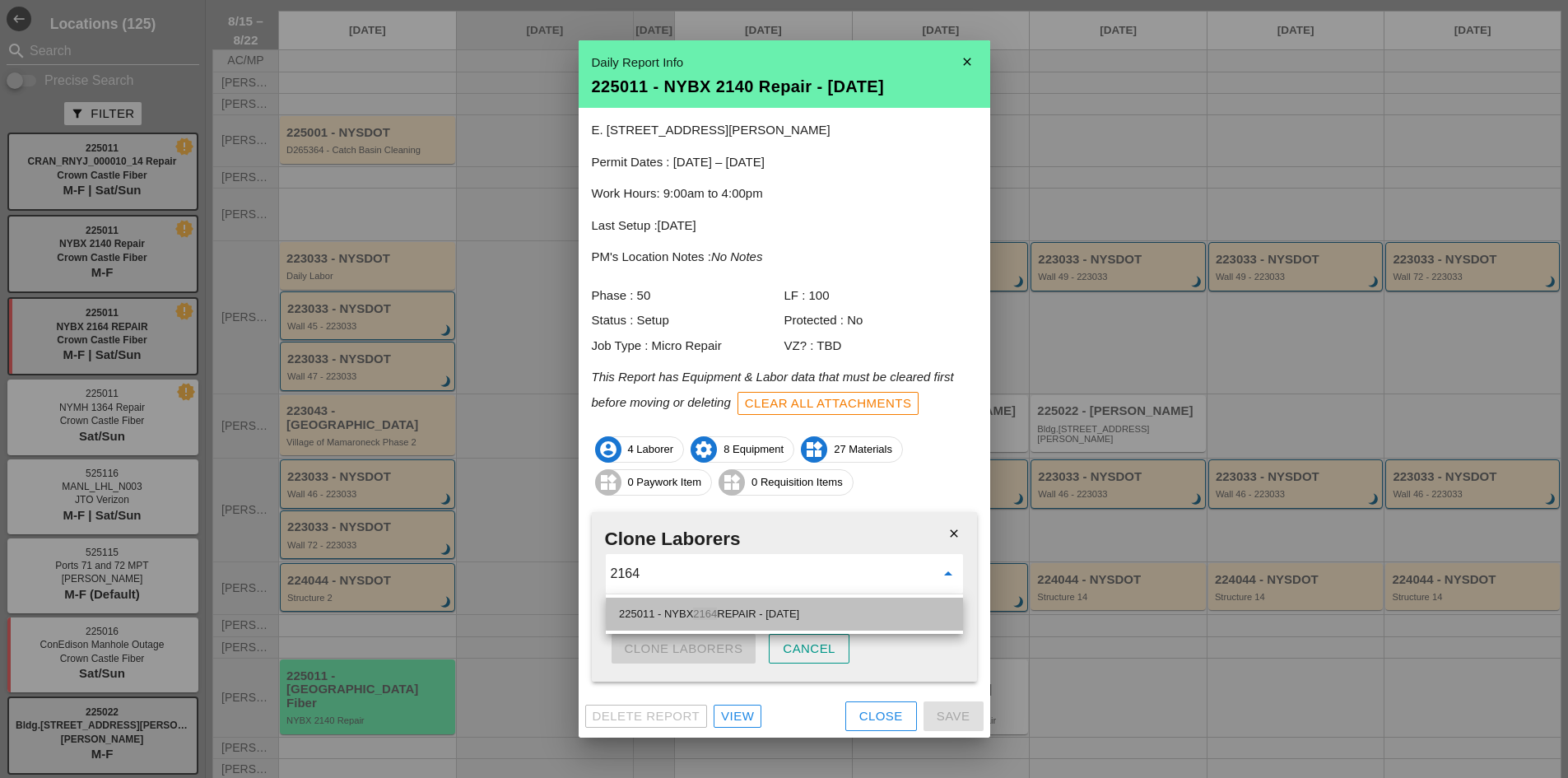
click at [675, 608] on div "225011 - NYBX 2164 REPAIR - [DATE]" at bounding box center [784, 614] width 331 height 19
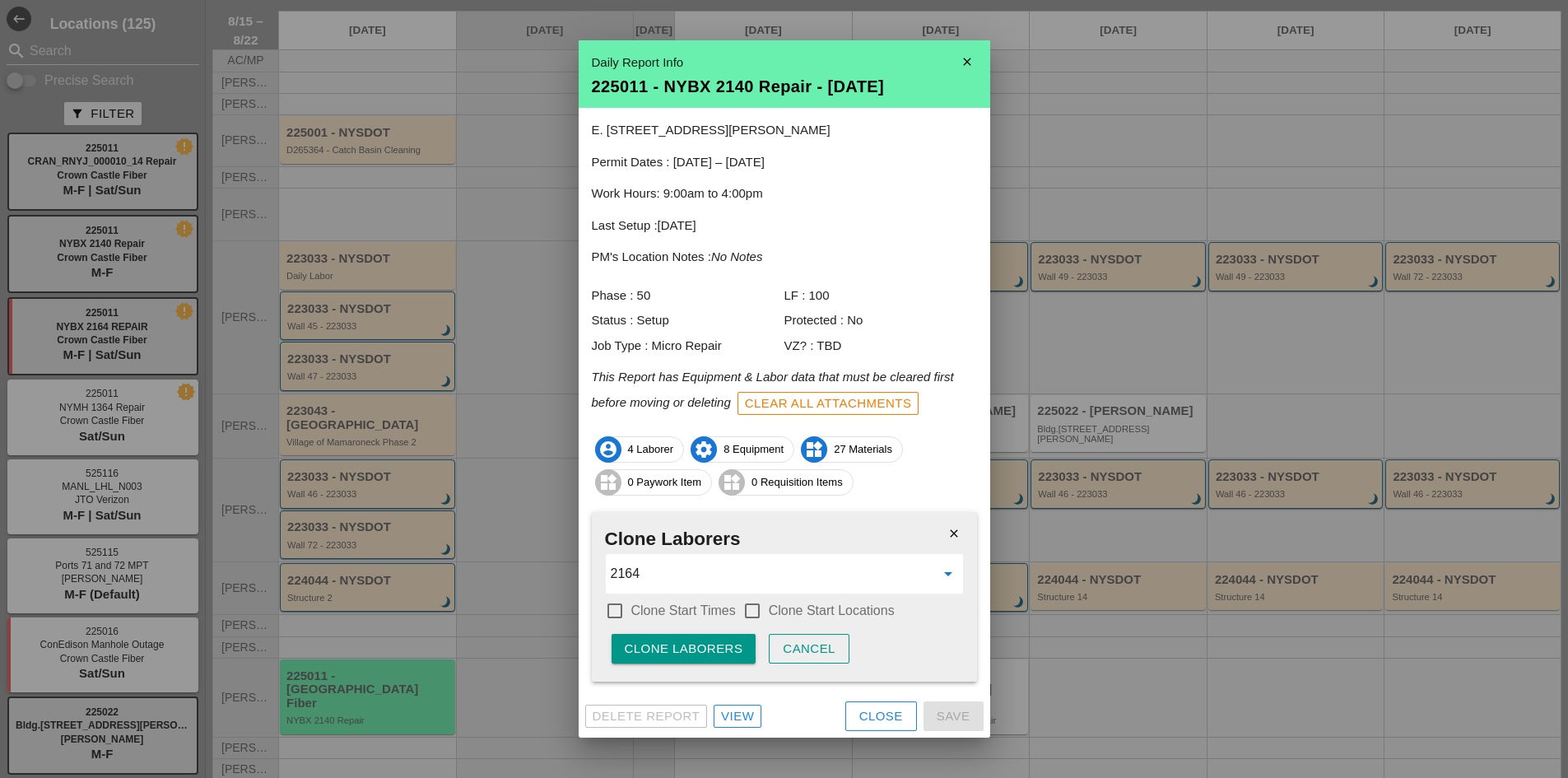
type input "225011 - NYBX 2164 REPAIR - [DATE]"
click at [681, 614] on label "Clone Start Times" at bounding box center [683, 610] width 105 height 17
click at [769, 607] on label "Clone Start Locations" at bounding box center [831, 610] width 126 height 17
click at [702, 654] on div "Clone Laborers" at bounding box center [683, 649] width 119 height 19
click at [702, 654] on div "Are you sure?" at bounding box center [676, 649] width 105 height 19
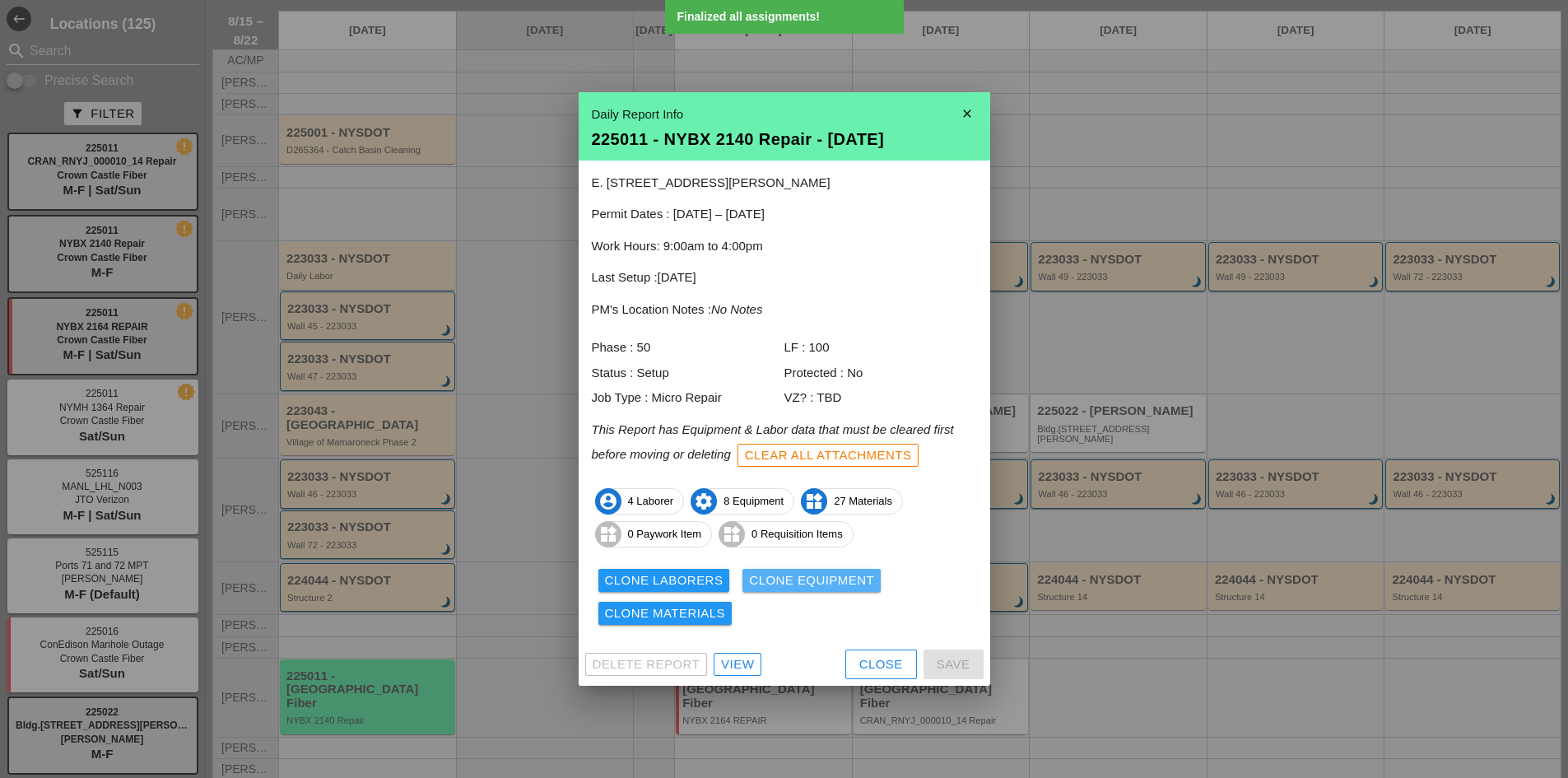
click at [816, 591] on button "Clone Equipment" at bounding box center [811, 580] width 138 height 23
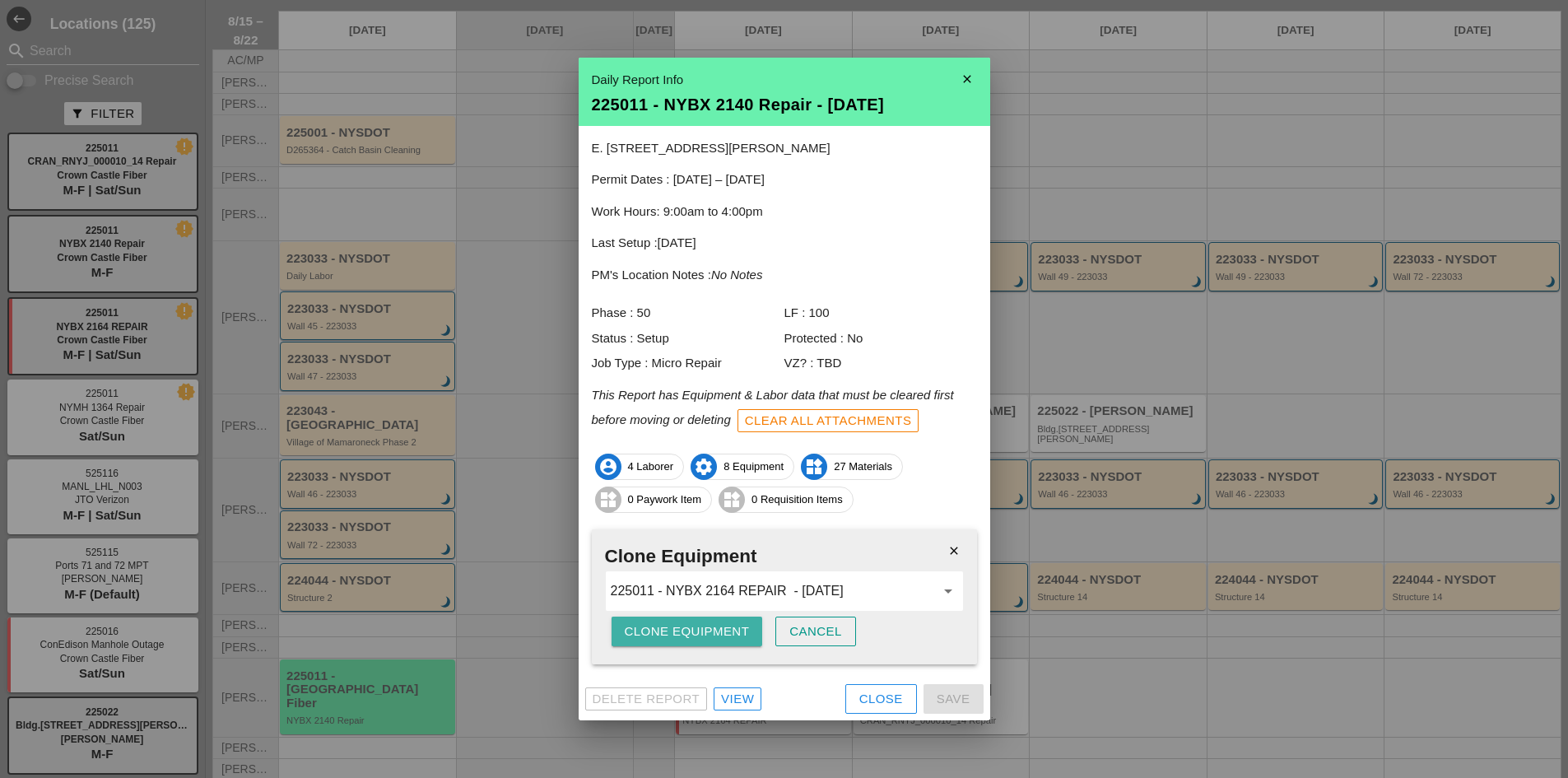
click at [715, 629] on div "Clone Equipment" at bounding box center [687, 632] width 125 height 19
click at [715, 629] on div "Are you sure?" at bounding box center [676, 632] width 105 height 19
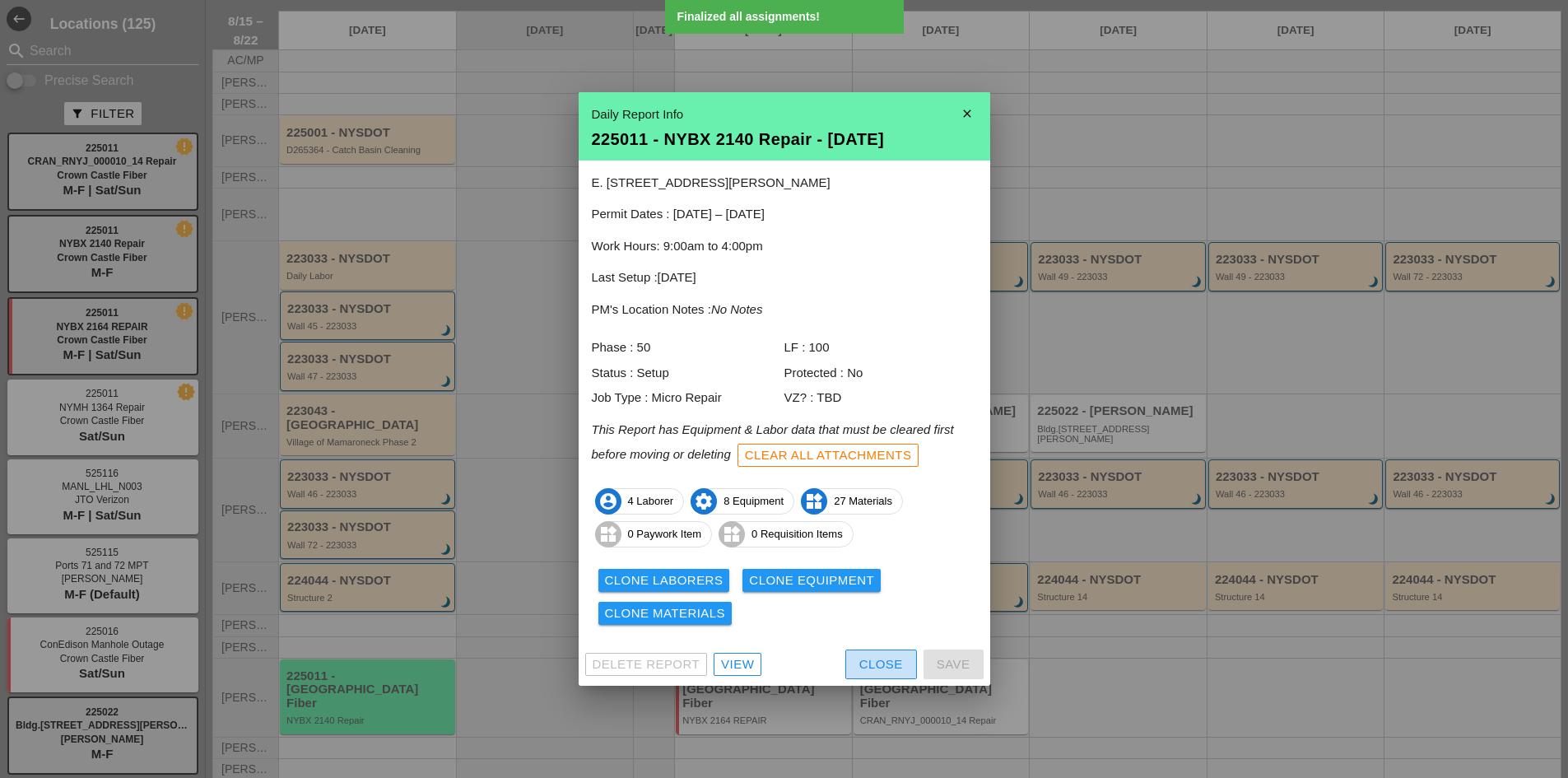
click at [857, 667] on button "Close" at bounding box center [880, 664] width 71 height 30
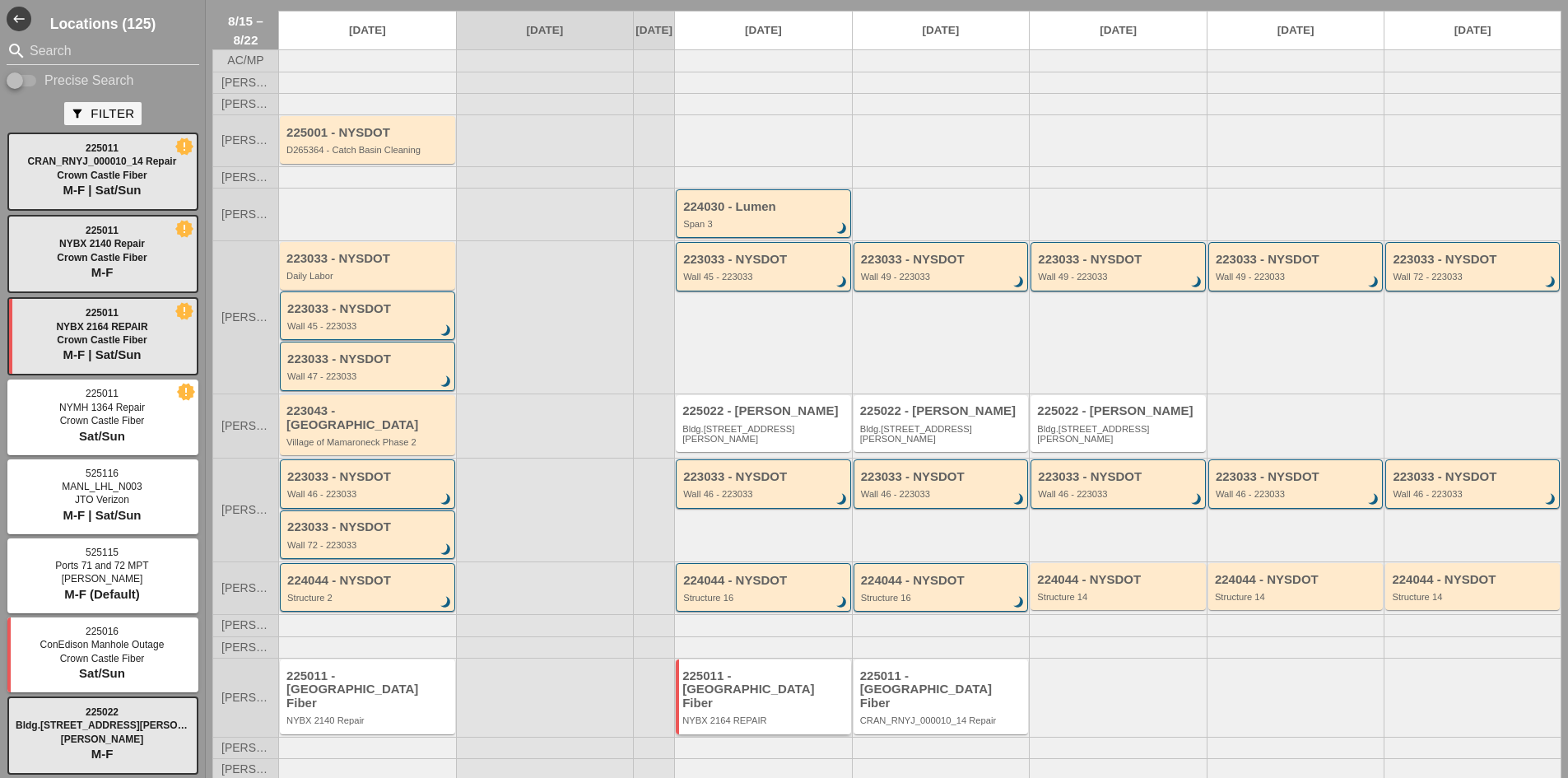
click at [769, 675] on div "225011 - [GEOGRAPHIC_DATA] Fiber" at bounding box center [764, 689] width 164 height 41
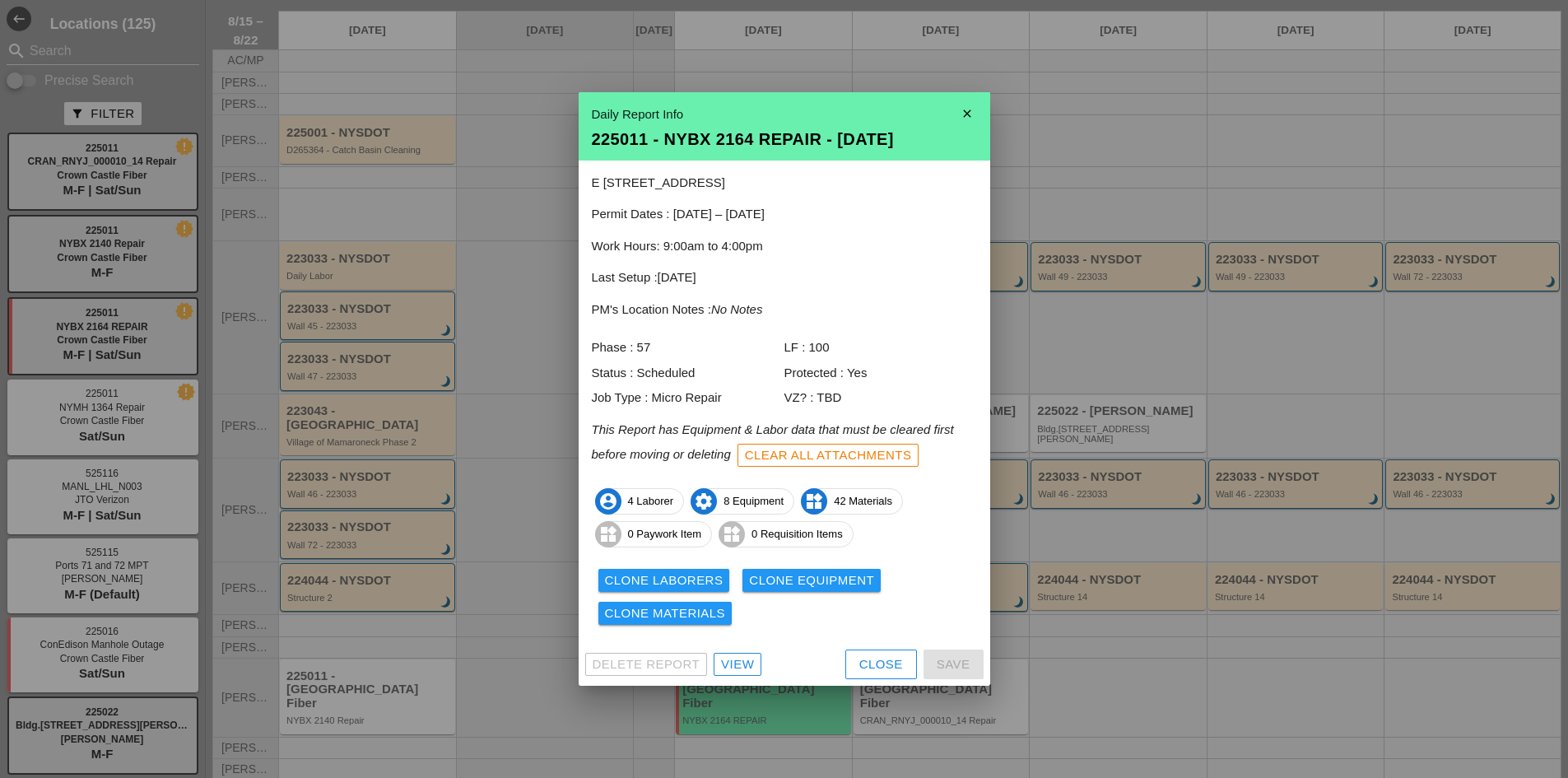
click at [740, 662] on div "View" at bounding box center [737, 665] width 33 height 19
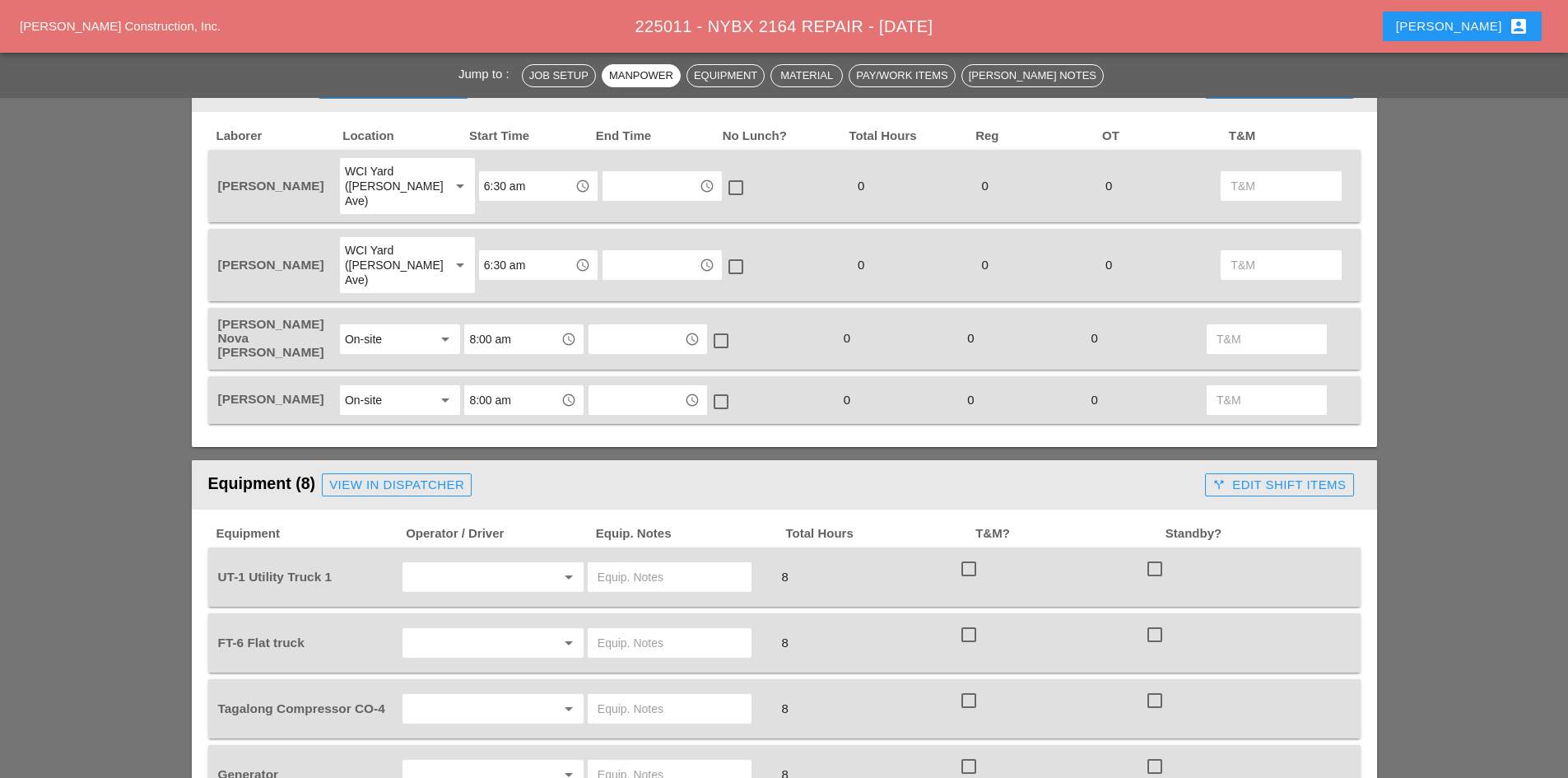
scroll to position [740, 0]
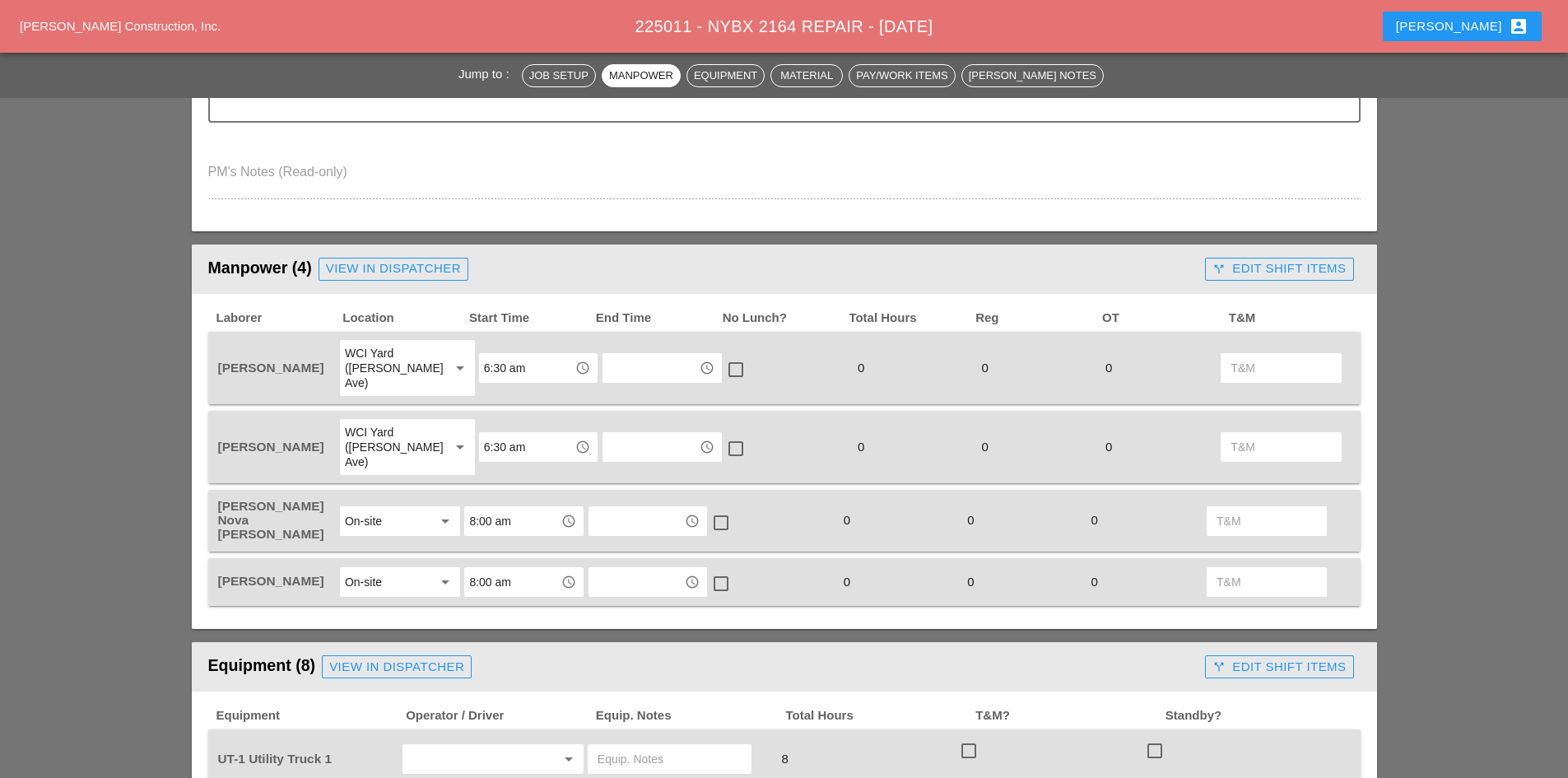
click at [373, 263] on div "View in Dispatcher" at bounding box center [394, 269] width 135 height 19
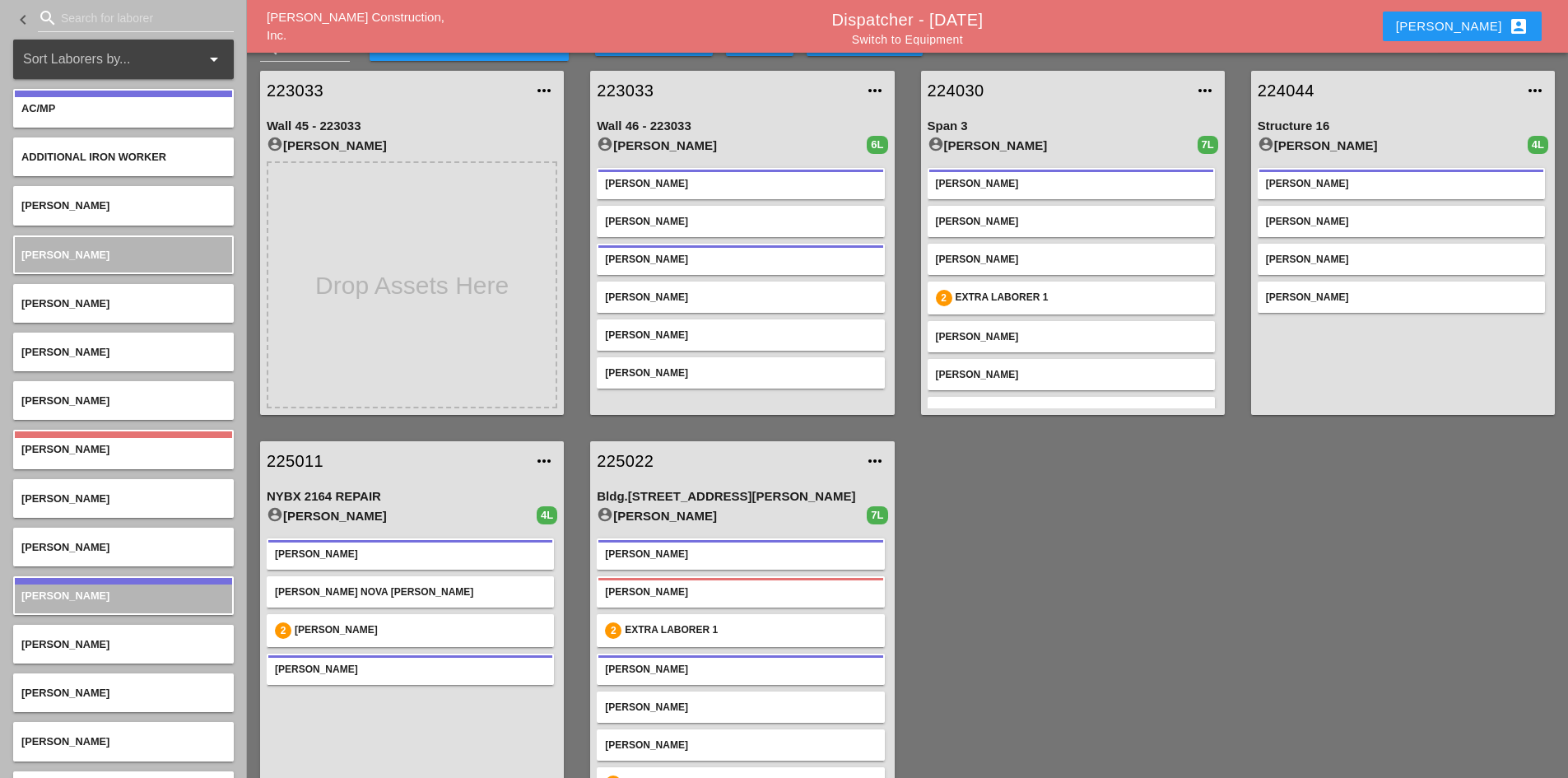
scroll to position [58, 0]
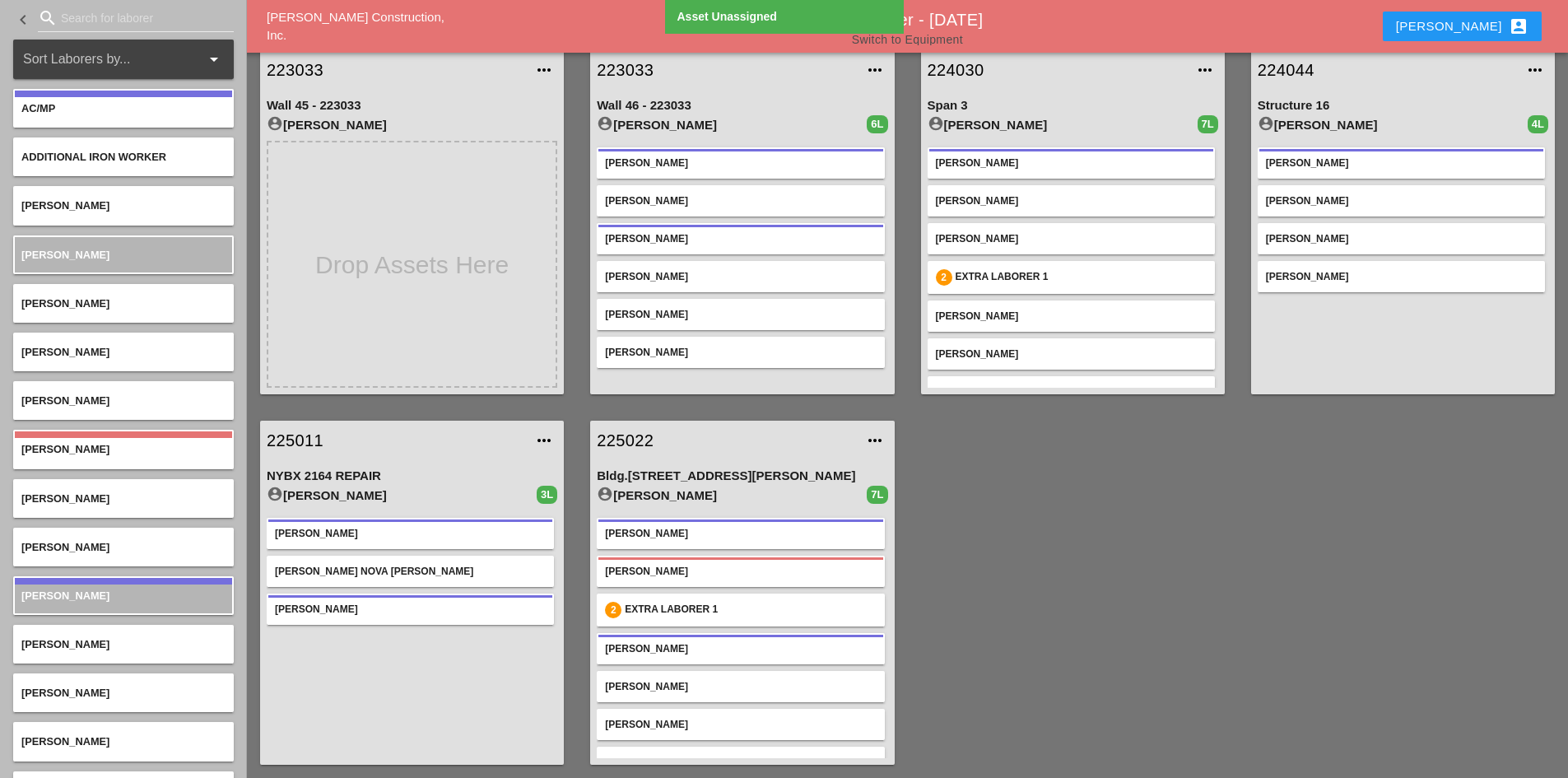
click at [908, 42] on link "Switch to Equipment" at bounding box center [908, 39] width 111 height 13
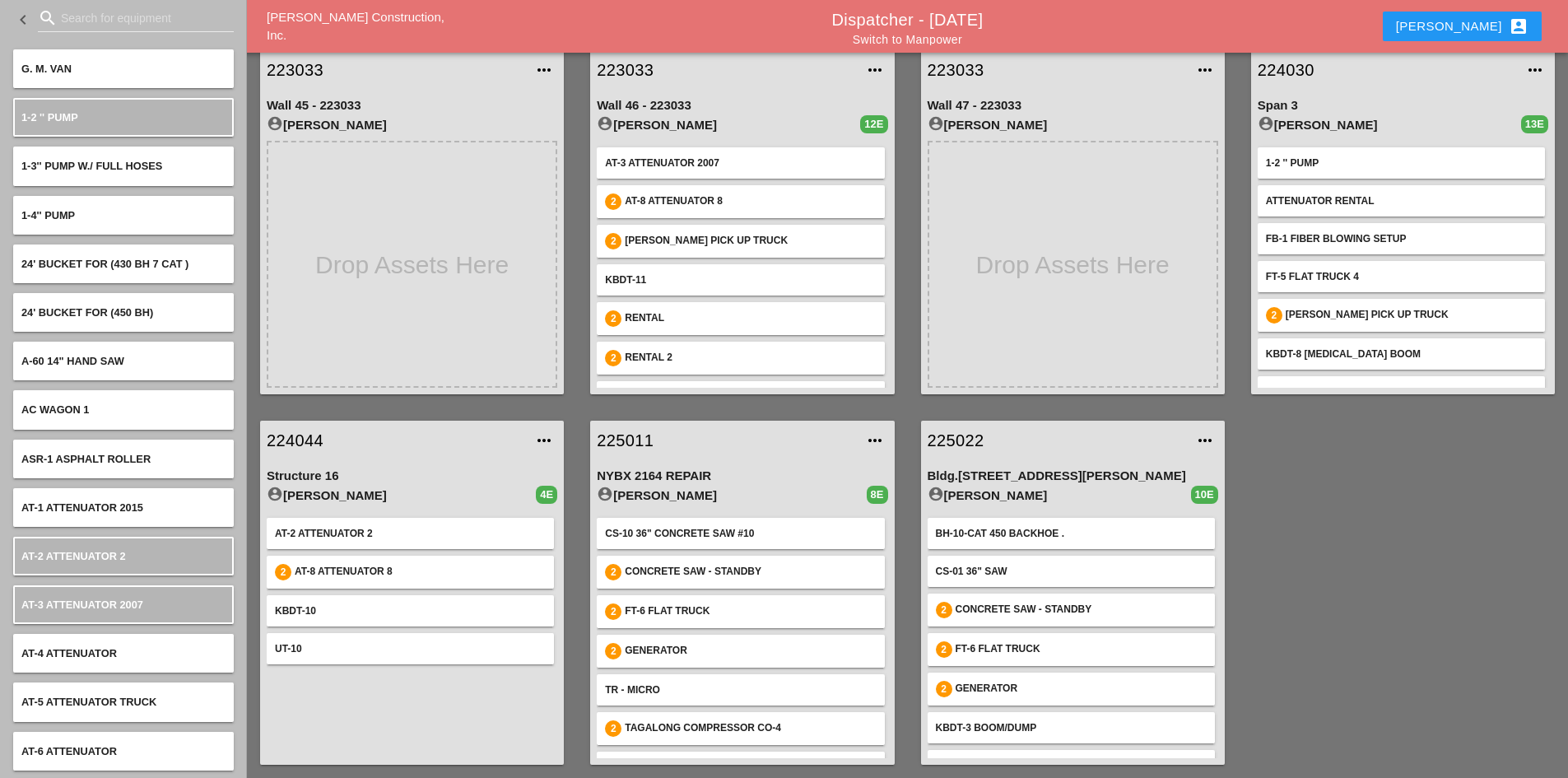
click at [603, 420] on div "225011 more_horiz" at bounding box center [741, 440] width 303 height 40
click at [617, 432] on link "225011" at bounding box center [726, 440] width 258 height 25
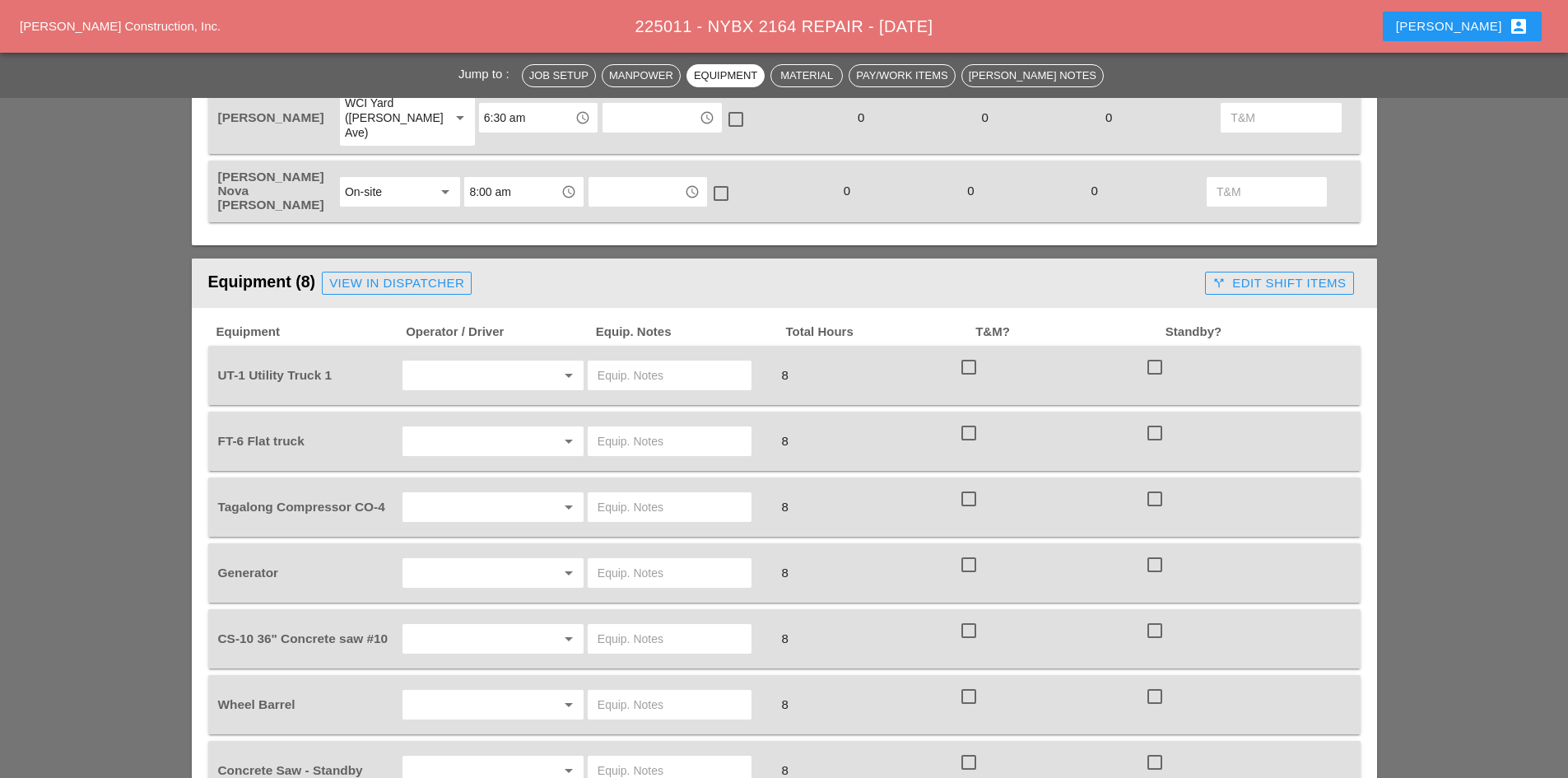
scroll to position [1152, 0]
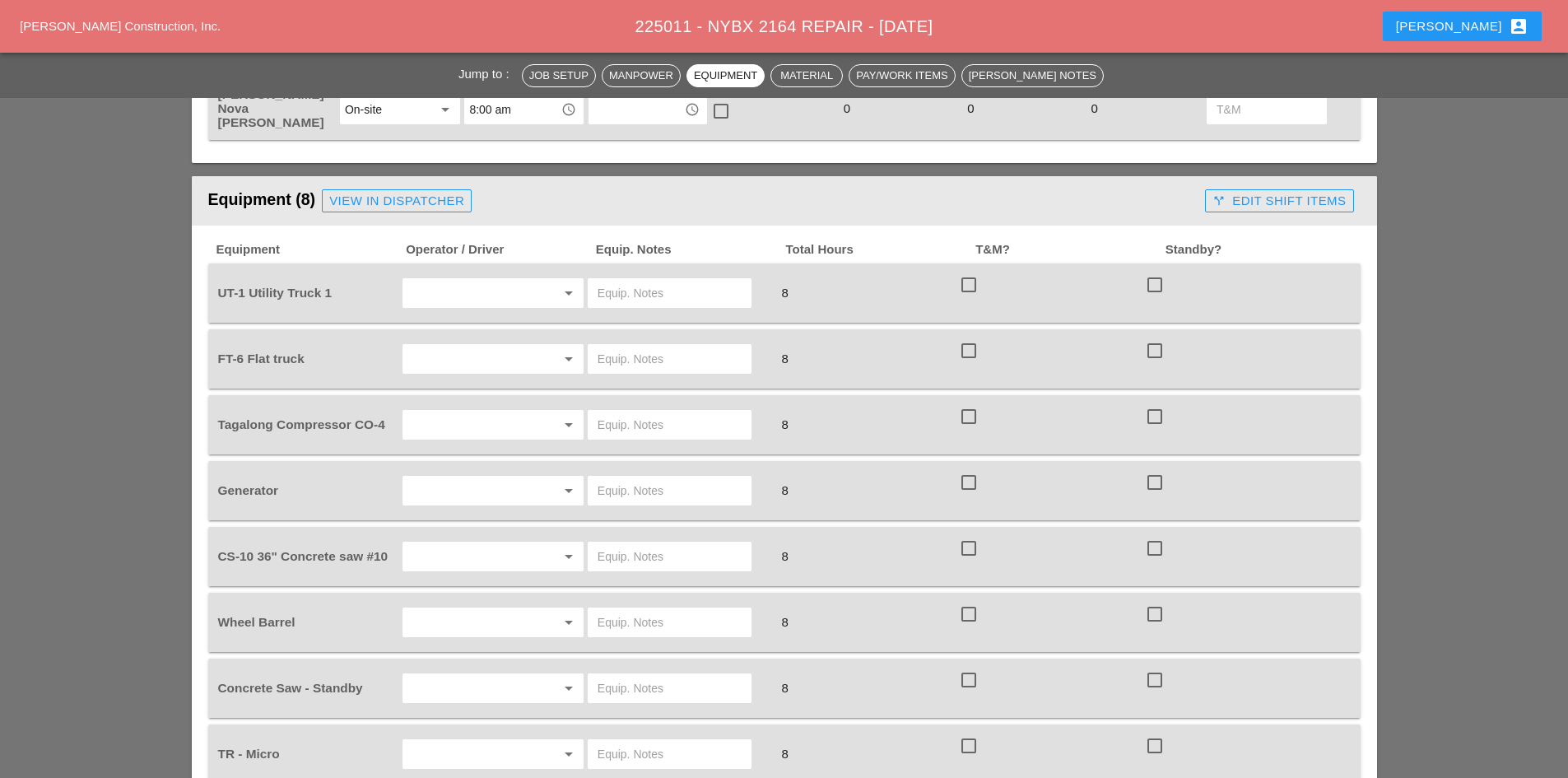
click at [376, 192] on div "View in Dispatcher" at bounding box center [397, 201] width 135 height 19
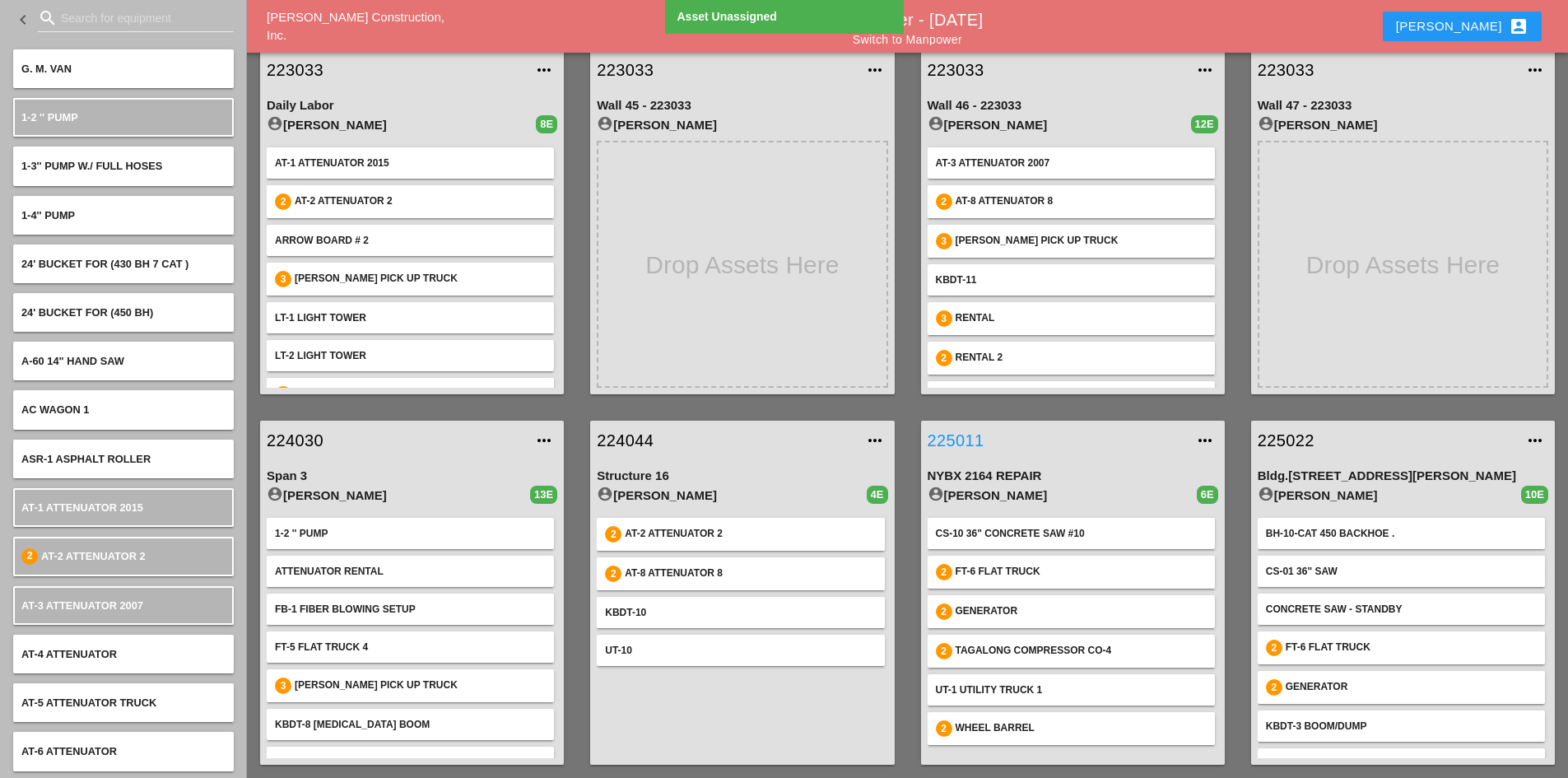
click at [959, 436] on link "225011" at bounding box center [1056, 440] width 258 height 25
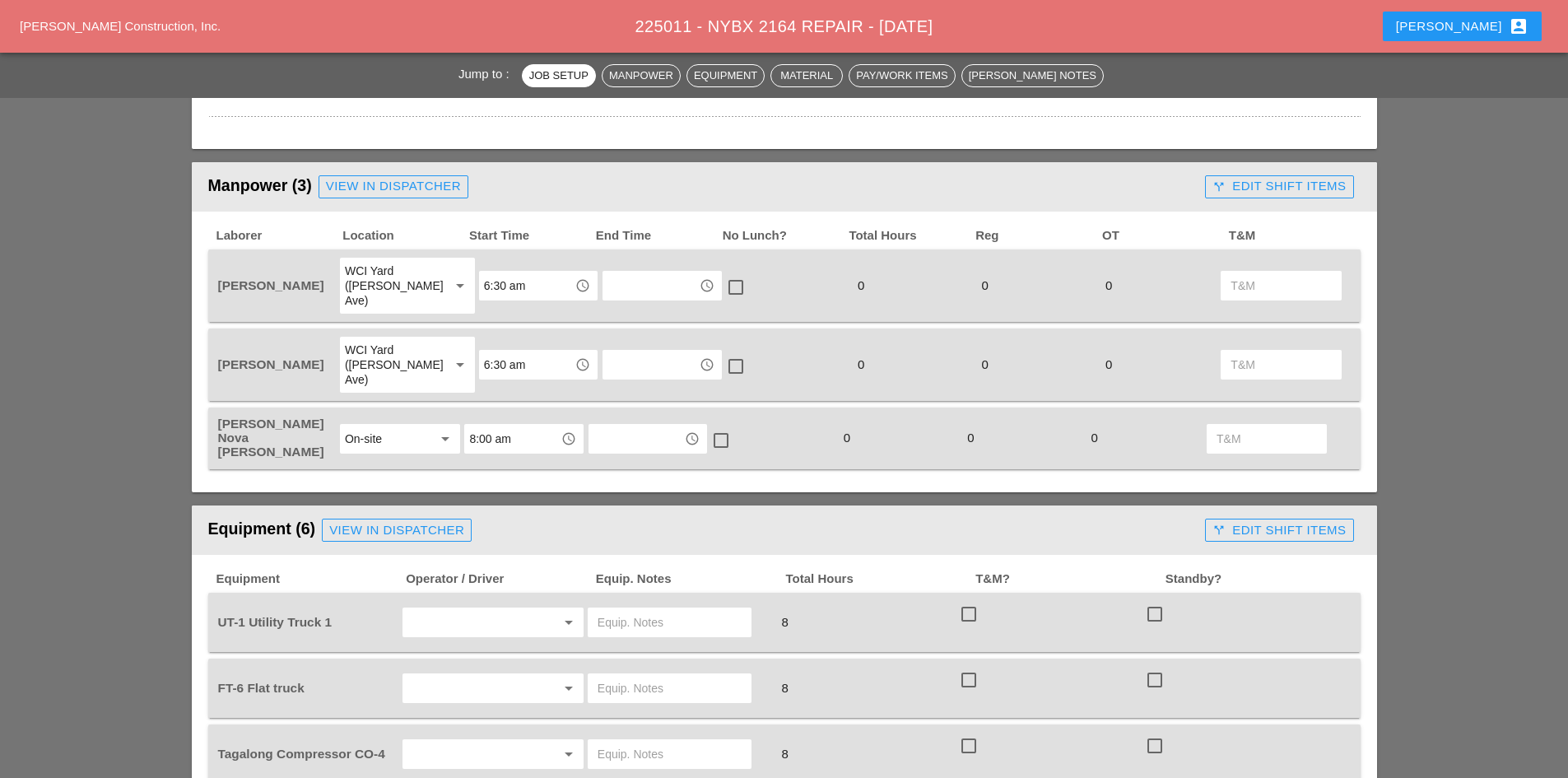
scroll to position [1070, 0]
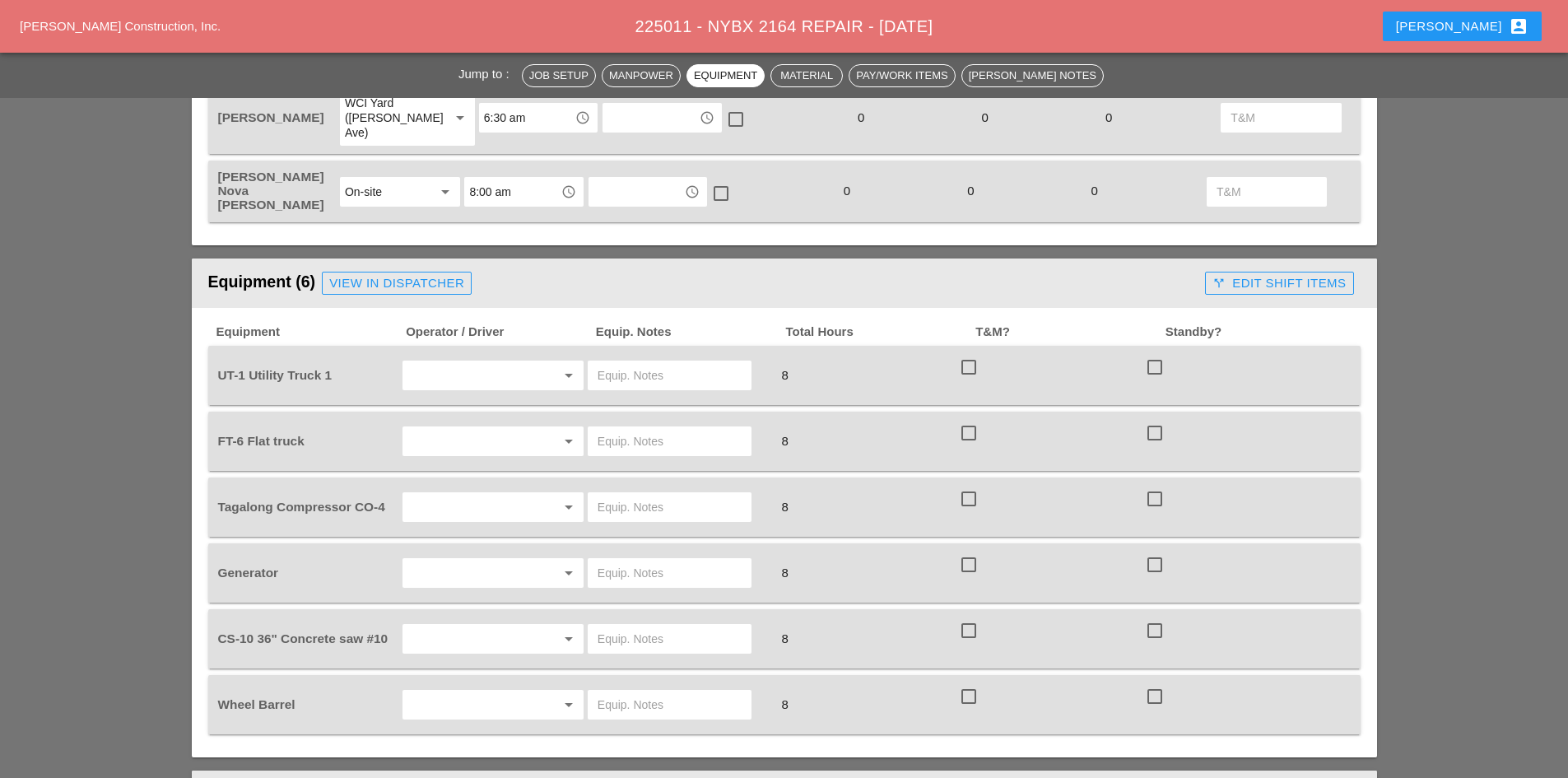
click at [465, 362] on input "text" at bounding box center [470, 375] width 125 height 26
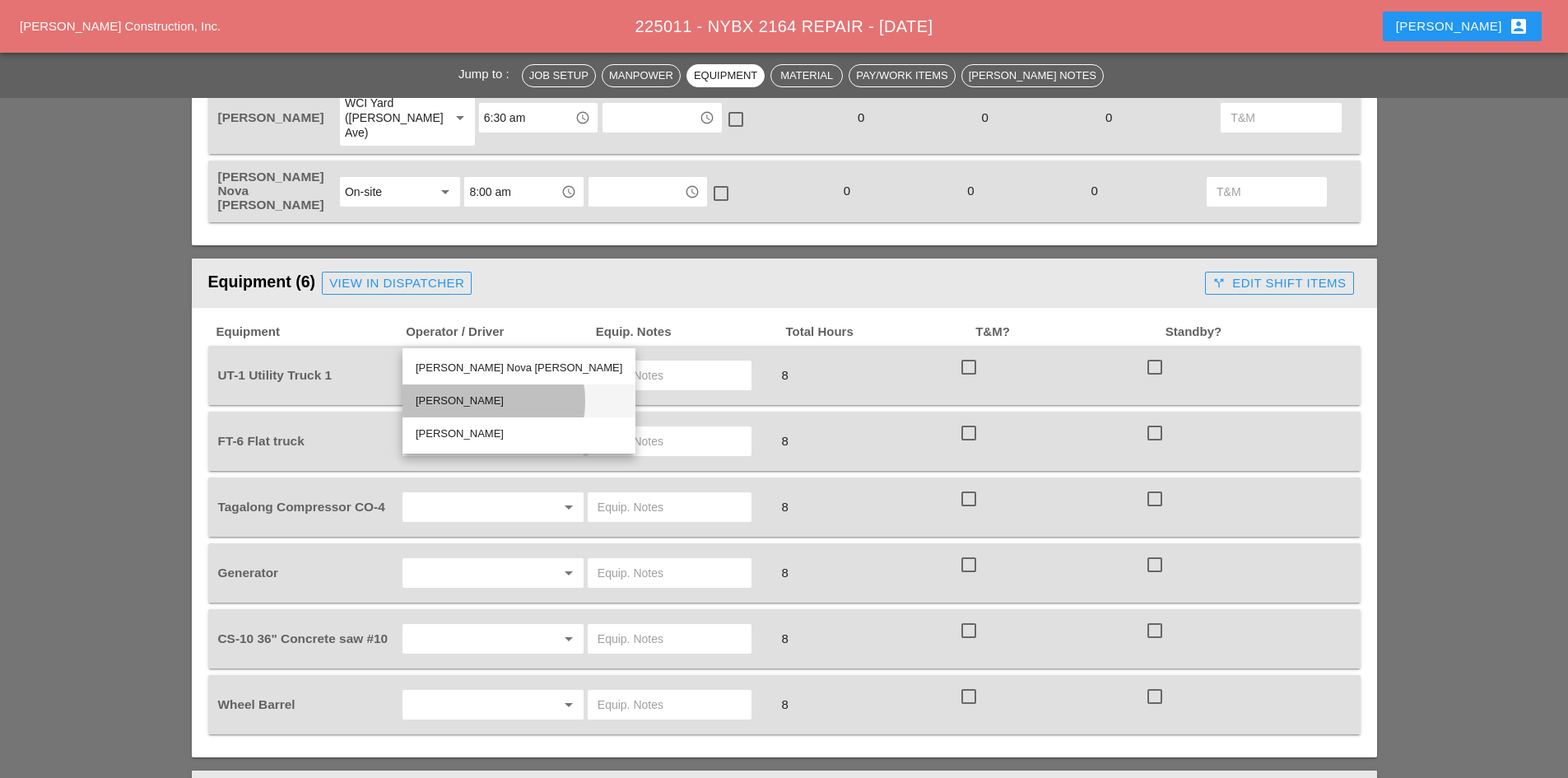
click at [497, 404] on div "[PERSON_NAME]" at bounding box center [519, 401] width 207 height 19
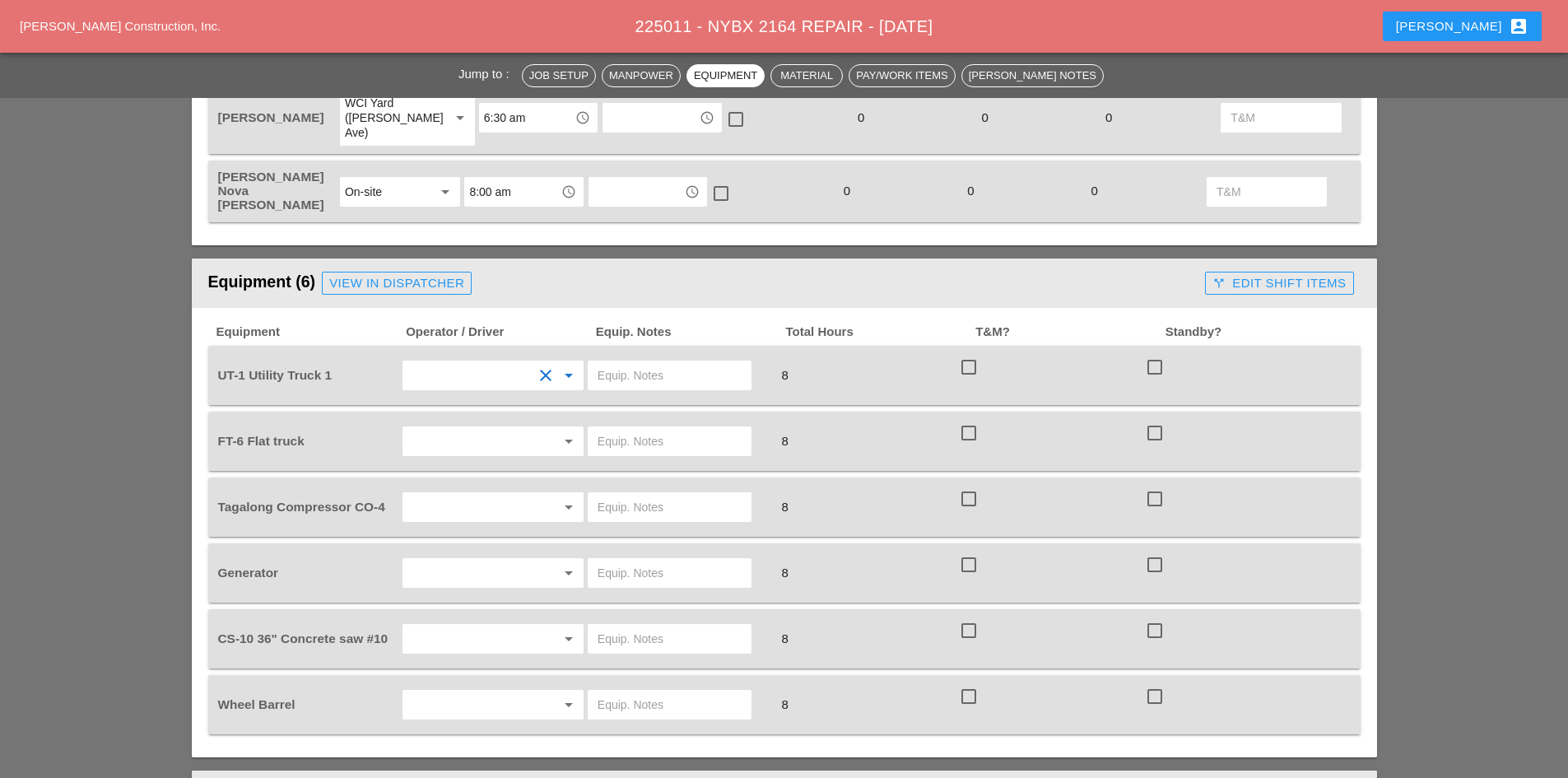
click at [649, 362] on input "text" at bounding box center [670, 375] width 144 height 26
type input "W/ CONCRETE SAW"
click at [543, 431] on div at bounding box center [545, 440] width 19 height 19
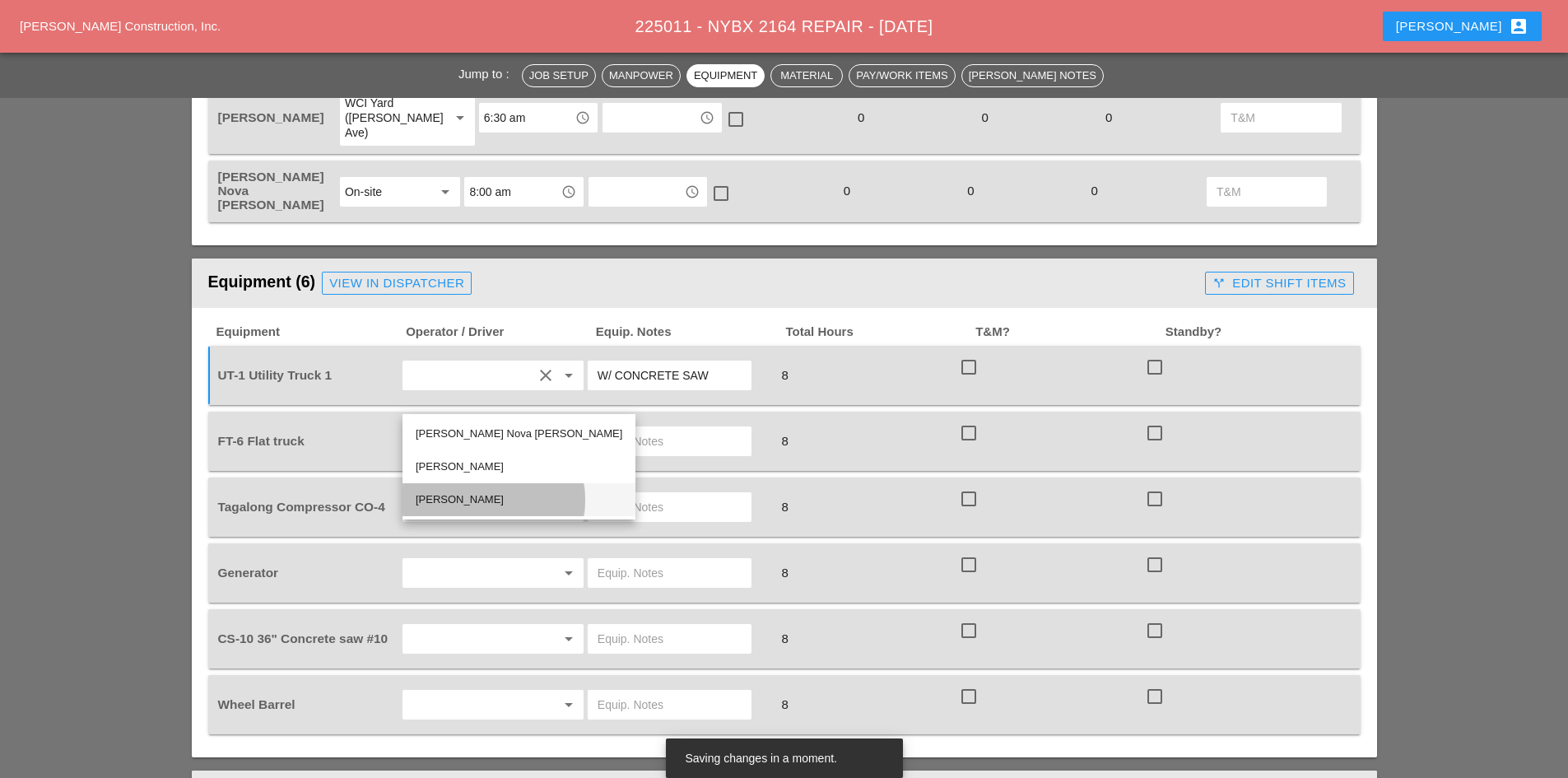
click at [507, 492] on div "[PERSON_NAME]" at bounding box center [519, 499] width 207 height 19
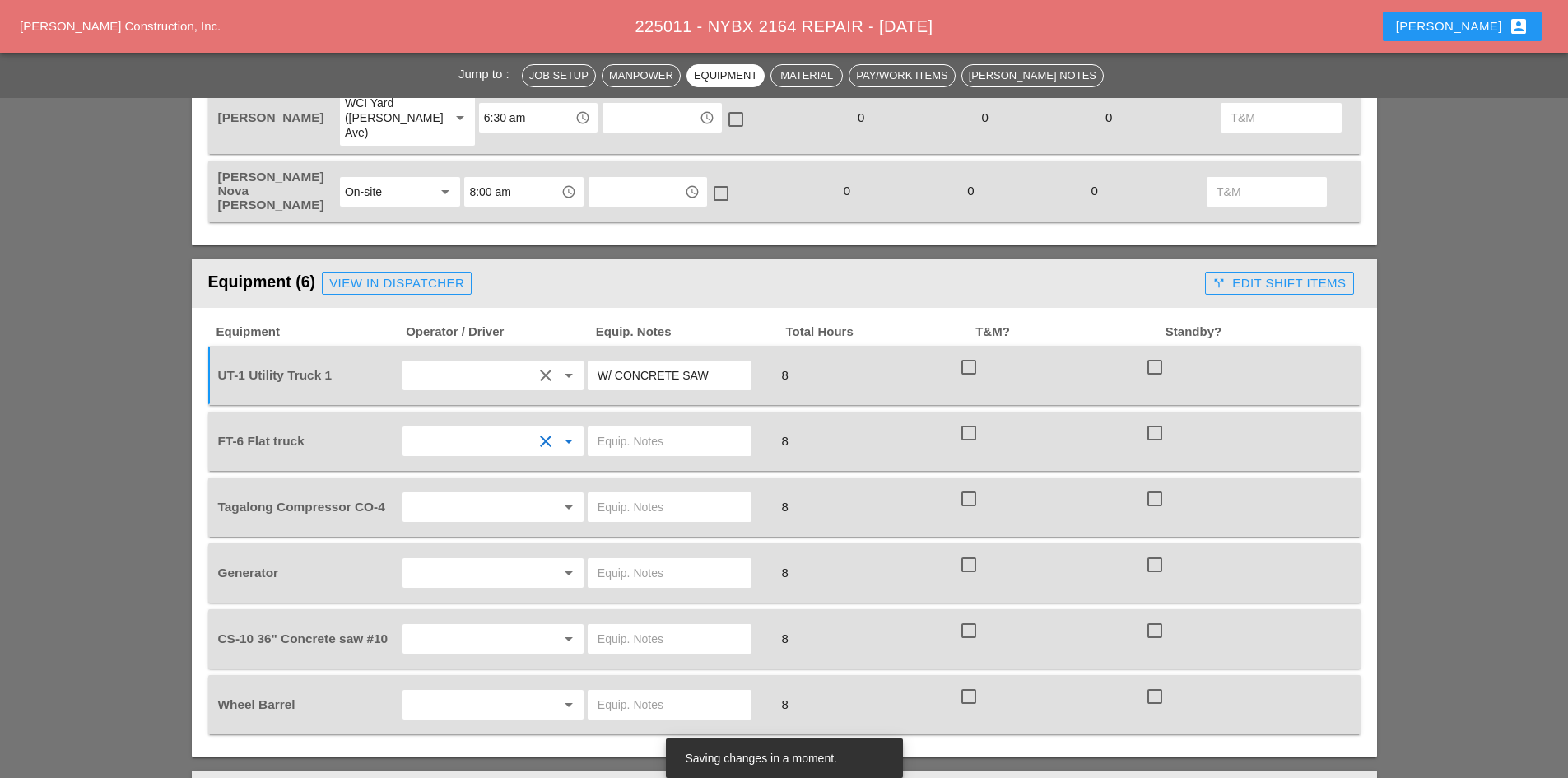
click at [604, 428] on input "text" at bounding box center [670, 441] width 144 height 26
click at [696, 428] on input "W/ MAYTERIALS" at bounding box center [670, 441] width 144 height 26
type input "W/ MATERIALS"
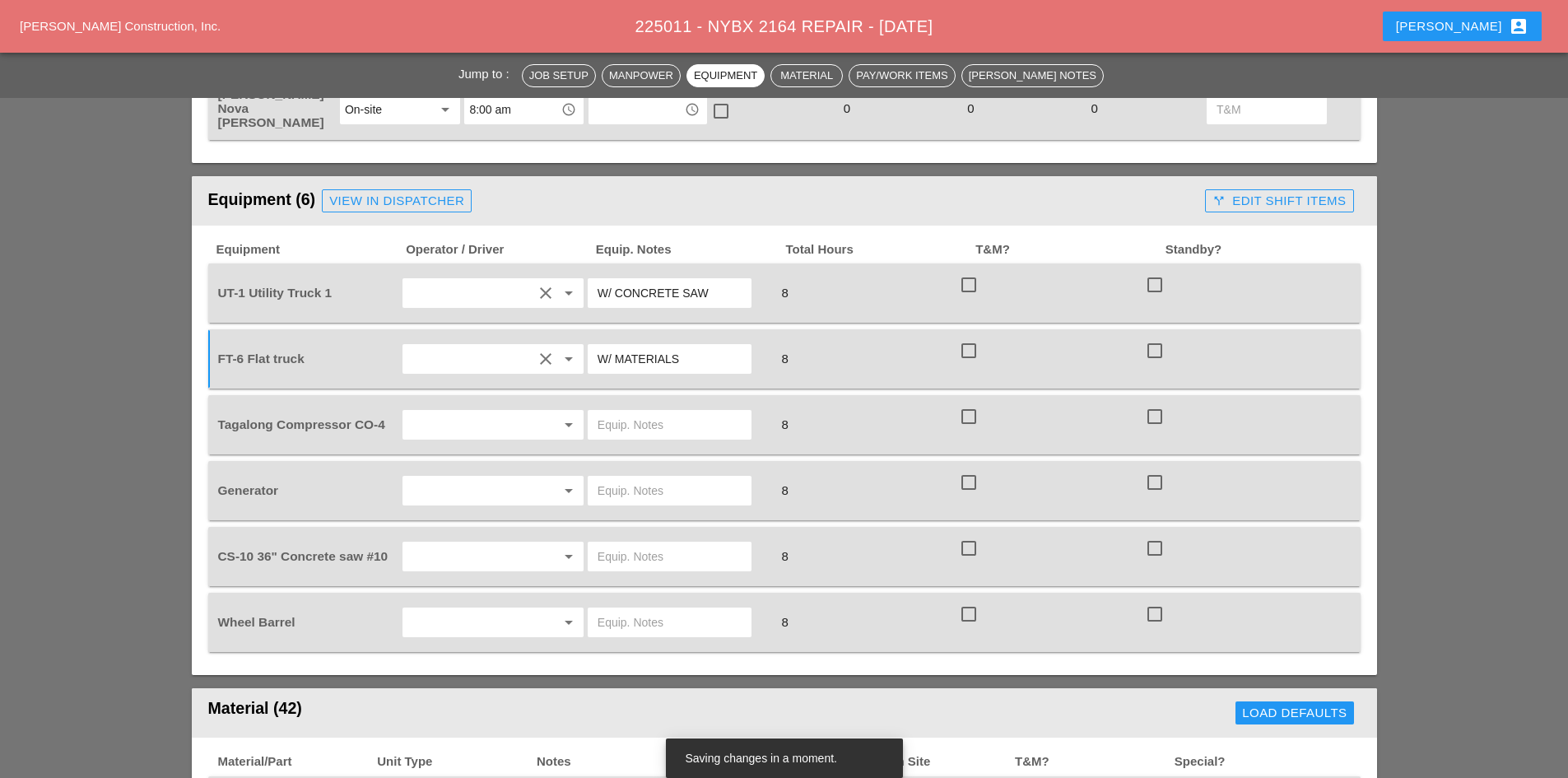
click at [482, 411] on input "text" at bounding box center [470, 425] width 125 height 26
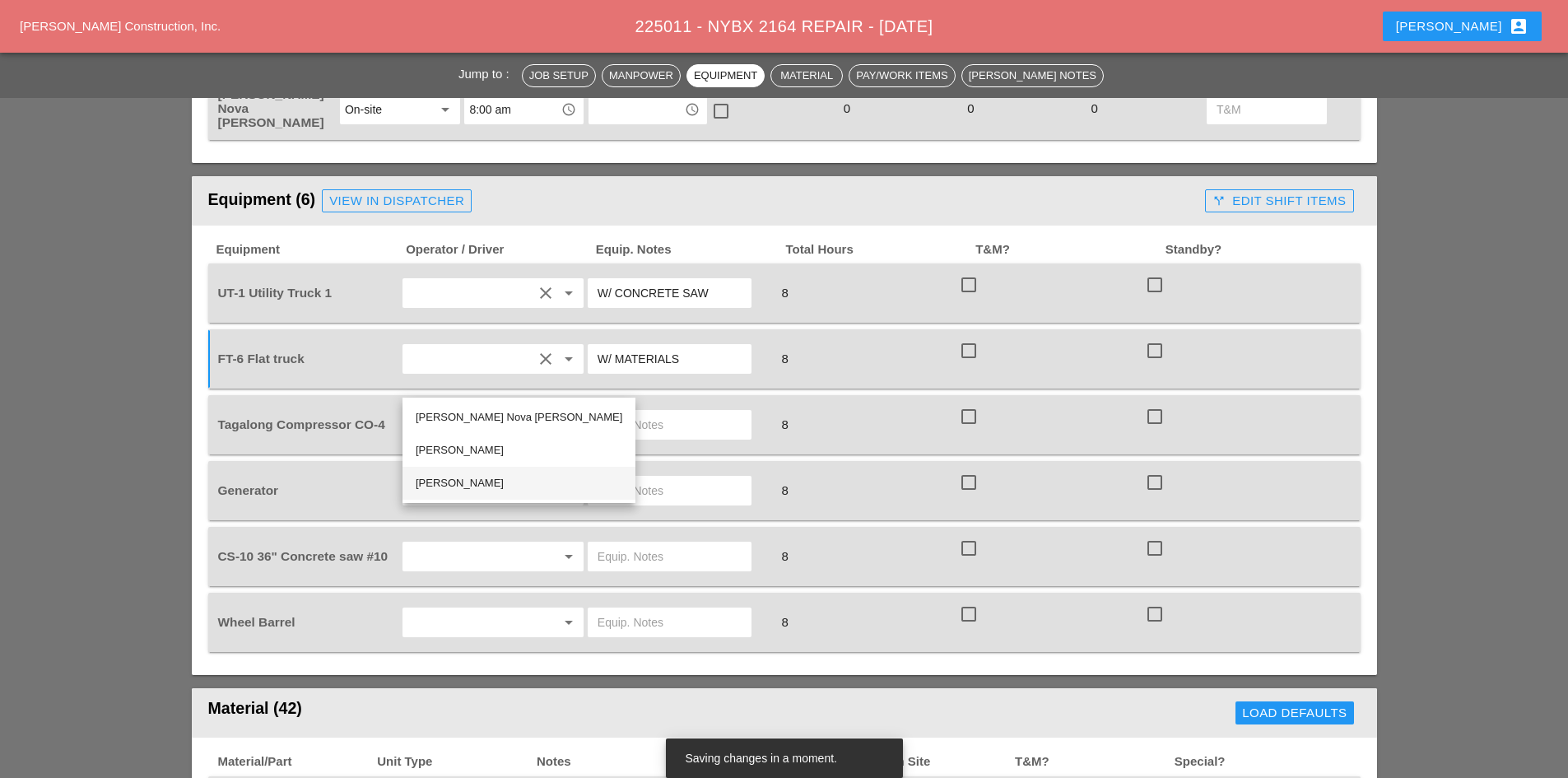
click at [478, 482] on div "[PERSON_NAME]" at bounding box center [519, 483] width 207 height 19
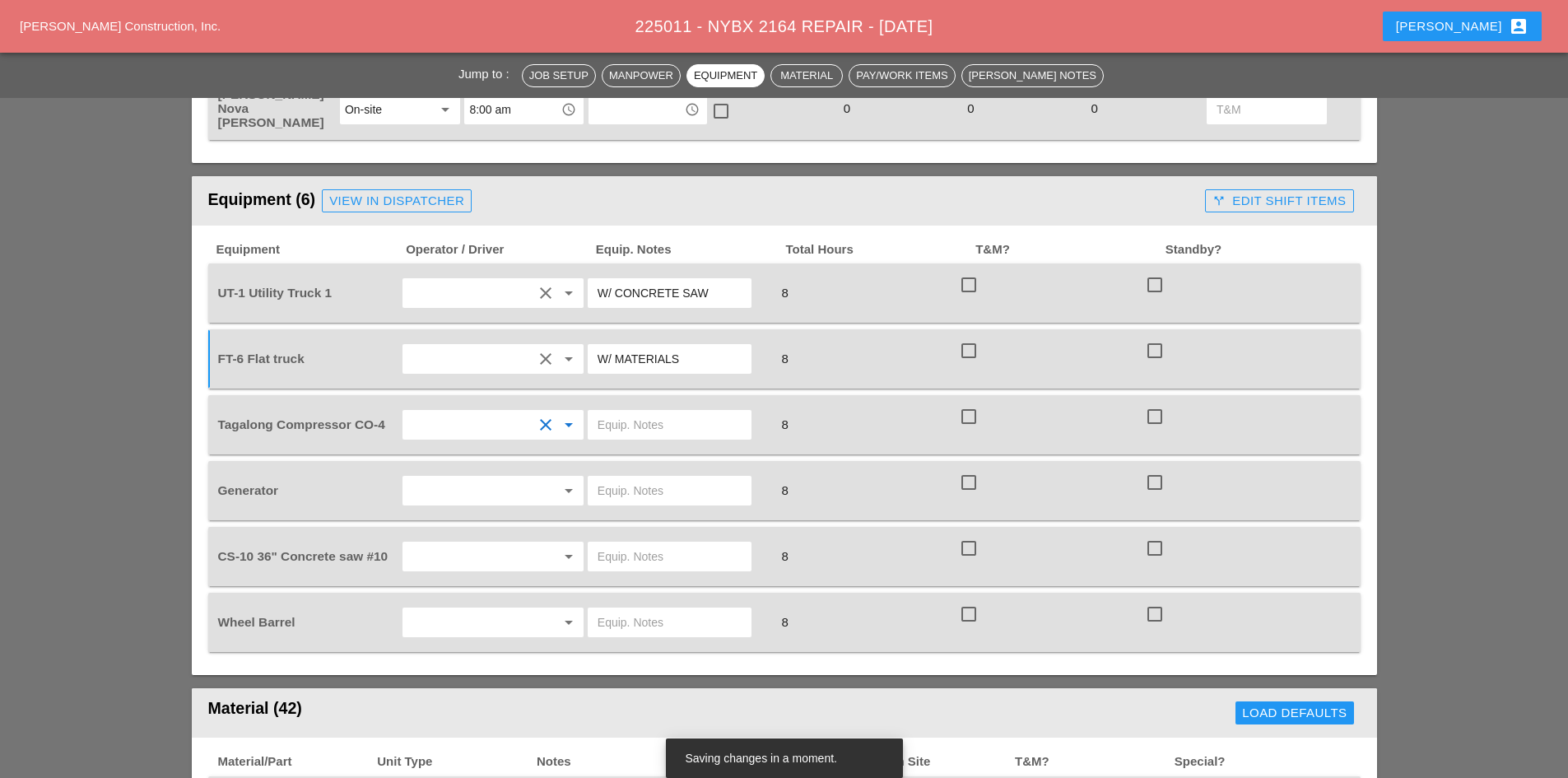
click at [642, 411] on input "text" at bounding box center [670, 425] width 144 height 26
type input "START"
click at [456, 477] on input "text" at bounding box center [470, 491] width 125 height 26
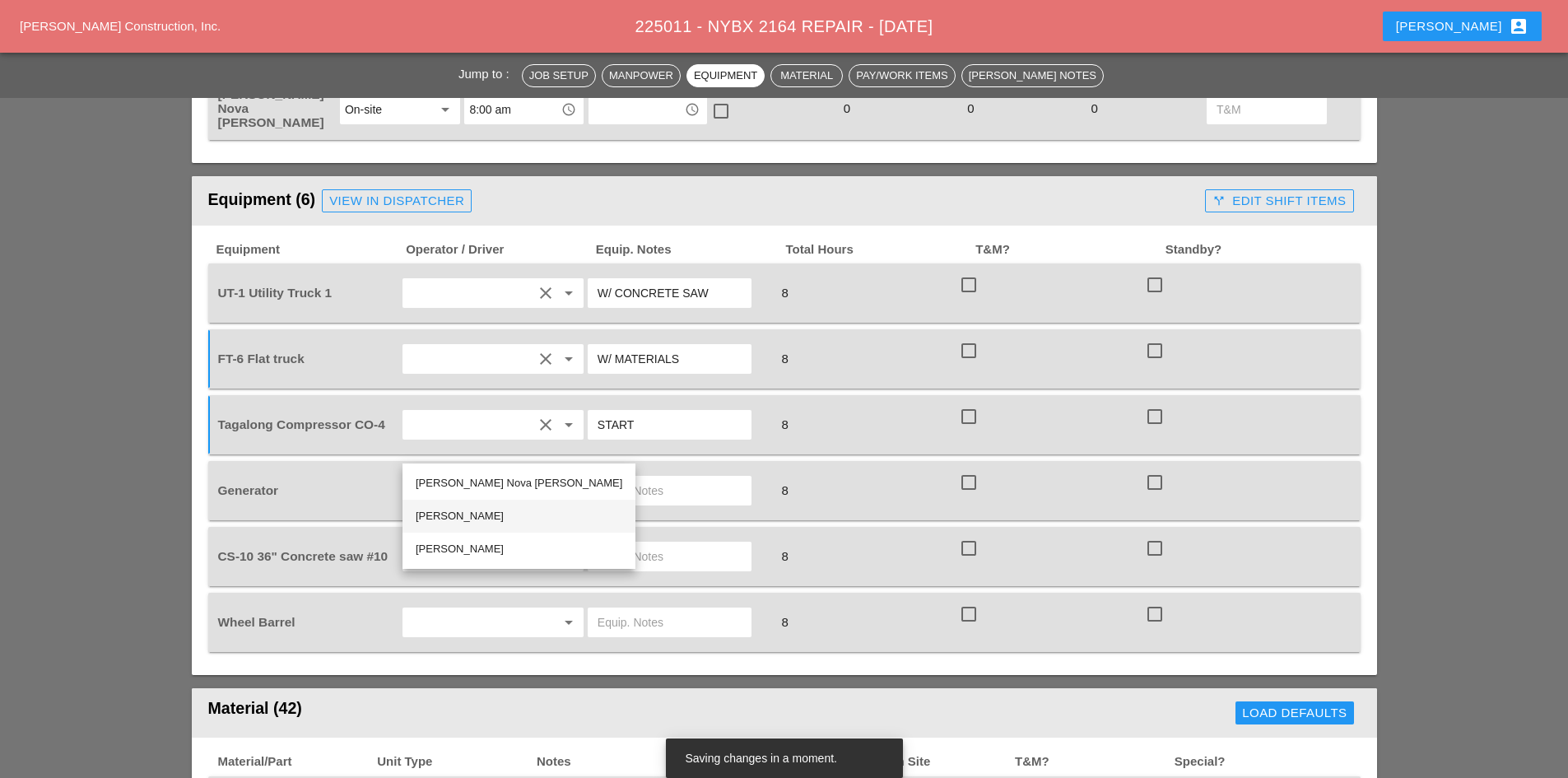
click at [455, 518] on div "[PERSON_NAME]" at bounding box center [519, 516] width 207 height 19
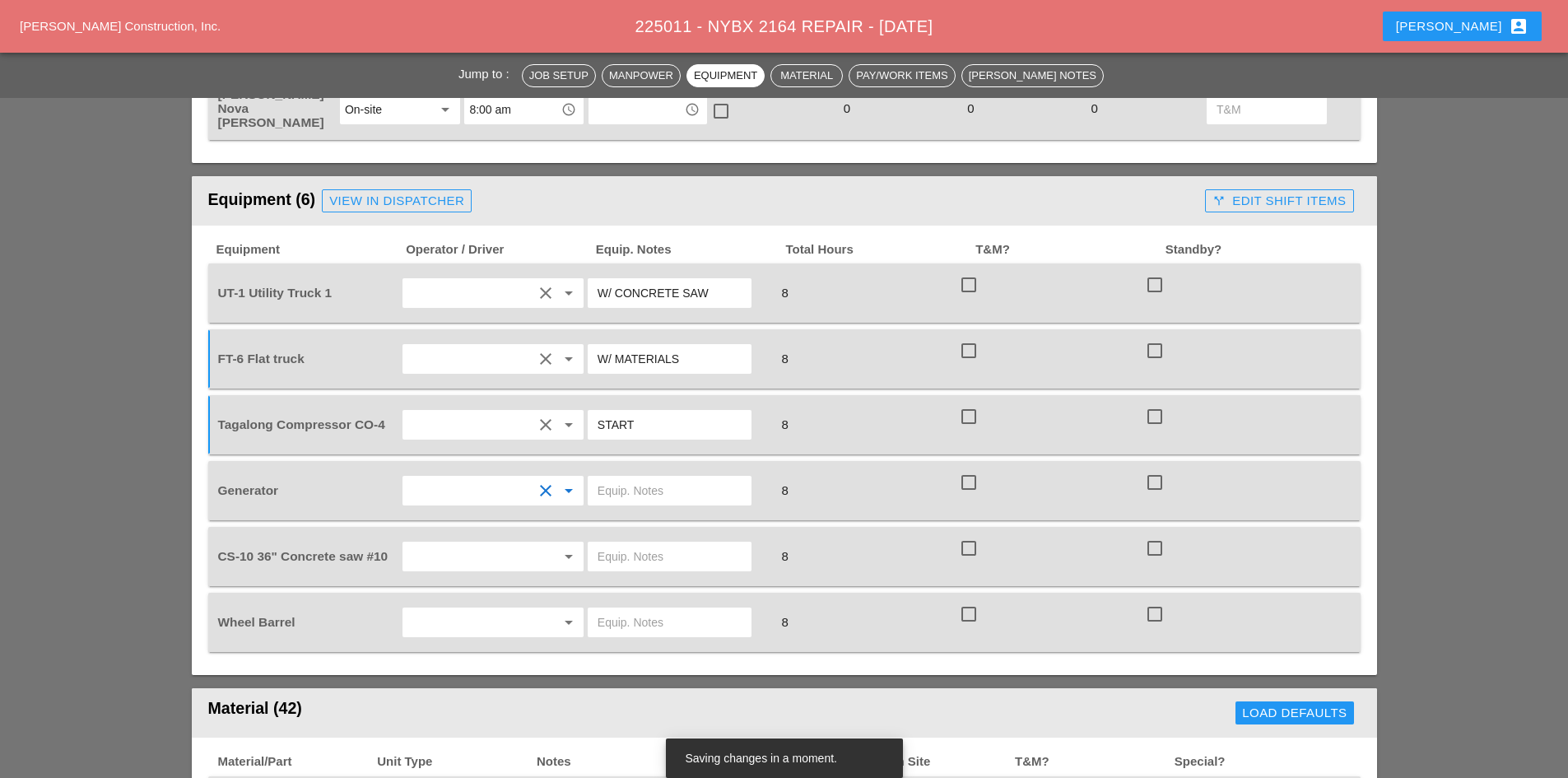
click at [626, 468] on div at bounding box center [679, 491] width 186 height 46
click at [630, 477] on input "text" at bounding box center [670, 491] width 144 height 26
type input "ON TRUCK"
click at [524, 543] on input "text" at bounding box center [470, 556] width 125 height 26
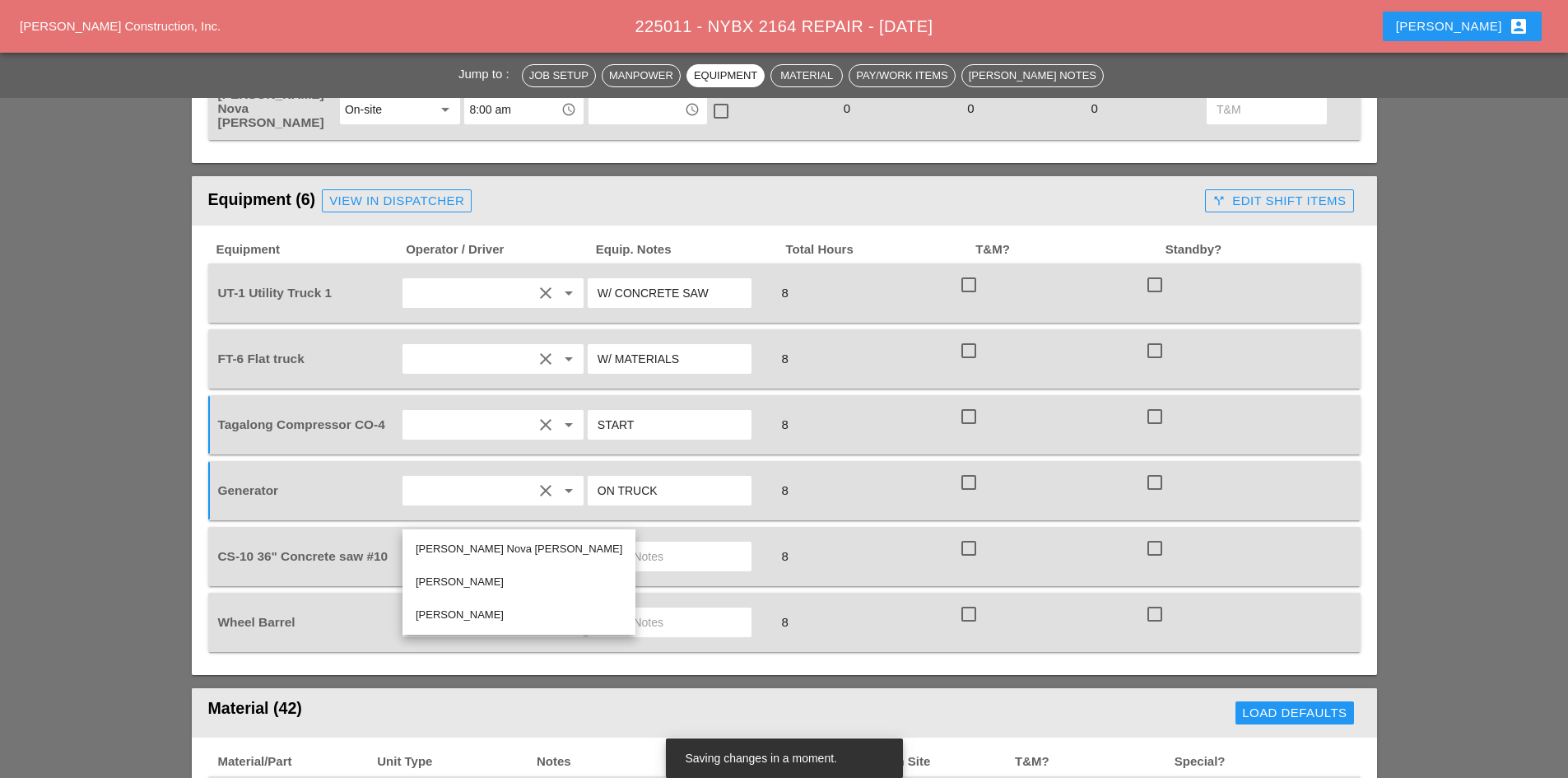
click at [463, 580] on div "[PERSON_NAME]" at bounding box center [519, 582] width 207 height 19
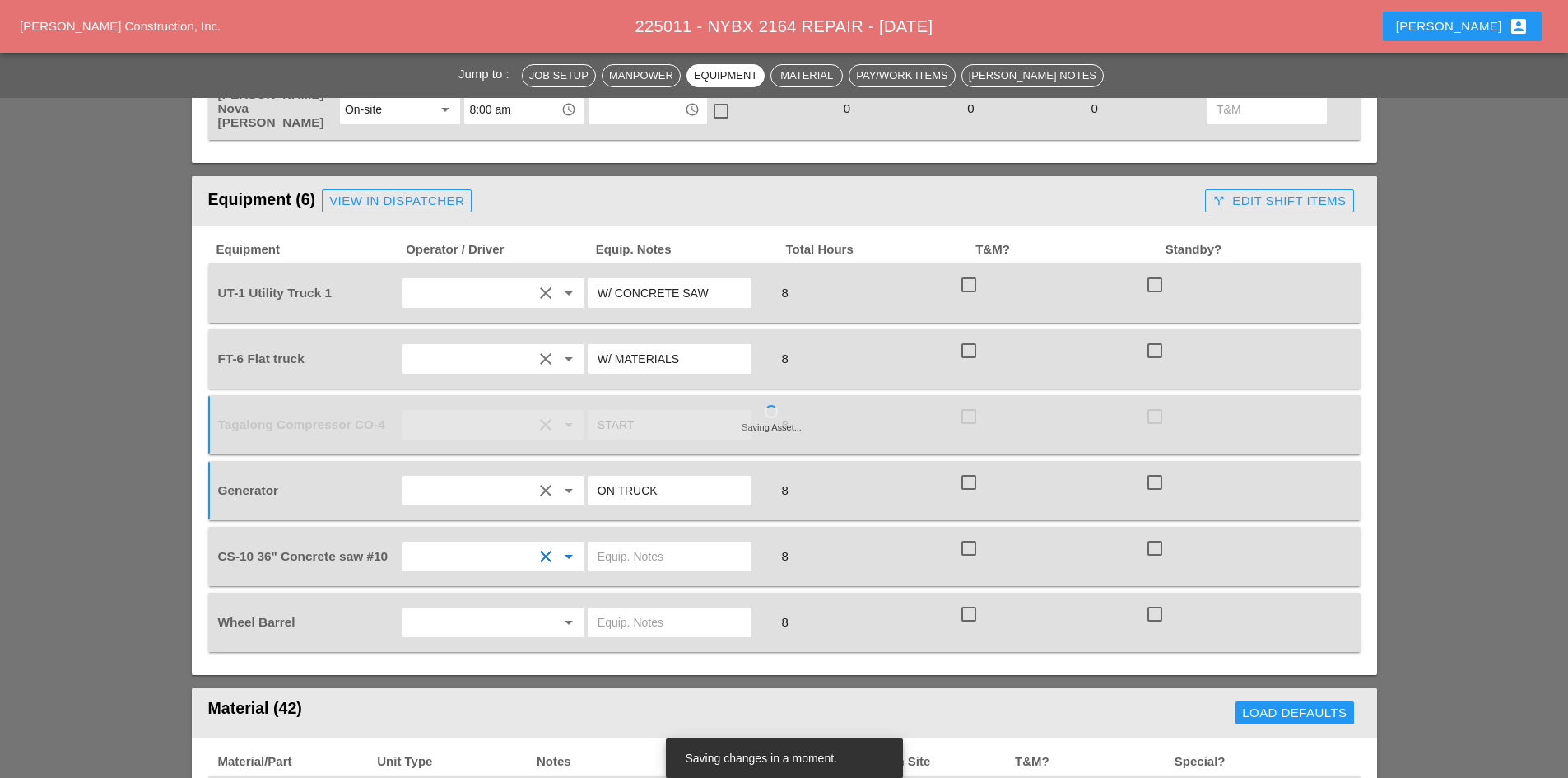
click at [621, 543] on input "text" at bounding box center [670, 556] width 144 height 26
type input "FULL SETUP"
click at [449, 609] on input "text" at bounding box center [470, 622] width 125 height 26
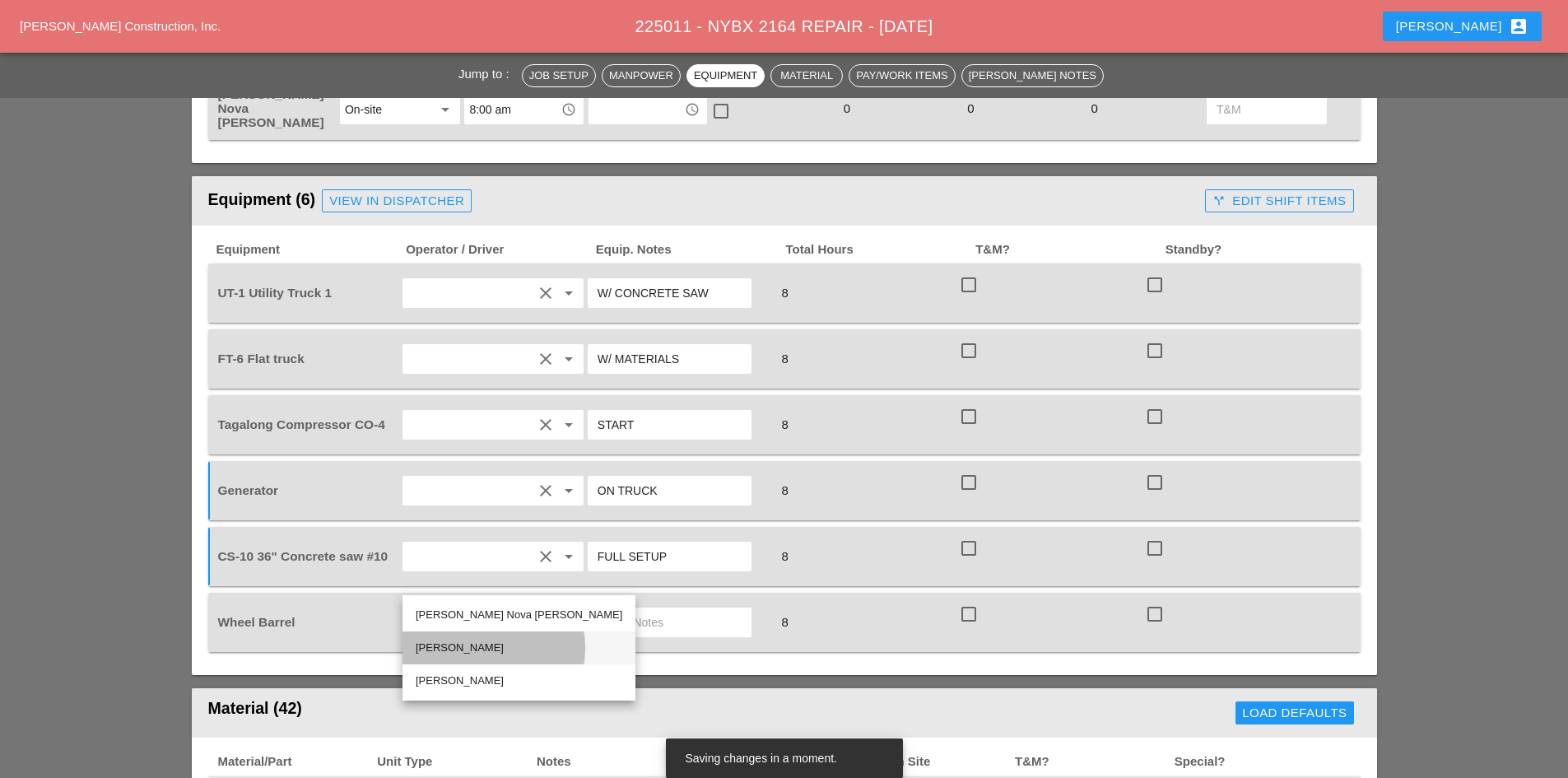
click at [467, 647] on div "[PERSON_NAME]" at bounding box center [519, 647] width 207 height 19
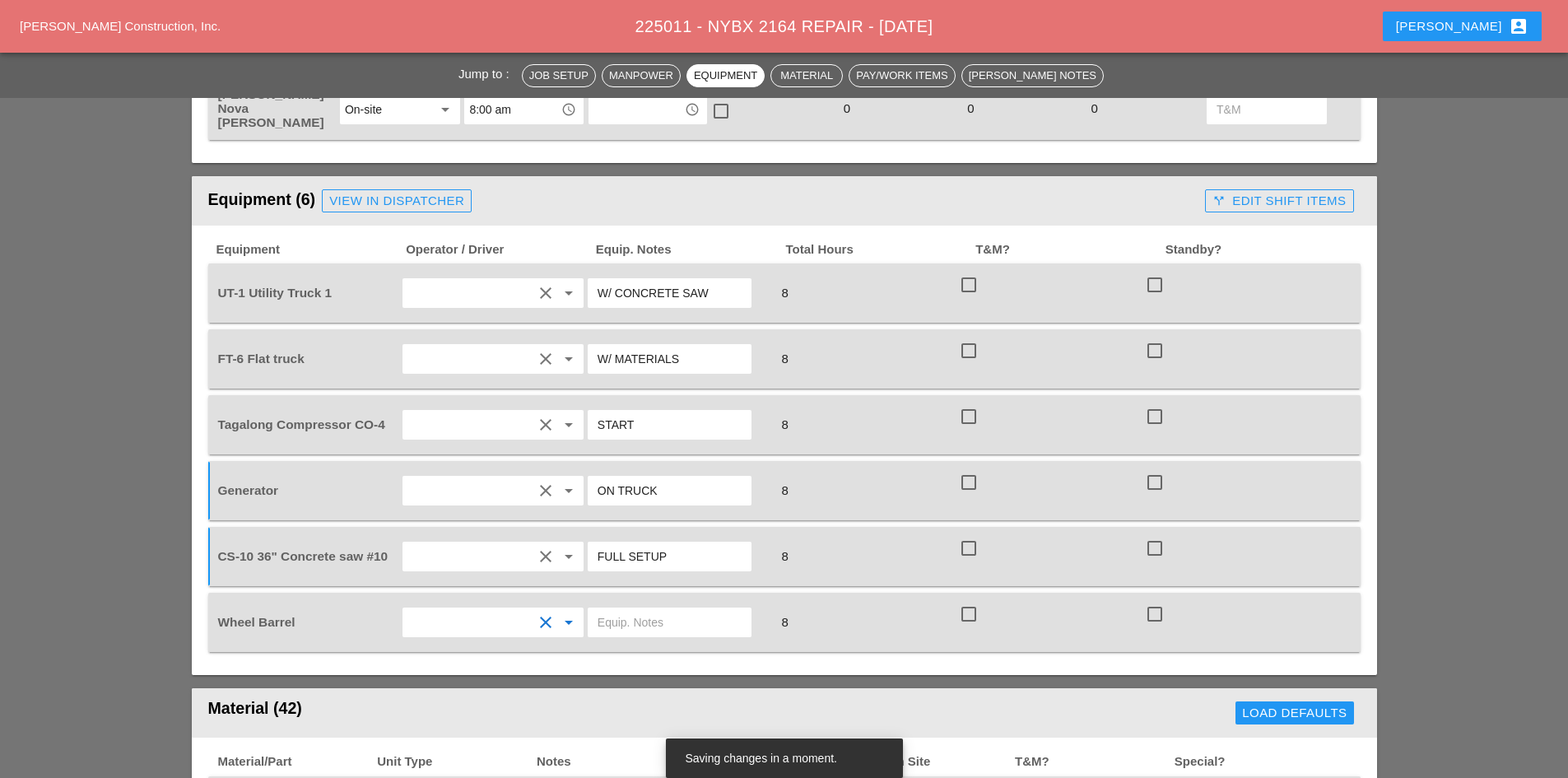
click at [624, 599] on div at bounding box center [679, 622] width 186 height 46
click at [624, 609] on input "text" at bounding box center [670, 622] width 144 height 26
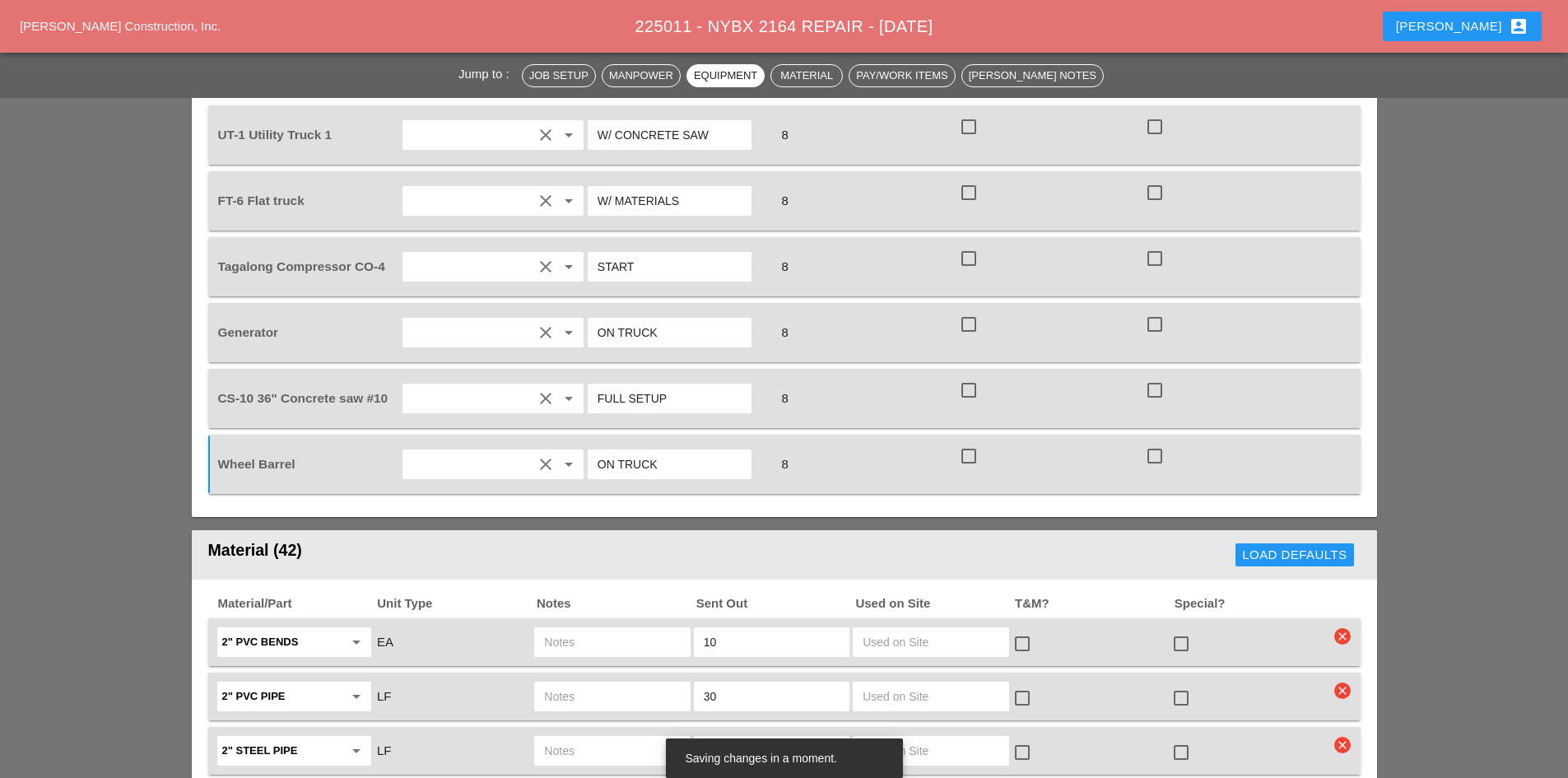
scroll to position [1317, 0]
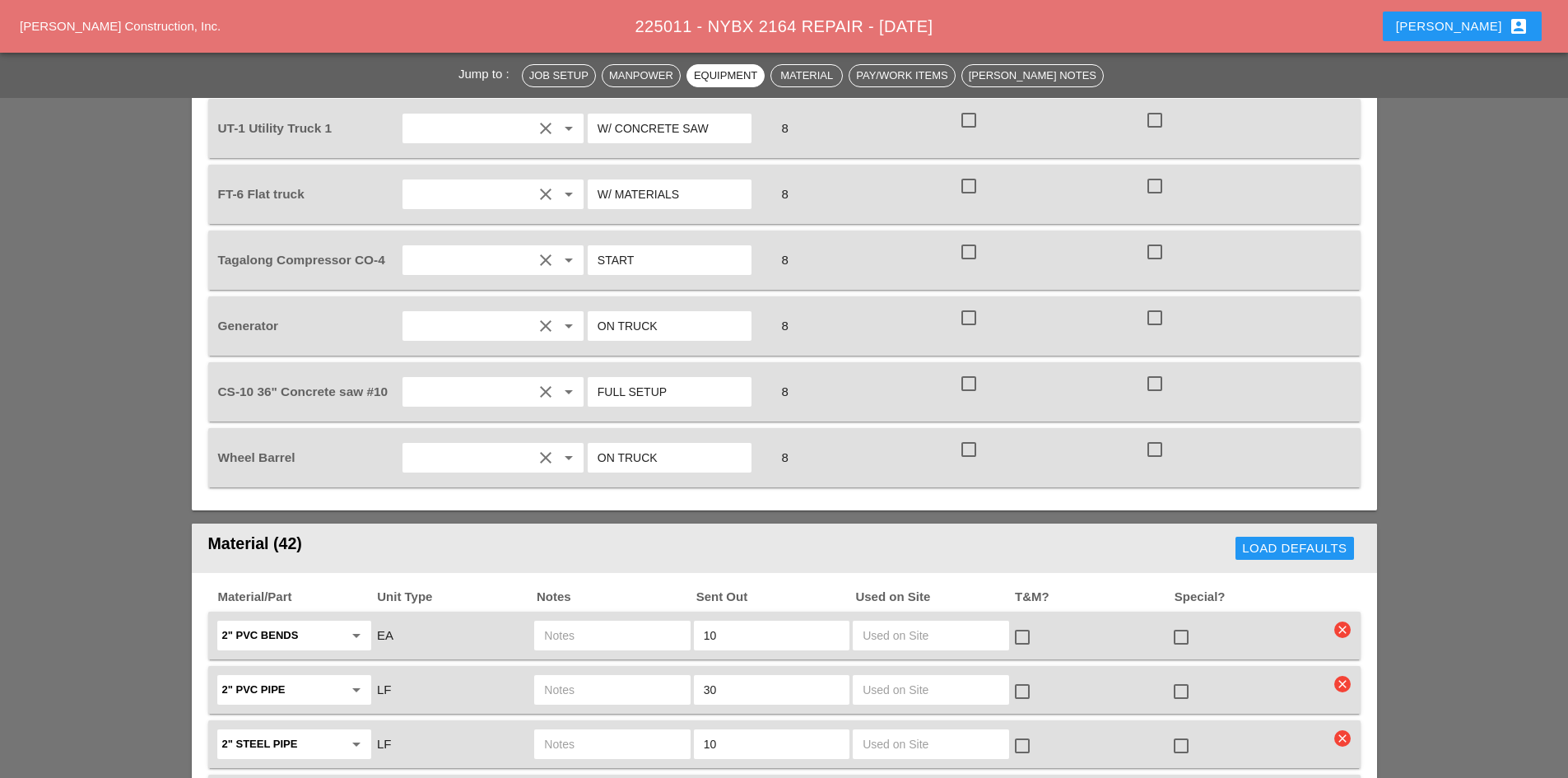
type input "ON TRUCK"
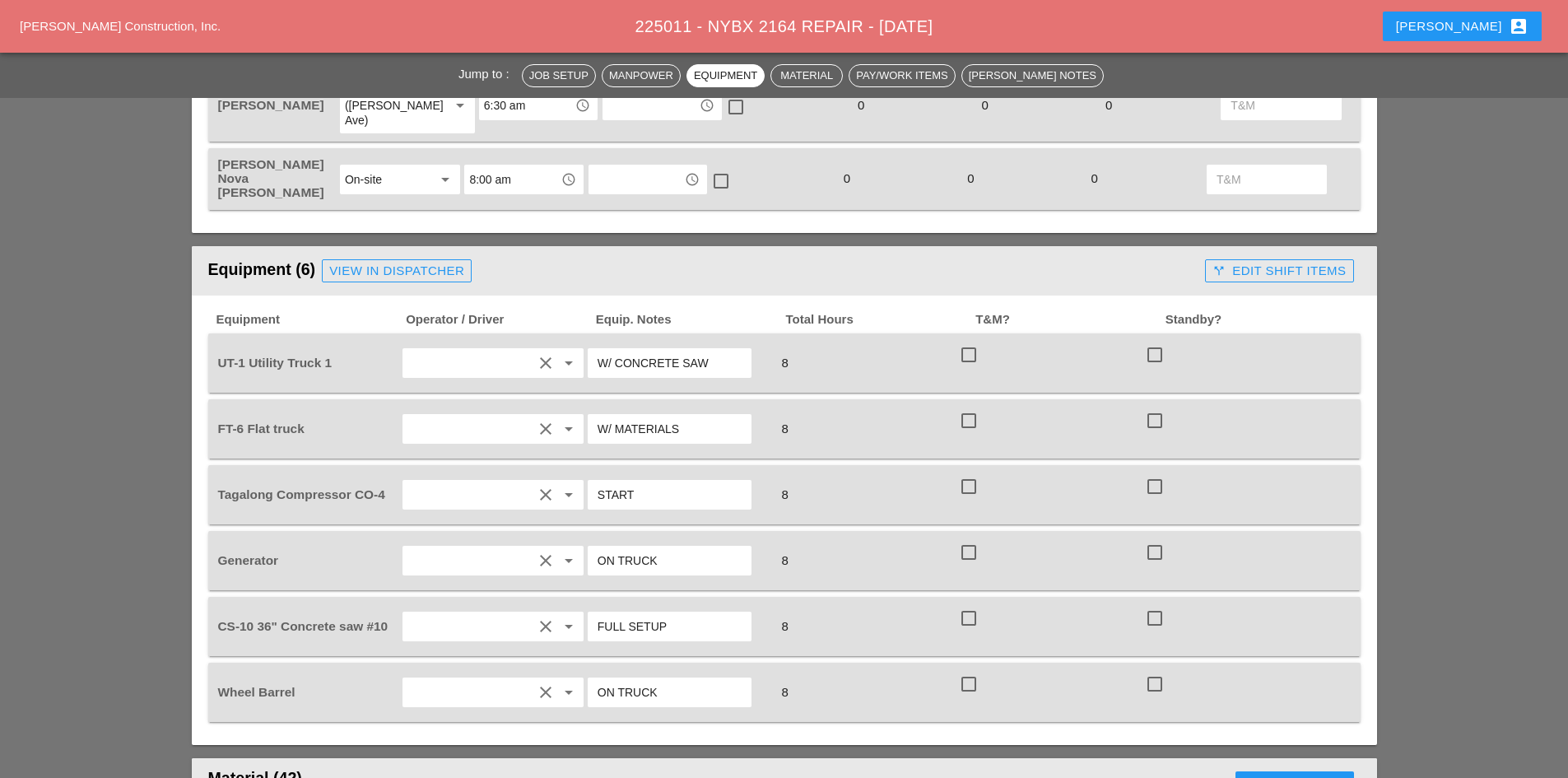
scroll to position [658, 0]
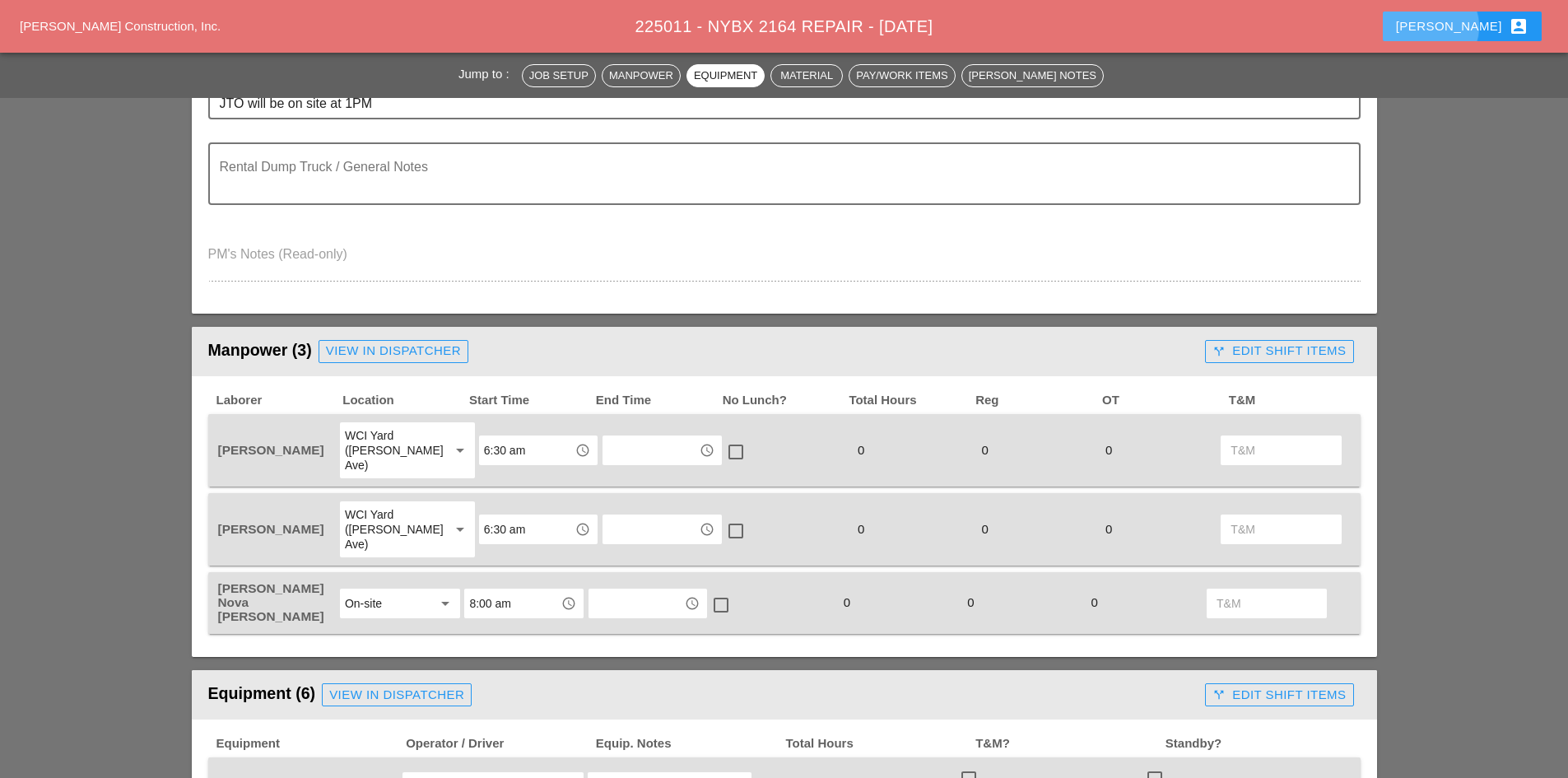
click at [1462, 11] on button "[PERSON_NAME] account_box" at bounding box center [1462, 26] width 159 height 30
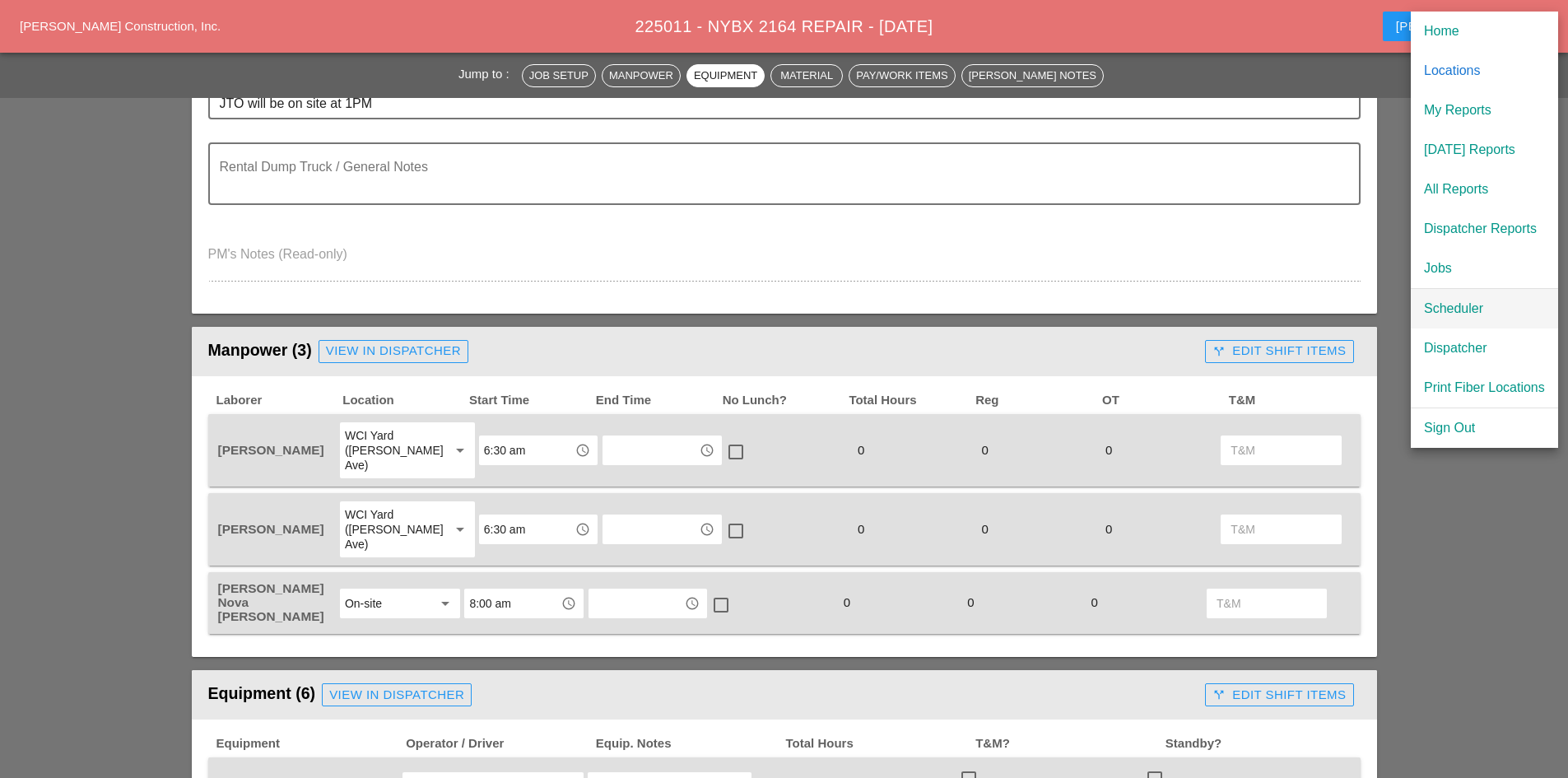
click at [1454, 316] on div "Scheduler" at bounding box center [1484, 309] width 121 height 19
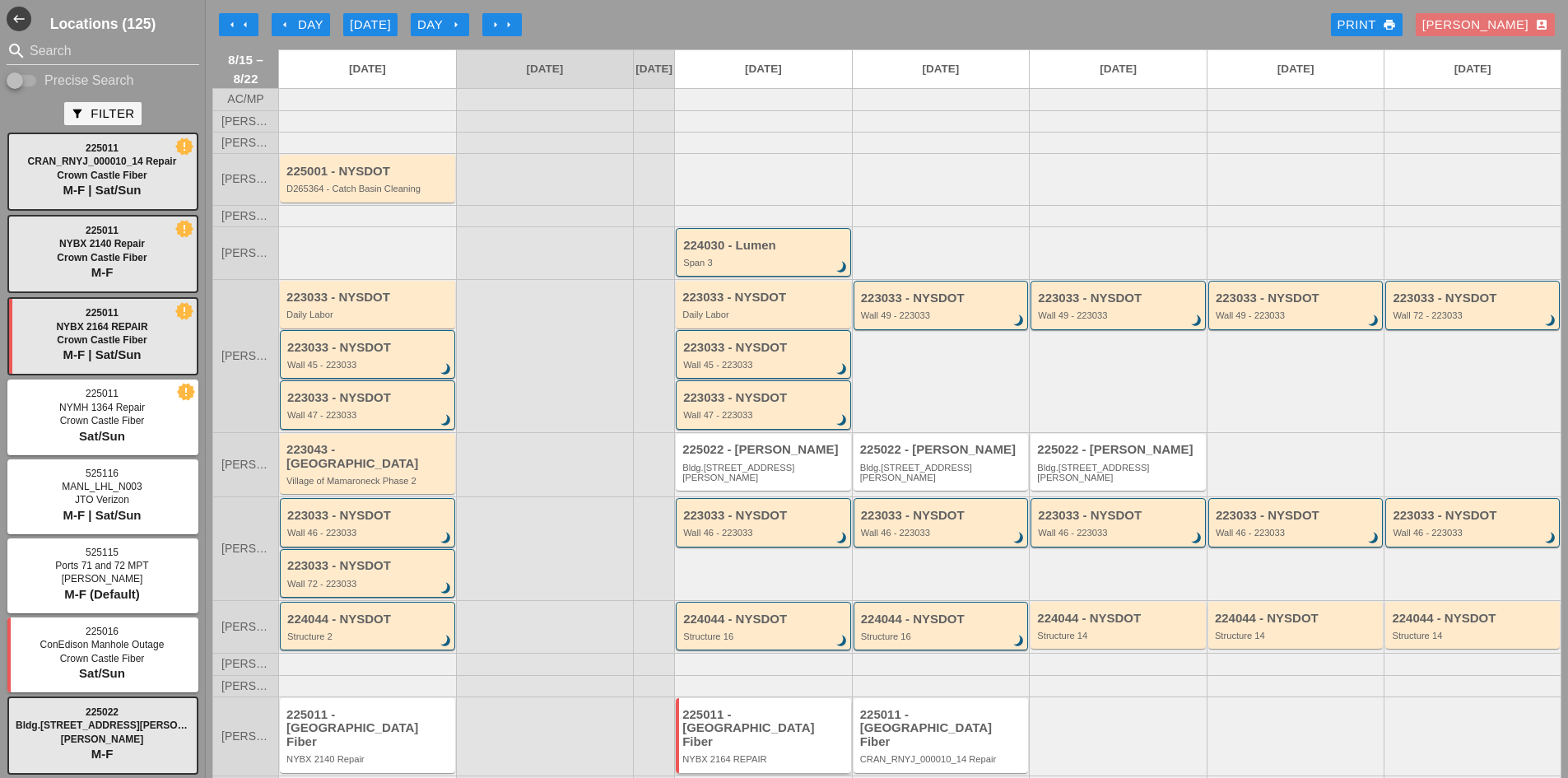
click at [713, 711] on div "225011 - [GEOGRAPHIC_DATA] Fiber" at bounding box center [764, 728] width 164 height 41
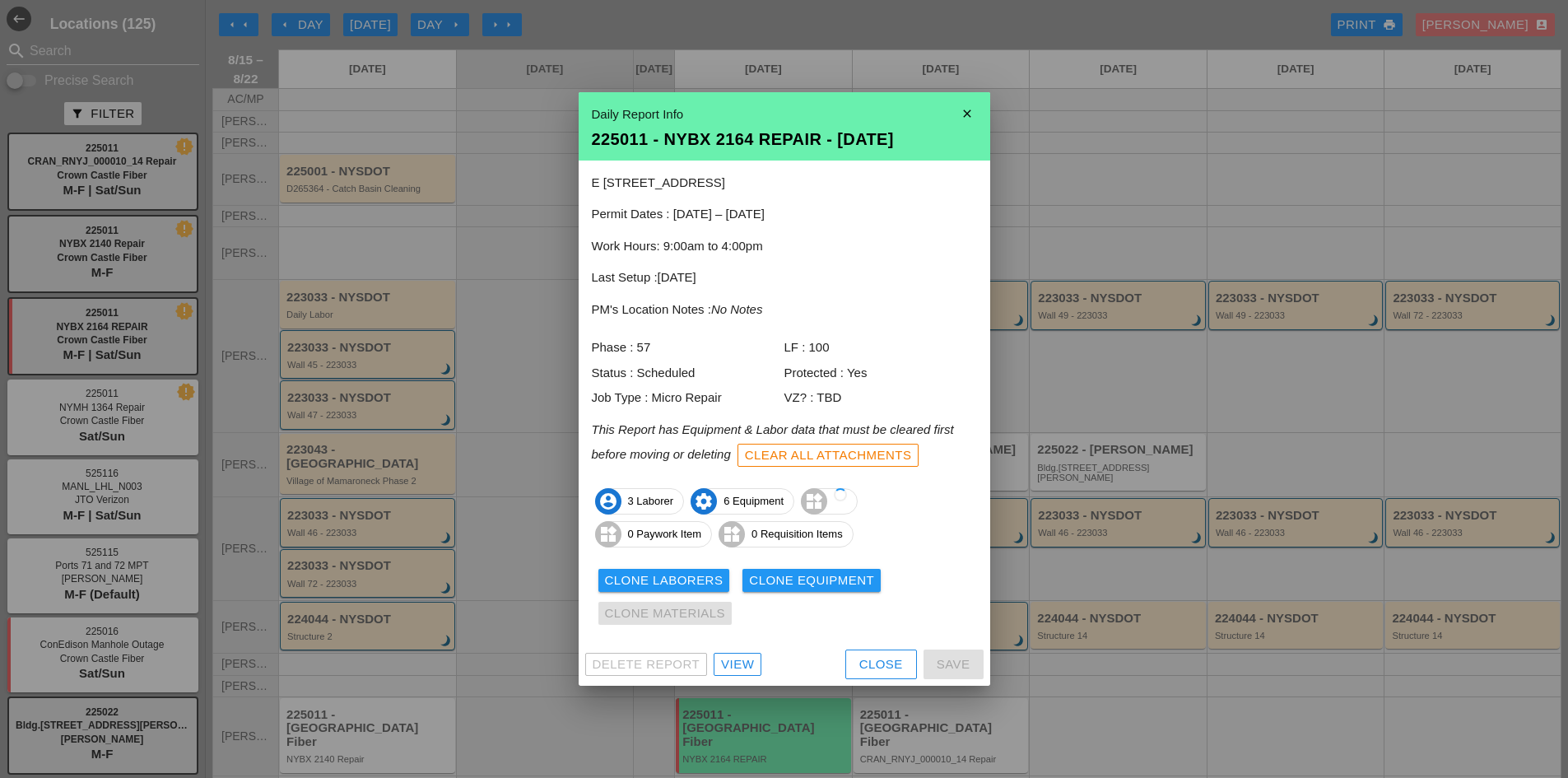
click at [740, 665] on div "View" at bounding box center [737, 665] width 33 height 19
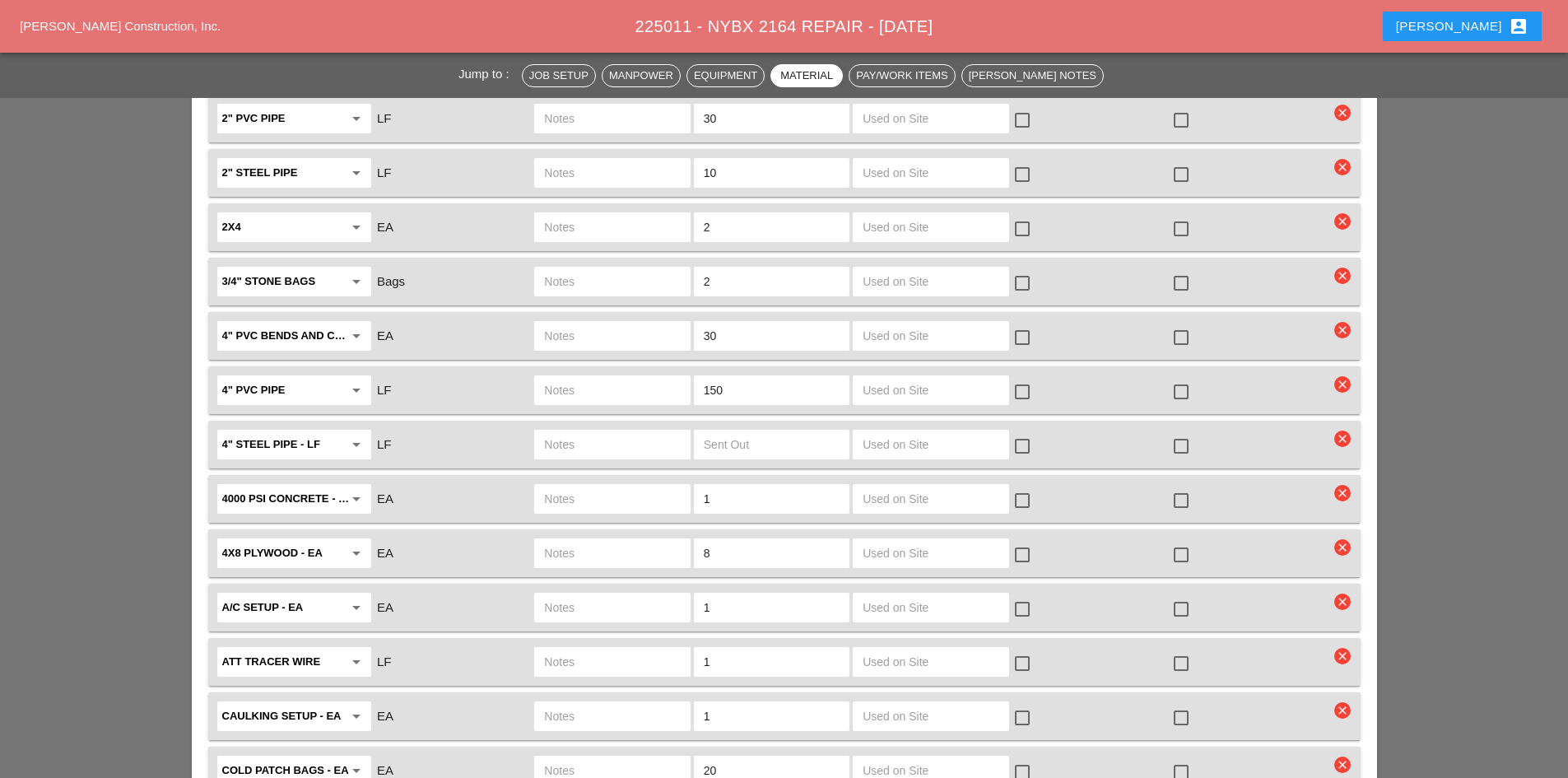
scroll to position [1893, 0]
click at [1185, 482] on div at bounding box center [1181, 496] width 28 height 28
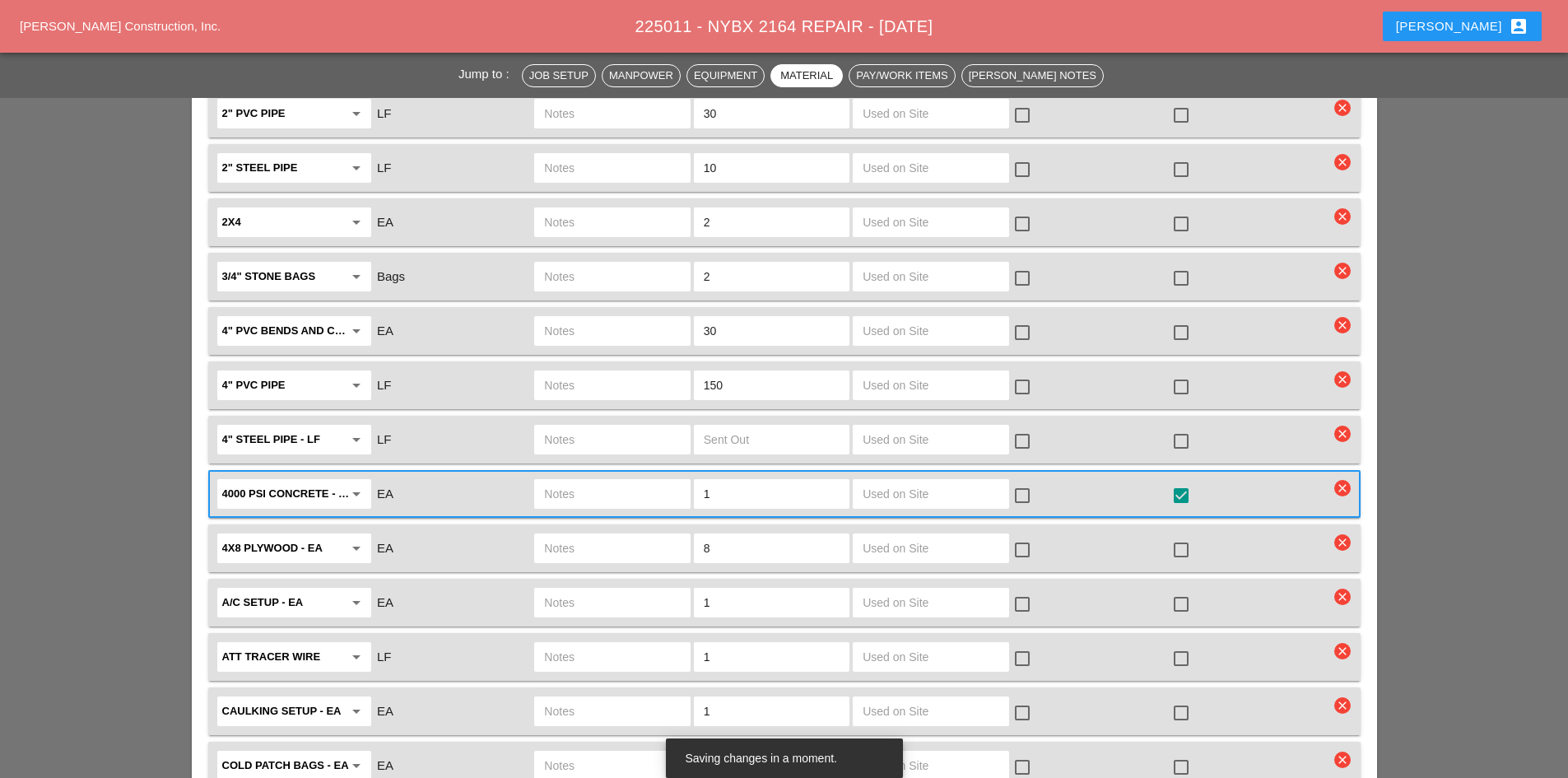
click at [573, 481] on input "text" at bounding box center [612, 494] width 135 height 26
type input "FULL SKID"
click at [1190, 535] on div at bounding box center [1181, 549] width 28 height 28
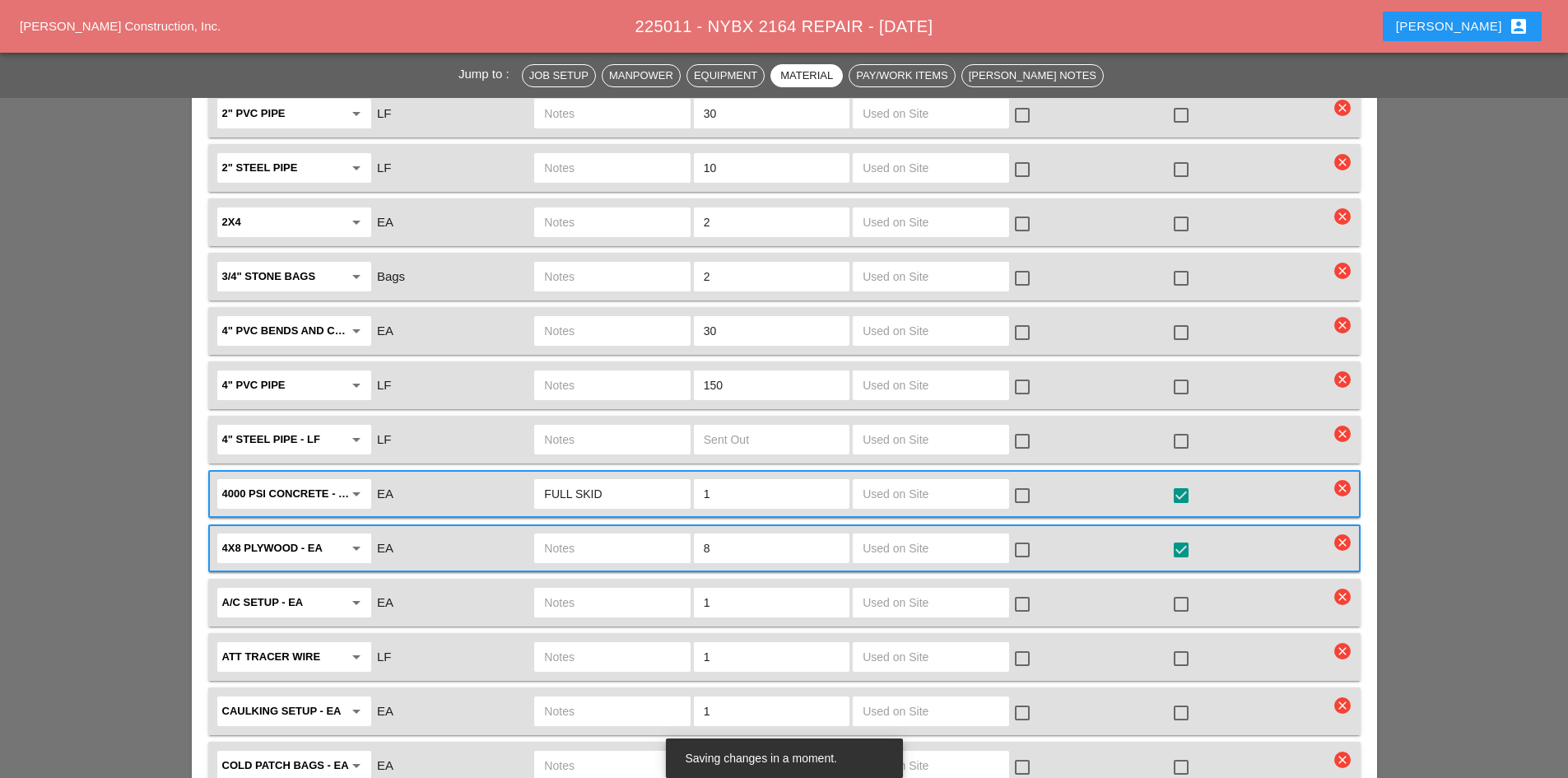
click at [1182, 590] on div at bounding box center [1181, 604] width 28 height 28
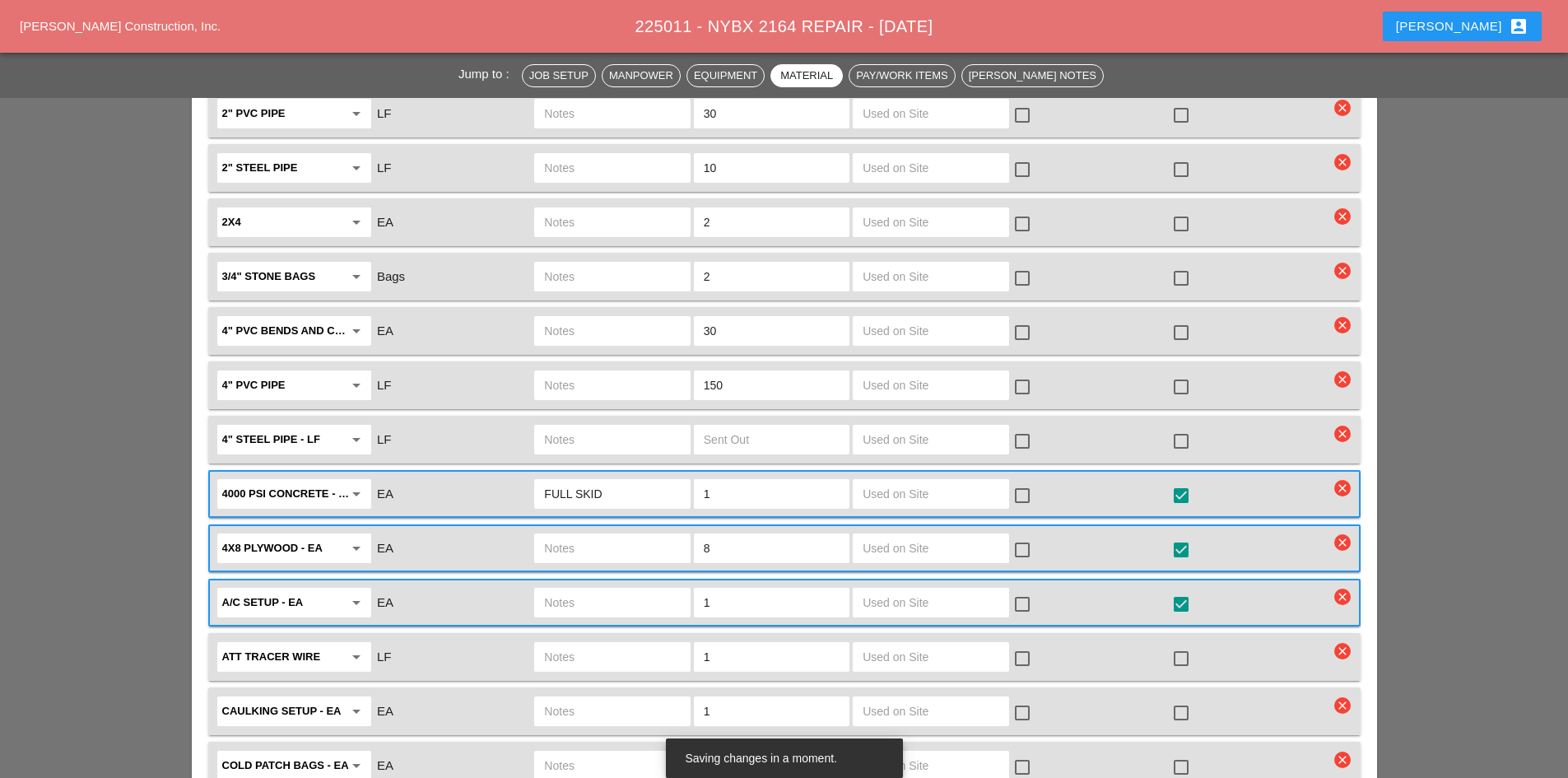
click at [594, 589] on input "text" at bounding box center [612, 602] width 135 height 26
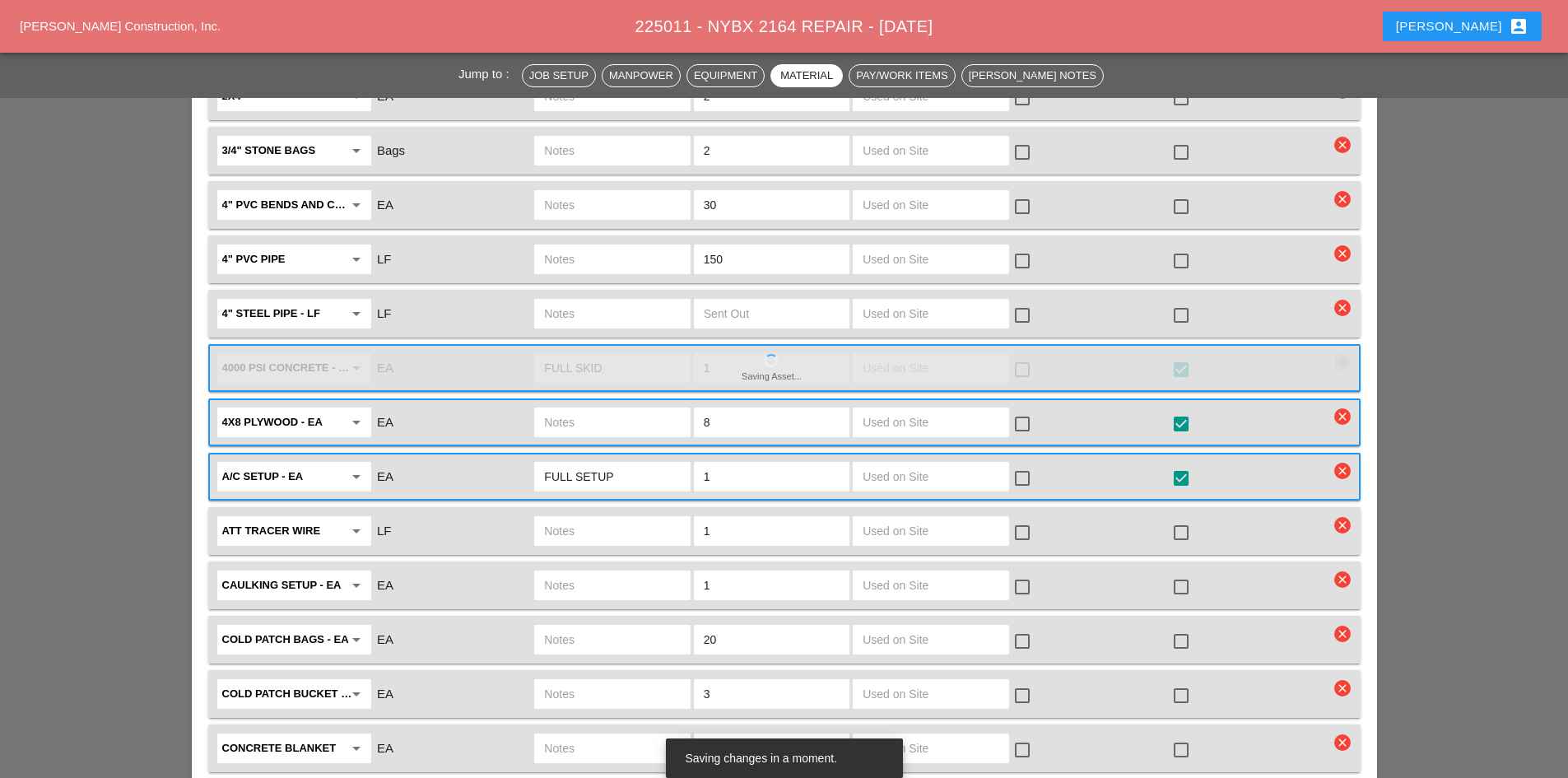
scroll to position [2057, 0]
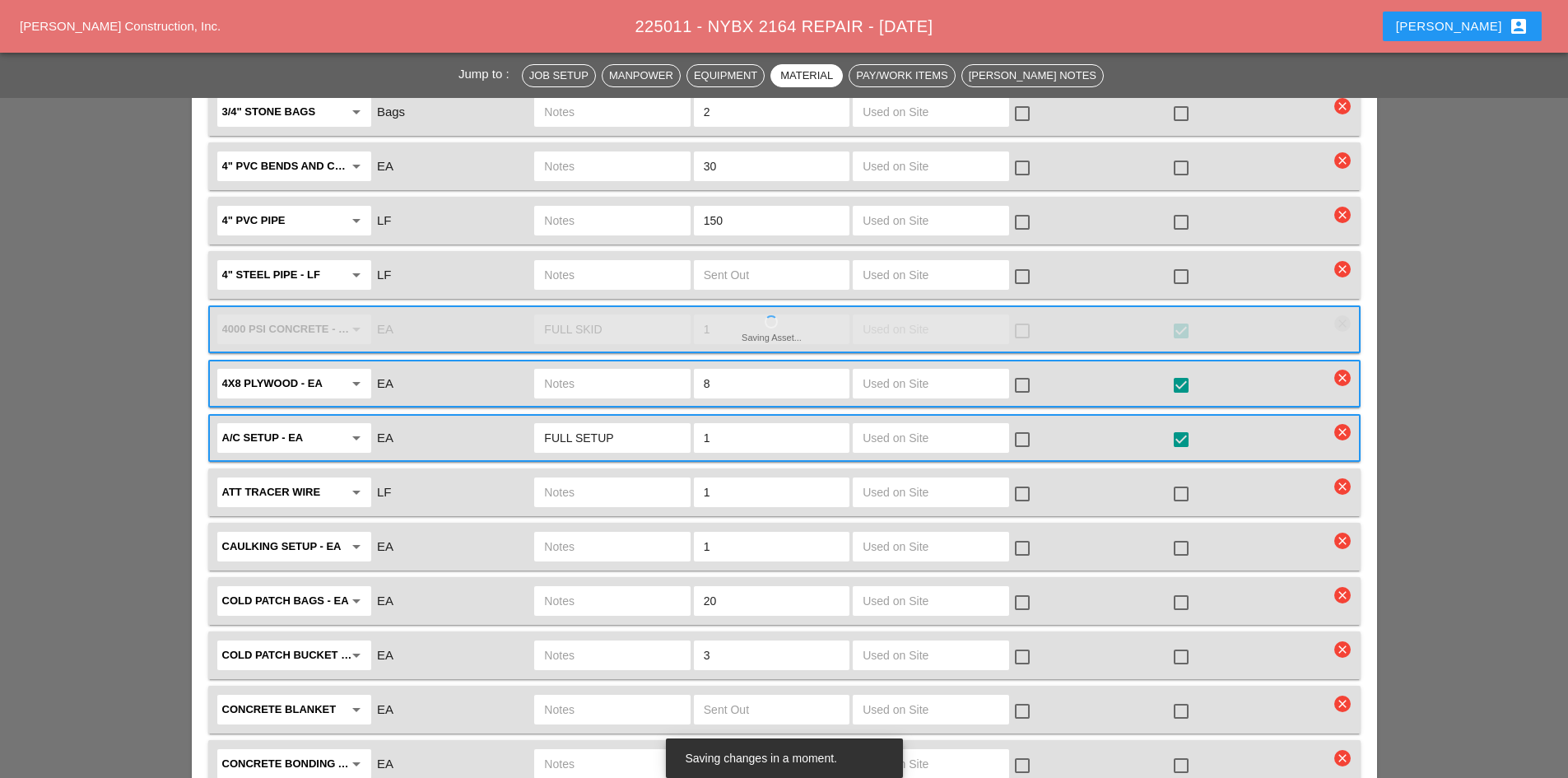
type input "FULL SETUP"
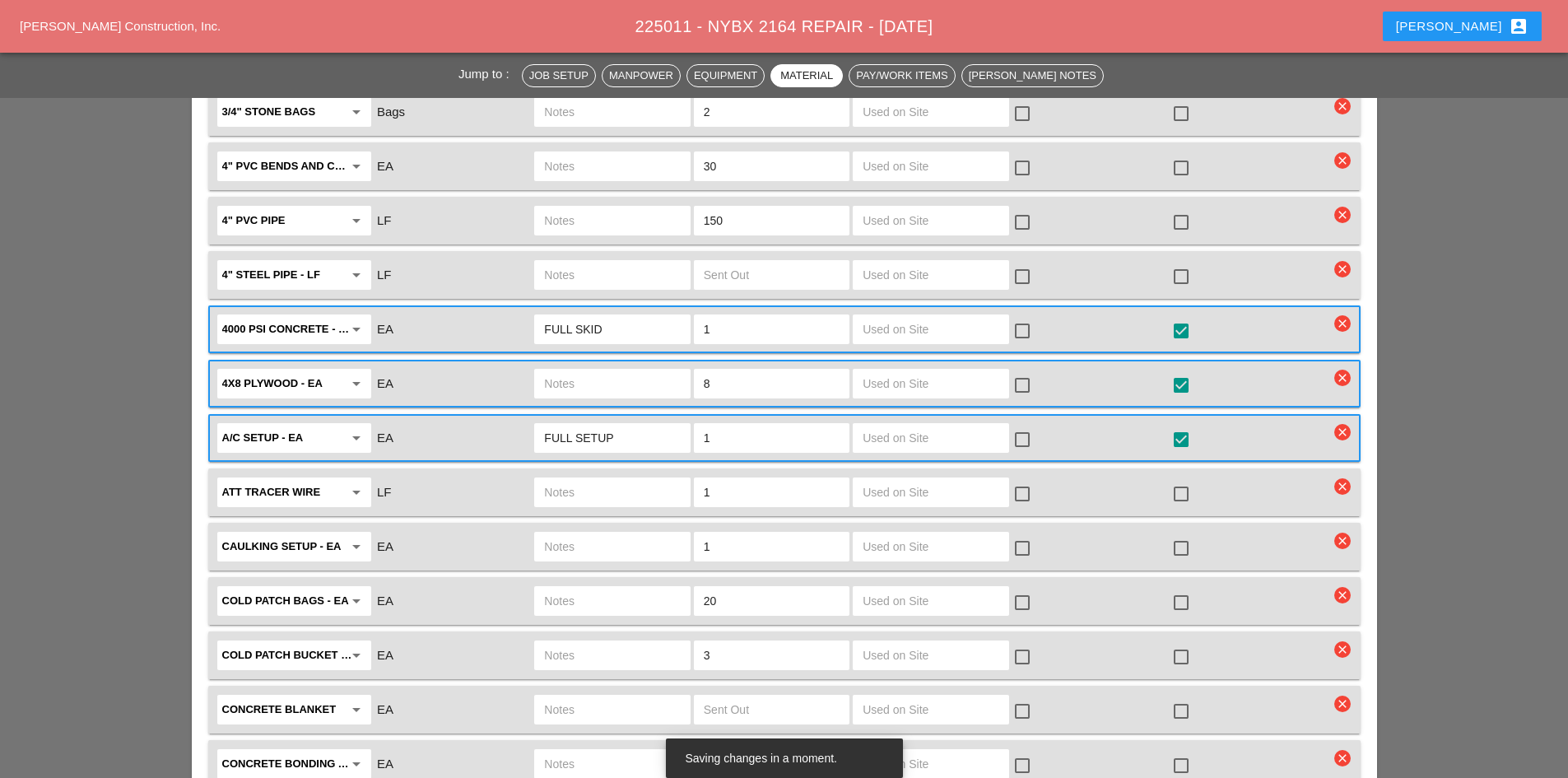
click at [1172, 588] on div at bounding box center [1181, 602] width 28 height 28
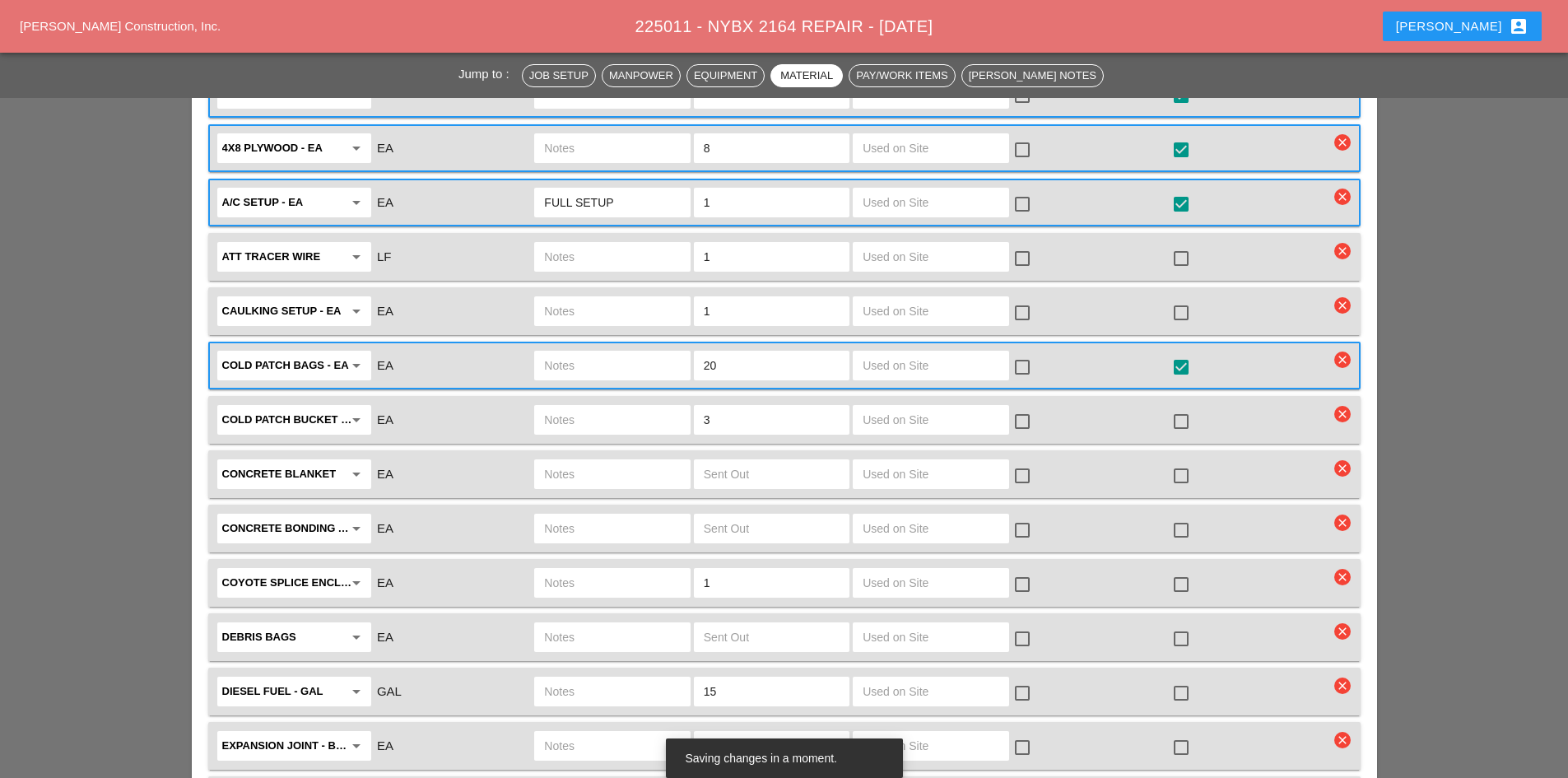
scroll to position [2469, 0]
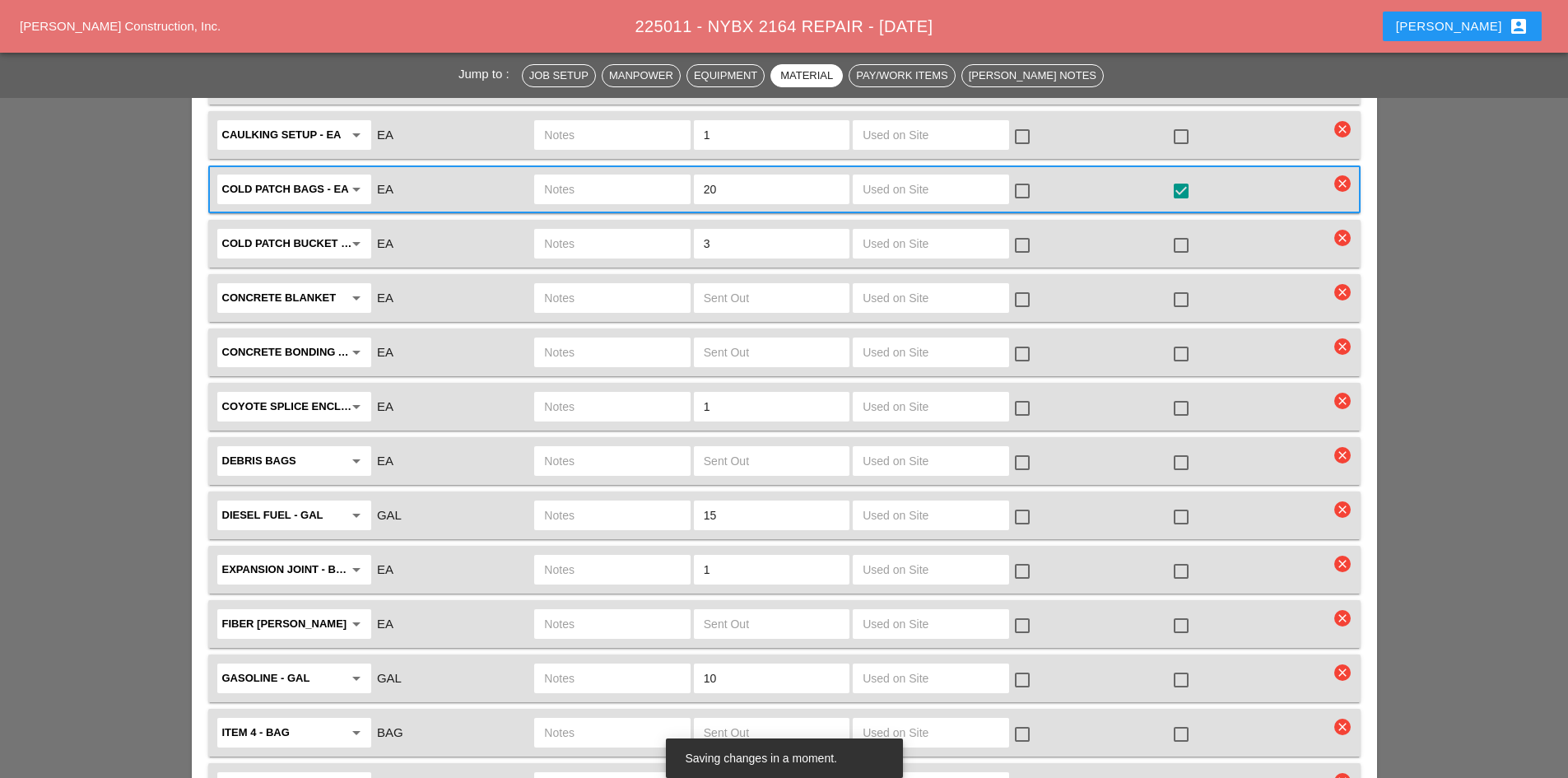
click at [1173, 394] on div at bounding box center [1181, 408] width 28 height 28
click at [618, 393] on input "text" at bounding box center [612, 406] width 135 height 26
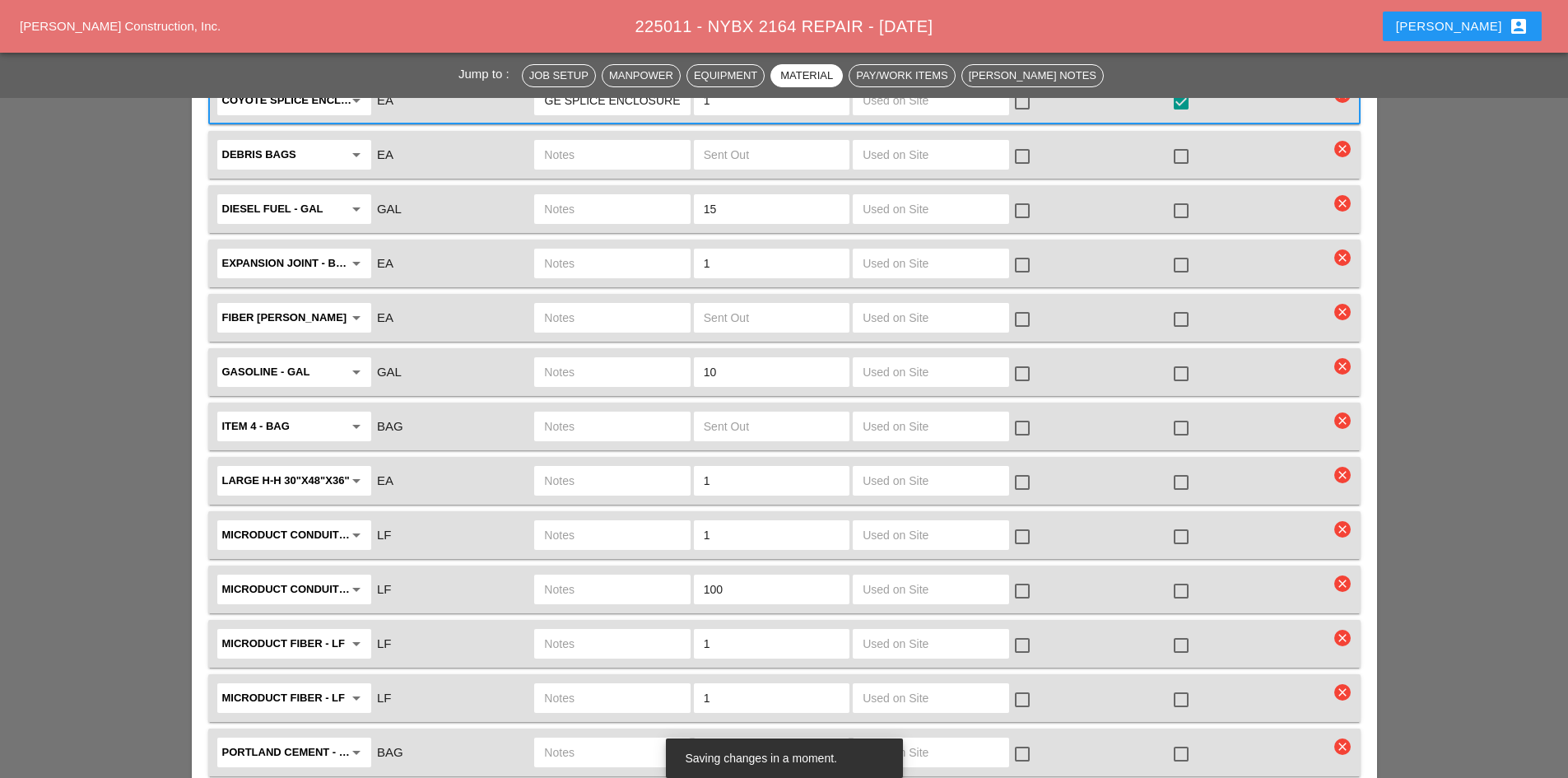
scroll to position [2797, 0]
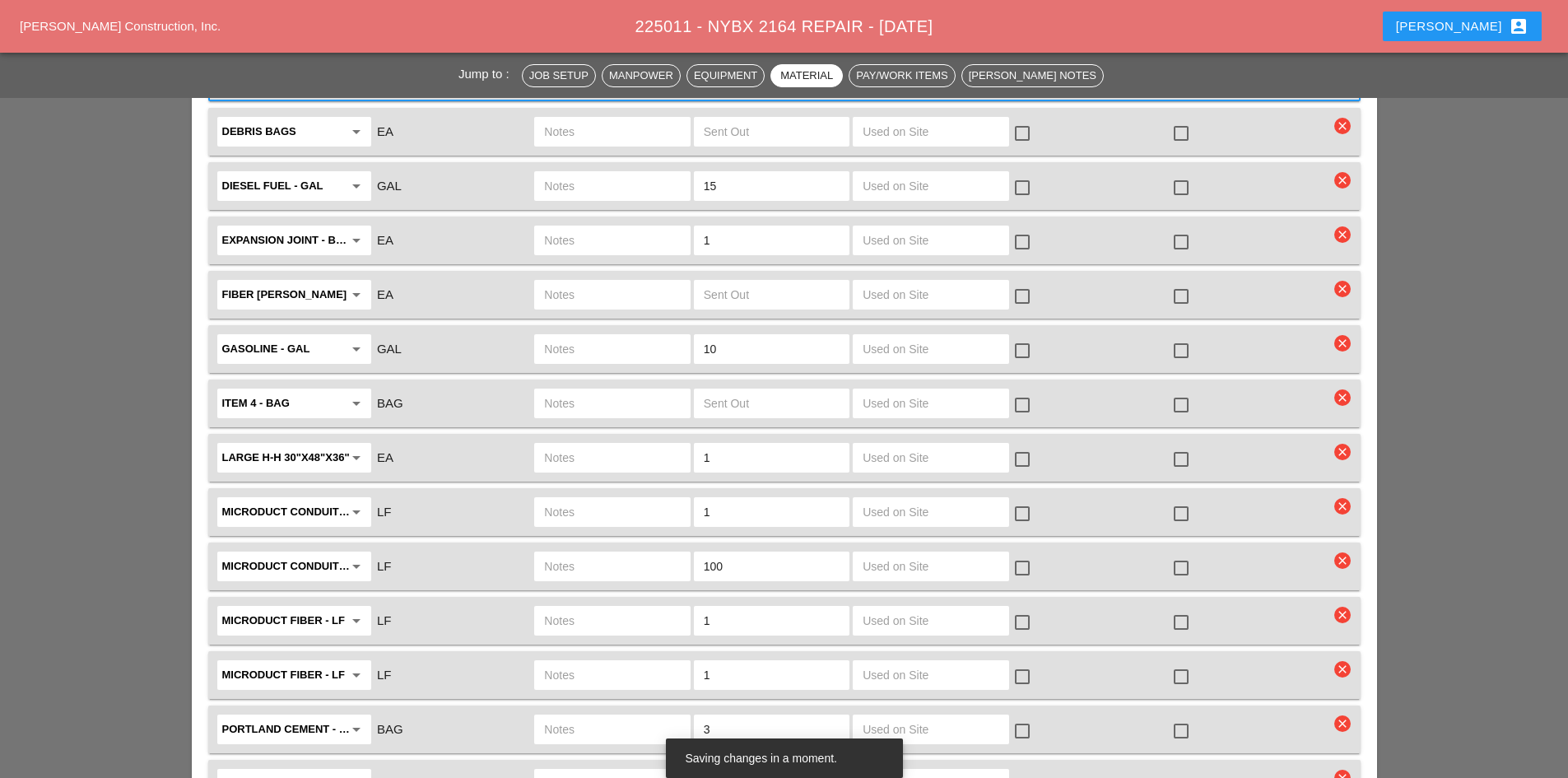
type input "LARGE SPLICE ENCLOSURE"
click at [1175, 499] on div at bounding box center [1181, 513] width 28 height 28
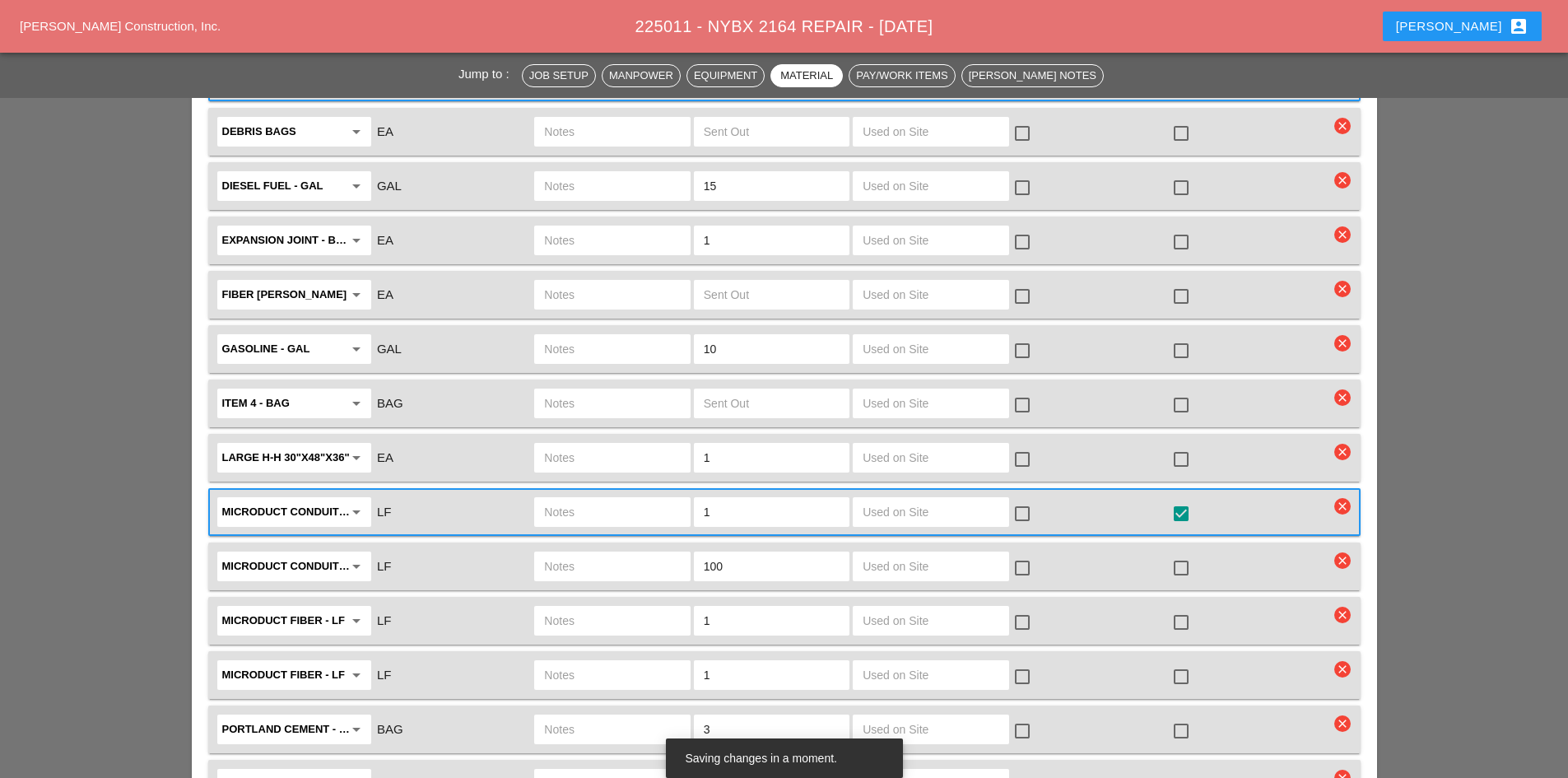
click at [631, 498] on input "text" at bounding box center [612, 512] width 135 height 26
type input "7-TUBE MICRO 60 LF"
drag, startPoint x: 733, startPoint y: 468, endPoint x: 640, endPoint y: 464, distance: 93.1
click at [640, 495] on div "Microduct conduit - LF arrow_drop_down LF 7-TUBE MICRO 60 LF 1 check_box_outlin…" at bounding box center [771, 512] width 1114 height 34
type input "60"
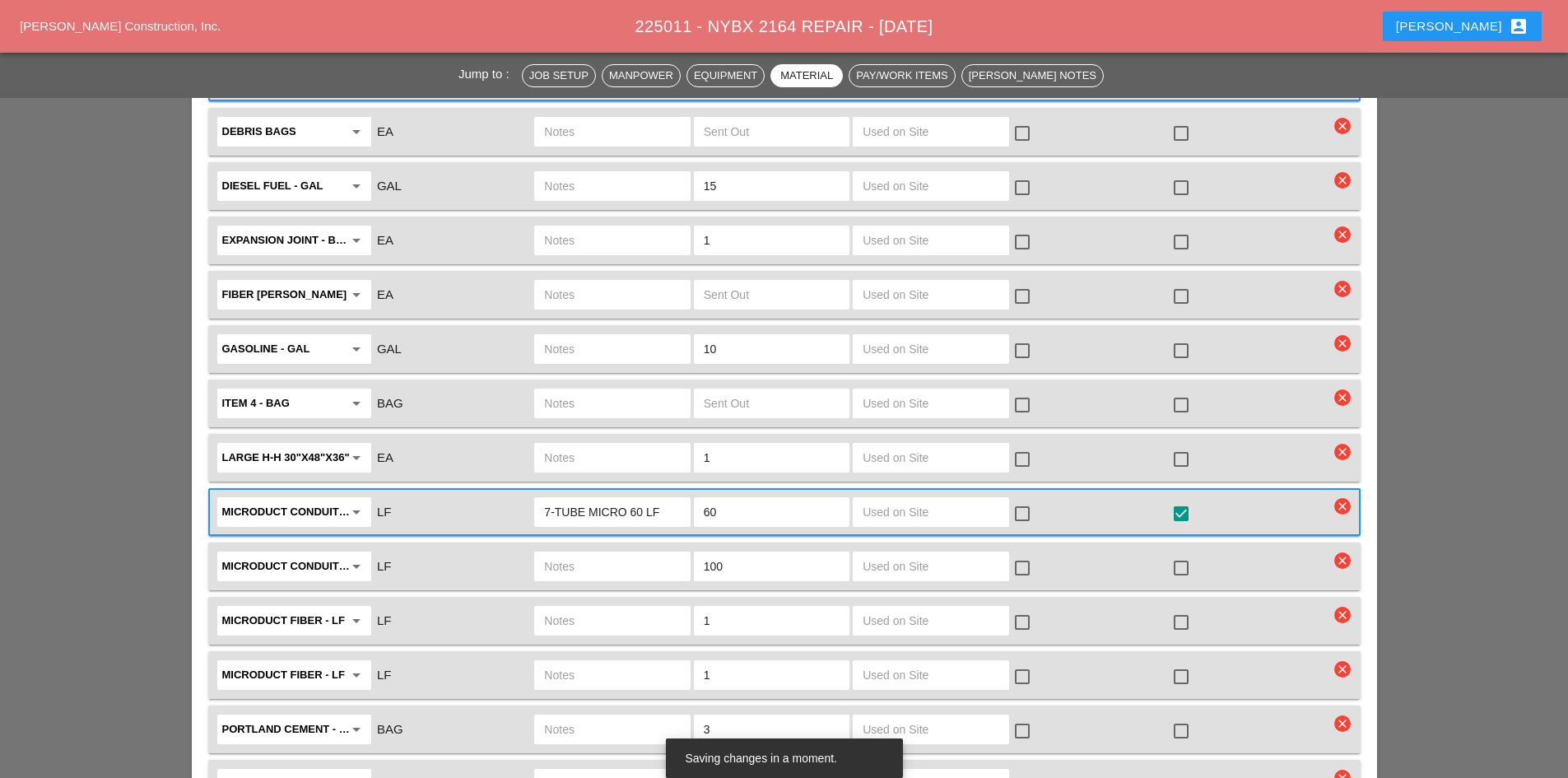
click at [645, 553] on input "text" at bounding box center [612, 566] width 135 height 26
click at [552, 553] on input "92 CT FIBER REEL" at bounding box center [612, 566] width 135 height 26
type input "96 CT FIBER REEL"
drag, startPoint x: 784, startPoint y: 517, endPoint x: 682, endPoint y: 518, distance: 102.0
click at [682, 549] on div "Microduct conduit - LF arrow_drop_down LF 96 CT FIBER REEL 100 check_box_outlin…" at bounding box center [771, 565] width 1114 height 34
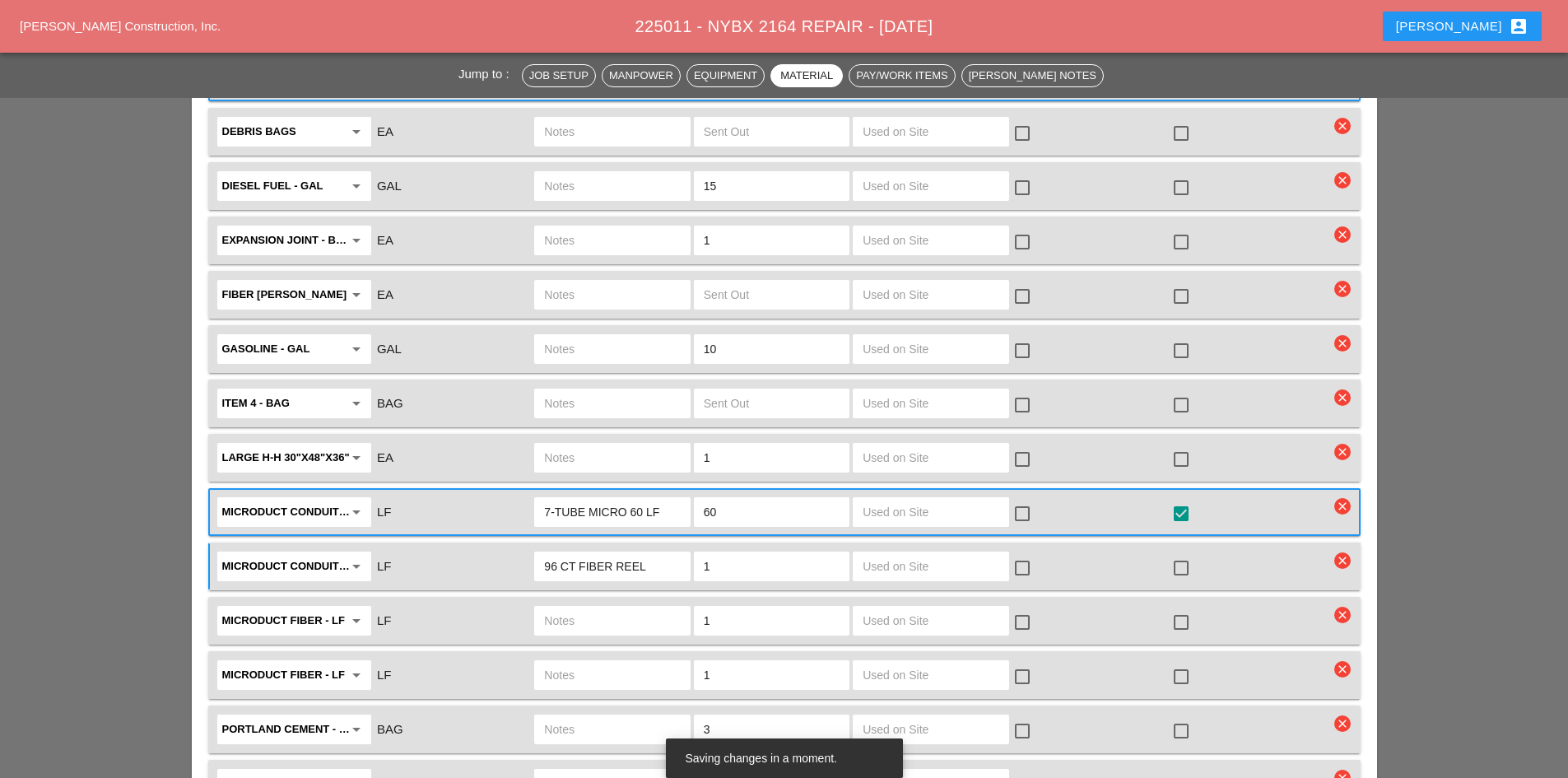
type input "1"
click at [1171, 554] on div at bounding box center [1181, 568] width 28 height 28
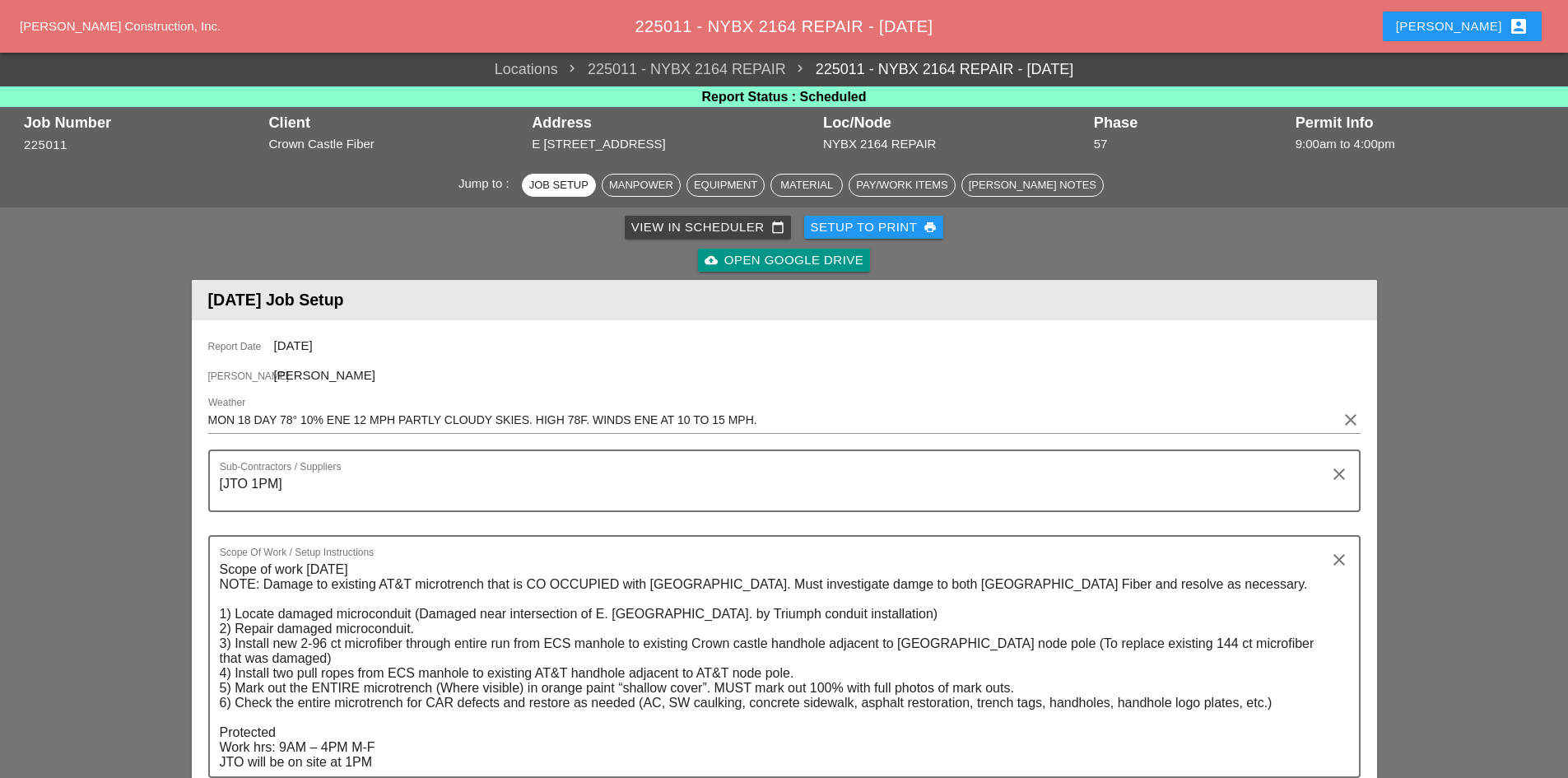
click at [1439, 28] on div "[PERSON_NAME] account_box" at bounding box center [1419, 25] width 254 height 40
click at [1456, 25] on button "[PERSON_NAME] account_box" at bounding box center [1462, 26] width 159 height 30
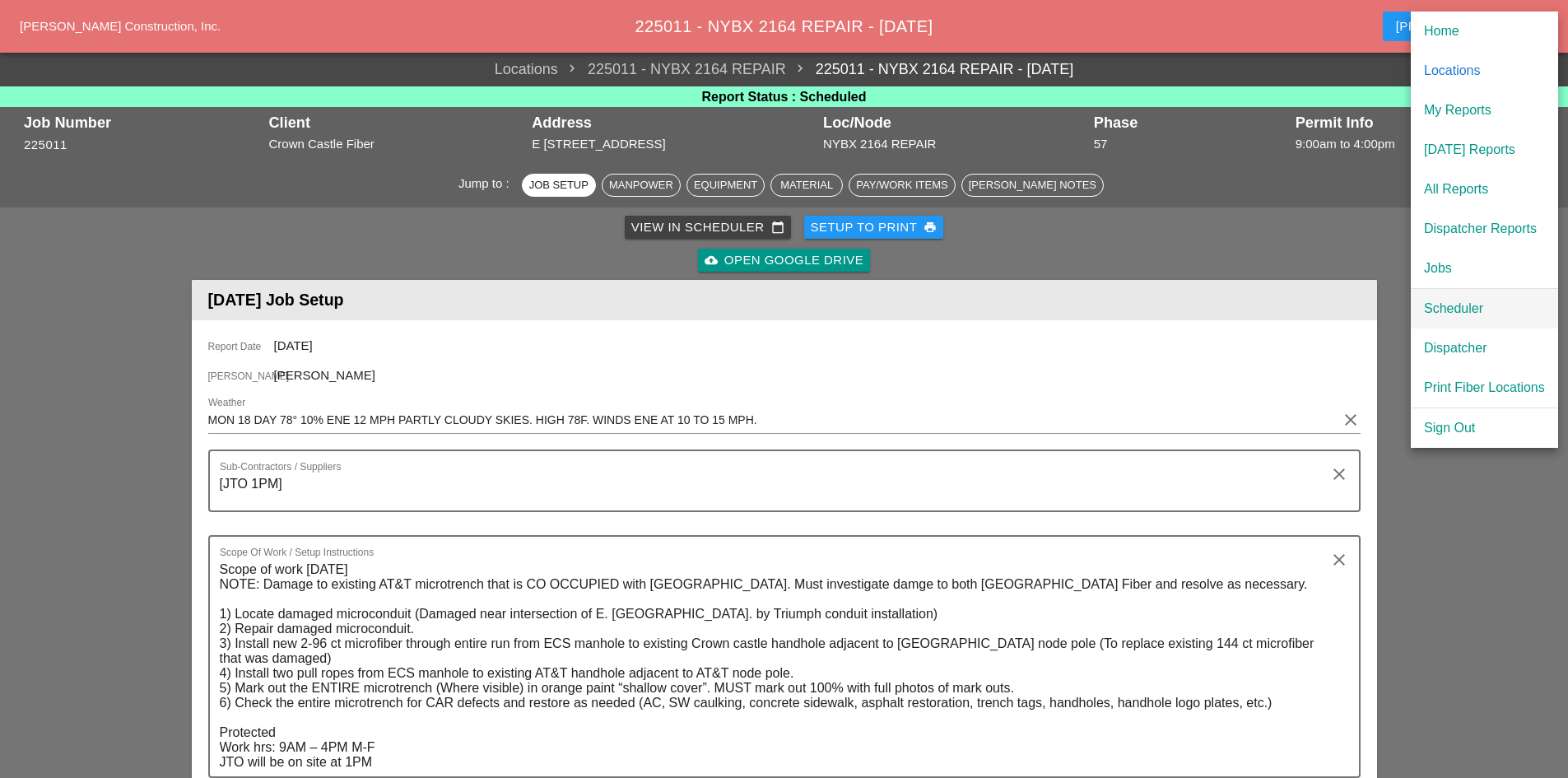
click at [1448, 302] on div "Scheduler" at bounding box center [1484, 309] width 121 height 19
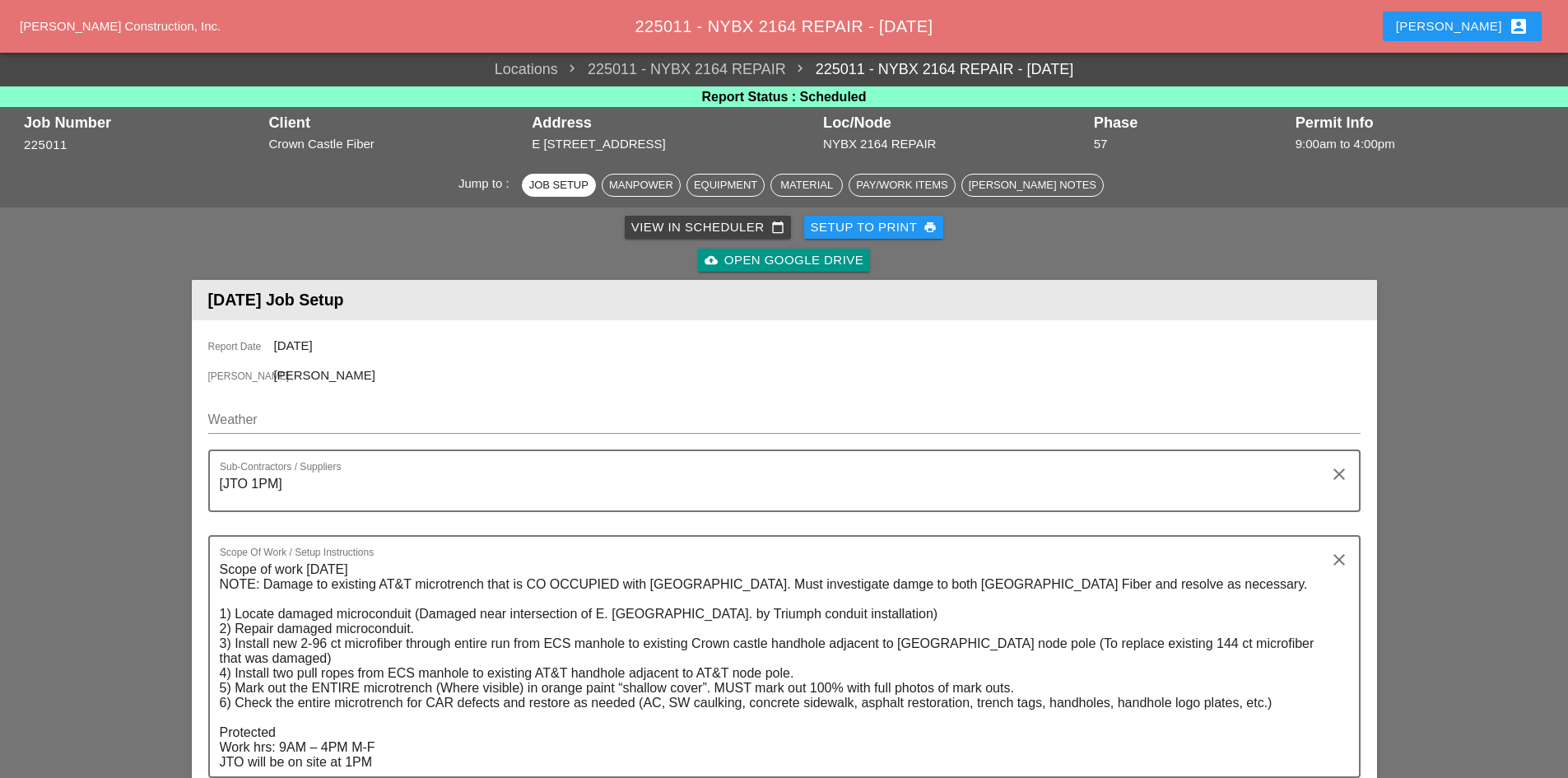
scroll to position [83, 0]
